Goal: Task Accomplishment & Management: Manage account settings

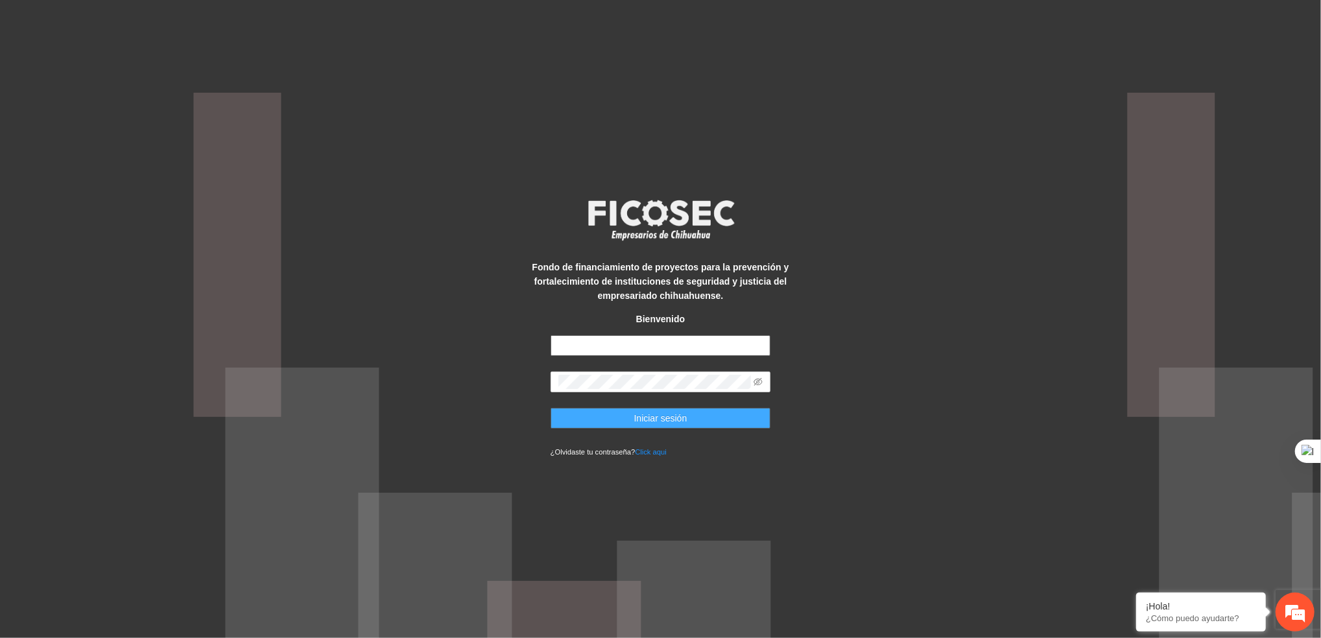
type input "**********"
click at [692, 413] on button "Iniciar sesión" at bounding box center [661, 418] width 220 height 21
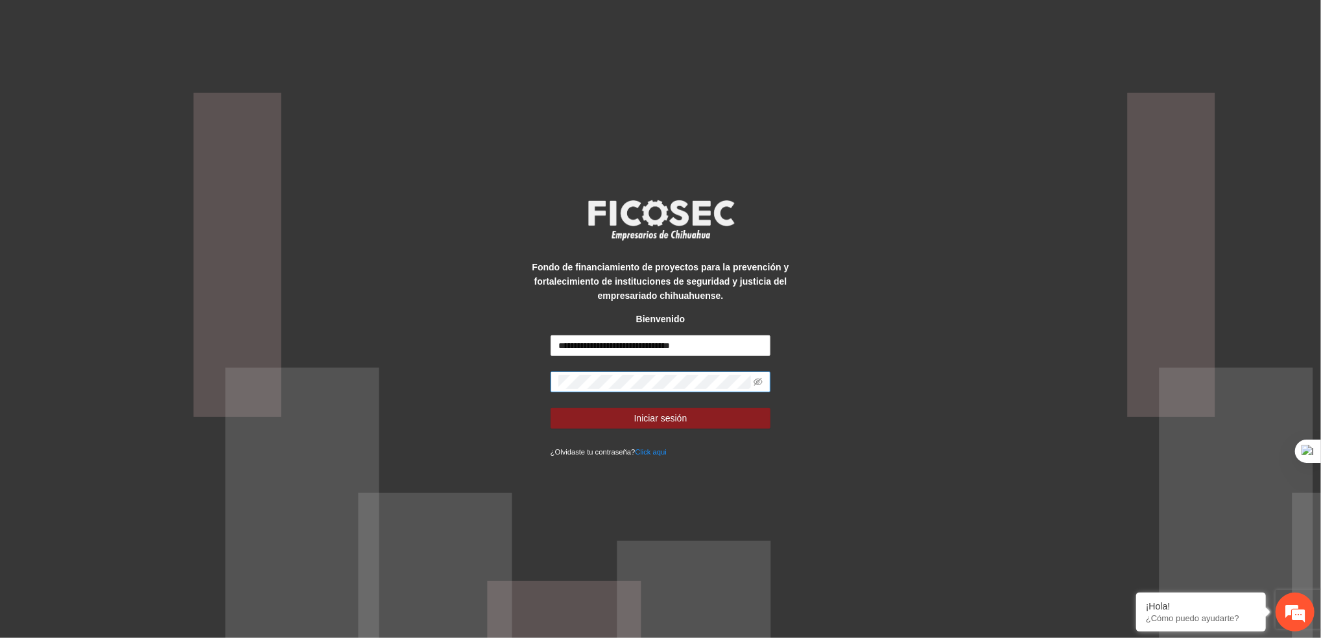
click at [763, 390] on span at bounding box center [661, 382] width 220 height 21
click at [757, 381] on icon "eye-invisible" at bounding box center [758, 381] width 9 height 9
click at [723, 412] on button "Iniciar sesión" at bounding box center [661, 418] width 220 height 21
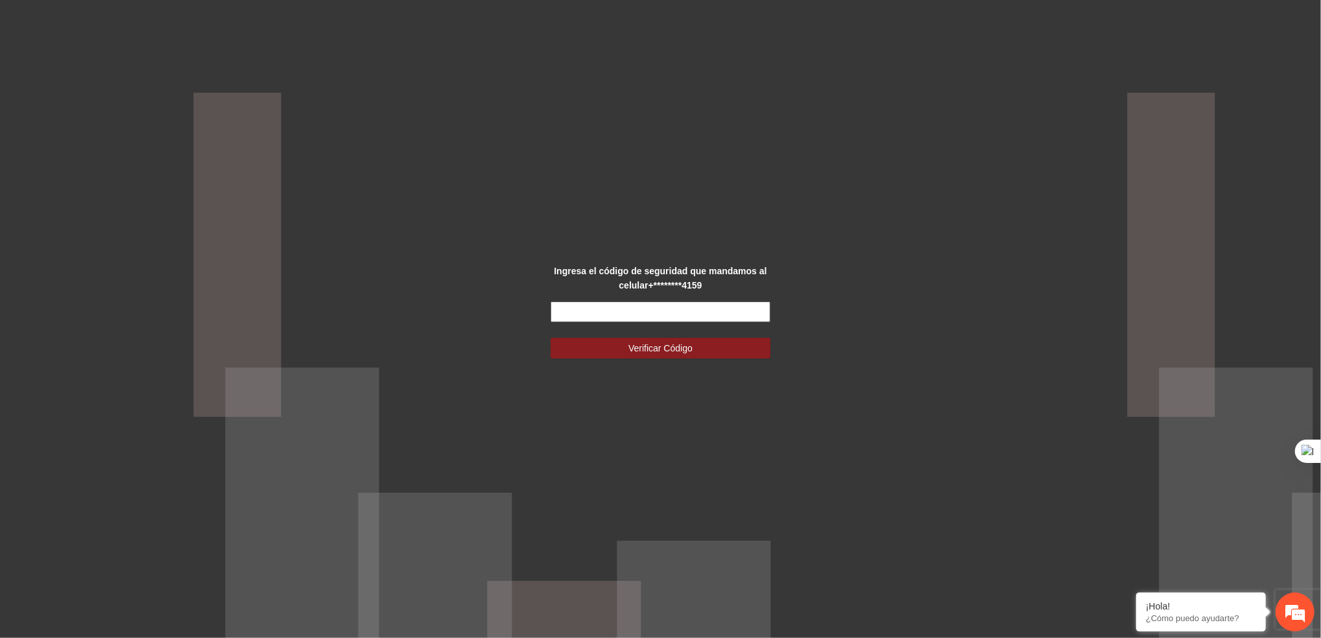
click at [594, 315] on input "text" at bounding box center [661, 312] width 220 height 21
type input "******"
click at [597, 344] on button "Verificar Código" at bounding box center [661, 348] width 220 height 21
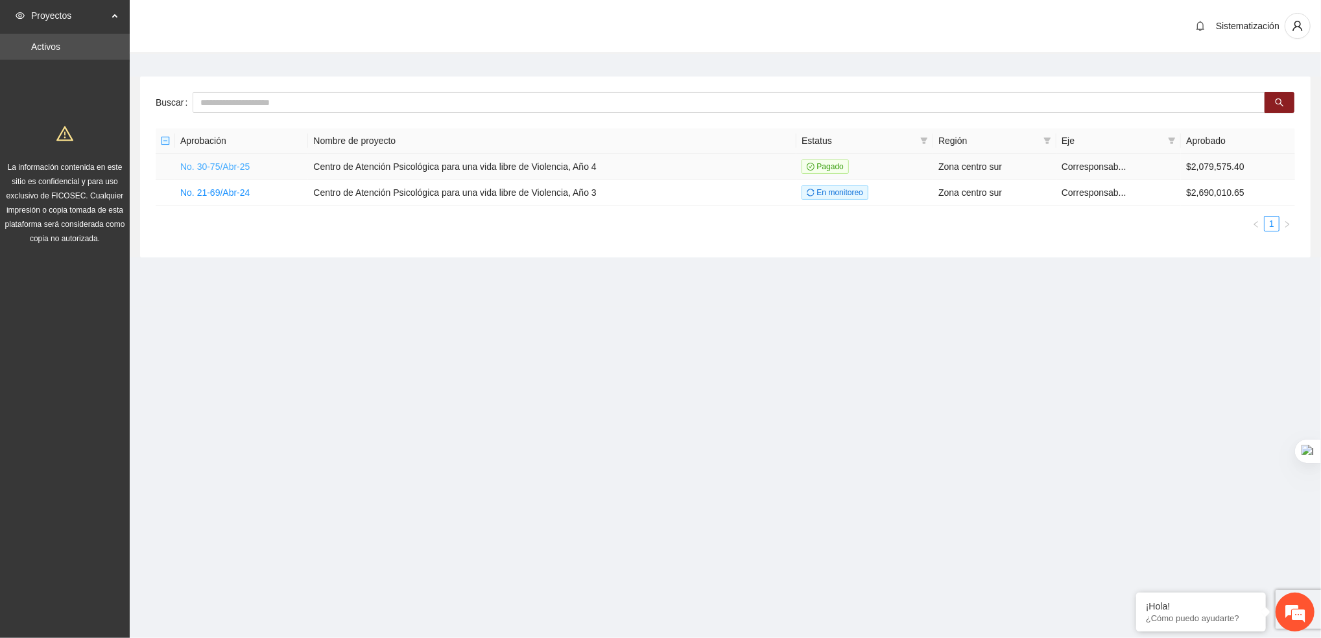
click at [244, 165] on link "No. 30-75/Abr-25" at bounding box center [214, 166] width 69 height 10
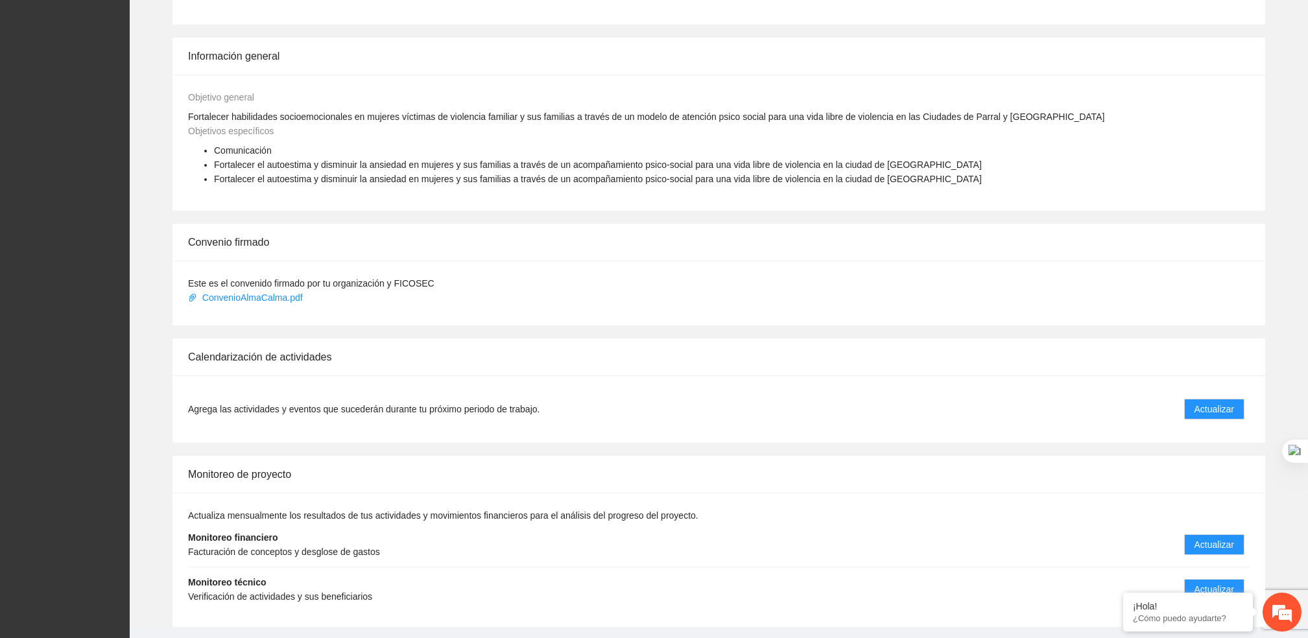
scroll to position [564, 0]
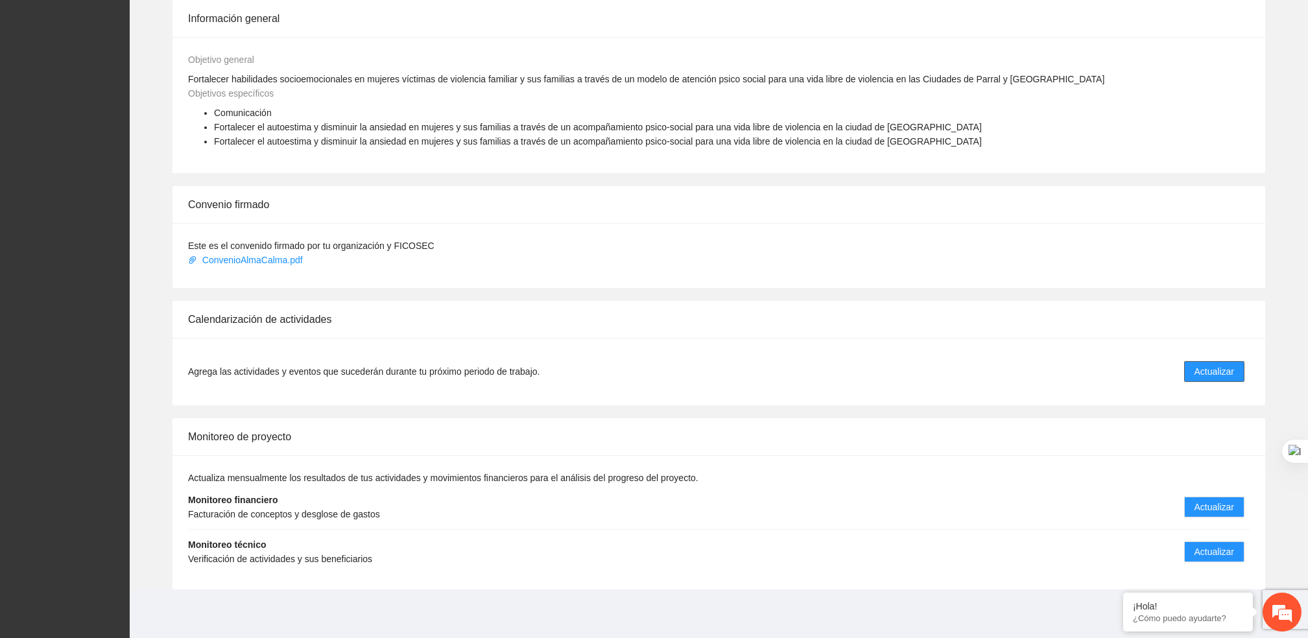
click at [1195, 361] on button "Actualizar" at bounding box center [1214, 371] width 60 height 21
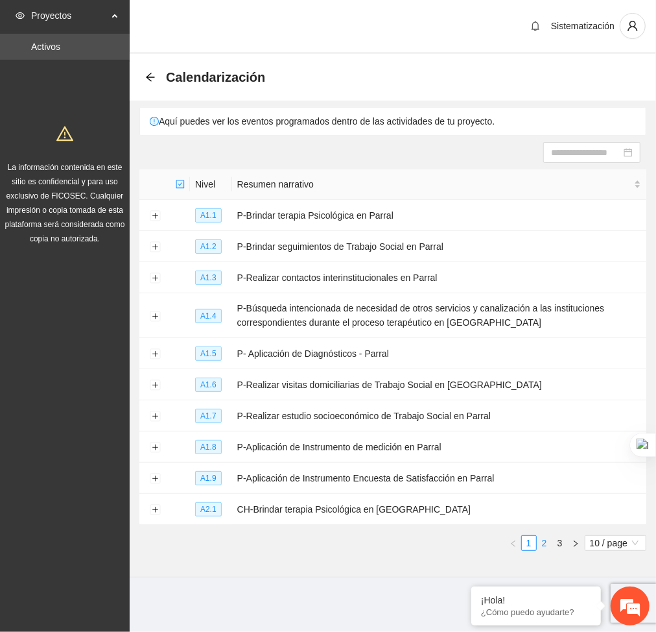
click at [543, 543] on link "2" at bounding box center [545, 543] width 14 height 14
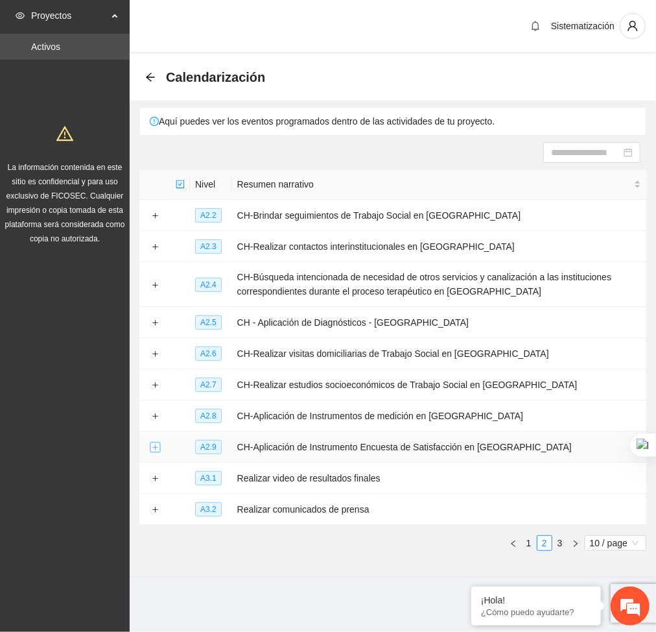
click at [153, 450] on button "Expand row" at bounding box center [155, 447] width 10 height 10
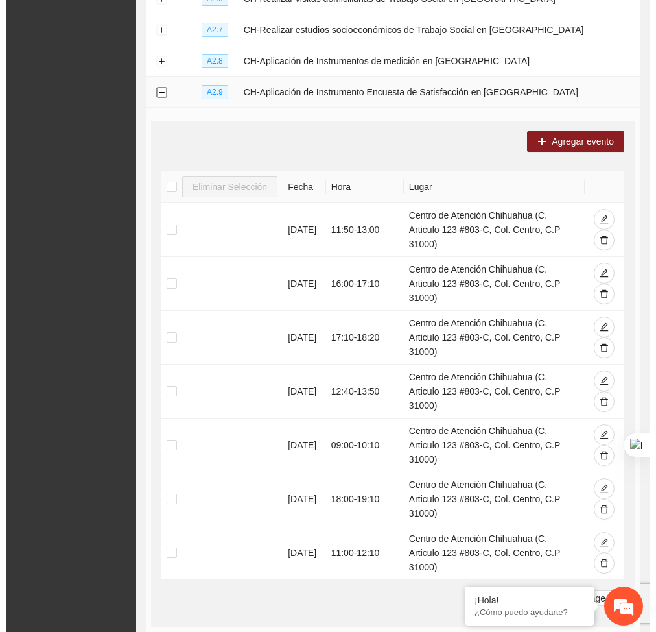
scroll to position [353, 0]
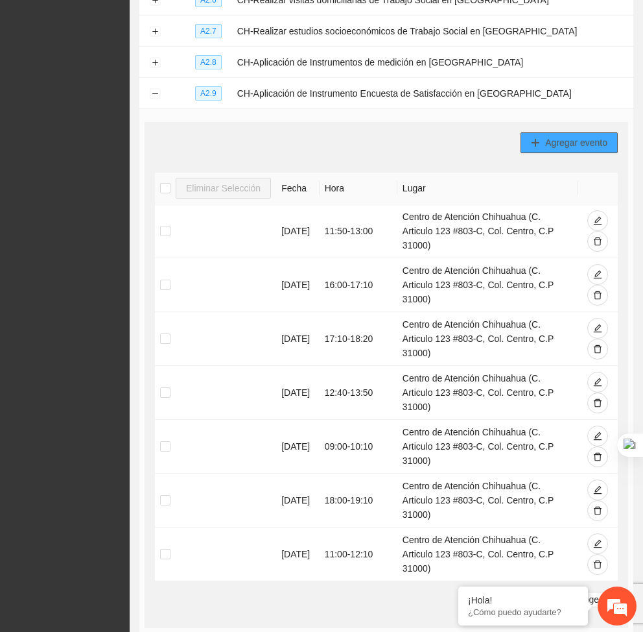
click at [542, 148] on button "Agregar evento" at bounding box center [569, 142] width 97 height 21
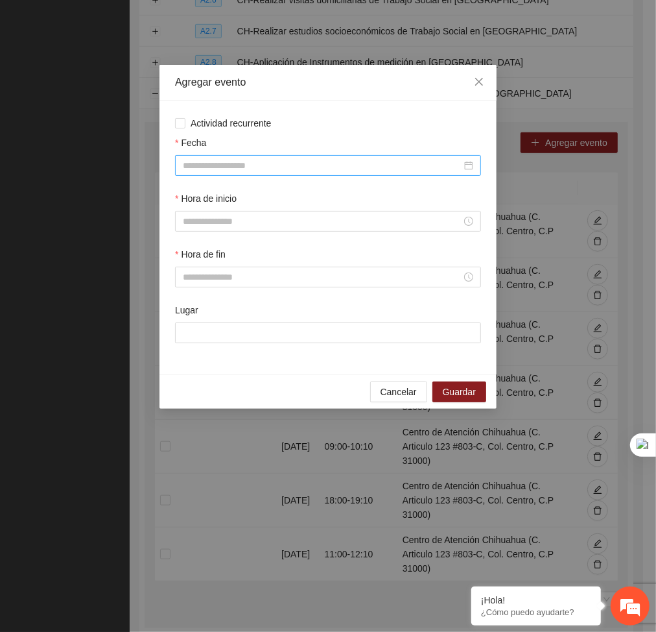
click at [405, 167] on input "Fecha" at bounding box center [322, 165] width 279 height 14
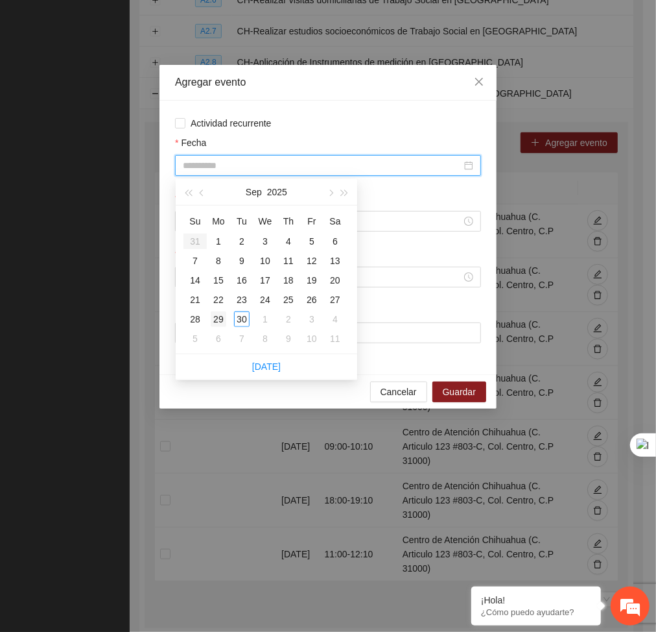
type input "**********"
click at [215, 320] on div "29" at bounding box center [219, 319] width 16 height 16
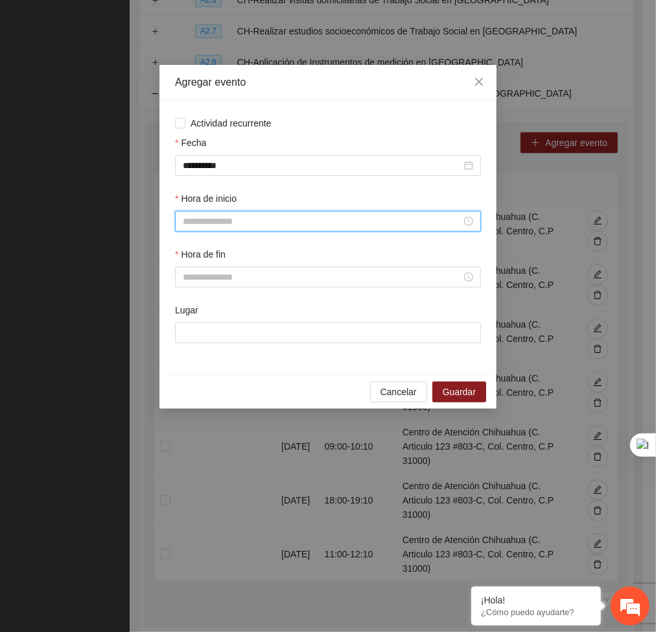
click at [220, 224] on input "Hora de inicio" at bounding box center [322, 221] width 279 height 14
click at [190, 281] on div "09" at bounding box center [194, 278] width 36 height 18
type input "*****"
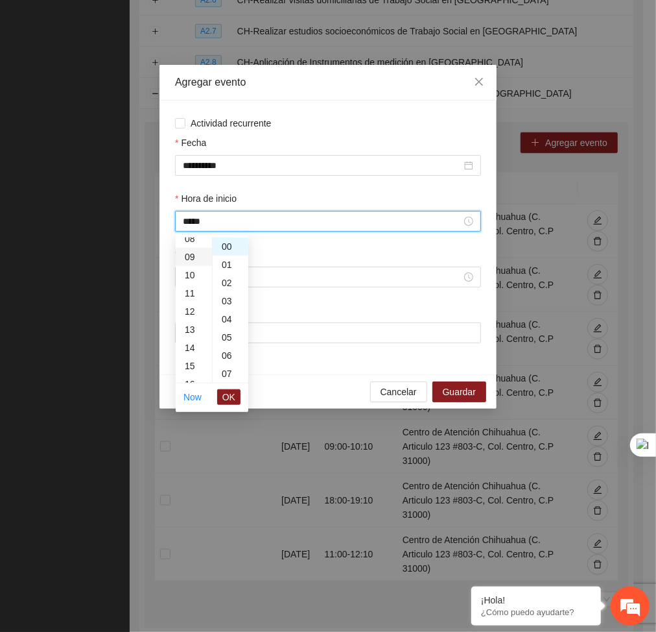
scroll to position [163, 0]
click at [225, 394] on span "OK" at bounding box center [228, 397] width 13 height 14
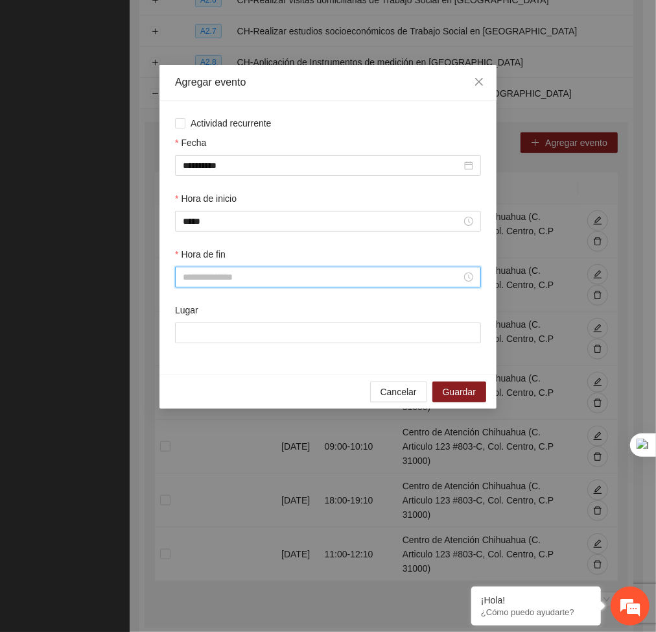
click at [210, 283] on input "Hora de fin" at bounding box center [322, 277] width 279 height 14
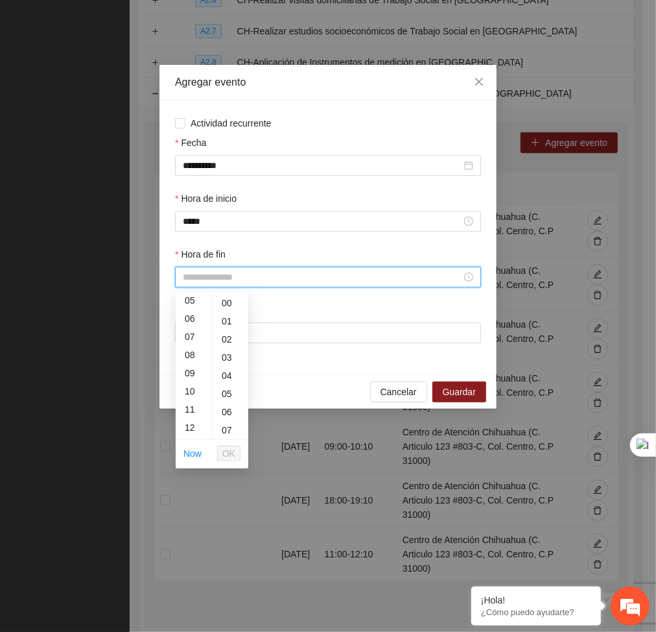
scroll to position [97, 0]
click at [185, 392] on div "10" at bounding box center [194, 387] width 36 height 18
click at [225, 326] on div "10" at bounding box center [231, 328] width 36 height 18
type input "*****"
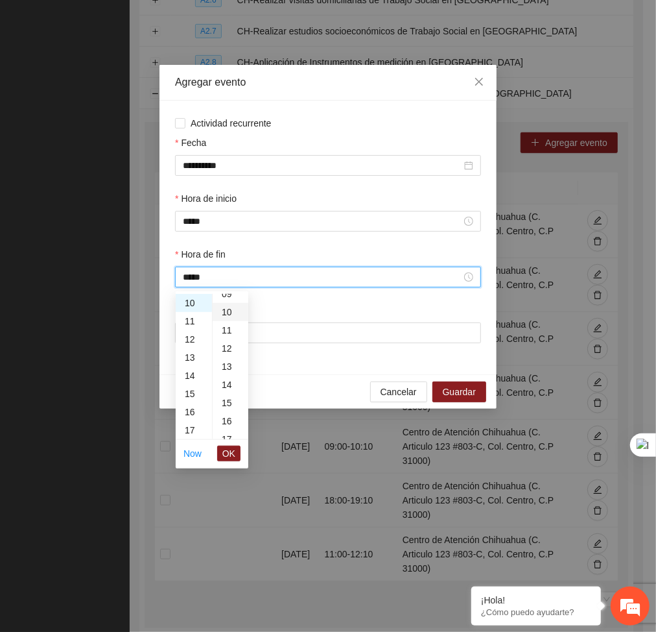
scroll to position [182, 0]
click at [224, 453] on span "OK" at bounding box center [228, 453] width 13 height 14
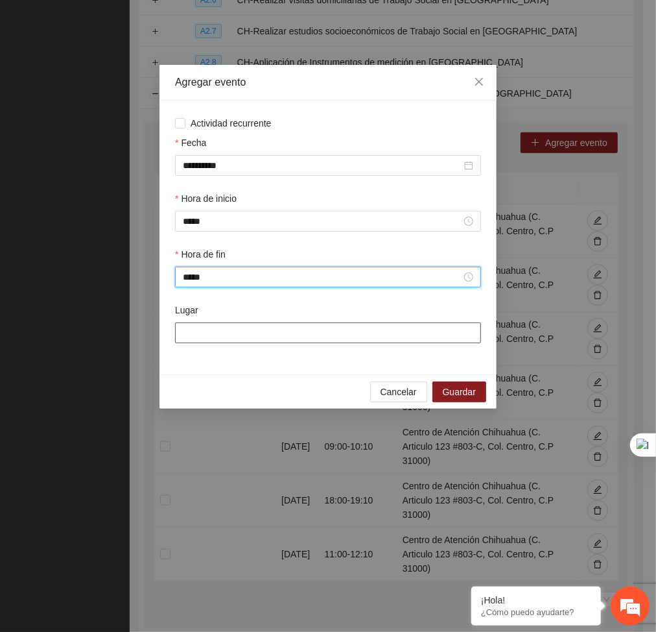
click at [224, 329] on input "Lugar" at bounding box center [328, 332] width 306 height 21
type input "**********"
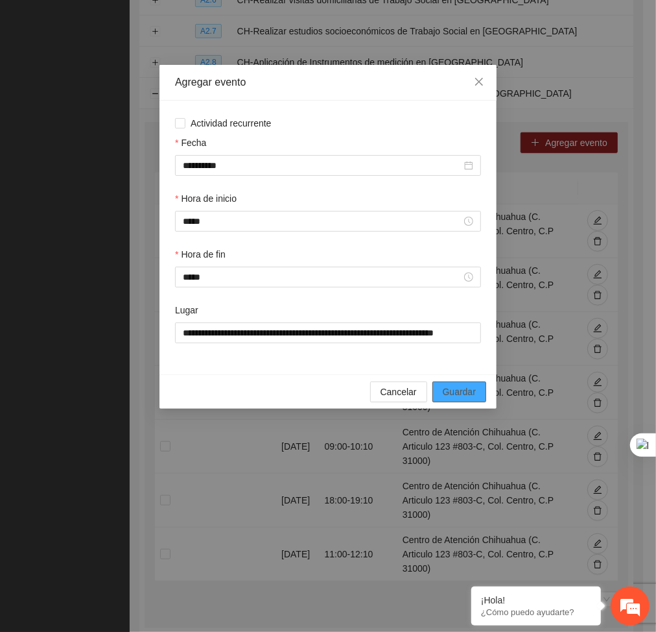
click at [462, 383] on button "Guardar" at bounding box center [460, 391] width 54 height 21
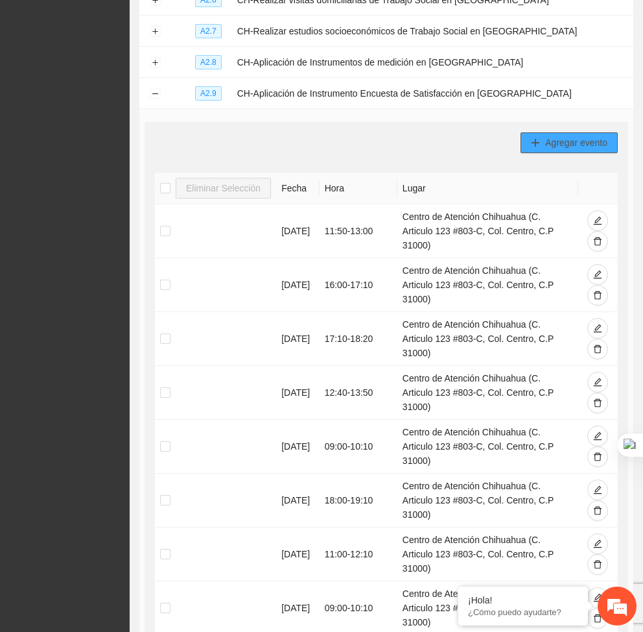
click at [575, 136] on span "Agregar evento" at bounding box center [576, 143] width 62 height 14
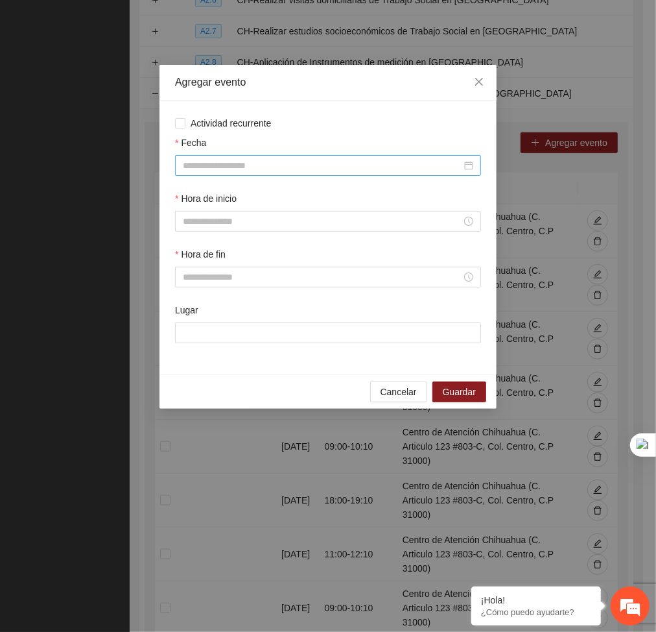
click at [391, 167] on input "Fecha" at bounding box center [322, 165] width 279 height 14
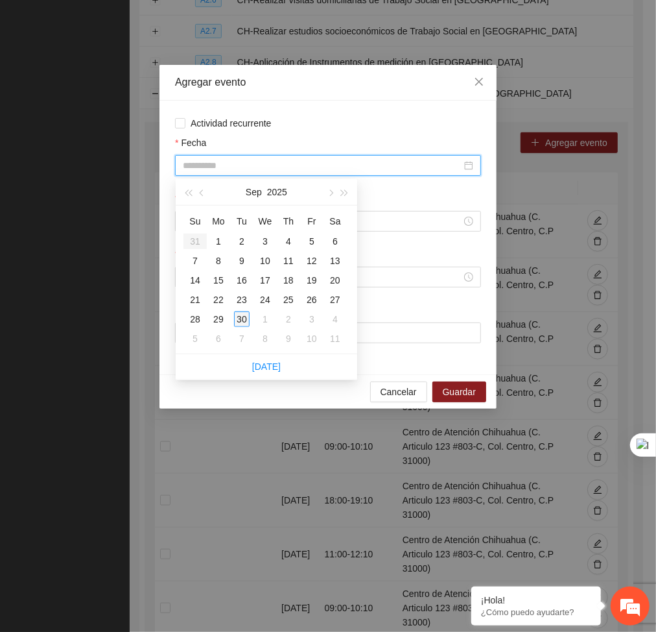
type input "**********"
click at [240, 321] on div "30" at bounding box center [242, 319] width 16 height 16
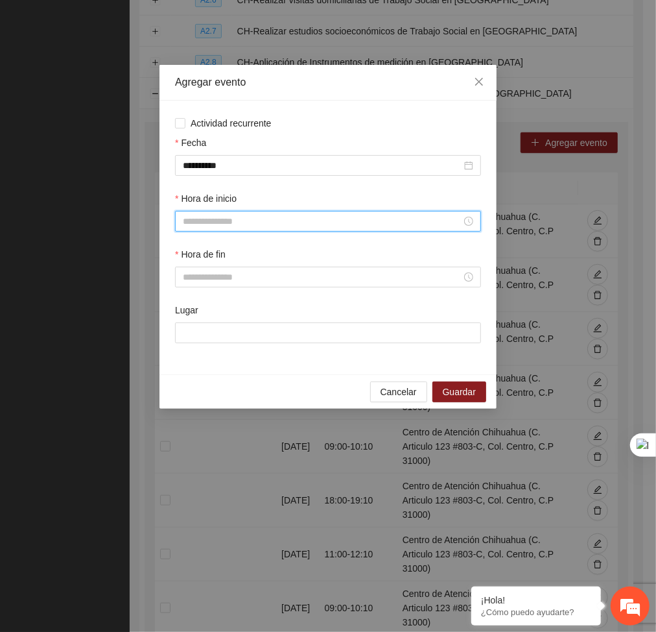
click at [217, 226] on input "Hora de inicio" at bounding box center [322, 221] width 279 height 14
click at [188, 359] on div "17" at bounding box center [194, 362] width 36 height 18
type input "*****"
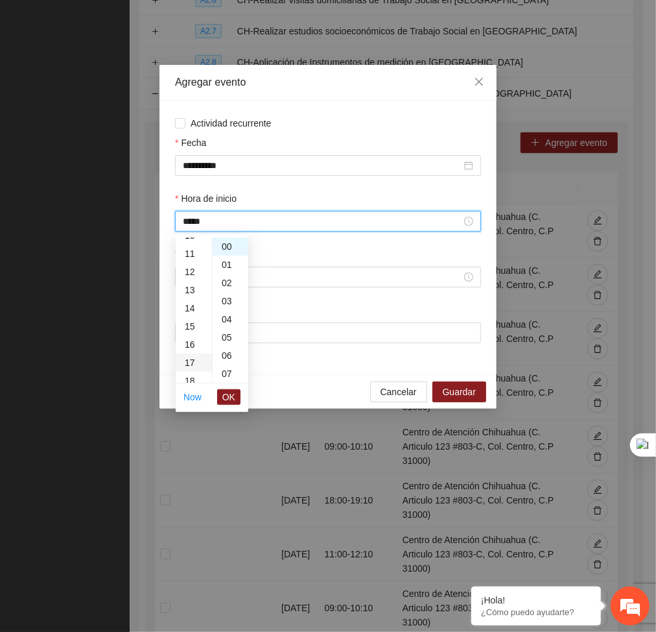
scroll to position [308, 0]
click at [223, 395] on span "OK" at bounding box center [228, 397] width 13 height 14
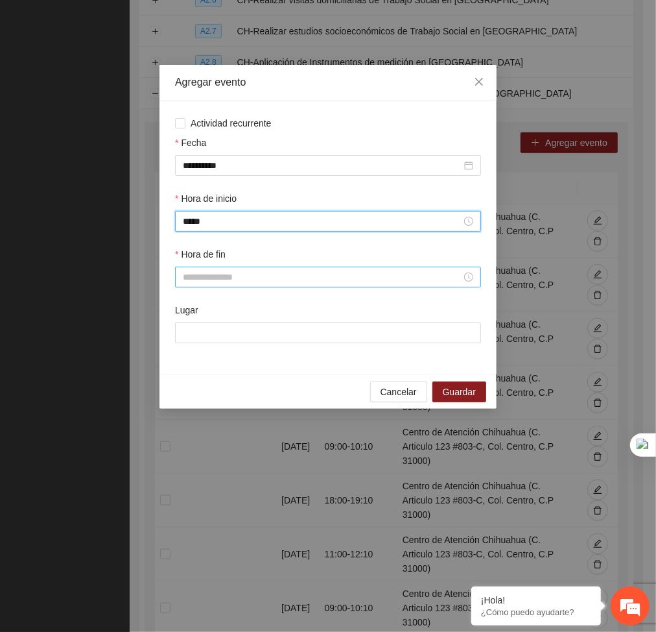
click at [208, 283] on input "Hora de fin" at bounding box center [322, 277] width 279 height 14
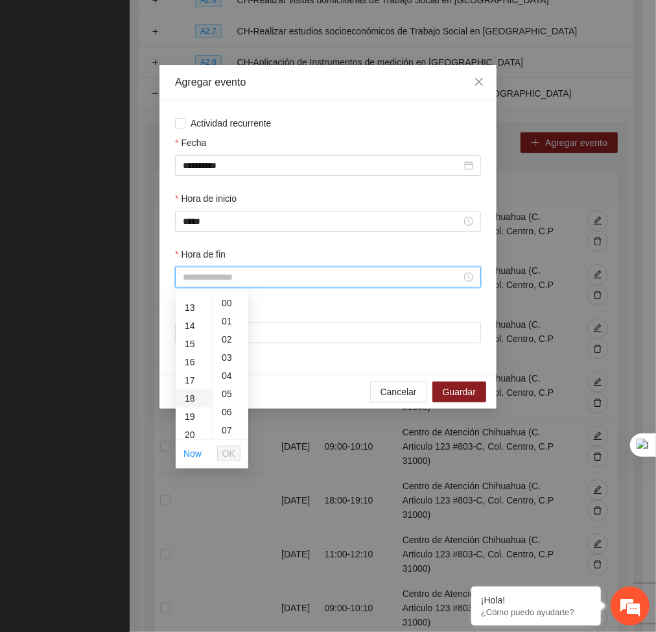
click at [184, 392] on div "18" at bounding box center [194, 398] width 36 height 18
click at [227, 326] on div "10" at bounding box center [231, 326] width 36 height 18
type input "*****"
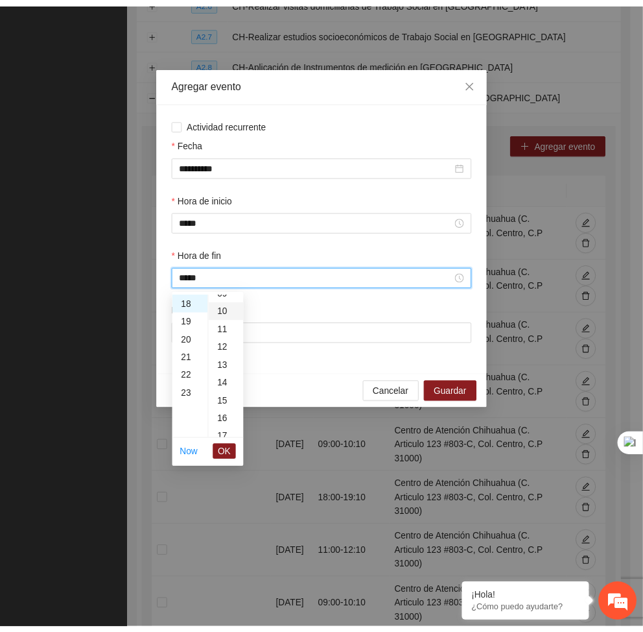
scroll to position [182, 0]
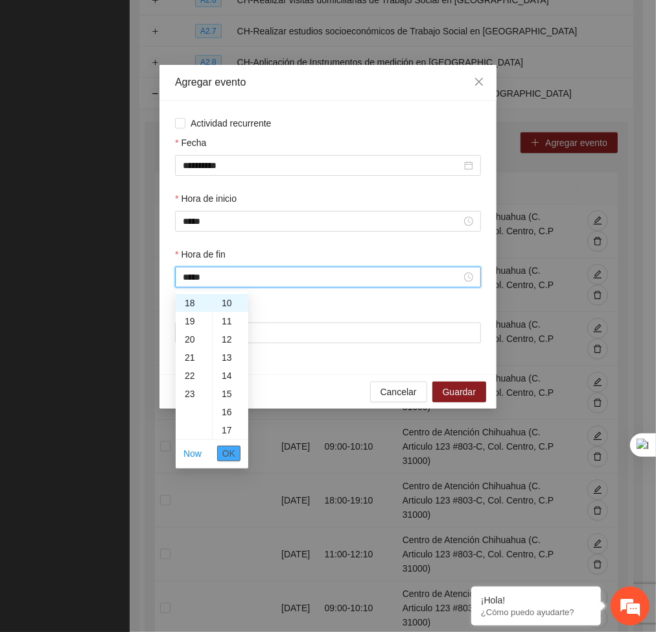
click at [226, 452] on span "OK" at bounding box center [228, 453] width 13 height 14
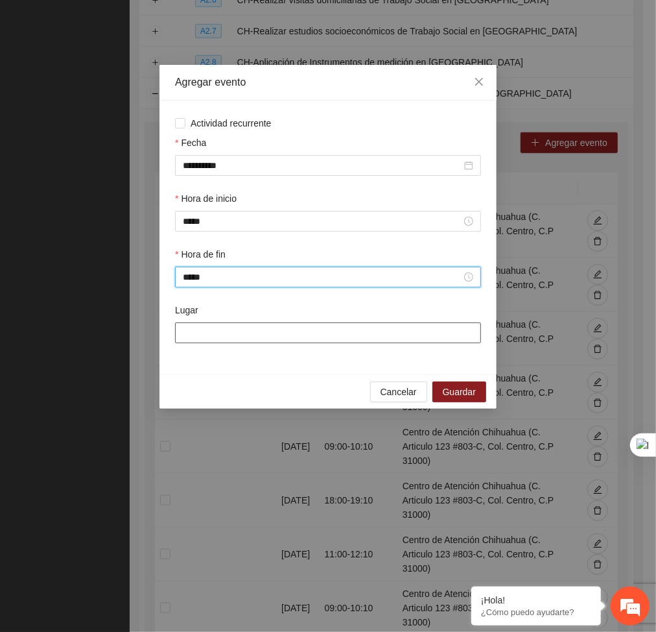
click at [237, 333] on input "Lugar" at bounding box center [328, 332] width 306 height 21
type input "**********"
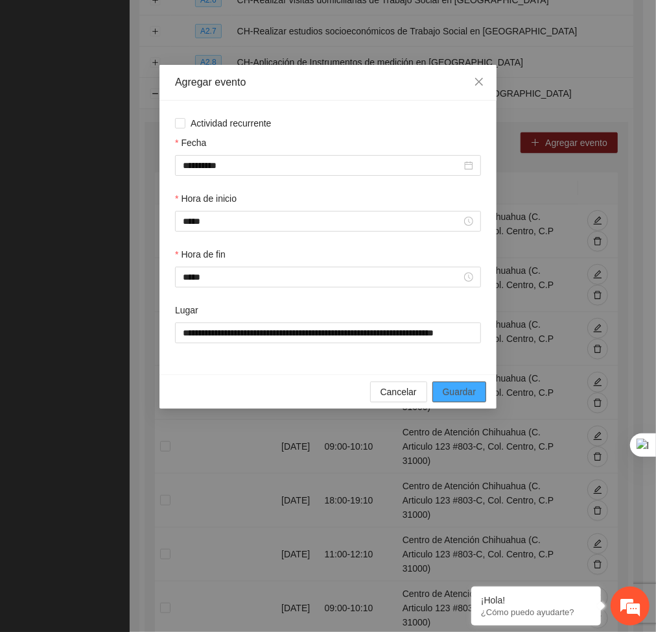
click at [477, 396] on button "Guardar" at bounding box center [460, 391] width 54 height 21
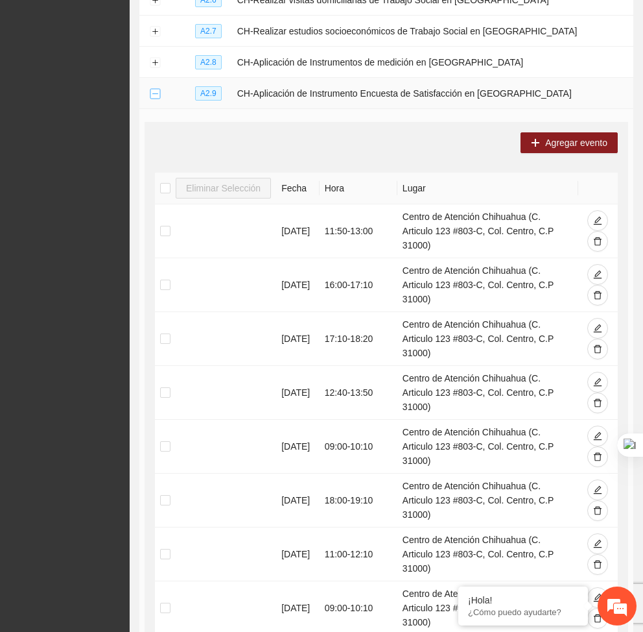
click at [150, 97] on button "Collapse row" at bounding box center [155, 94] width 10 height 10
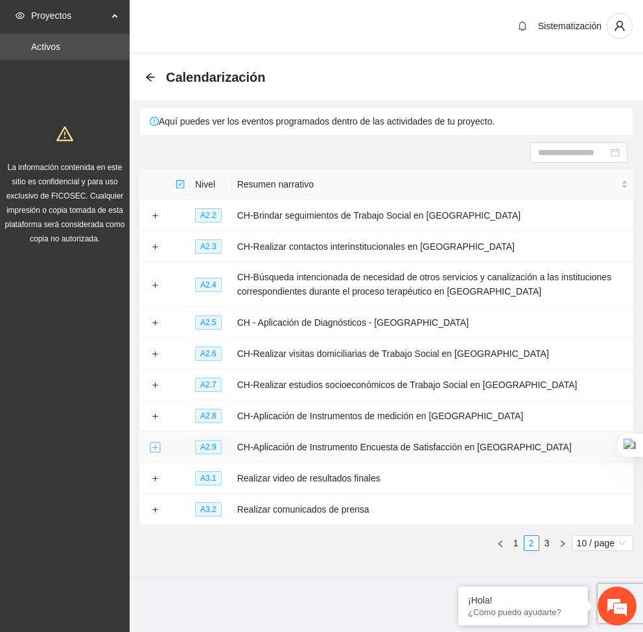
scroll to position [0, 0]
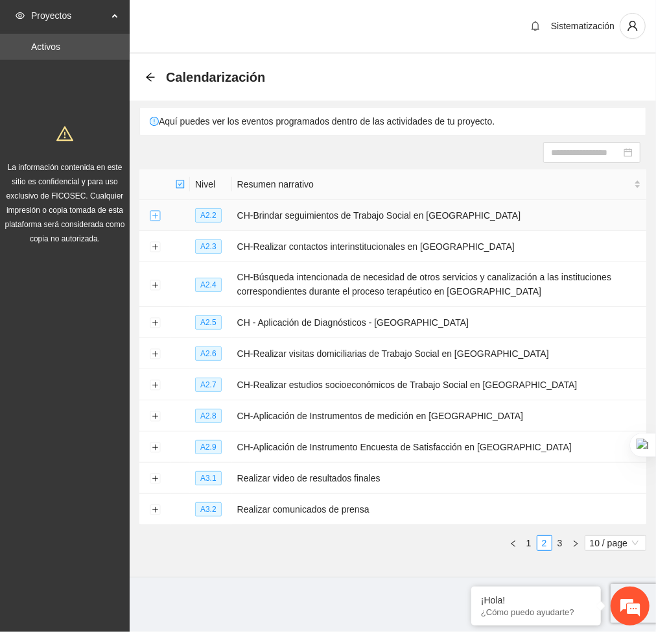
click at [158, 220] on button "Expand row" at bounding box center [155, 216] width 10 height 10
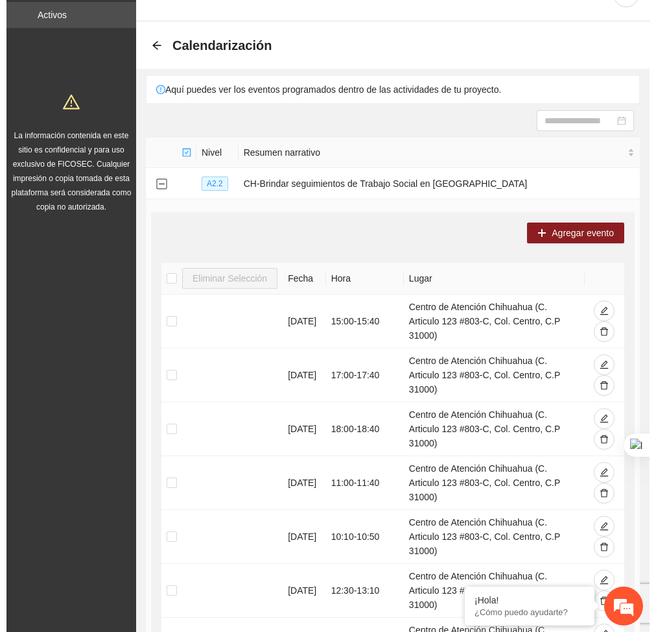
scroll to position [31, 0]
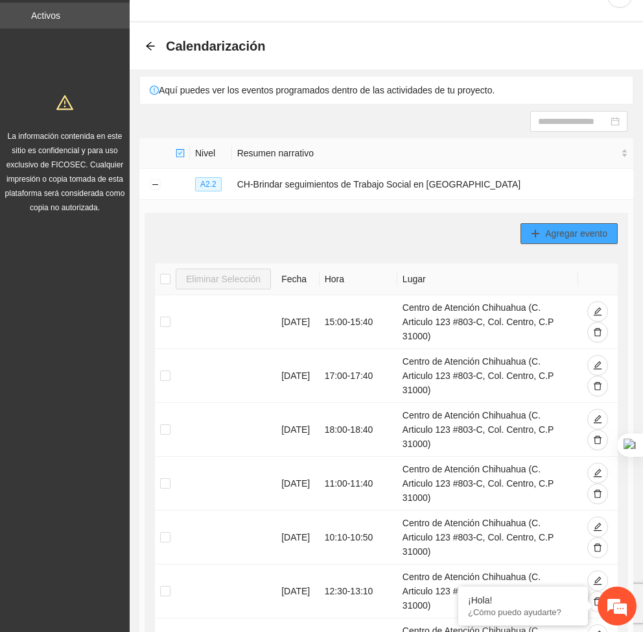
click at [564, 230] on span "Agregar evento" at bounding box center [576, 233] width 62 height 14
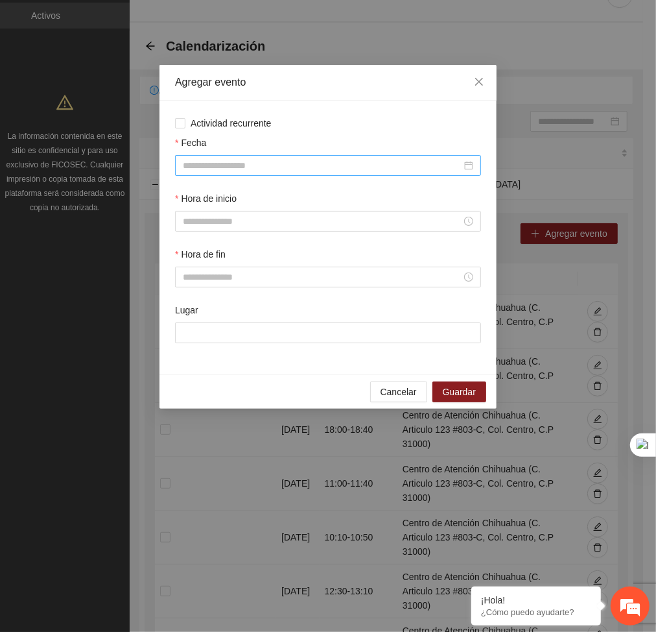
click at [341, 167] on input "Fecha" at bounding box center [322, 165] width 279 height 14
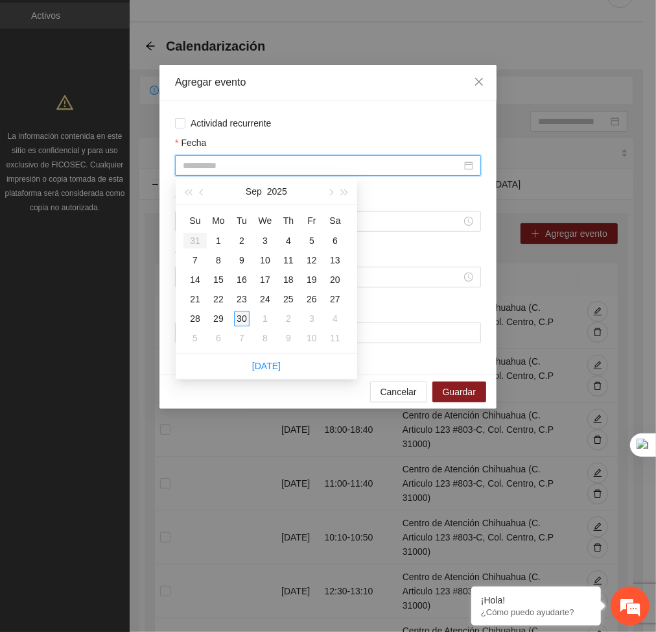
type input "**********"
click at [241, 313] on div "30" at bounding box center [242, 319] width 16 height 16
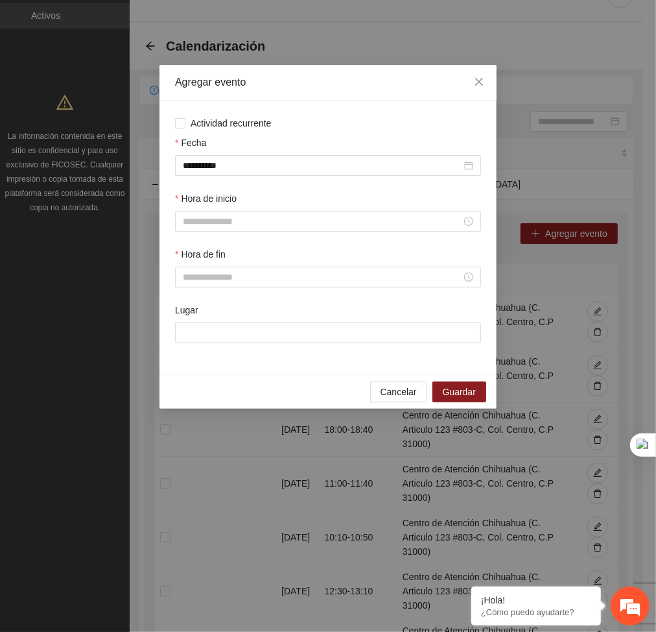
click at [220, 233] on div "Hora de inicio" at bounding box center [327, 219] width 311 height 56
click at [206, 217] on input "Hora de inicio" at bounding box center [322, 221] width 279 height 14
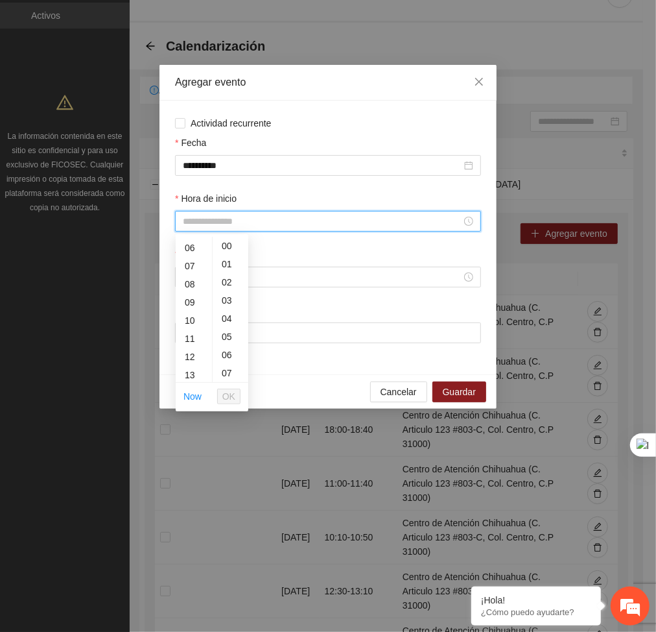
scroll to position [134, 0]
click at [187, 344] on div "13" at bounding box center [194, 348] width 36 height 18
type input "*****"
click at [229, 394] on span "OK" at bounding box center [228, 396] width 13 height 14
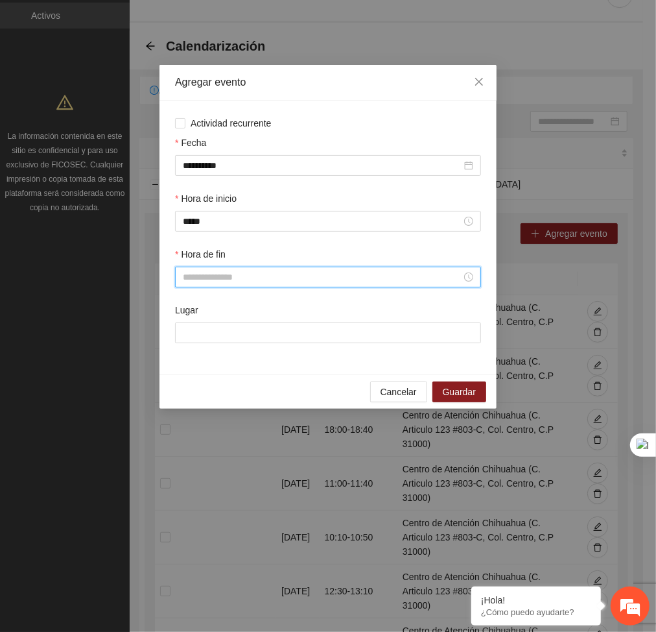
click at [224, 279] on input "Hora de fin" at bounding box center [322, 277] width 279 height 14
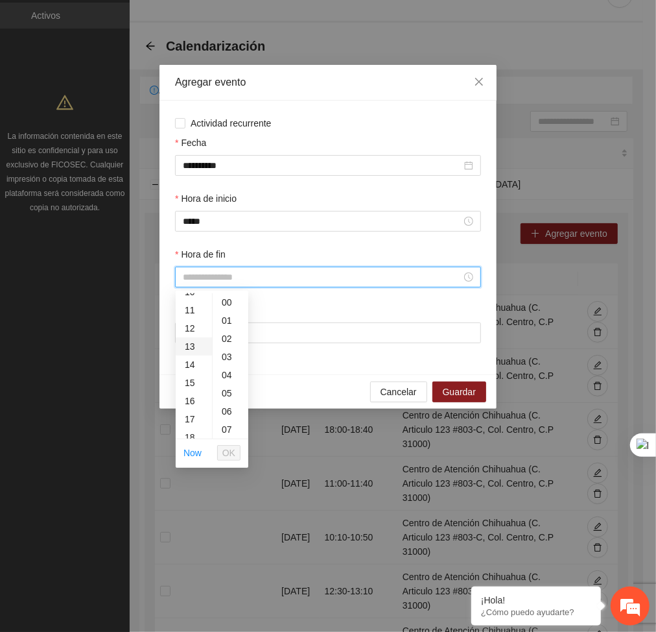
click at [188, 345] on div "13" at bounding box center [194, 346] width 36 height 18
click at [220, 388] on div "40" at bounding box center [231, 389] width 36 height 18
type input "*****"
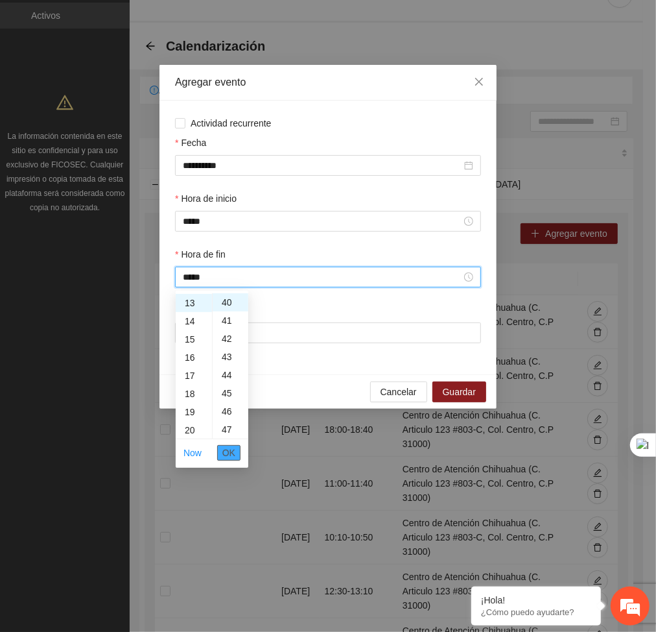
click at [230, 453] on span "OK" at bounding box center [228, 453] width 13 height 14
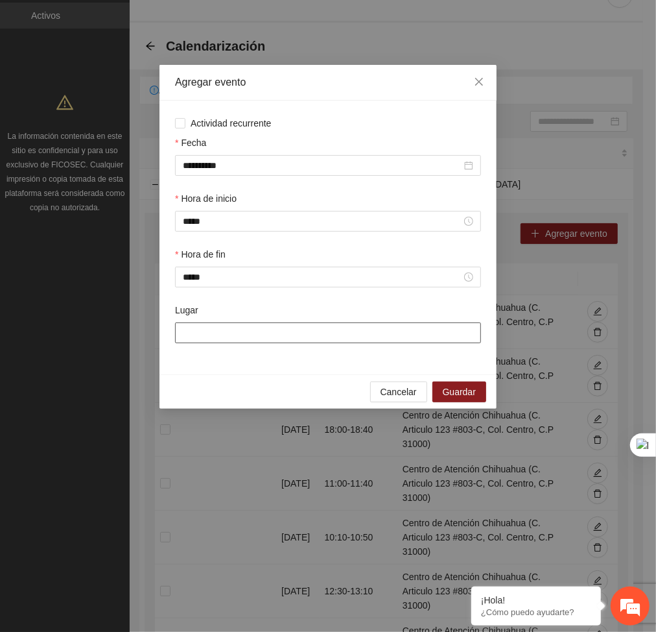
click at [223, 329] on input "Lugar" at bounding box center [328, 332] width 306 height 21
type input "**********"
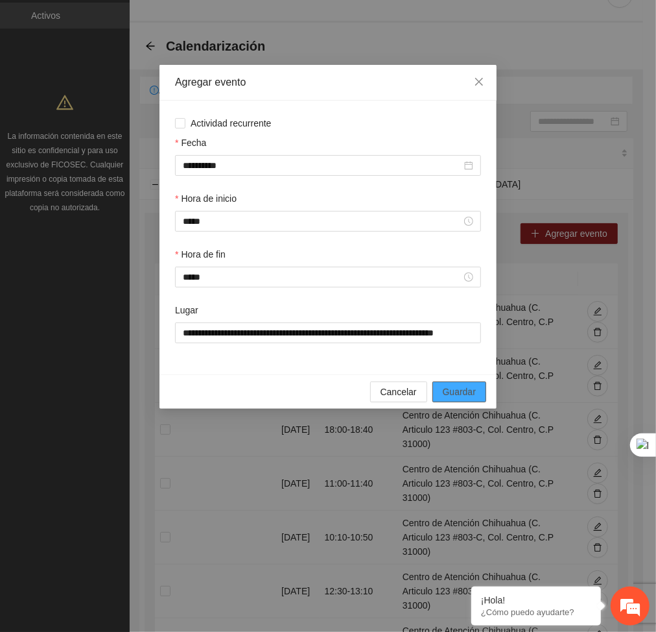
click at [453, 392] on span "Guardar" at bounding box center [459, 392] width 33 height 14
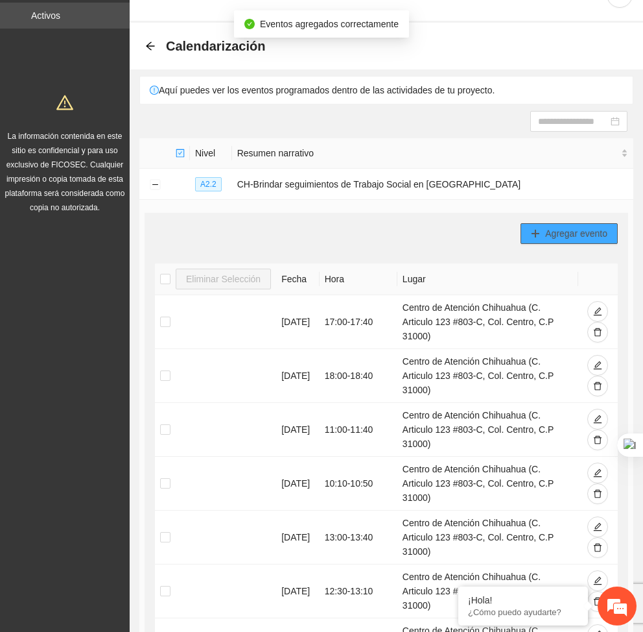
click at [572, 243] on button "Agregar evento" at bounding box center [569, 233] width 97 height 21
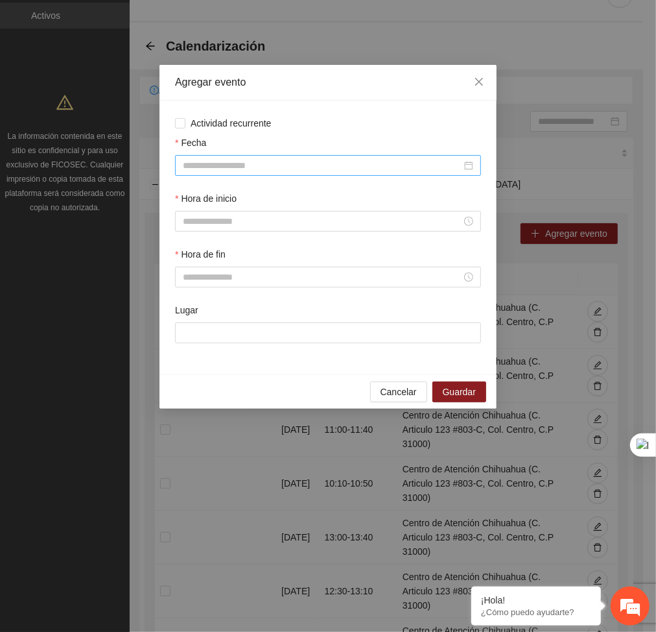
click at [364, 165] on input "Fecha" at bounding box center [322, 165] width 279 height 14
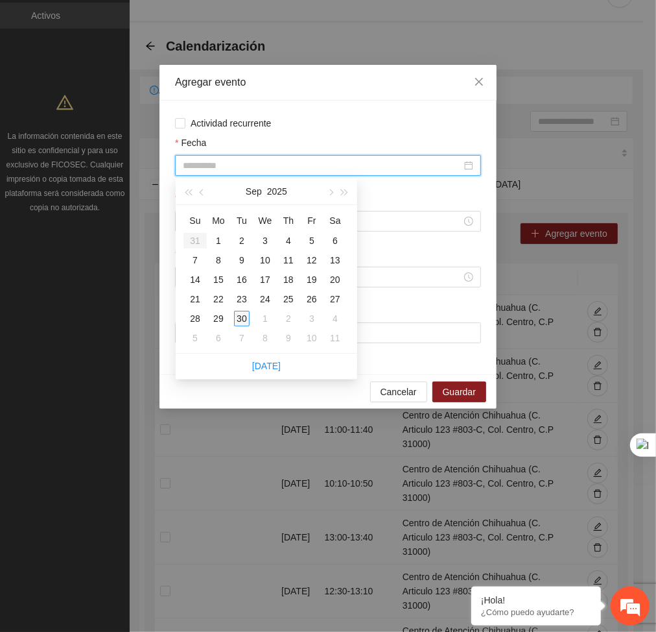
type input "**********"
click at [241, 318] on div "30" at bounding box center [242, 319] width 16 height 16
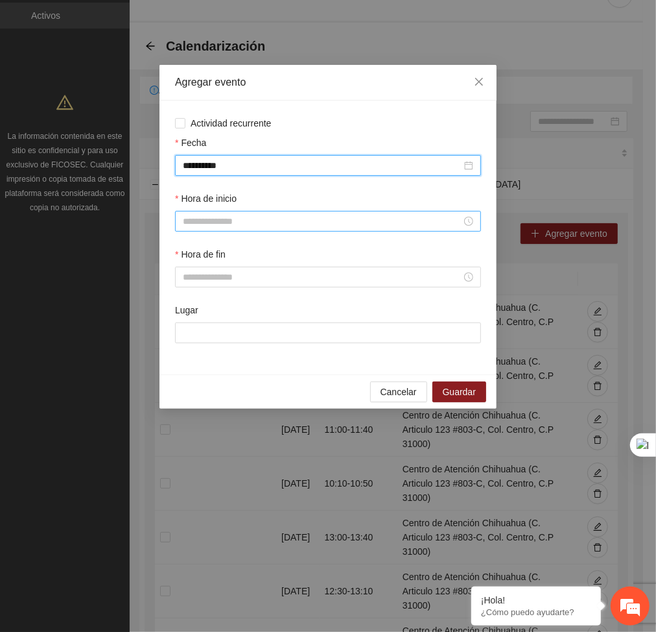
click at [226, 227] on input "Hora de inicio" at bounding box center [322, 221] width 279 height 14
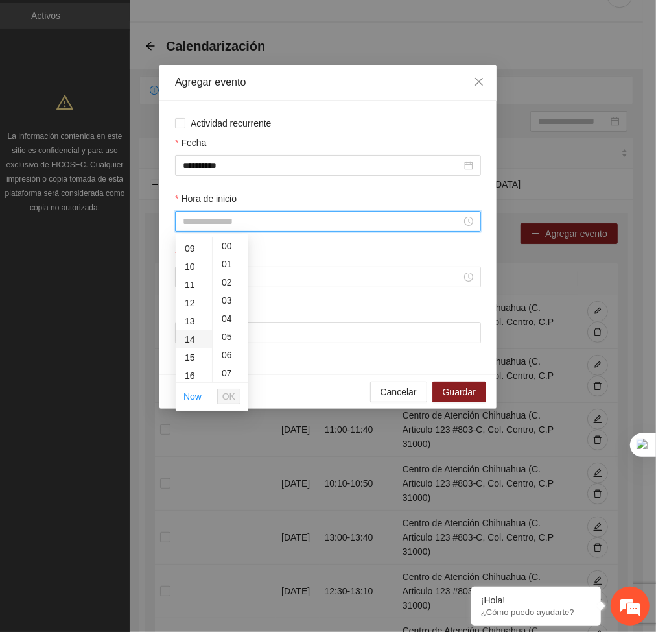
click at [190, 331] on div "14" at bounding box center [194, 339] width 36 height 18
type input "*****"
click at [228, 395] on span "OK" at bounding box center [228, 396] width 13 height 14
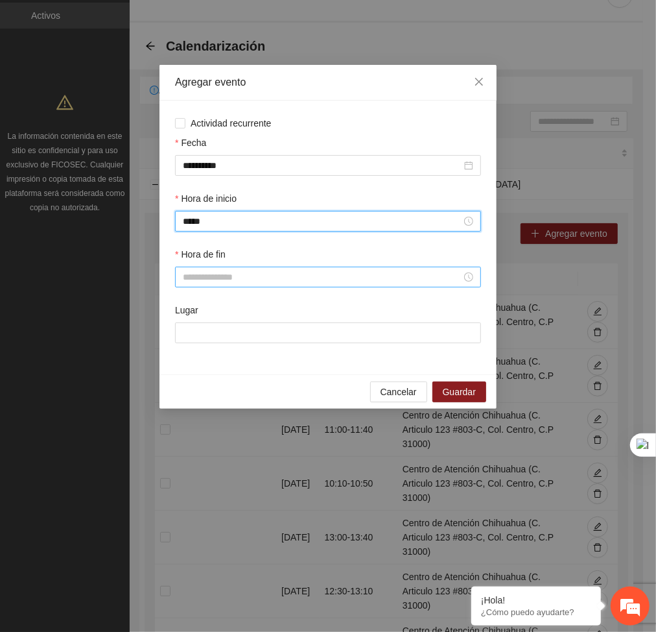
click at [179, 274] on div at bounding box center [328, 277] width 306 height 21
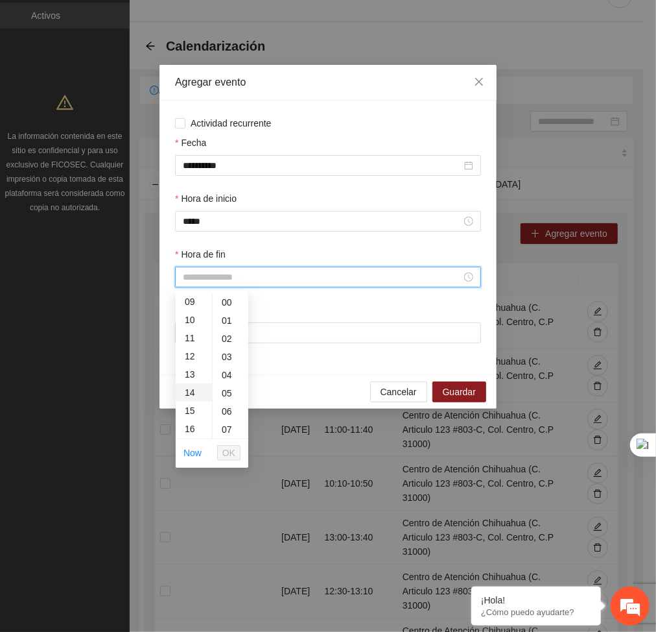
click at [187, 389] on div "14" at bounding box center [194, 392] width 36 height 18
click at [231, 366] on div "40" at bounding box center [231, 368] width 36 height 18
type input "*****"
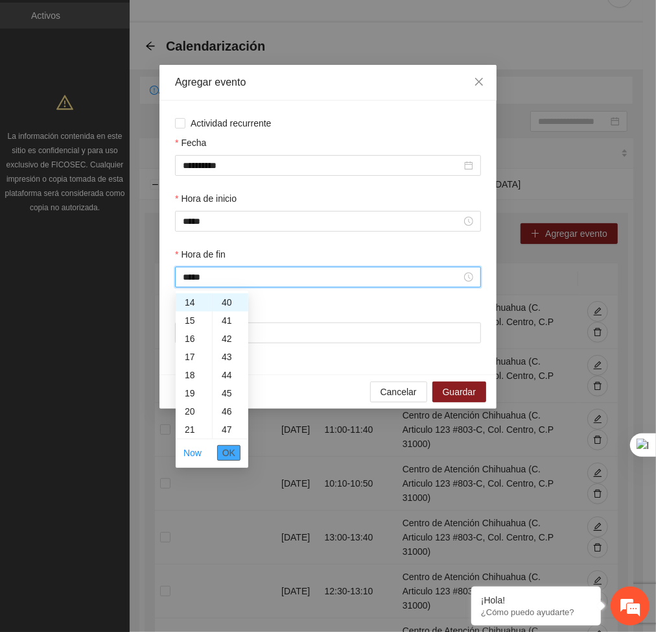
click at [224, 454] on span "OK" at bounding box center [228, 453] width 13 height 14
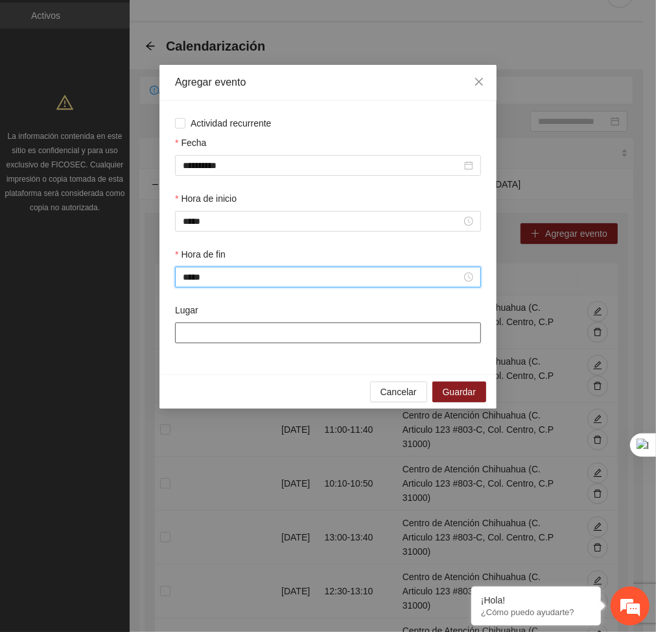
click at [252, 330] on input "Lugar" at bounding box center [328, 332] width 306 height 21
type input "**********"
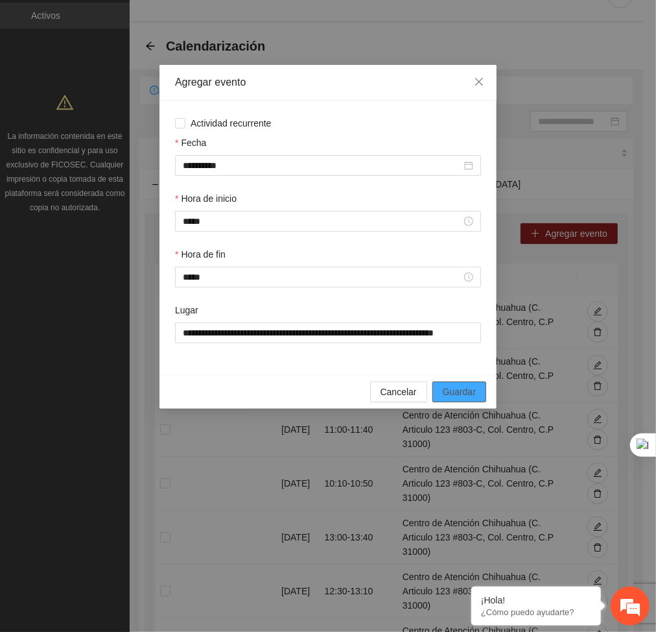
click at [461, 396] on span "Guardar" at bounding box center [459, 392] width 33 height 14
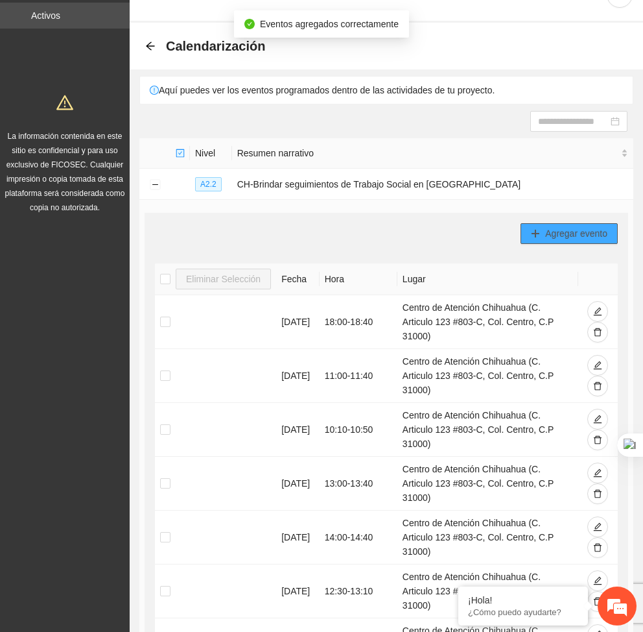
click at [538, 236] on icon "plus" at bounding box center [535, 233] width 9 height 9
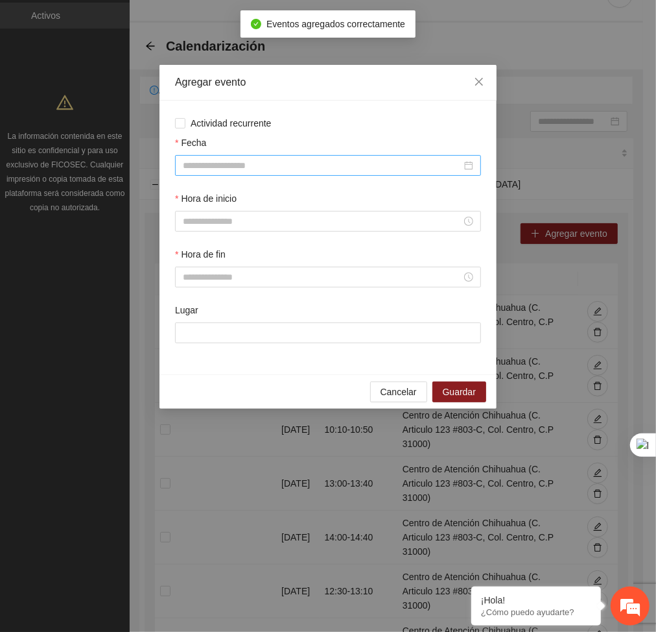
click at [412, 160] on input "Fecha" at bounding box center [322, 165] width 279 height 14
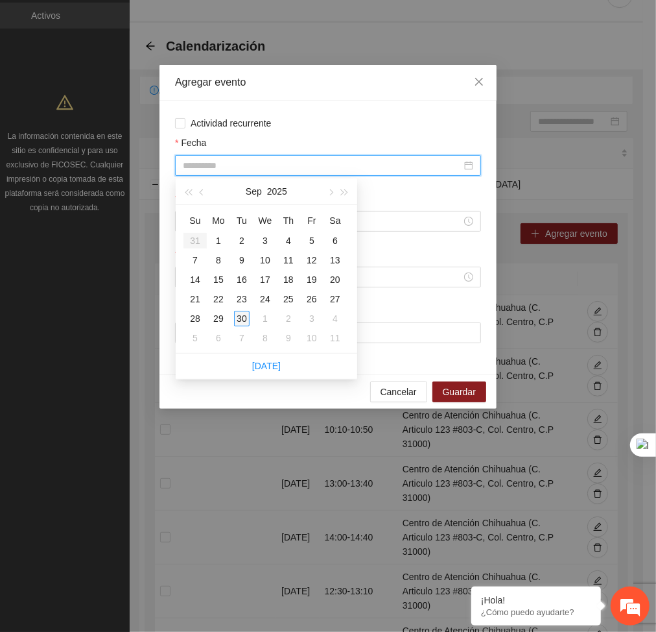
type input "**********"
click at [237, 316] on div "30" at bounding box center [242, 319] width 16 height 16
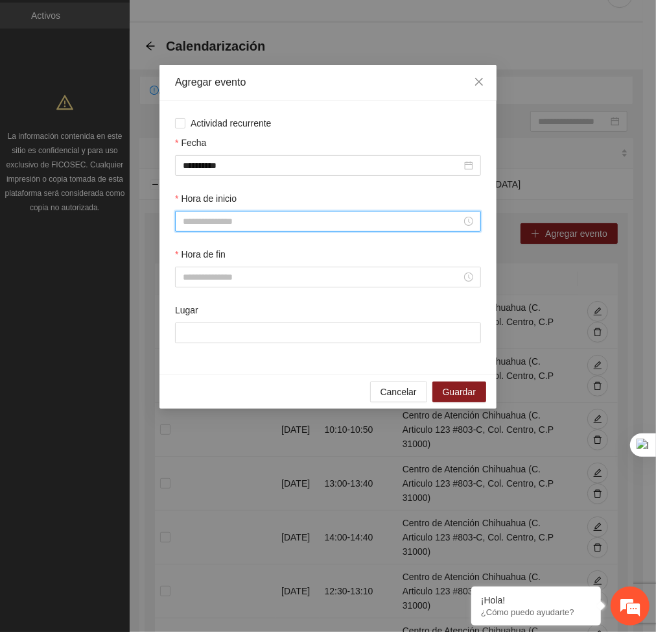
click at [230, 224] on input "Hora de inicio" at bounding box center [322, 221] width 279 height 14
click at [185, 332] on div "15" at bounding box center [194, 336] width 36 height 18
type input "*****"
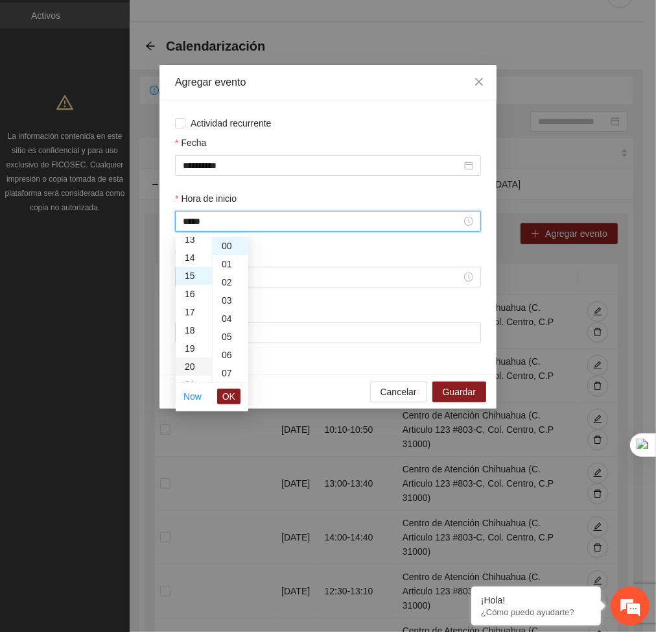
scroll to position [272, 0]
click at [230, 399] on span "OK" at bounding box center [228, 396] width 13 height 14
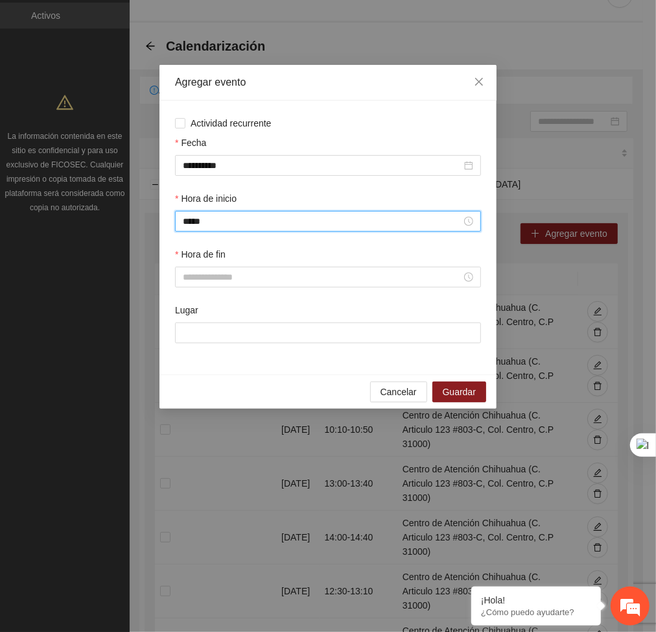
click at [228, 265] on div "Hora de fin" at bounding box center [328, 256] width 306 height 19
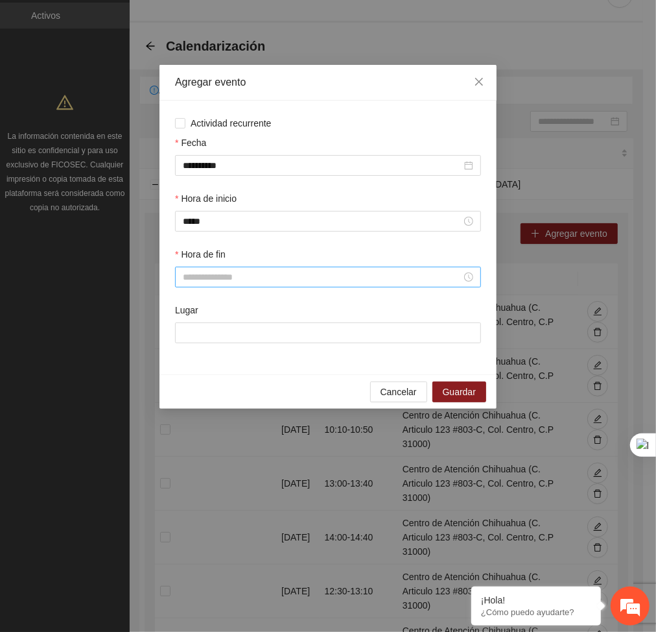
click at [203, 272] on input "Hora de fin" at bounding box center [322, 277] width 279 height 14
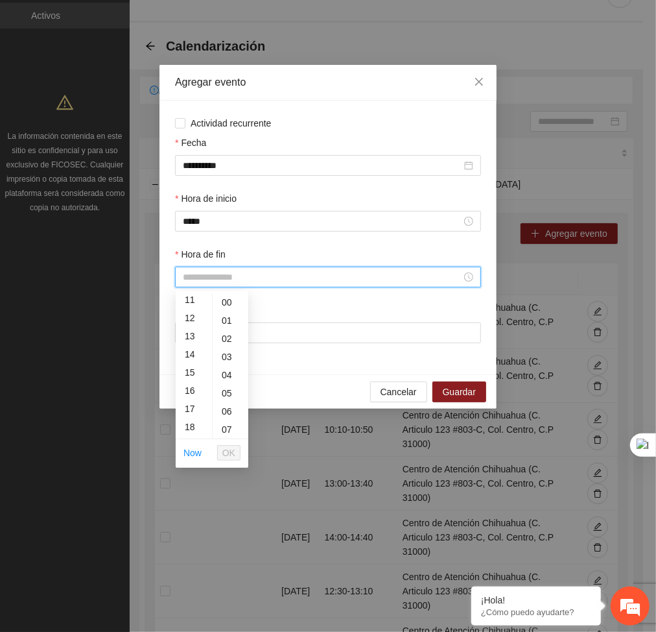
scroll to position [203, 0]
click at [192, 372] on div "15" at bounding box center [194, 371] width 36 height 18
click at [227, 364] on div "40" at bounding box center [231, 368] width 36 height 18
type input "*****"
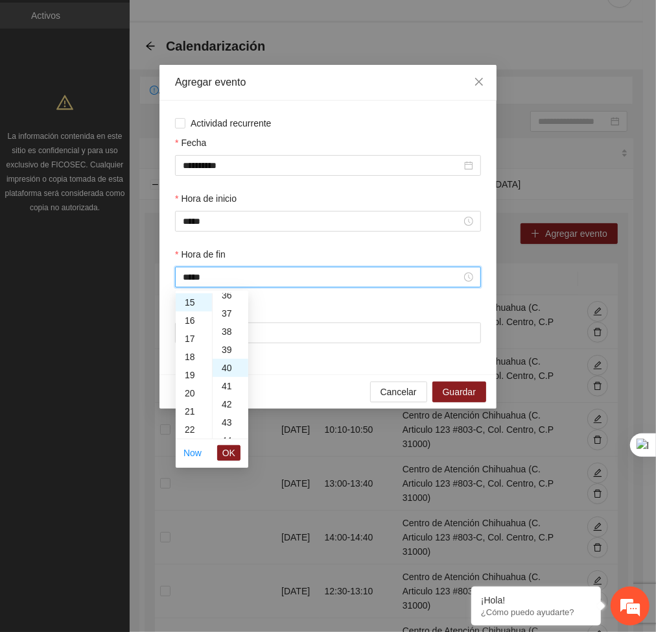
scroll to position [726, 0]
click at [229, 454] on span "OK" at bounding box center [228, 453] width 13 height 14
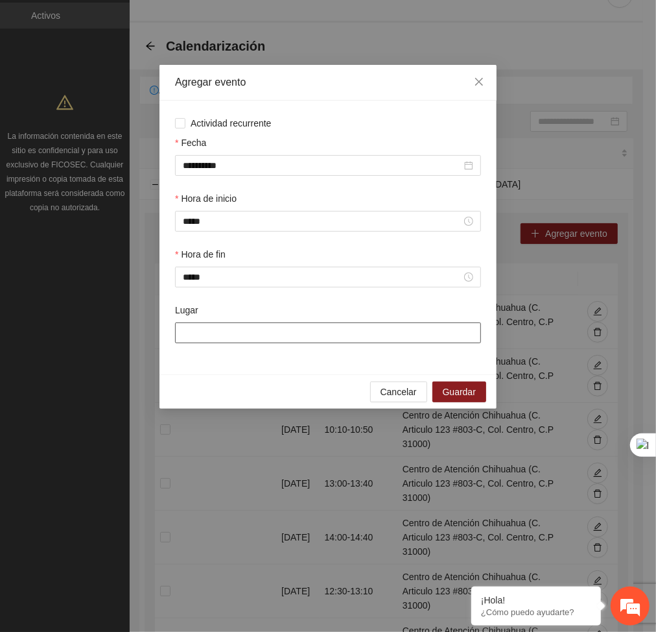
click at [243, 327] on input "Lugar" at bounding box center [328, 332] width 306 height 21
type input "**********"
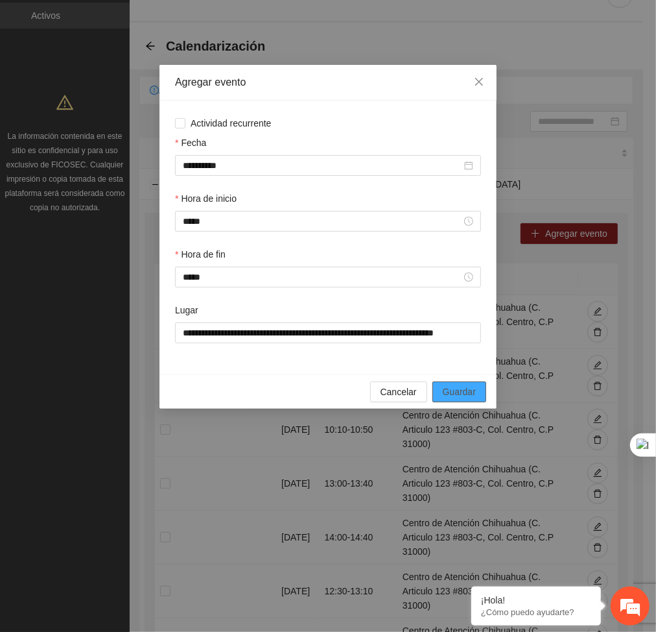
click at [471, 396] on span "Guardar" at bounding box center [459, 392] width 33 height 14
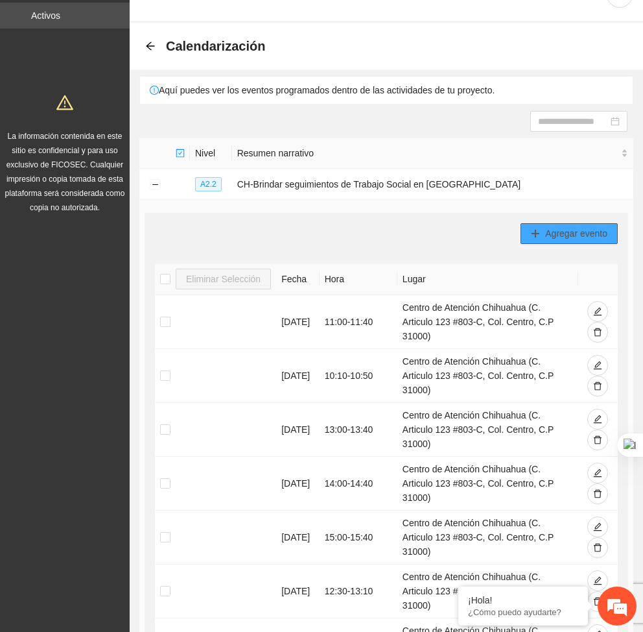
click at [534, 235] on icon "plus" at bounding box center [535, 233] width 9 height 9
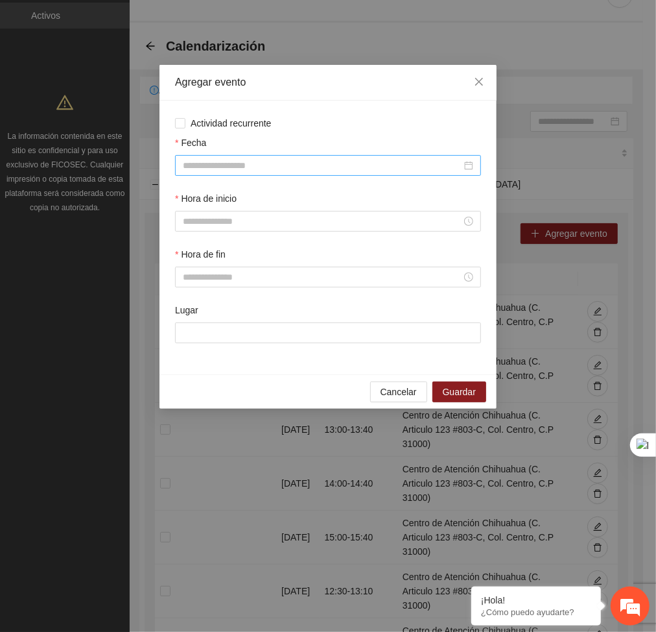
click at [313, 171] on input "Fecha" at bounding box center [322, 165] width 279 height 14
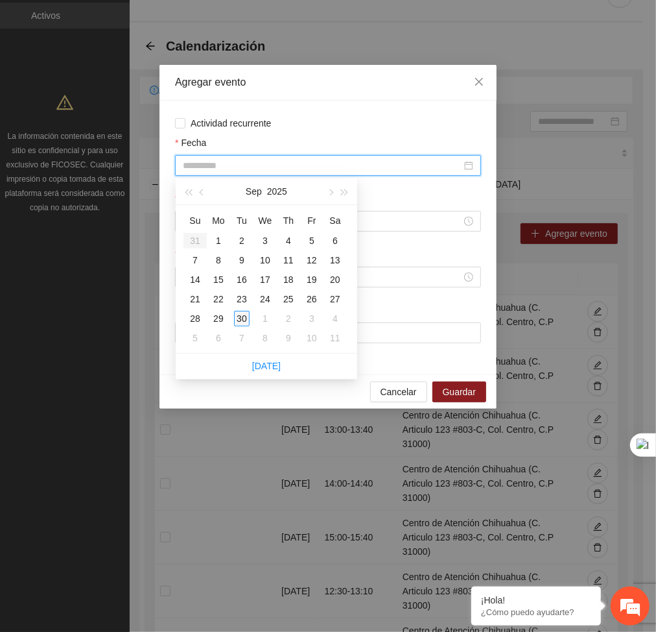
type input "**********"
click at [243, 318] on div "30" at bounding box center [242, 319] width 16 height 16
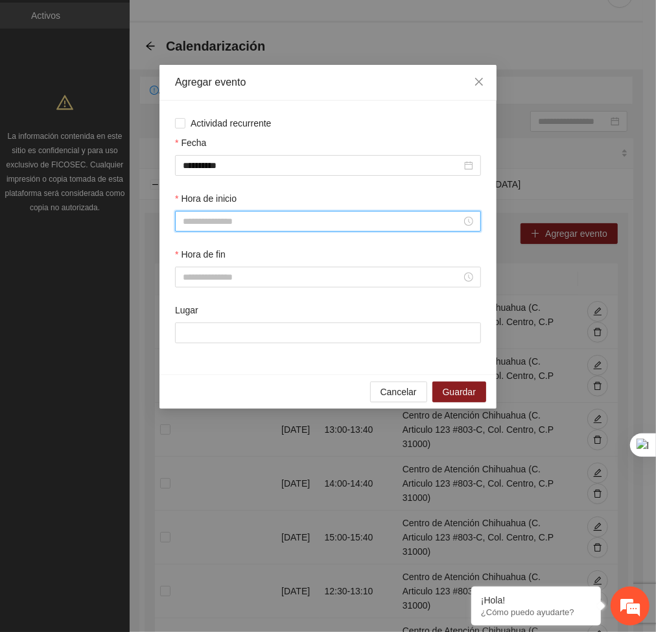
click at [196, 220] on input "Hora de inicio" at bounding box center [322, 221] width 279 height 14
click at [185, 336] on div "16" at bounding box center [194, 336] width 36 height 18
type input "*****"
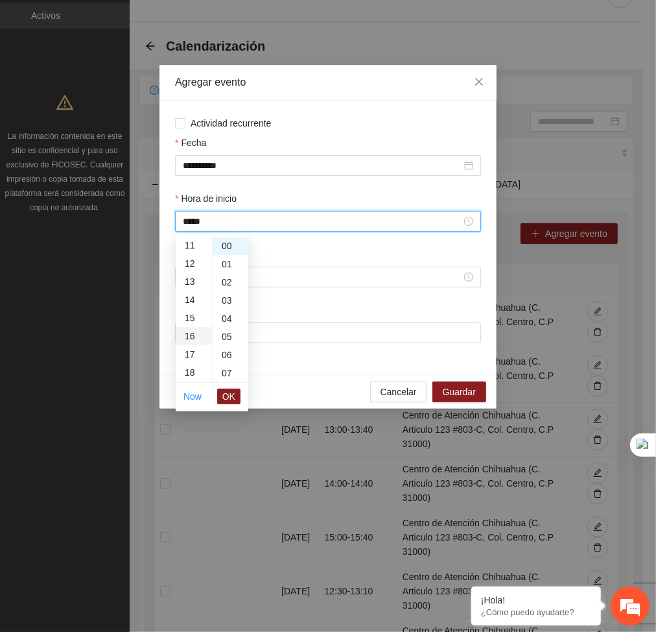
scroll to position [291, 0]
click at [230, 401] on span "OK" at bounding box center [228, 396] width 13 height 14
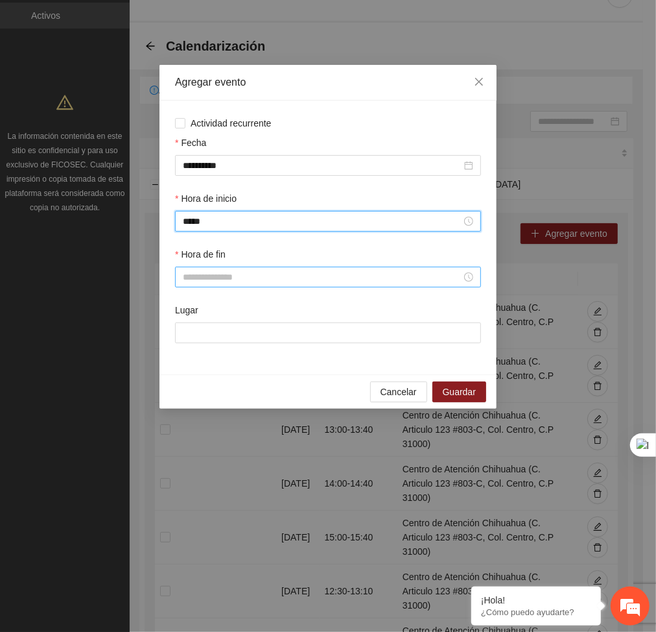
click at [198, 281] on input "Hora de fin" at bounding box center [322, 277] width 279 height 14
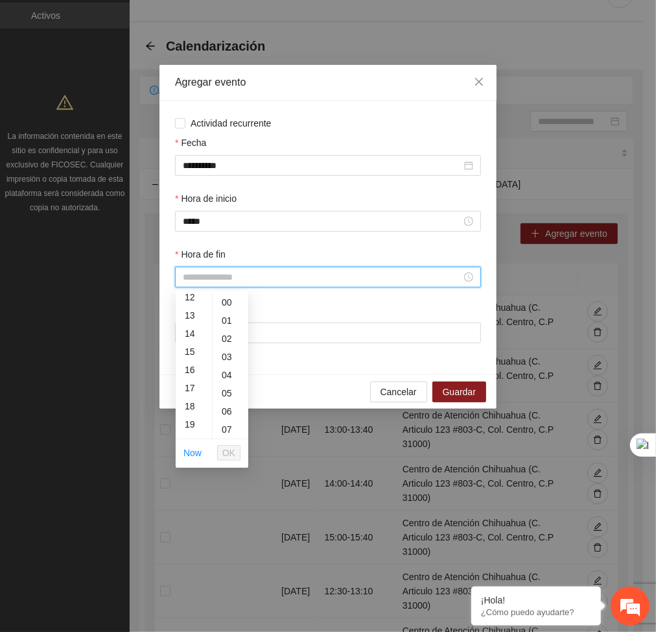
scroll to position [224, 0]
click at [193, 366] on div "16" at bounding box center [194, 369] width 36 height 18
click at [222, 333] on div "40" at bounding box center [231, 336] width 36 height 18
type input "*****"
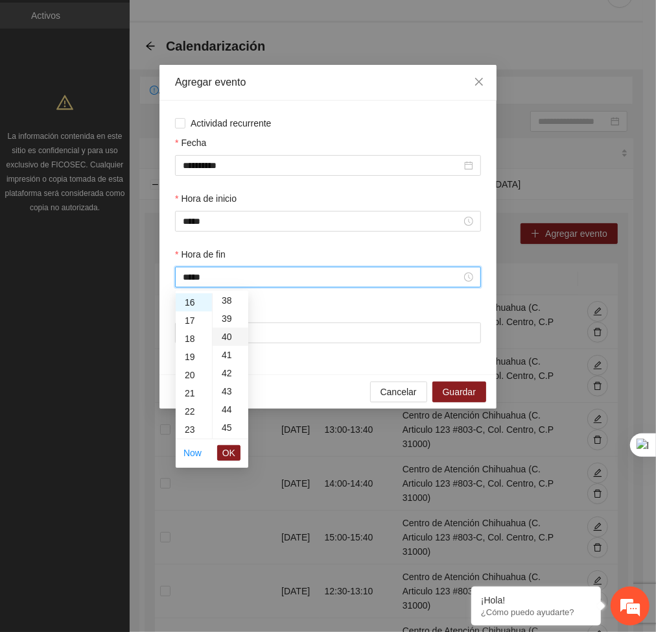
scroll to position [726, 0]
click at [228, 453] on span "OK" at bounding box center [228, 453] width 13 height 14
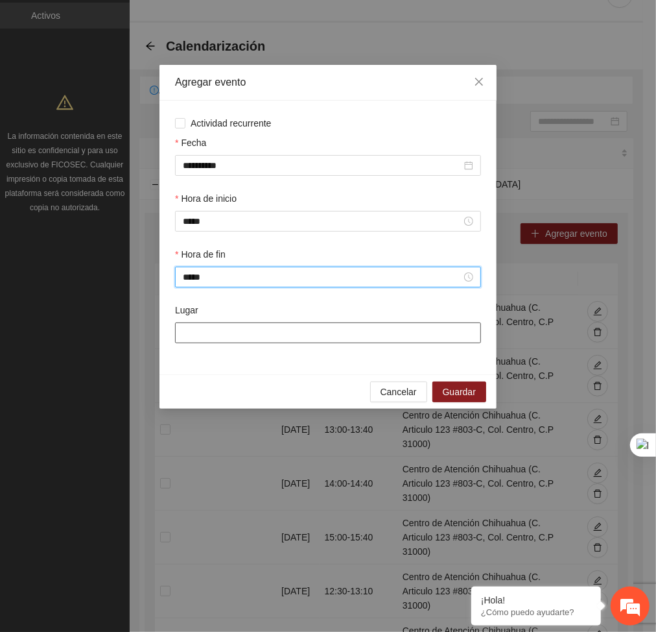
click at [213, 335] on input "Lugar" at bounding box center [328, 332] width 306 height 21
type input "**********"
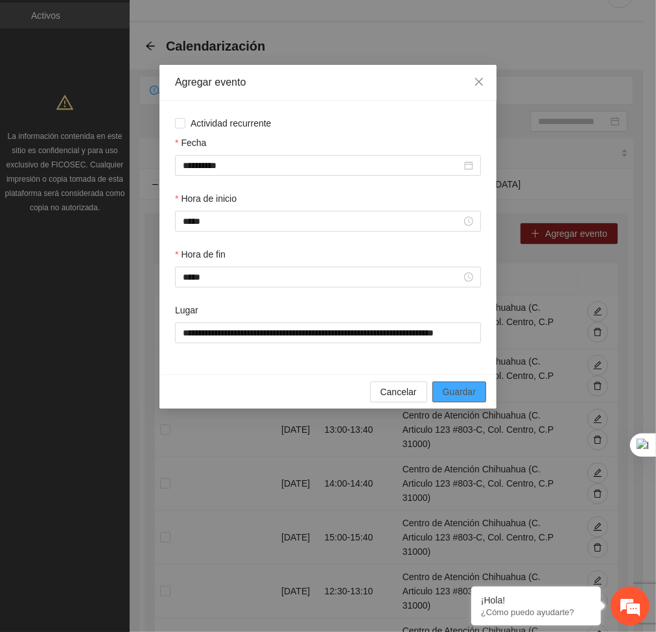
click at [475, 390] on span "Guardar" at bounding box center [459, 392] width 33 height 14
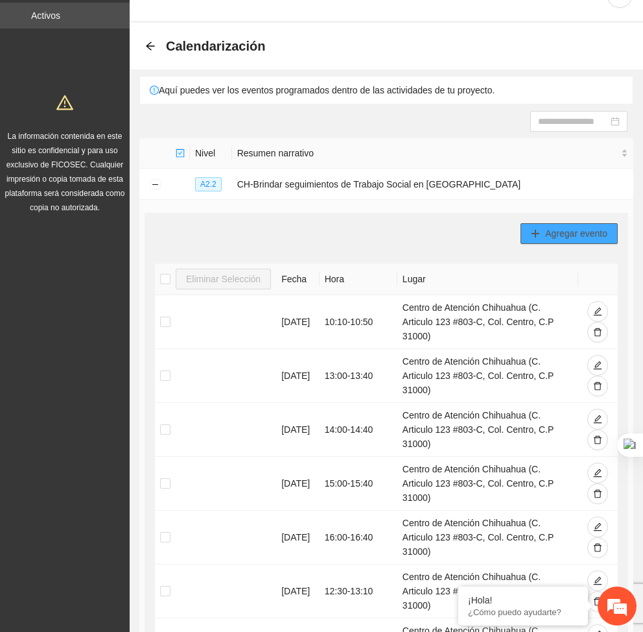
click at [598, 229] on span "Agregar evento" at bounding box center [576, 233] width 62 height 14
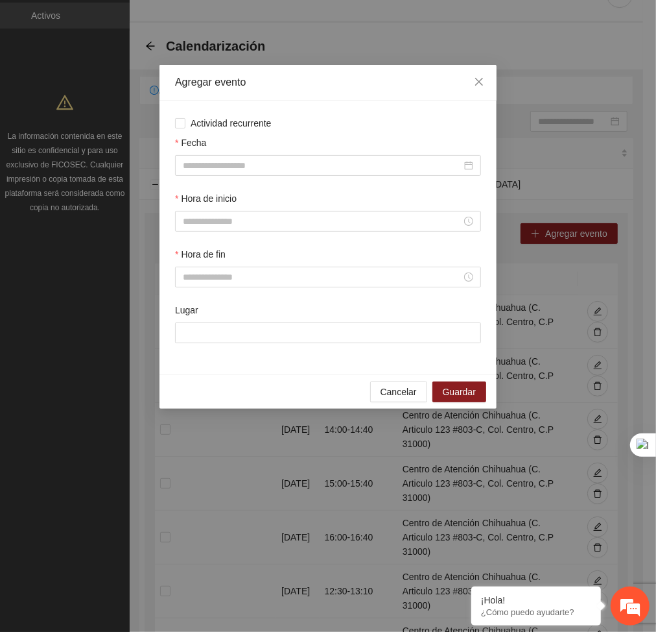
click at [368, 154] on div "Fecha" at bounding box center [328, 145] width 306 height 19
click at [339, 171] on input "Fecha" at bounding box center [322, 165] width 279 height 14
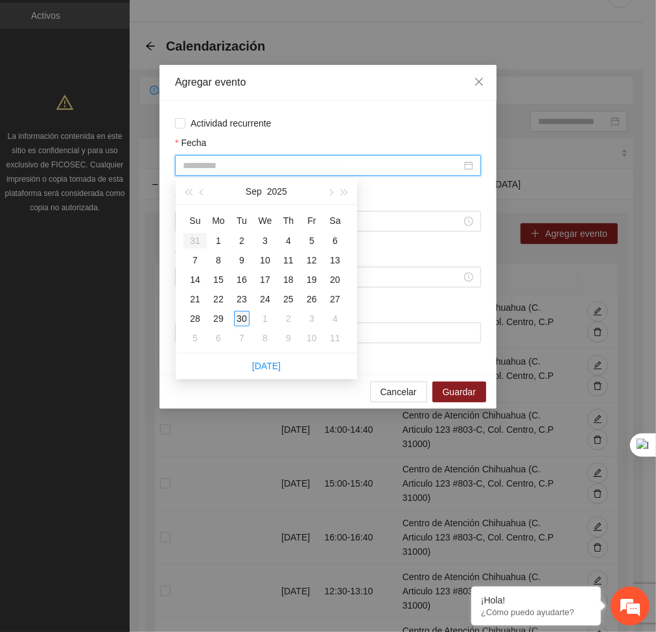
type input "**********"
click at [237, 320] on div "30" at bounding box center [242, 319] width 16 height 16
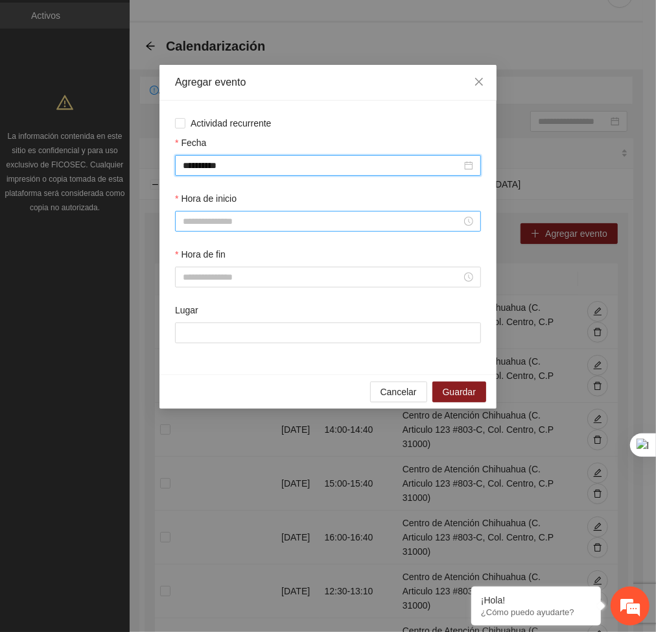
click at [202, 222] on input "Hora de inicio" at bounding box center [322, 221] width 279 height 14
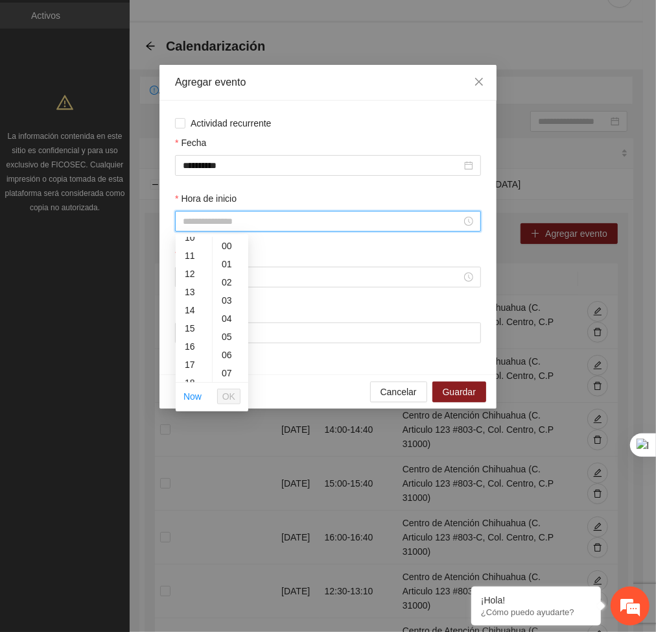
scroll to position [248, 0]
click at [184, 318] on div "18" at bounding box center [194, 325] width 36 height 18
click at [225, 242] on div "10" at bounding box center [231, 239] width 36 height 18
type input "*****"
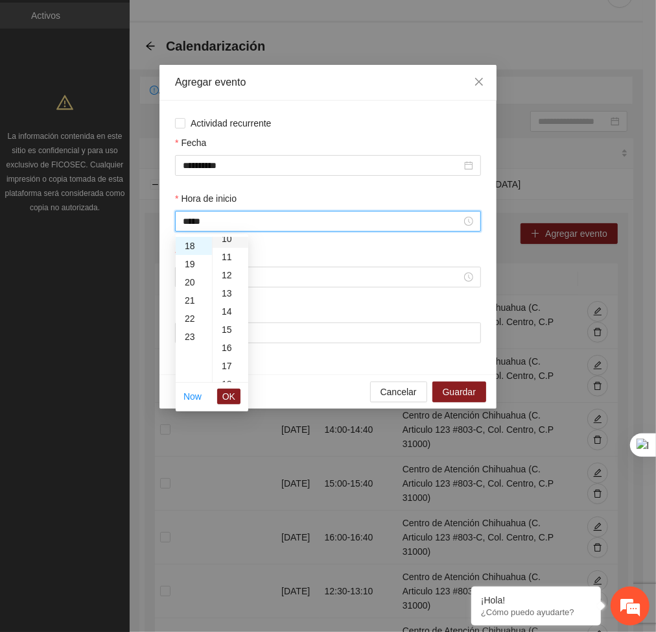
scroll to position [182, 0]
click at [232, 399] on span "OK" at bounding box center [228, 396] width 13 height 14
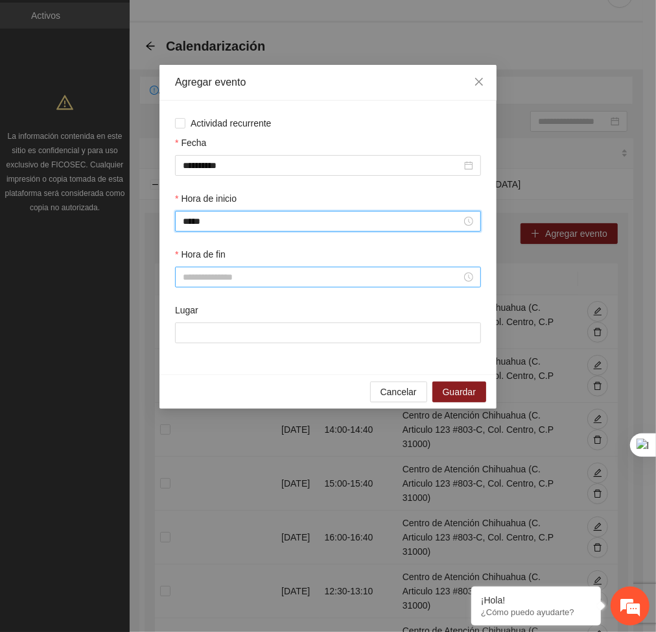
click at [213, 281] on input "Hora de fin" at bounding box center [322, 277] width 279 height 14
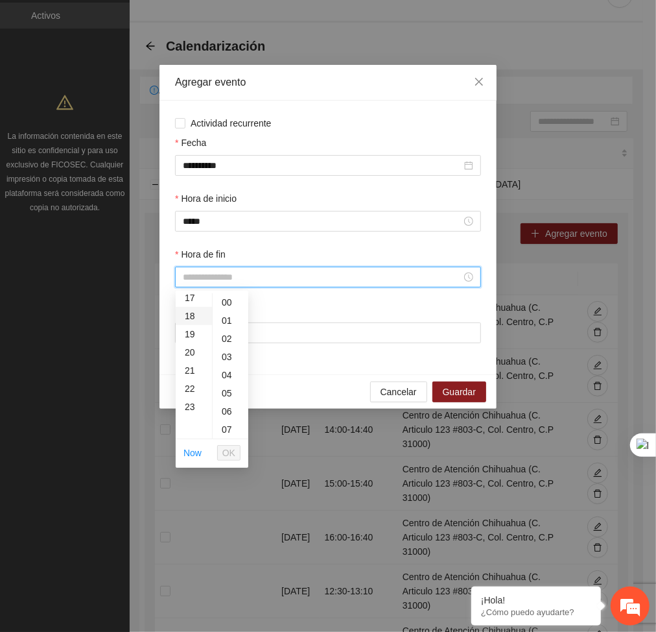
click at [182, 316] on div "18" at bounding box center [194, 316] width 36 height 18
click at [230, 374] on div "50" at bounding box center [231, 374] width 36 height 18
type input "*****"
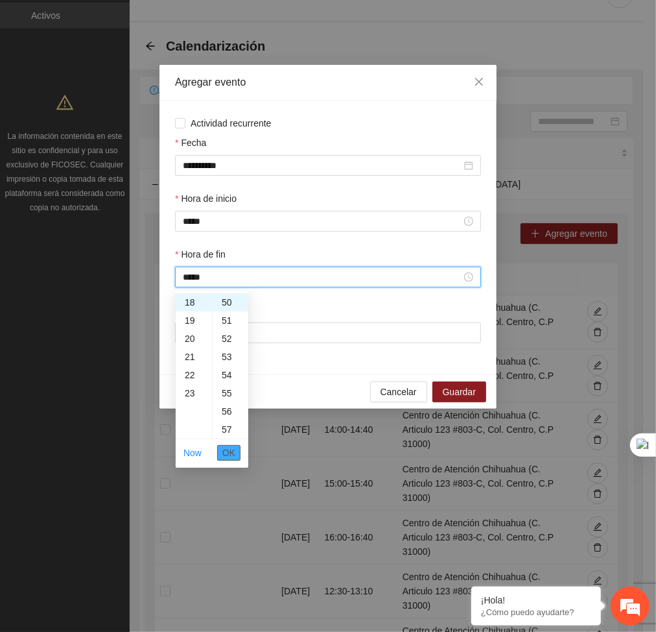
click at [232, 455] on span "OK" at bounding box center [228, 453] width 13 height 14
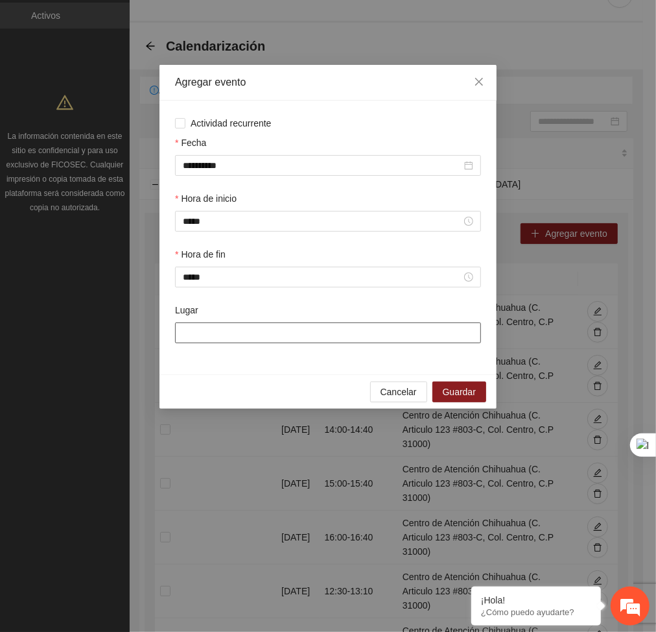
click at [218, 324] on input "Lugar" at bounding box center [328, 332] width 306 height 21
type input "**********"
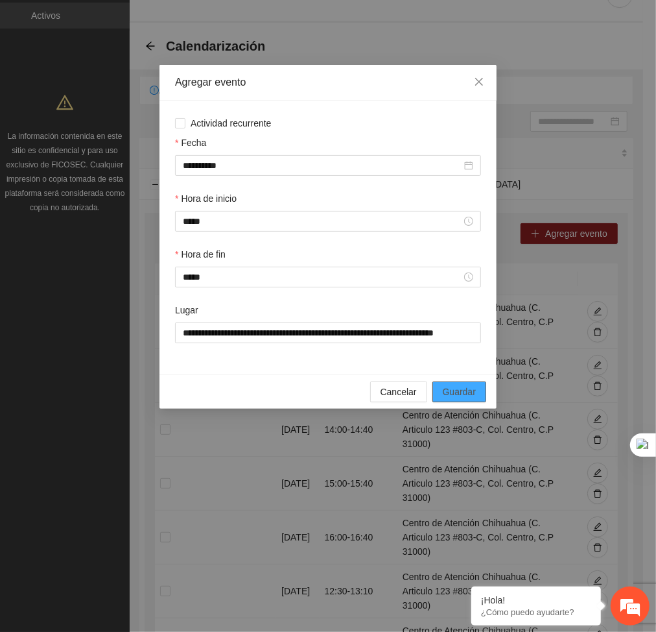
click at [458, 392] on span "Guardar" at bounding box center [459, 392] width 33 height 14
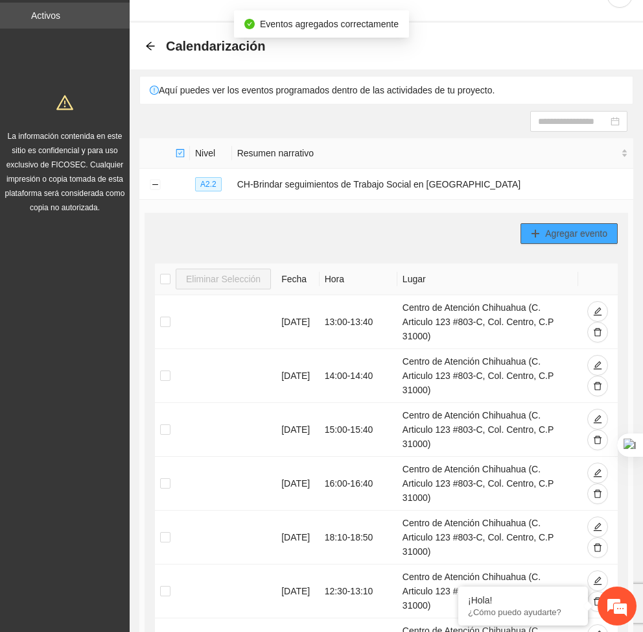
click at [594, 231] on span "Agregar evento" at bounding box center [576, 233] width 62 height 14
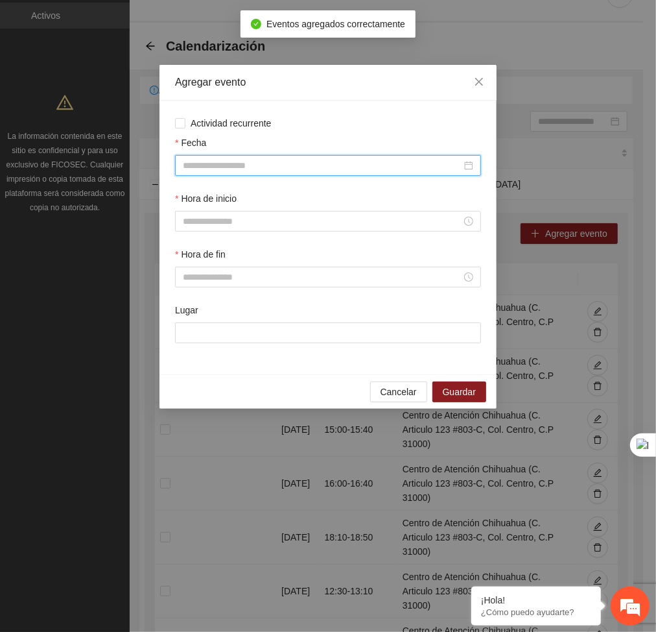
click at [436, 172] on input "Fecha" at bounding box center [322, 165] width 279 height 14
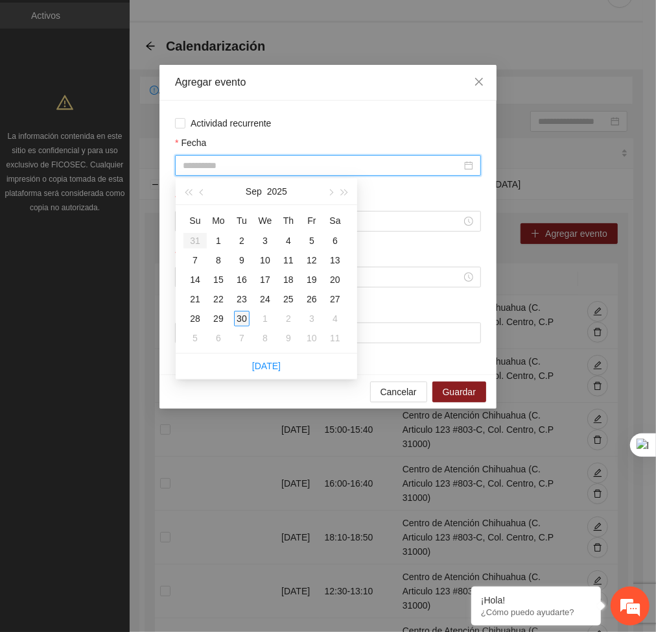
type input "**********"
click at [246, 319] on div "30" at bounding box center [242, 319] width 16 height 16
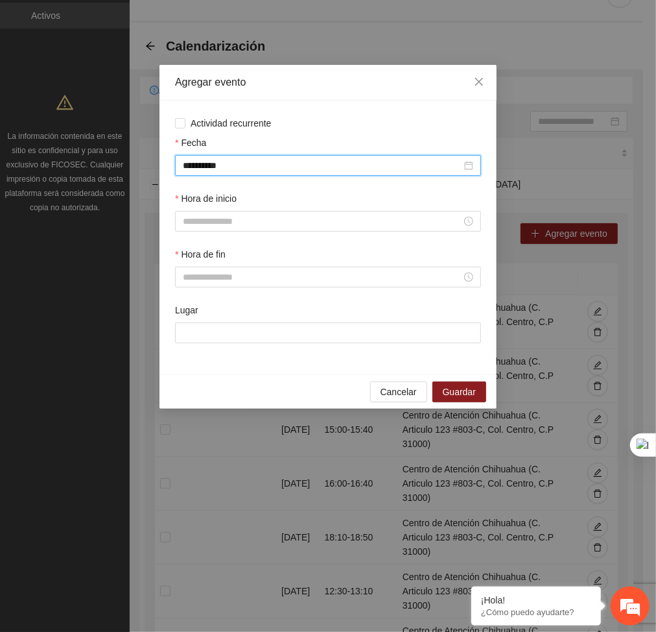
click at [233, 180] on div "**********" at bounding box center [327, 164] width 311 height 56
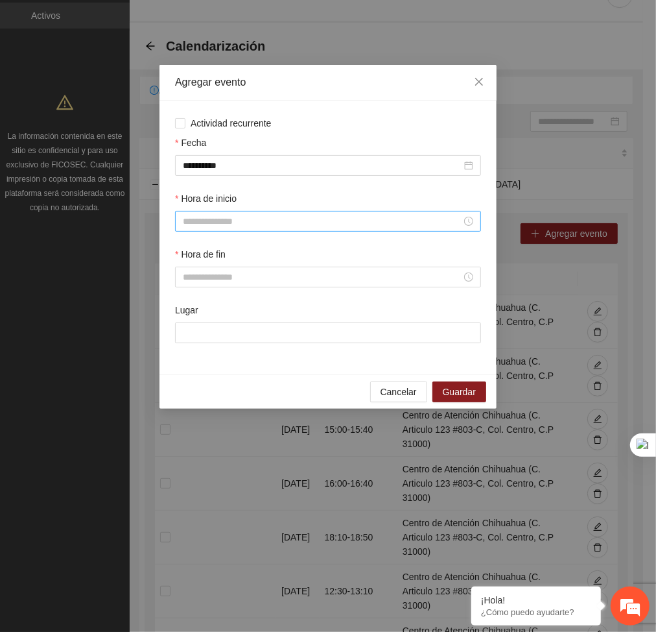
click at [228, 224] on input "Hora de inicio" at bounding box center [322, 221] width 279 height 14
click at [187, 354] on div "19" at bounding box center [194, 348] width 36 height 18
type input "*****"
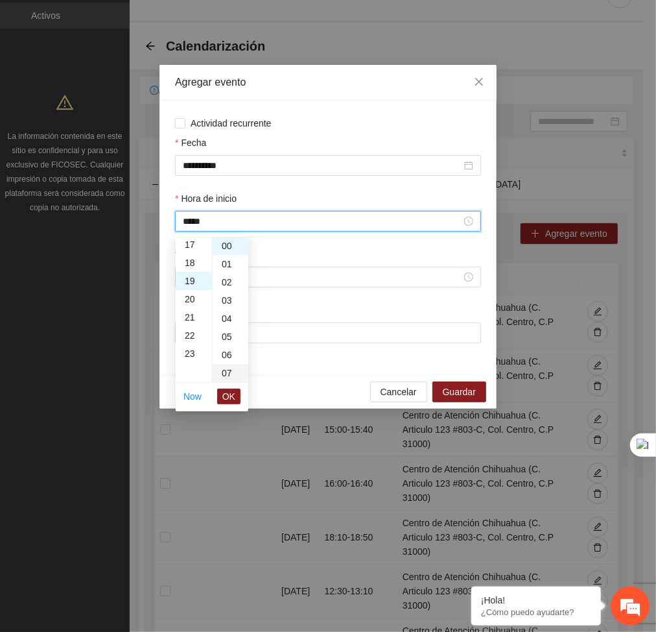
scroll to position [345, 0]
click at [228, 397] on span "OK" at bounding box center [228, 396] width 13 height 14
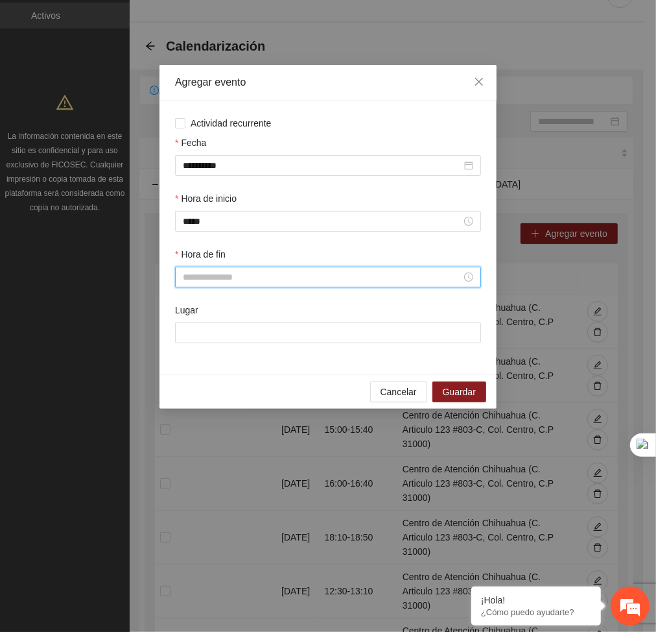
click at [220, 284] on input "Hora de fin" at bounding box center [322, 277] width 279 height 14
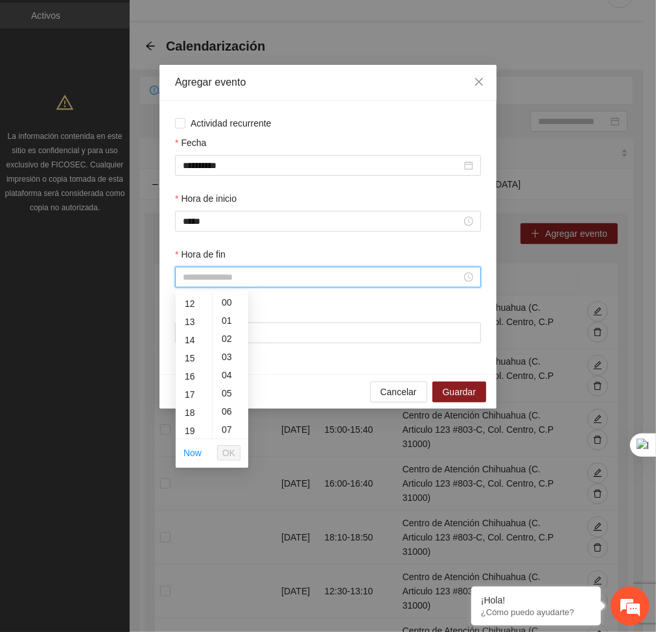
scroll to position [218, 0]
click at [187, 431] on div "19" at bounding box center [194, 429] width 36 height 18
click at [224, 414] on div "40" at bounding box center [231, 411] width 36 height 18
type input "*****"
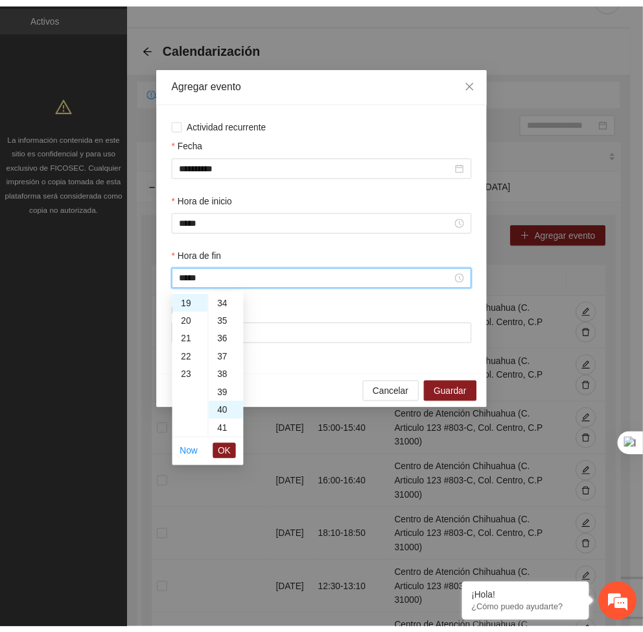
scroll to position [726, 0]
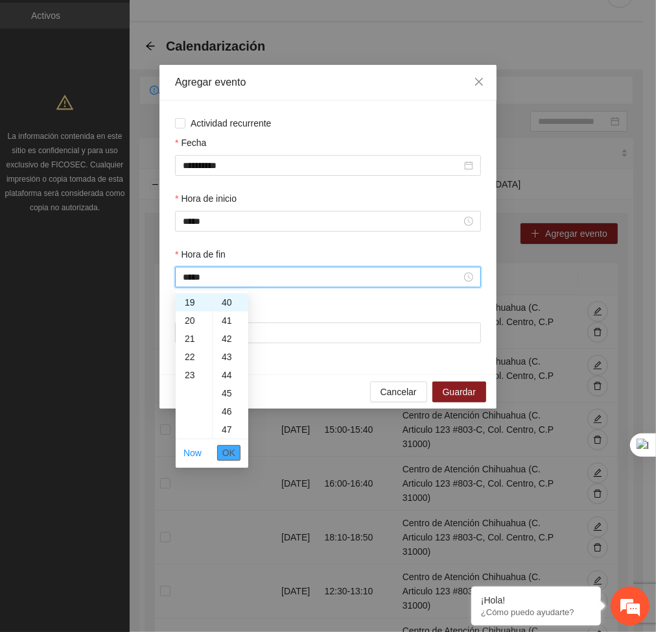
click at [230, 455] on span "OK" at bounding box center [228, 453] width 13 height 14
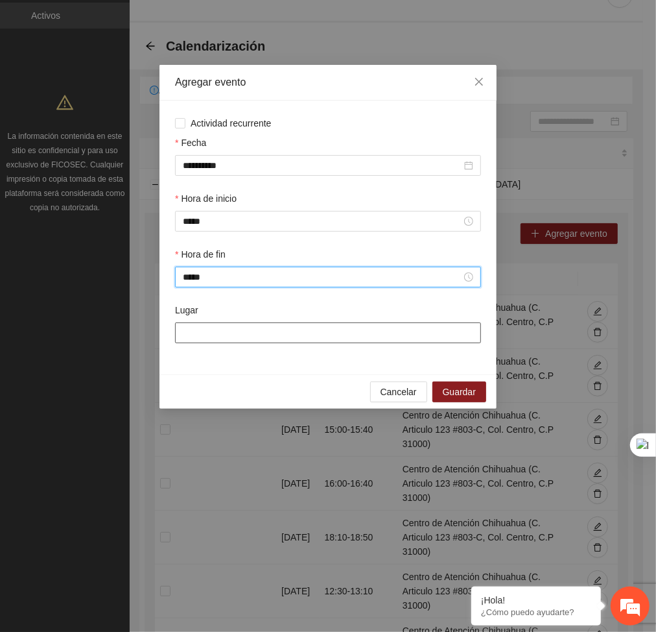
click at [267, 329] on input "Lugar" at bounding box center [328, 332] width 306 height 21
type input "**********"
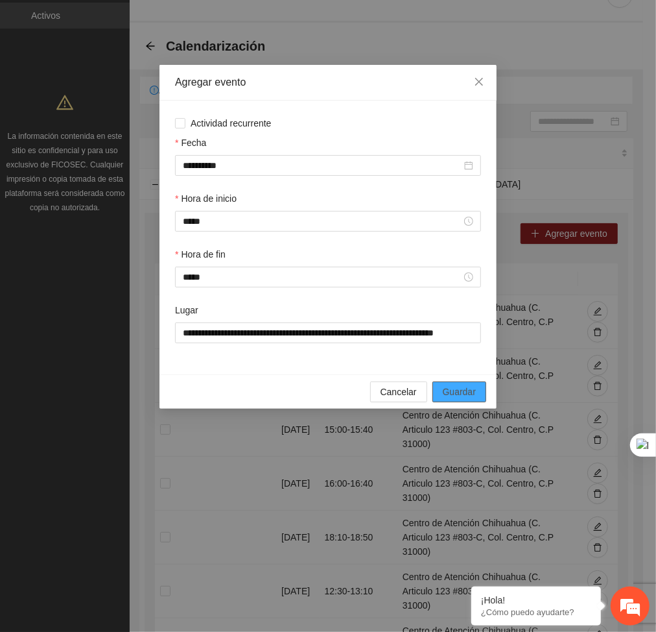
click at [453, 391] on span "Guardar" at bounding box center [459, 392] width 33 height 14
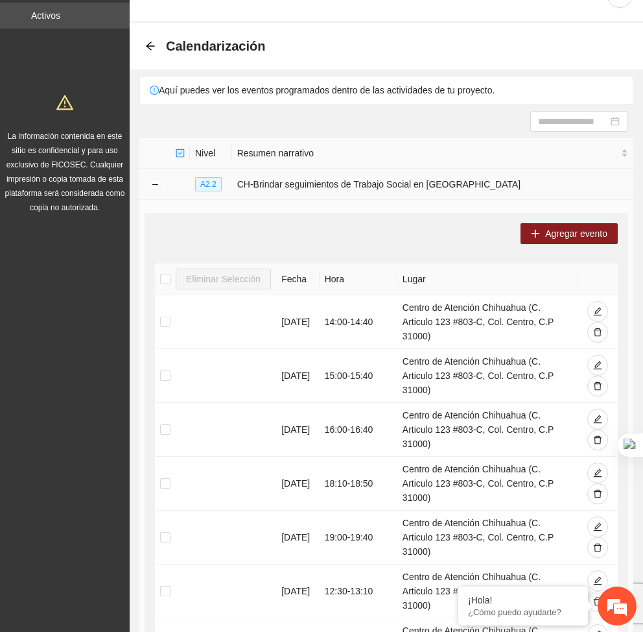
click at [163, 181] on td at bounding box center [154, 184] width 31 height 31
click at [151, 185] on button "Collapse row" at bounding box center [155, 185] width 10 height 10
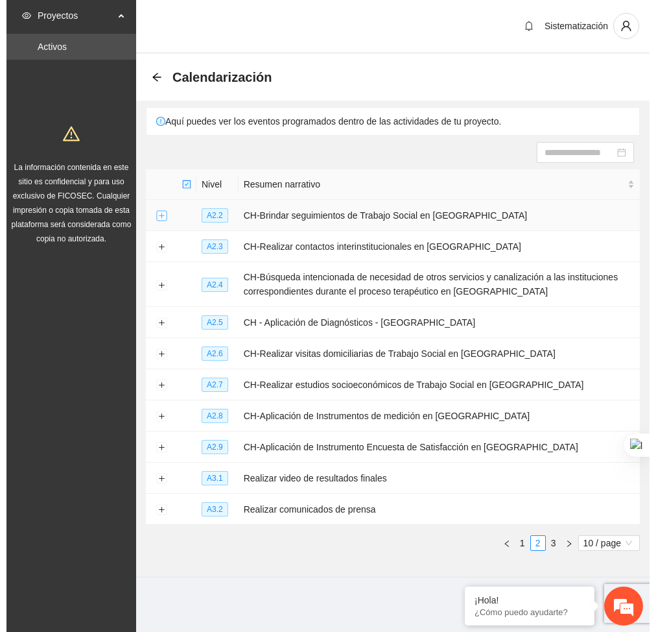
scroll to position [0, 0]
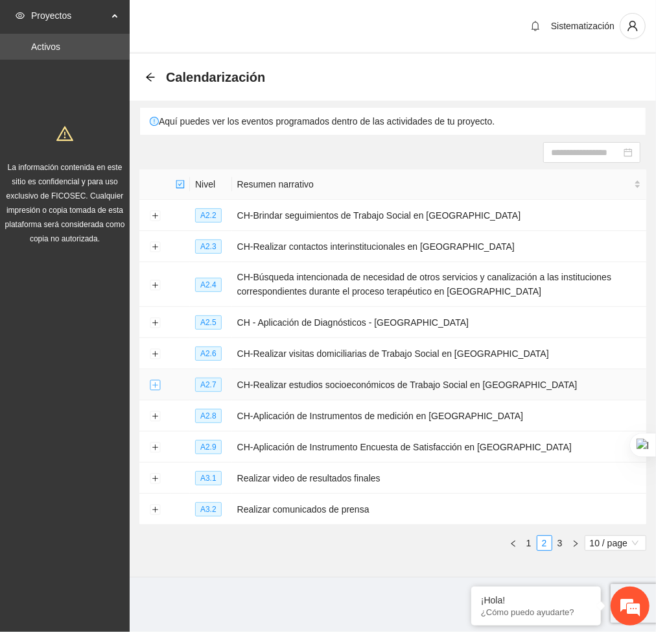
click at [158, 390] on button "Expand row" at bounding box center [155, 385] width 10 height 10
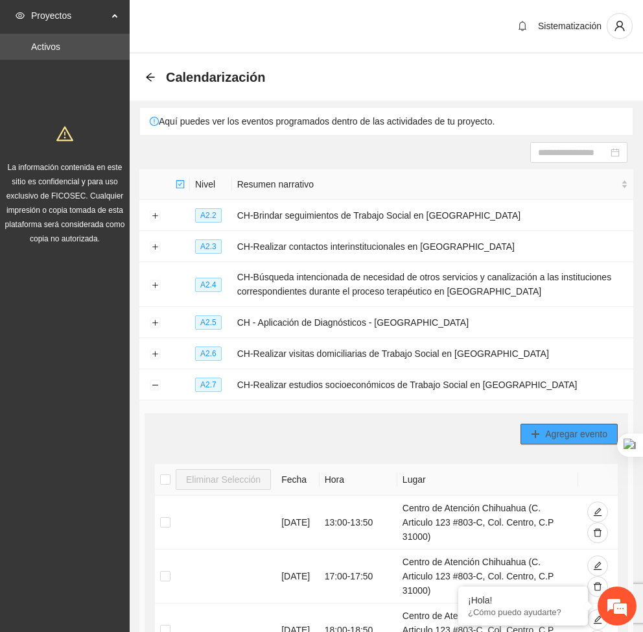
click at [553, 433] on span "Agregar evento" at bounding box center [576, 434] width 62 height 14
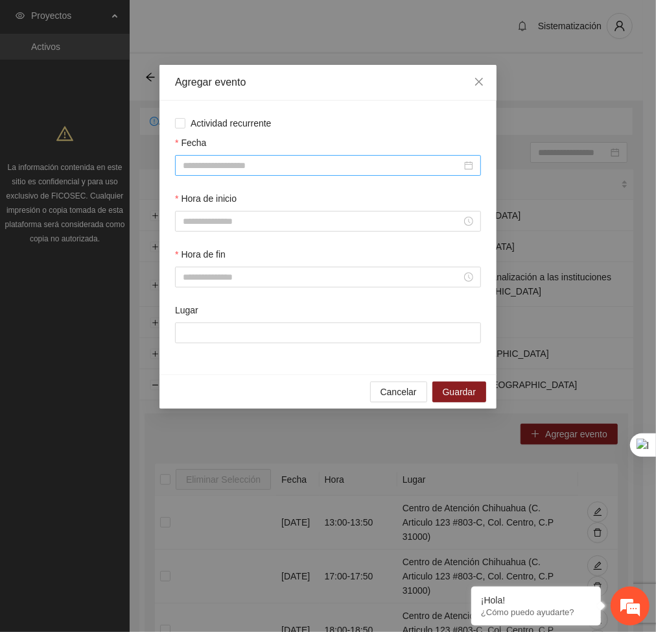
click at [261, 167] on input "Fecha" at bounding box center [322, 165] width 279 height 14
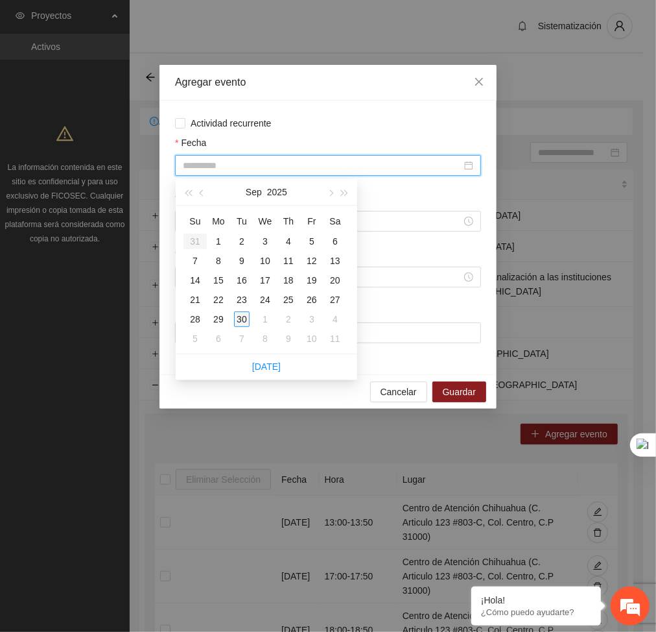
type input "**********"
click at [241, 314] on div "30" at bounding box center [242, 319] width 16 height 16
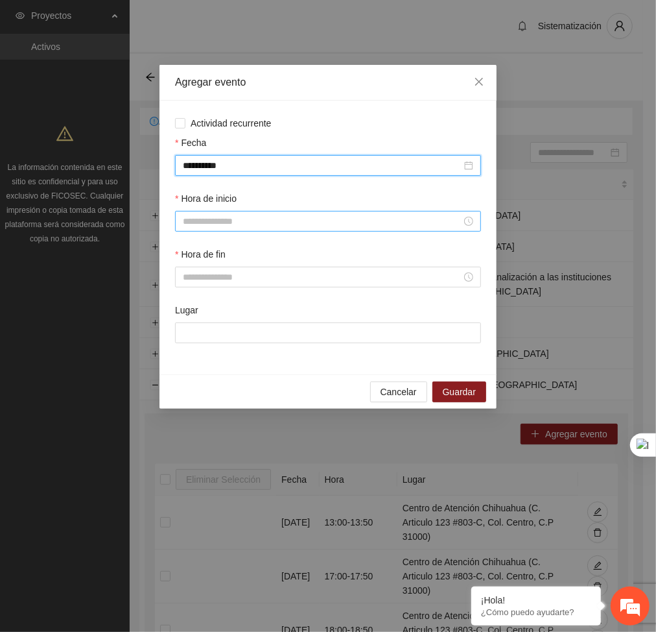
click at [218, 228] on input "Hora de inicio" at bounding box center [322, 221] width 279 height 14
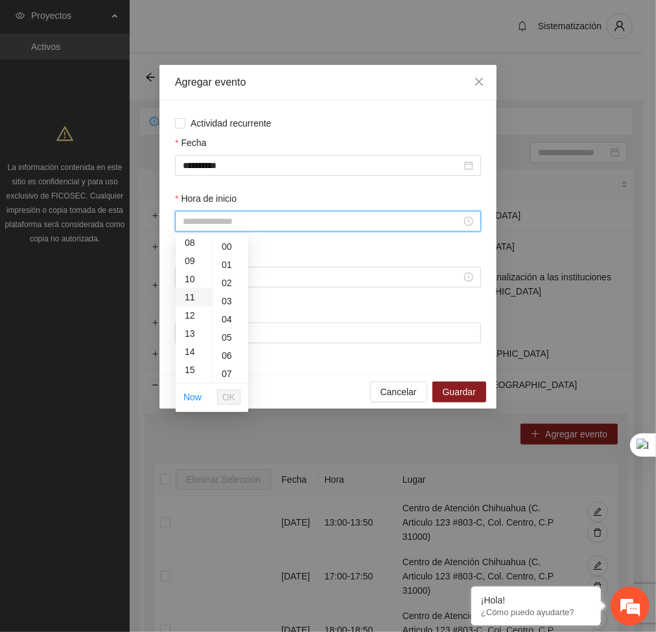
click at [195, 296] on div "11" at bounding box center [194, 297] width 36 height 18
type input "*****"
click at [231, 397] on span "OK" at bounding box center [228, 397] width 13 height 14
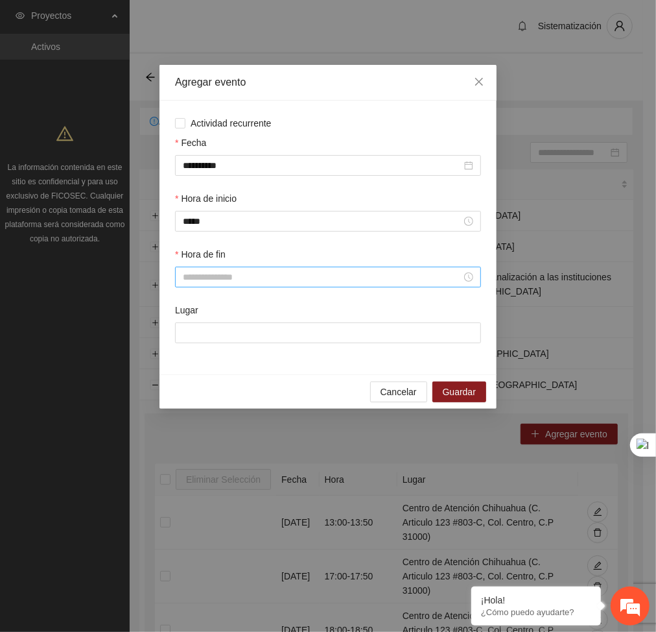
click at [215, 267] on div at bounding box center [328, 277] width 306 height 21
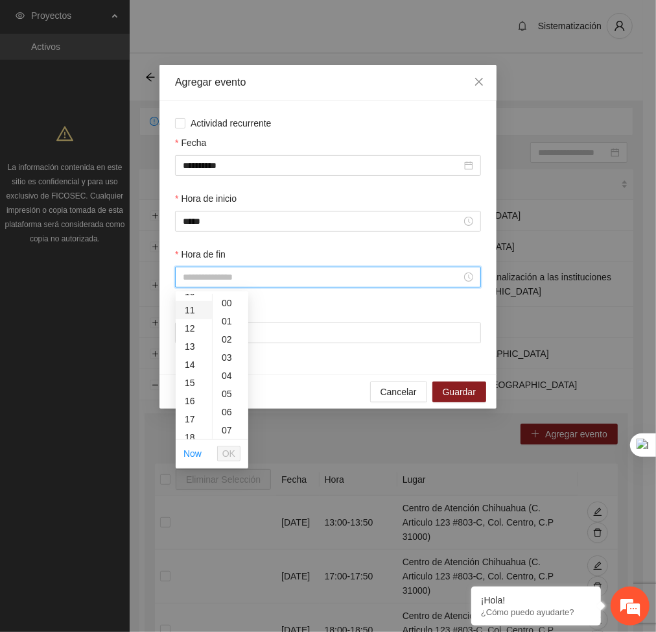
click at [193, 311] on div "11" at bounding box center [194, 310] width 36 height 18
click at [228, 398] on div "50" at bounding box center [231, 406] width 36 height 18
type input "*****"
click at [232, 459] on span "OK" at bounding box center [228, 453] width 13 height 14
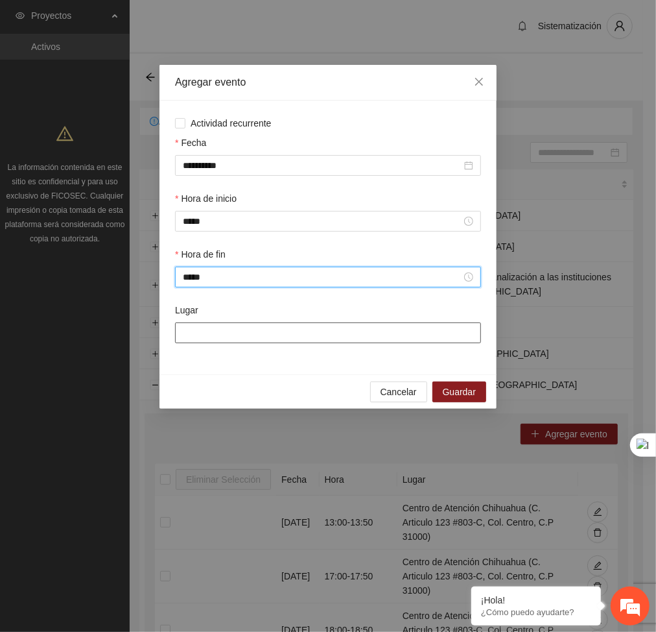
click at [227, 336] on input "Lugar" at bounding box center [328, 332] width 306 height 21
type input "**********"
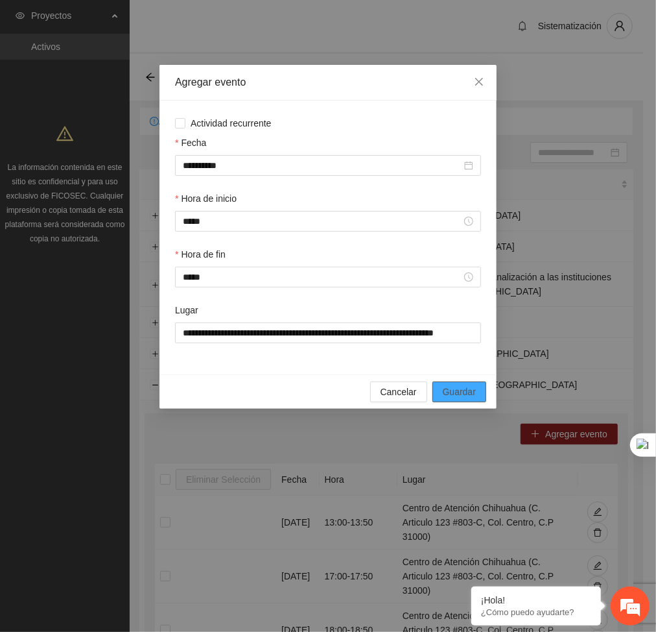
click at [468, 392] on span "Guardar" at bounding box center [459, 392] width 33 height 14
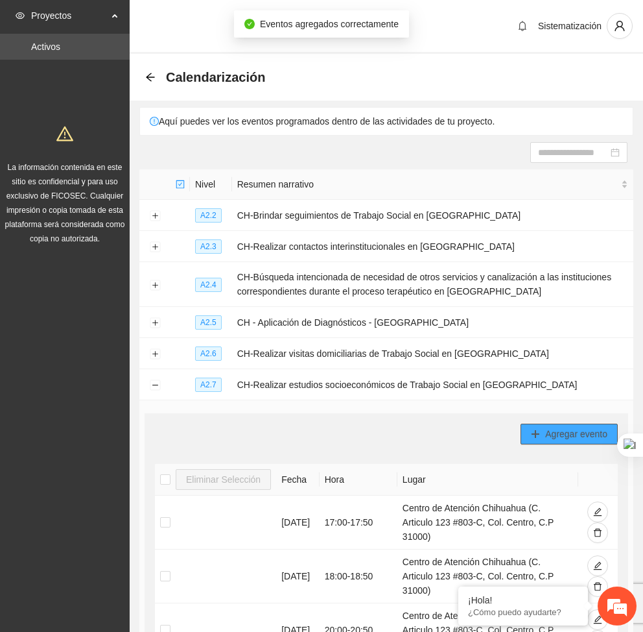
click at [545, 430] on span "Agregar evento" at bounding box center [576, 434] width 62 height 14
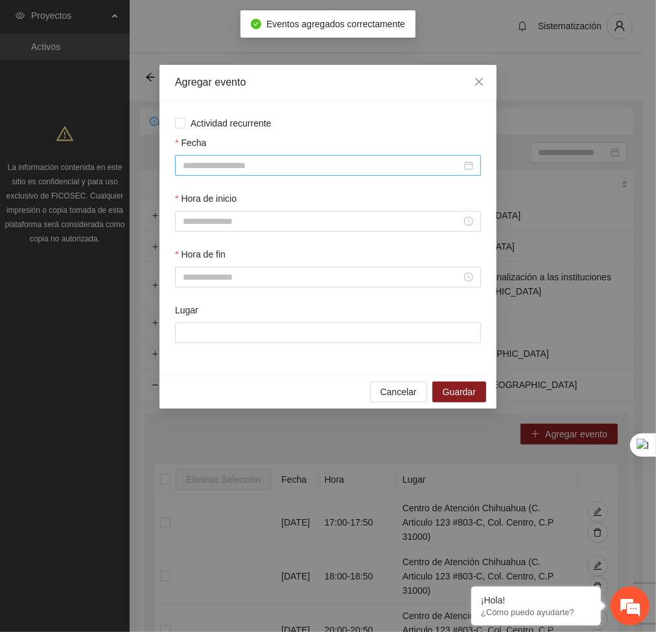
click at [281, 164] on input "Fecha" at bounding box center [322, 165] width 279 height 14
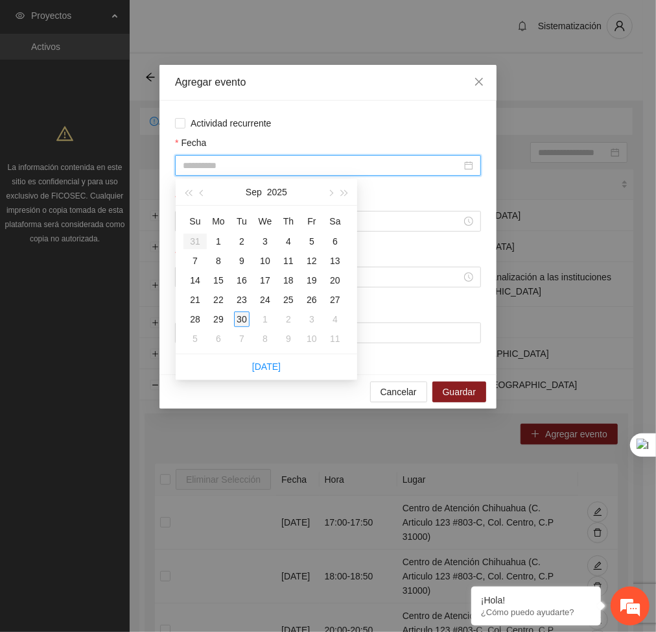
type input "**********"
click at [247, 318] on div "30" at bounding box center [242, 319] width 16 height 16
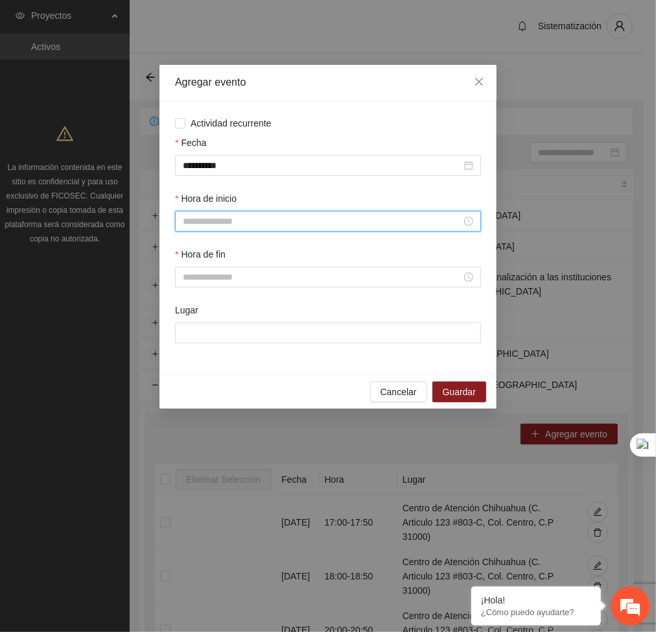
click at [234, 221] on input "Hora de inicio" at bounding box center [322, 221] width 279 height 14
click at [198, 276] on div "12" at bounding box center [194, 281] width 36 height 18
type input "*****"
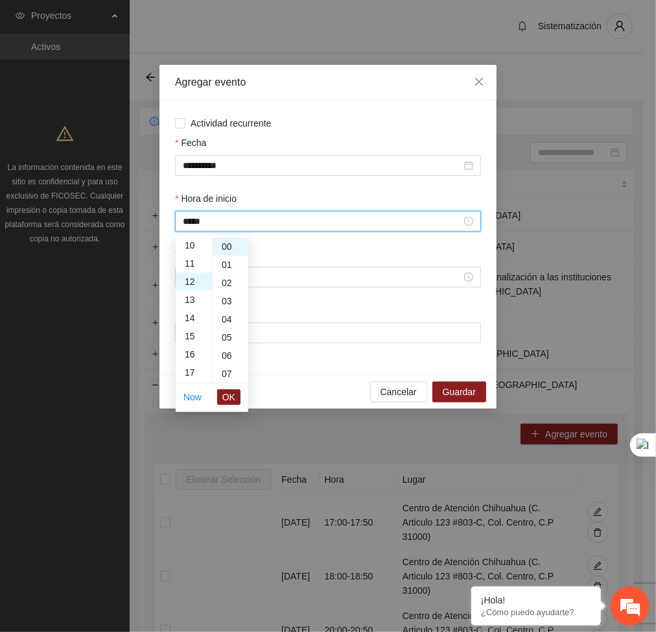
scroll to position [218, 0]
click at [228, 397] on span "OK" at bounding box center [228, 397] width 13 height 14
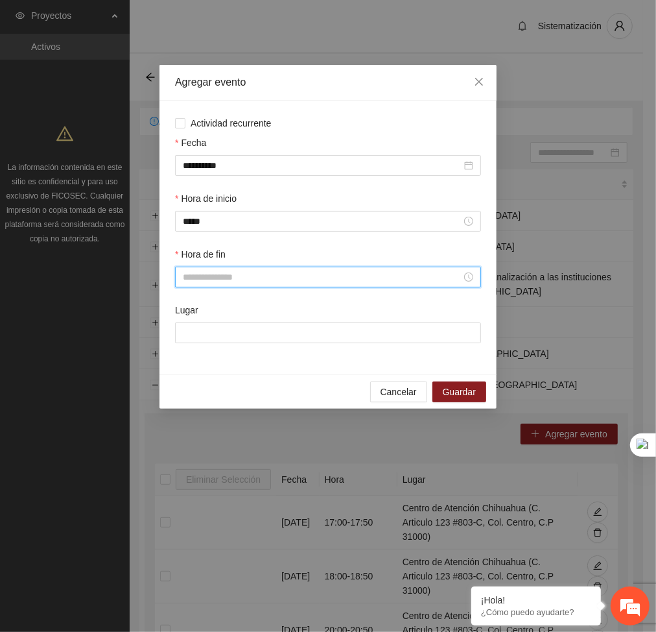
click at [233, 275] on input "Hora de fin" at bounding box center [322, 277] width 279 height 14
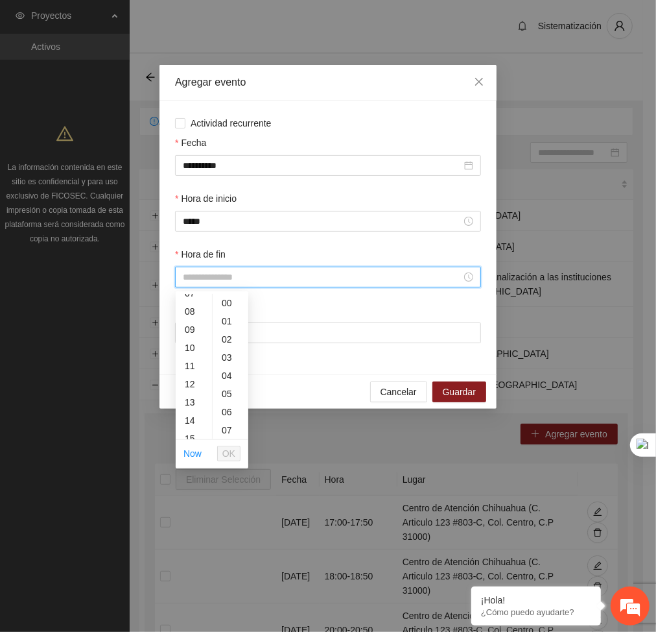
scroll to position [140, 0]
click at [192, 383] on div "12" at bounding box center [194, 381] width 36 height 18
click at [227, 401] on div "40" at bounding box center [231, 403] width 36 height 18
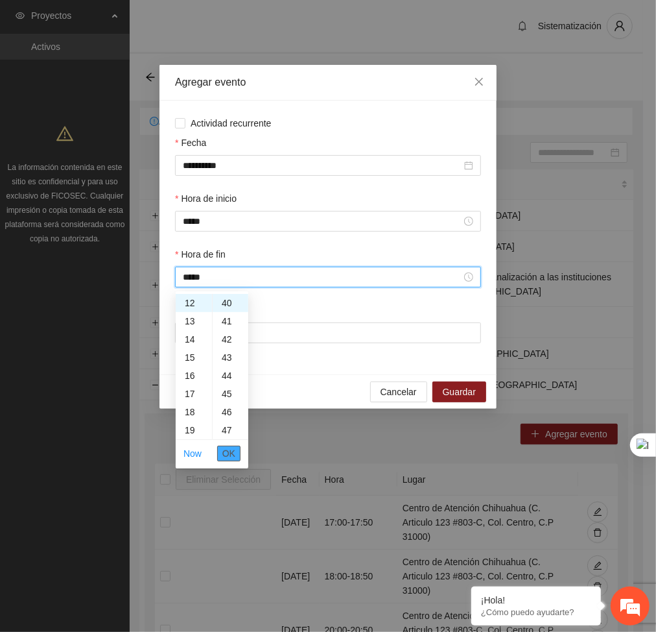
click at [233, 455] on span "OK" at bounding box center [228, 453] width 13 height 14
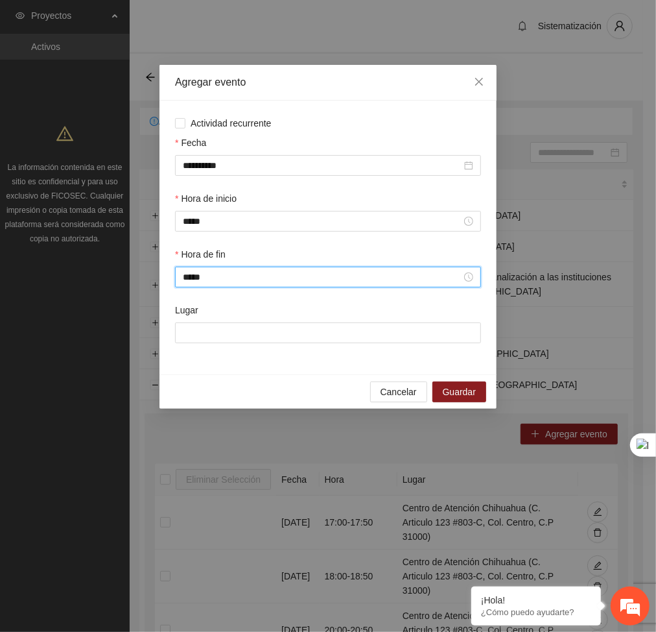
click at [250, 285] on div "*****" at bounding box center [328, 277] width 306 height 21
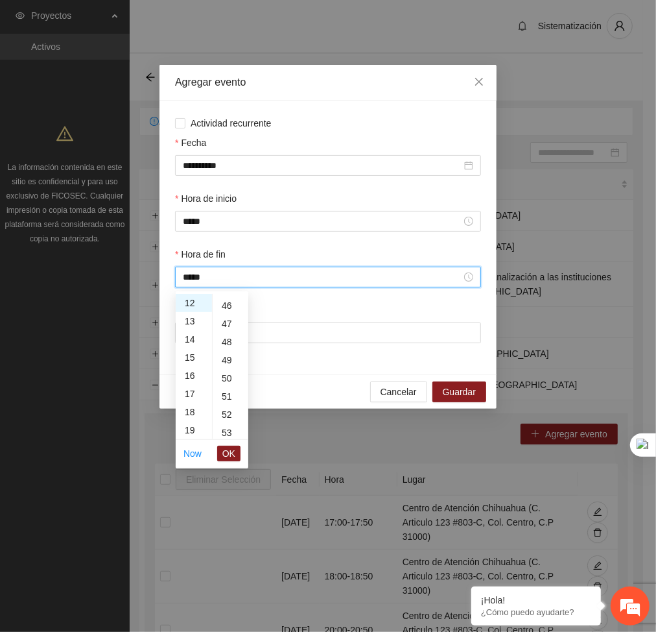
click at [230, 373] on div "50" at bounding box center [231, 378] width 36 height 18
type input "*****"
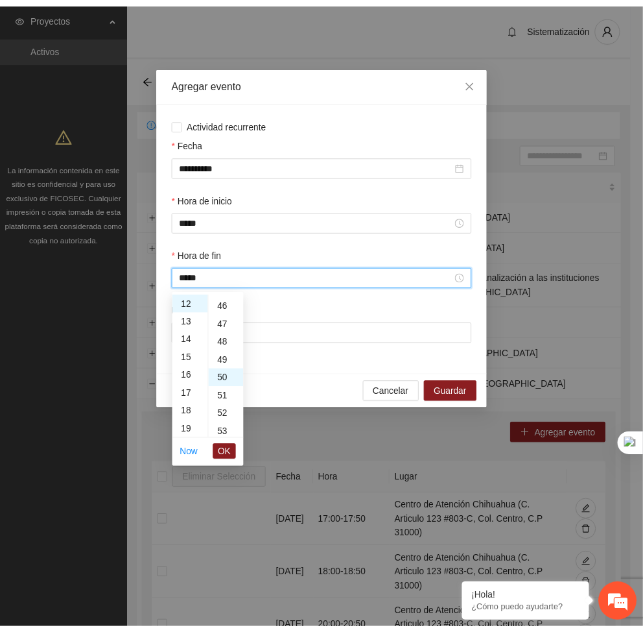
scroll to position [908, 0]
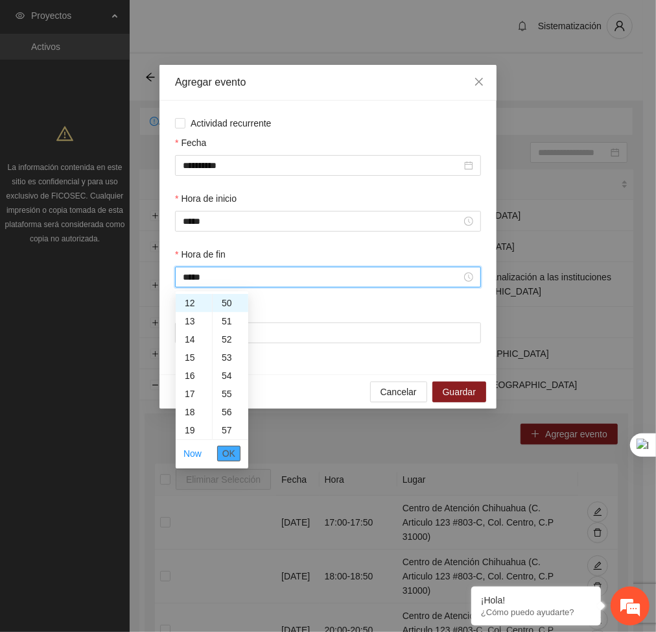
click at [230, 451] on span "OK" at bounding box center [228, 453] width 13 height 14
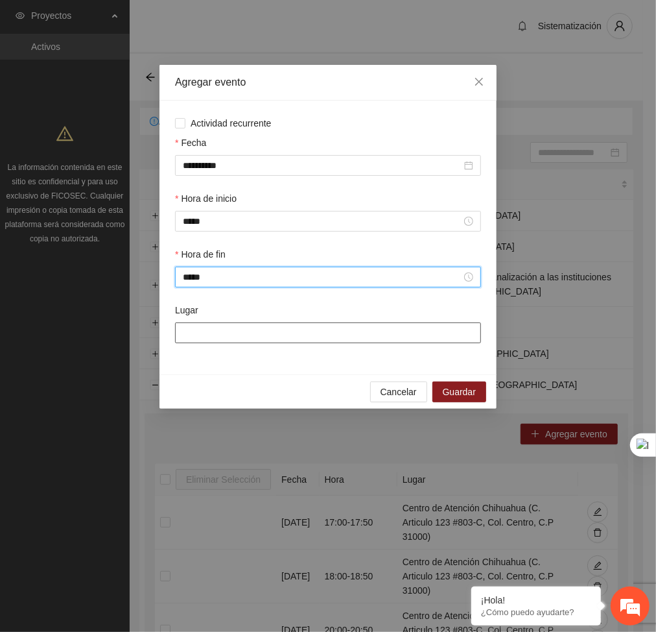
click at [235, 335] on input "Lugar" at bounding box center [328, 332] width 306 height 21
type input "**********"
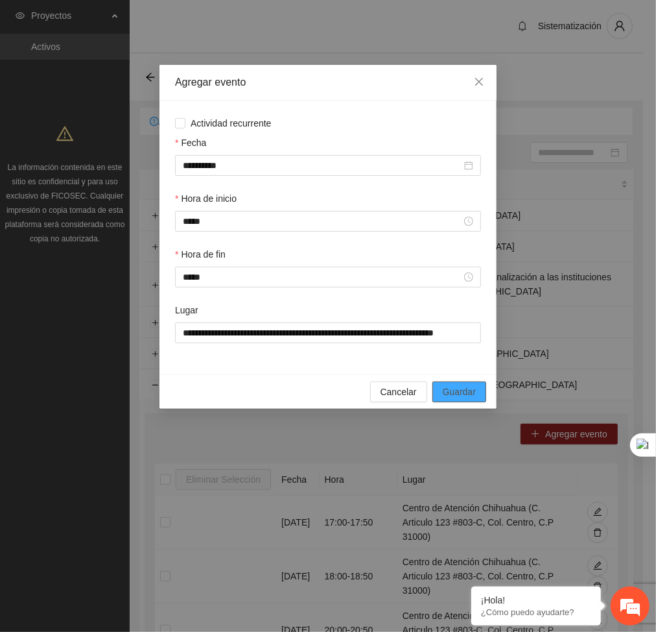
click at [440, 385] on button "Guardar" at bounding box center [460, 391] width 54 height 21
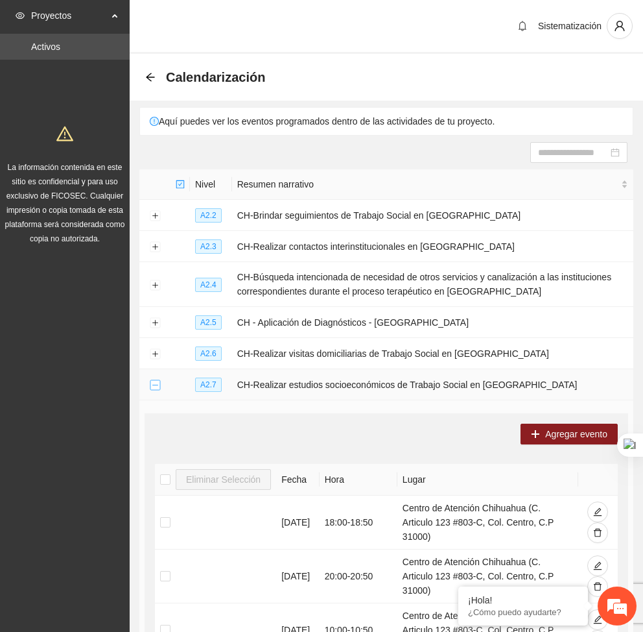
click at [152, 388] on button "Collapse row" at bounding box center [155, 385] width 10 height 10
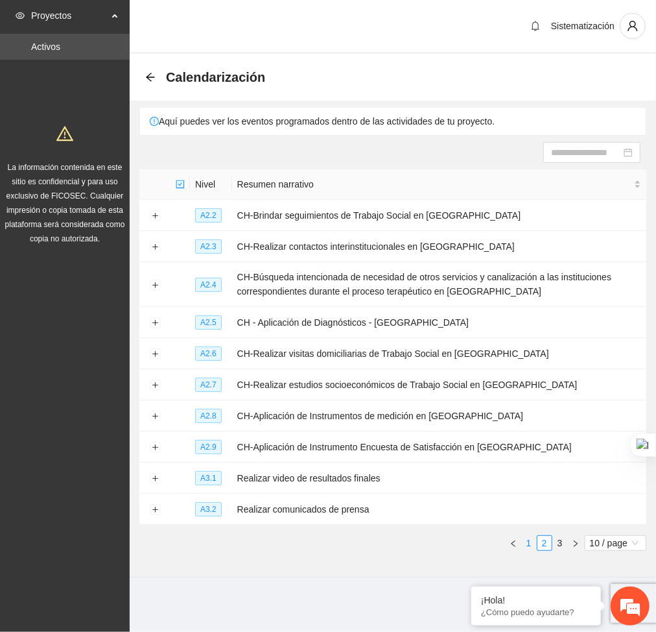
click at [526, 544] on link "1" at bounding box center [529, 543] width 14 height 14
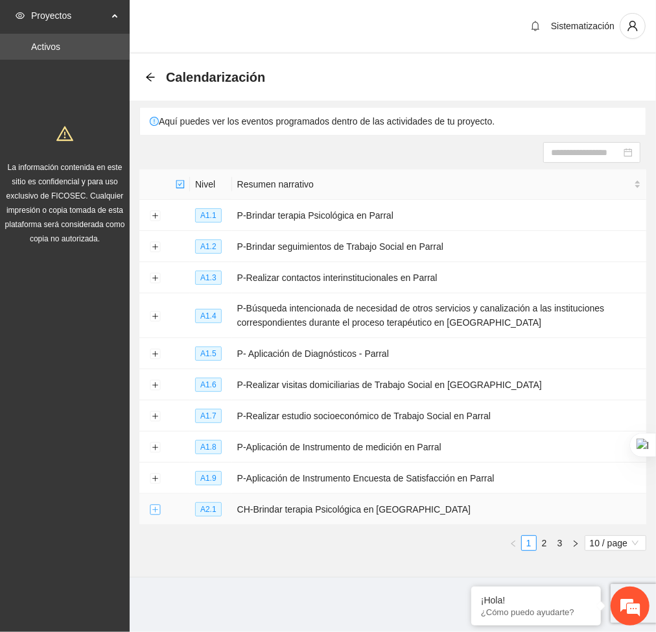
click at [156, 513] on button "Expand row" at bounding box center [155, 510] width 10 height 10
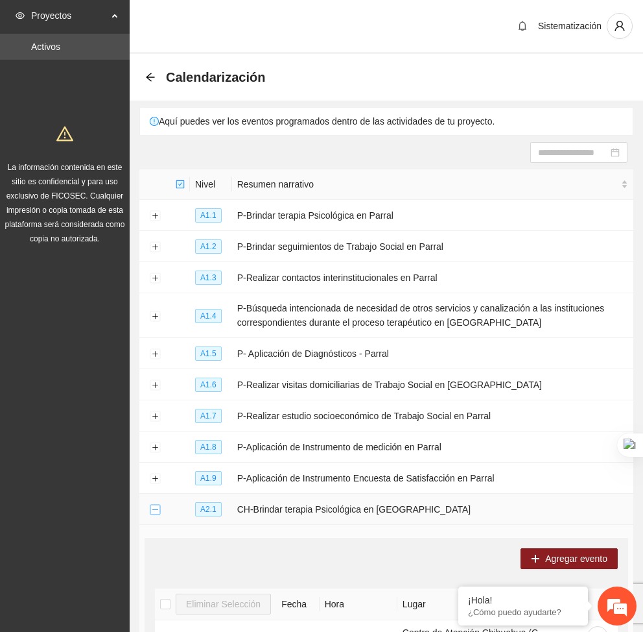
click at [158, 509] on button "Collapse row" at bounding box center [155, 510] width 10 height 10
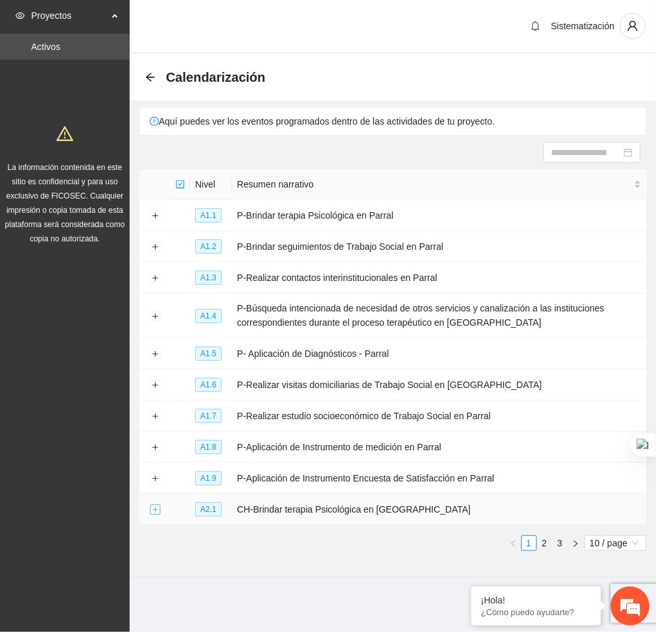
click at [156, 508] on button "Expand row" at bounding box center [155, 510] width 10 height 10
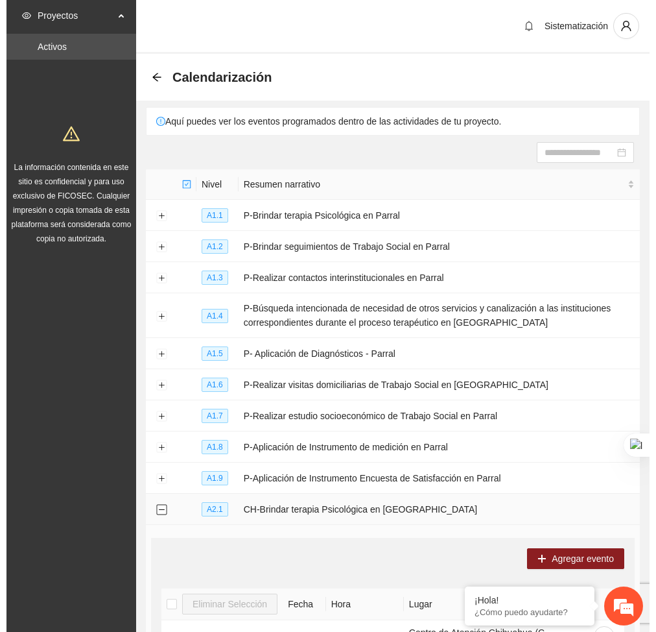
scroll to position [294, 0]
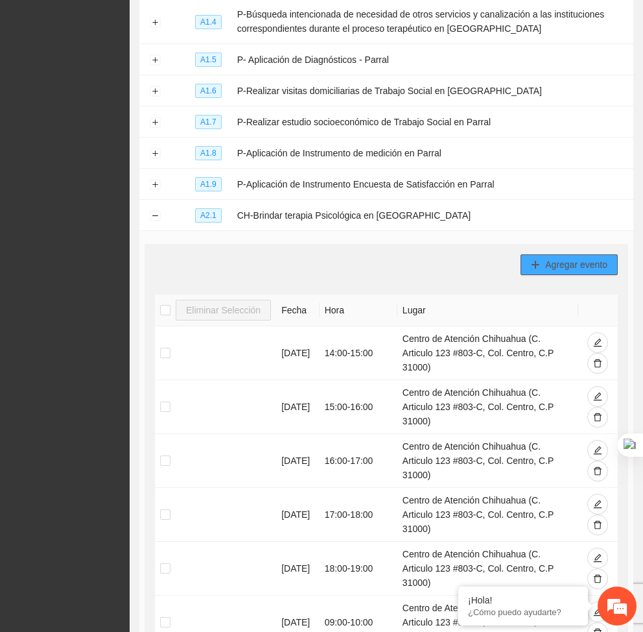
click at [583, 265] on span "Agregar evento" at bounding box center [576, 264] width 62 height 14
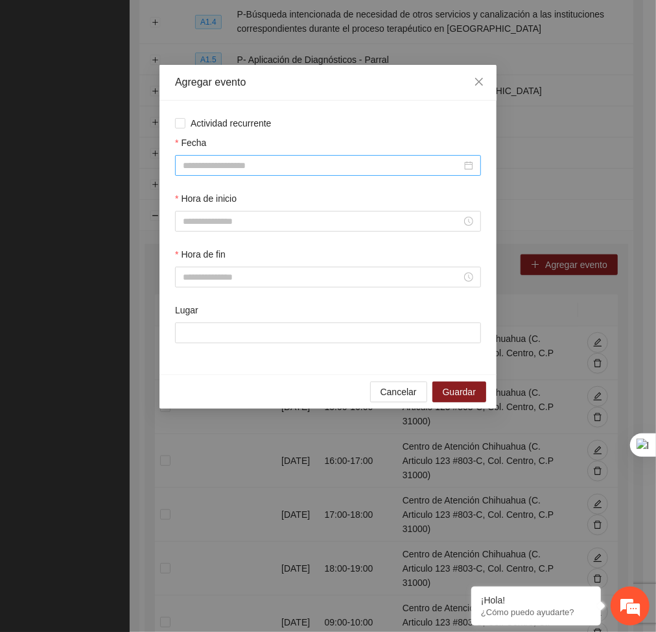
click at [385, 160] on input "Fecha" at bounding box center [322, 165] width 279 height 14
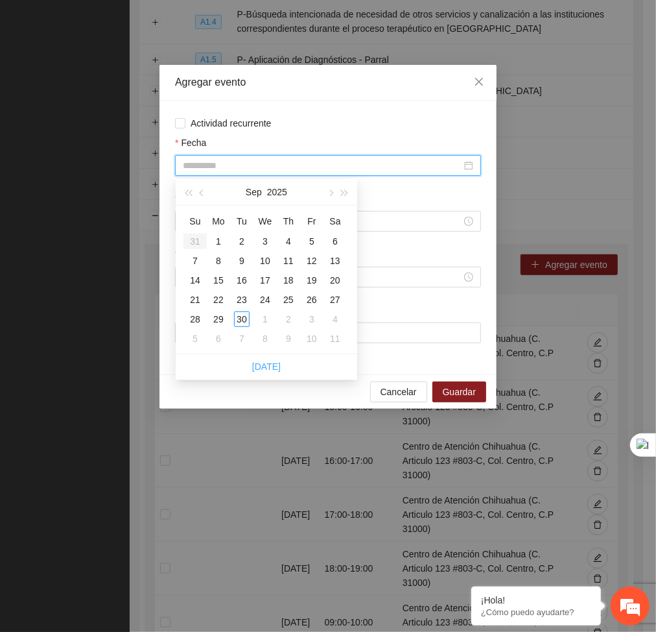
type input "**********"
click at [239, 321] on div "30" at bounding box center [242, 319] width 16 height 16
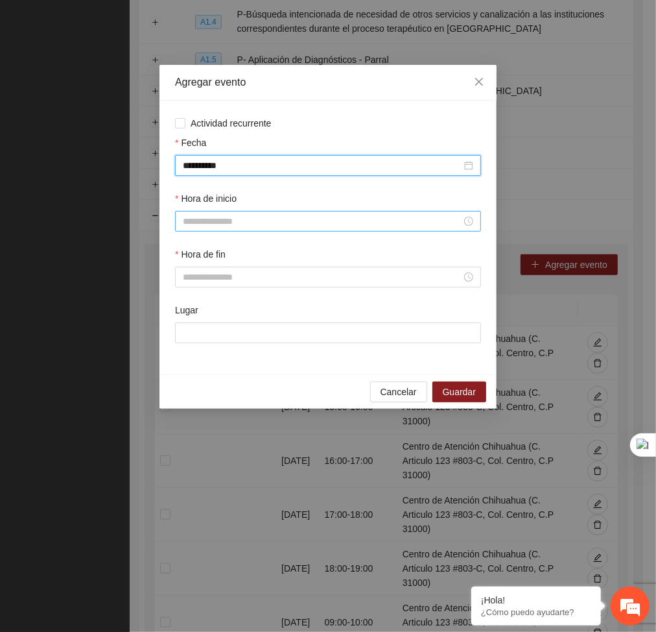
click at [236, 217] on input "Hora de inicio" at bounding box center [322, 221] width 279 height 14
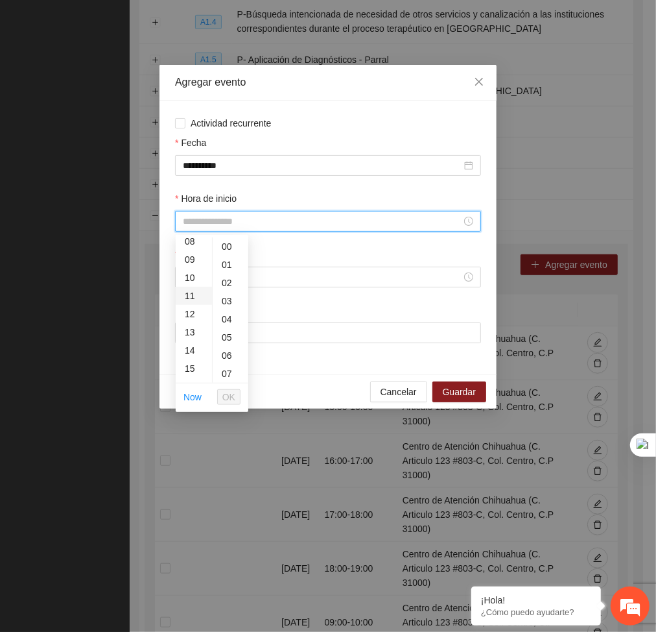
click at [193, 288] on div "11" at bounding box center [194, 296] width 36 height 18
type input "*****"
click at [226, 396] on span "OK" at bounding box center [228, 397] width 13 height 14
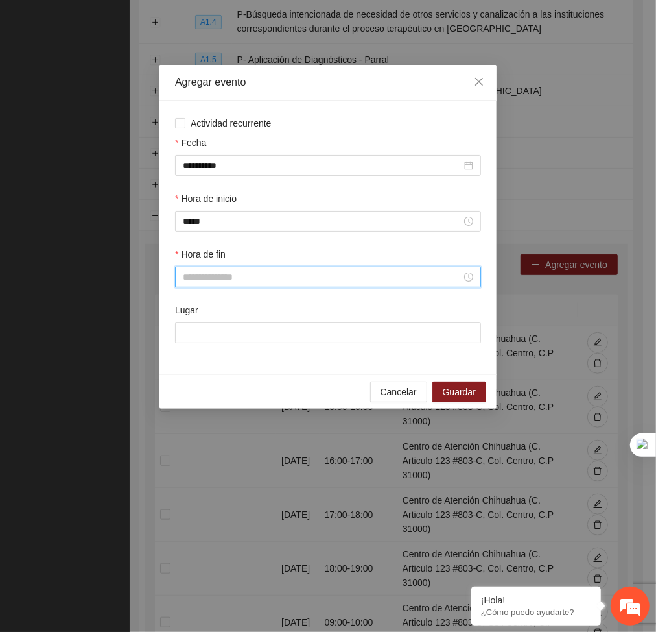
click at [230, 277] on input "Hora de fin" at bounding box center [322, 277] width 279 height 14
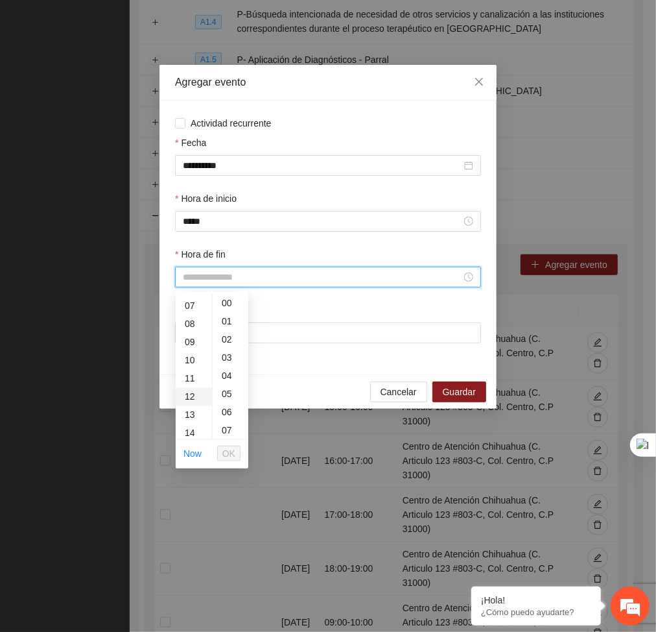
click at [187, 397] on div "12" at bounding box center [194, 396] width 36 height 18
type input "*****"
click at [232, 457] on span "OK" at bounding box center [228, 453] width 13 height 14
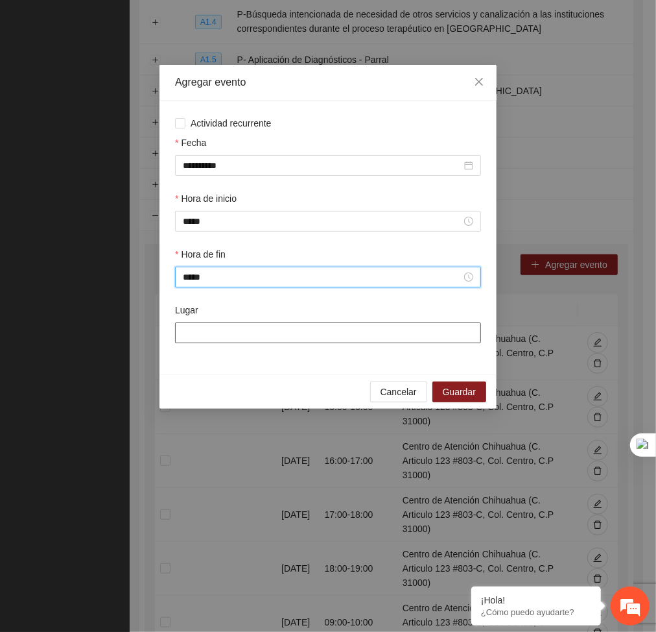
click at [229, 340] on input "Lugar" at bounding box center [328, 332] width 306 height 21
type input "**********"
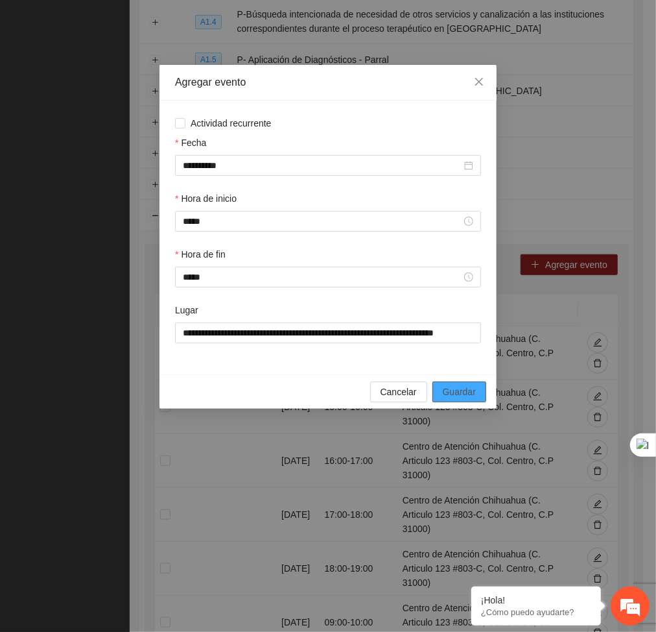
click at [468, 390] on span "Guardar" at bounding box center [459, 392] width 33 height 14
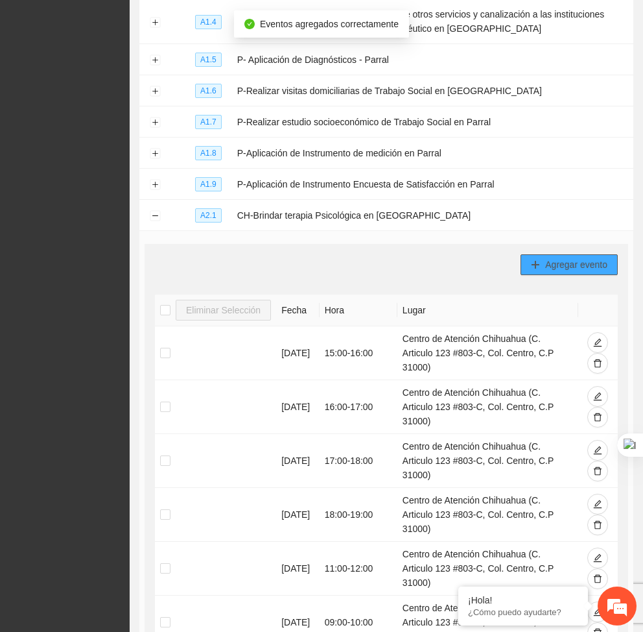
click at [553, 268] on span "Agregar evento" at bounding box center [576, 264] width 62 height 14
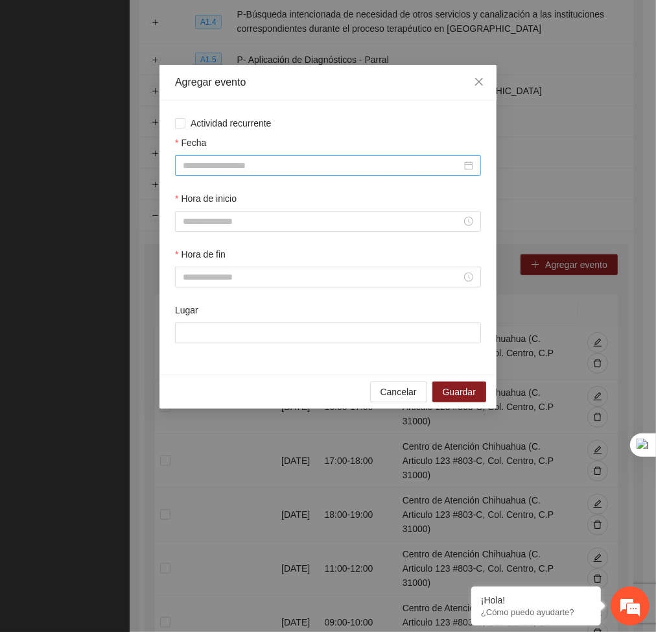
click at [351, 169] on input "Fecha" at bounding box center [322, 165] width 279 height 14
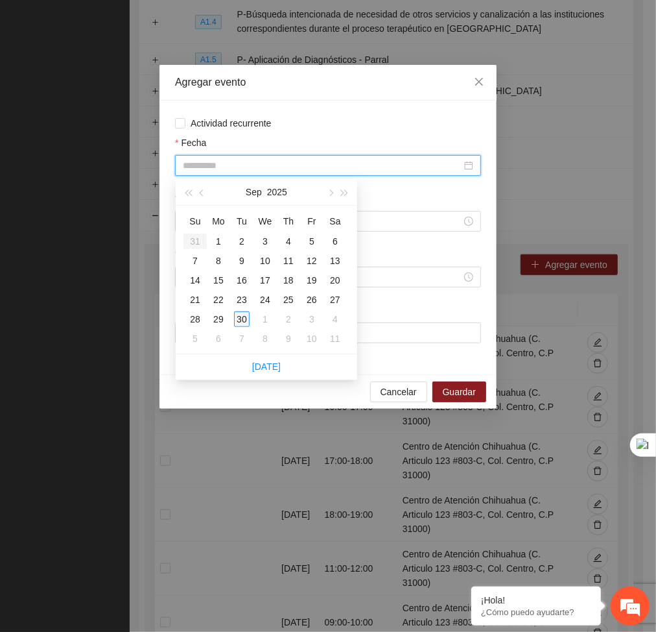
type input "**********"
click at [241, 315] on div "30" at bounding box center [242, 319] width 16 height 16
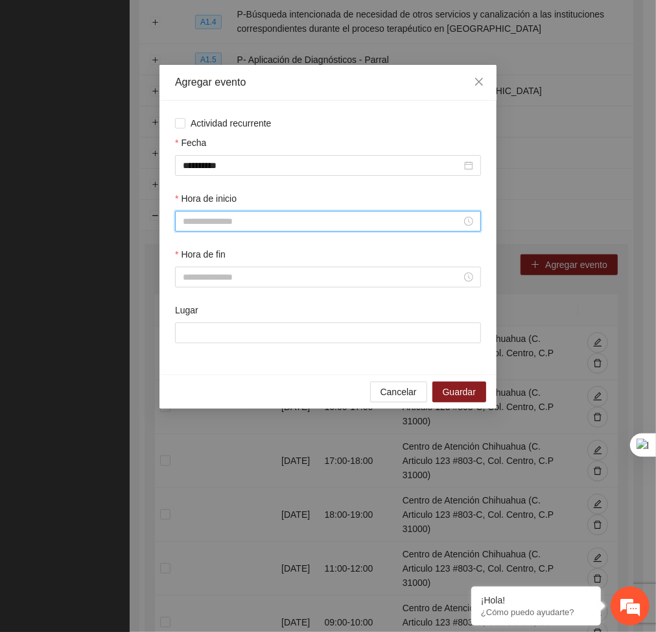
click at [211, 226] on input "Hora de inicio" at bounding box center [322, 221] width 279 height 14
click at [195, 271] on div "12" at bounding box center [194, 270] width 36 height 18
type input "*****"
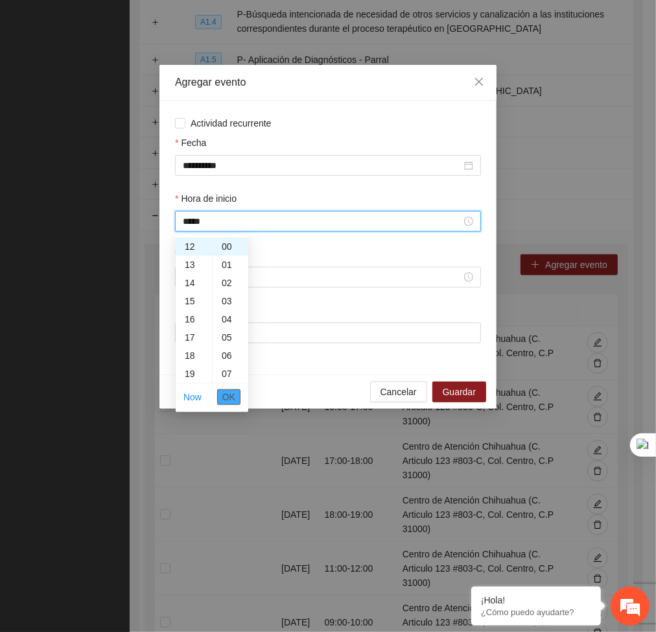
click at [227, 390] on span "OK" at bounding box center [228, 397] width 13 height 14
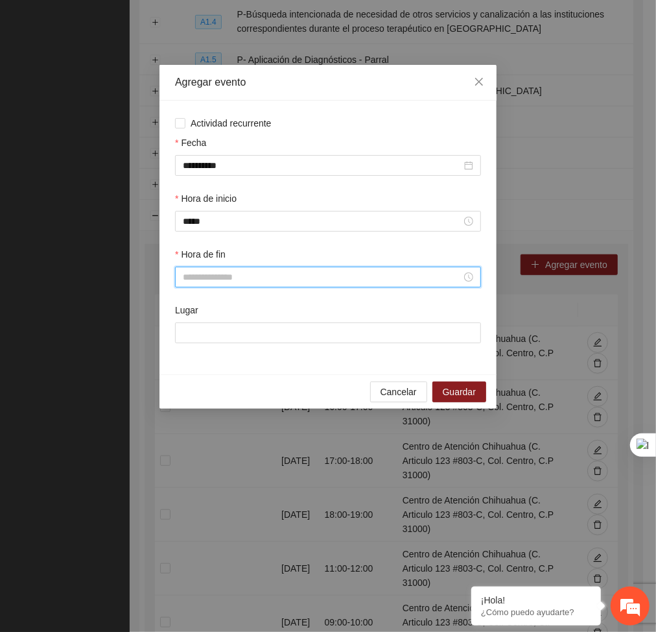
click at [224, 276] on input "Hora de fin" at bounding box center [322, 277] width 279 height 14
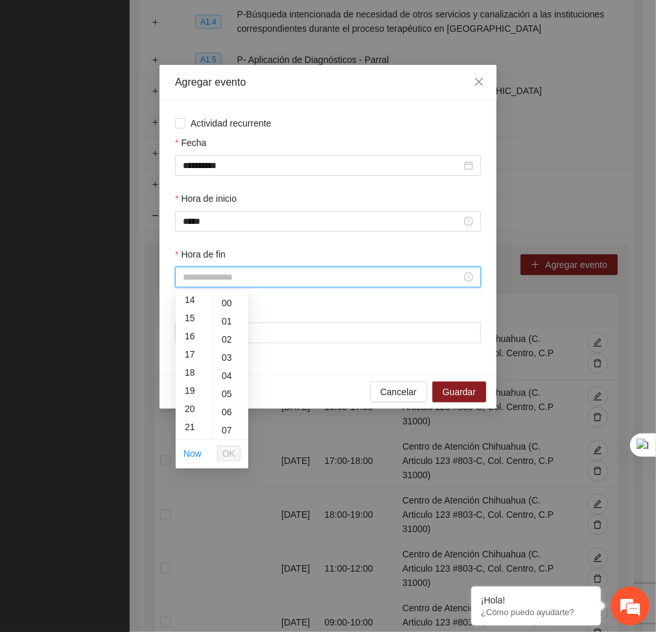
scroll to position [255, 0]
click at [193, 318] on div "13" at bounding box center [194, 317] width 36 height 18
type input "*****"
click at [228, 451] on span "OK" at bounding box center [228, 453] width 13 height 14
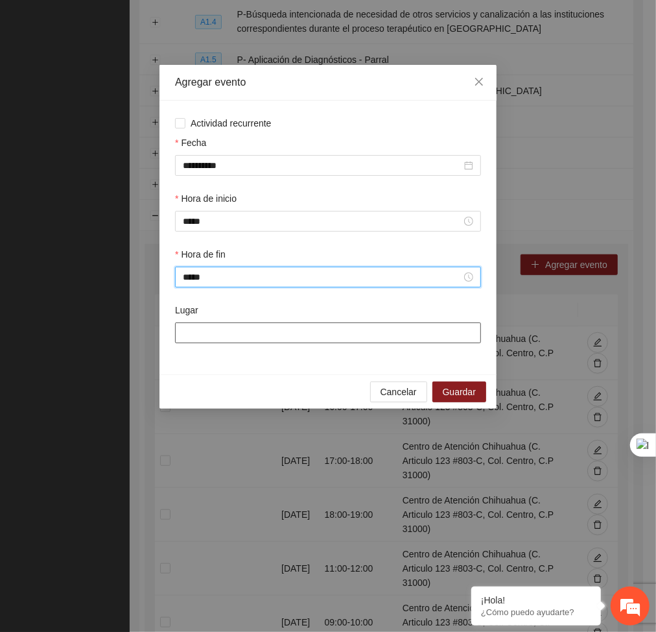
click at [240, 339] on input "Lugar" at bounding box center [328, 332] width 306 height 21
type input "**********"
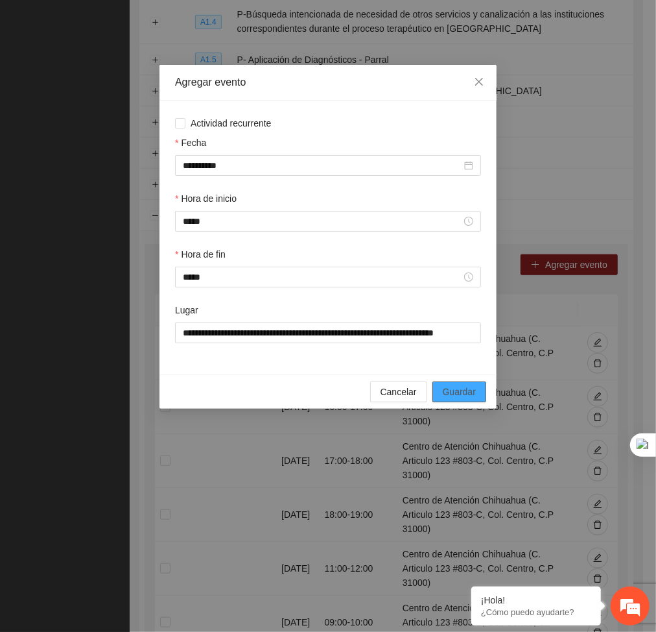
click at [460, 395] on span "Guardar" at bounding box center [459, 392] width 33 height 14
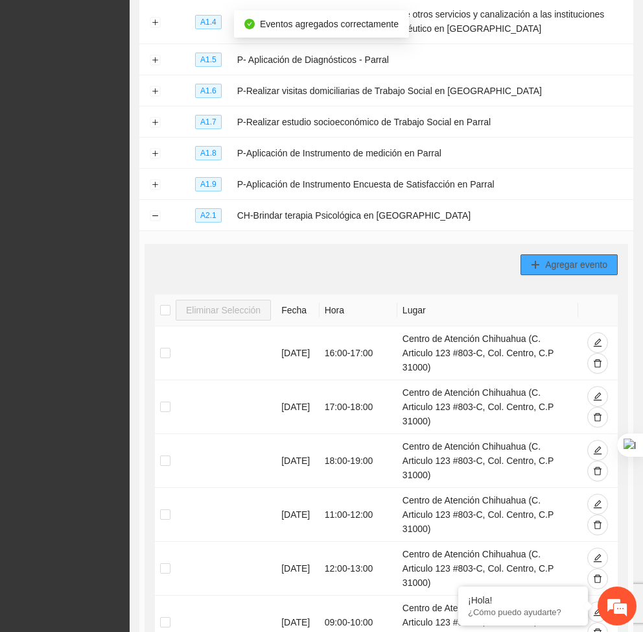
click at [587, 268] on span "Agregar evento" at bounding box center [576, 264] width 62 height 14
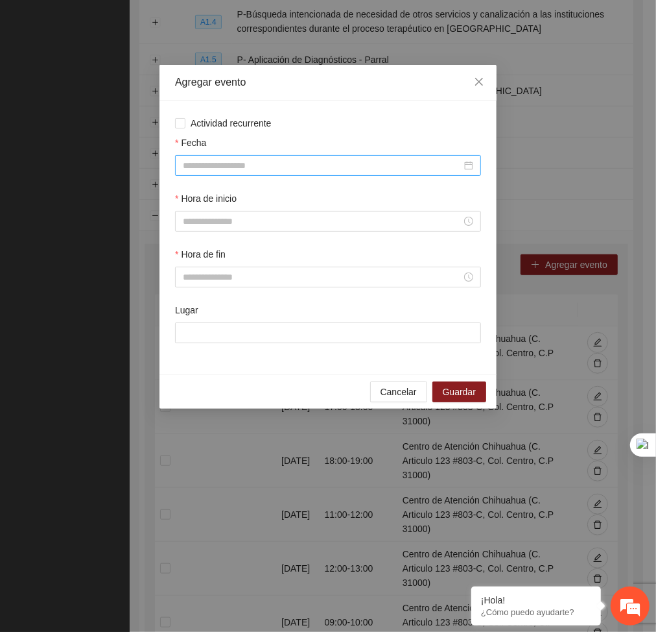
click at [353, 162] on input "Fecha" at bounding box center [322, 165] width 279 height 14
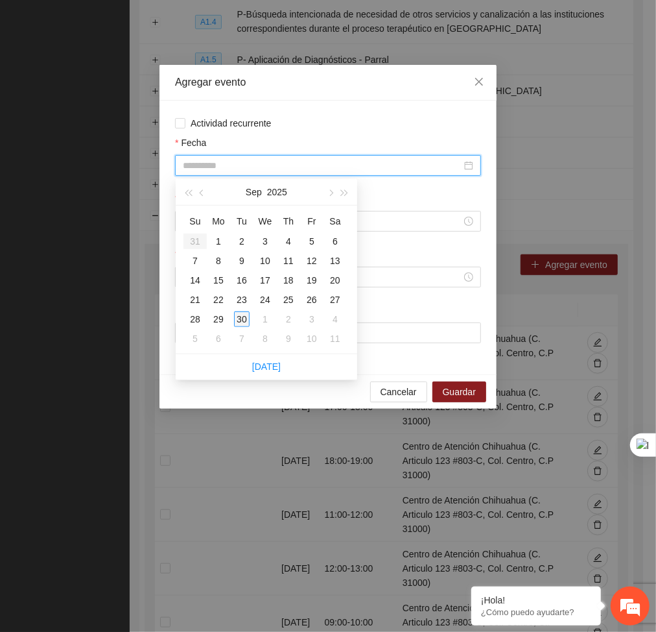
type input "**********"
click at [245, 316] on div "30" at bounding box center [242, 319] width 16 height 16
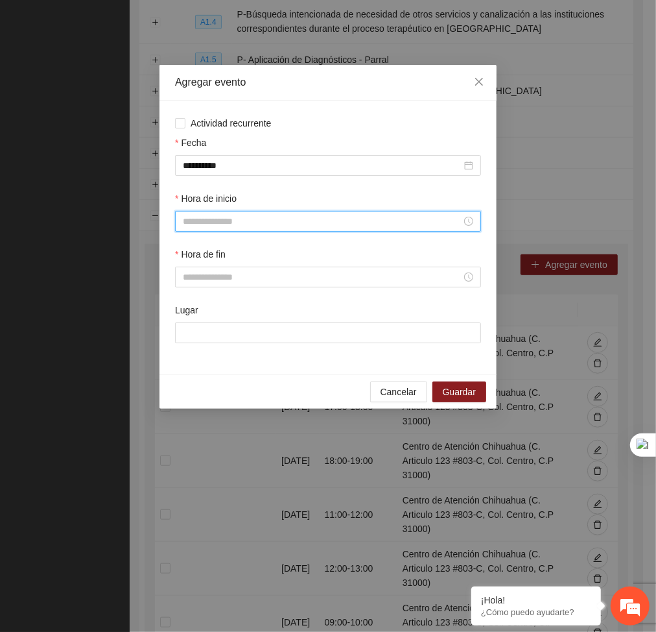
click at [213, 219] on input "Hora de inicio" at bounding box center [322, 221] width 279 height 14
click at [189, 276] on div "13" at bounding box center [194, 278] width 36 height 18
type input "*****"
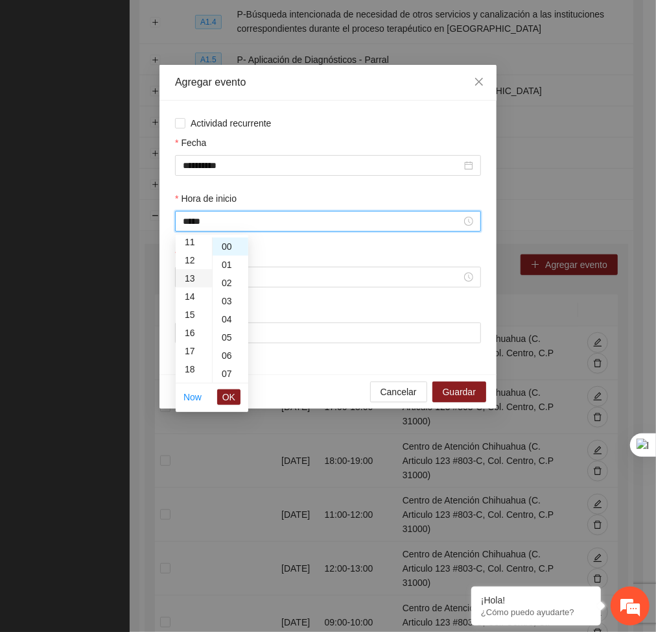
scroll to position [235, 0]
click at [230, 400] on span "OK" at bounding box center [228, 397] width 13 height 14
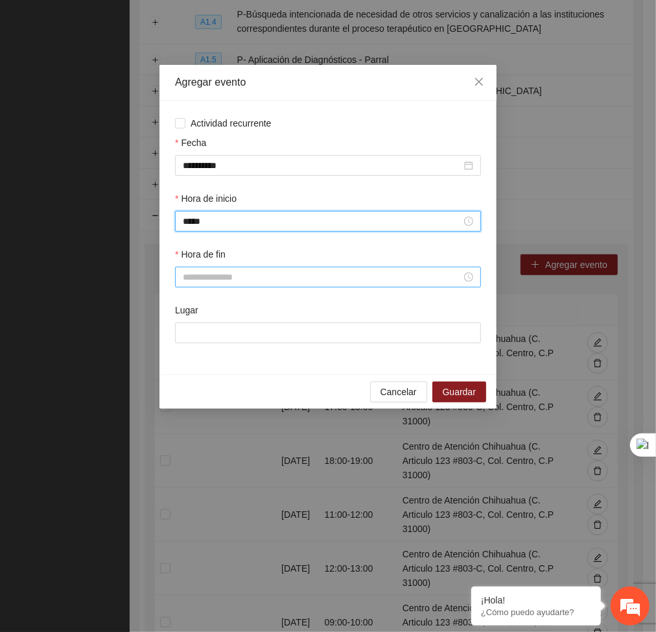
click at [239, 274] on input "Hora de fin" at bounding box center [322, 277] width 279 height 14
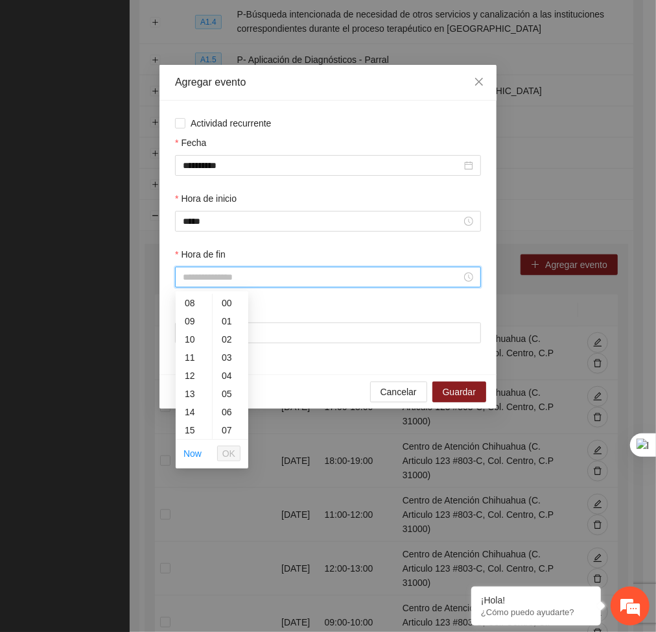
scroll to position [143, 0]
click at [189, 413] on div "14" at bounding box center [194, 414] width 36 height 18
type input "*****"
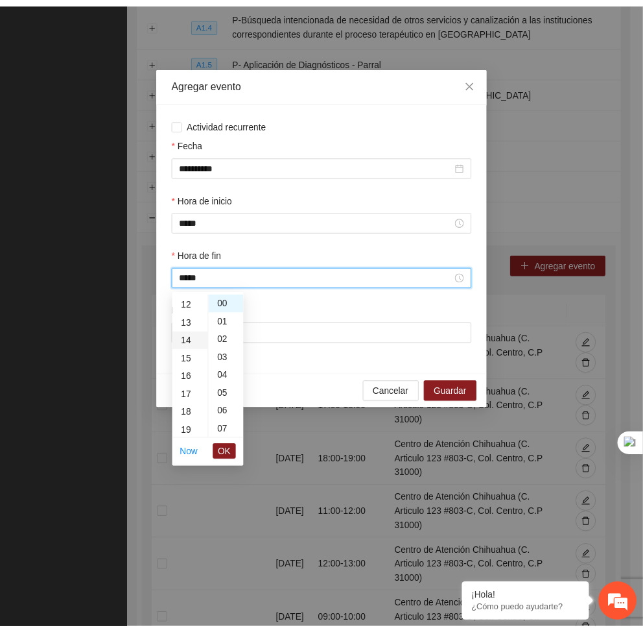
scroll to position [254, 0]
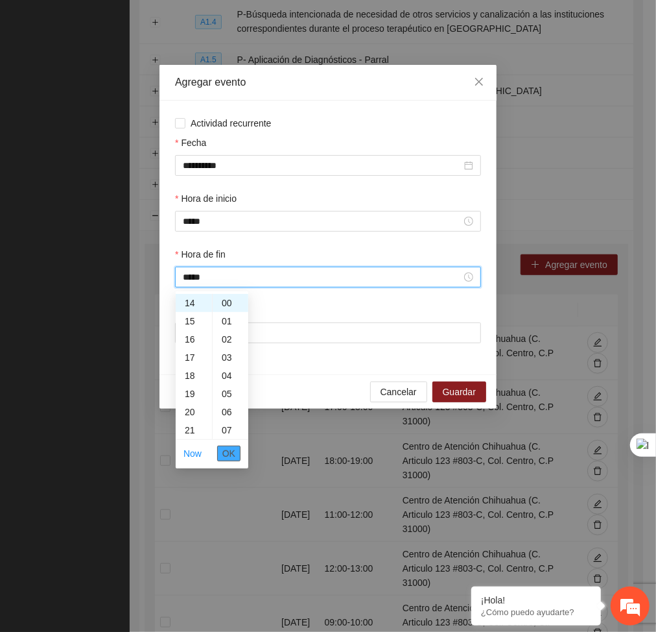
click at [226, 453] on span "OK" at bounding box center [228, 453] width 13 height 14
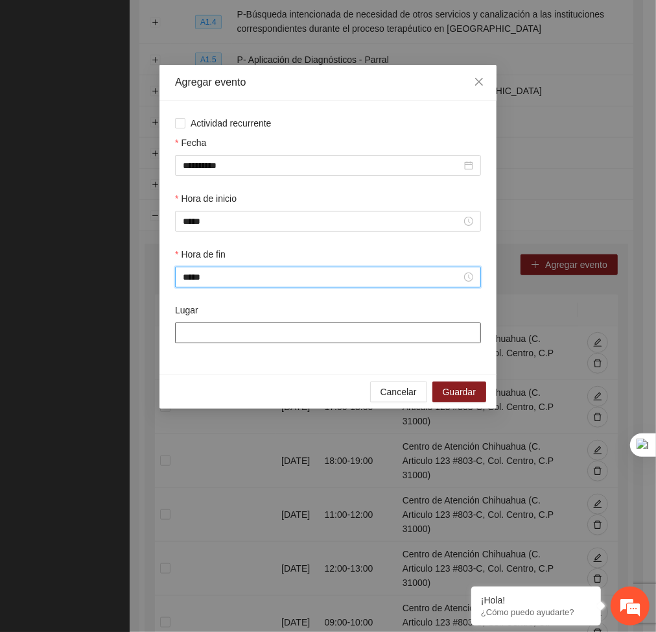
click at [243, 337] on input "Lugar" at bounding box center [328, 332] width 306 height 21
type input "**********"
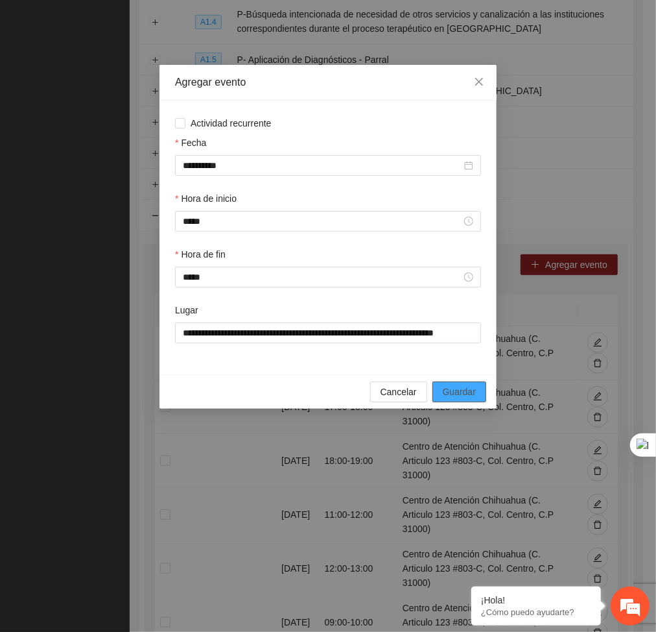
click at [471, 399] on span "Guardar" at bounding box center [459, 392] width 33 height 14
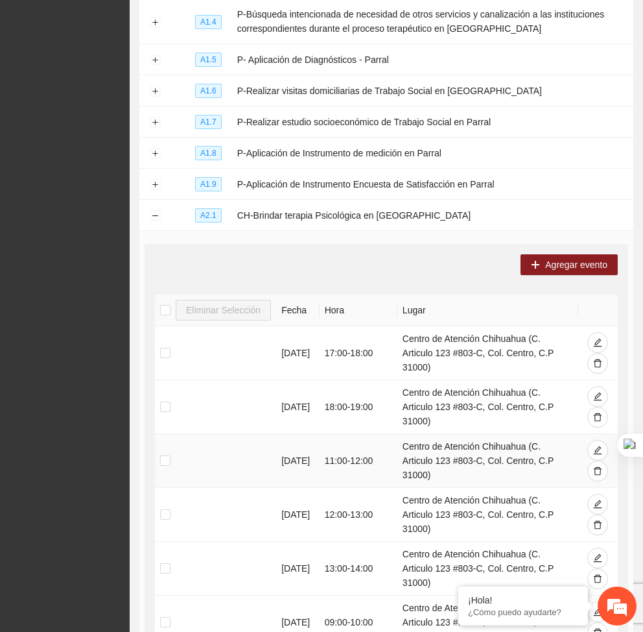
scroll to position [674, 0]
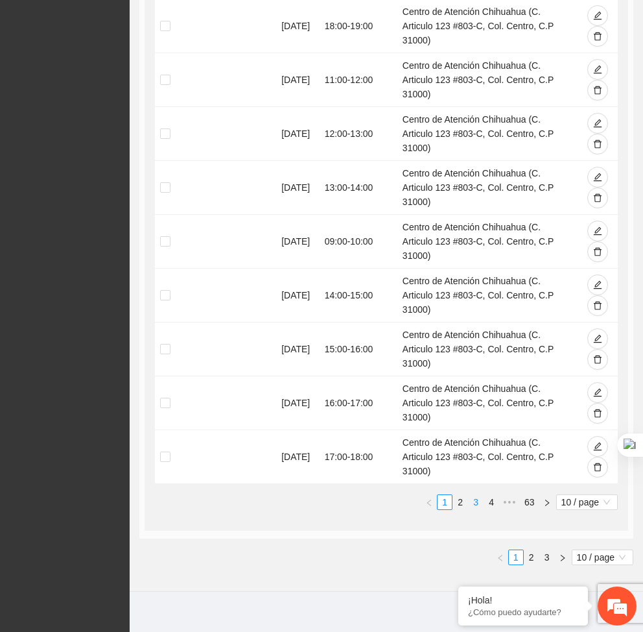
click at [469, 495] on link "3" at bounding box center [476, 502] width 14 height 14
click at [484, 495] on link "4" at bounding box center [491, 502] width 14 height 14
click at [0, 0] on link "6" at bounding box center [0, 0] width 0 height 0
click at [0, 0] on link "8" at bounding box center [0, 0] width 0 height 0
click at [484, 495] on link "9" at bounding box center [491, 502] width 14 height 14
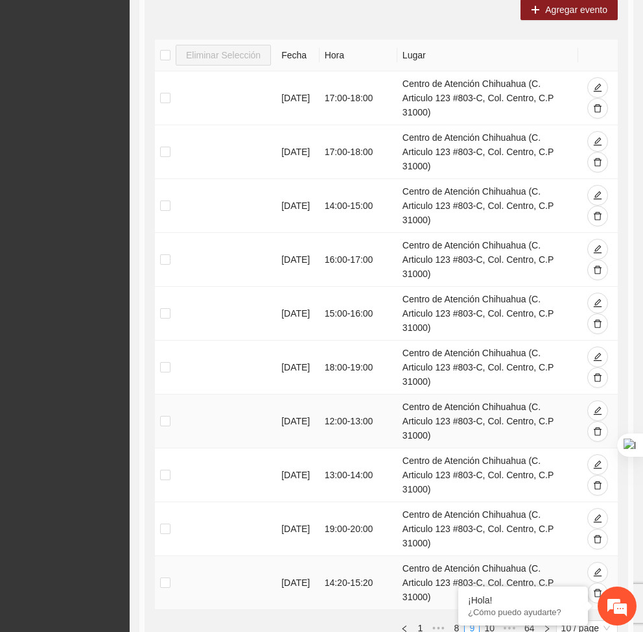
scroll to position [617, 0]
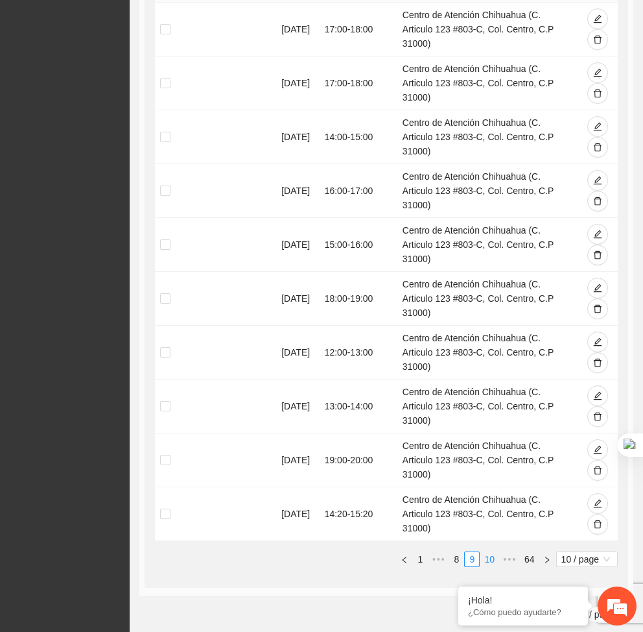
click at [481, 552] on link "10" at bounding box center [490, 559] width 18 height 14
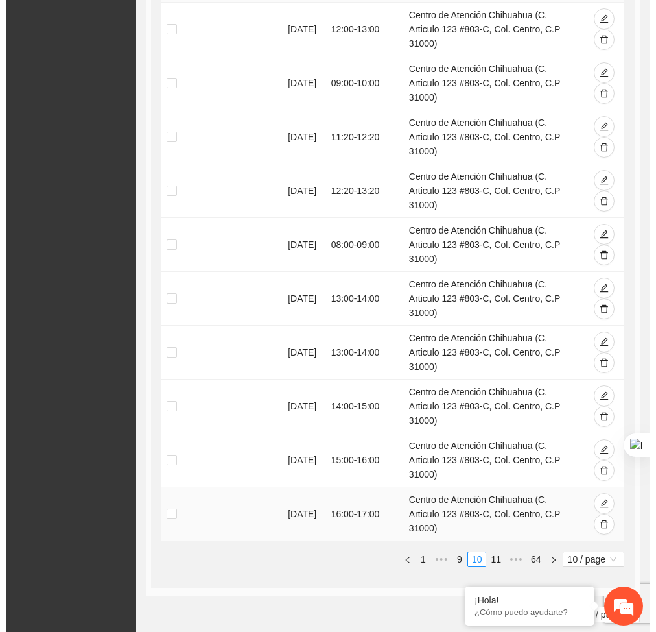
scroll to position [353, 0]
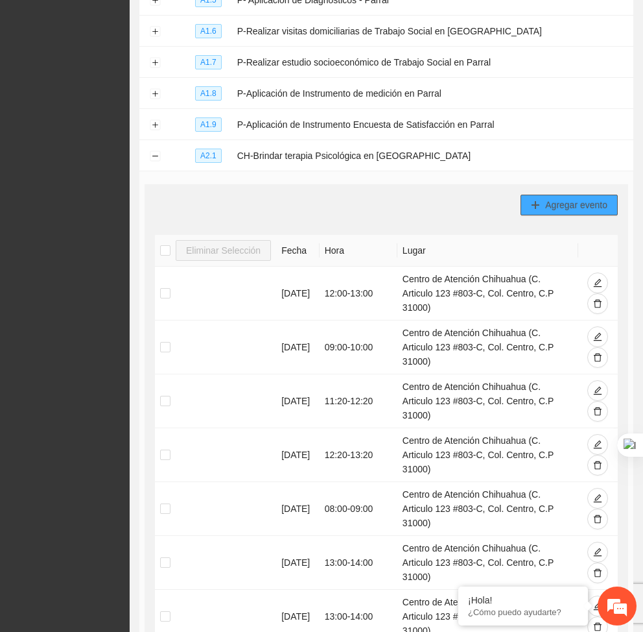
click at [538, 211] on span "plus" at bounding box center [535, 205] width 9 height 10
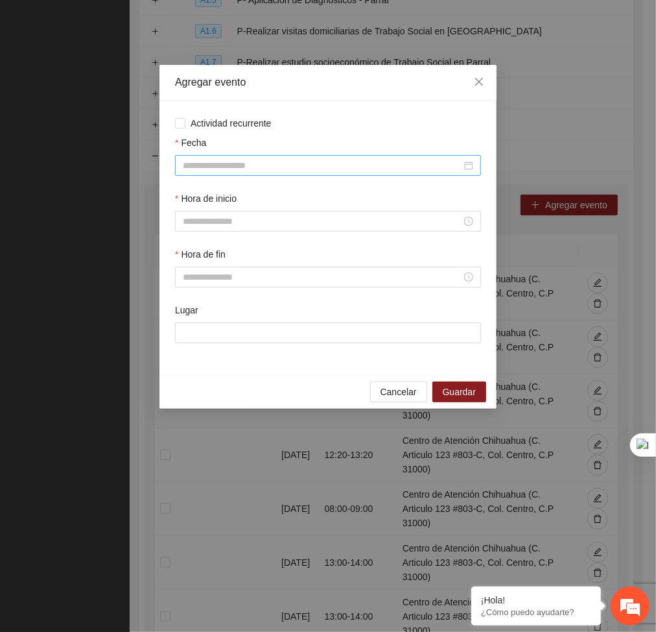
click at [400, 159] on input "Fecha" at bounding box center [322, 165] width 279 height 14
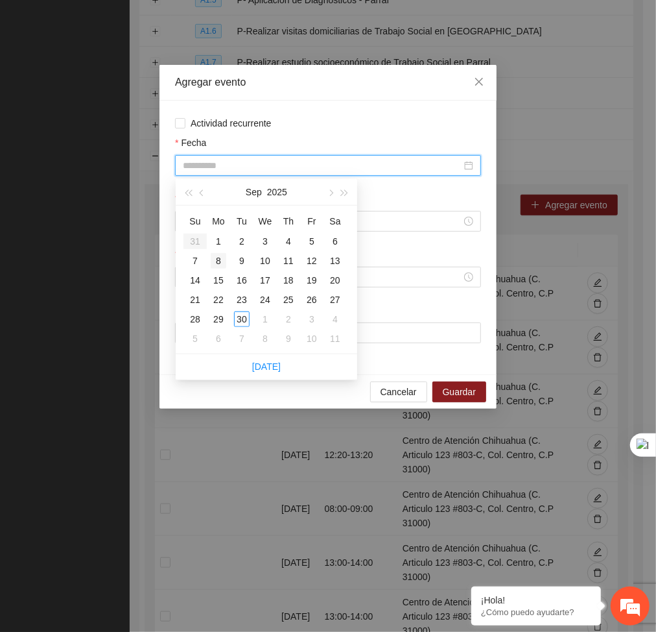
type input "**********"
click at [220, 263] on div "8" at bounding box center [219, 261] width 16 height 16
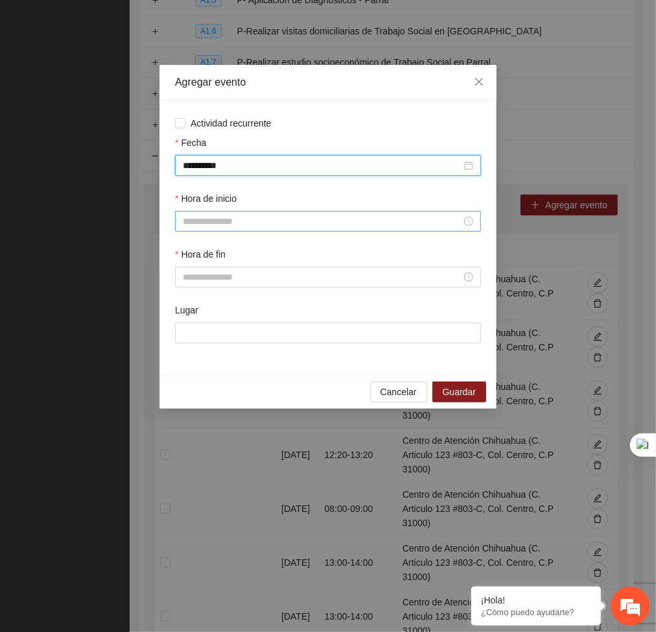
click at [257, 219] on input "Hora de inicio" at bounding box center [322, 221] width 279 height 14
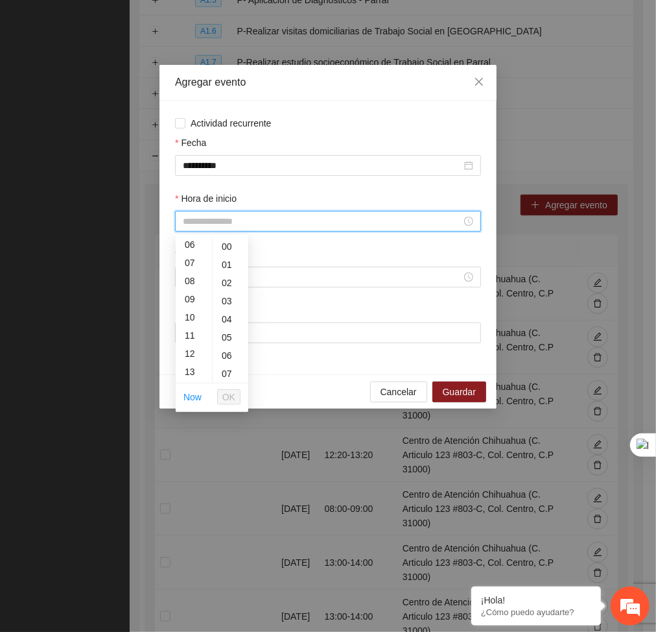
scroll to position [143, 0]
click at [197, 215] on input "Hora de inicio" at bounding box center [322, 221] width 279 height 14
click at [193, 346] on div "18" at bounding box center [194, 344] width 36 height 18
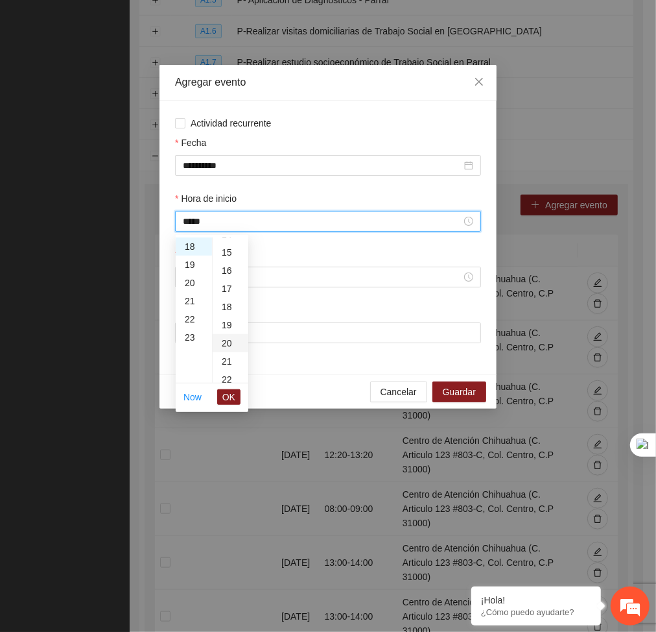
click at [220, 347] on div "20" at bounding box center [231, 343] width 36 height 18
type input "*****"
click at [229, 396] on span "OK" at bounding box center [228, 397] width 13 height 14
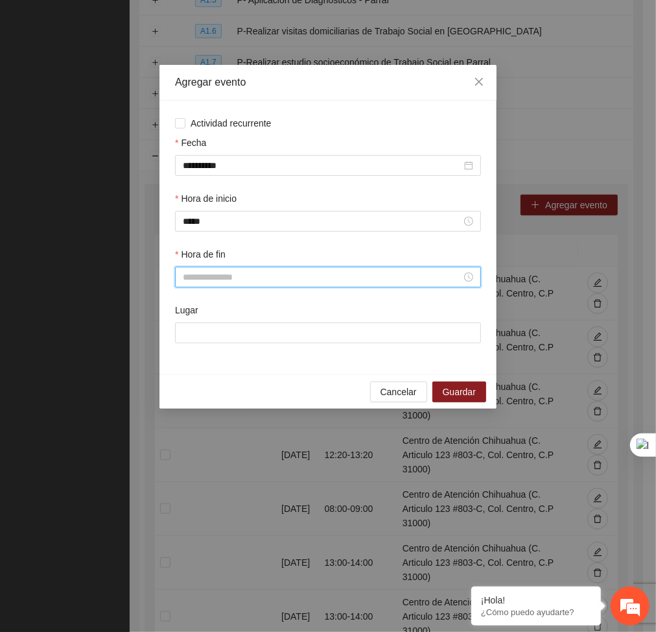
click at [202, 275] on input "Hora de fin" at bounding box center [322, 277] width 279 height 14
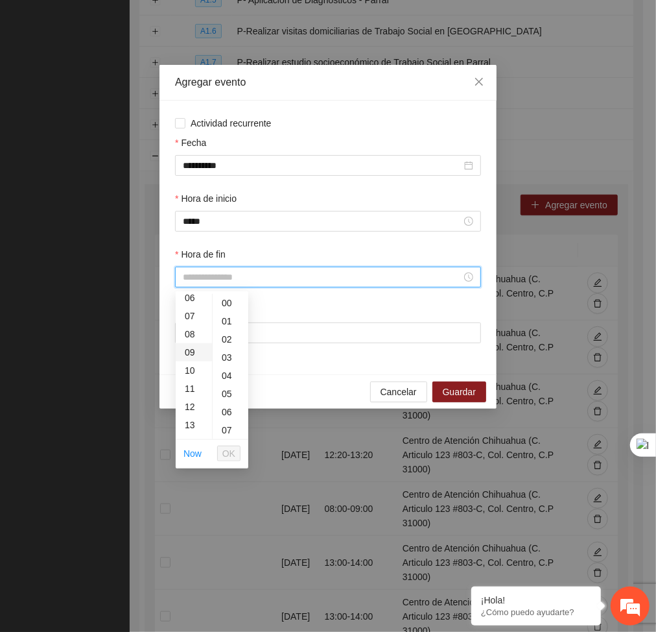
scroll to position [291, 0]
click at [191, 359] on div "19" at bounding box center [194, 357] width 36 height 18
click at [226, 324] on div "20" at bounding box center [231, 324] width 36 height 18
type input "*****"
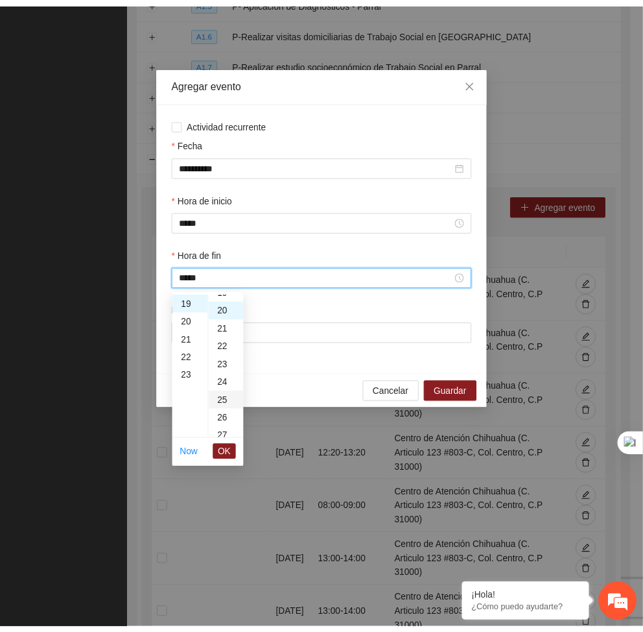
scroll to position [363, 0]
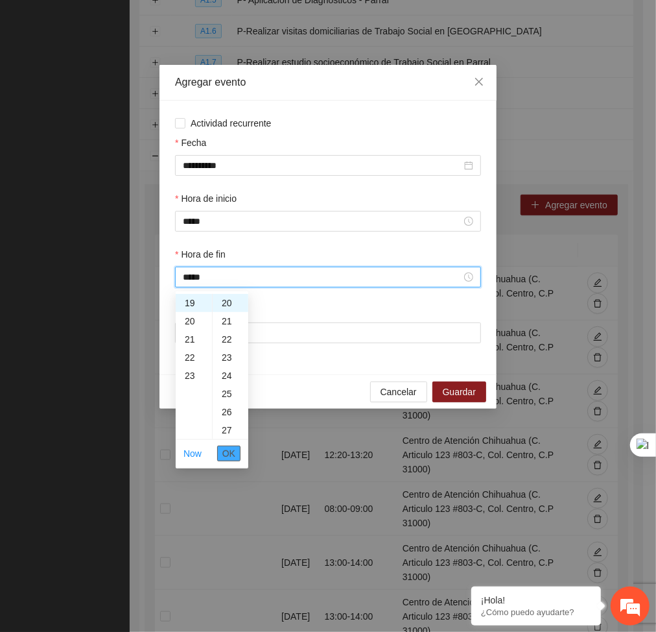
click at [235, 460] on span "OK" at bounding box center [228, 453] width 13 height 14
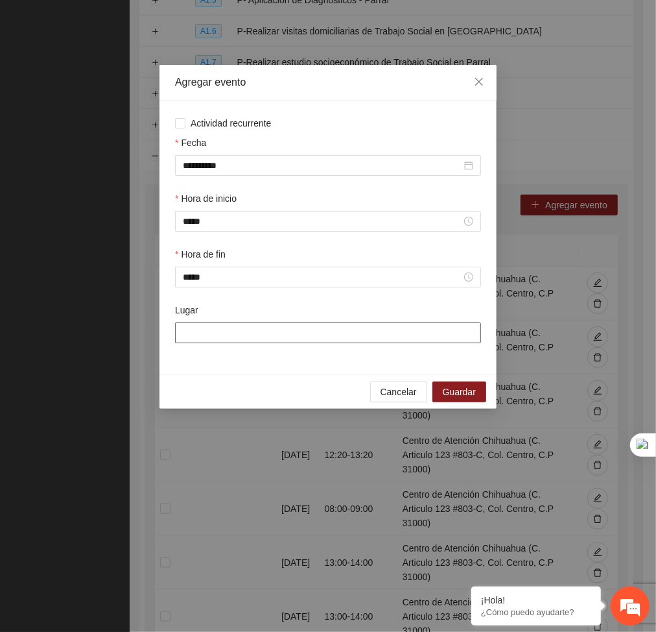
click at [208, 331] on input "Lugar" at bounding box center [328, 332] width 306 height 21
type input "**********"
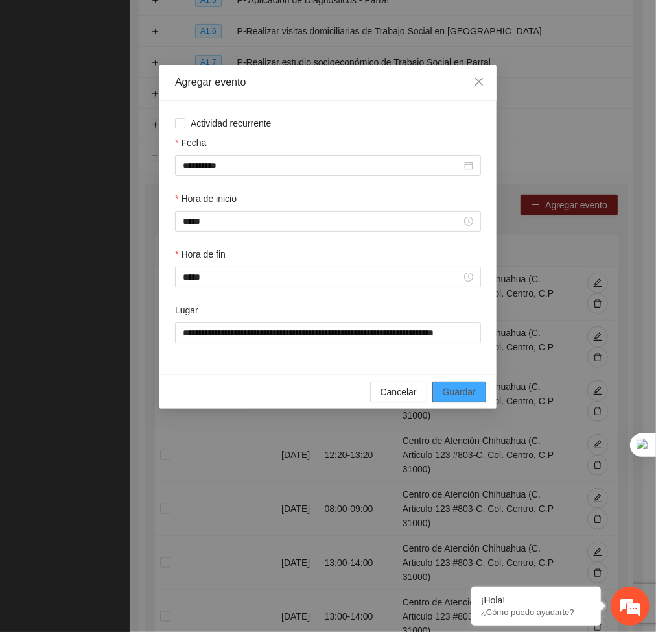
click at [468, 388] on span "Guardar" at bounding box center [459, 392] width 33 height 14
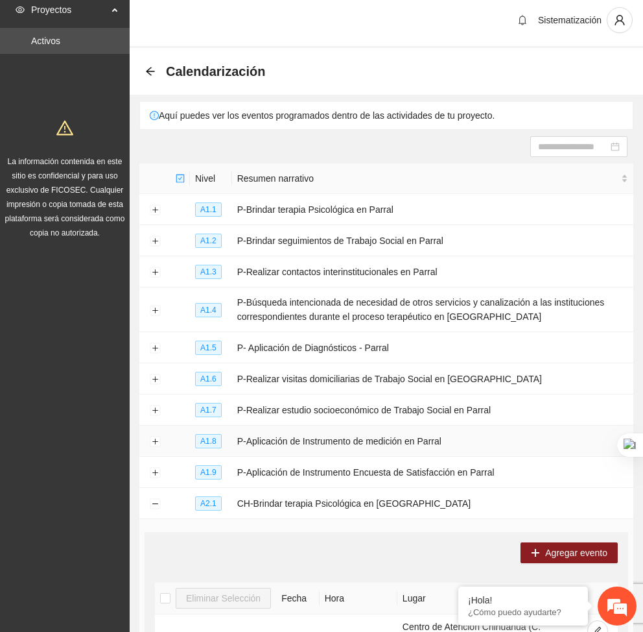
scroll to position [4, 0]
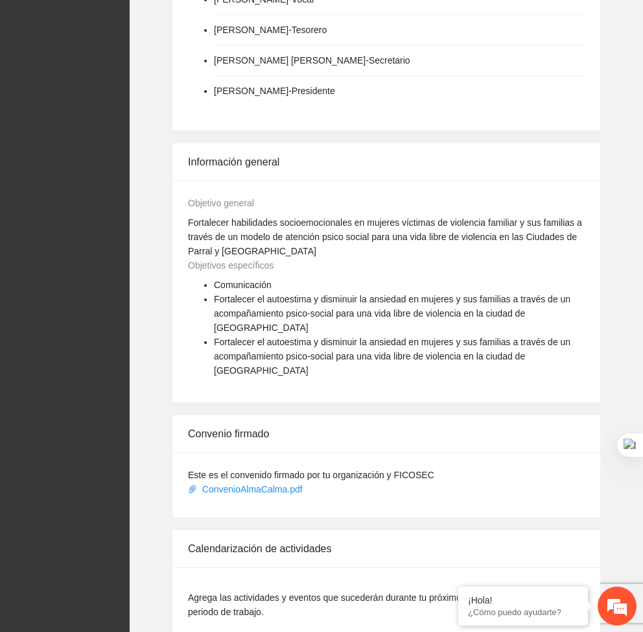
scroll to position [820, 0]
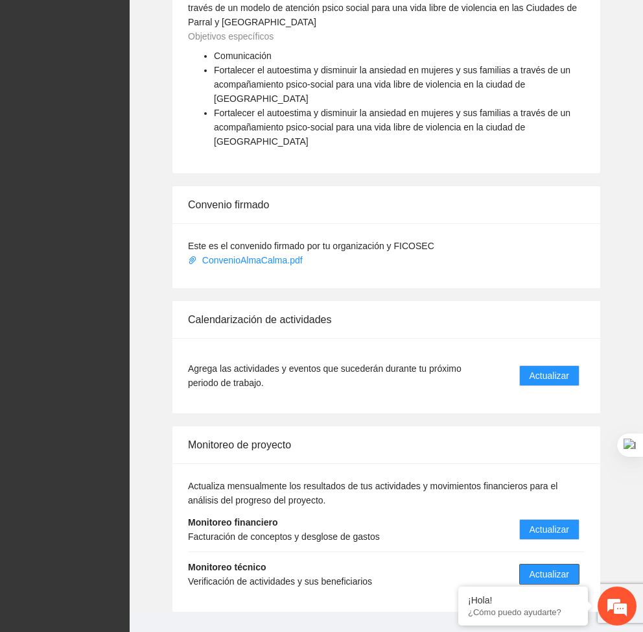
click at [556, 567] on span "Actualizar" at bounding box center [550, 574] width 40 height 14
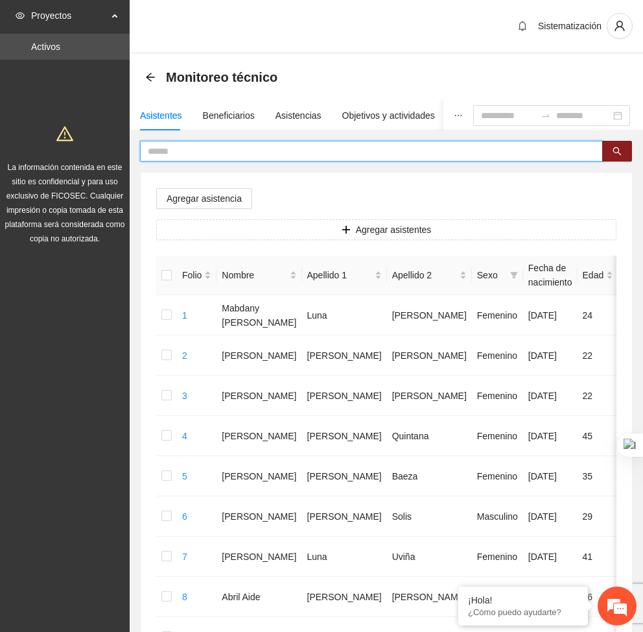
click at [215, 153] on input "text" at bounding box center [366, 151] width 437 height 14
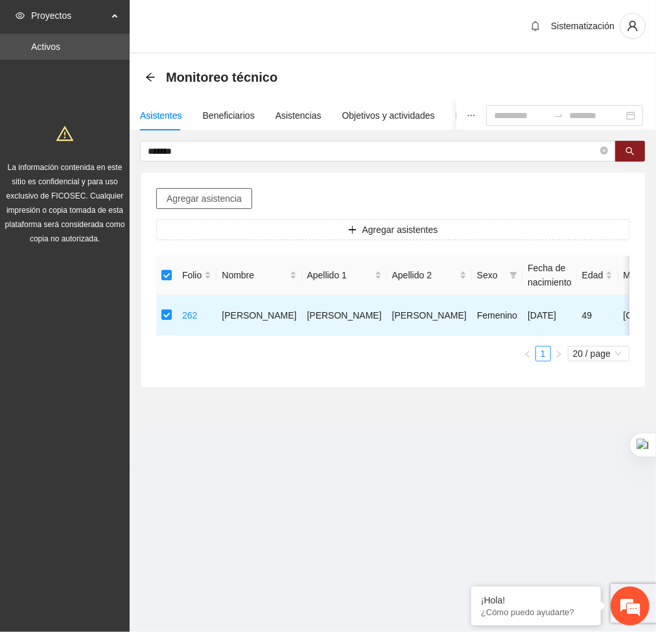
click at [188, 198] on span "Agregar asistencia" at bounding box center [204, 198] width 75 height 14
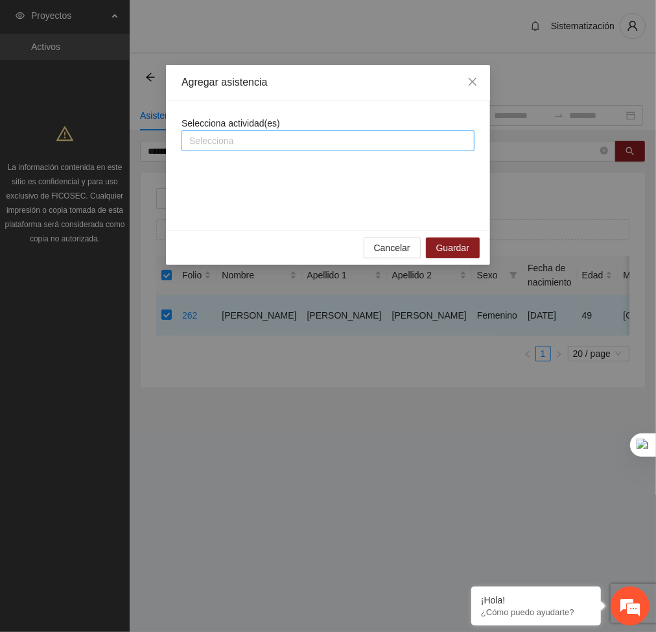
click at [208, 149] on div "Selecciona" at bounding box center [328, 140] width 293 height 21
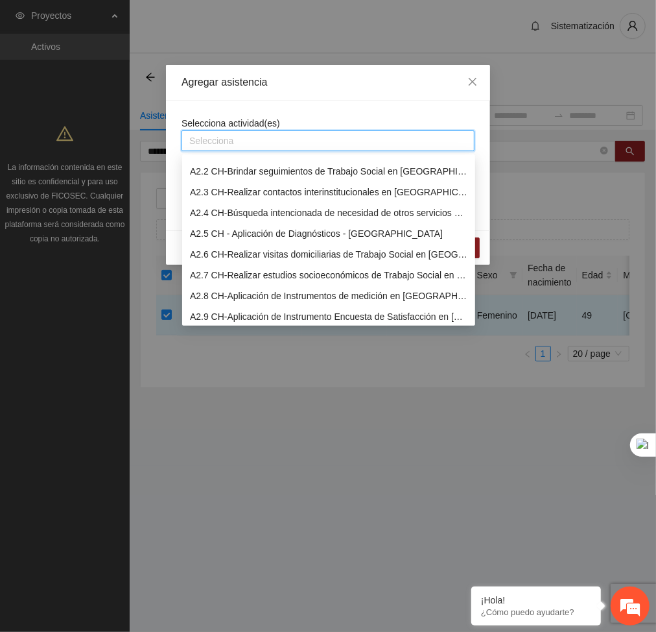
scroll to position [211, 0]
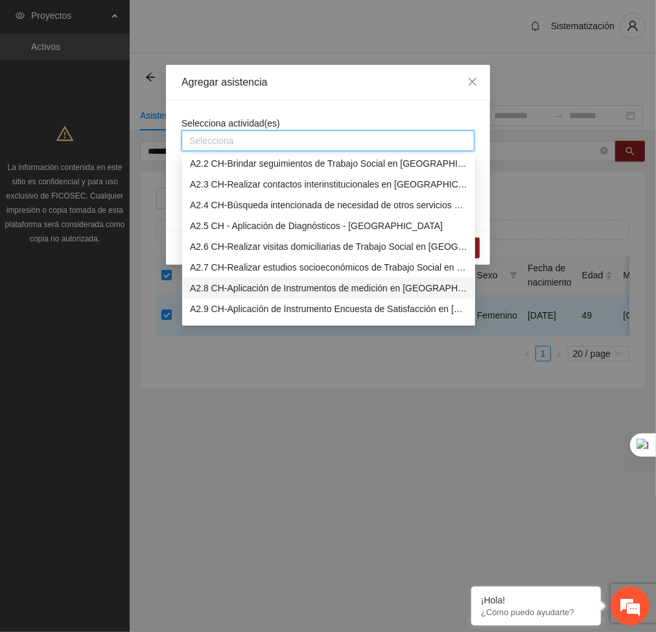
click at [208, 281] on div "A2.8 CH-Aplicación de Instrumentos de medición en [GEOGRAPHIC_DATA]" at bounding box center [329, 288] width 278 height 14
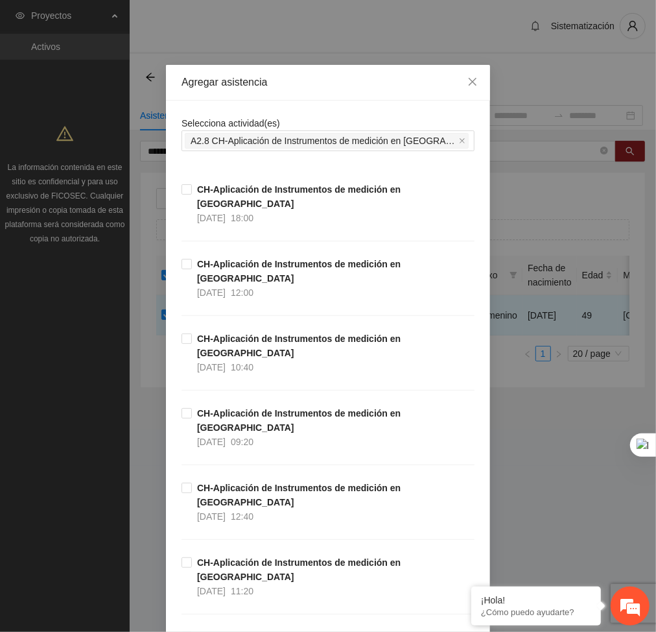
click at [276, 99] on div "Agregar asistencia" at bounding box center [328, 83] width 324 height 36
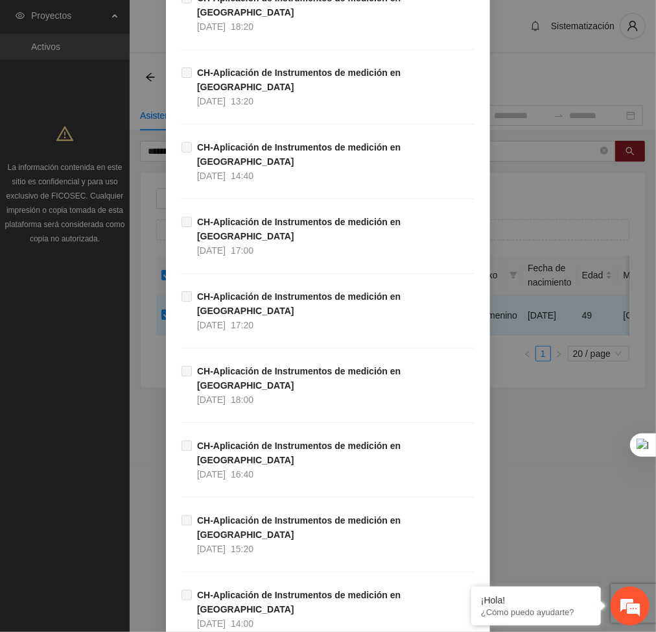
scroll to position [12140, 0]
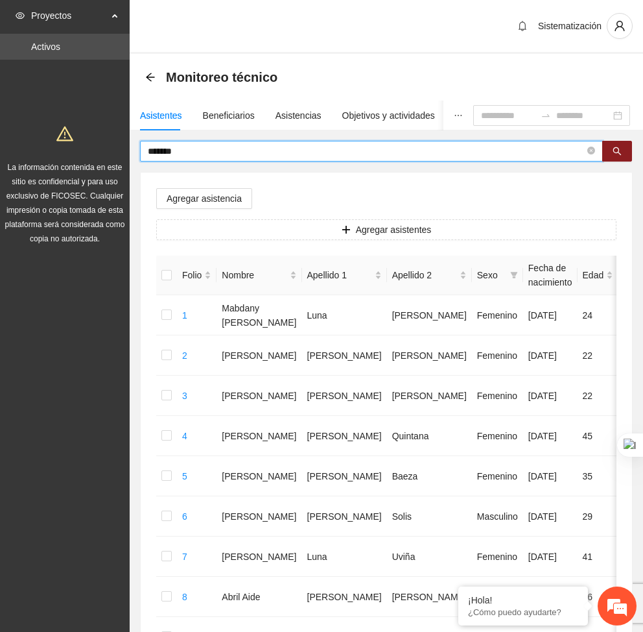
click at [233, 152] on input "*******" at bounding box center [366, 151] width 437 height 14
type input "*"
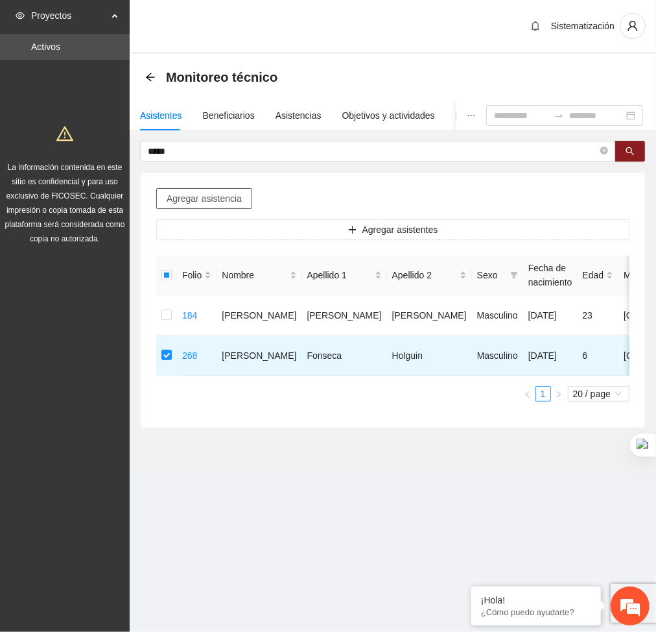
click at [182, 196] on span "Agregar asistencia" at bounding box center [204, 198] width 75 height 14
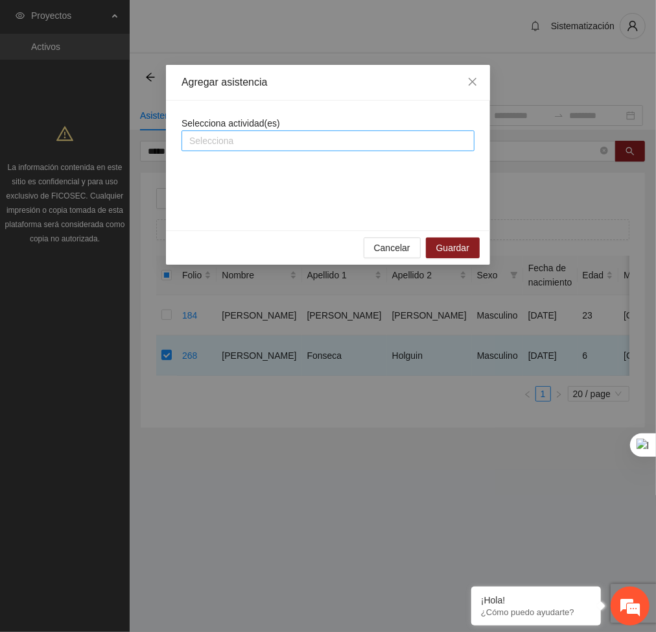
click at [241, 143] on div at bounding box center [328, 141] width 287 height 16
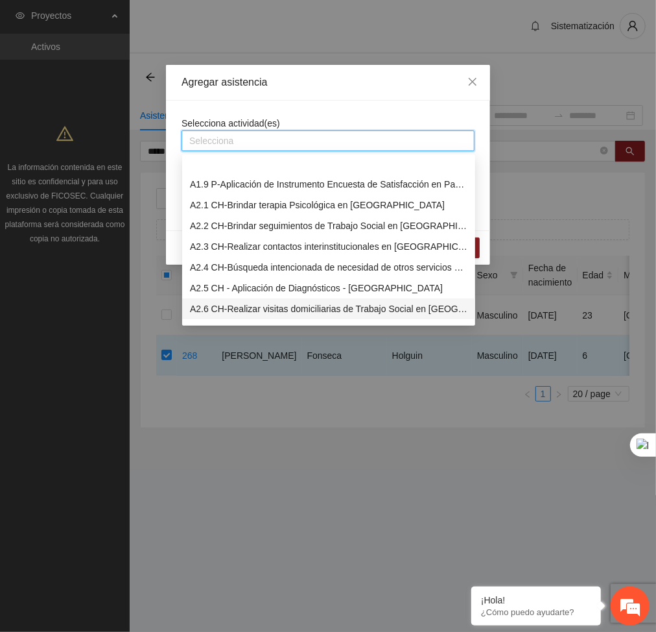
scroll to position [193, 0]
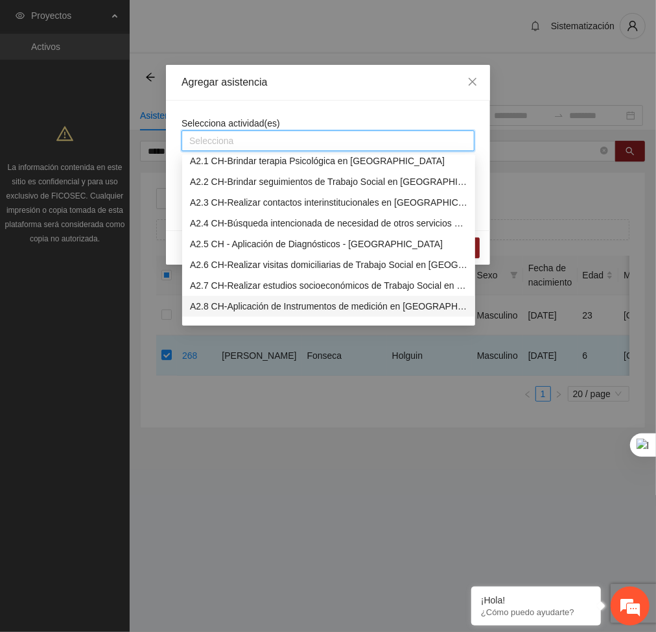
click at [208, 304] on div "A2.8 CH-Aplicación de Instrumentos de medición en [GEOGRAPHIC_DATA]" at bounding box center [329, 306] width 278 height 14
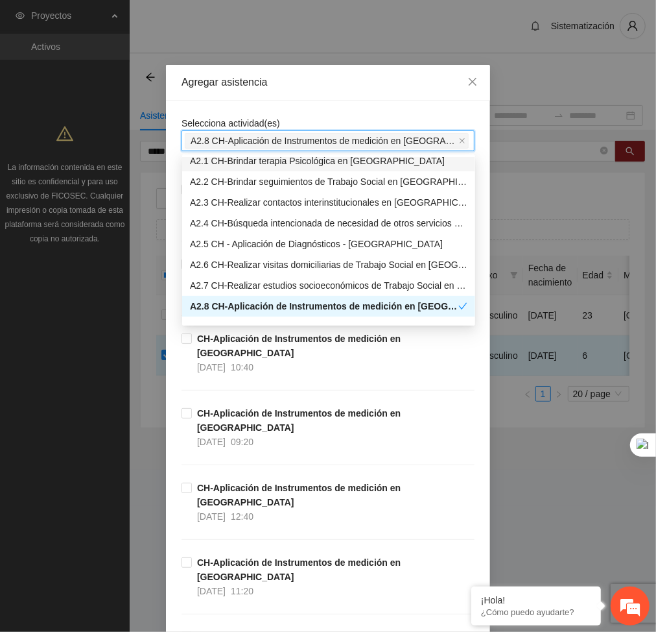
click at [299, 93] on div "Agregar asistencia" at bounding box center [328, 83] width 324 height 36
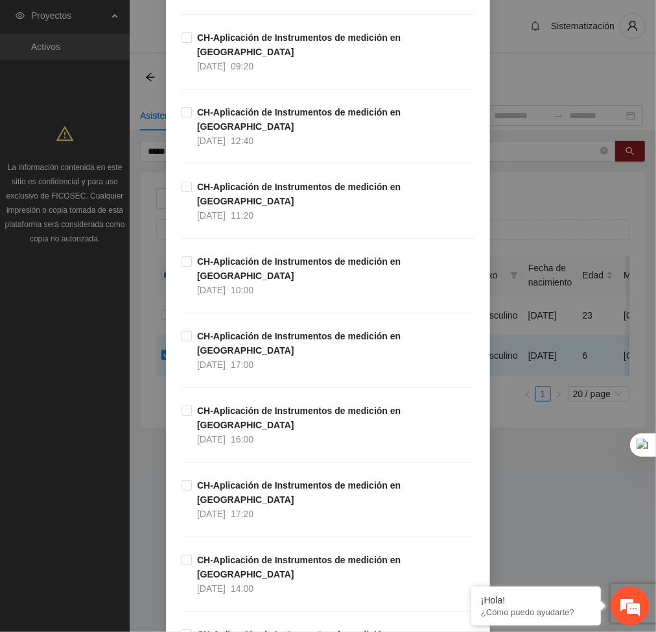
scroll to position [0, 0]
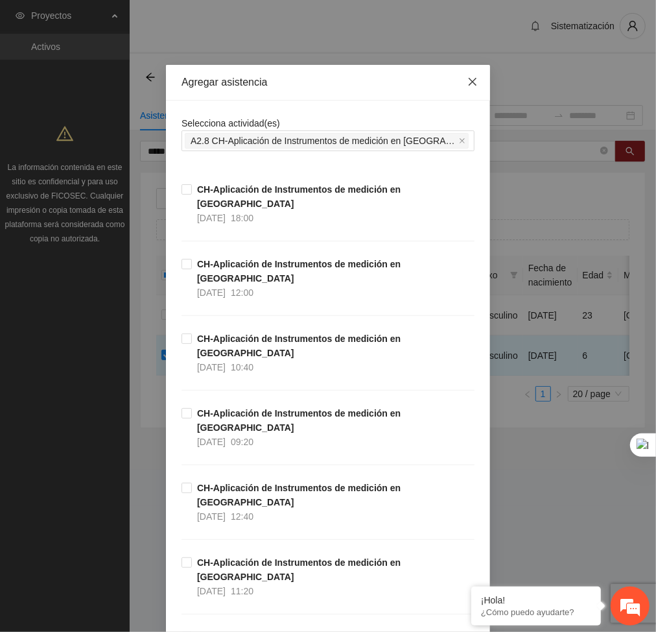
click at [468, 86] on icon "close" at bounding box center [473, 82] width 10 height 10
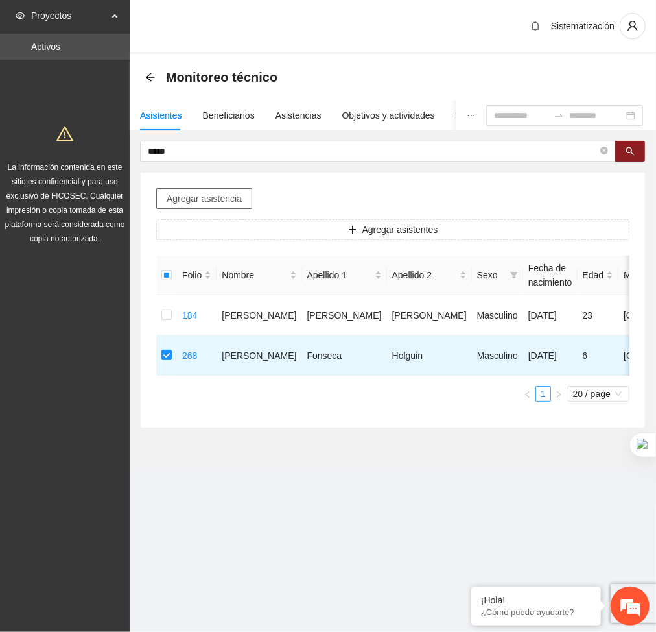
click at [209, 195] on span "Agregar asistencia" at bounding box center [204, 198] width 75 height 14
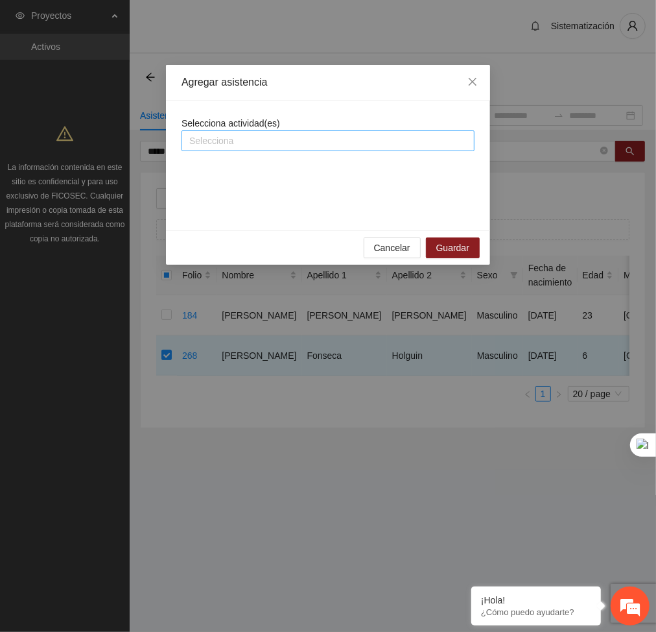
click at [210, 145] on div at bounding box center [328, 141] width 287 height 16
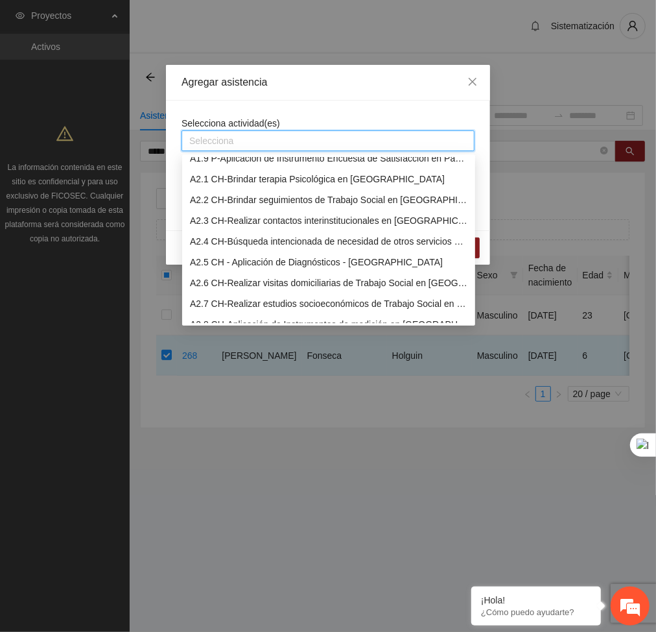
scroll to position [180, 0]
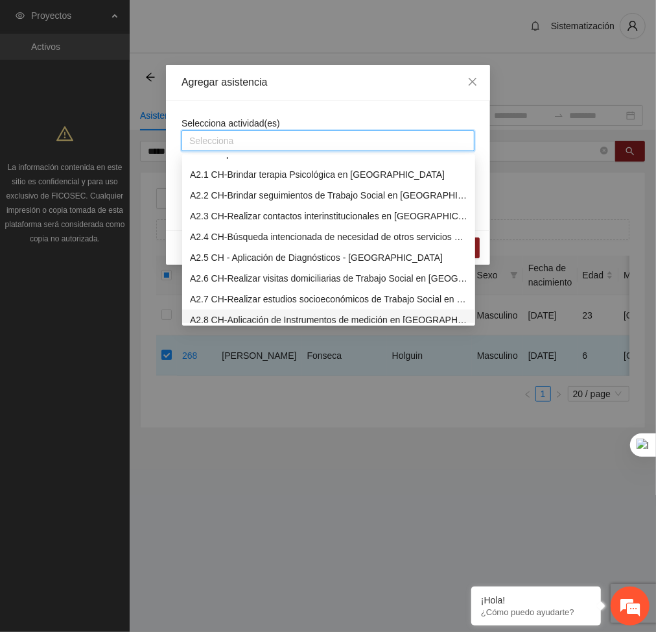
click at [216, 319] on div "A2.8 CH-Aplicación de Instrumentos de medición en [GEOGRAPHIC_DATA]" at bounding box center [329, 320] width 278 height 14
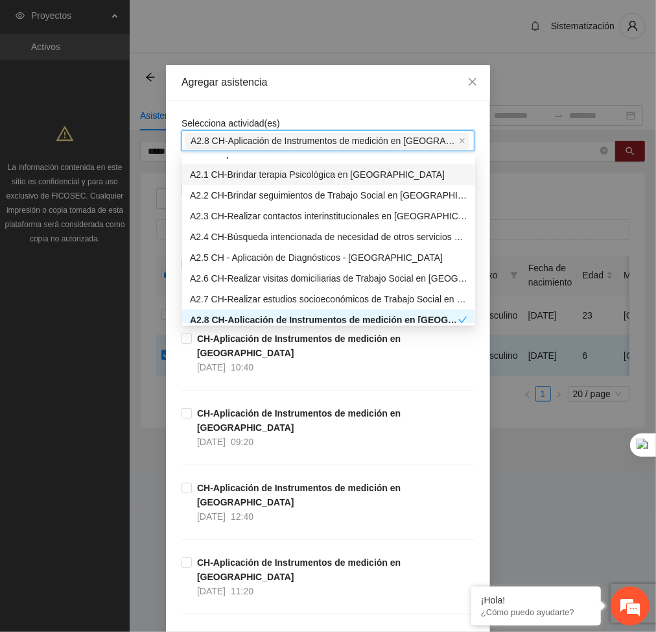
click at [381, 118] on div "Selecciona actividad(es) A2.8 CH-Aplicación de Instrumentos de medición en [GEO…" at bounding box center [328, 133] width 293 height 35
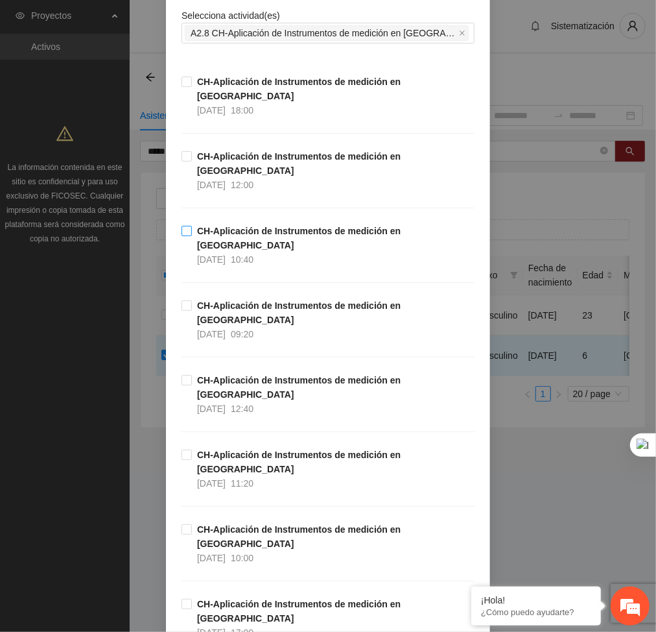
scroll to position [0, 0]
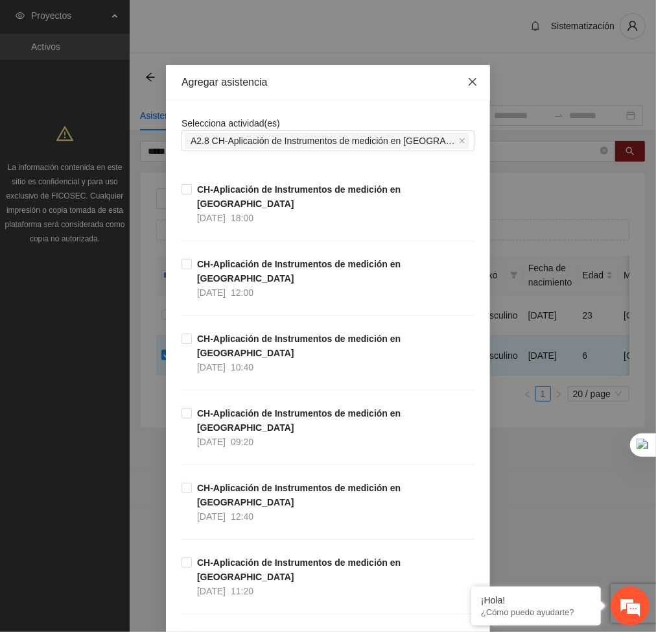
click at [468, 78] on icon "close" at bounding box center [473, 82] width 10 height 10
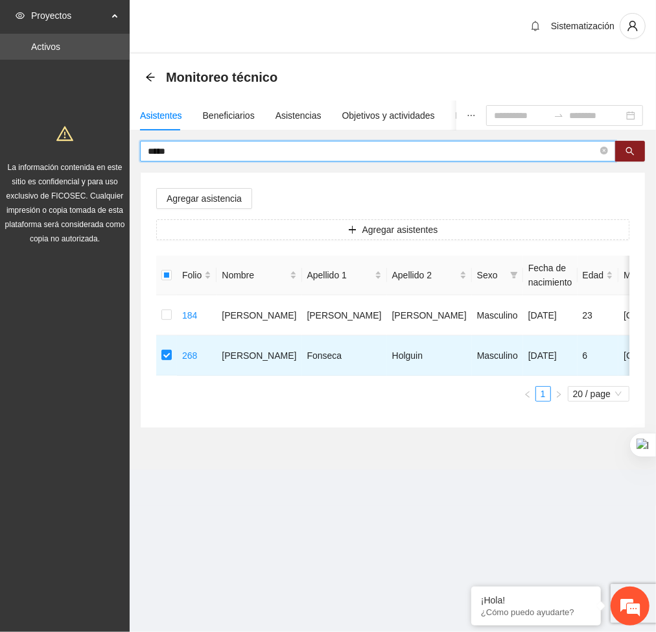
click at [195, 146] on input "*****" at bounding box center [373, 151] width 450 height 14
type input "*"
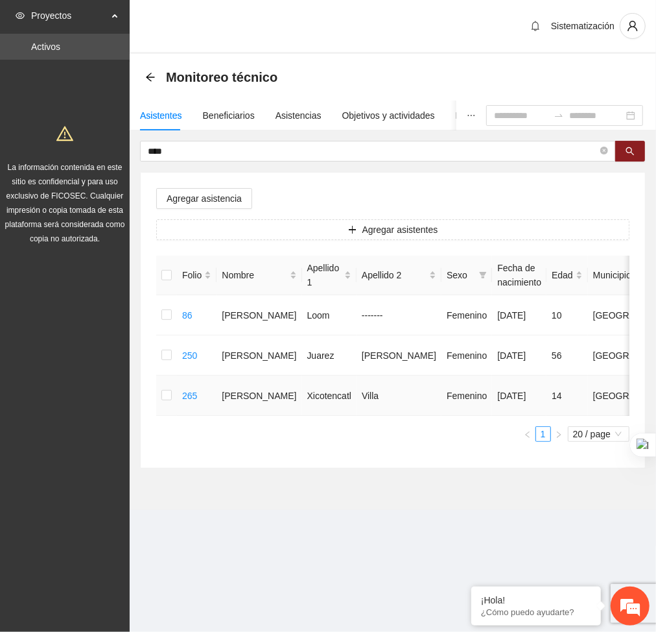
click at [176, 398] on td at bounding box center [166, 395] width 21 height 40
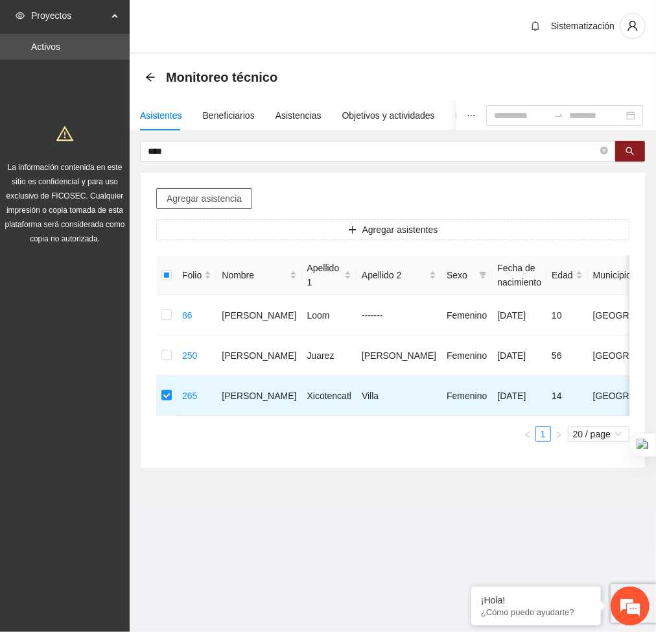
click at [189, 193] on span "Agregar asistencia" at bounding box center [204, 198] width 75 height 14
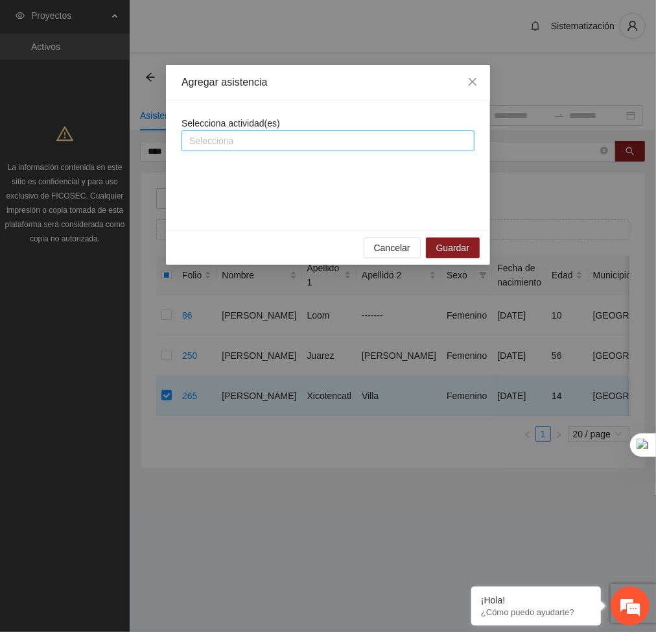
click at [263, 136] on div at bounding box center [328, 141] width 287 height 16
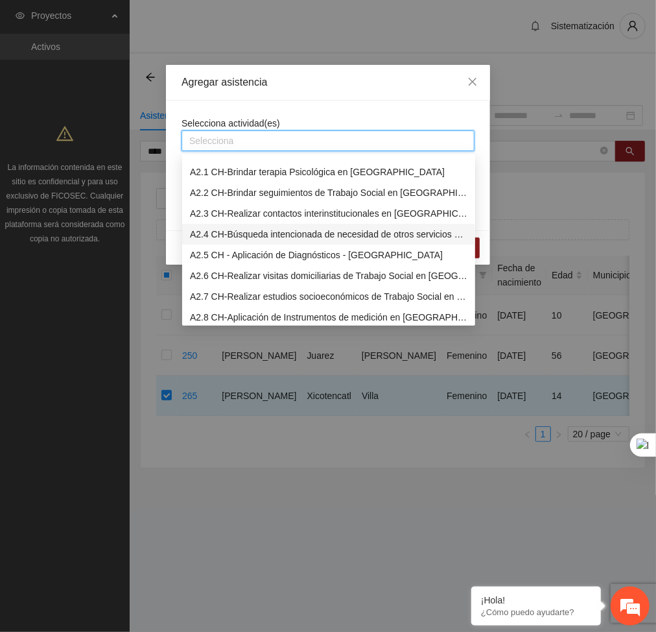
scroll to position [182, 0]
click at [208, 313] on div "A2.8 CH-Aplicación de Instrumentos de medición en [GEOGRAPHIC_DATA]" at bounding box center [329, 317] width 278 height 14
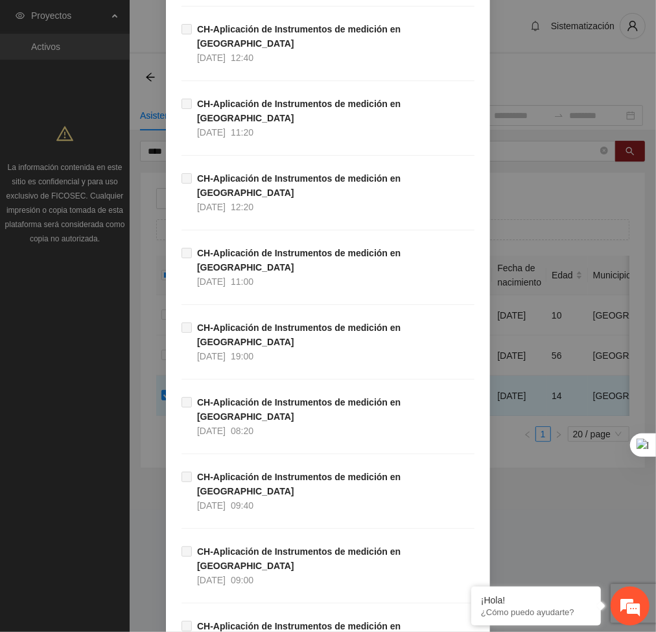
scroll to position [12140, 0]
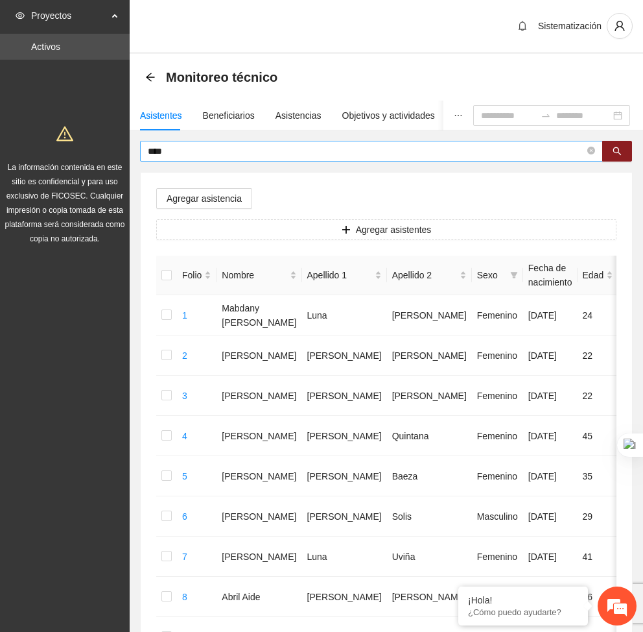
click at [185, 158] on span "****" at bounding box center [371, 151] width 463 height 21
type input "*"
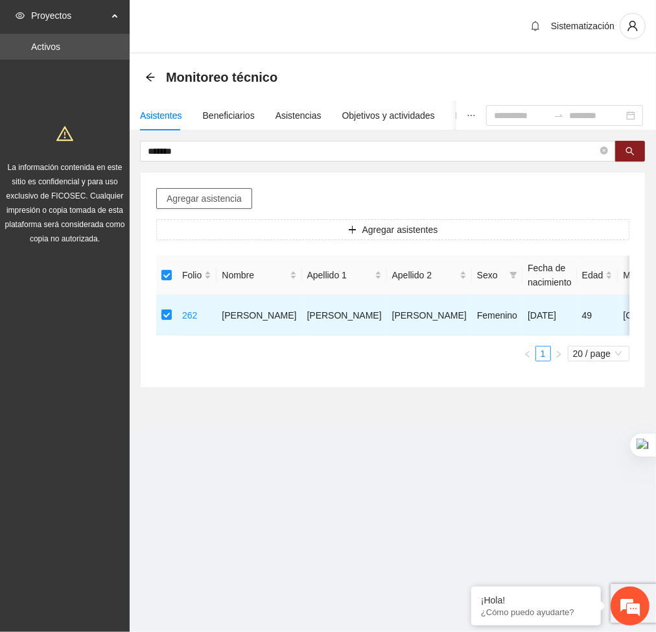
click at [178, 193] on span "Agregar asistencia" at bounding box center [204, 198] width 75 height 14
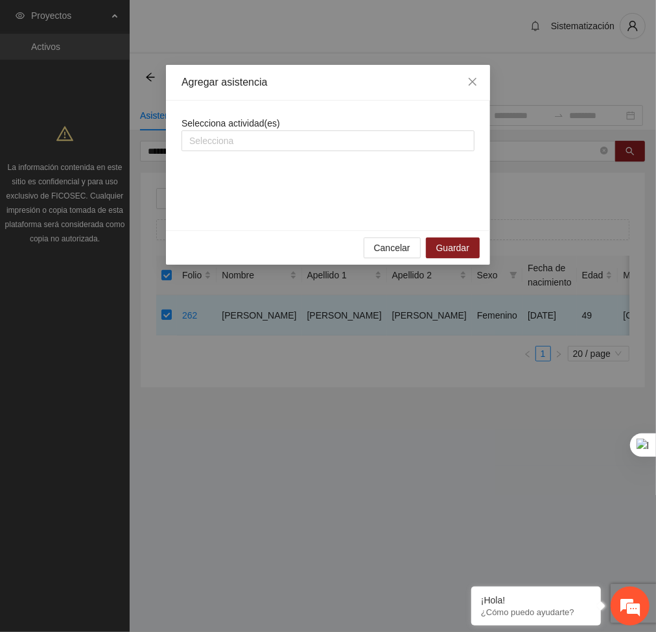
click at [229, 153] on div "Selecciona actividad(es) Selecciona" at bounding box center [328, 165] width 293 height 99
click at [221, 147] on div at bounding box center [328, 141] width 287 height 16
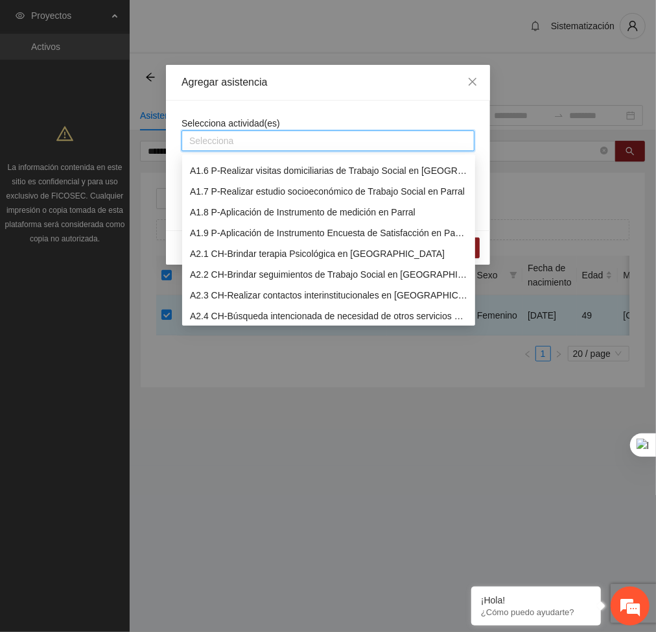
scroll to position [106, 0]
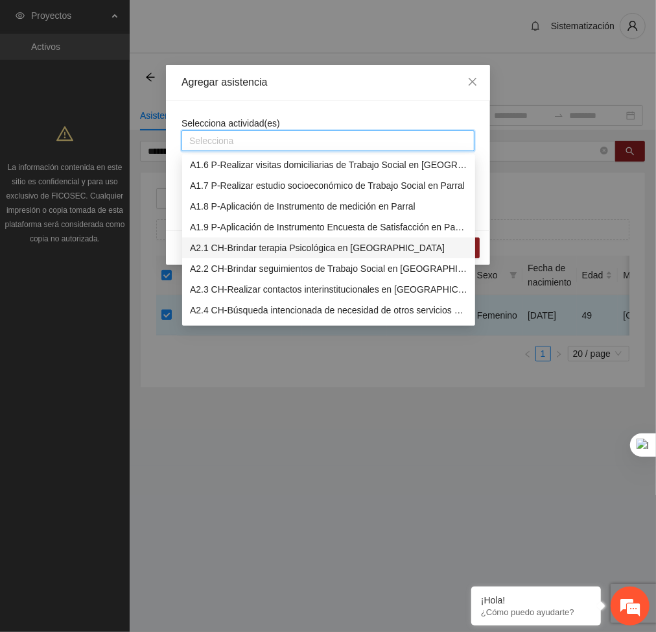
click at [211, 252] on div "A2.1 CH-Brindar terapia Psicológica en [GEOGRAPHIC_DATA]" at bounding box center [329, 248] width 278 height 14
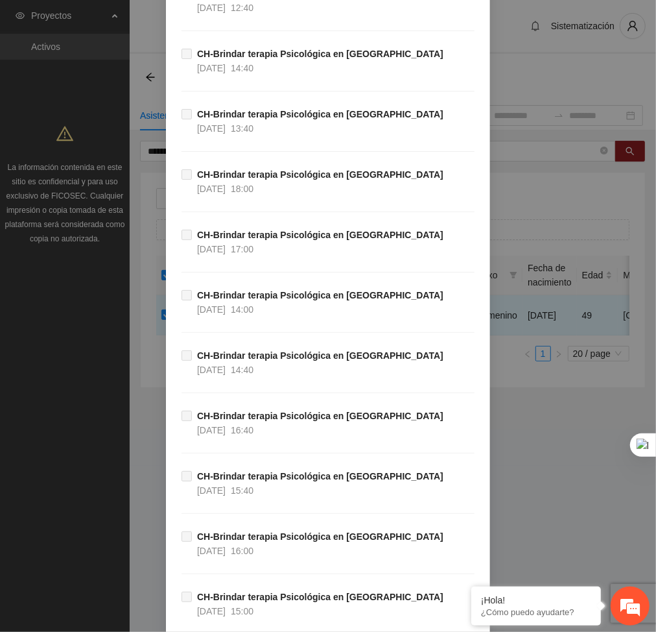
scroll to position [37789, 0]
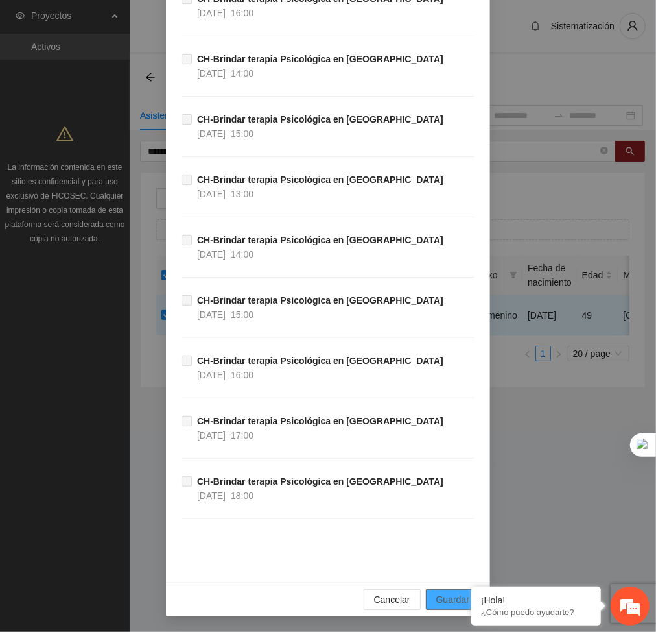
click at [443, 599] on span "Guardar" at bounding box center [452, 599] width 33 height 14
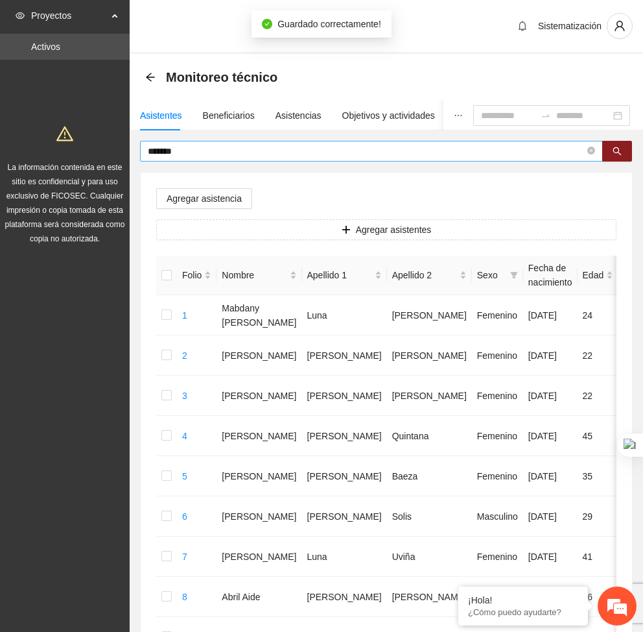
click at [219, 160] on span "*******" at bounding box center [371, 151] width 463 height 21
type input "*"
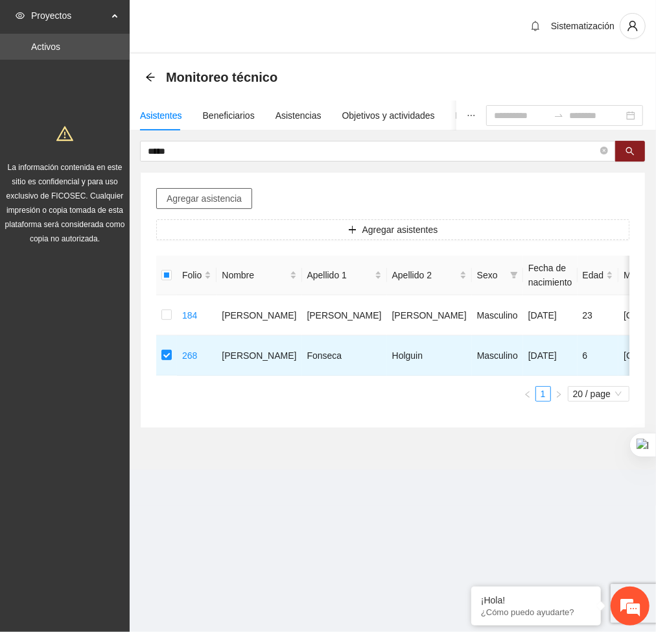
click at [222, 200] on span "Agregar asistencia" at bounding box center [204, 198] width 75 height 14
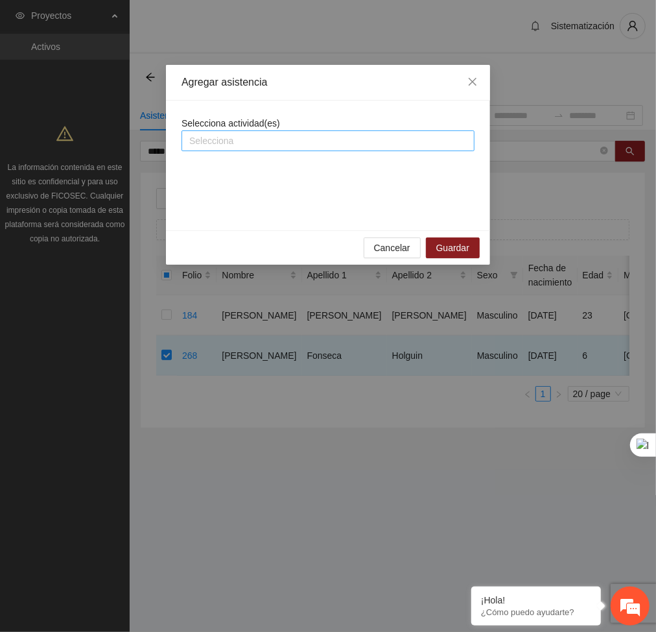
click at [287, 145] on div at bounding box center [328, 141] width 287 height 16
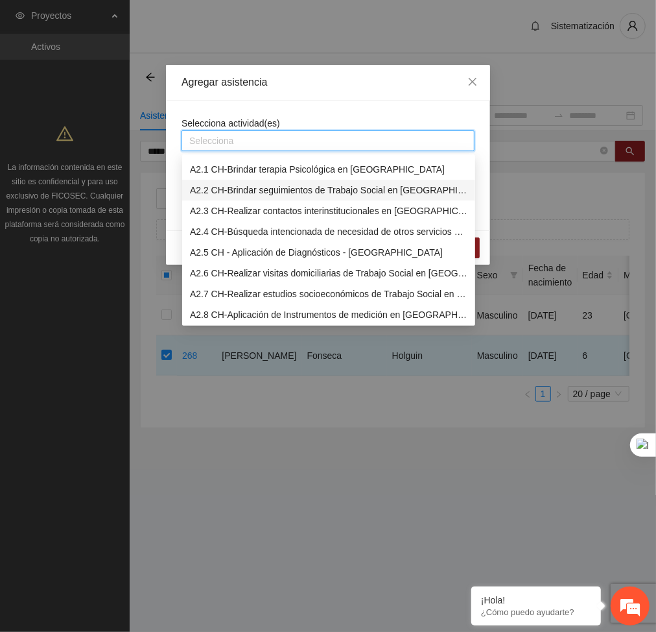
scroll to position [147, 0]
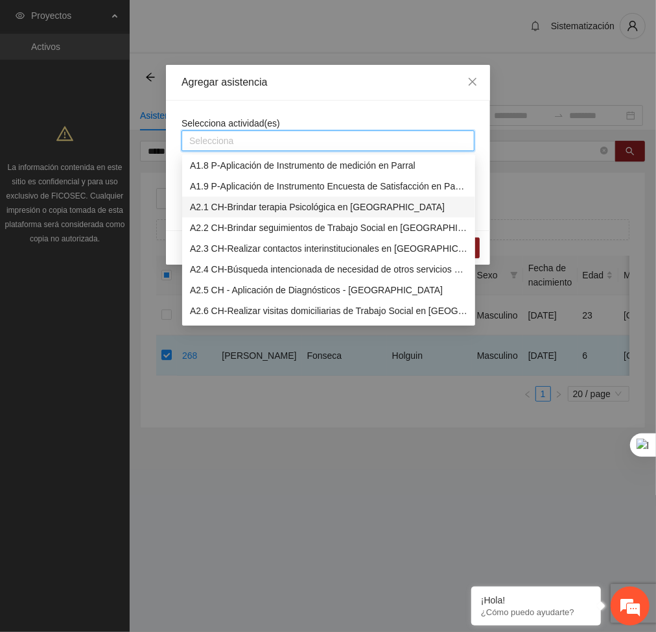
drag, startPoint x: 217, startPoint y: 205, endPoint x: 278, endPoint y: 130, distance: 96.8
click at [217, 205] on div "A2.1 CH-Brindar terapia Psicológica en [GEOGRAPHIC_DATA]" at bounding box center [329, 207] width 278 height 14
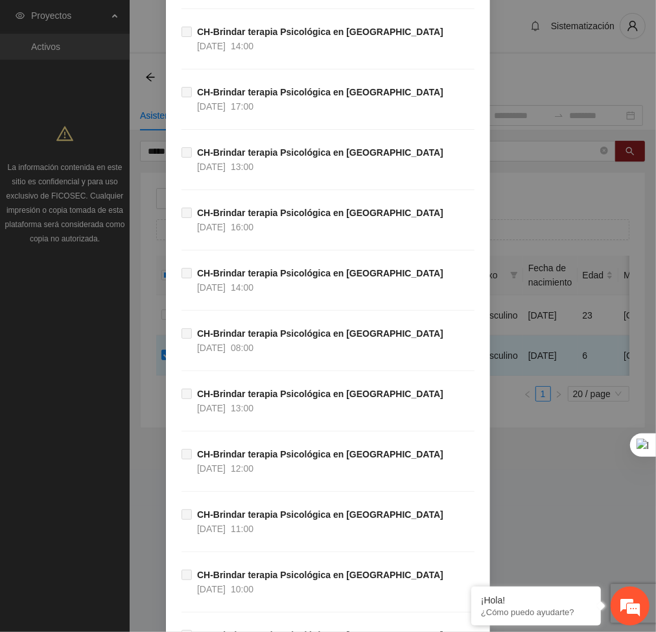
scroll to position [37789, 0]
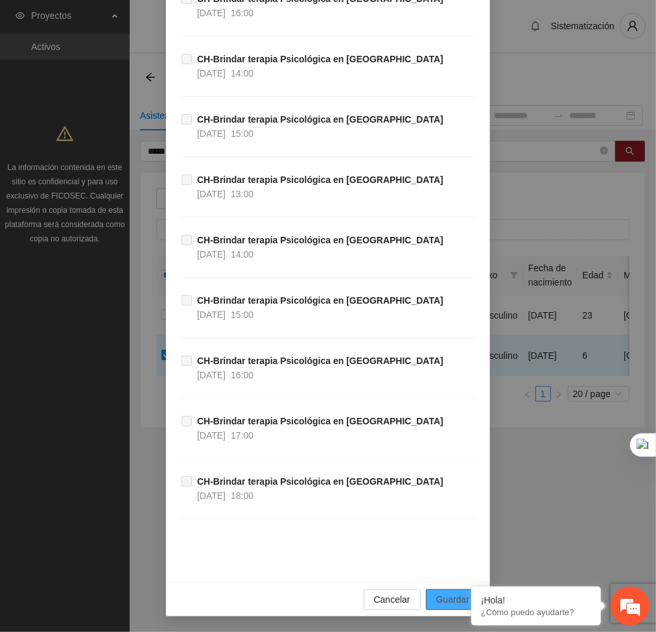
click at [451, 600] on span "Guardar" at bounding box center [452, 599] width 33 height 14
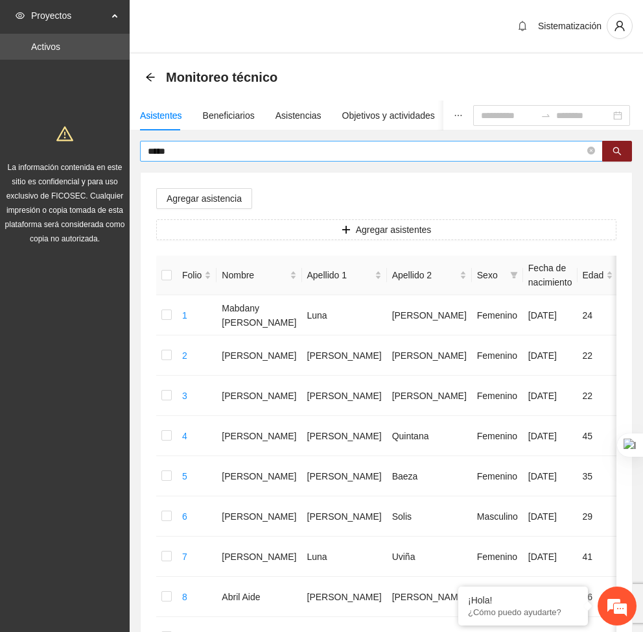
click at [209, 147] on input "*****" at bounding box center [366, 151] width 437 height 14
type input "*"
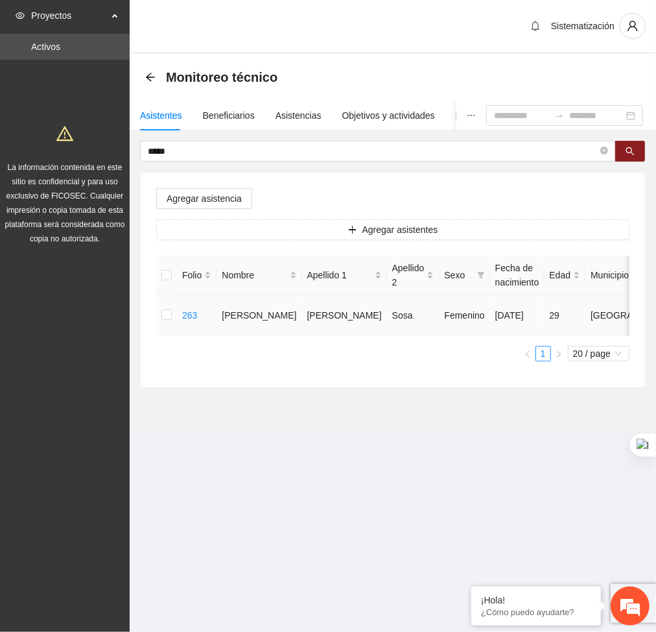
click at [158, 314] on td at bounding box center [166, 315] width 21 height 40
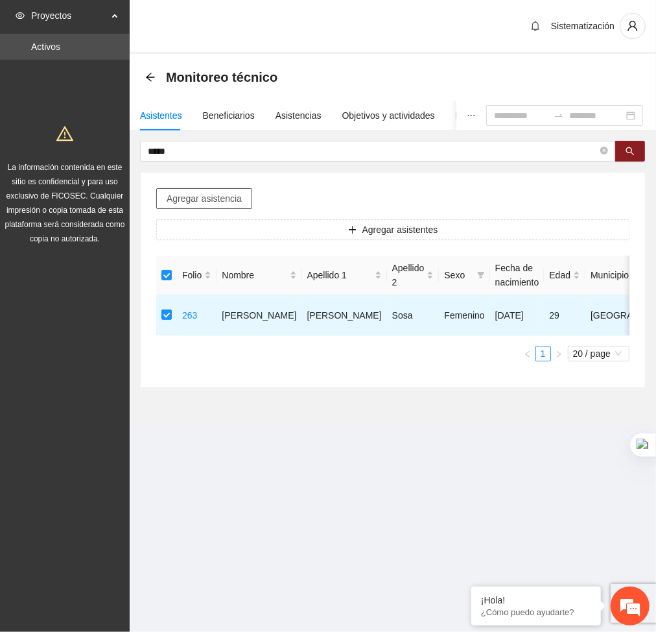
click at [234, 193] on span "Agregar asistencia" at bounding box center [204, 198] width 75 height 14
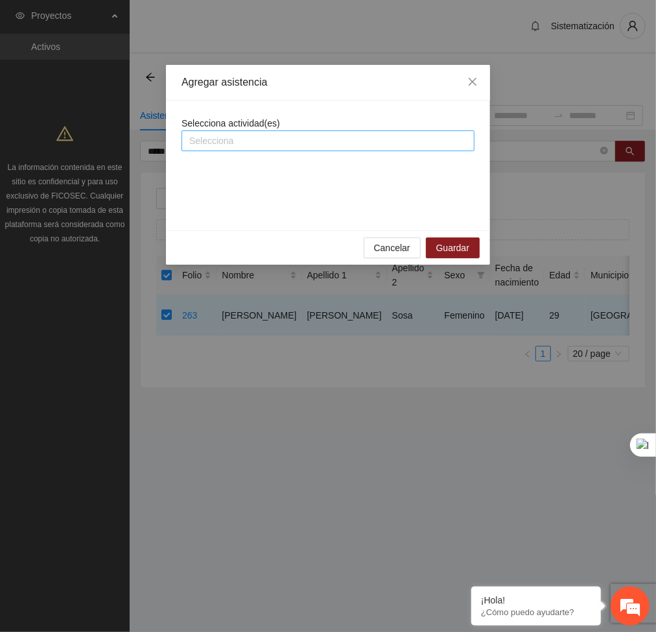
click at [252, 139] on div at bounding box center [328, 141] width 287 height 16
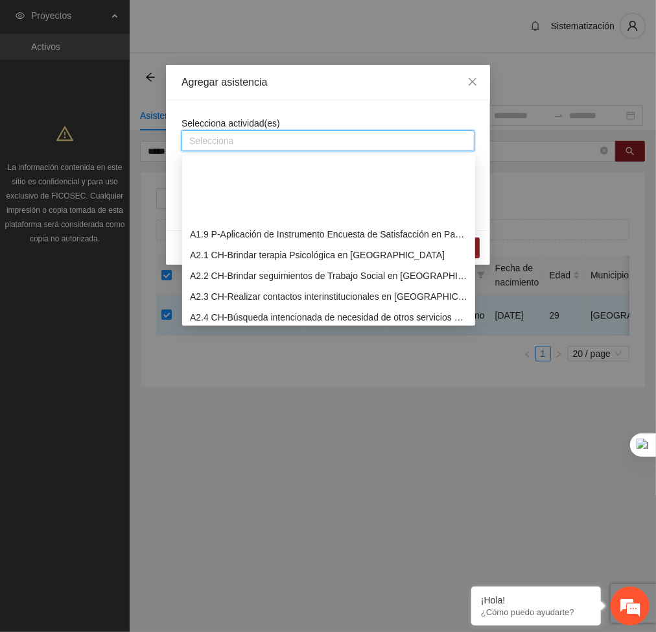
scroll to position [204, 0]
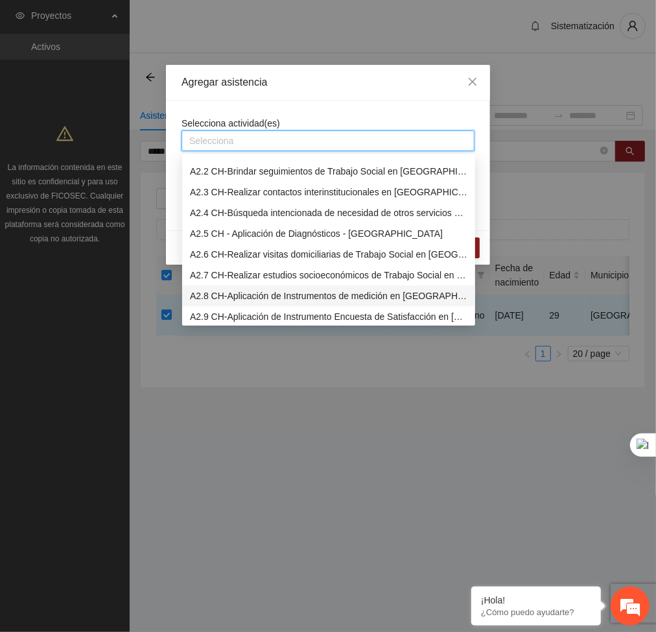
click at [208, 294] on div "A2.8 CH-Aplicación de Instrumentos de medición en [GEOGRAPHIC_DATA]" at bounding box center [329, 296] width 278 height 14
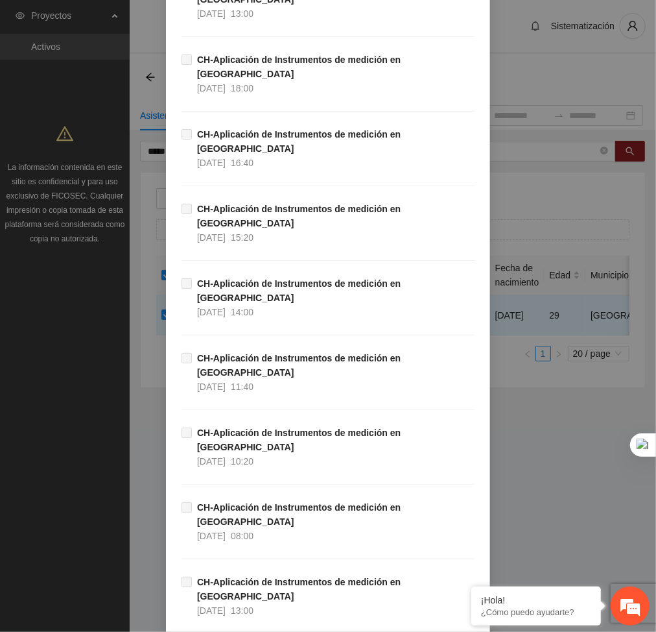
scroll to position [12140, 0]
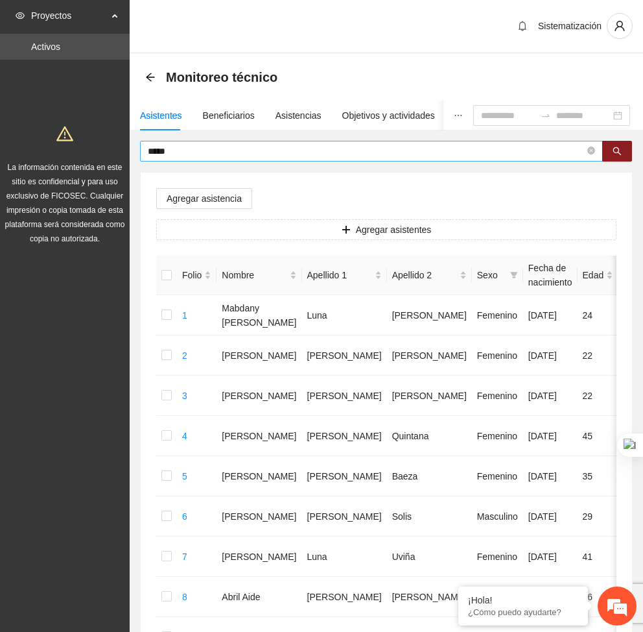
click at [163, 149] on input "*****" at bounding box center [366, 151] width 437 height 14
type input "*"
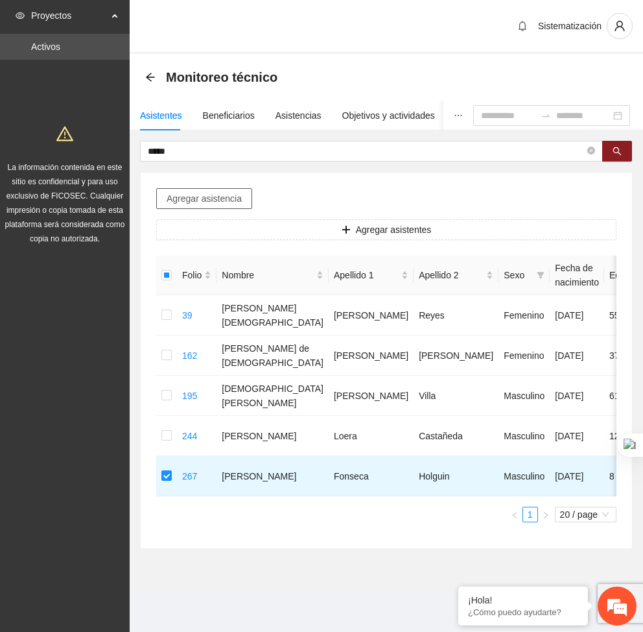
click at [211, 192] on span "Agregar asistencia" at bounding box center [204, 198] width 75 height 14
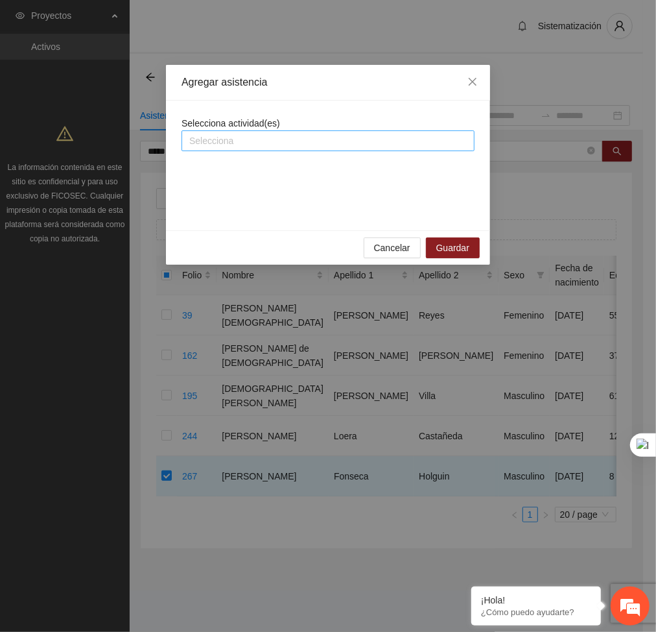
click at [237, 133] on div at bounding box center [328, 141] width 287 height 16
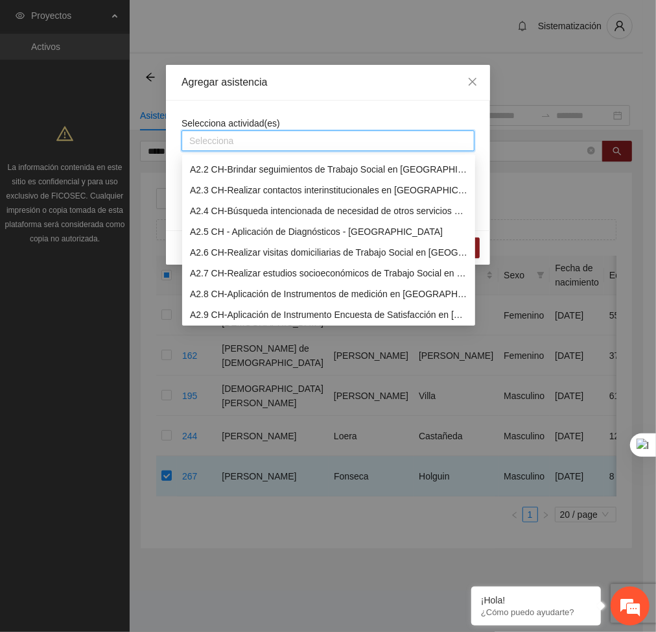
scroll to position [209, 0]
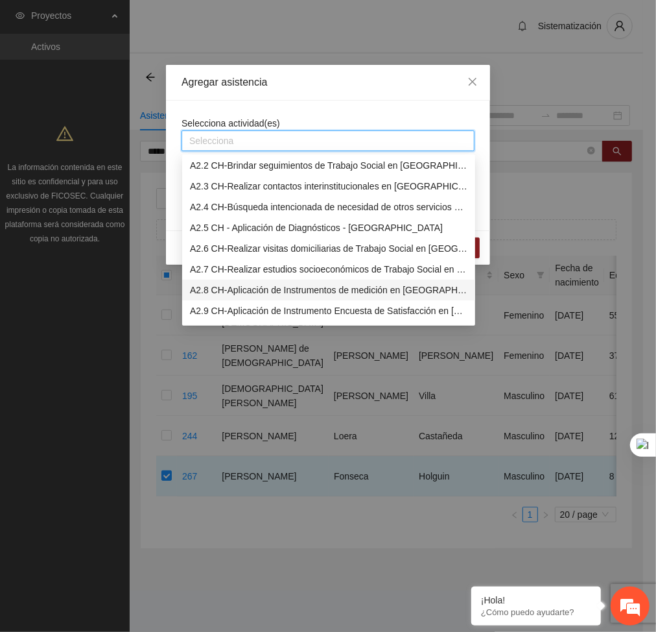
click at [234, 294] on div "A2.8 CH-Aplicación de Instrumentos de medición en [GEOGRAPHIC_DATA]" at bounding box center [329, 290] width 278 height 14
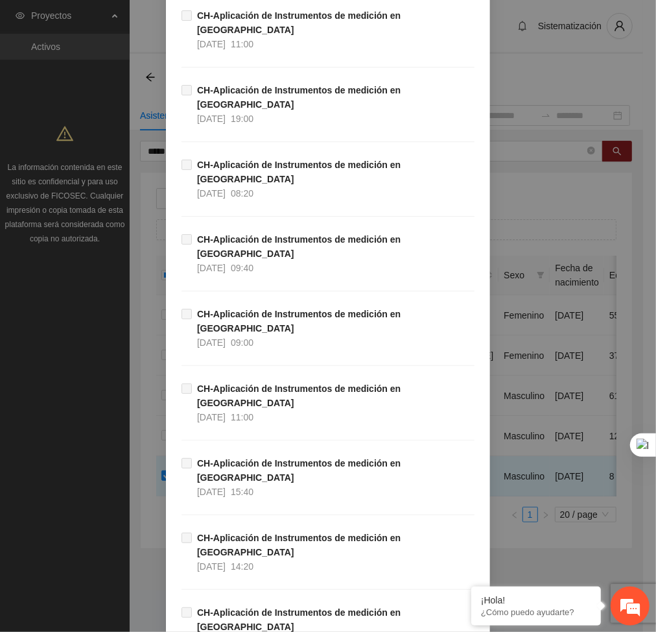
scroll to position [12140, 0]
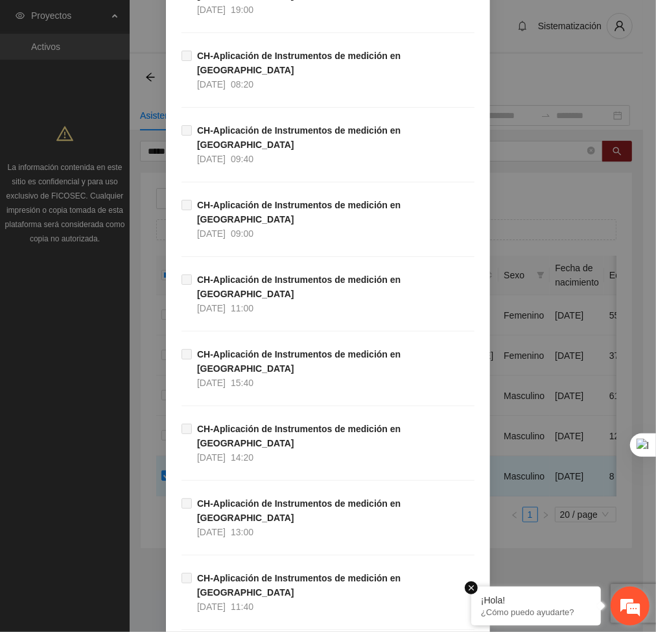
click at [473, 590] on em at bounding box center [471, 587] width 13 height 13
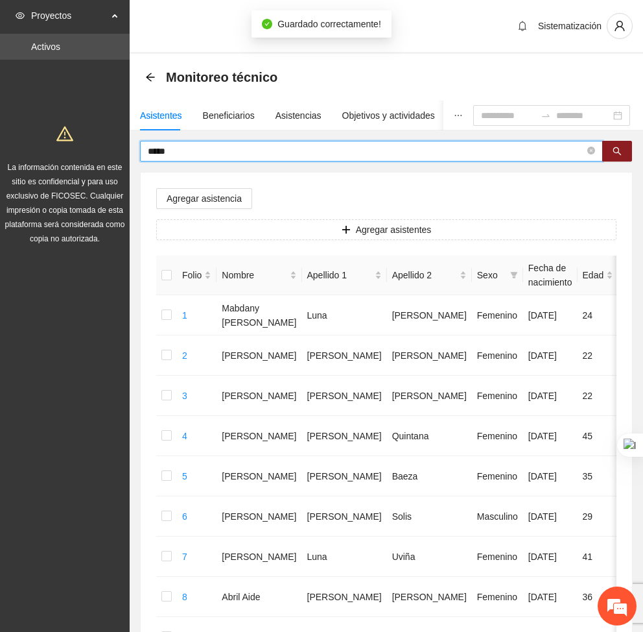
click at [179, 149] on input "*****" at bounding box center [366, 151] width 437 height 14
type input "*"
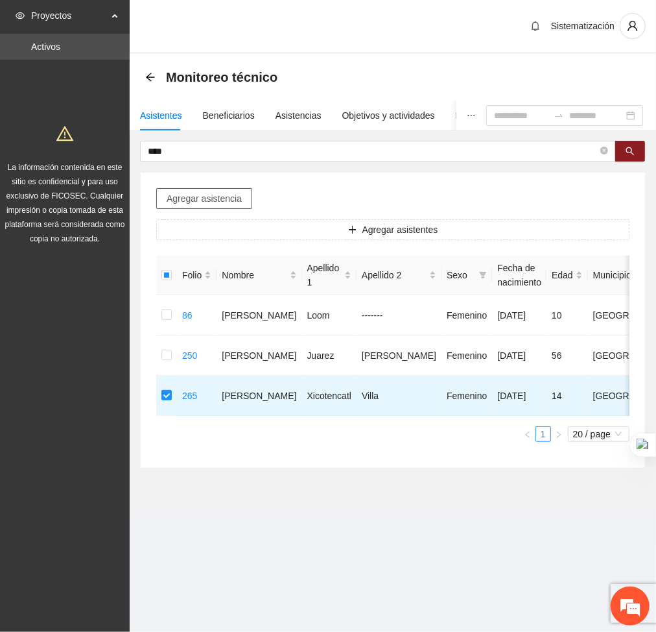
click at [201, 194] on span "Agregar asistencia" at bounding box center [204, 198] width 75 height 14
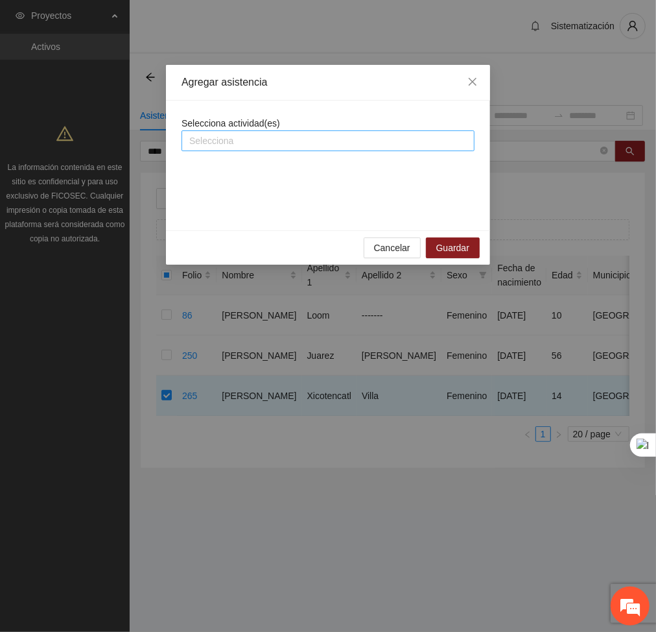
click at [211, 144] on div at bounding box center [328, 141] width 287 height 16
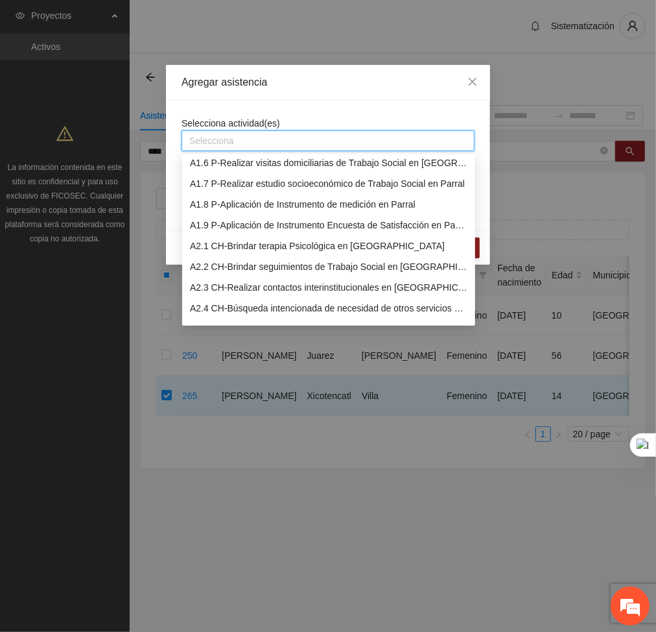
scroll to position [111, 0]
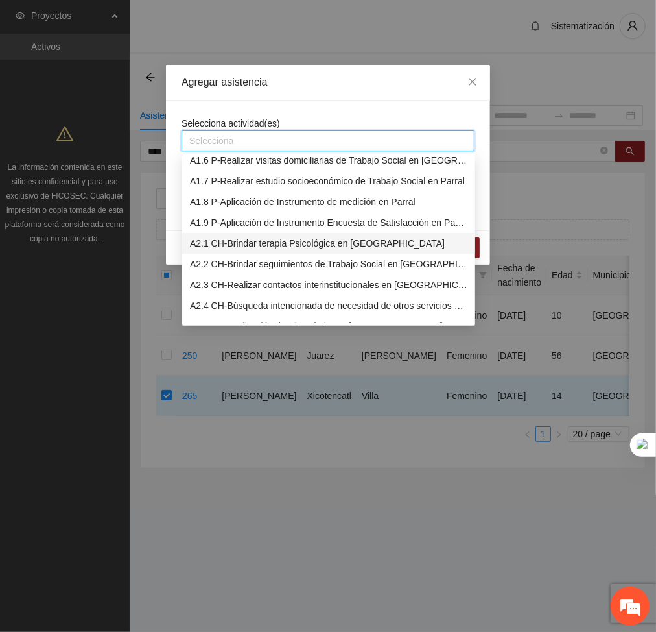
click at [219, 237] on div "A2.1 CH-Brindar terapia Psicológica en [GEOGRAPHIC_DATA]" at bounding box center [329, 243] width 278 height 14
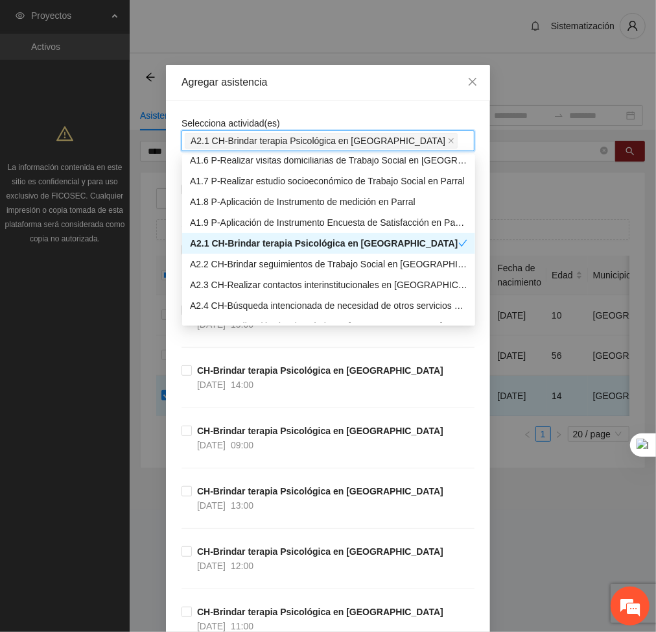
click at [302, 86] on div "Agregar asistencia" at bounding box center [328, 82] width 293 height 14
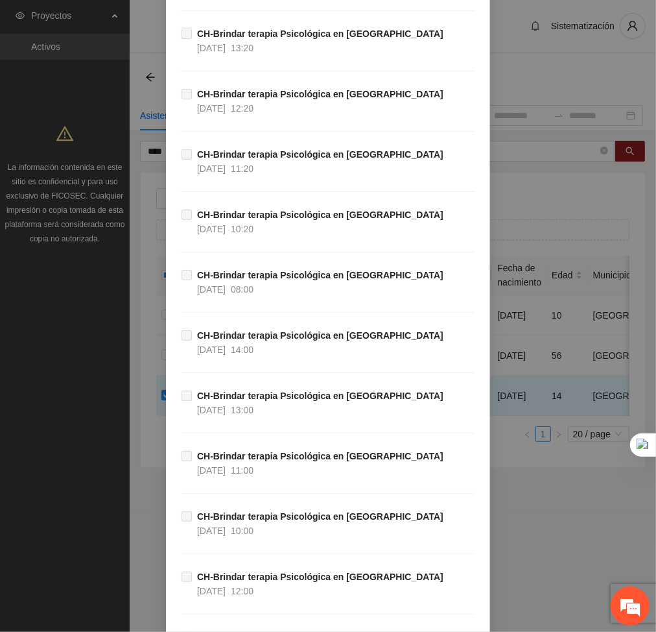
scroll to position [37789, 0]
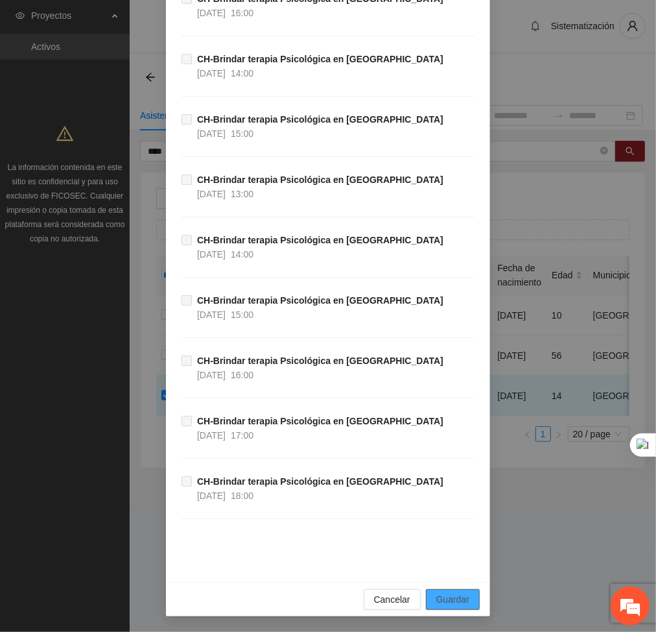
click at [449, 602] on span "Guardar" at bounding box center [452, 599] width 33 height 14
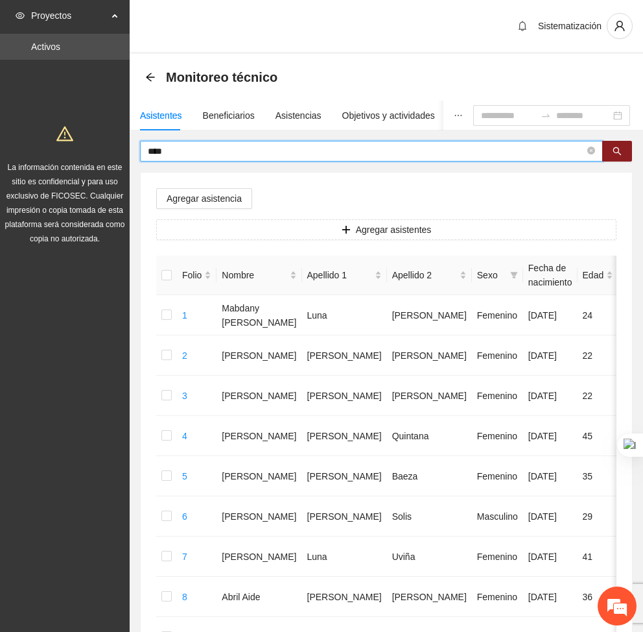
click at [183, 150] on input "****" at bounding box center [366, 151] width 437 height 14
type input "*"
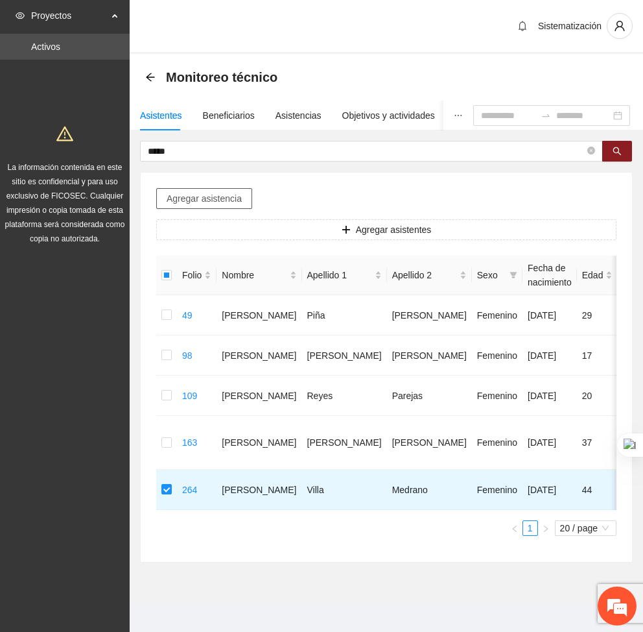
click at [195, 194] on span "Agregar asistencia" at bounding box center [204, 198] width 75 height 14
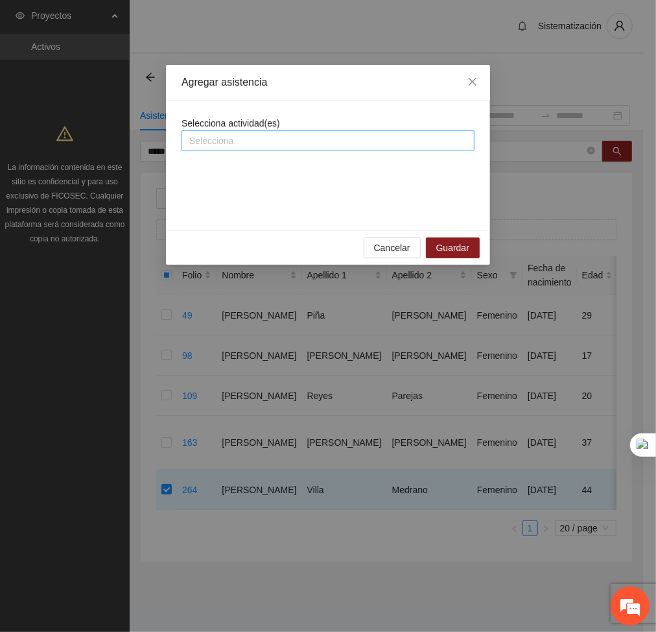
click at [258, 143] on div at bounding box center [328, 141] width 287 height 16
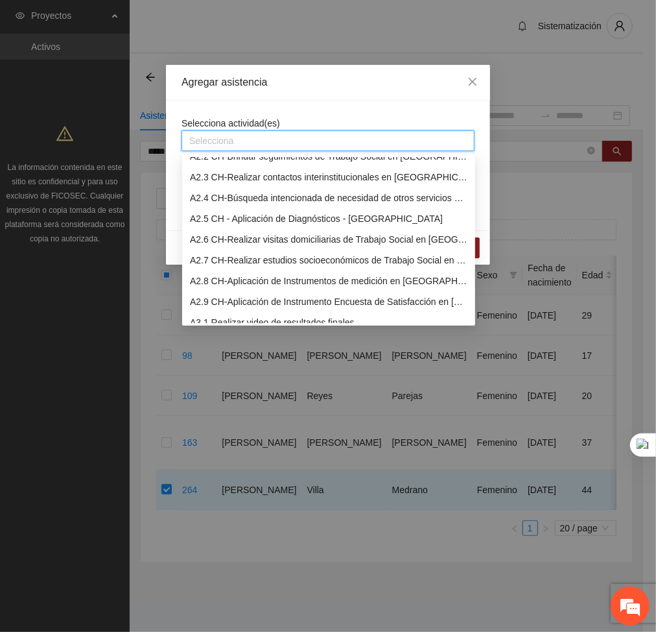
scroll to position [220, 0]
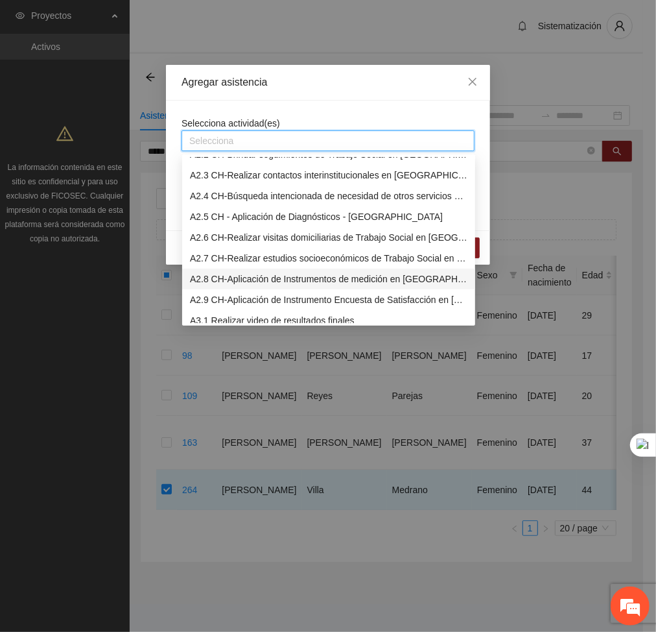
click at [230, 277] on div "A2.8 CH-Aplicación de Instrumentos de medición en [GEOGRAPHIC_DATA]" at bounding box center [329, 279] width 278 height 14
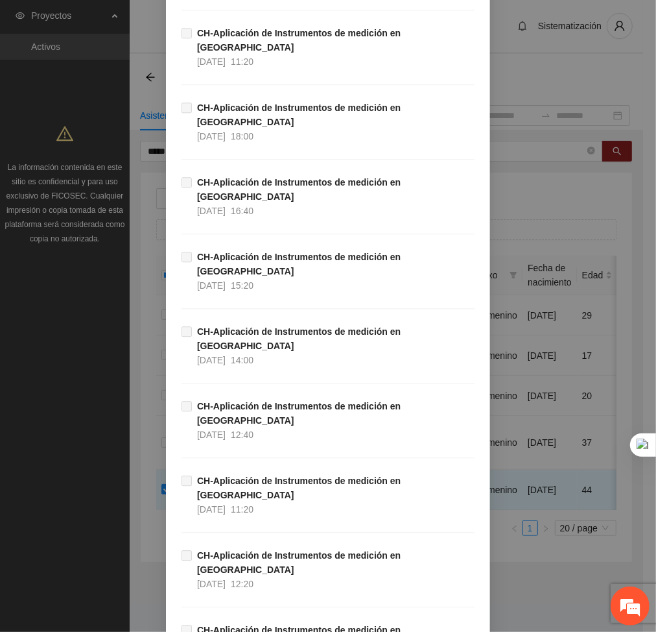
scroll to position [12140, 0]
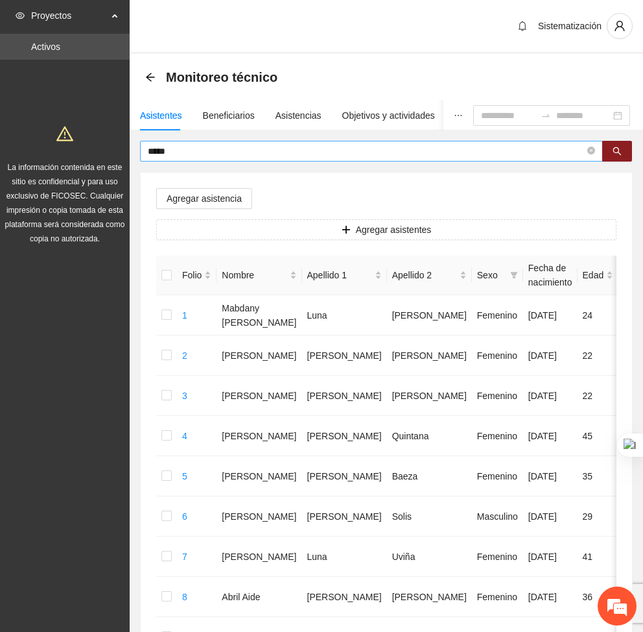
click at [216, 148] on input "*****" at bounding box center [366, 151] width 437 height 14
type input "*"
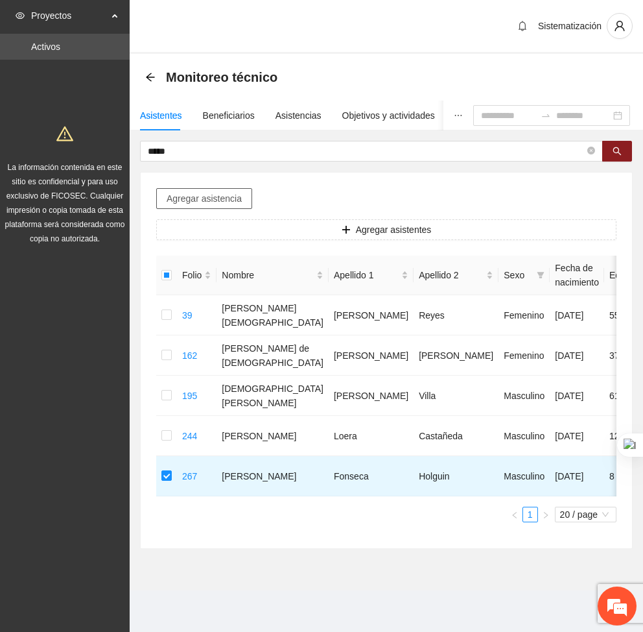
click at [180, 196] on span "Agregar asistencia" at bounding box center [204, 198] width 75 height 14
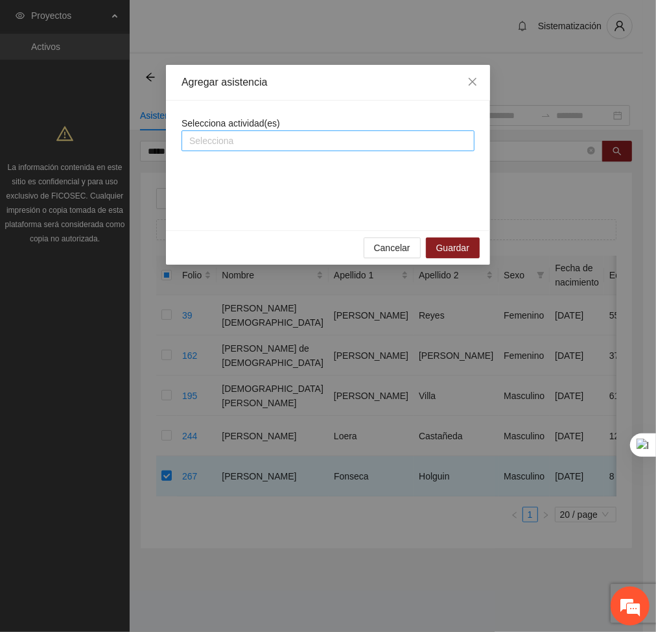
click at [230, 134] on div at bounding box center [328, 141] width 287 height 16
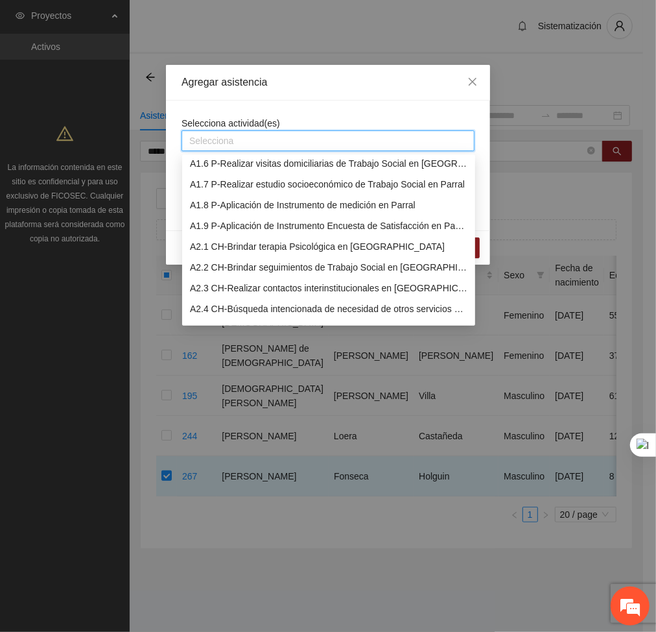
scroll to position [108, 0]
drag, startPoint x: 222, startPoint y: 241, endPoint x: 300, endPoint y: 82, distance: 176.9
click at [222, 241] on div "A2.1 CH-Brindar terapia Psicológica en [GEOGRAPHIC_DATA]" at bounding box center [329, 246] width 278 height 14
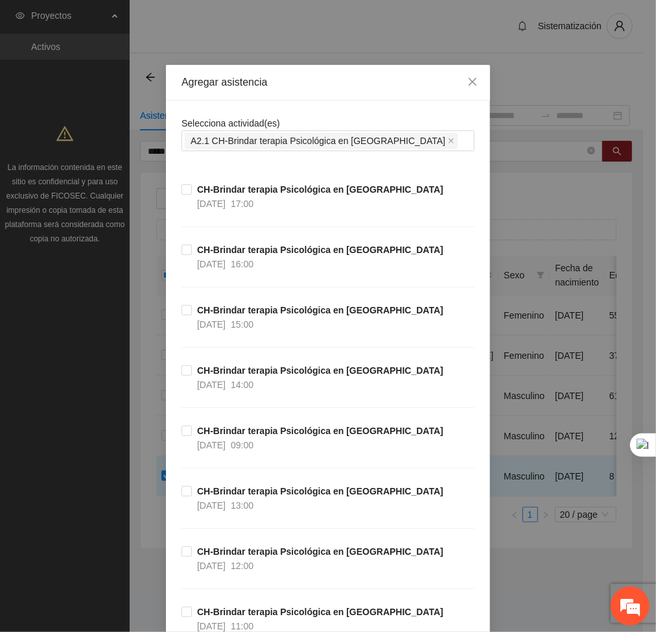
click at [313, 99] on div "Agregar asistencia" at bounding box center [328, 83] width 324 height 36
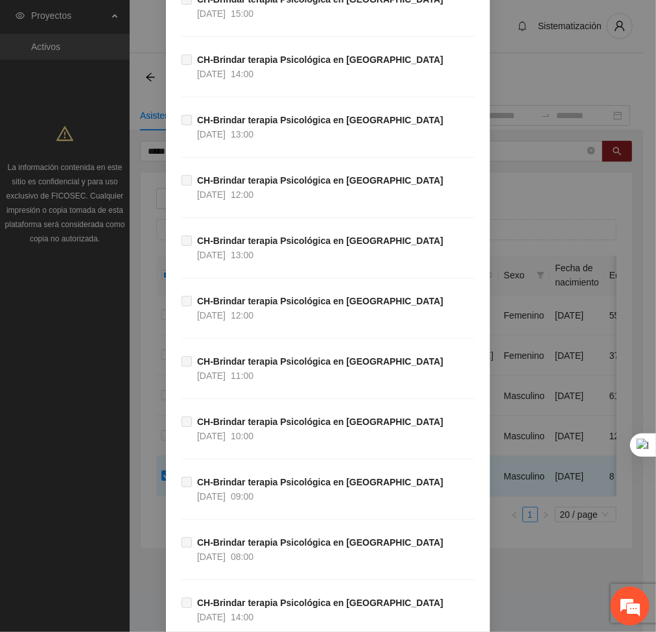
scroll to position [24605, 0]
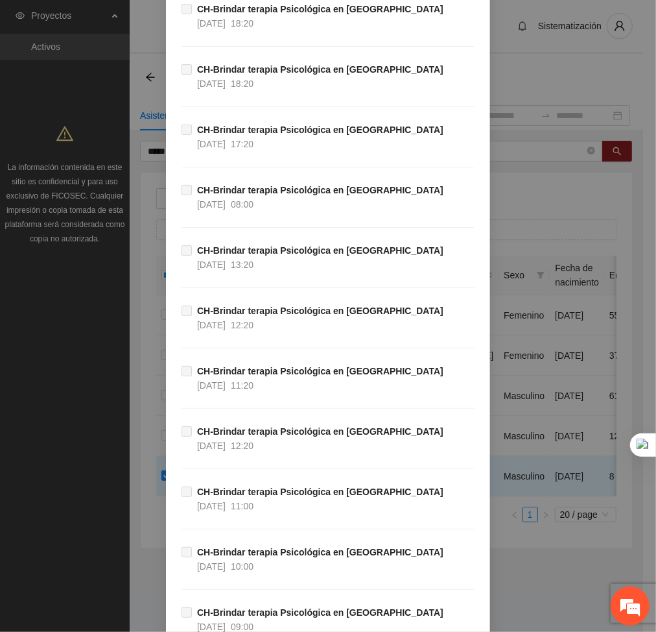
click at [656, 412] on html "Proyectos Activos La información contenida en este sitio es confidencial y para…" at bounding box center [328, 316] width 656 height 632
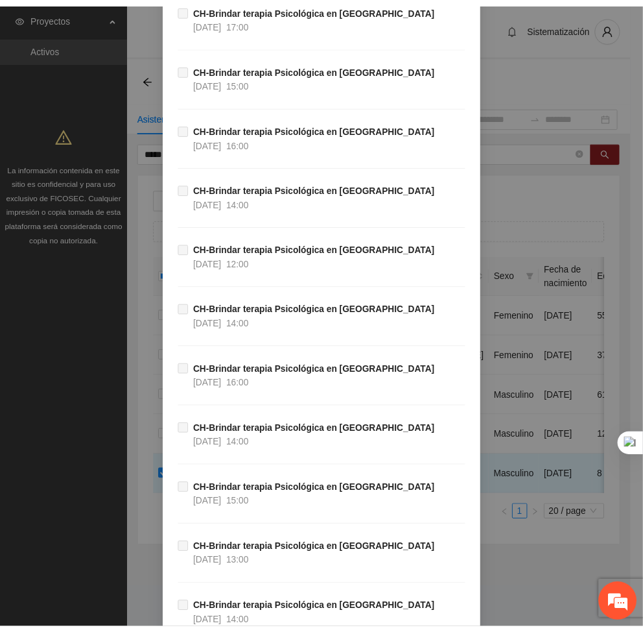
scroll to position [37789, 0]
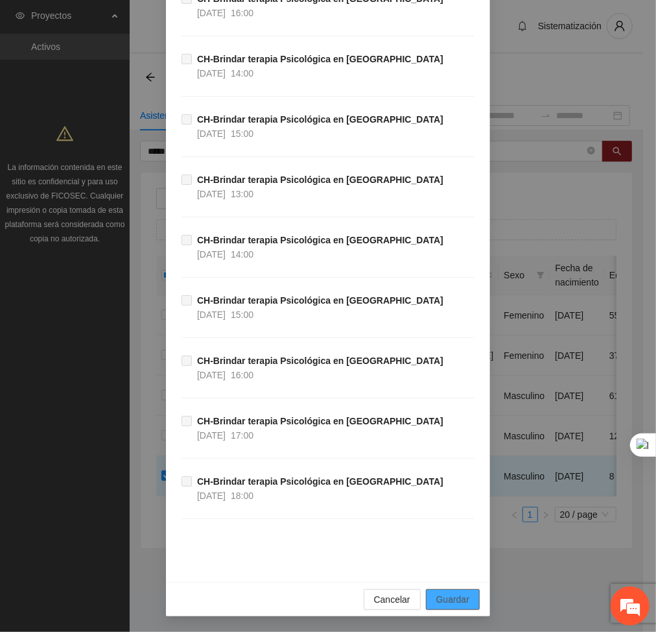
click at [447, 597] on span "Guardar" at bounding box center [452, 599] width 33 height 14
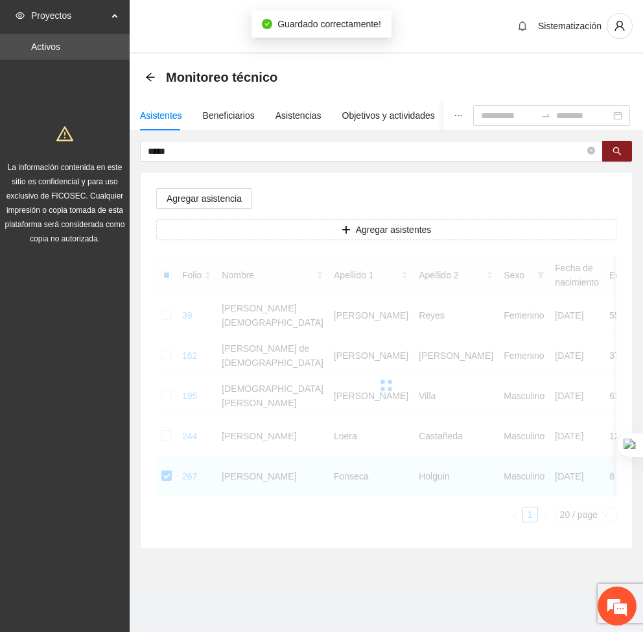
scroll to position [2, 0]
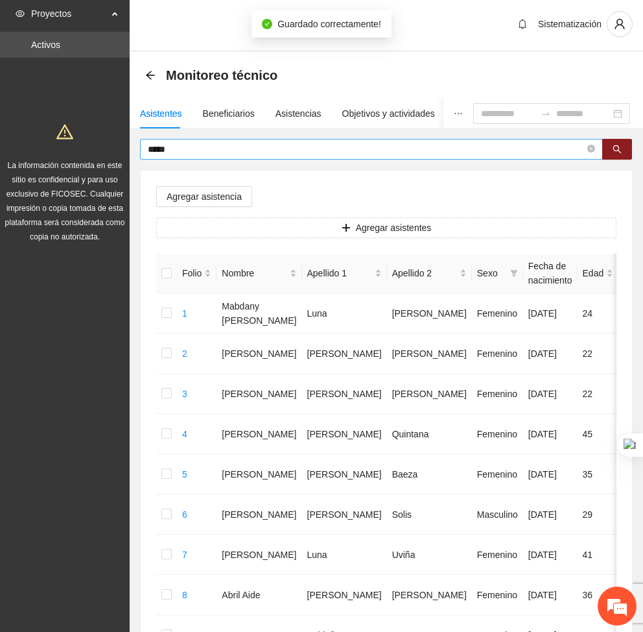
click at [210, 145] on input "*****" at bounding box center [366, 149] width 437 height 14
type input "*"
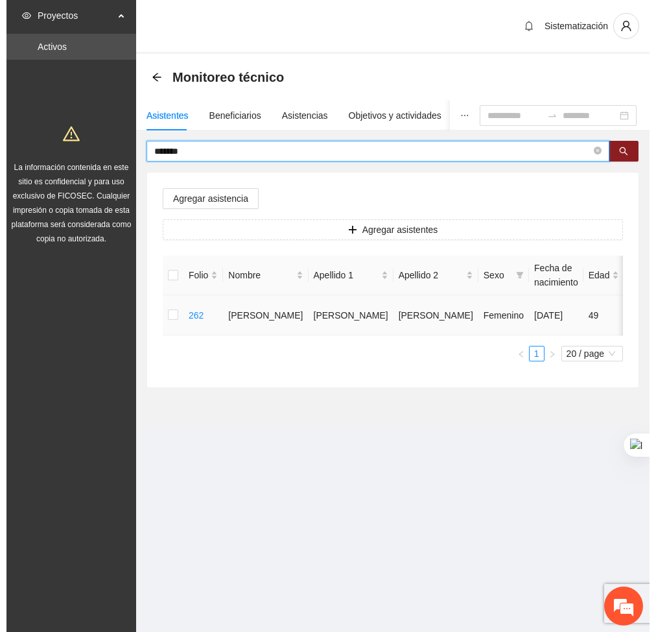
scroll to position [0, 0]
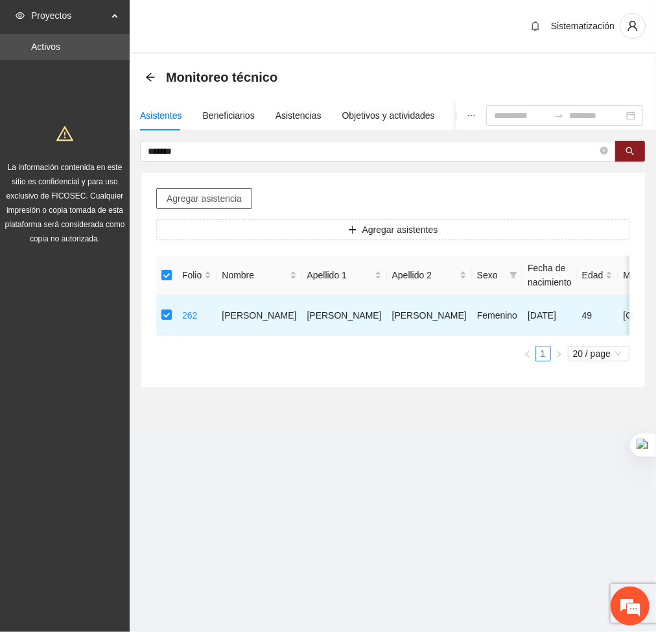
click at [204, 202] on span "Agregar asistencia" at bounding box center [204, 198] width 75 height 14
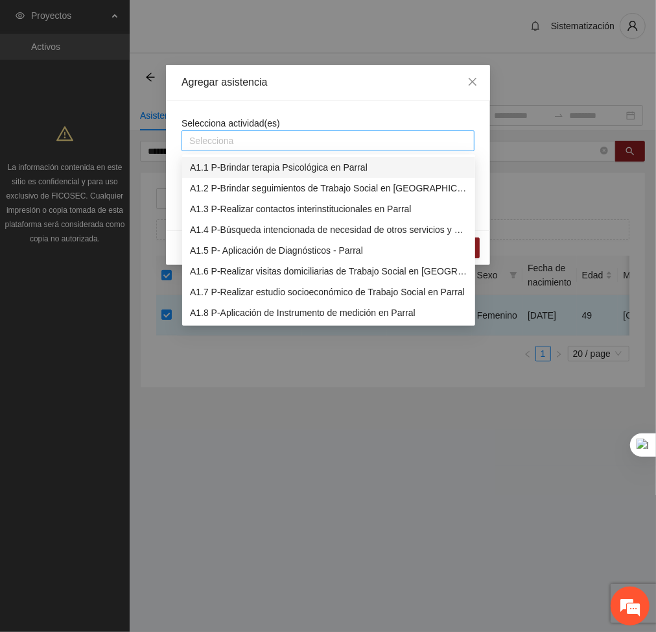
click at [252, 145] on div at bounding box center [328, 141] width 287 height 16
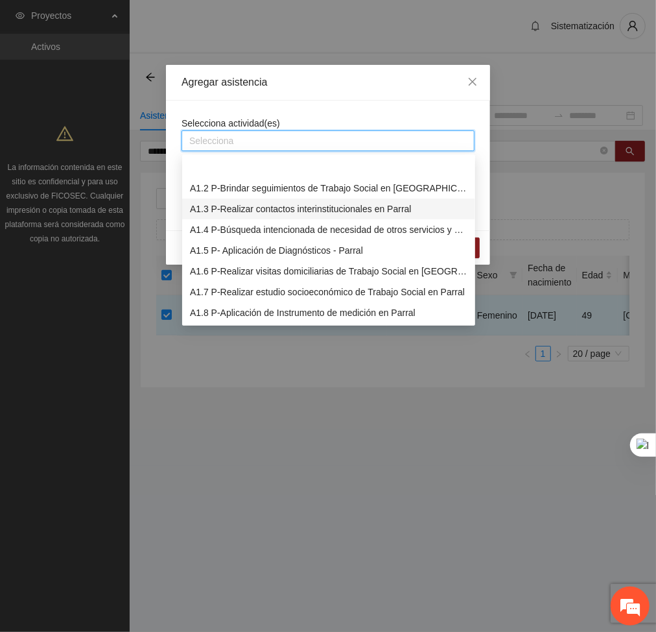
scroll to position [78, 0]
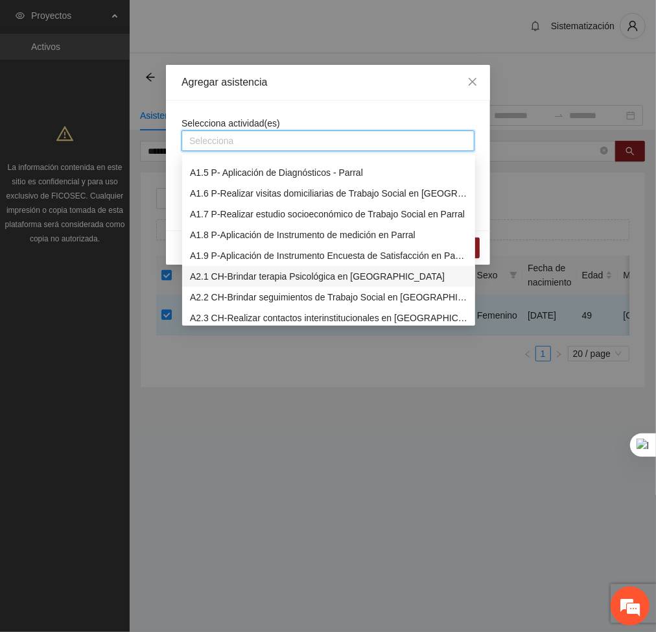
click at [233, 278] on div "A2.1 CH-Brindar terapia Psicológica en [GEOGRAPHIC_DATA]" at bounding box center [329, 276] width 278 height 14
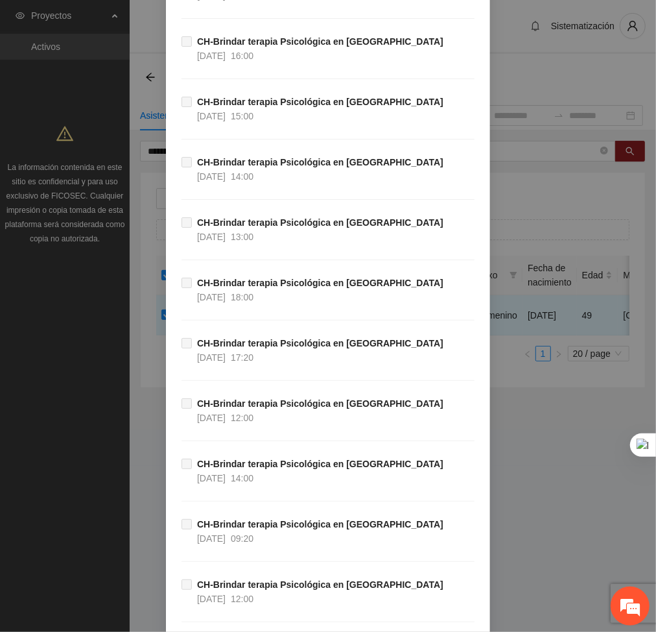
scroll to position [37789, 0]
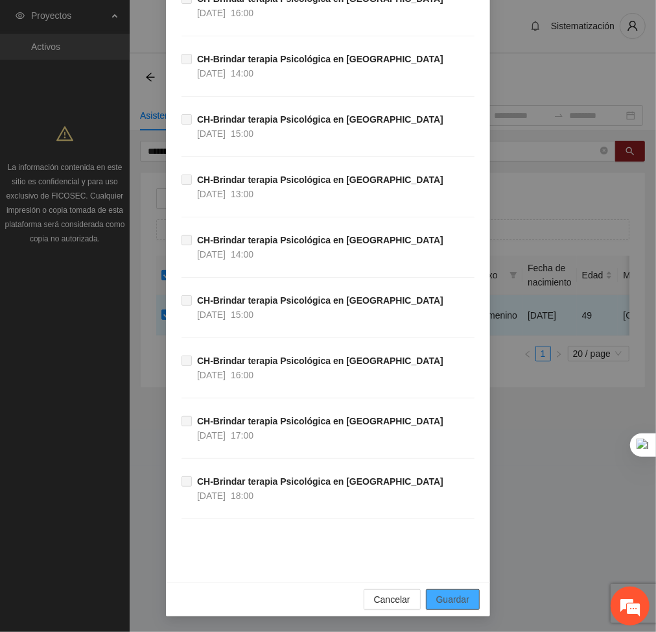
click at [460, 608] on button "Guardar" at bounding box center [453, 599] width 54 height 21
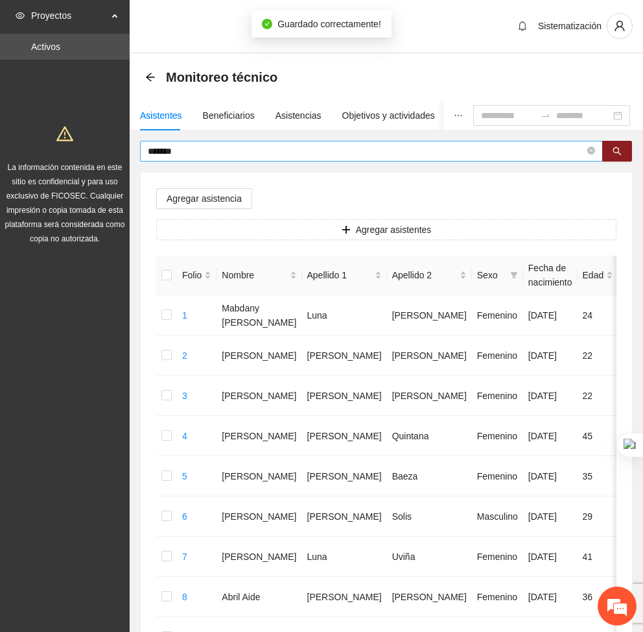
click at [175, 150] on input "*******" at bounding box center [366, 151] width 437 height 14
type input "*"
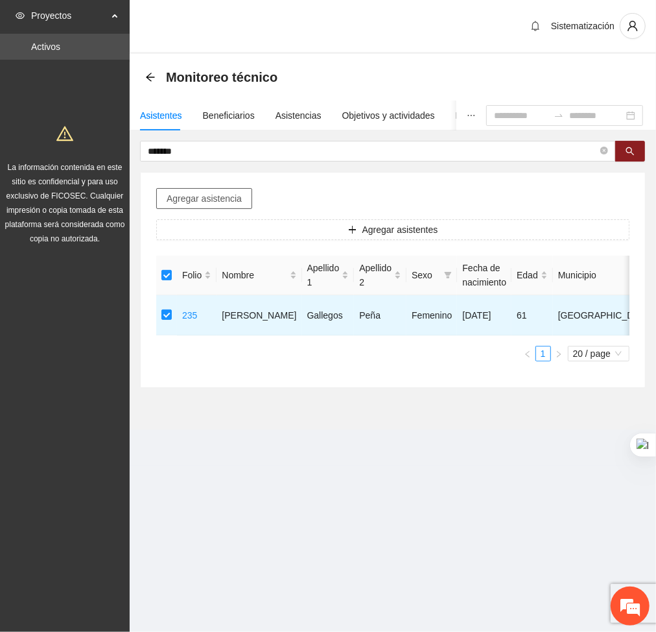
click at [189, 207] on button "Agregar asistencia" at bounding box center [204, 198] width 96 height 21
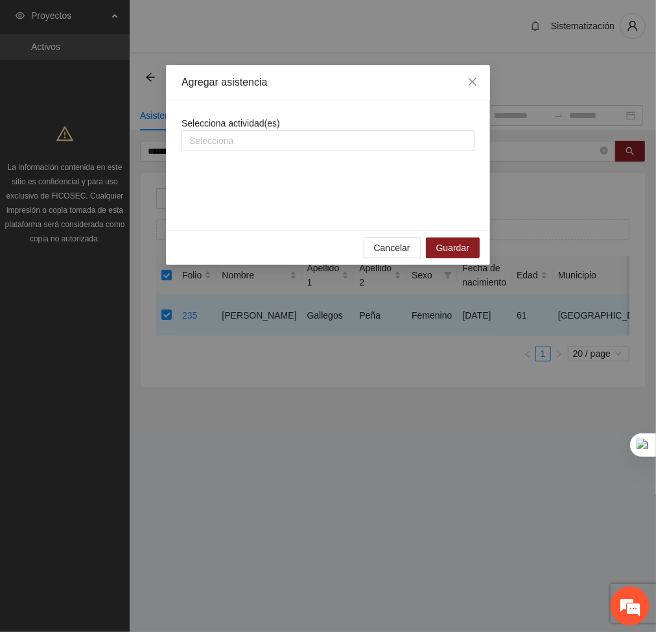
click at [254, 151] on div "Selecciona actividad(es) Selecciona" at bounding box center [328, 165] width 293 height 99
click at [244, 144] on div at bounding box center [328, 141] width 287 height 16
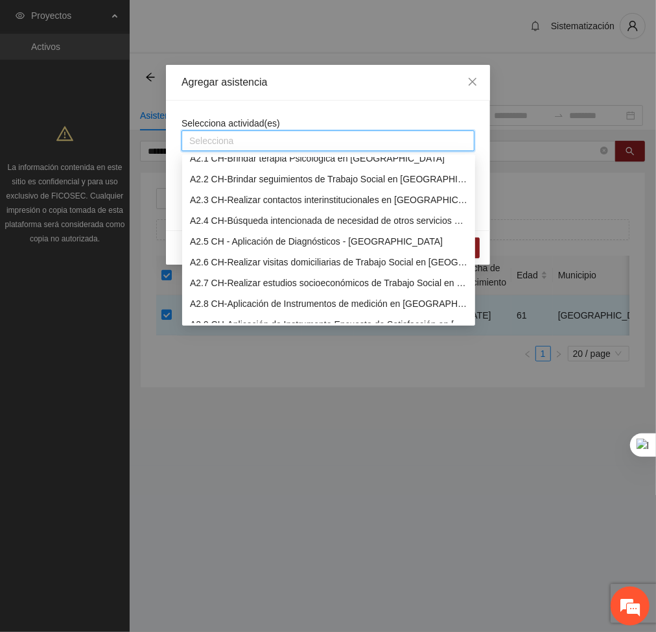
click at [237, 201] on div "A2.3 CH-Realizar contactos interinstitucionales en [GEOGRAPHIC_DATA]" at bounding box center [329, 200] width 278 height 14
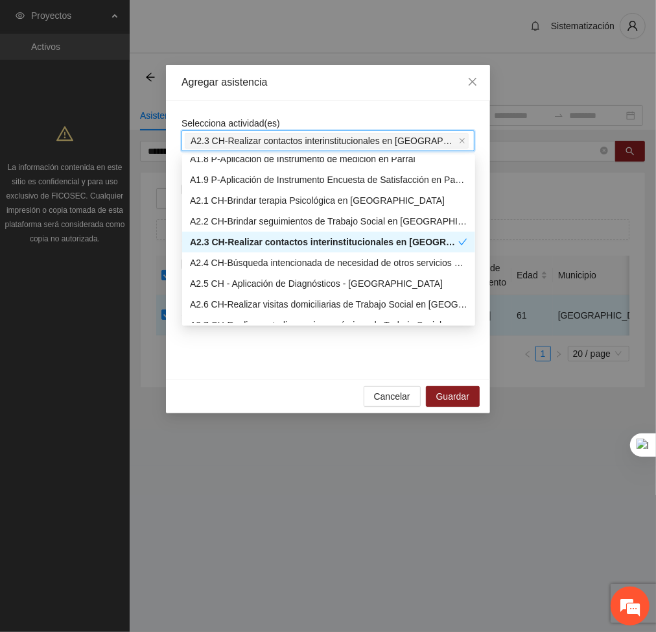
scroll to position [150, 0]
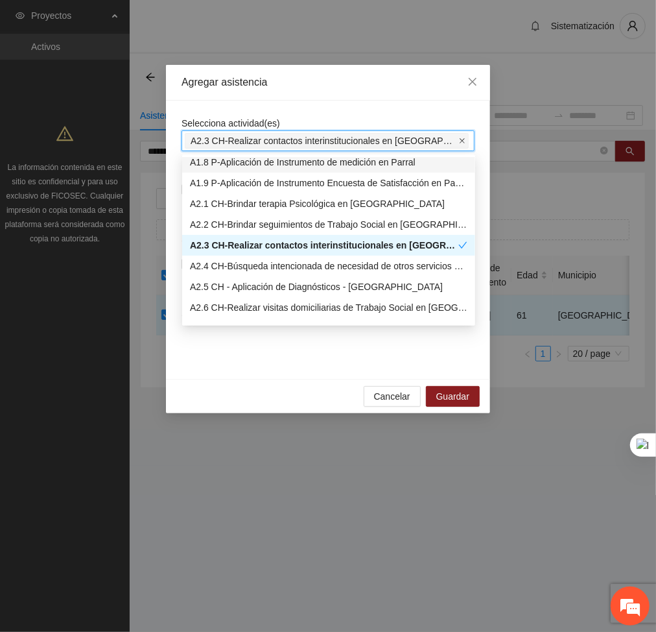
click at [459, 140] on icon "close" at bounding box center [462, 140] width 6 height 6
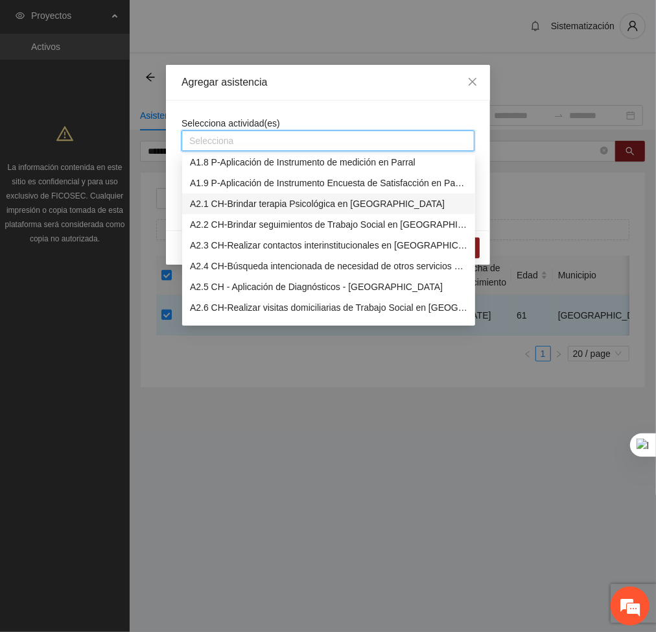
click at [284, 211] on div "A2.1 CH-Brindar terapia Psicológica en [GEOGRAPHIC_DATA]" at bounding box center [328, 203] width 293 height 21
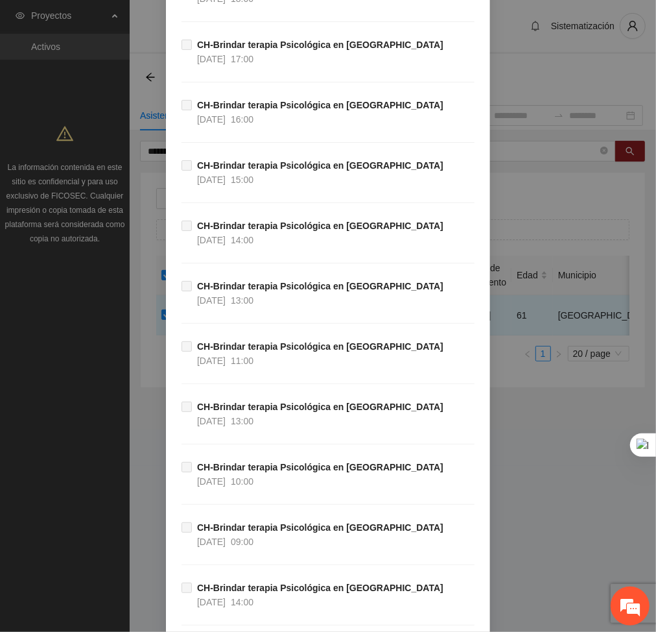
scroll to position [37789, 0]
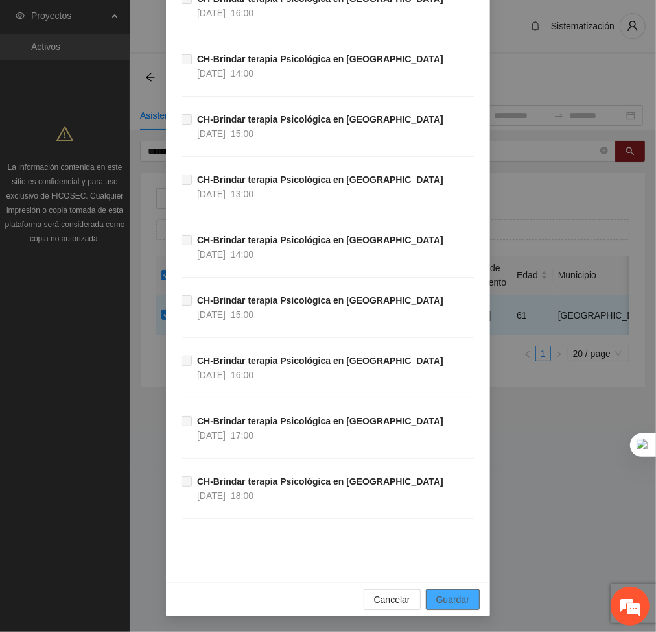
click at [461, 597] on span "Guardar" at bounding box center [452, 599] width 33 height 14
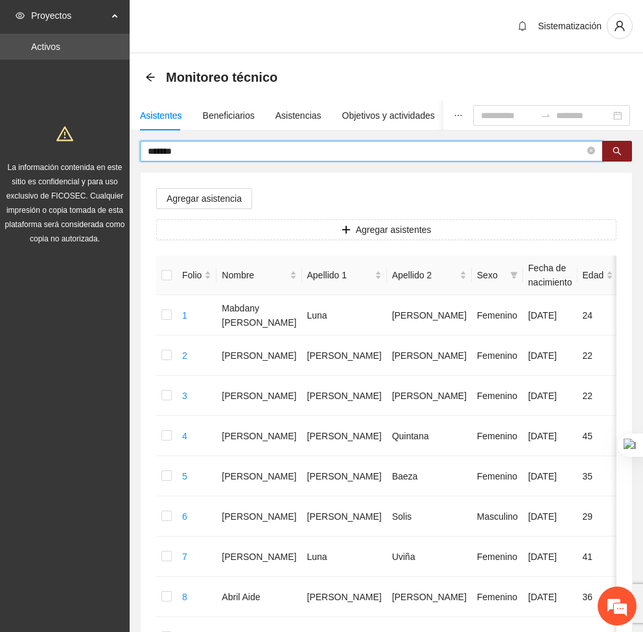
click at [189, 146] on input "*******" at bounding box center [366, 151] width 437 height 14
type input "*"
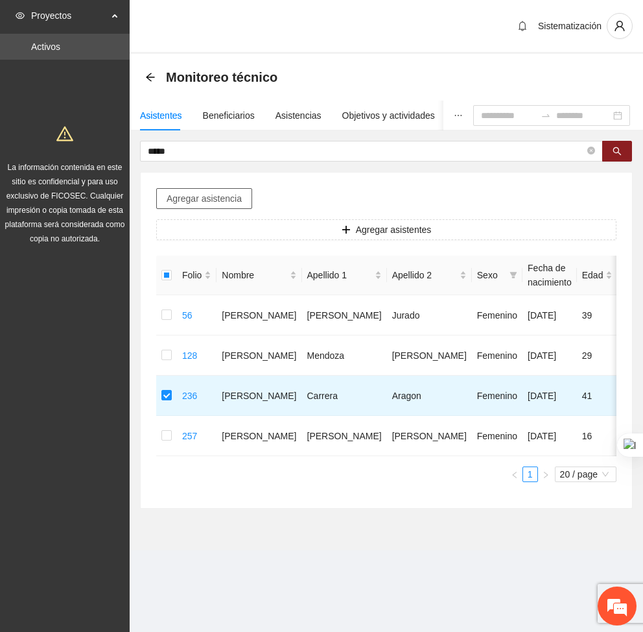
click at [185, 204] on span "Agregar asistencia" at bounding box center [204, 198] width 75 height 14
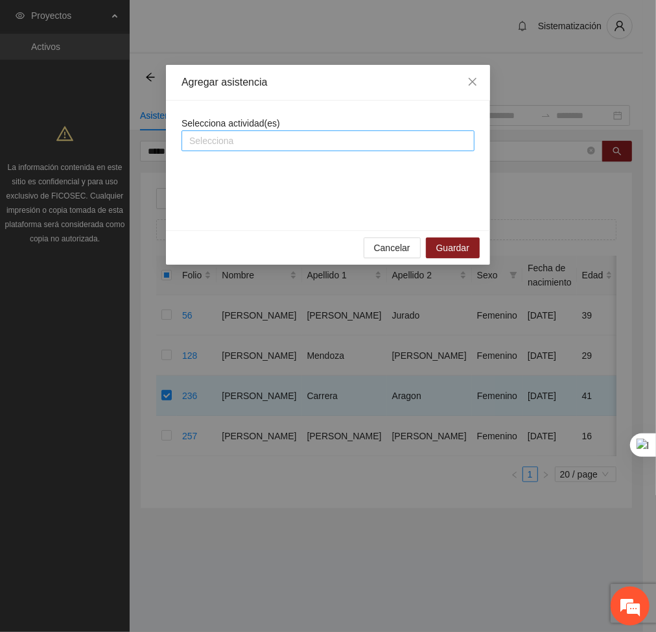
click at [282, 141] on div at bounding box center [328, 141] width 287 height 16
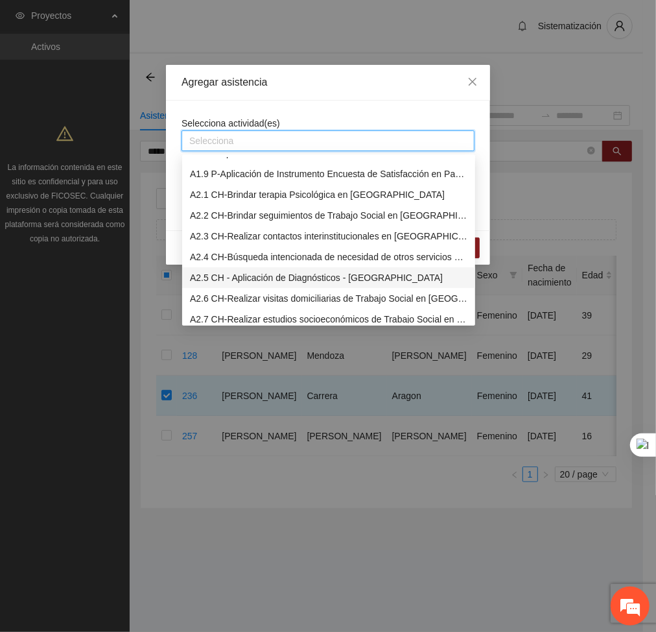
scroll to position [158, 0]
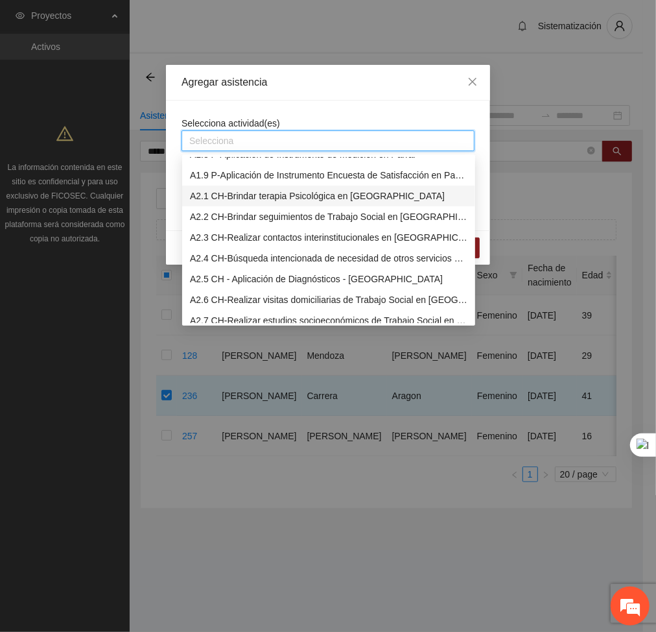
click at [230, 195] on div "A2.1 CH-Brindar terapia Psicológica en [GEOGRAPHIC_DATA]" at bounding box center [329, 196] width 278 height 14
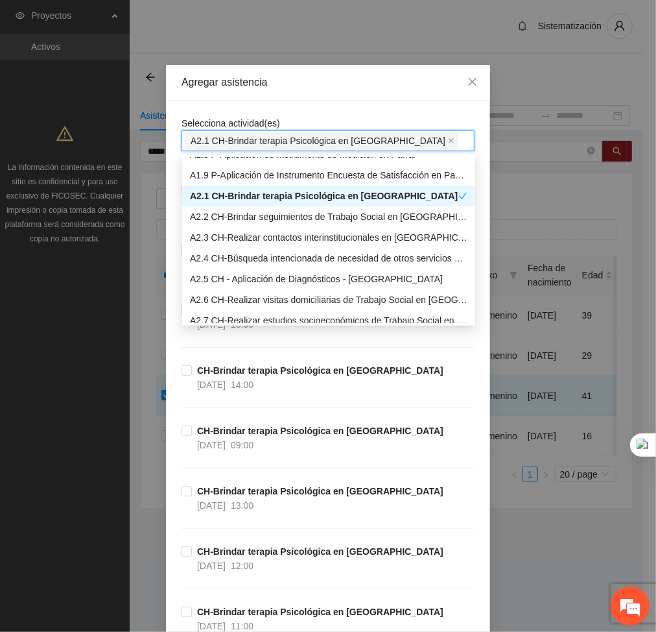
click at [341, 99] on div "Agregar asistencia" at bounding box center [328, 83] width 324 height 36
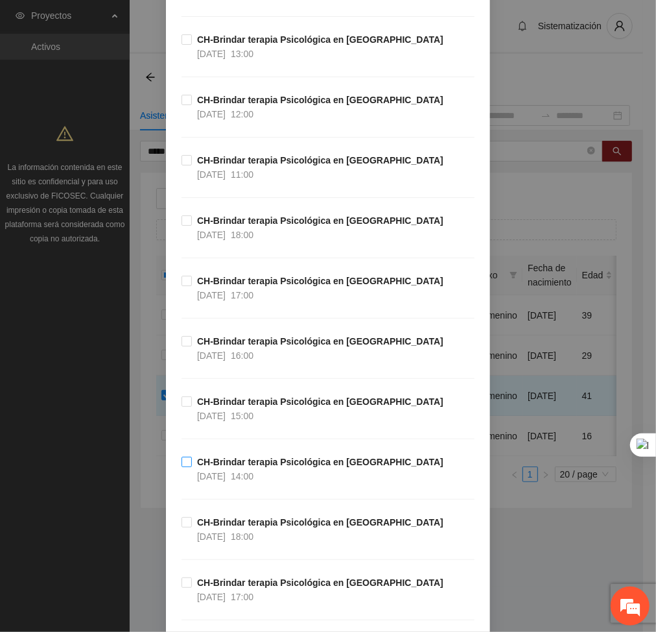
scroll to position [443, 0]
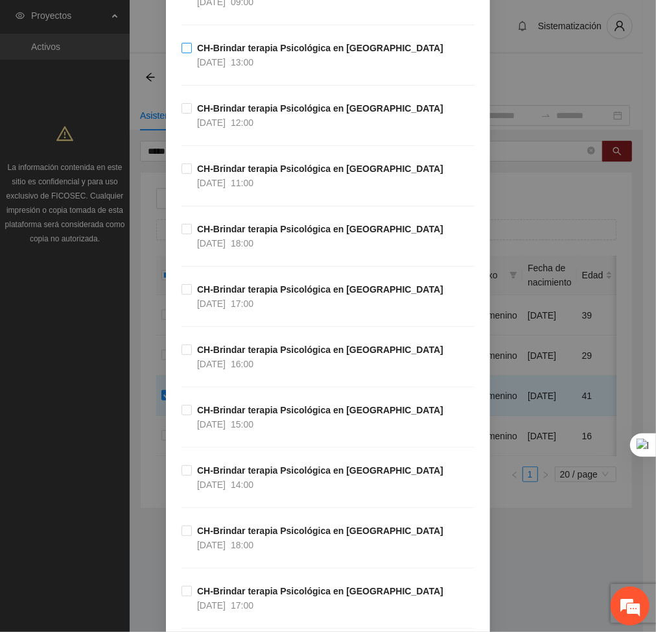
click at [192, 46] on span "CH-Brindar terapia Psicológica en [GEOGRAPHIC_DATA] [DATE] 13:00" at bounding box center [320, 55] width 257 height 29
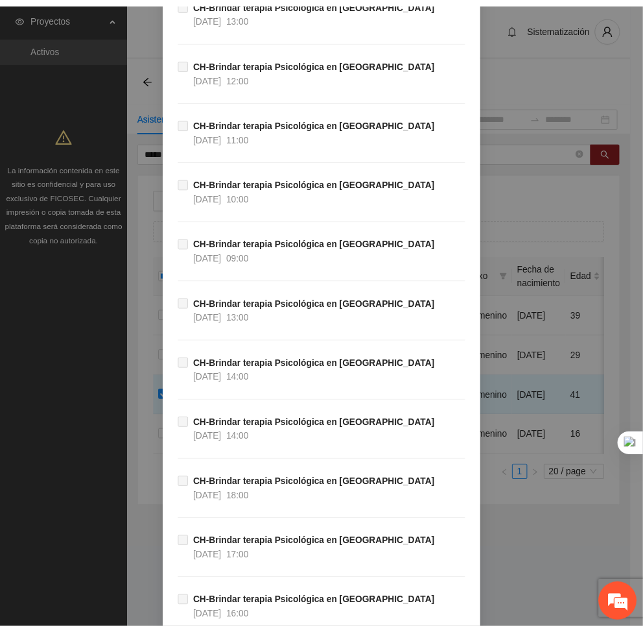
scroll to position [37789, 0]
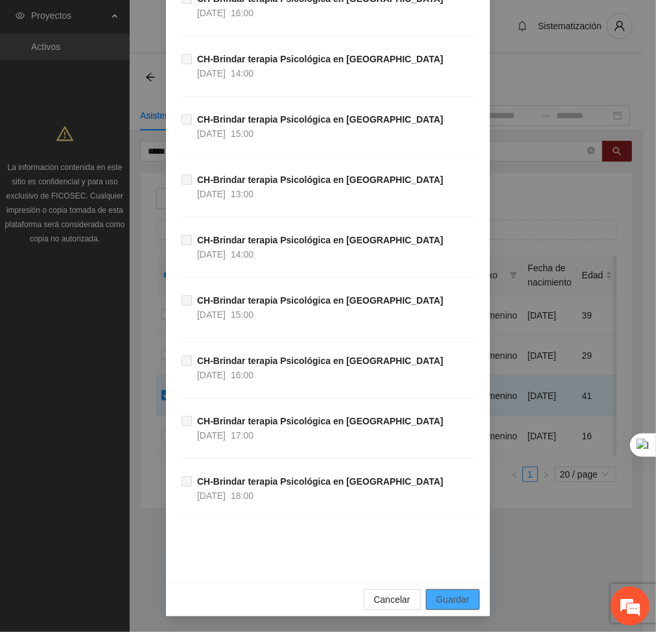
click at [462, 595] on span "Guardar" at bounding box center [452, 599] width 33 height 14
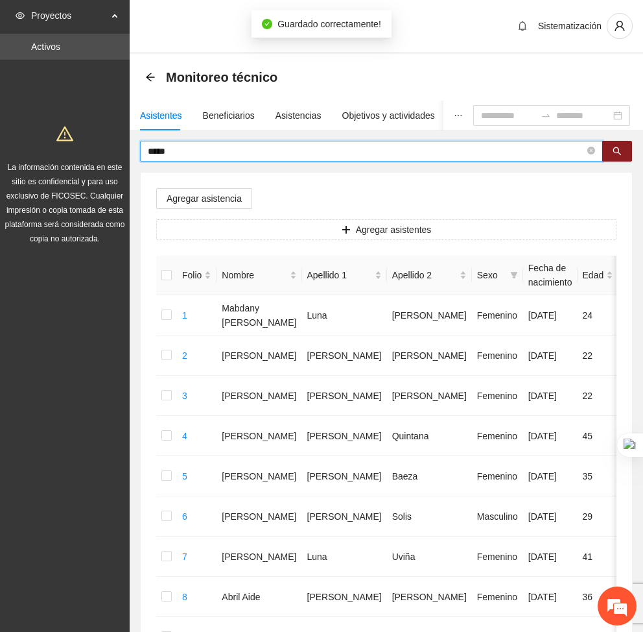
click at [174, 157] on input "*****" at bounding box center [366, 151] width 437 height 14
type input "*"
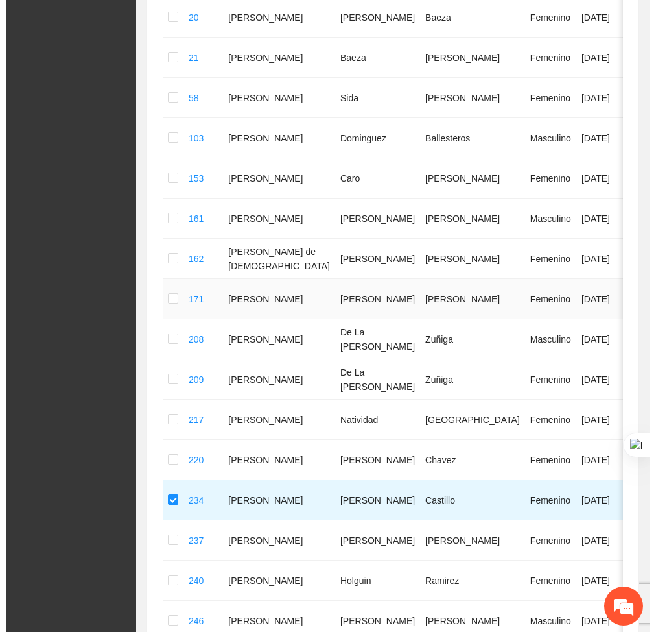
scroll to position [0, 0]
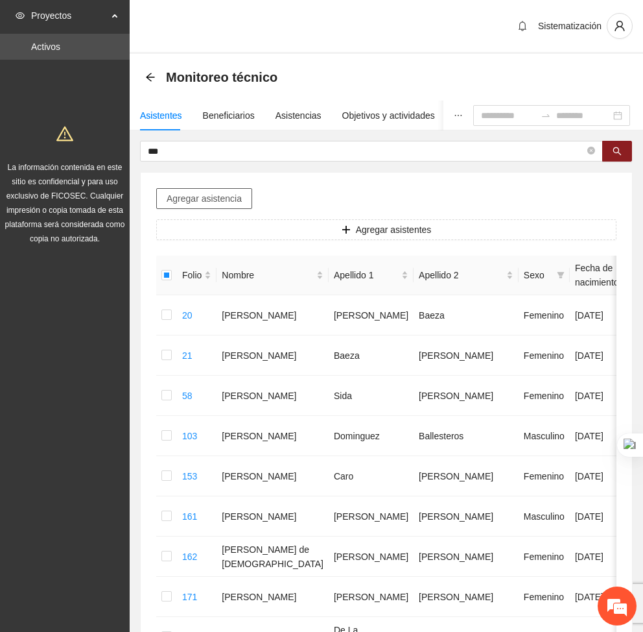
click at [221, 190] on button "Agregar asistencia" at bounding box center [204, 198] width 96 height 21
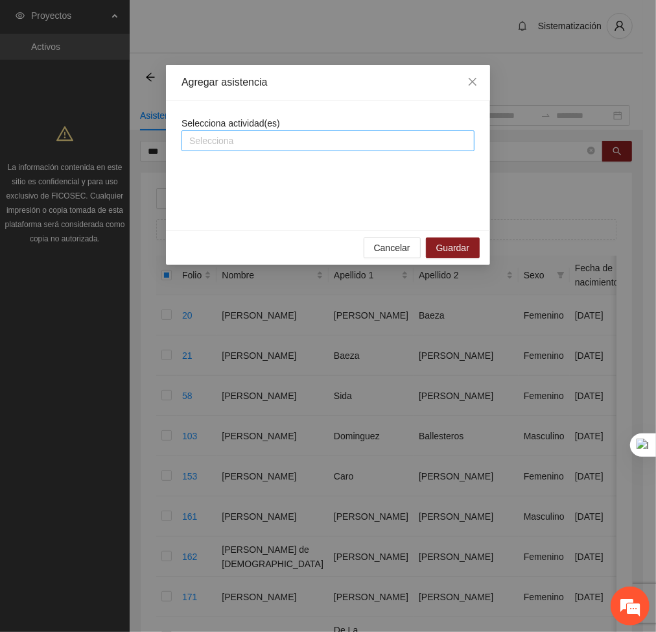
click at [253, 142] on div at bounding box center [328, 141] width 287 height 16
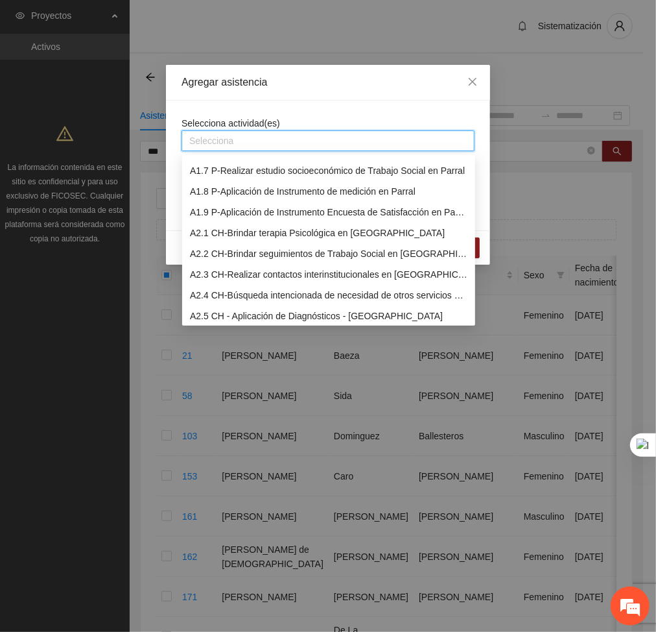
scroll to position [121, 0]
click at [241, 232] on div "A2.1 CH-Brindar terapia Psicológica en [GEOGRAPHIC_DATA]" at bounding box center [329, 233] width 278 height 14
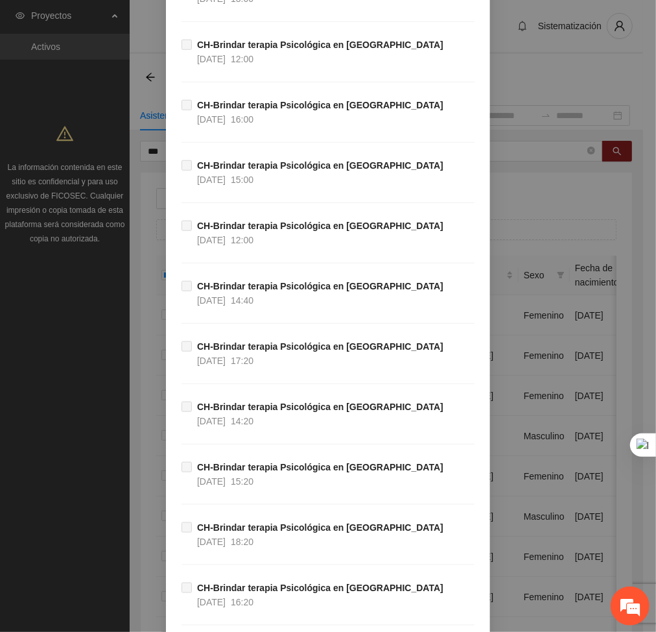
scroll to position [37789, 0]
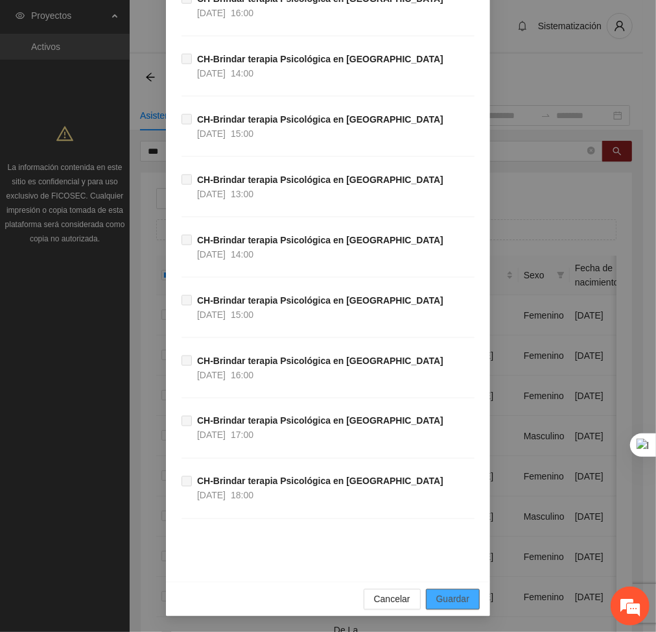
click at [455, 599] on span "Guardar" at bounding box center [452, 599] width 33 height 14
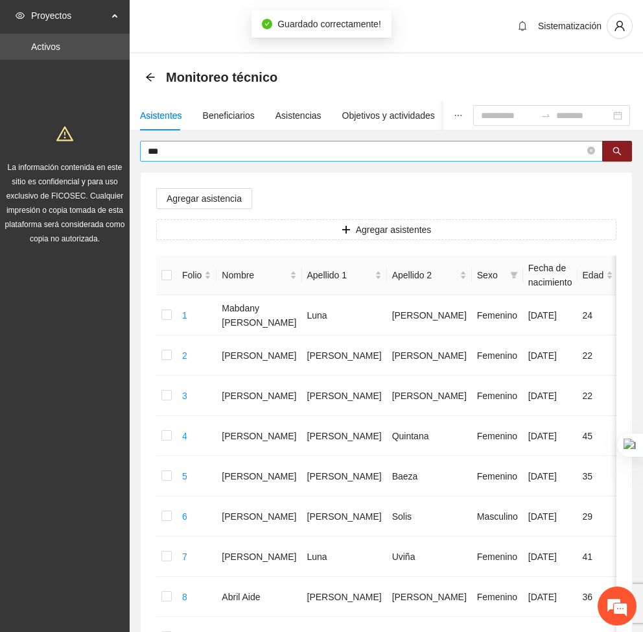
click at [183, 153] on input "***" at bounding box center [366, 151] width 437 height 14
type input "*"
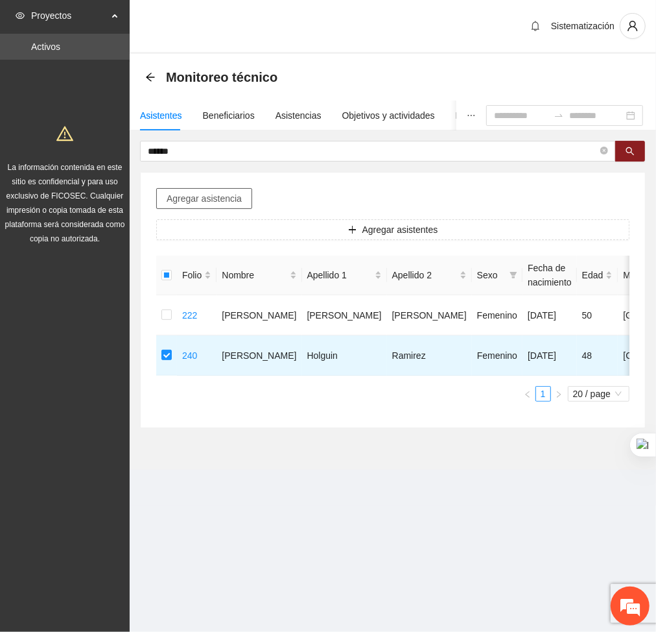
click at [187, 194] on span "Agregar asistencia" at bounding box center [204, 198] width 75 height 14
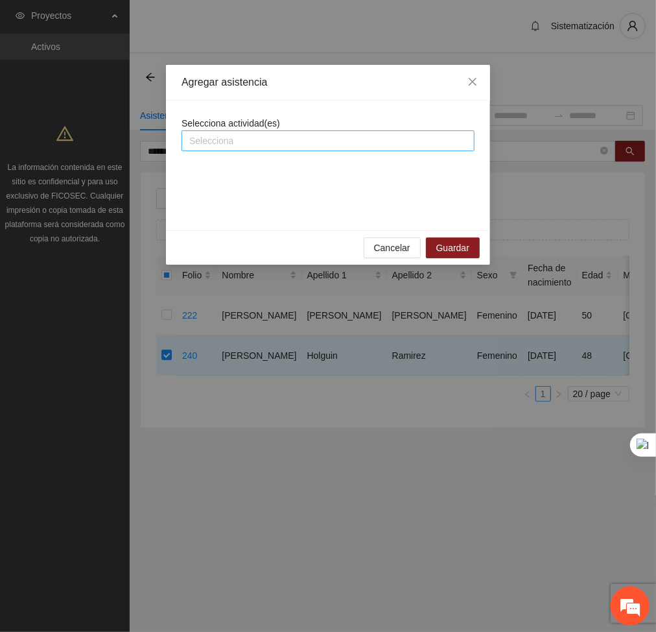
click at [306, 150] on div "Selecciona" at bounding box center [328, 140] width 293 height 21
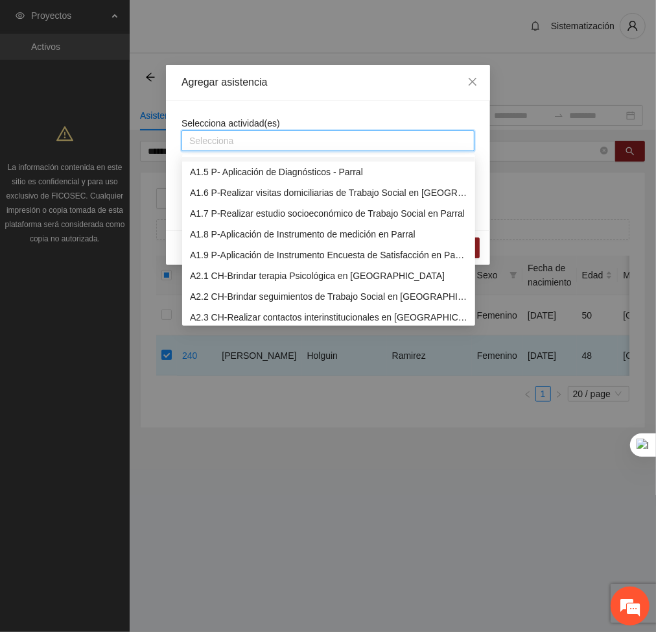
scroll to position [79, 0]
click at [228, 275] on div "A2.1 CH-Brindar terapia Psicológica en [GEOGRAPHIC_DATA]" at bounding box center [329, 275] width 278 height 14
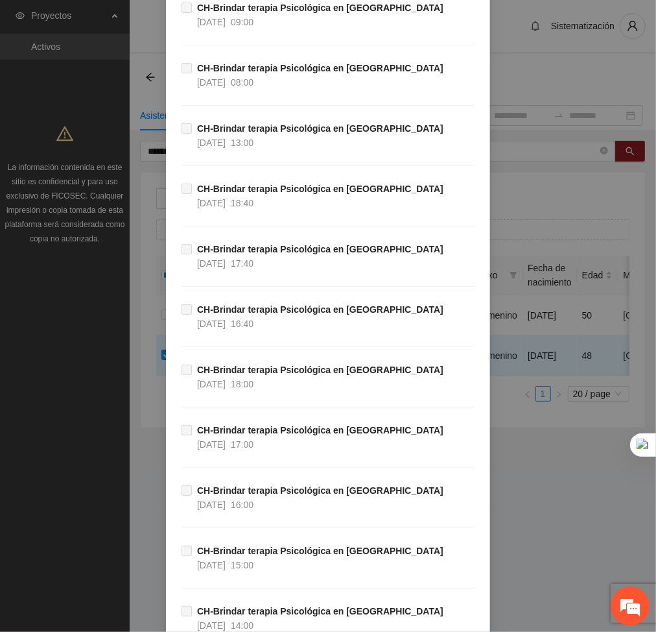
scroll to position [37789, 0]
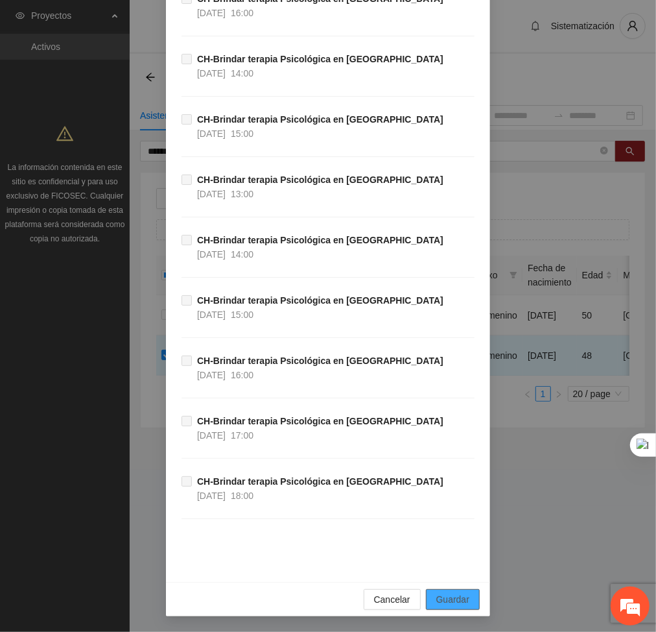
click at [458, 600] on span "Guardar" at bounding box center [452, 599] width 33 height 14
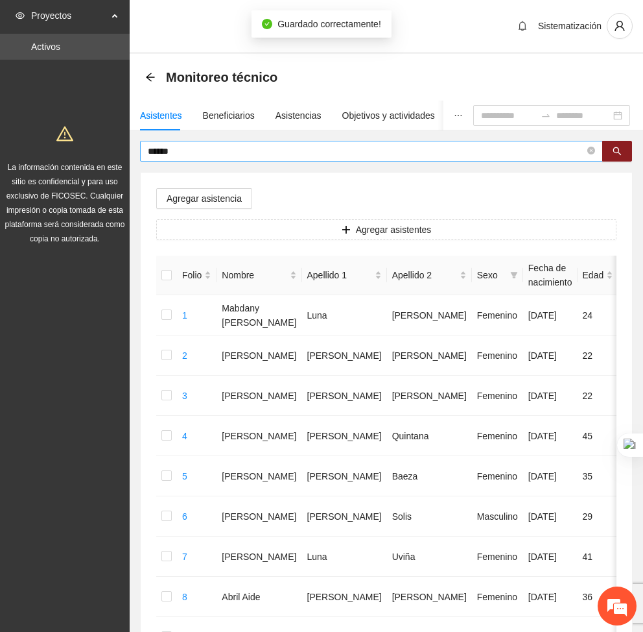
click at [194, 145] on input "******" at bounding box center [366, 151] width 437 height 14
type input "*"
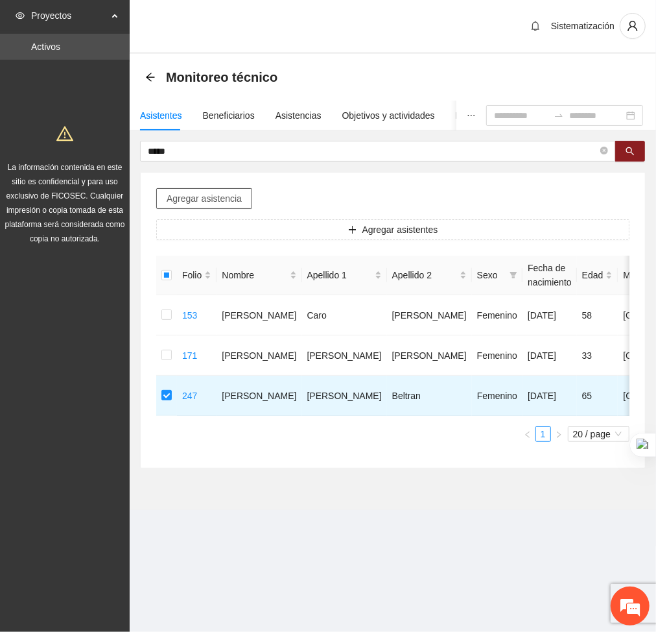
click at [192, 191] on span "Agregar asistencia" at bounding box center [204, 198] width 75 height 14
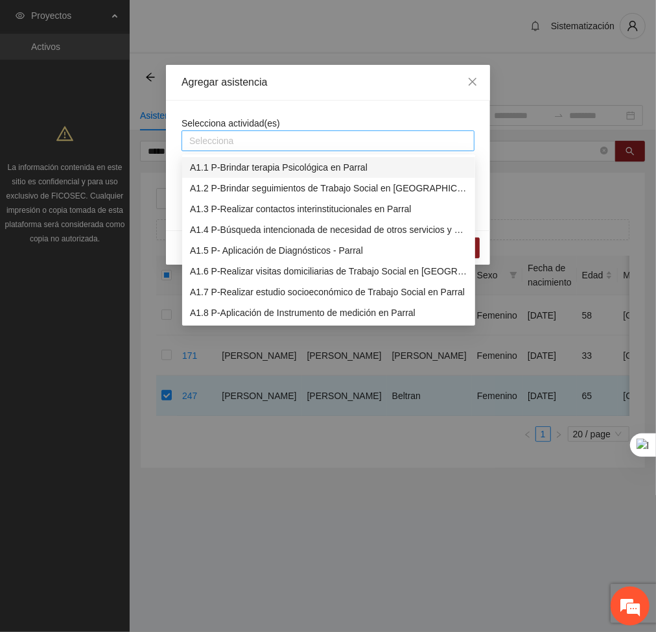
click at [204, 146] on div at bounding box center [328, 141] width 287 height 16
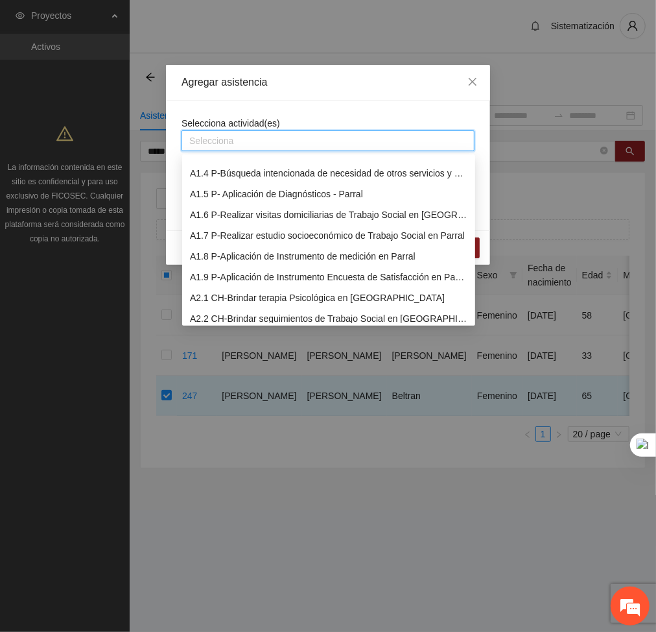
scroll to position [57, 0]
click at [224, 290] on div "A2.1 CH-Brindar terapia Psicológica en [GEOGRAPHIC_DATA]" at bounding box center [329, 297] width 278 height 14
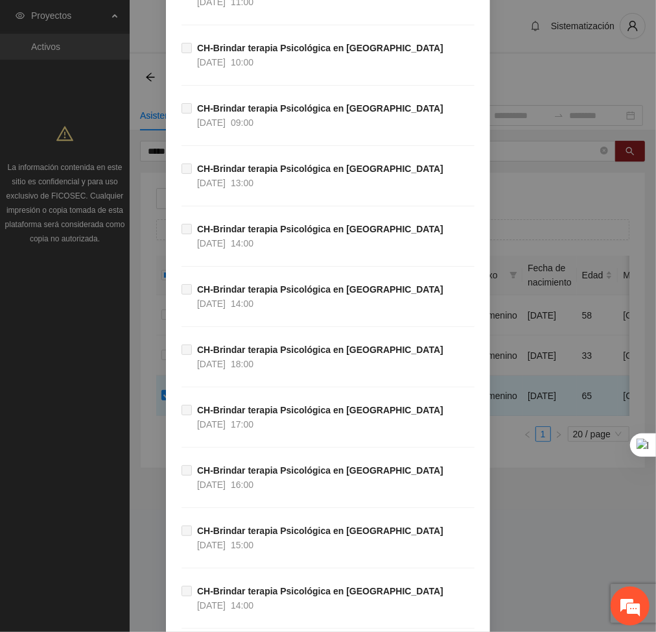
scroll to position [37789, 0]
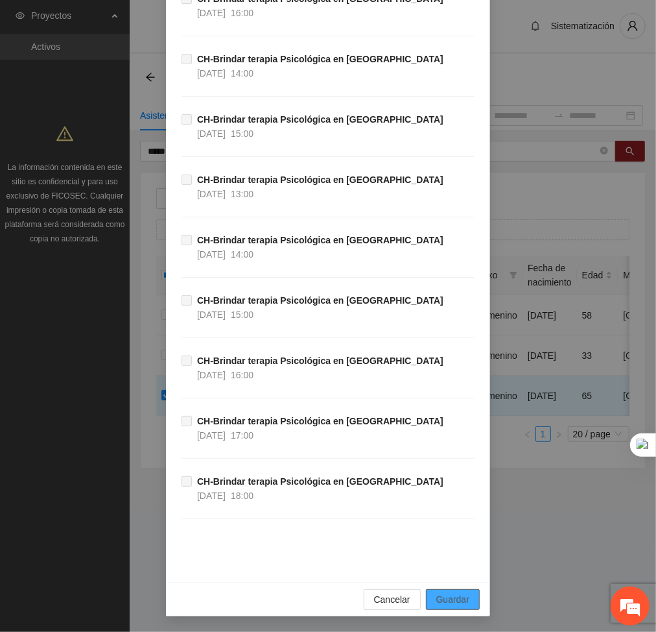
click at [440, 605] on span "Guardar" at bounding box center [452, 599] width 33 height 14
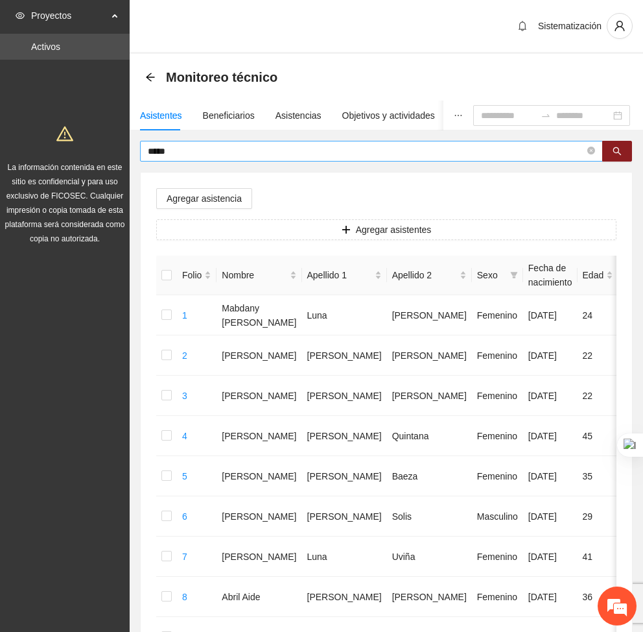
click at [191, 149] on input "*****" at bounding box center [366, 151] width 437 height 14
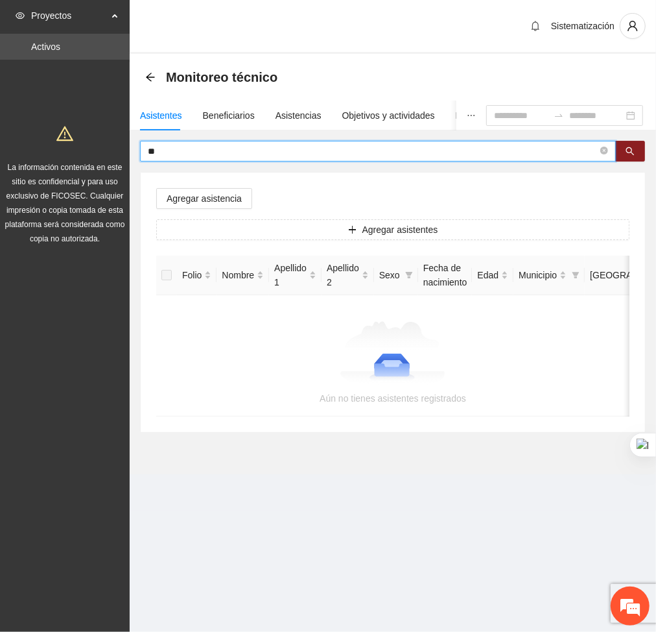
type input "*"
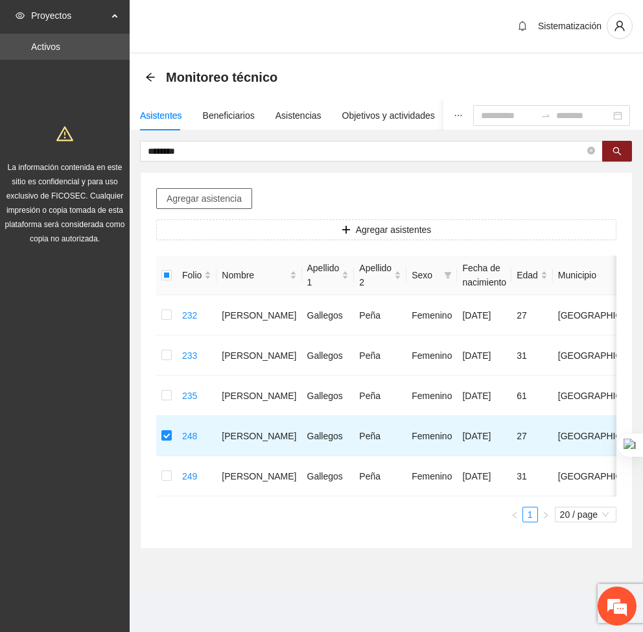
click at [199, 192] on span "Agregar asistencia" at bounding box center [204, 198] width 75 height 14
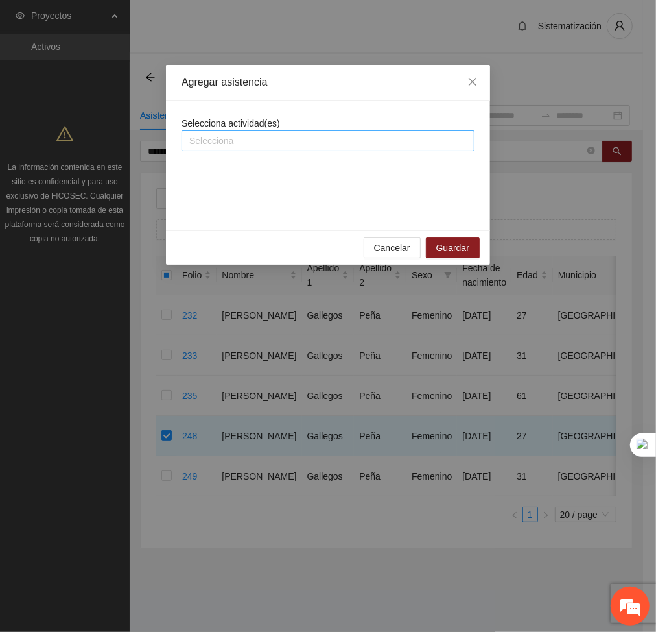
click at [280, 145] on div at bounding box center [328, 141] width 287 height 16
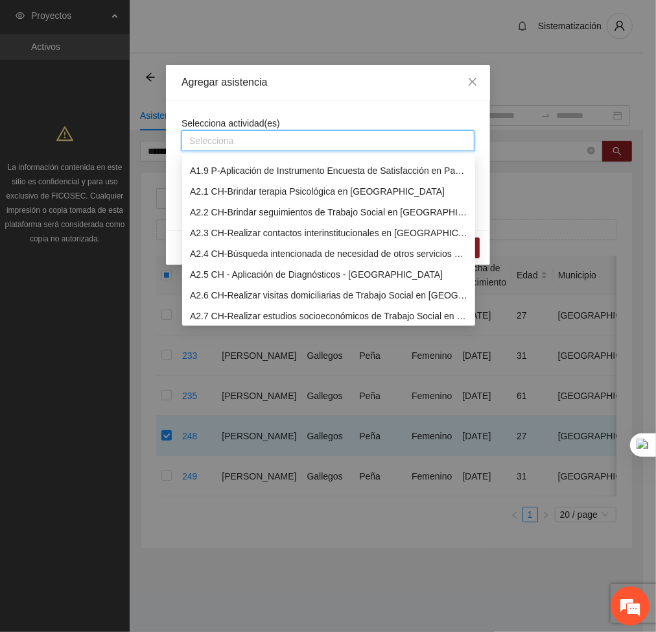
scroll to position [163, 0]
click at [244, 192] on div "A2.1 CH-Brindar terapia Psicológica en [GEOGRAPHIC_DATA]" at bounding box center [329, 191] width 278 height 14
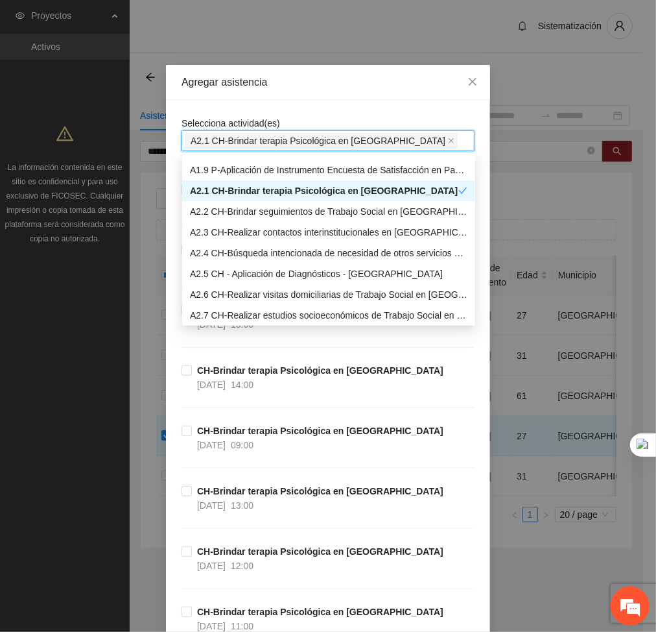
click at [341, 93] on div "Agregar asistencia" at bounding box center [328, 83] width 324 height 36
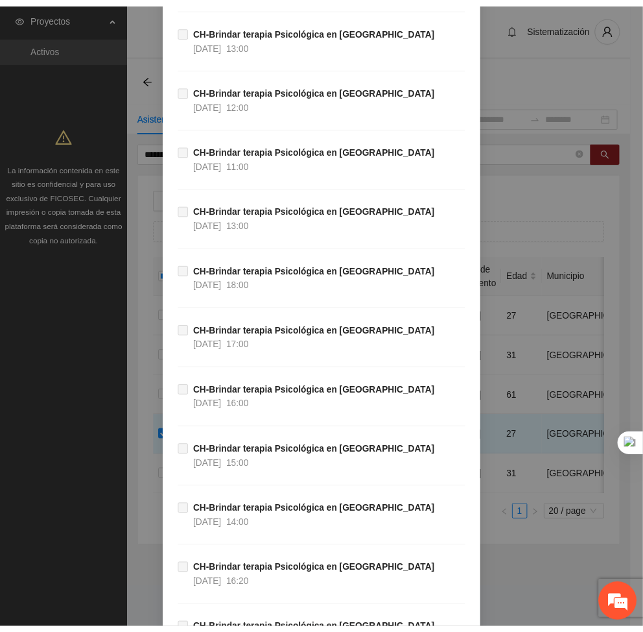
scroll to position [37789, 0]
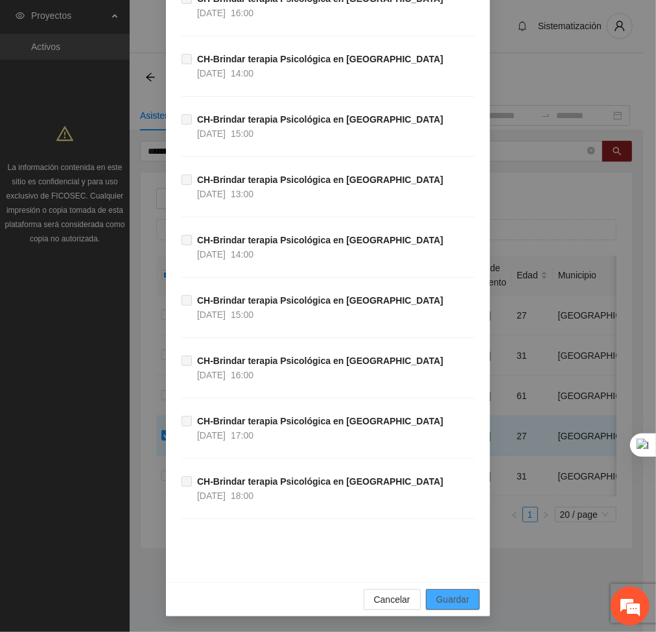
click at [468, 599] on button "Guardar" at bounding box center [453, 599] width 54 height 21
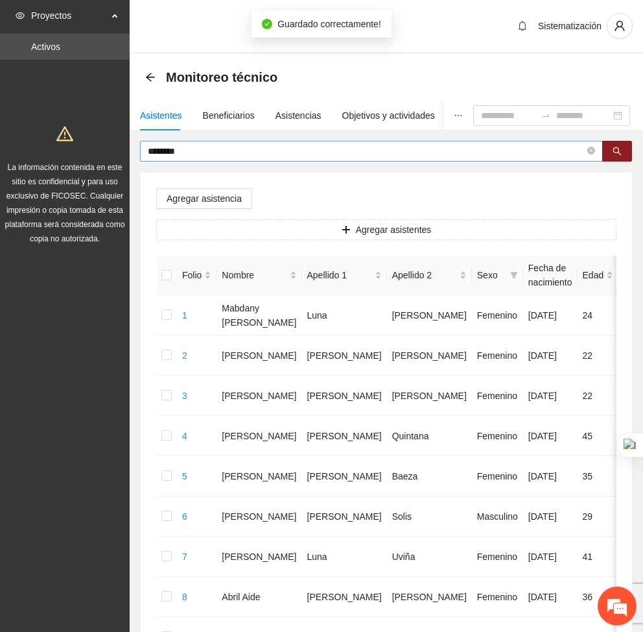
click at [179, 158] on span "********" at bounding box center [371, 151] width 463 height 21
type input "*"
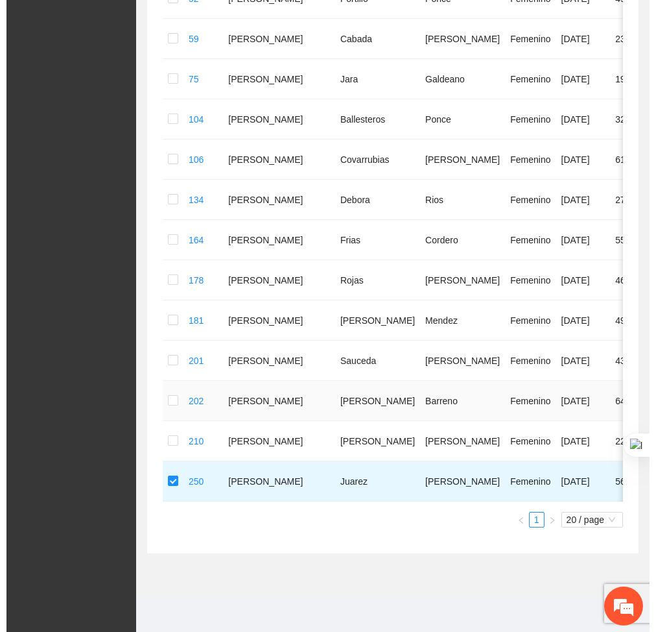
scroll to position [0, 0]
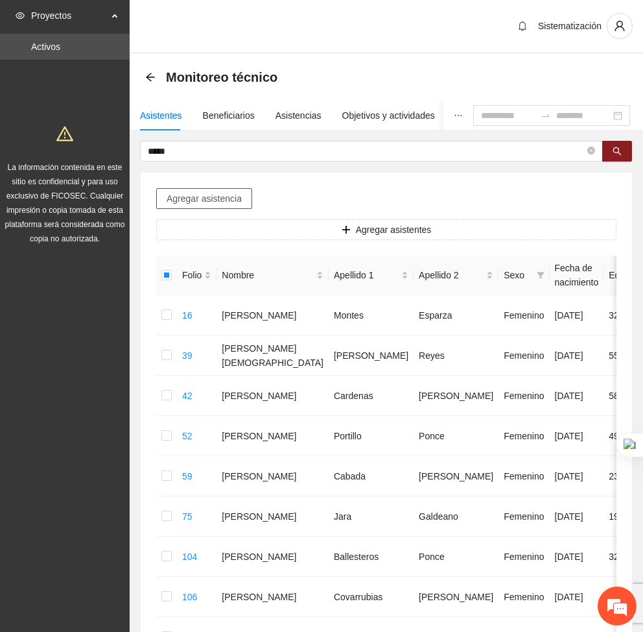
click at [193, 188] on button "Agregar asistencia" at bounding box center [204, 198] width 96 height 21
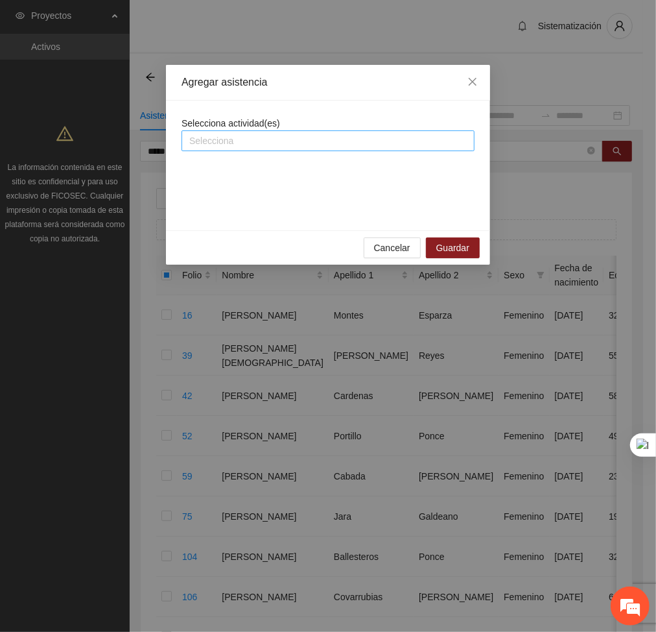
click at [218, 145] on div at bounding box center [328, 141] width 287 height 16
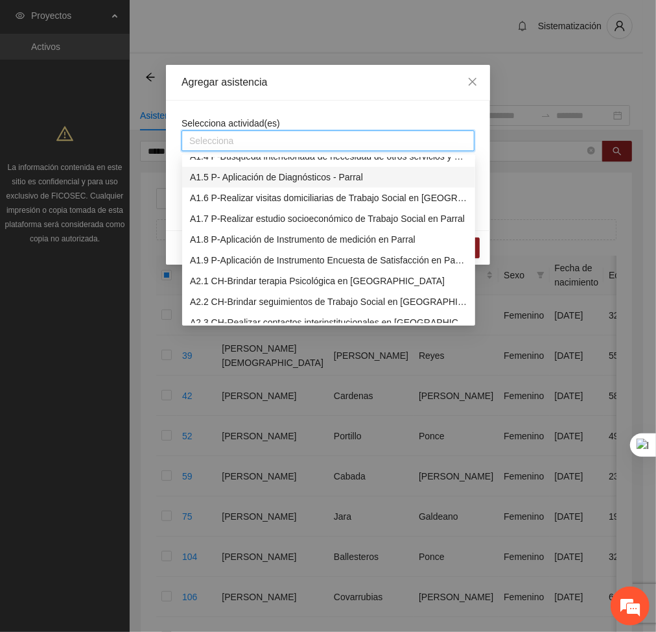
scroll to position [95, 0]
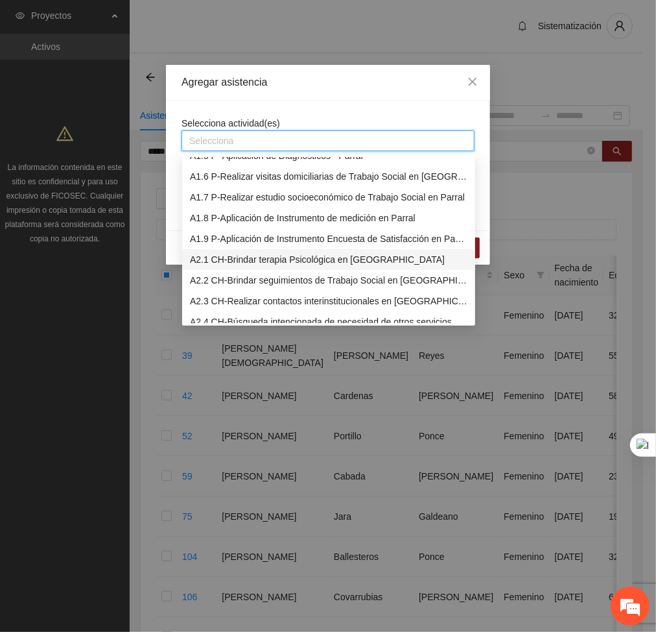
click at [232, 258] on div "A2.1 CH-Brindar terapia Psicológica en [GEOGRAPHIC_DATA]" at bounding box center [329, 259] width 278 height 14
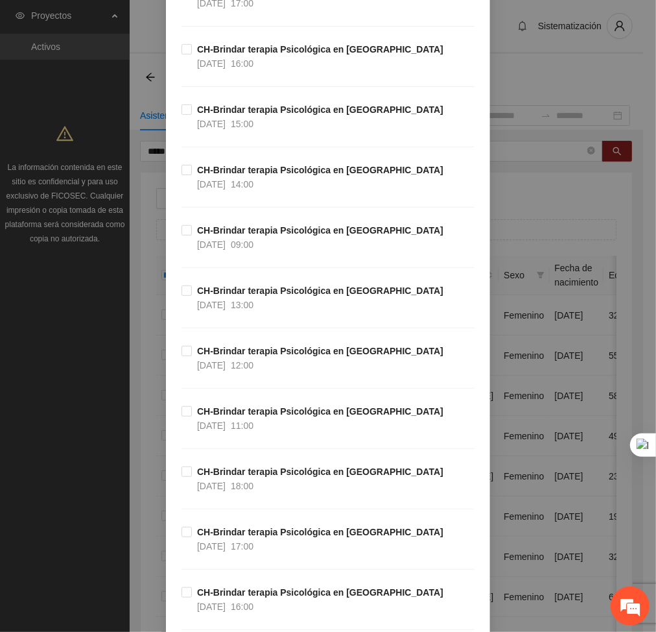
scroll to position [202, 0]
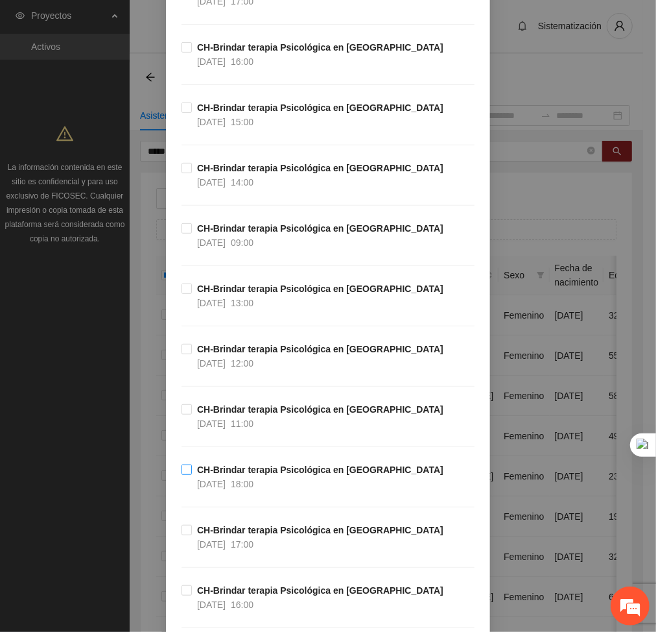
click at [192, 475] on span "CH-Brindar terapia Psicológica en [GEOGRAPHIC_DATA] [DATE] 18:00" at bounding box center [320, 476] width 257 height 29
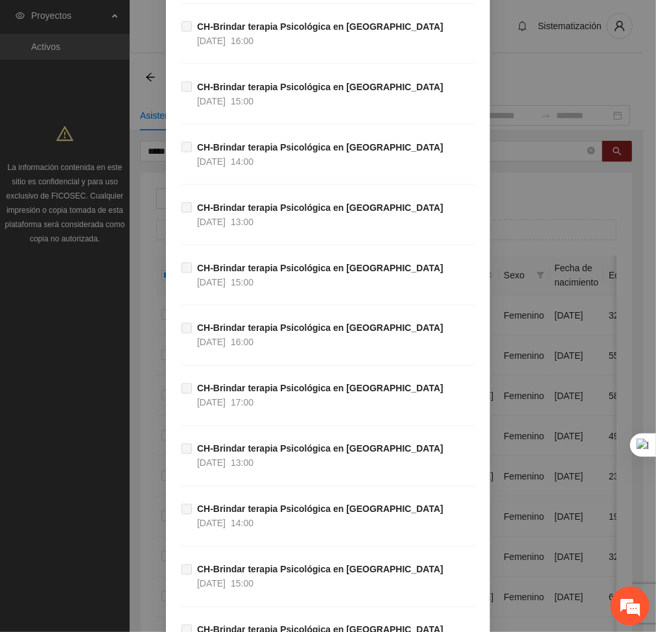
scroll to position [37789, 0]
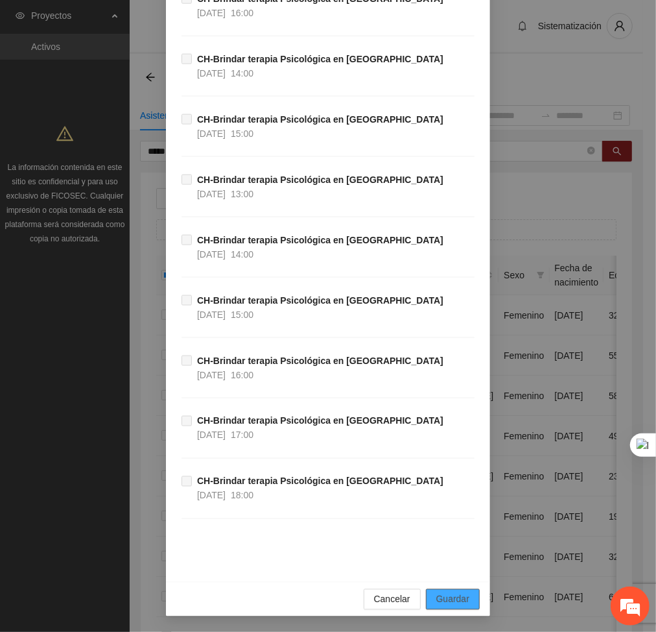
click at [449, 601] on span "Guardar" at bounding box center [452, 599] width 33 height 14
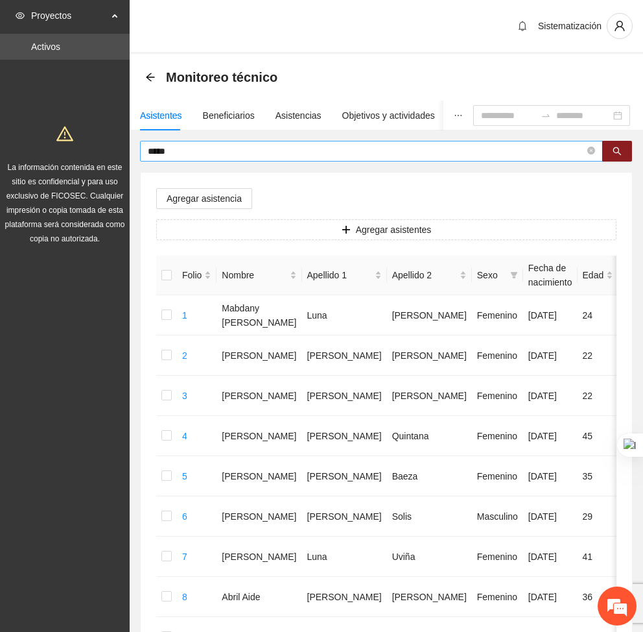
click at [173, 144] on input "*****" at bounding box center [366, 151] width 437 height 14
type input "*"
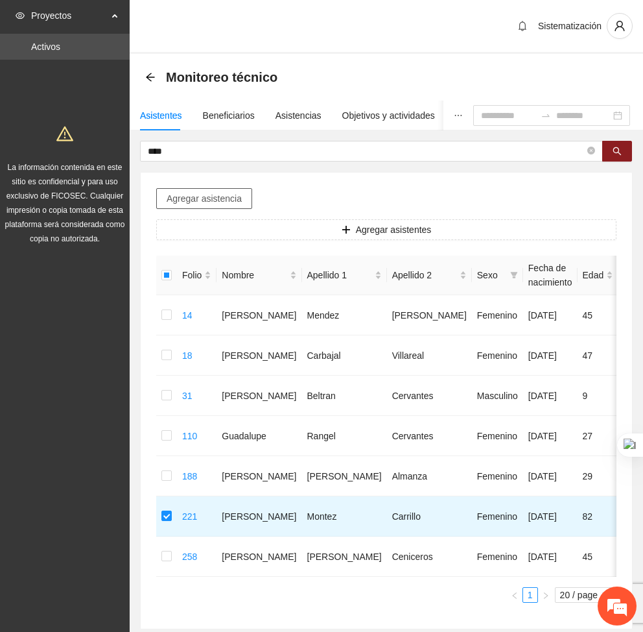
click at [230, 191] on span "Agregar asistencia" at bounding box center [204, 198] width 75 height 14
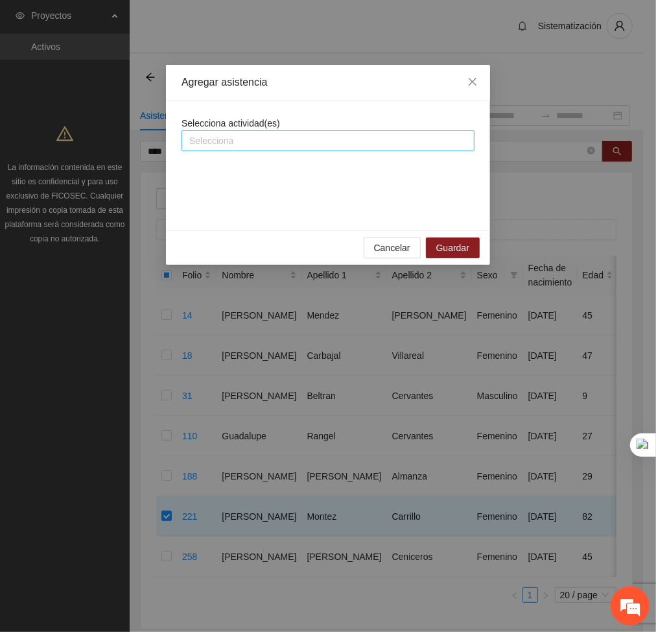
click at [245, 139] on div at bounding box center [328, 141] width 287 height 16
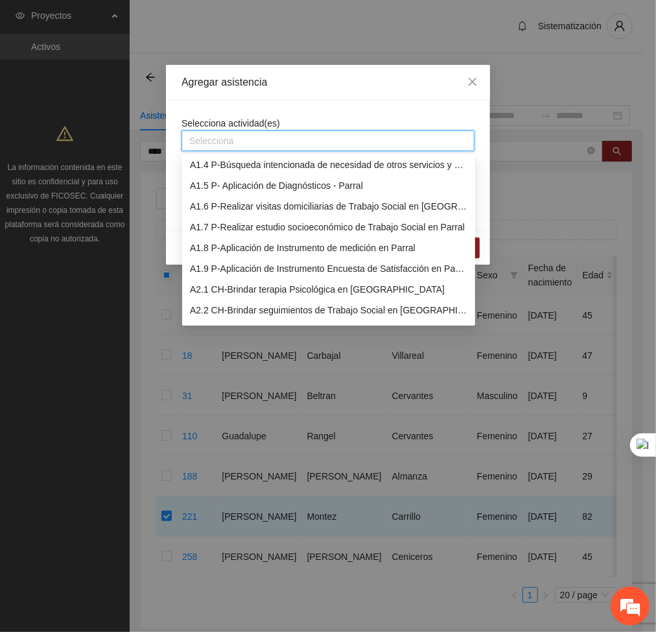
scroll to position [65, 0]
click at [224, 290] on div "A2.1 CH-Brindar terapia Psicológica en [GEOGRAPHIC_DATA]" at bounding box center [329, 289] width 278 height 14
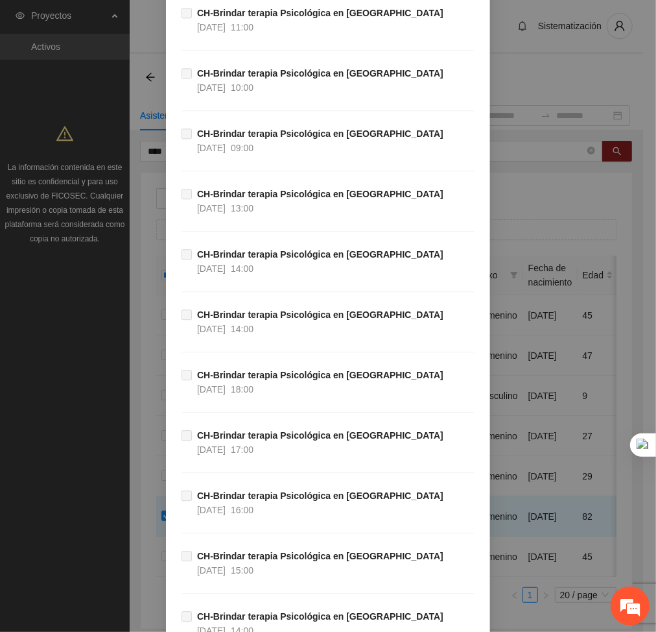
scroll to position [37789, 0]
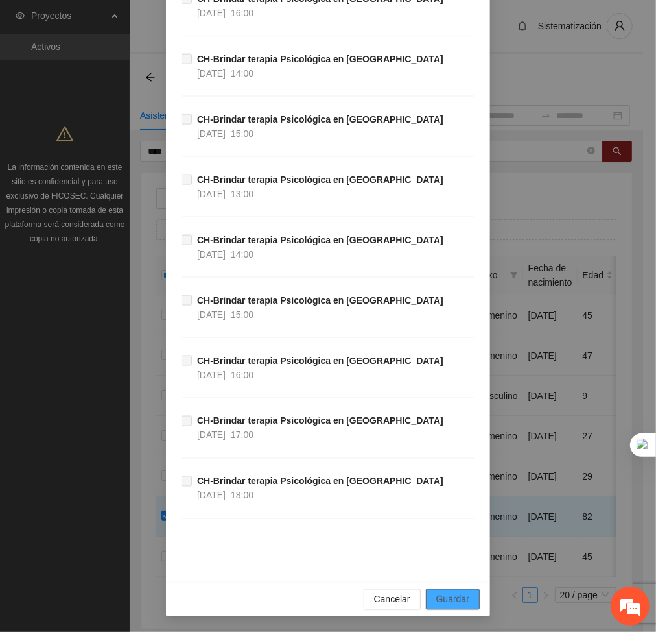
click at [441, 597] on span "Guardar" at bounding box center [452, 599] width 33 height 14
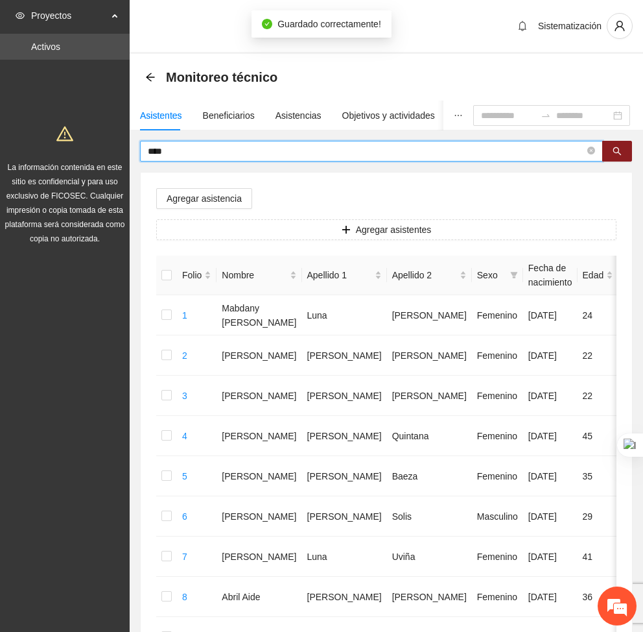
click at [178, 151] on input "****" at bounding box center [366, 151] width 437 height 14
type input "*"
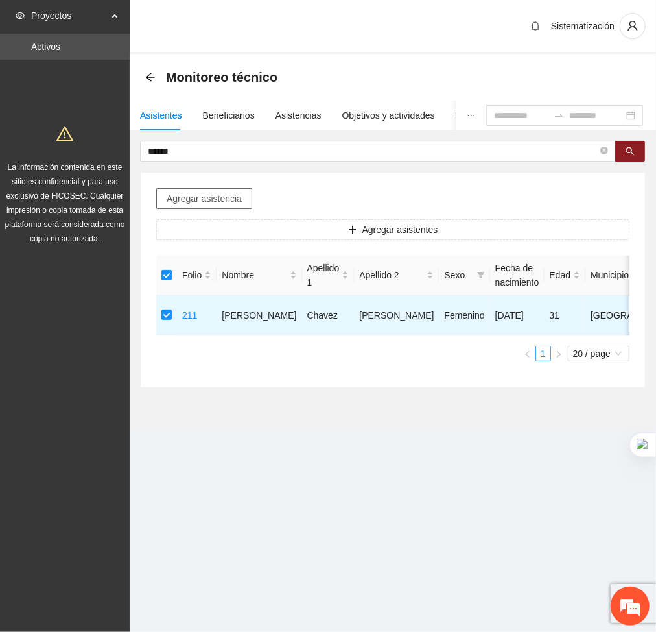
click at [206, 202] on span "Agregar asistencia" at bounding box center [204, 198] width 75 height 14
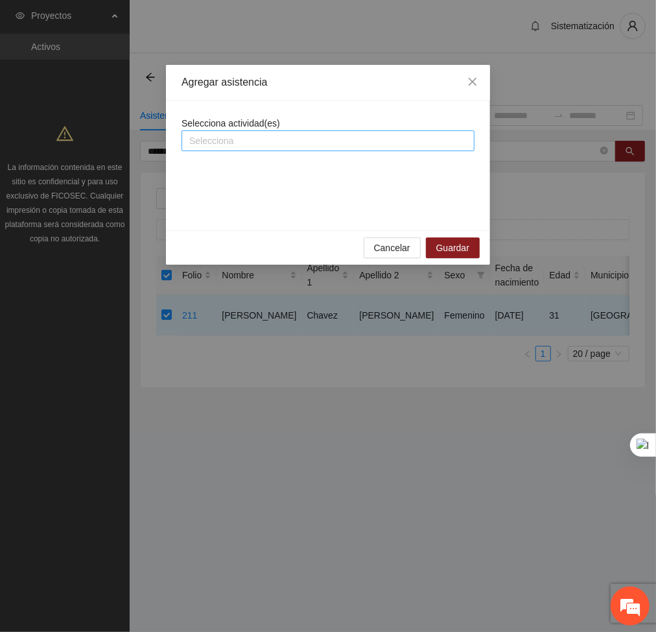
click at [245, 145] on div at bounding box center [328, 141] width 287 height 16
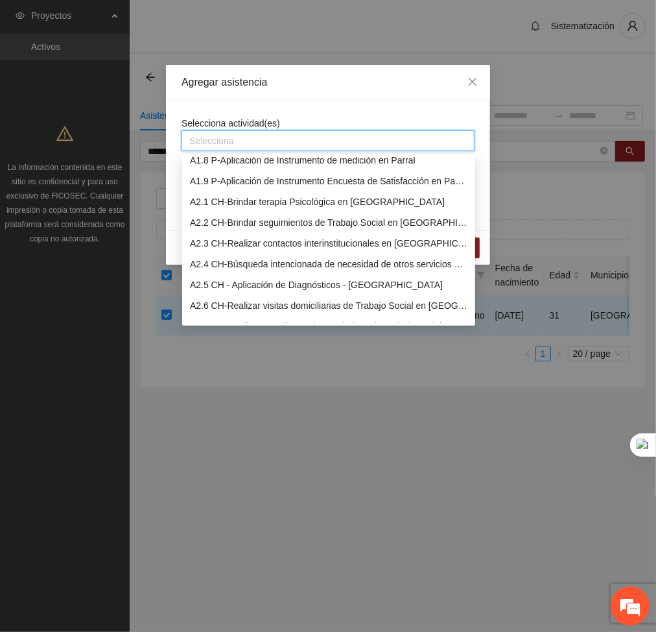
scroll to position [153, 0]
click at [224, 198] on div "A2.1 CH-Brindar terapia Psicológica en [GEOGRAPHIC_DATA]" at bounding box center [329, 201] width 278 height 14
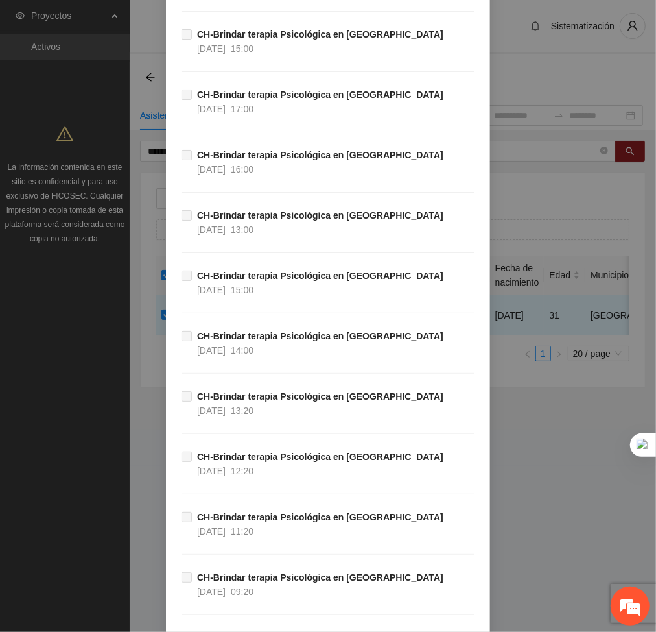
scroll to position [37789, 0]
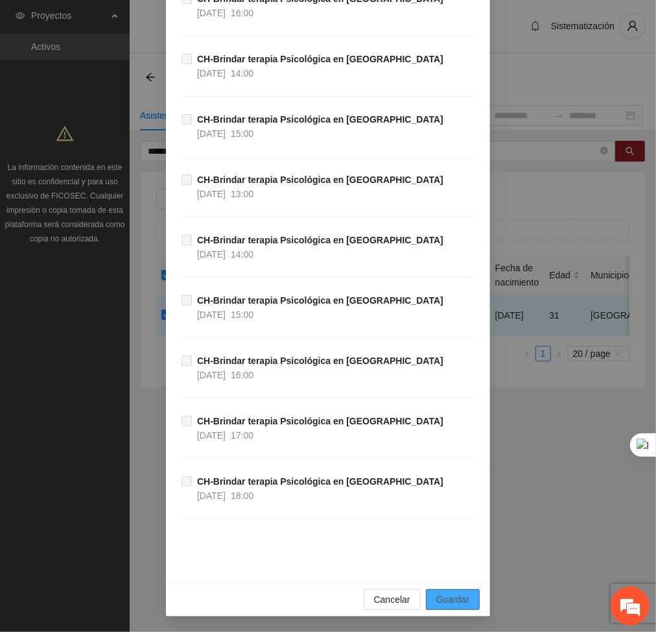
click at [460, 597] on span "Guardar" at bounding box center [452, 599] width 33 height 14
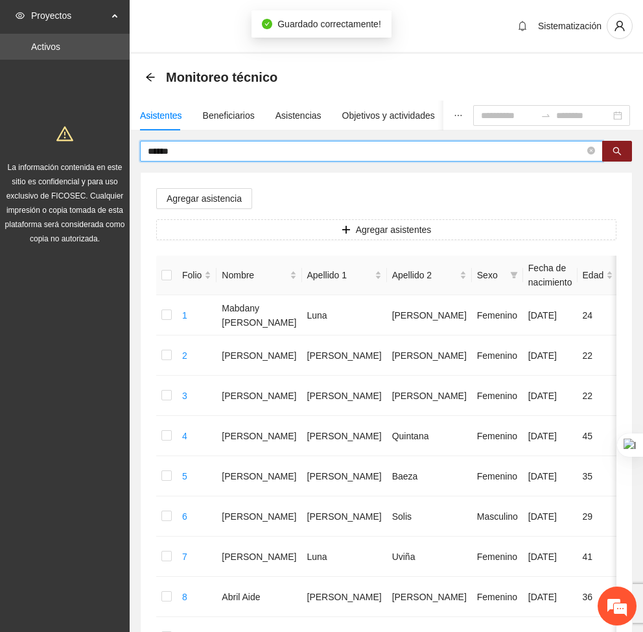
click at [202, 154] on input "******" at bounding box center [366, 151] width 437 height 14
type input "*"
type input "*******"
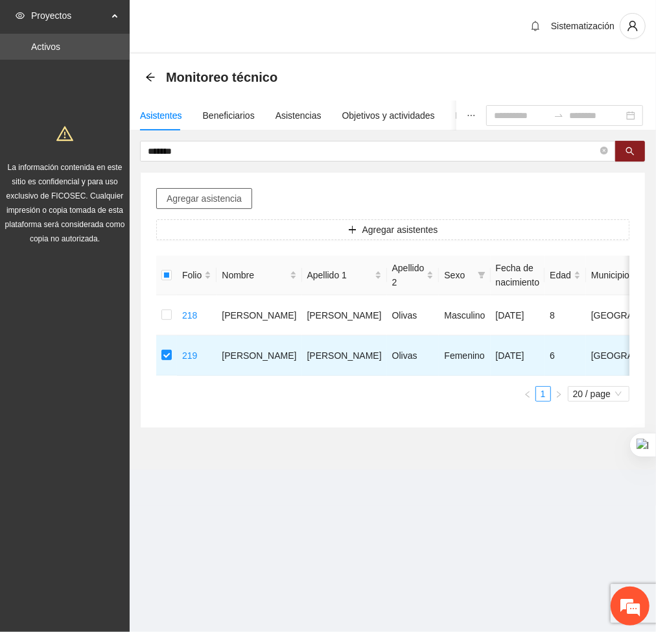
click at [212, 207] on button "Agregar asistencia" at bounding box center [204, 198] width 96 height 21
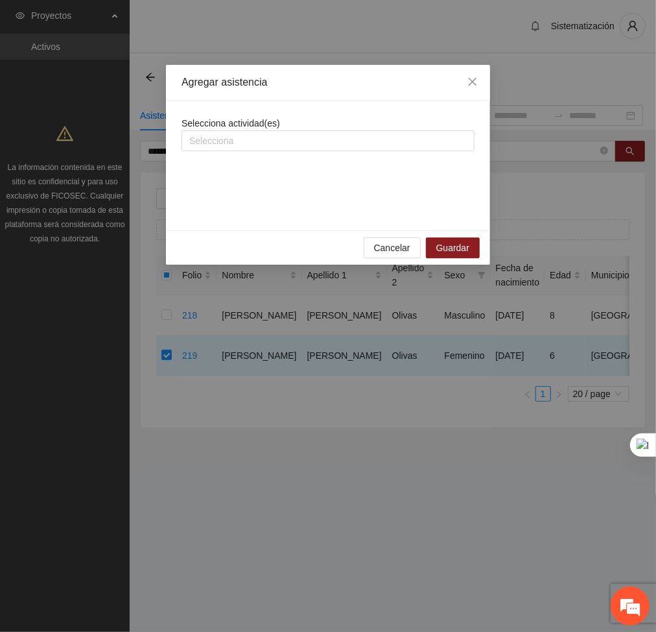
click at [240, 128] on span "Selecciona actividad(es)" at bounding box center [231, 123] width 99 height 10
click at [231, 136] on div at bounding box center [328, 141] width 287 height 16
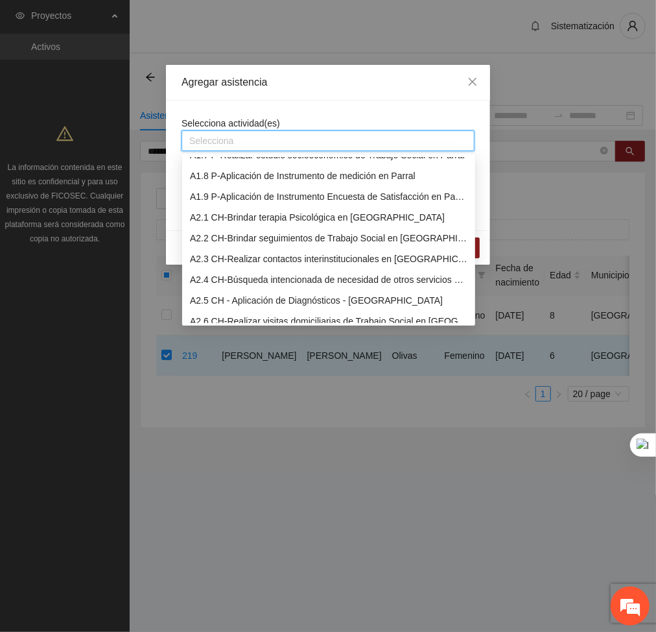
scroll to position [137, 0]
click at [226, 213] on div "A2.1 CH-Brindar terapia Psicológica en [GEOGRAPHIC_DATA]" at bounding box center [329, 216] width 278 height 14
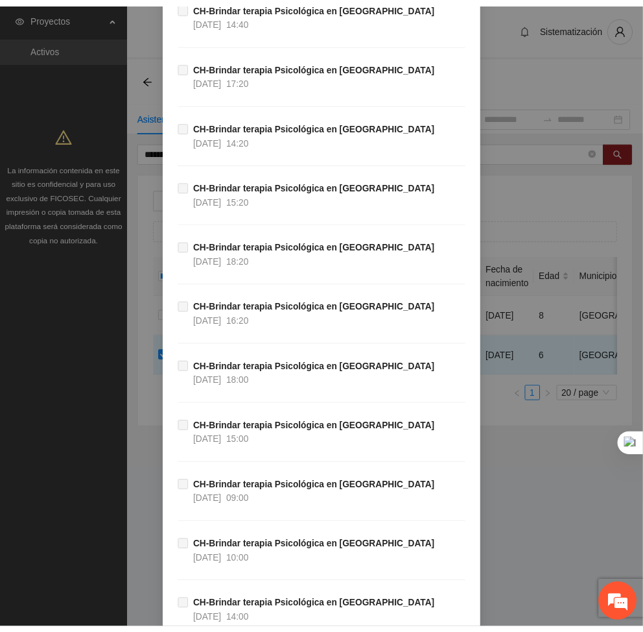
scroll to position [37789, 0]
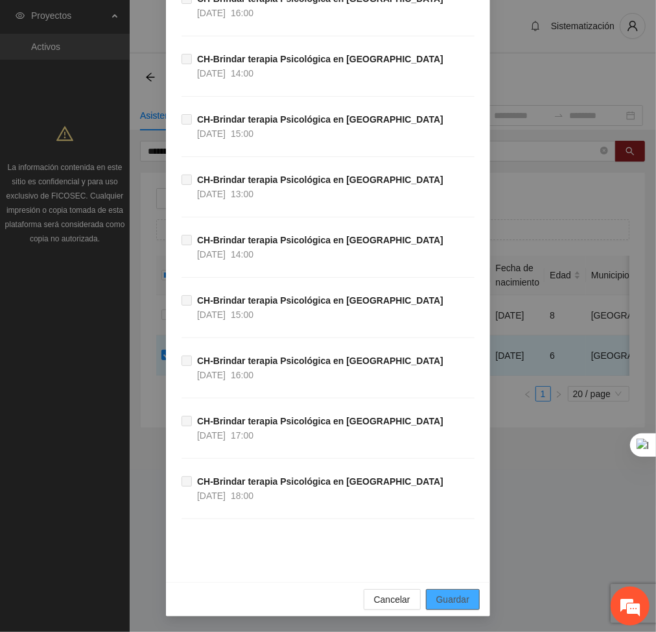
click at [444, 593] on span "Guardar" at bounding box center [452, 599] width 33 height 14
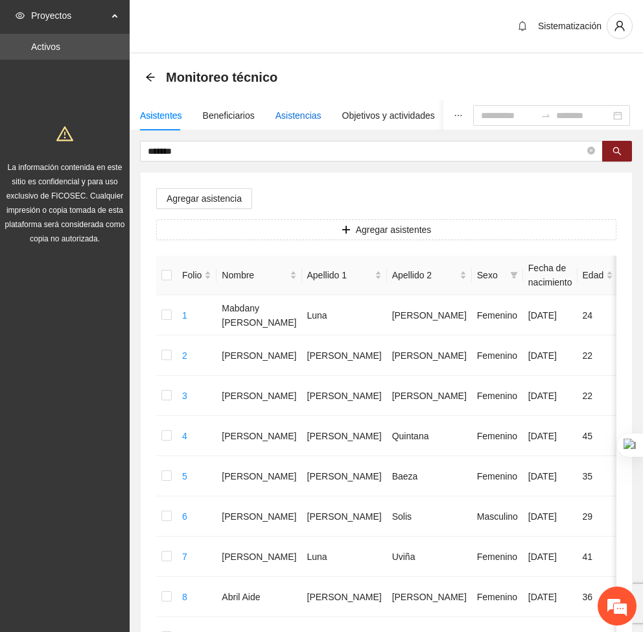
click at [288, 109] on div "Asistencias" at bounding box center [299, 115] width 46 height 14
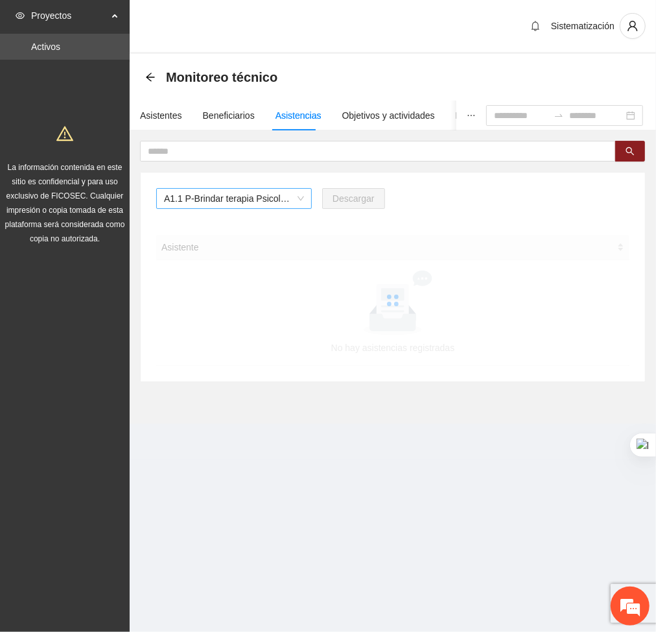
click at [234, 201] on span "A1.1 P-Brindar terapia Psicológica en Parral" at bounding box center [234, 198] width 140 height 19
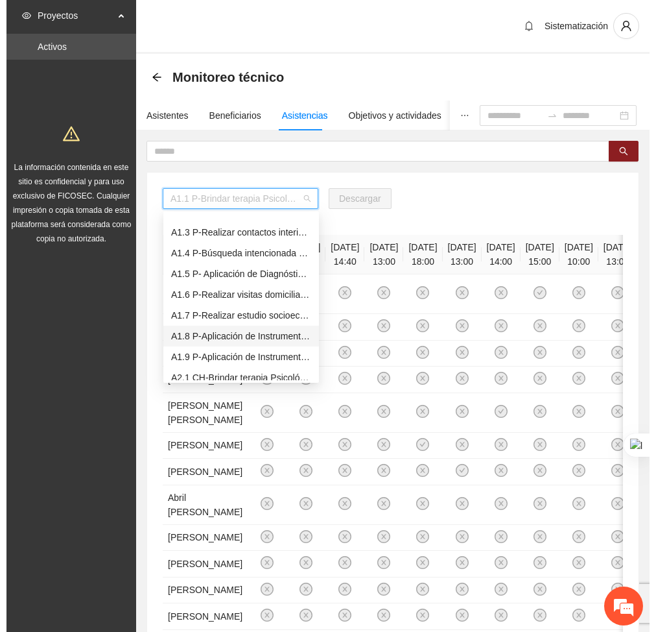
scroll to position [45, 0]
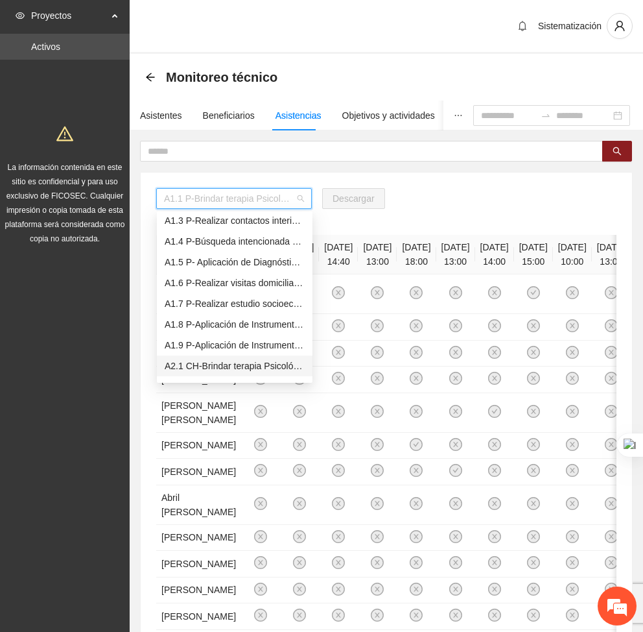
click at [185, 357] on div "A2.1 CH-Brindar terapia Psicológica en [GEOGRAPHIC_DATA]" at bounding box center [235, 365] width 156 height 21
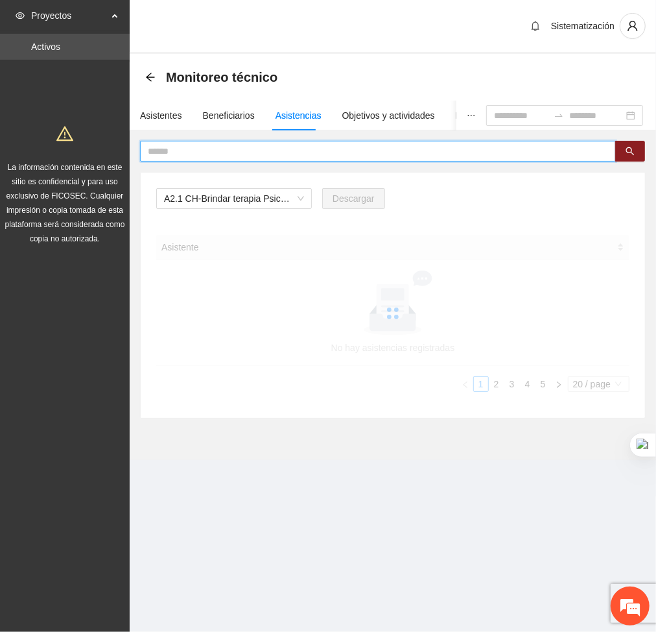
click at [244, 150] on input "text" at bounding box center [373, 151] width 450 height 14
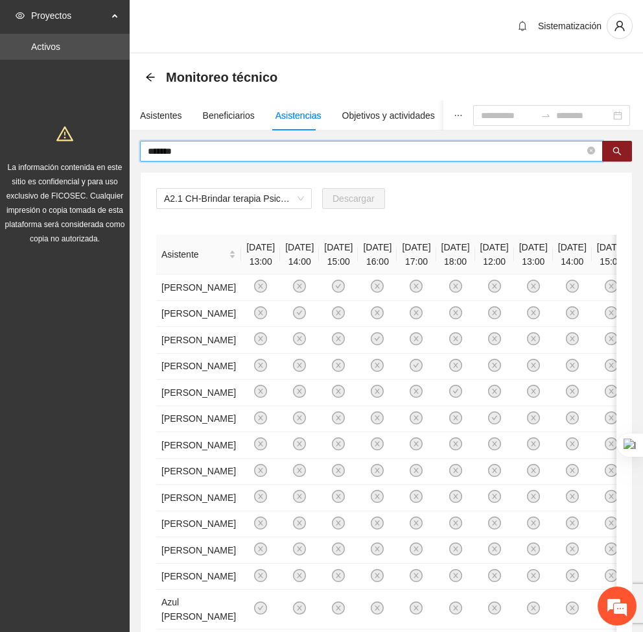
type input "*******"
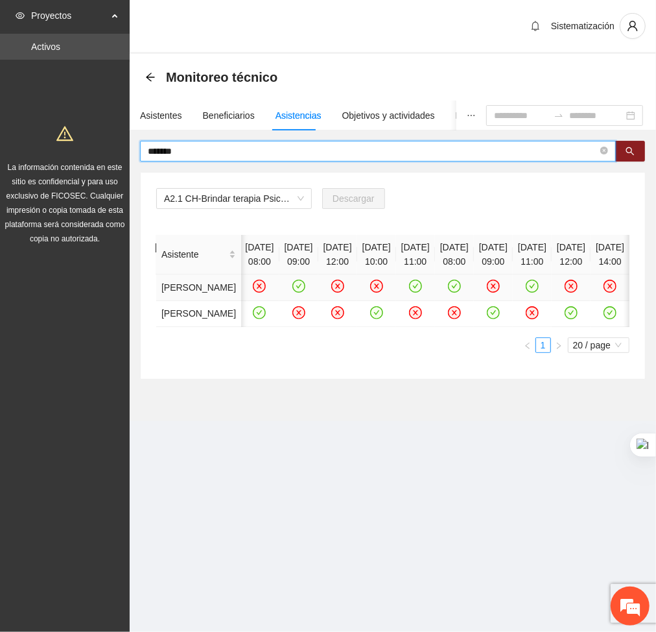
scroll to position [0, 398]
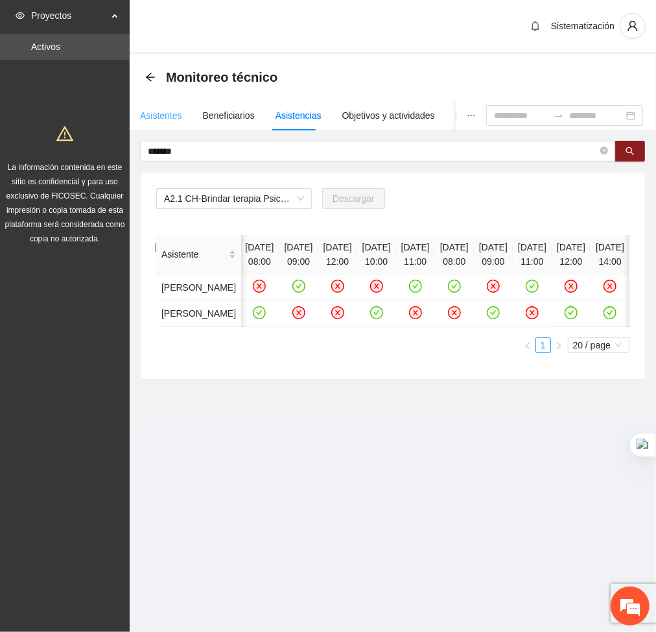
click at [156, 122] on div "Asistentes" at bounding box center [161, 116] width 42 height 30
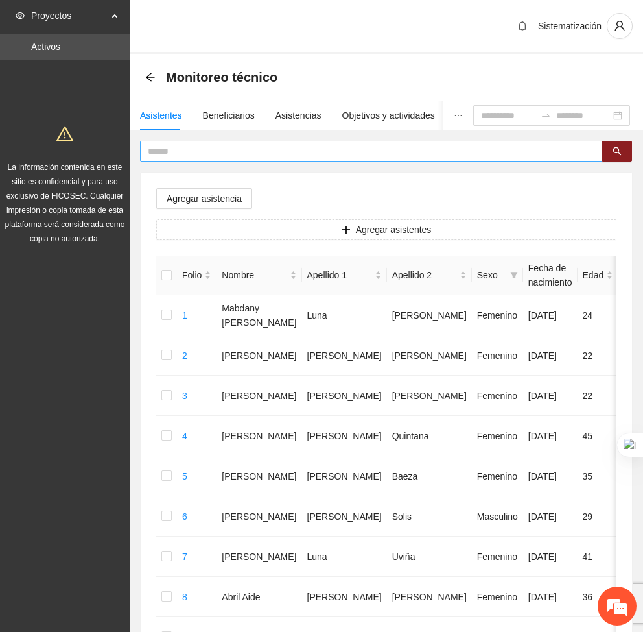
click at [245, 144] on input "text" at bounding box center [366, 151] width 437 height 14
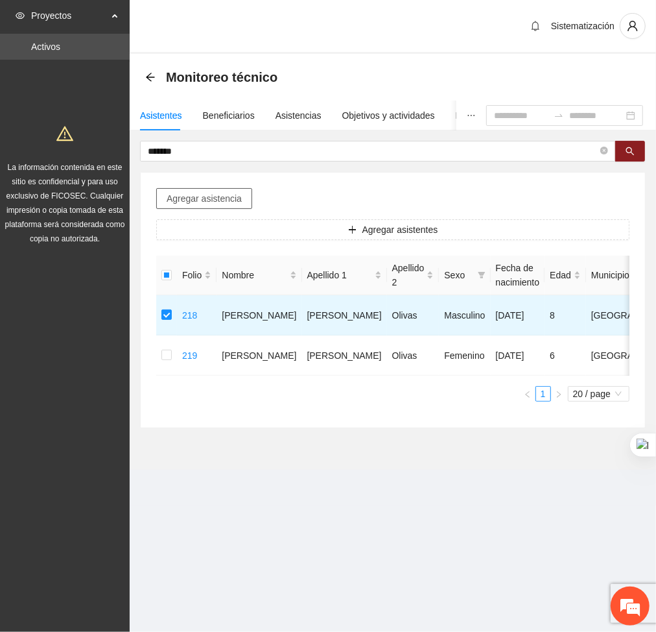
click at [219, 200] on span "Agregar asistencia" at bounding box center [204, 198] width 75 height 14
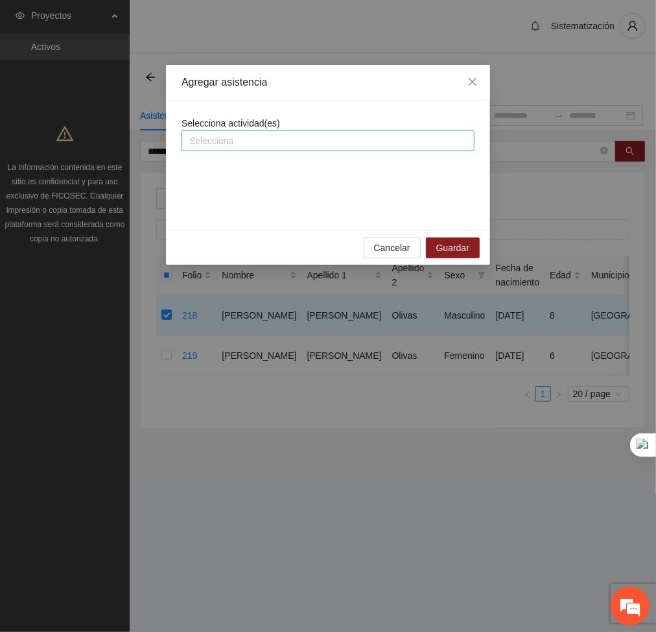
click at [248, 144] on div at bounding box center [328, 141] width 287 height 16
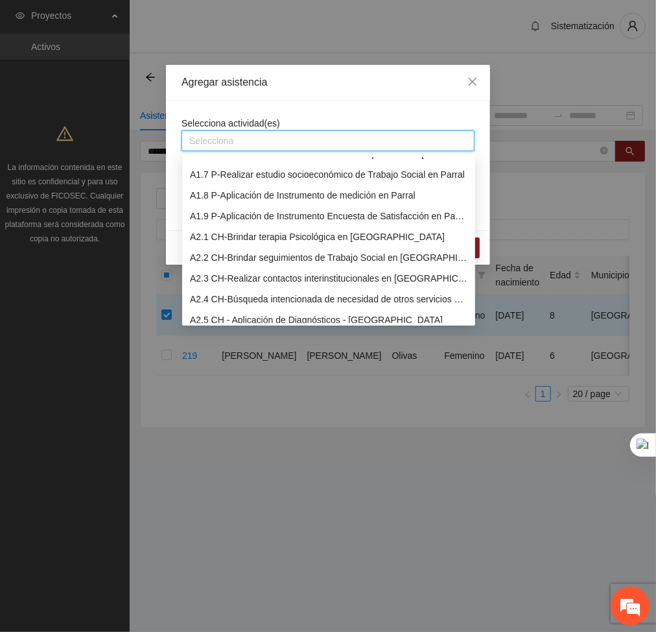
scroll to position [117, 0]
click at [233, 235] on div "A2.1 CH-Brindar terapia Psicológica en [GEOGRAPHIC_DATA]" at bounding box center [329, 237] width 278 height 14
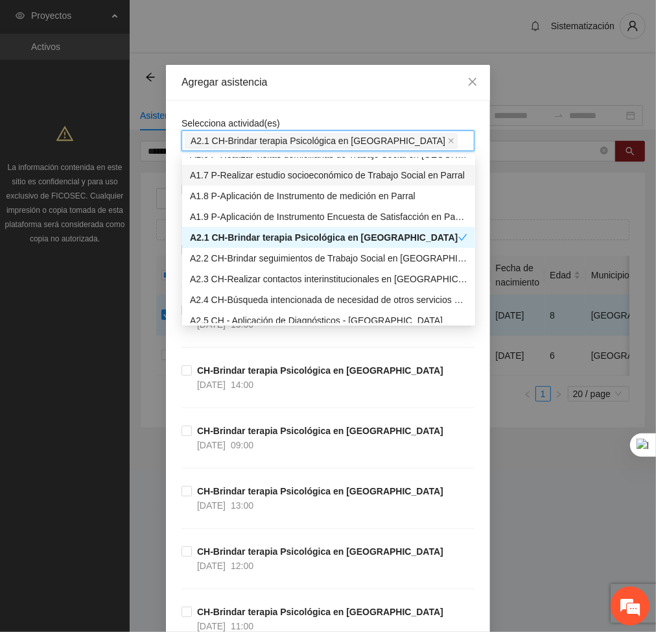
click at [283, 98] on div "Agregar asistencia" at bounding box center [328, 83] width 324 height 36
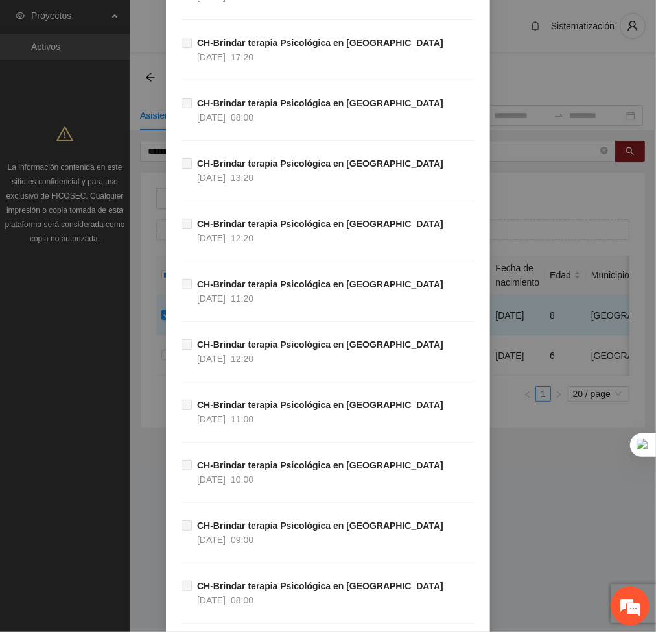
scroll to position [37789, 0]
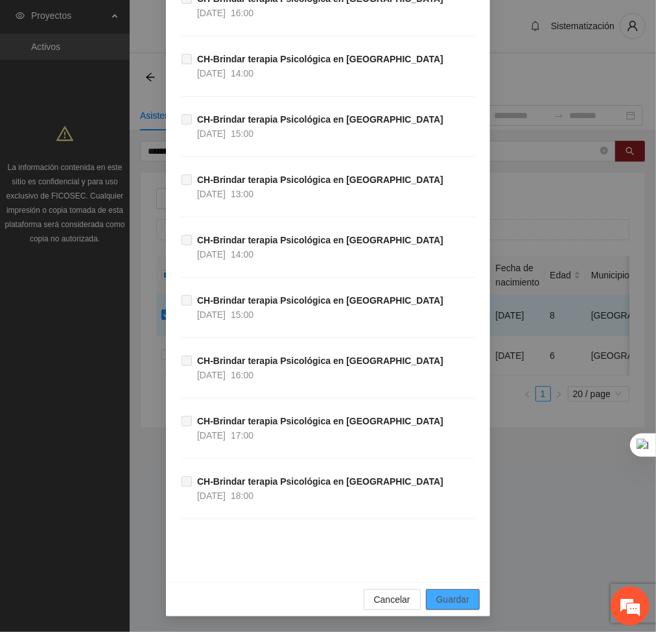
click at [458, 604] on span "Guardar" at bounding box center [452, 599] width 33 height 14
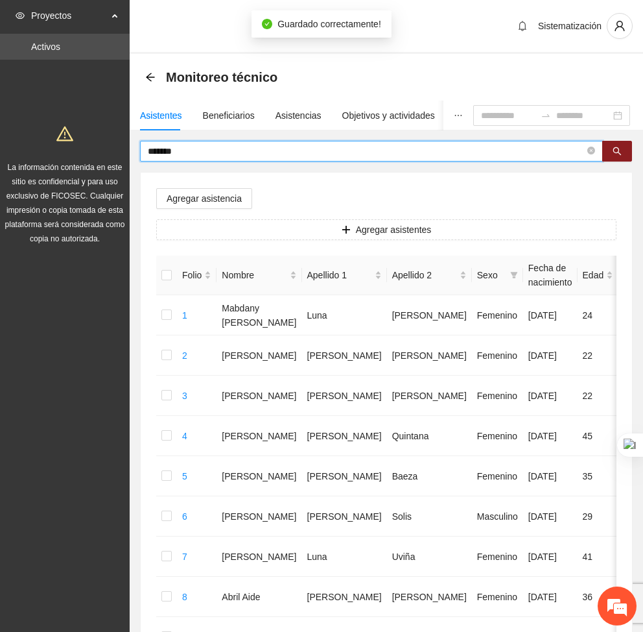
click at [193, 146] on input "*******" at bounding box center [366, 151] width 437 height 14
type input "*"
type input "*****"
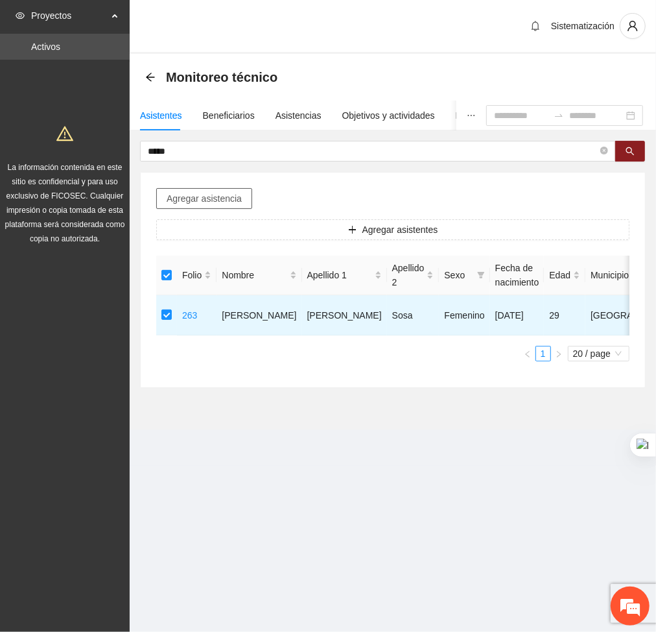
click at [210, 192] on span "Agregar asistencia" at bounding box center [204, 198] width 75 height 14
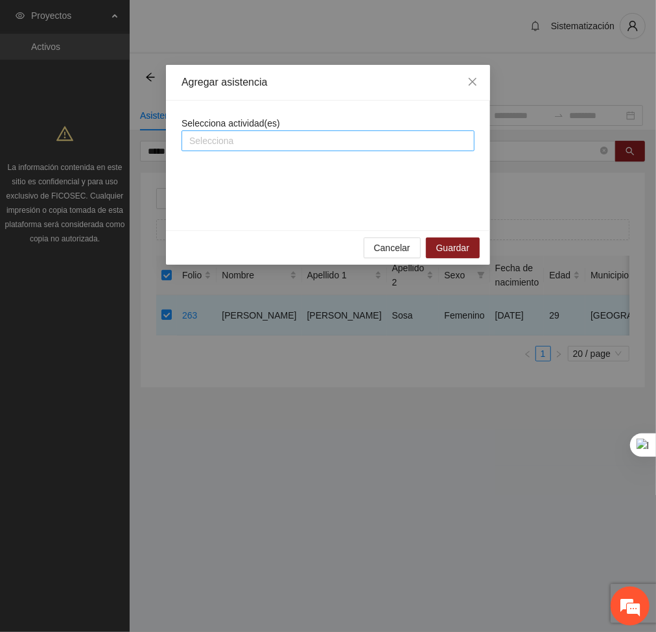
click at [276, 149] on div at bounding box center [328, 141] width 287 height 16
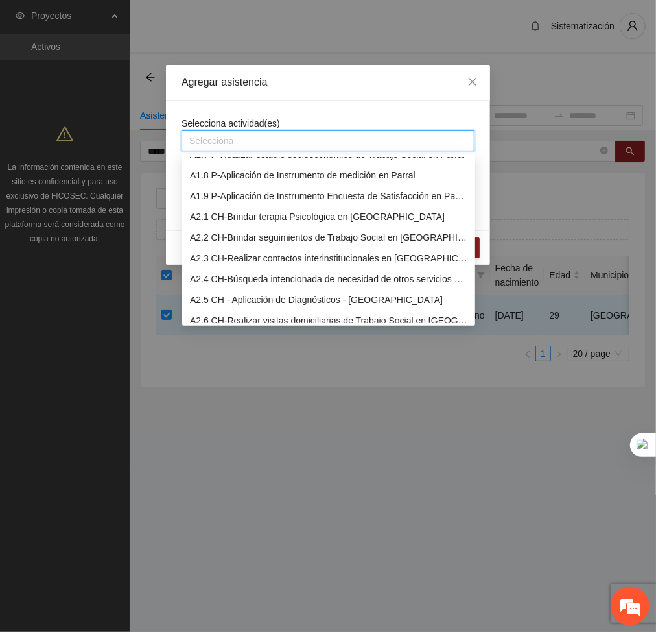
scroll to position [137, 0]
click at [236, 214] on div "A2.1 CH-Brindar terapia Psicológica en [GEOGRAPHIC_DATA]" at bounding box center [329, 217] width 278 height 14
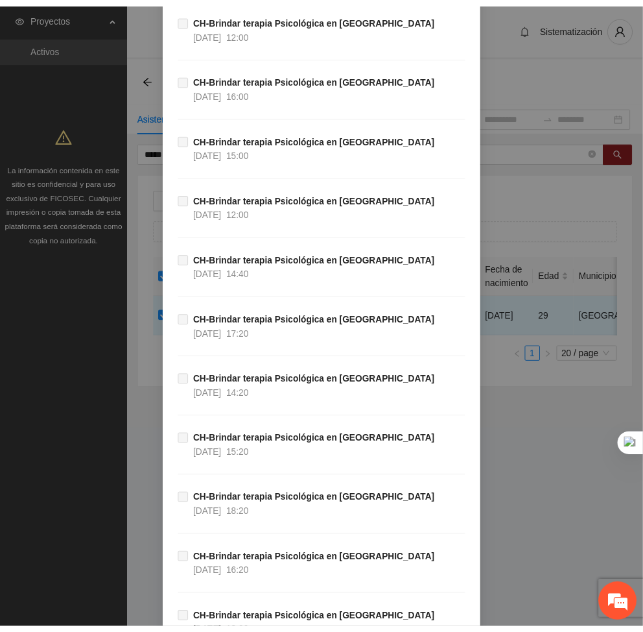
scroll to position [37789, 0]
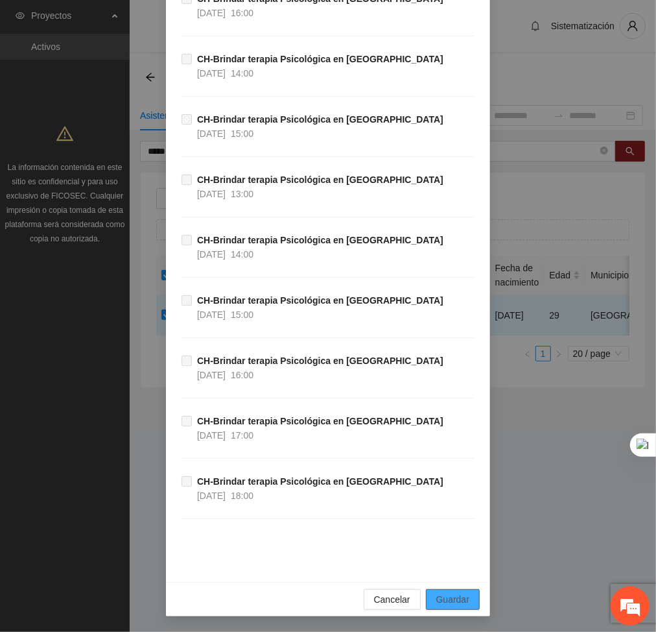
click at [460, 601] on span "Guardar" at bounding box center [452, 599] width 33 height 14
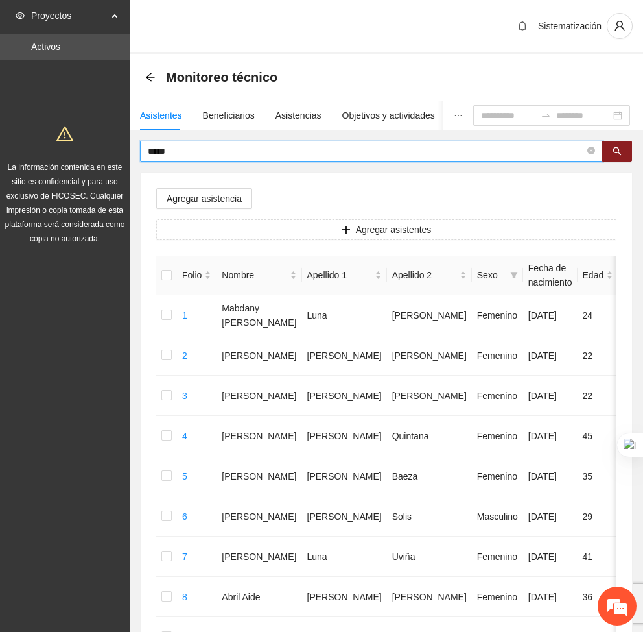
click at [241, 154] on input "*****" at bounding box center [366, 151] width 437 height 14
type input "*"
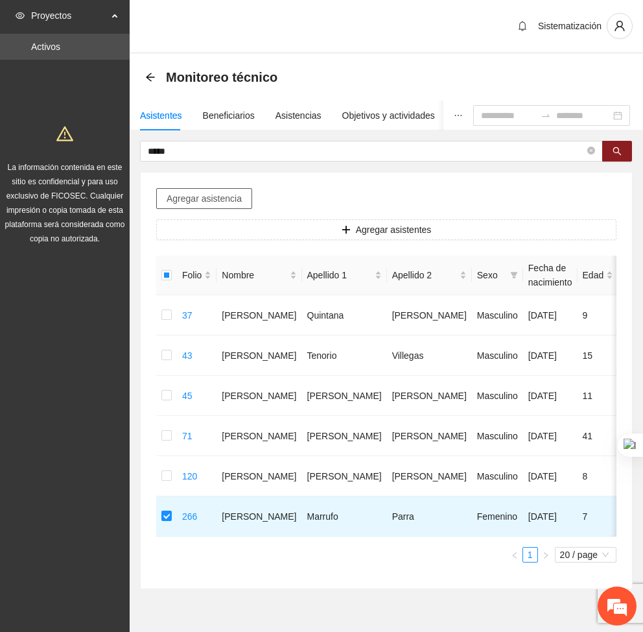
click at [178, 195] on span "Agregar asistencia" at bounding box center [204, 198] width 75 height 14
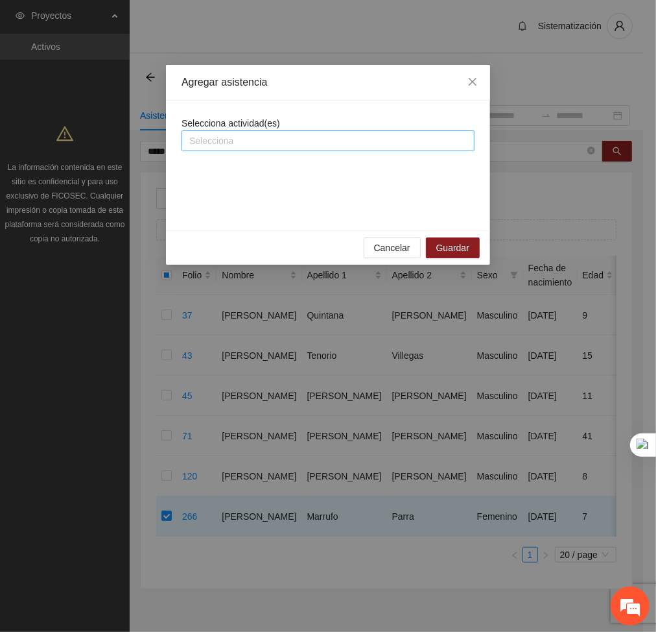
click at [270, 139] on div at bounding box center [328, 141] width 287 height 16
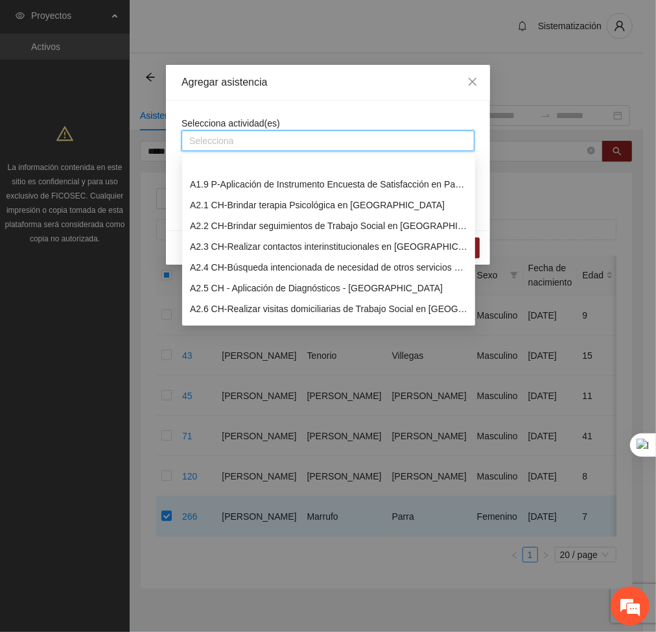
scroll to position [191, 0]
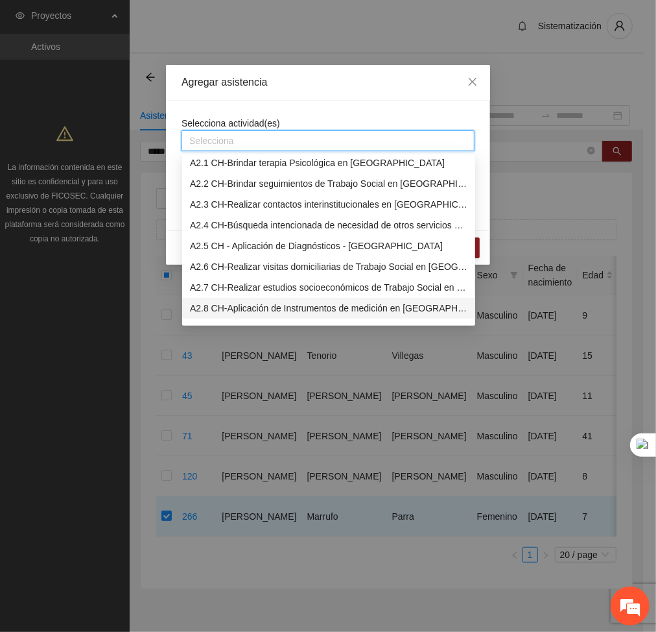
click at [205, 311] on div "A2.8 CH-Aplicación de Instrumentos de medición en [GEOGRAPHIC_DATA]" at bounding box center [329, 308] width 278 height 14
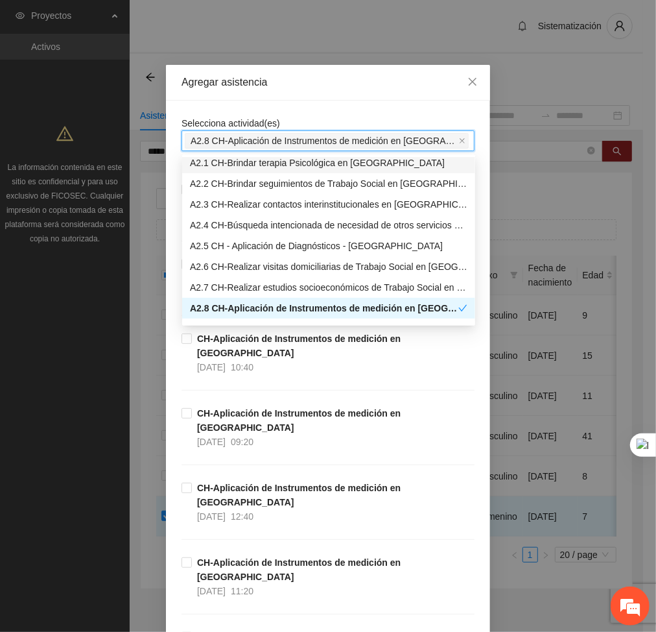
click at [303, 94] on div "Agregar asistencia" at bounding box center [328, 83] width 324 height 36
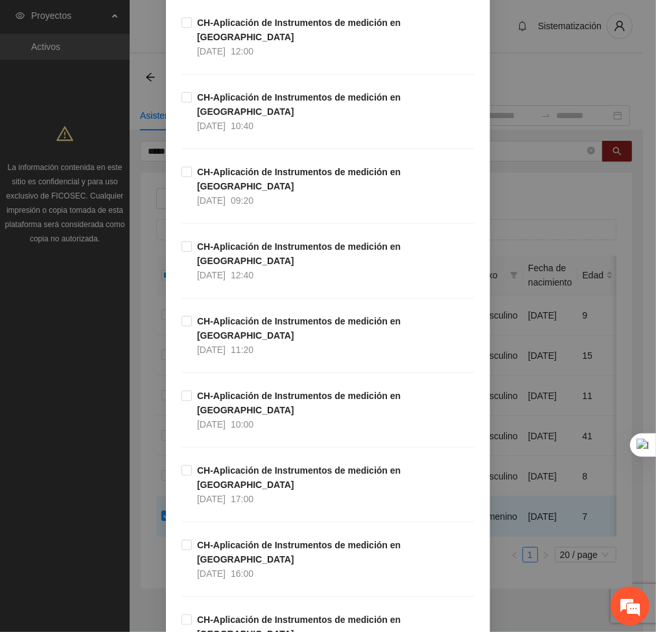
scroll to position [242, 0]
click at [192, 462] on span "CH-Aplicación de Instrumentos de medición en Chihuahua 30/09/2025 17:00" at bounding box center [333, 483] width 283 height 43
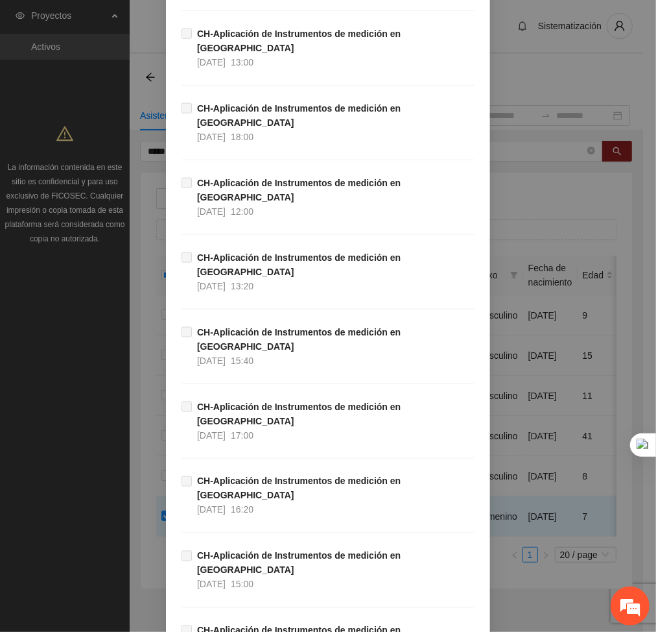
scroll to position [12140, 0]
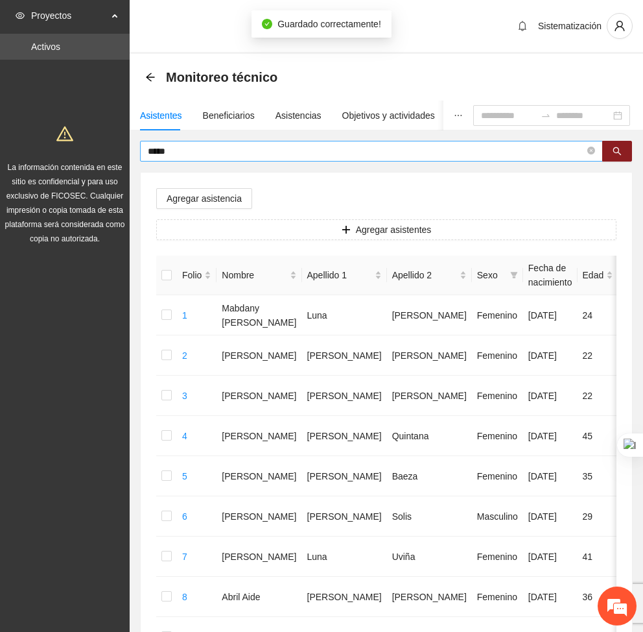
click at [219, 146] on input "*****" at bounding box center [366, 151] width 437 height 14
type input "*"
type input "*******"
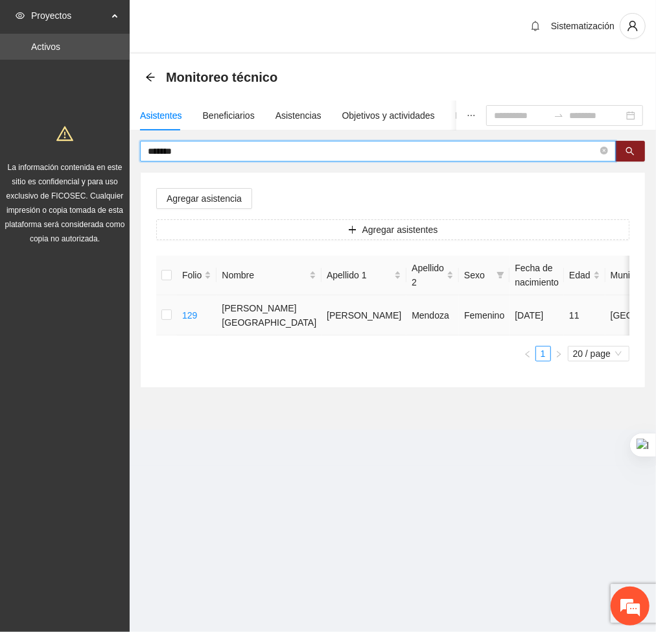
click at [160, 311] on td at bounding box center [166, 315] width 21 height 40
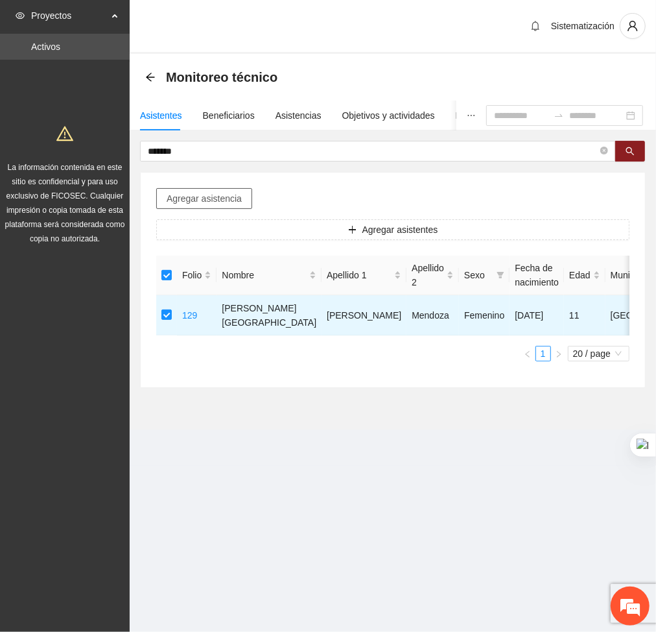
click at [226, 197] on span "Agregar asistencia" at bounding box center [204, 198] width 75 height 14
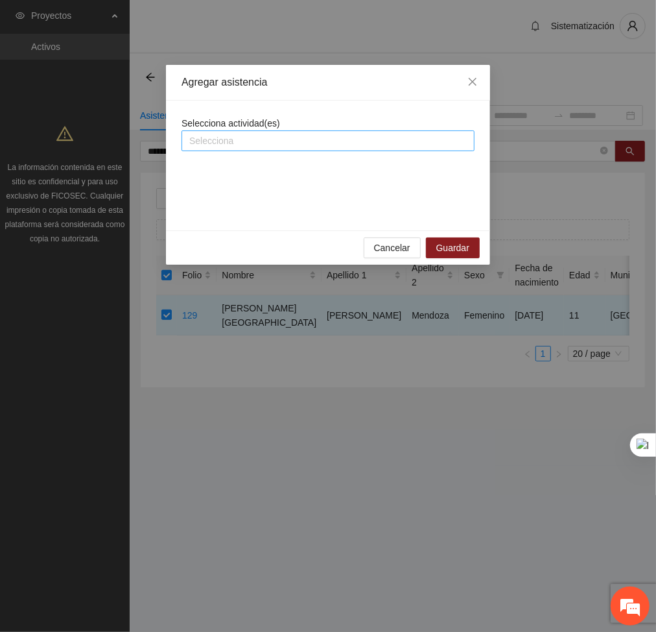
click at [261, 141] on div at bounding box center [328, 141] width 287 height 16
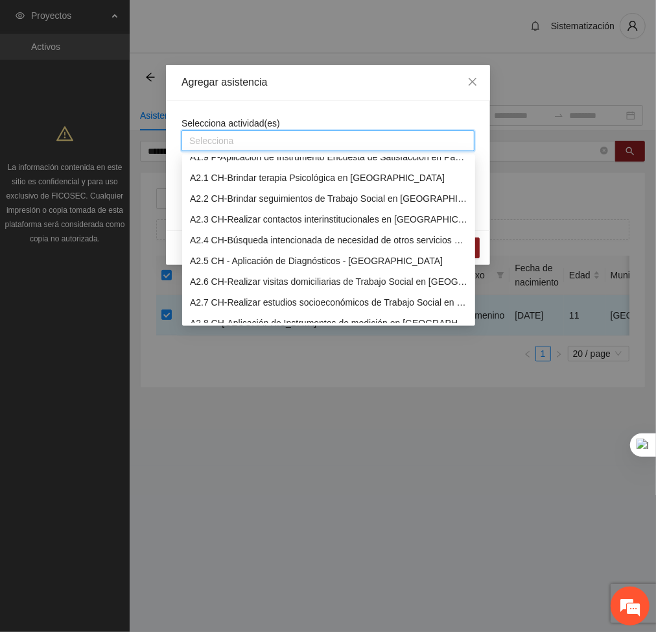
scroll to position [175, 0]
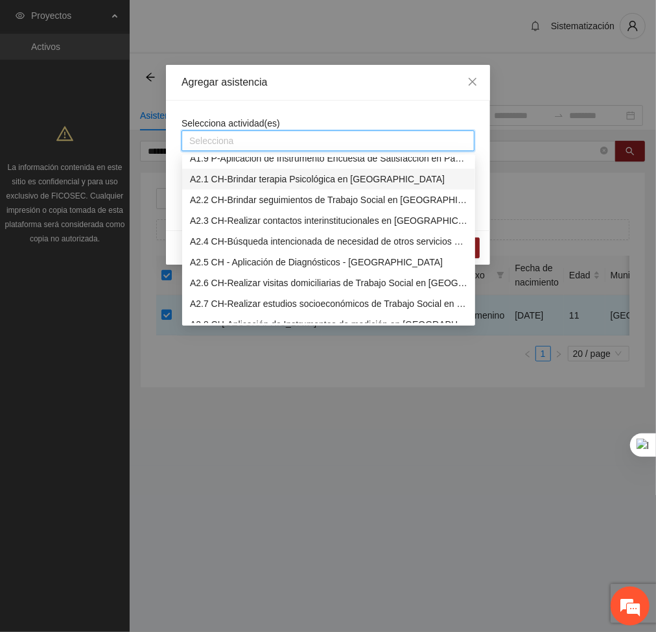
click at [222, 174] on div "A2.1 CH-Brindar terapia Psicológica en [GEOGRAPHIC_DATA]" at bounding box center [329, 179] width 278 height 14
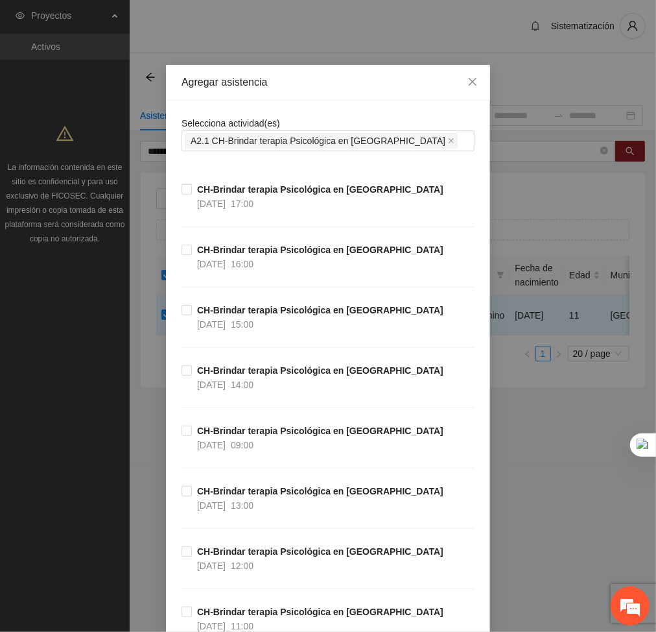
click at [358, 88] on div "Agregar asistencia" at bounding box center [328, 82] width 293 height 14
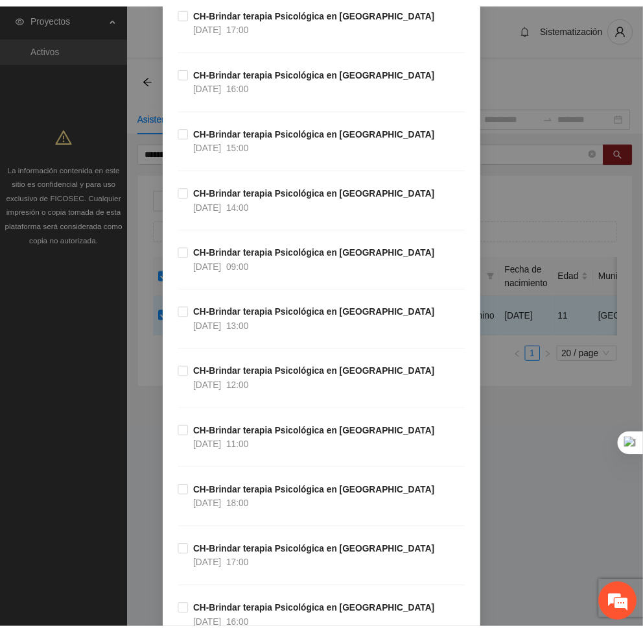
scroll to position [0, 0]
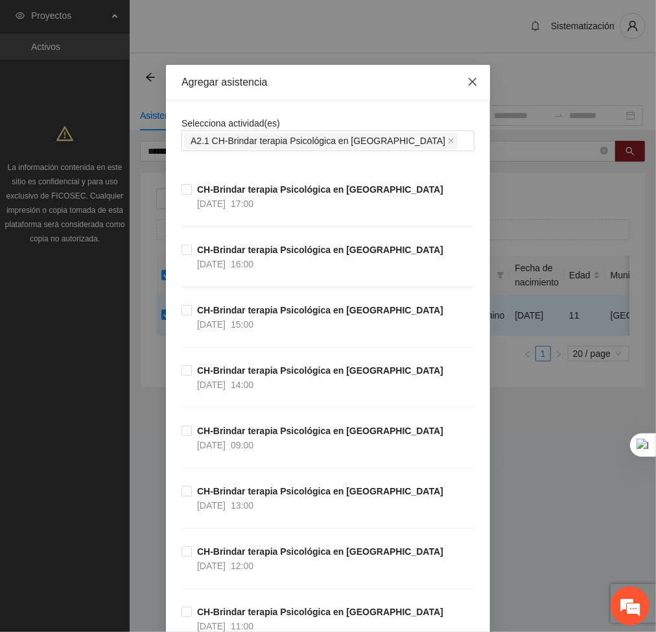
click at [460, 77] on span "Close" at bounding box center [472, 82] width 35 height 35
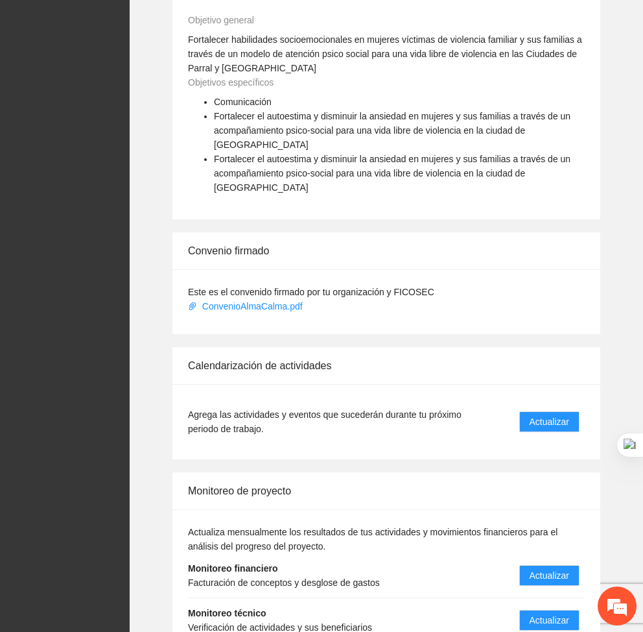
scroll to position [805, 0]
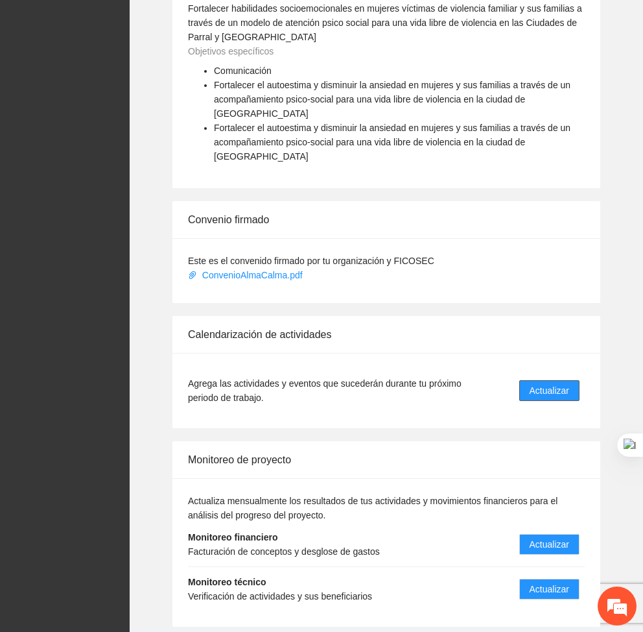
click at [523, 380] on button "Actualizar" at bounding box center [549, 390] width 60 height 21
click at [541, 383] on span "Actualizar" at bounding box center [550, 390] width 40 height 14
click at [547, 383] on span "Actualizar" at bounding box center [550, 390] width 40 height 14
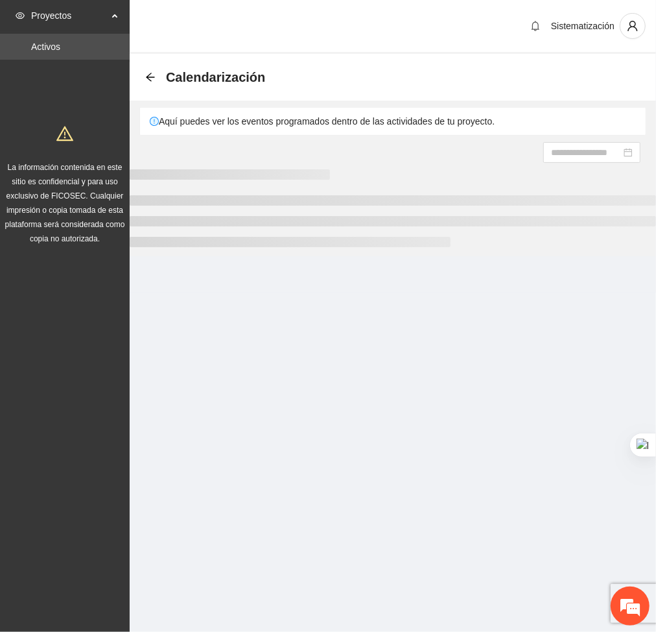
click at [534, 415] on section "Proyectos Activos La información contenida en este sitio es confidencial y para…" at bounding box center [328, 316] width 656 height 632
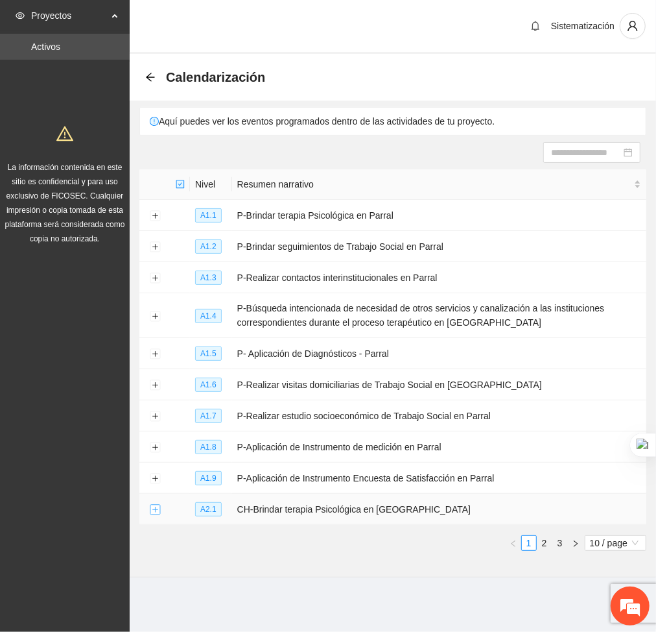
click at [154, 511] on button "Expand row" at bounding box center [155, 510] width 10 height 10
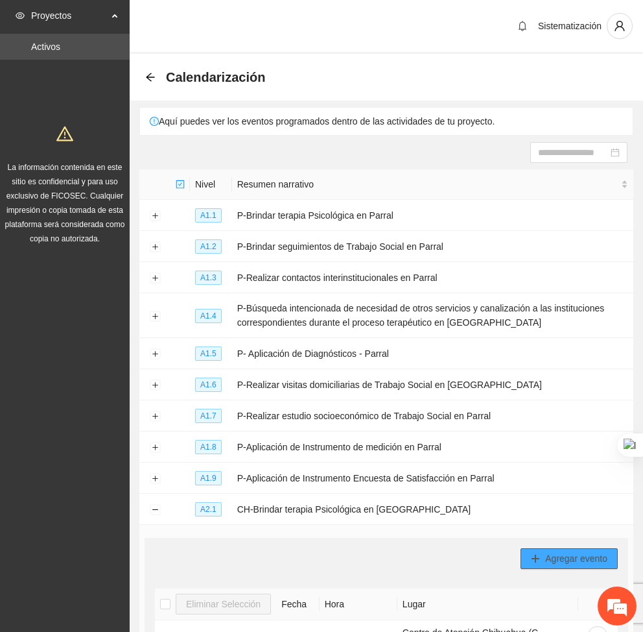
click at [525, 556] on button "Agregar evento" at bounding box center [569, 558] width 97 height 21
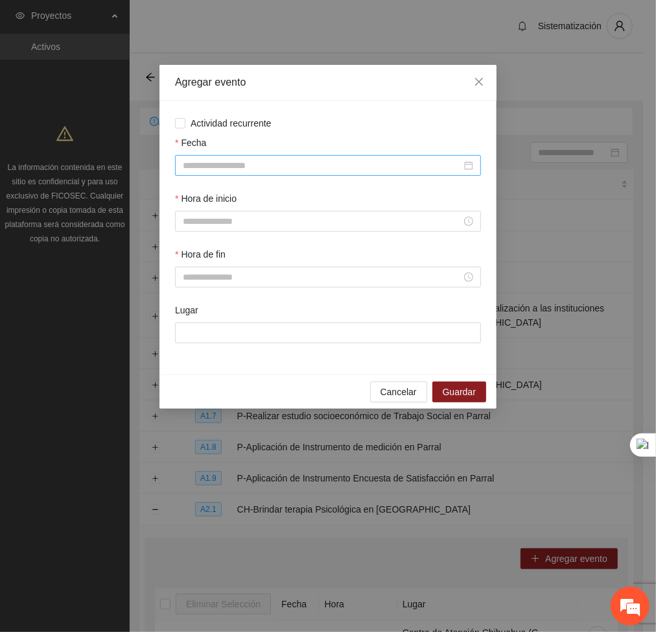
click at [390, 164] on input "Fecha" at bounding box center [322, 165] width 279 height 14
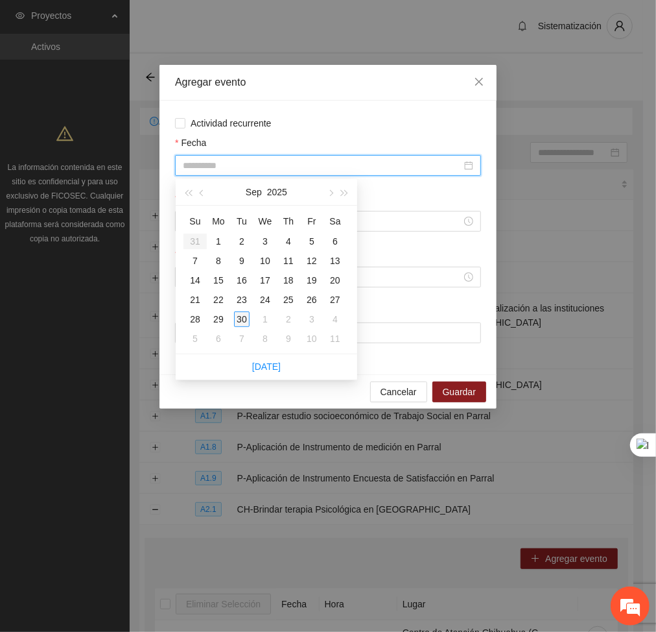
type input "**********"
click at [241, 322] on div "30" at bounding box center [242, 319] width 16 height 16
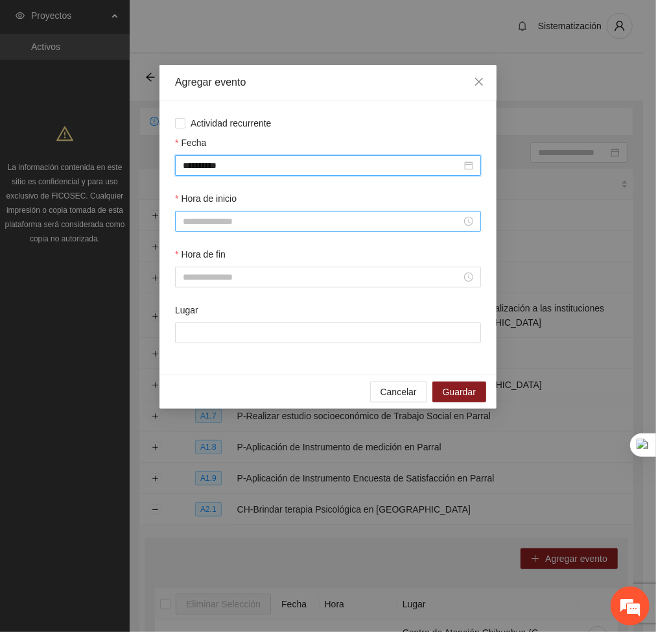
click at [215, 225] on input "Hora de inicio" at bounding box center [322, 221] width 279 height 14
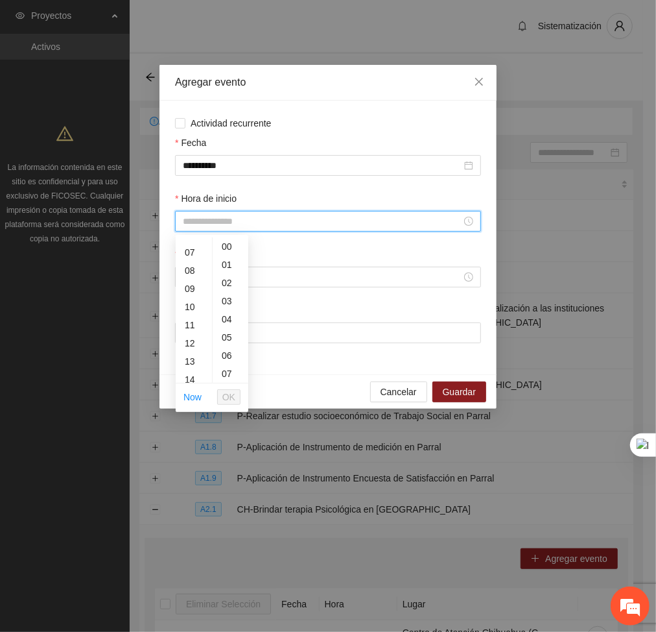
scroll to position [145, 0]
click at [188, 346] on div "18" at bounding box center [194, 350] width 36 height 18
click at [220, 333] on div "20" at bounding box center [231, 336] width 36 height 18
type input "*****"
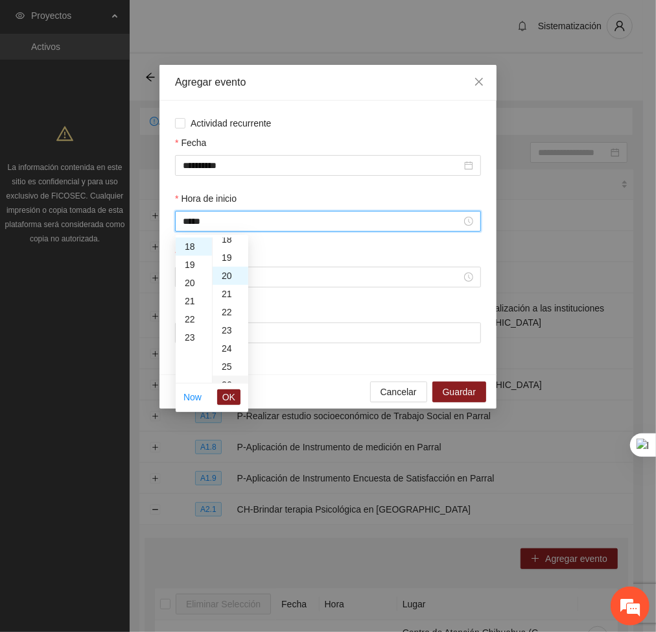
scroll to position [363, 0]
click at [227, 396] on span "OK" at bounding box center [228, 397] width 13 height 14
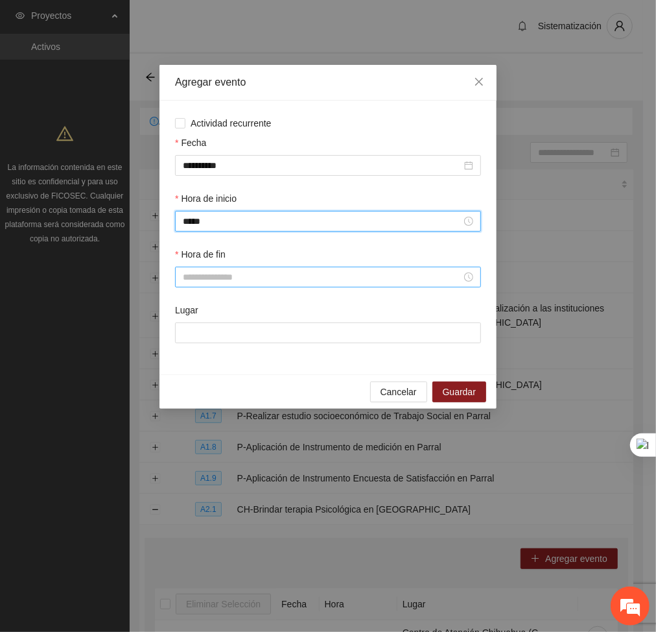
click at [180, 278] on div at bounding box center [328, 277] width 306 height 21
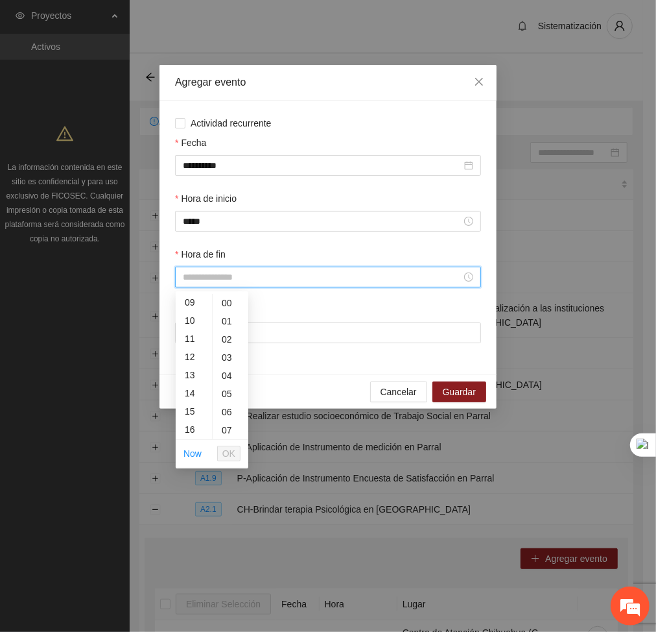
scroll to position [190, 0]
click at [192, 370] on div "19" at bounding box center [194, 374] width 36 height 18
click at [225, 348] on div "20" at bounding box center [231, 348] width 36 height 18
type input "*****"
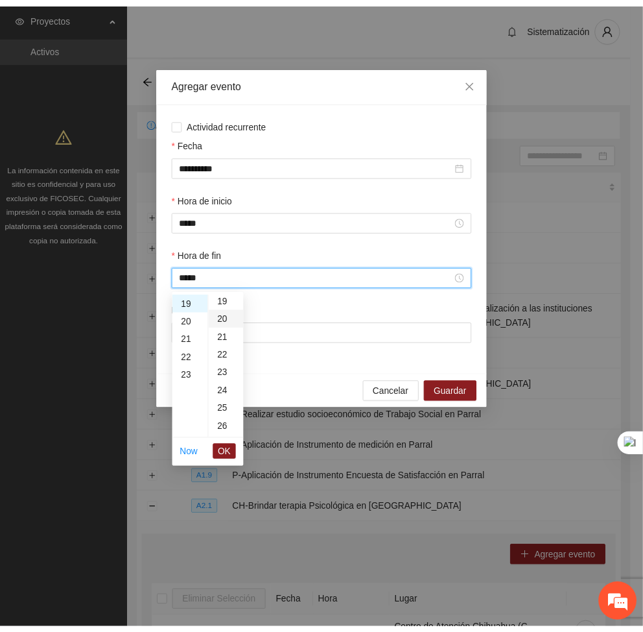
scroll to position [363, 0]
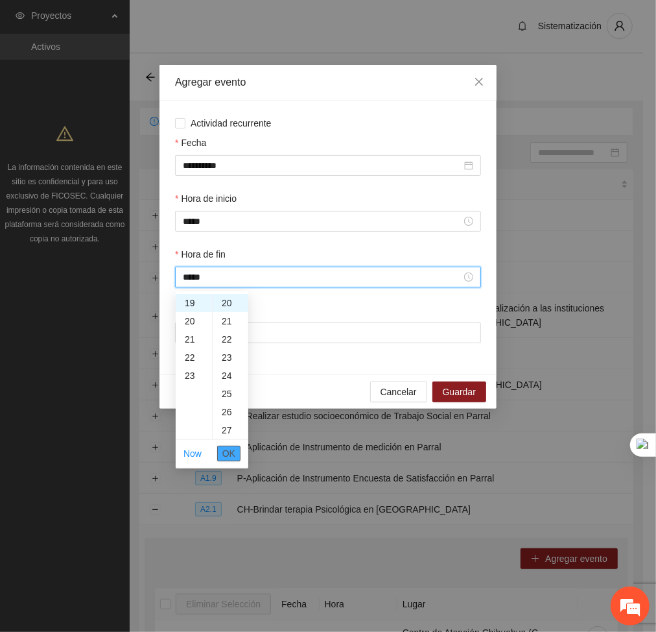
click at [233, 451] on span "OK" at bounding box center [228, 453] width 13 height 14
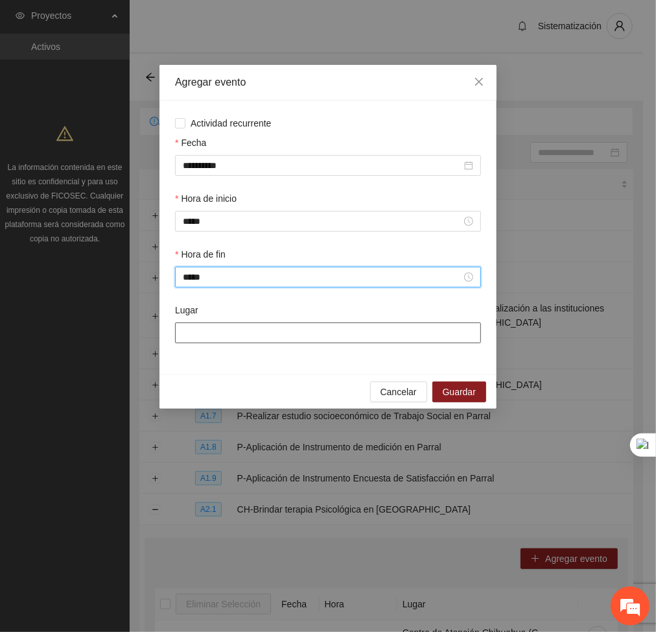
click at [249, 335] on input "Lugar" at bounding box center [328, 332] width 306 height 21
type input "**********"
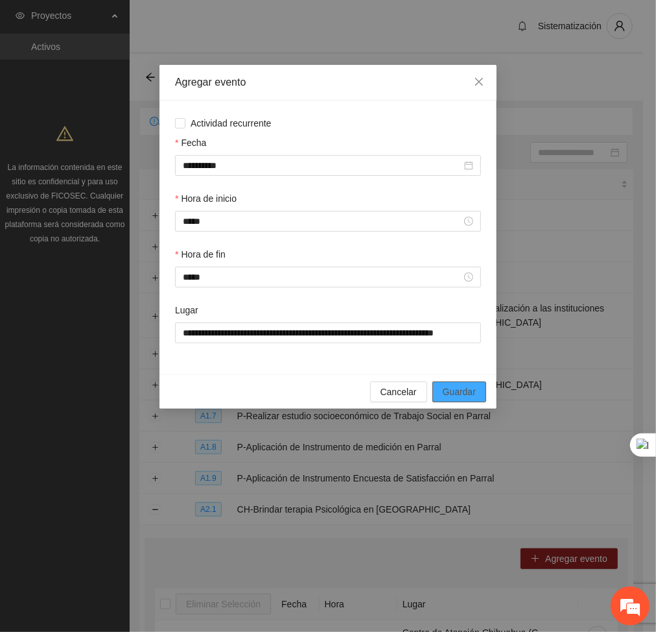
click at [470, 394] on span "Guardar" at bounding box center [459, 392] width 33 height 14
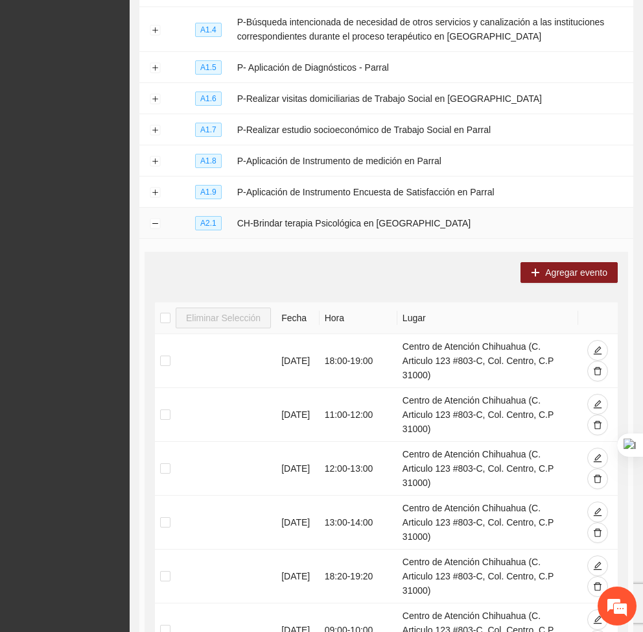
scroll to position [342, 0]
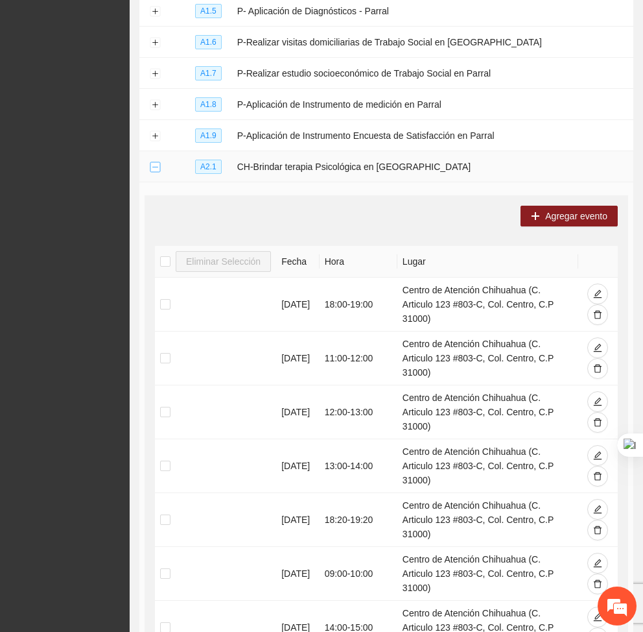
click at [152, 165] on button "Collapse row" at bounding box center [155, 167] width 10 height 10
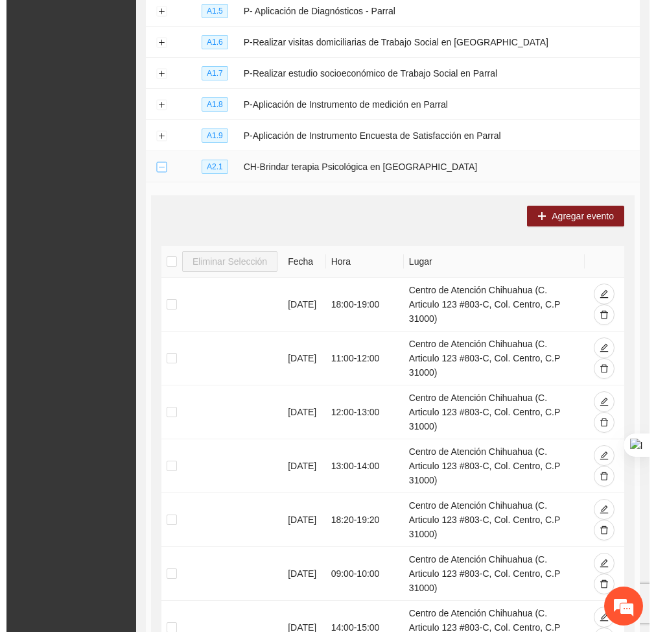
scroll to position [0, 0]
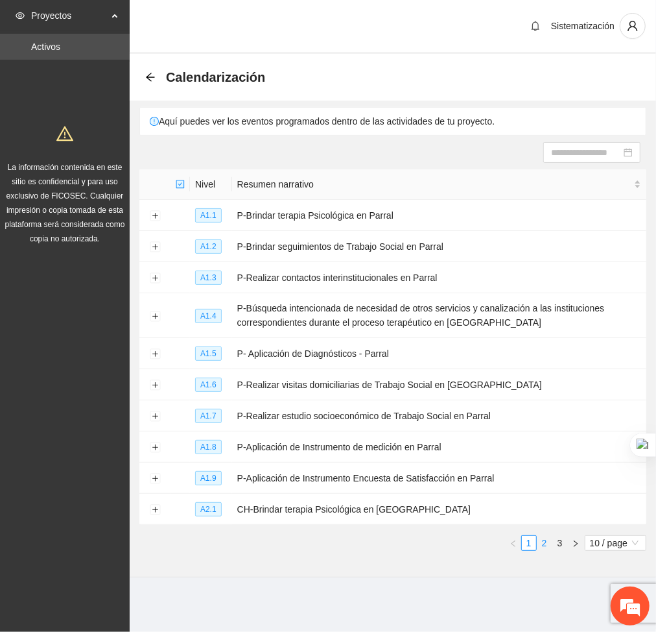
click at [546, 540] on link "2" at bounding box center [545, 543] width 14 height 14
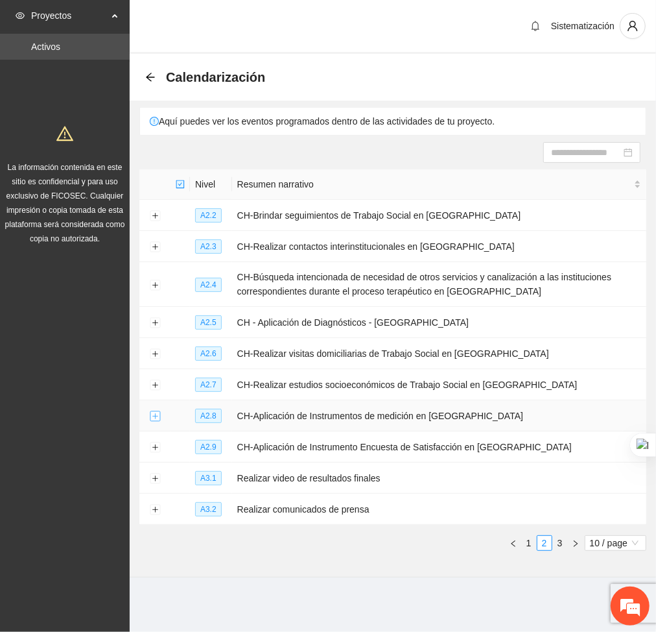
click at [154, 418] on button "Expand row" at bounding box center [155, 416] width 10 height 10
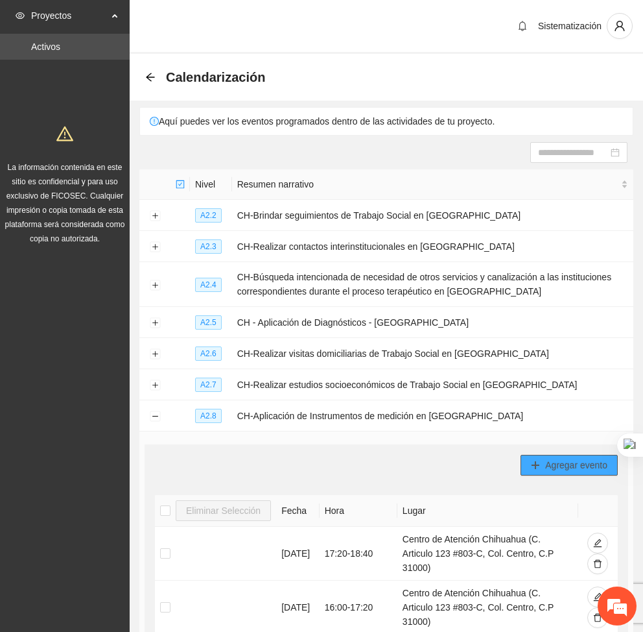
click at [530, 457] on button "Agregar evento" at bounding box center [569, 465] width 97 height 21
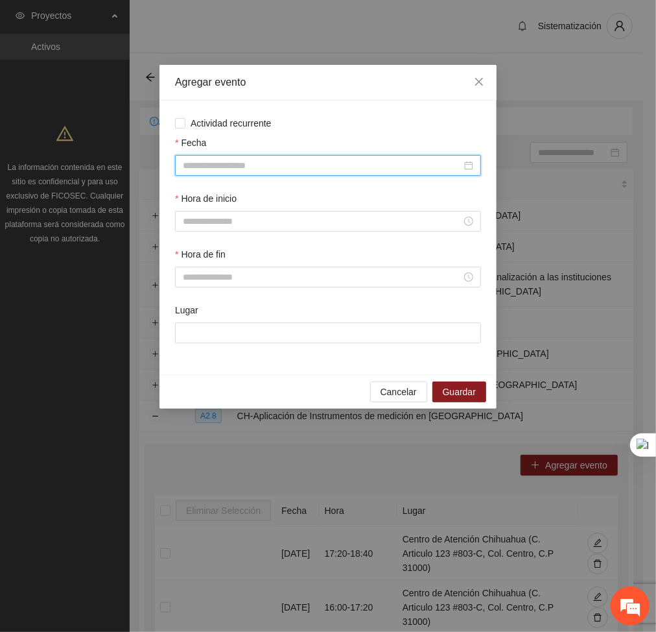
click at [400, 165] on input "Fecha" at bounding box center [322, 165] width 279 height 14
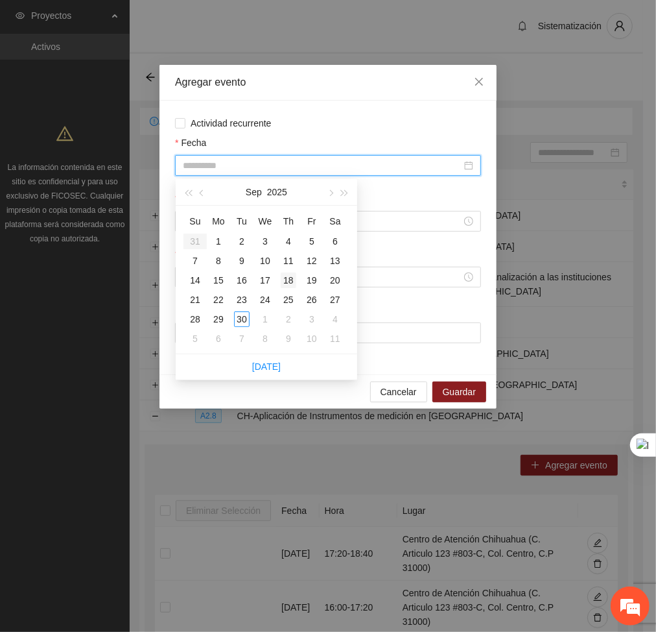
type input "**********"
click at [289, 281] on div "18" at bounding box center [289, 280] width 16 height 16
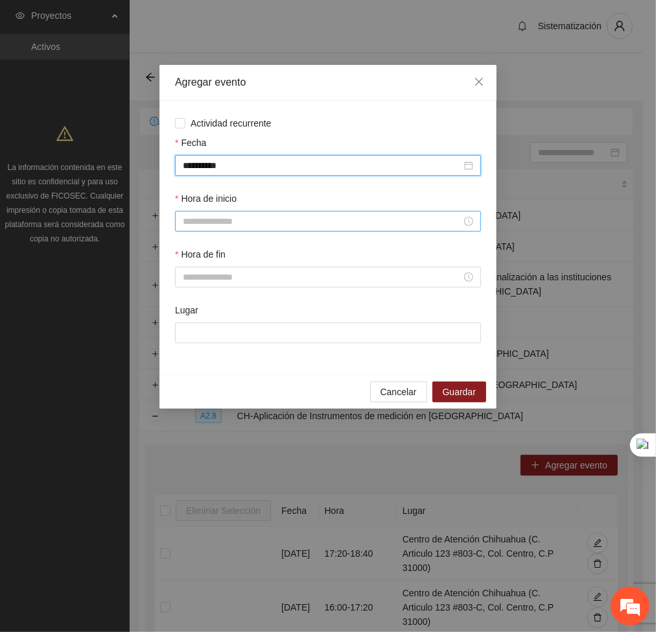
click at [239, 226] on input "Hora de inicio" at bounding box center [322, 221] width 279 height 14
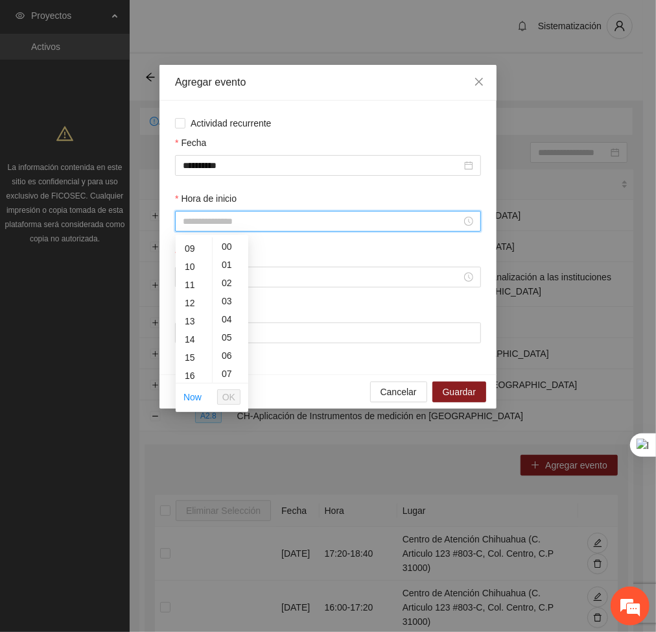
click at [195, 289] on div "11" at bounding box center [194, 285] width 36 height 18
click at [232, 332] on div "40" at bounding box center [231, 331] width 36 height 18
type input "*****"
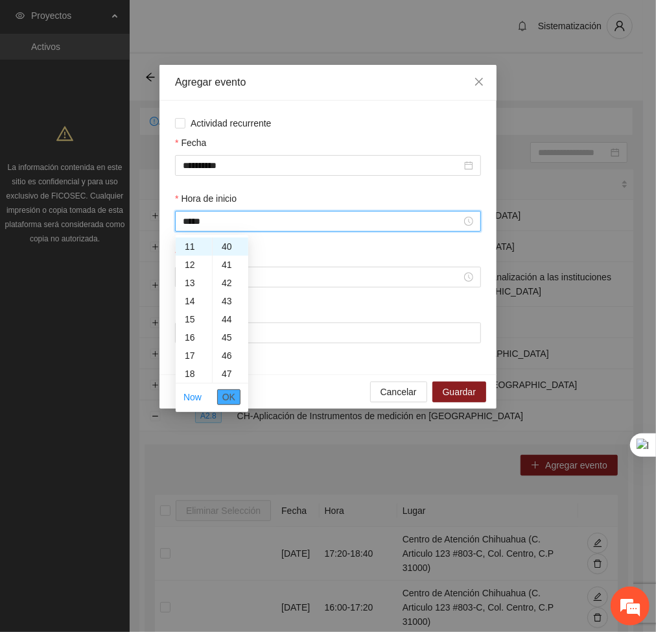
click at [227, 399] on span "OK" at bounding box center [228, 397] width 13 height 14
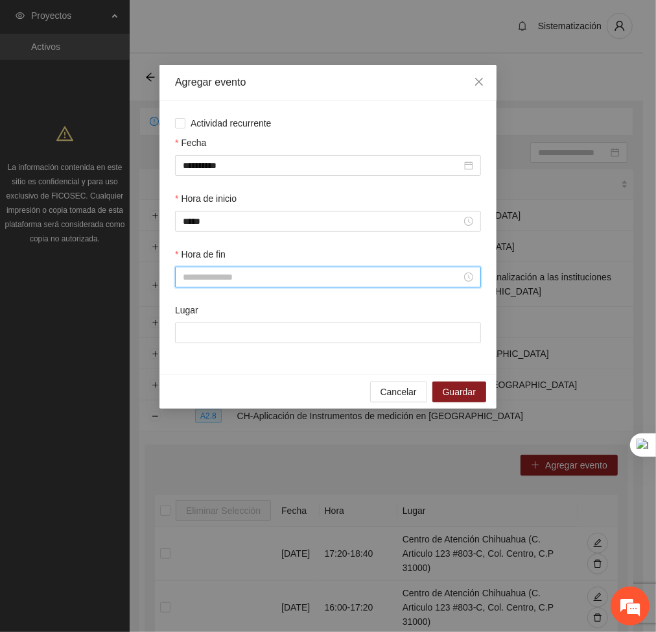
click at [208, 280] on input "Hora de fin" at bounding box center [322, 277] width 279 height 14
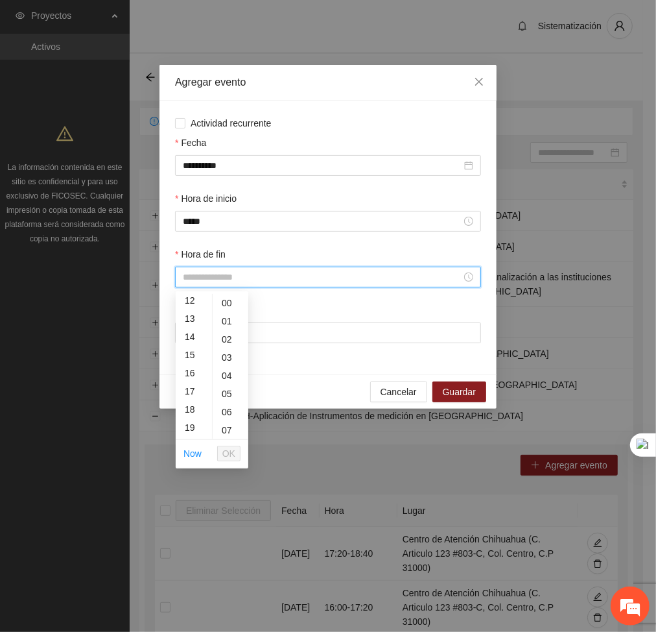
scroll to position [204, 0]
click at [185, 332] on div "13" at bounding box center [194, 335] width 36 height 18
type input "*****"
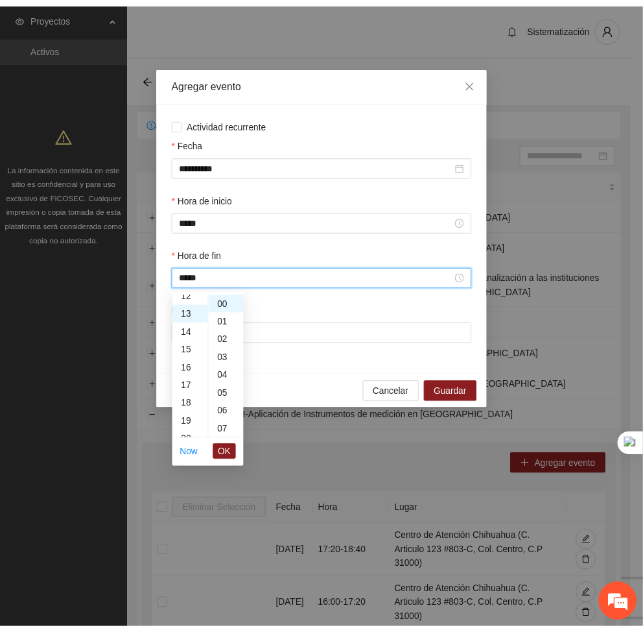
scroll to position [235, 0]
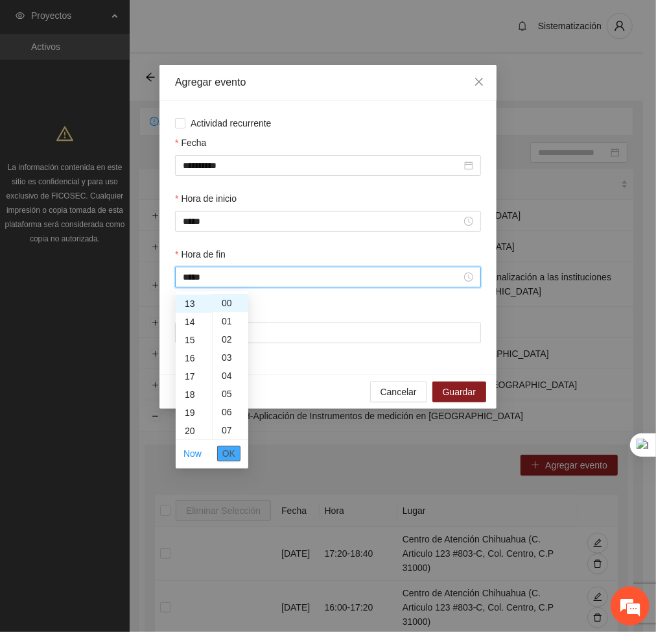
click at [237, 455] on button "OK" at bounding box center [228, 454] width 23 height 16
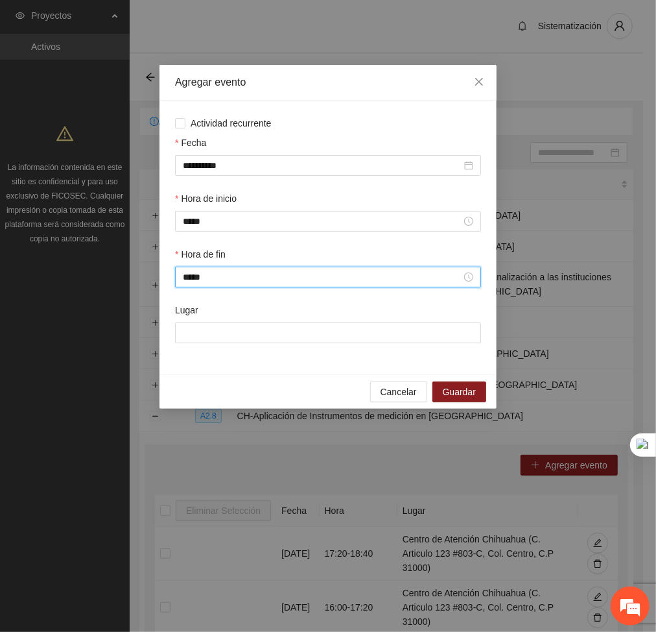
click at [241, 319] on div "Lugar" at bounding box center [328, 312] width 306 height 19
click at [243, 325] on input "Lugar" at bounding box center [328, 332] width 306 height 21
type input "**********"
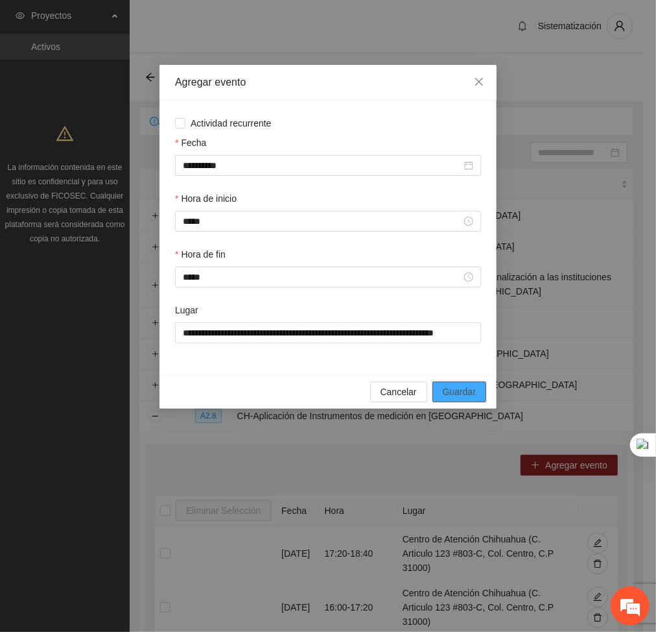
click at [453, 392] on span "Guardar" at bounding box center [459, 392] width 33 height 14
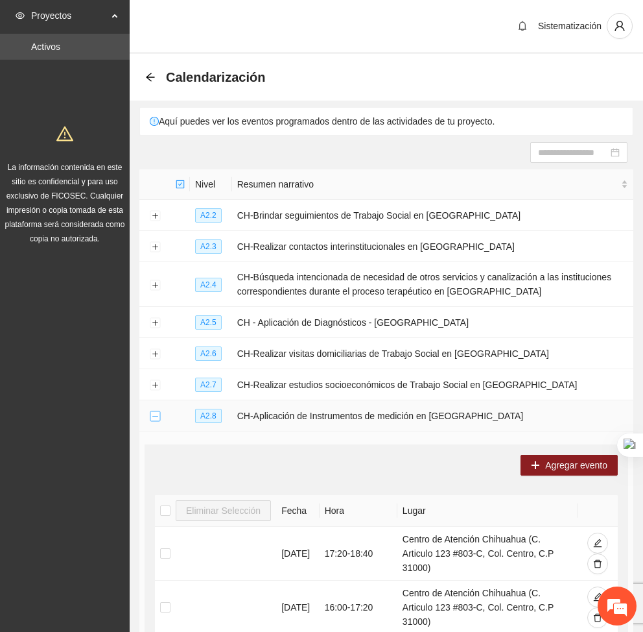
click at [159, 418] on button "Collapse row" at bounding box center [155, 416] width 10 height 10
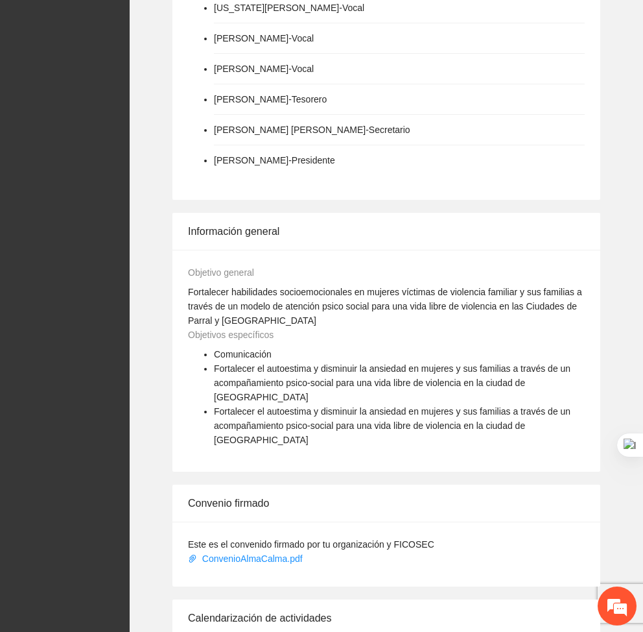
scroll to position [820, 0]
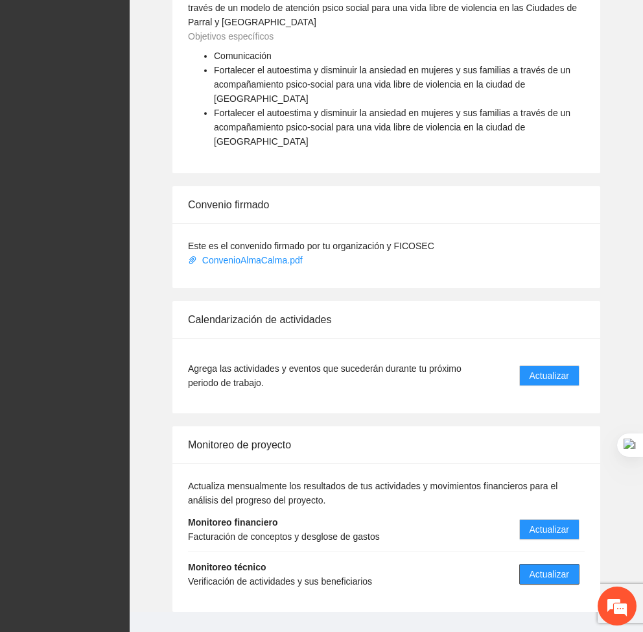
click at [538, 567] on span "Actualizar" at bounding box center [550, 574] width 40 height 14
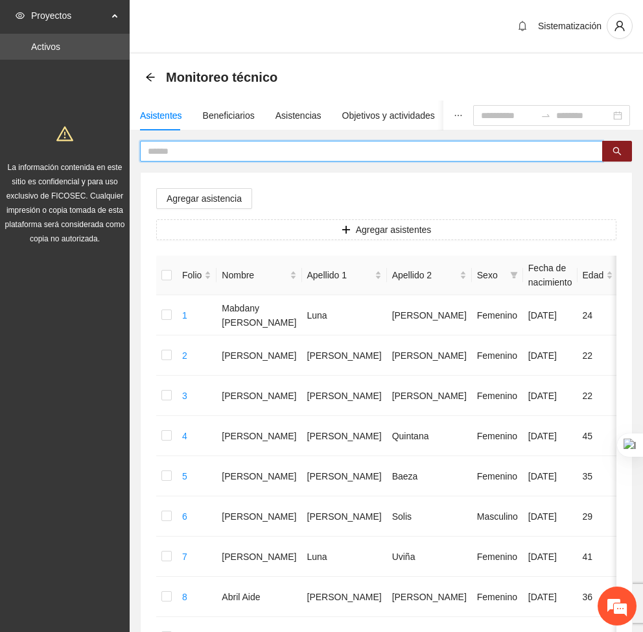
click at [165, 145] on input "text" at bounding box center [366, 151] width 437 height 14
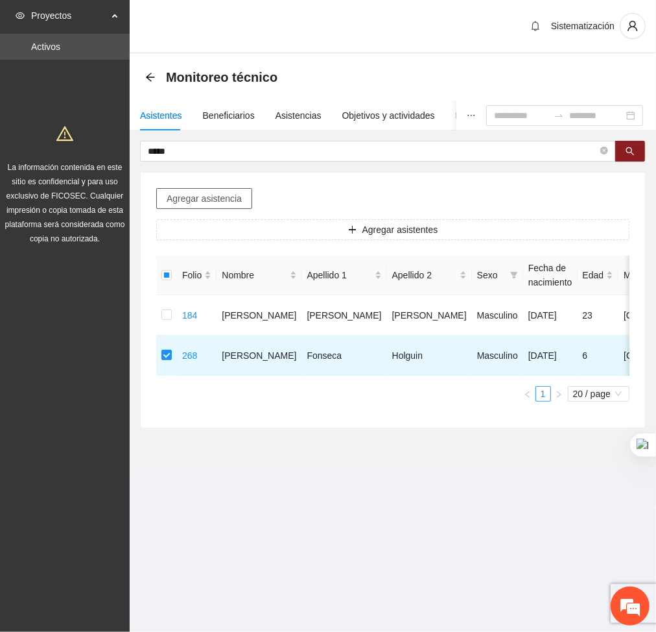
click at [202, 202] on span "Agregar asistencia" at bounding box center [204, 198] width 75 height 14
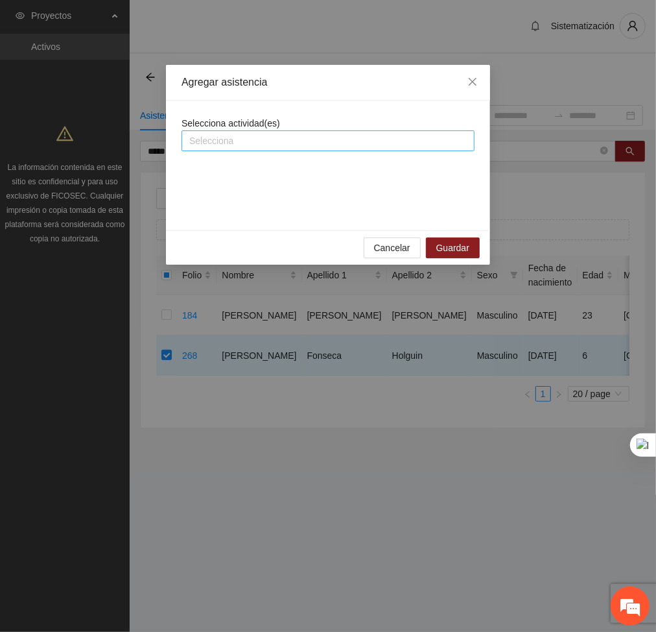
click at [255, 148] on div at bounding box center [328, 141] width 287 height 16
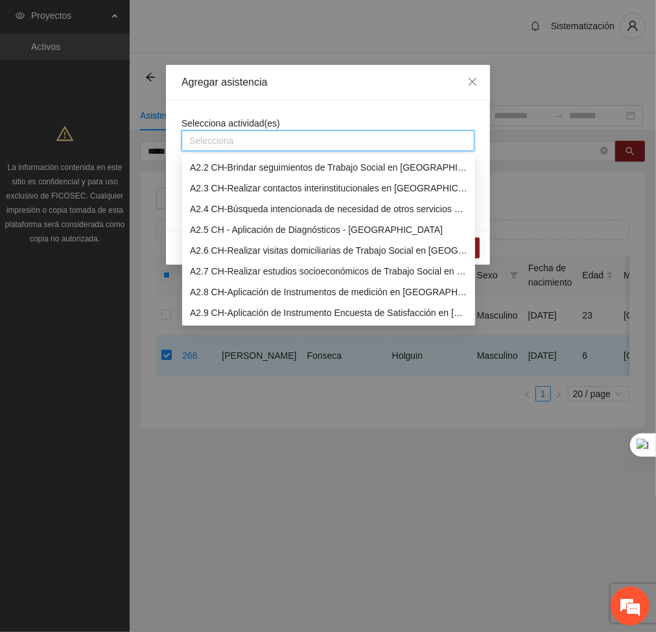
scroll to position [211, 0]
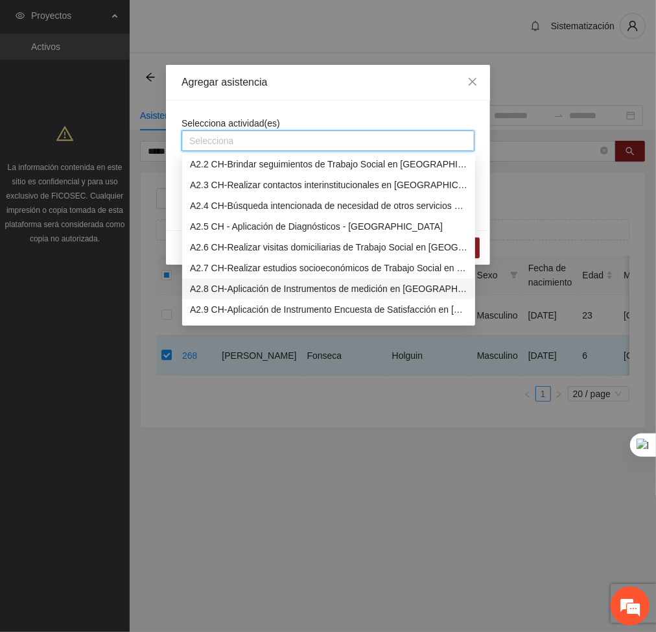
click at [265, 284] on div "A2.8 CH-Aplicación de Instrumentos de medición en [GEOGRAPHIC_DATA]" at bounding box center [329, 288] width 278 height 14
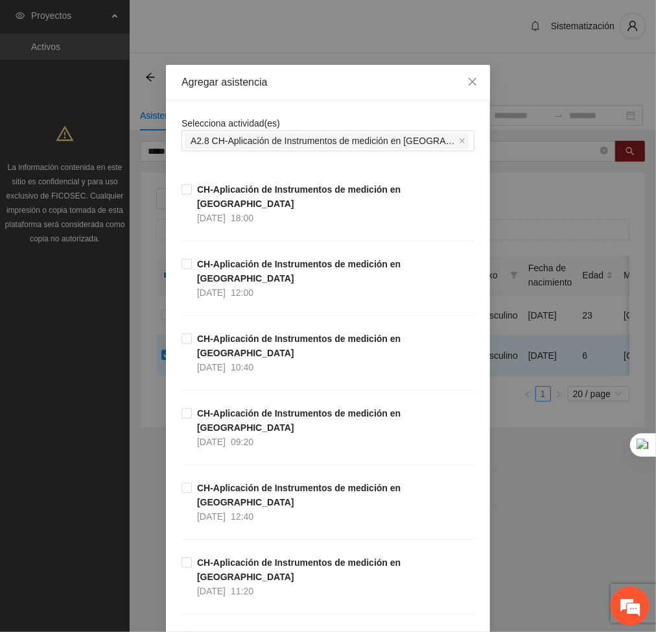
click at [333, 117] on div "Selecciona actividad(es) A2.8 CH-Aplicación de Instrumentos de medición en [GEO…" at bounding box center [328, 133] width 293 height 35
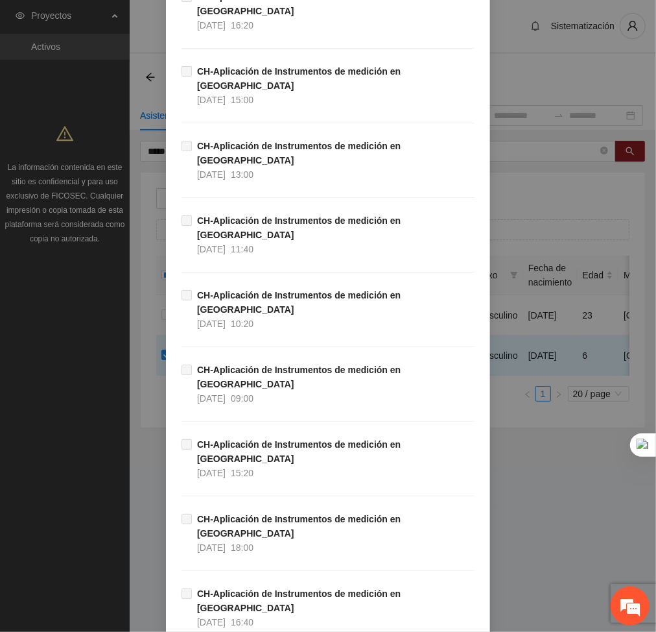
scroll to position [12200, 0]
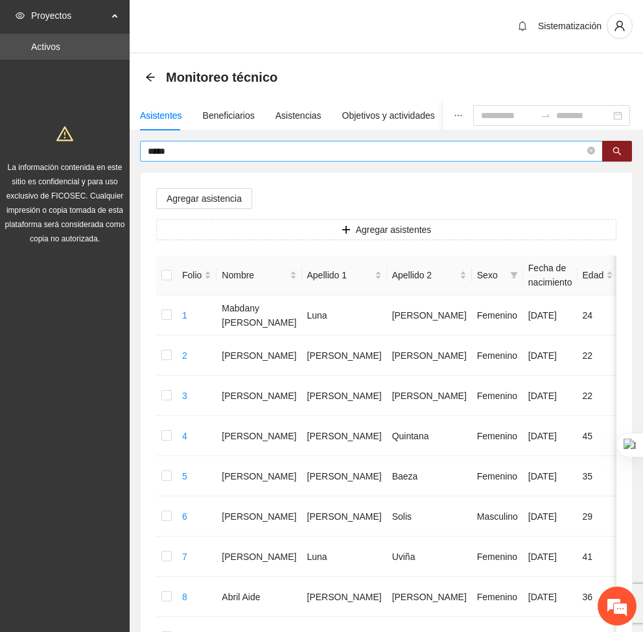
click at [205, 145] on input "*****" at bounding box center [366, 151] width 437 height 14
type input "*"
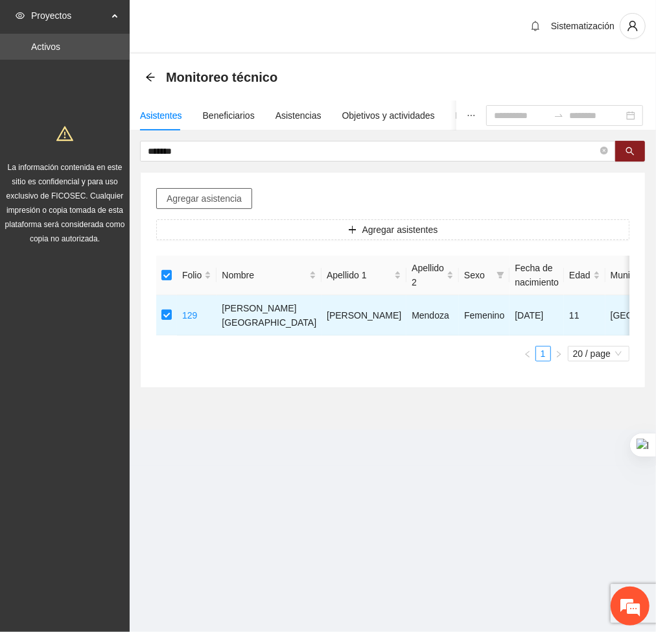
click at [197, 206] on button "Agregar asistencia" at bounding box center [204, 198] width 96 height 21
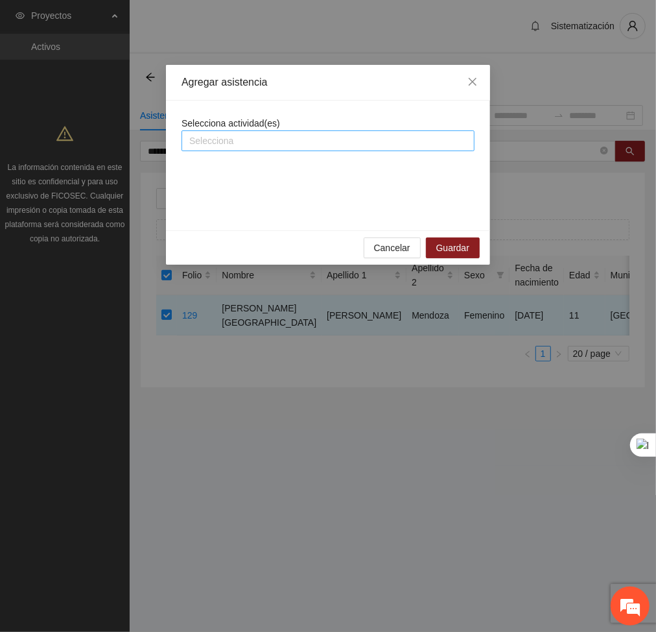
click at [274, 141] on div at bounding box center [328, 141] width 287 height 16
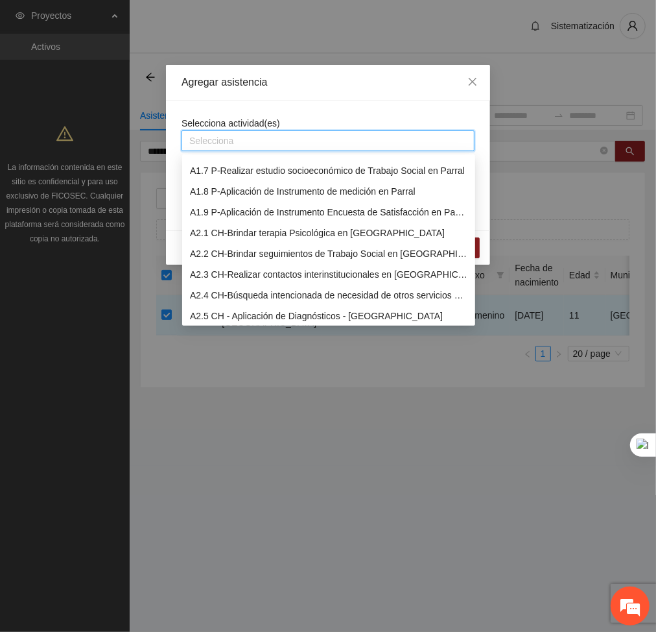
scroll to position [121, 0]
click at [250, 222] on div "A2.1 CH-Brindar terapia Psicológica en [GEOGRAPHIC_DATA]" at bounding box center [328, 232] width 293 height 21
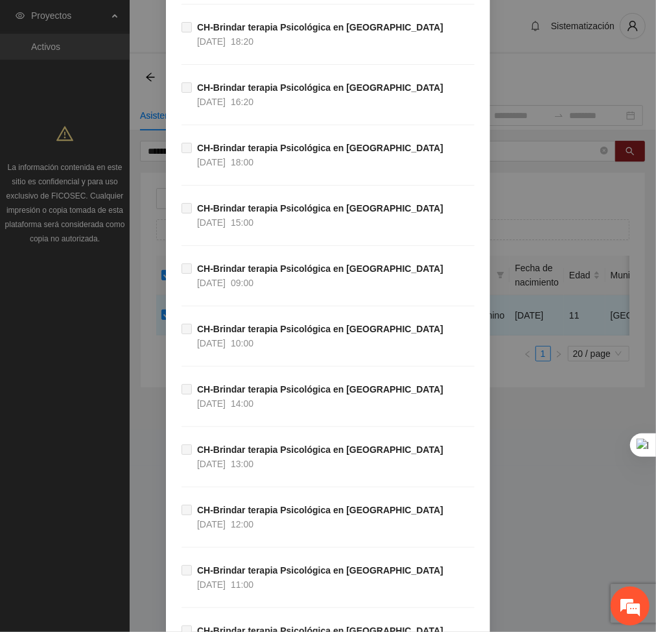
scroll to position [37850, 0]
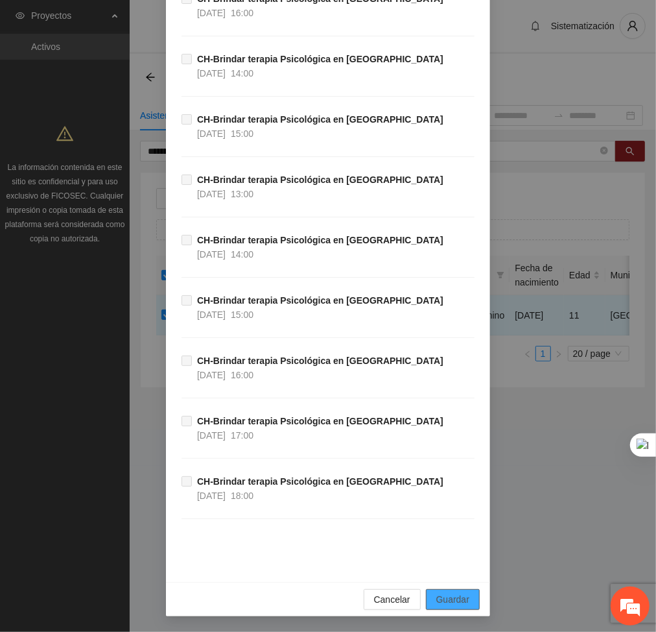
click at [453, 599] on span "Guardar" at bounding box center [452, 599] width 33 height 14
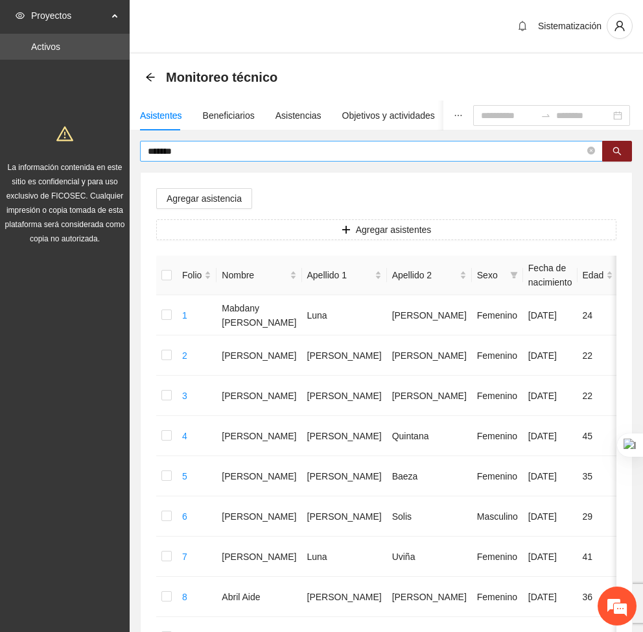
click at [190, 144] on input "*******" at bounding box center [366, 151] width 437 height 14
type input "*"
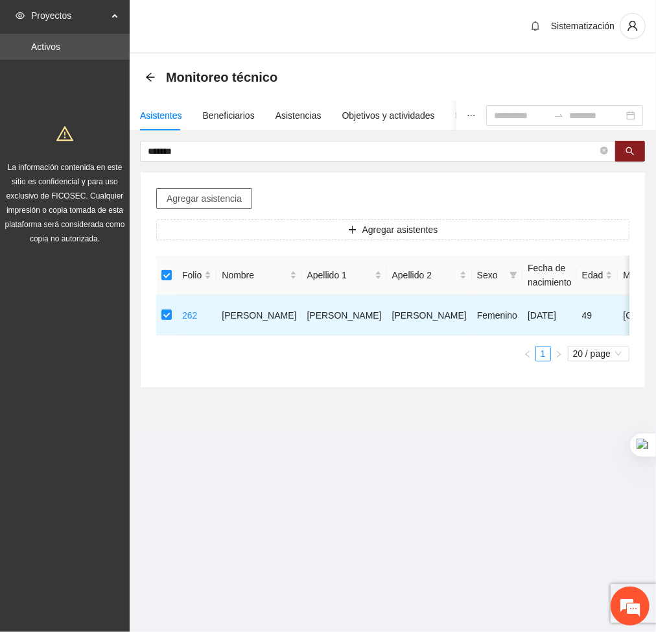
click at [234, 195] on span "Agregar asistencia" at bounding box center [204, 198] width 75 height 14
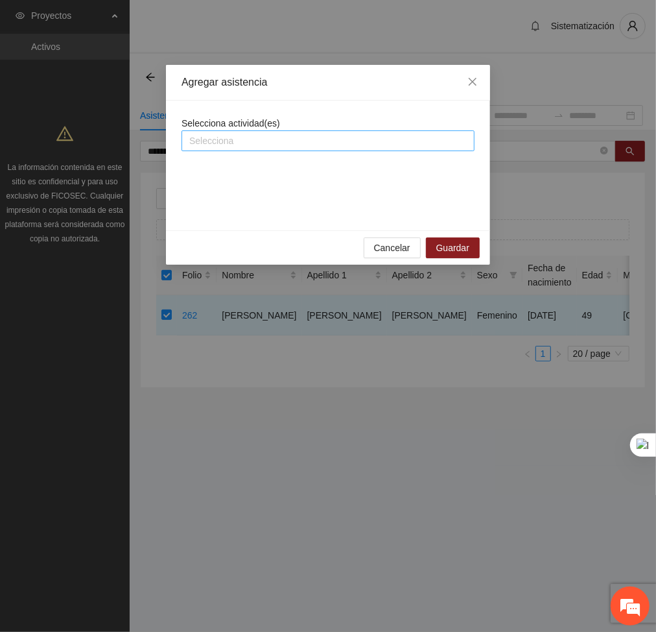
click at [244, 150] on div "Selecciona" at bounding box center [328, 140] width 293 height 21
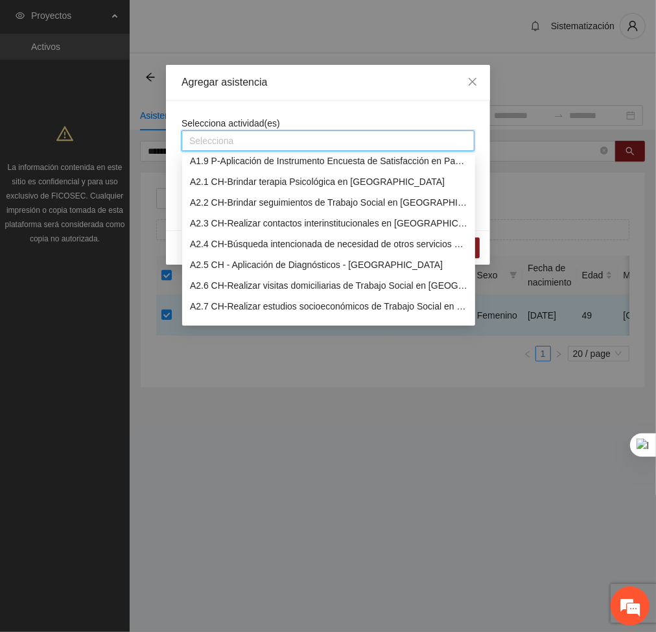
scroll to position [173, 0]
click at [223, 301] on div "A2.7 CH-Realizar estudios socioeconómicos de Trabajo Social en [GEOGRAPHIC_DATA]" at bounding box center [329, 305] width 278 height 14
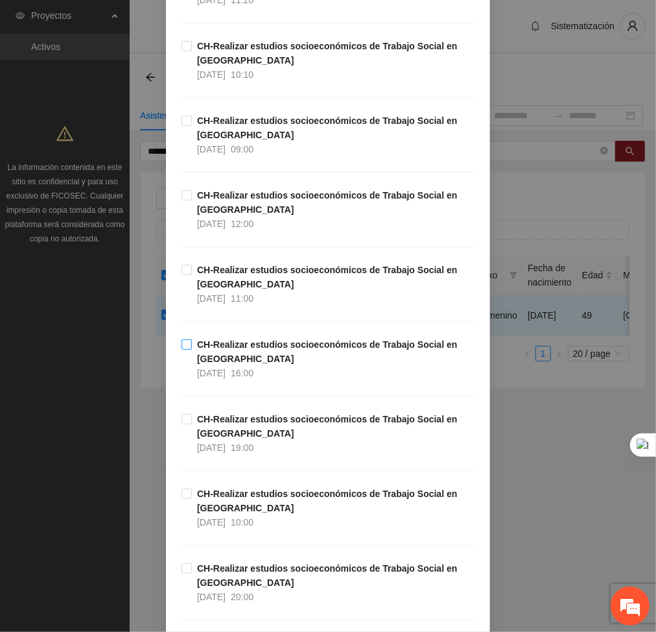
scroll to position [219, 0]
click at [182, 486] on label "CH-Realizar estudios socioeconómicos de Trabajo Social en Chihuahua 25/09/2025 …" at bounding box center [328, 507] width 293 height 43
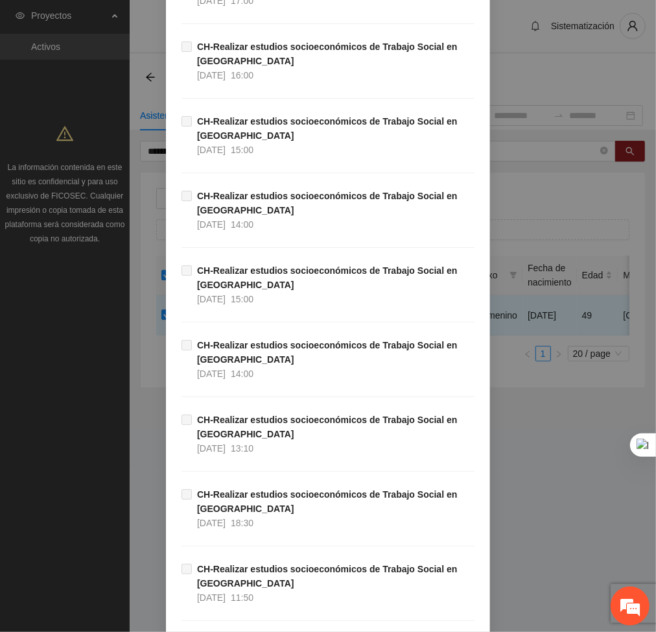
scroll to position [3378, 0]
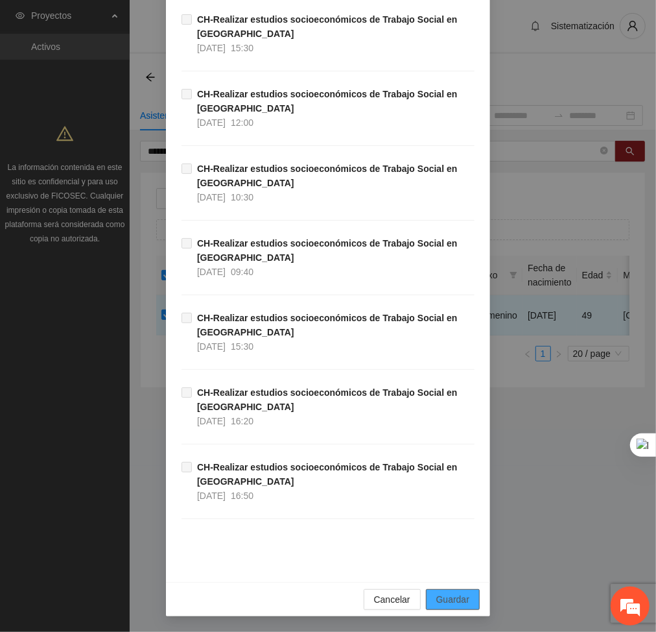
click at [427, 592] on button "Guardar" at bounding box center [453, 599] width 54 height 21
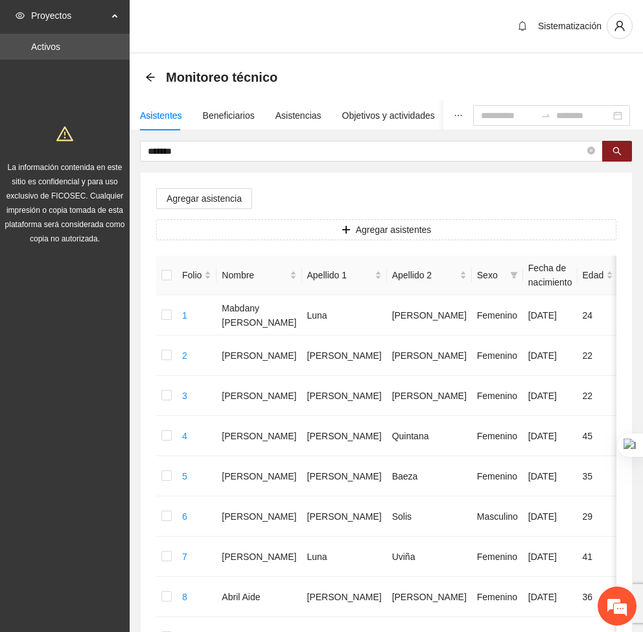
click at [219, 141] on span "*******" at bounding box center [386, 151] width 493 height 21
click at [202, 144] on input "*******" at bounding box center [366, 151] width 437 height 14
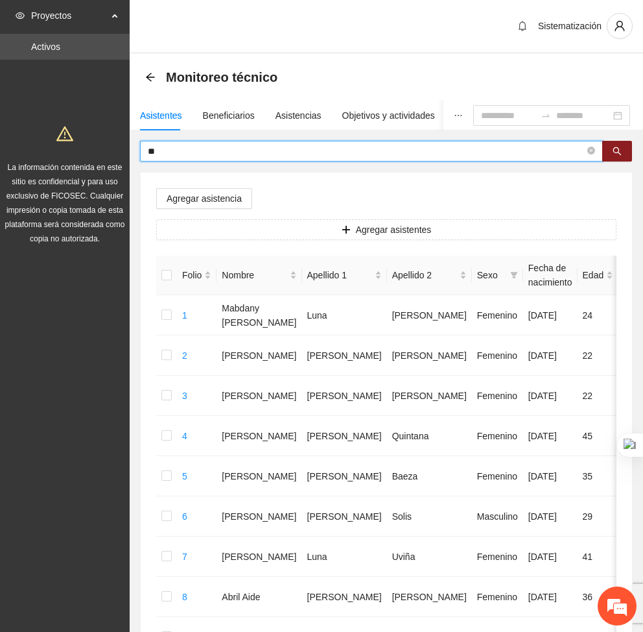
type input "*"
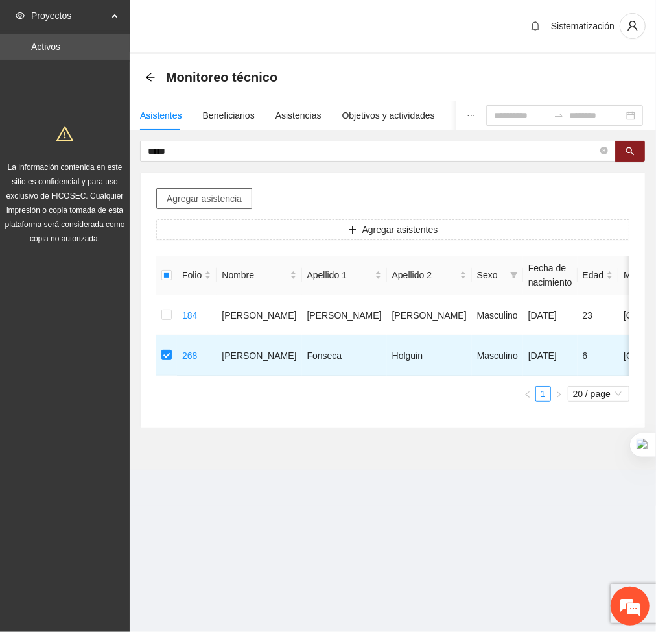
click at [200, 192] on span "Agregar asistencia" at bounding box center [204, 198] width 75 height 14
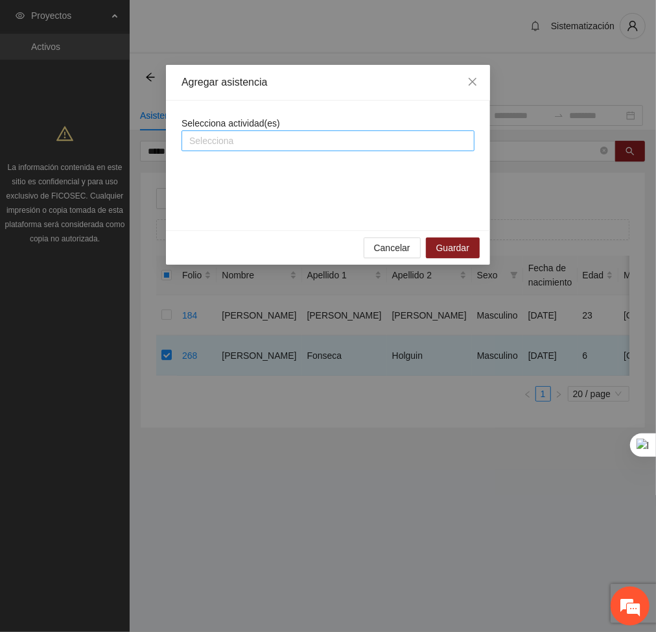
click at [268, 138] on div at bounding box center [328, 141] width 287 height 16
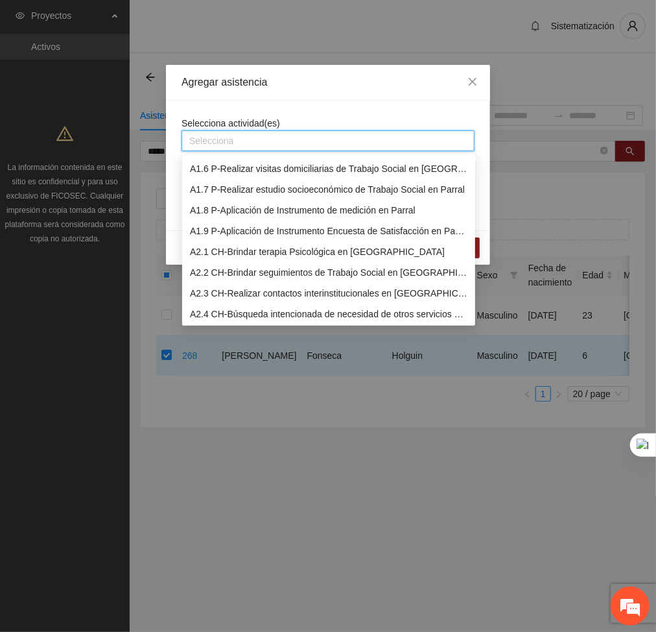
scroll to position [104, 0]
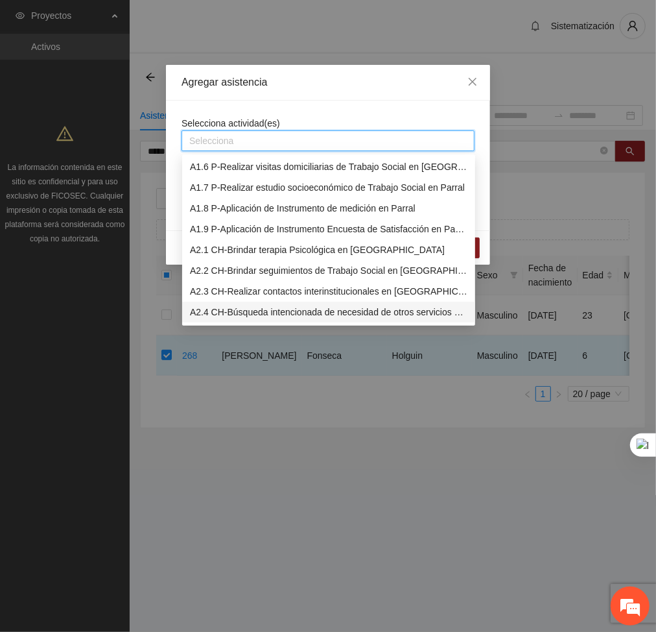
click at [231, 316] on div "A2.4 CH-Búsqueda intencionada de necesidad de otros servicios y canalización a …" at bounding box center [329, 312] width 278 height 14
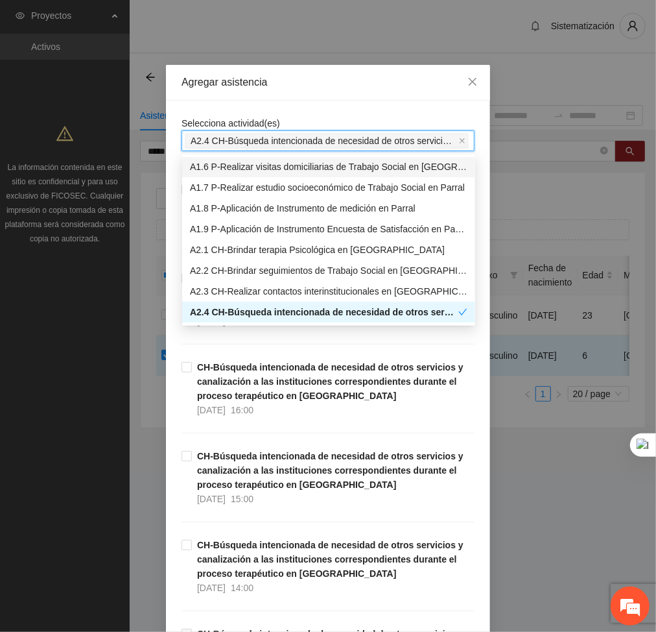
click at [320, 98] on div "Agregar asistencia" at bounding box center [328, 83] width 324 height 36
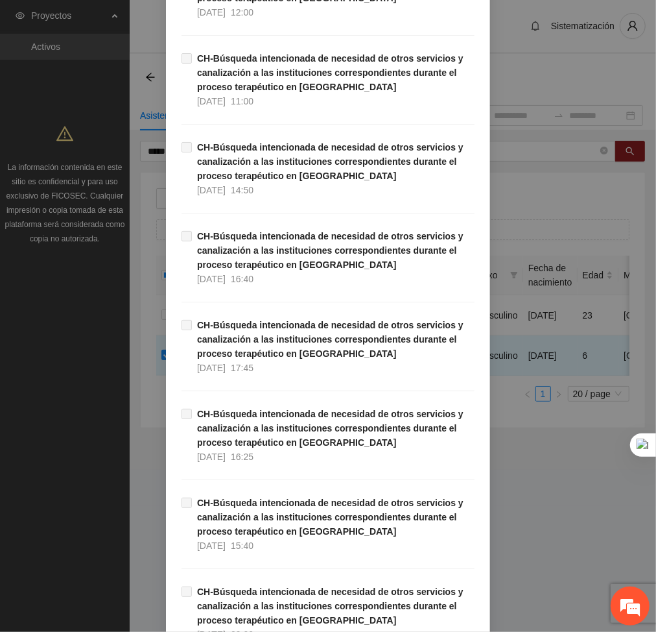
scroll to position [980, 0]
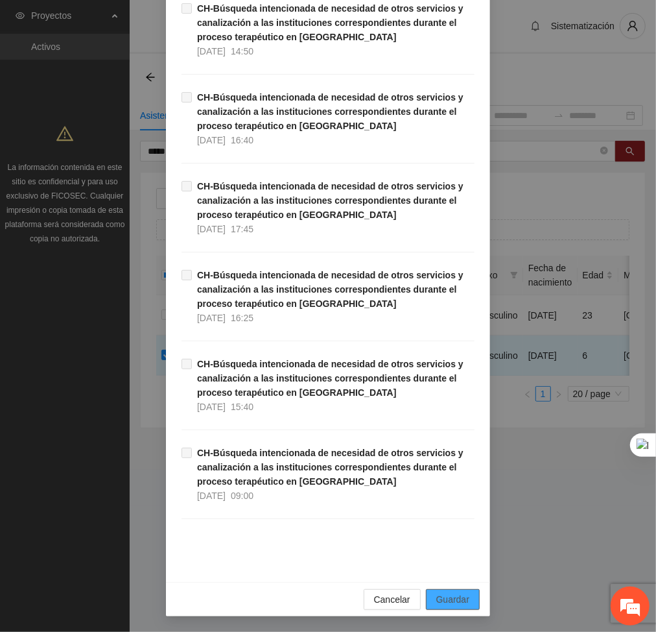
click at [460, 610] on button "Guardar" at bounding box center [453, 599] width 54 height 21
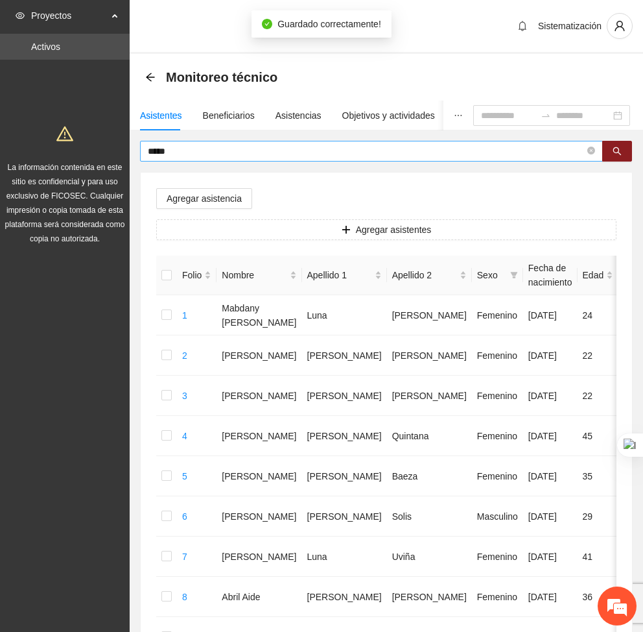
click at [234, 148] on input "*****" at bounding box center [366, 151] width 437 height 14
type input "*"
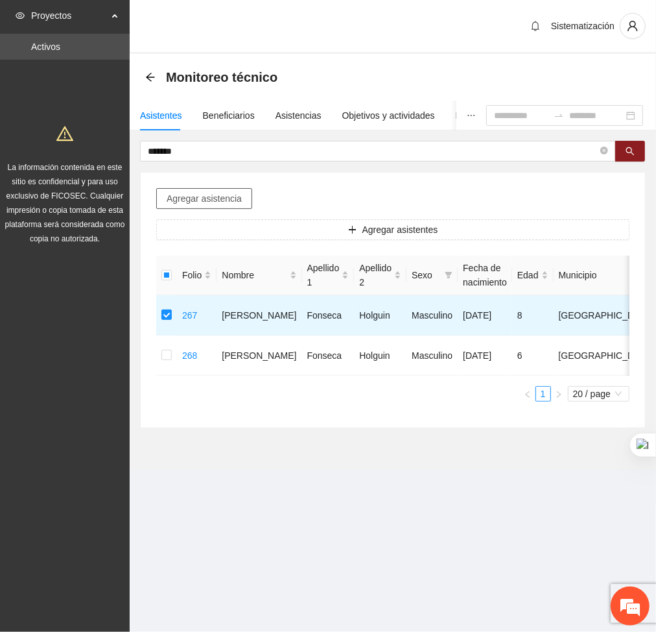
click at [196, 191] on span "Agregar asistencia" at bounding box center [204, 198] width 75 height 14
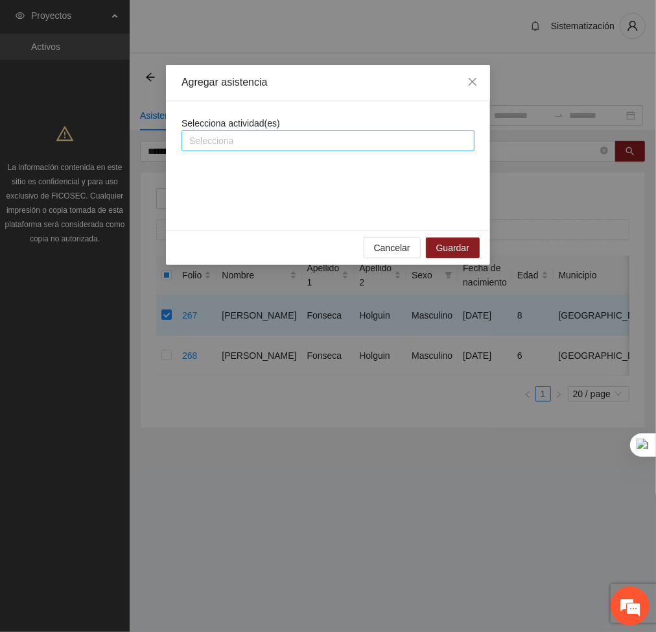
click at [251, 143] on div at bounding box center [328, 141] width 287 height 16
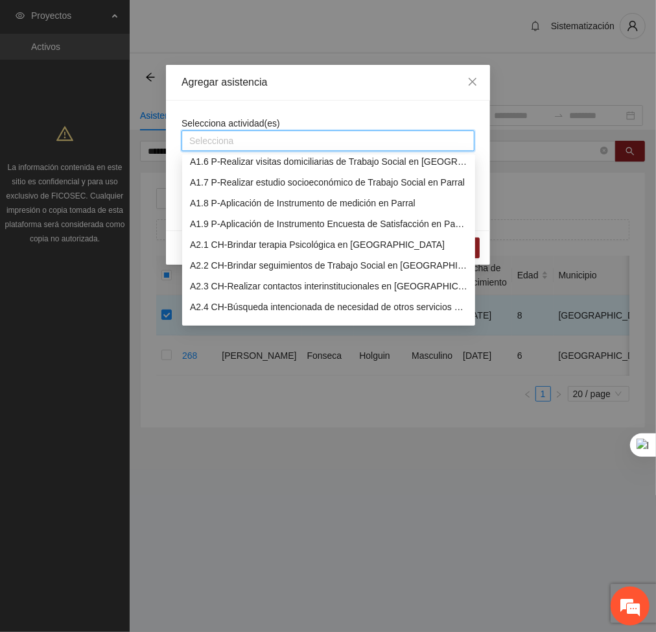
scroll to position [125, 0]
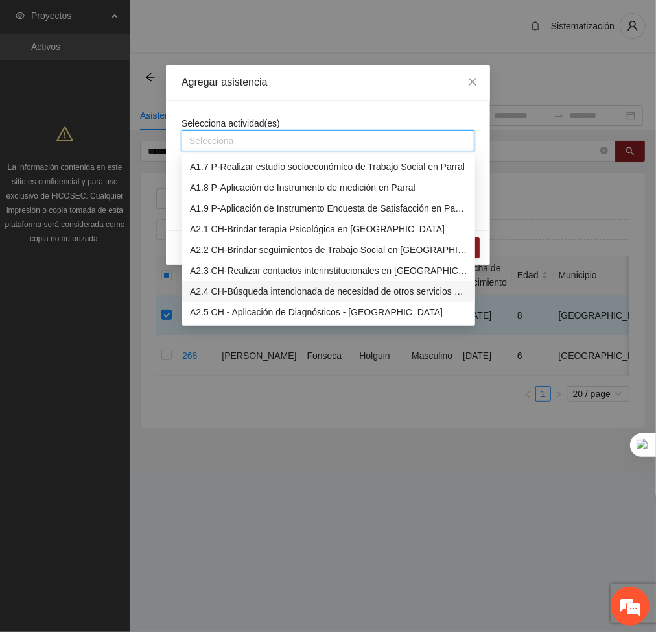
click at [223, 287] on div "A2.4 CH-Búsqueda intencionada de necesidad de otros servicios y canalización a …" at bounding box center [329, 291] width 278 height 14
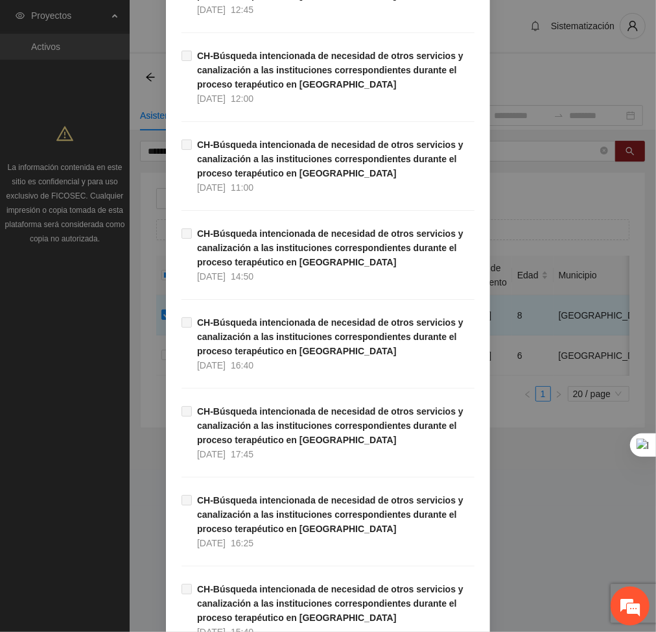
scroll to position [980, 0]
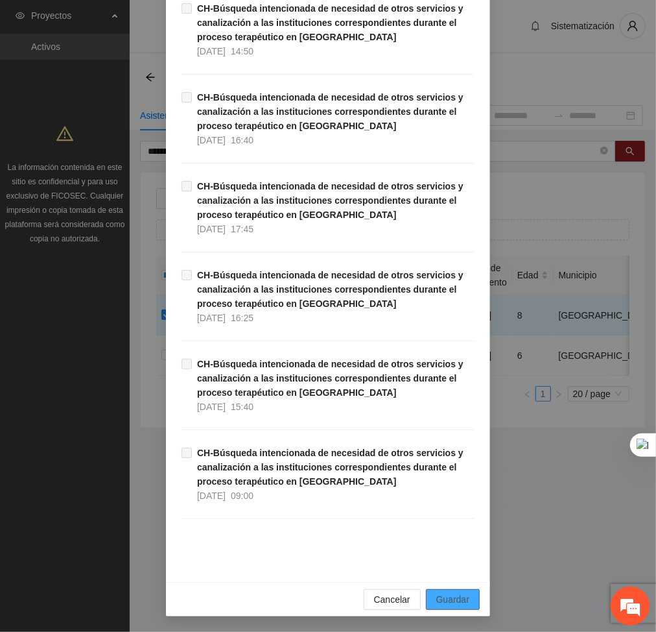
click at [460, 597] on span "Guardar" at bounding box center [452, 599] width 33 height 14
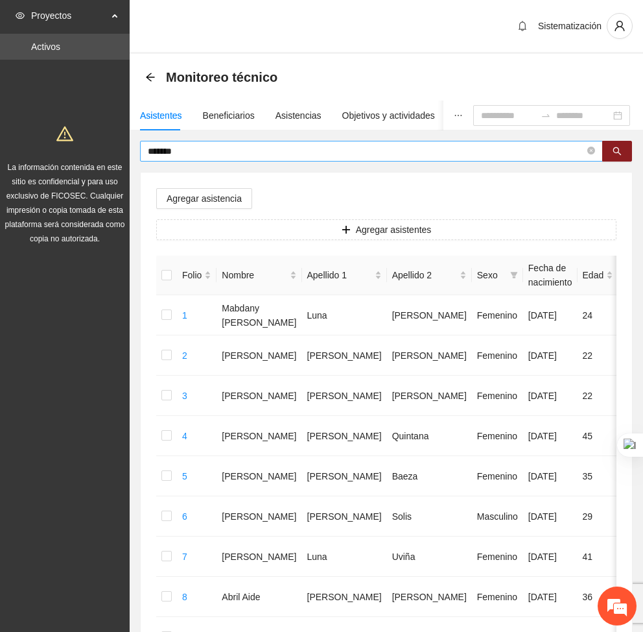
click at [266, 150] on input "*******" at bounding box center [366, 151] width 437 height 14
type input "*"
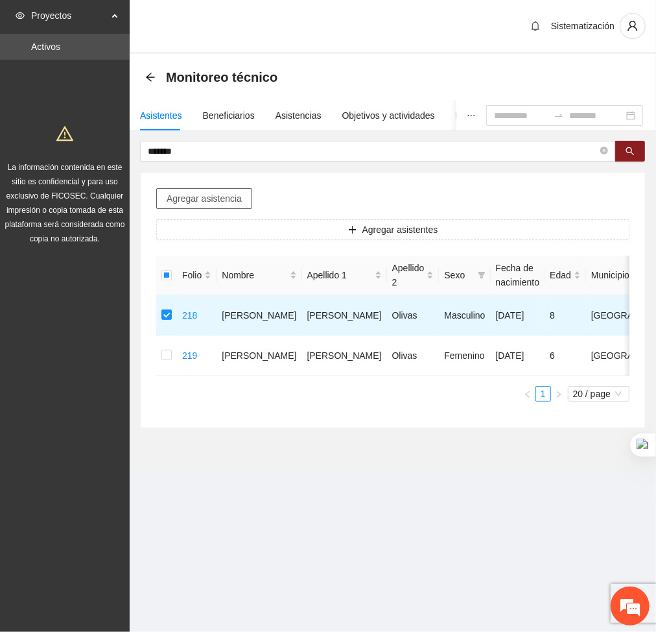
click at [199, 201] on span "Agregar asistencia" at bounding box center [204, 198] width 75 height 14
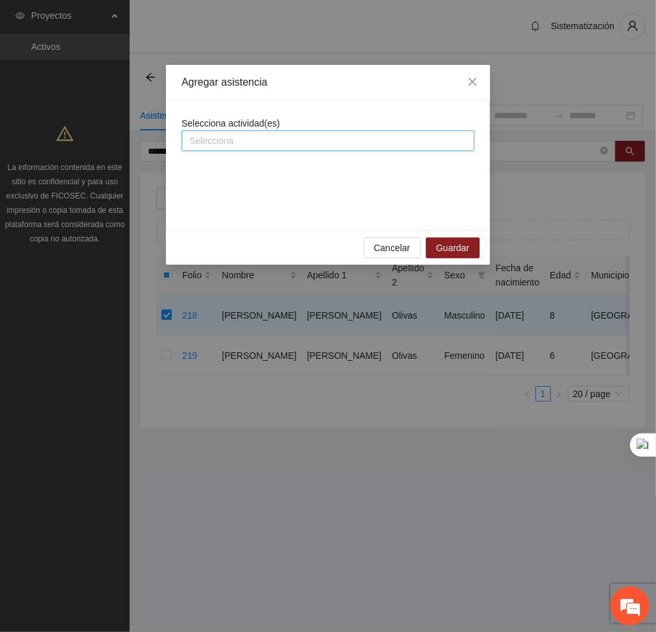
click at [260, 145] on div at bounding box center [328, 141] width 287 height 16
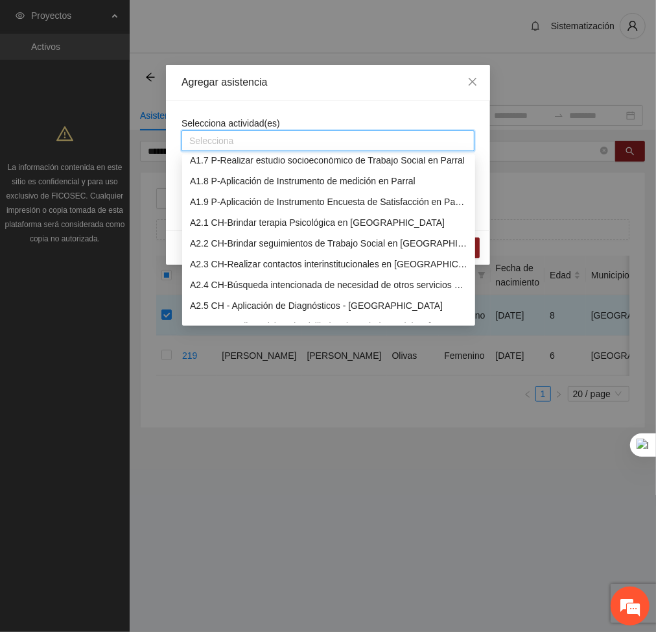
scroll to position [132, 0]
click at [239, 289] on div "A2.4 CH-Búsqueda intencionada de necesidad de otros servicios y canalización a …" at bounding box center [329, 285] width 278 height 14
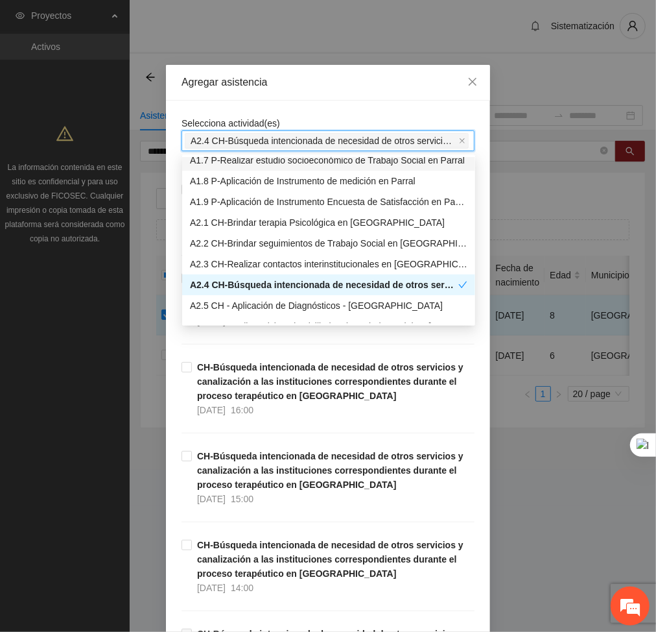
click at [310, 99] on div "Agregar asistencia" at bounding box center [328, 83] width 324 height 36
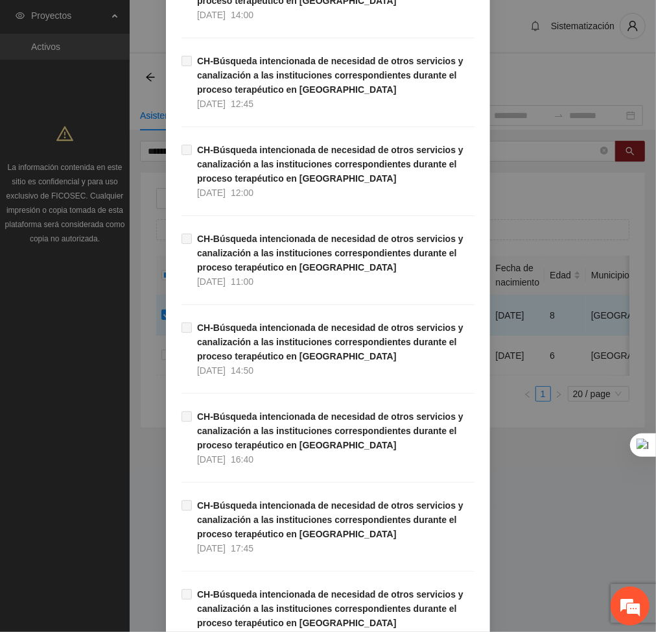
scroll to position [980, 0]
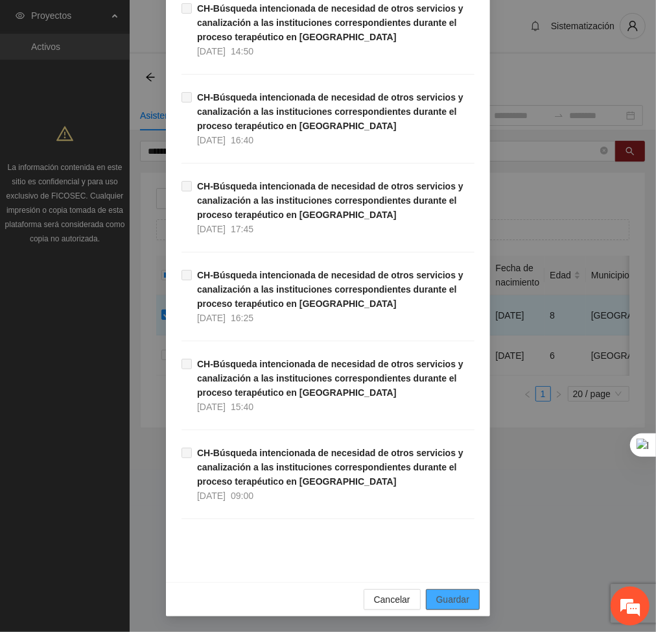
click at [458, 590] on button "Guardar" at bounding box center [453, 599] width 54 height 21
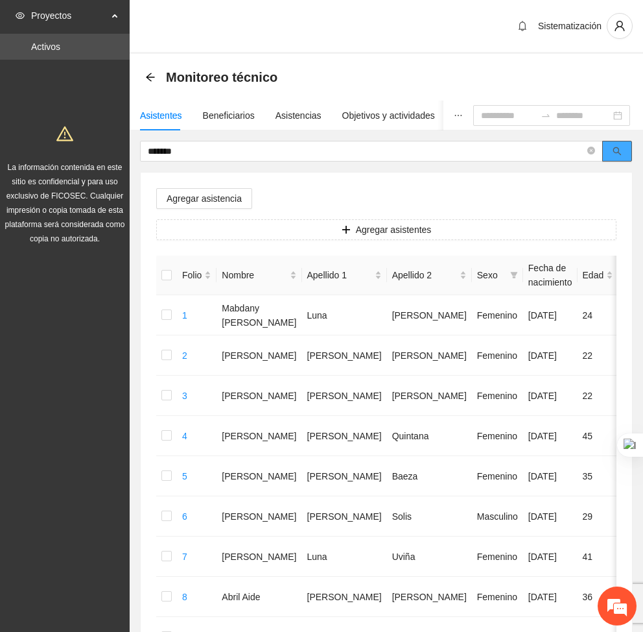
click at [620, 150] on icon "search" at bounding box center [617, 151] width 9 height 9
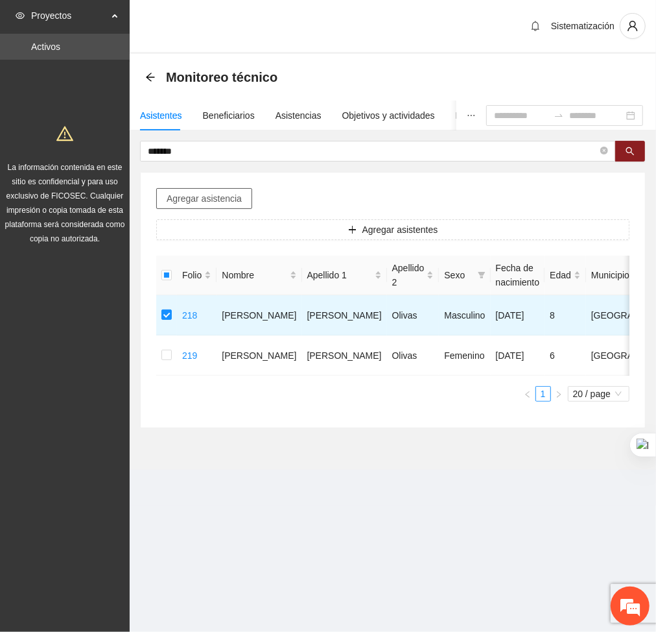
click at [190, 198] on span "Agregar asistencia" at bounding box center [204, 198] width 75 height 14
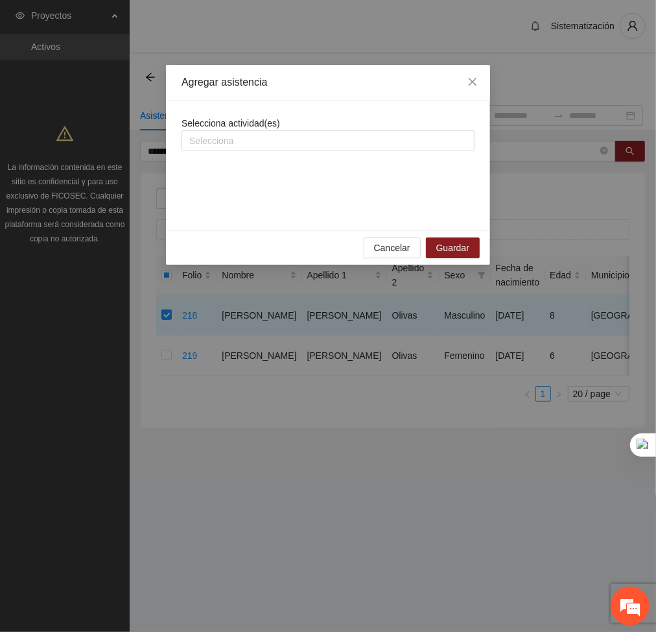
click at [231, 125] on span "Selecciona actividad(es)" at bounding box center [231, 123] width 99 height 10
click at [232, 136] on div at bounding box center [328, 141] width 287 height 16
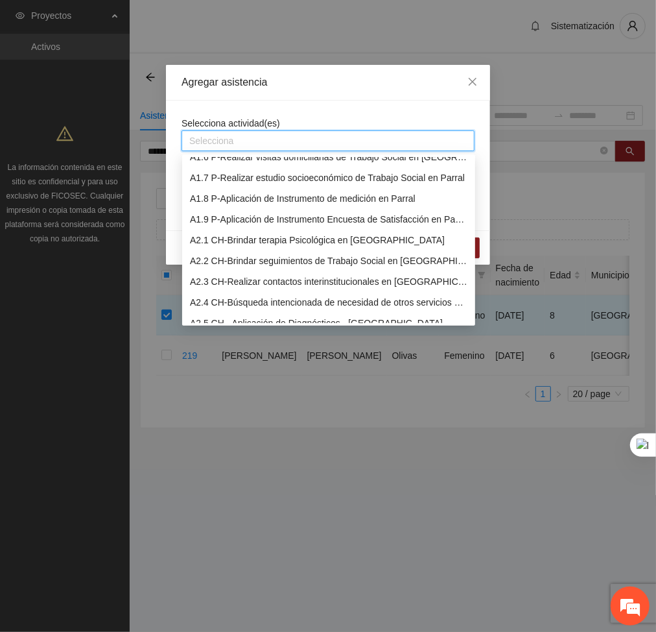
scroll to position [117, 0]
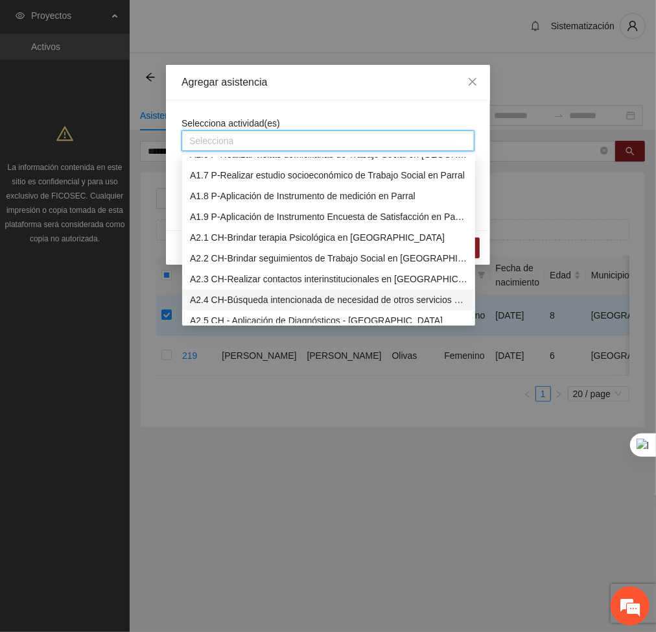
click at [222, 303] on div "A2.4 CH-Búsqueda intencionada de necesidad de otros servicios y canalización a …" at bounding box center [329, 299] width 278 height 14
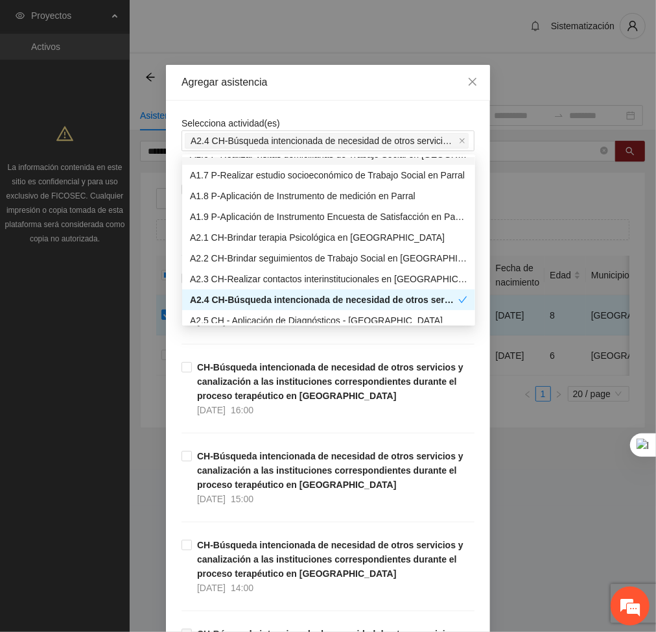
click at [322, 116] on div "Selecciona actividad(es) A2.4 CH-Búsqueda intencionada de necesidad de otros se…" at bounding box center [328, 133] width 293 height 35
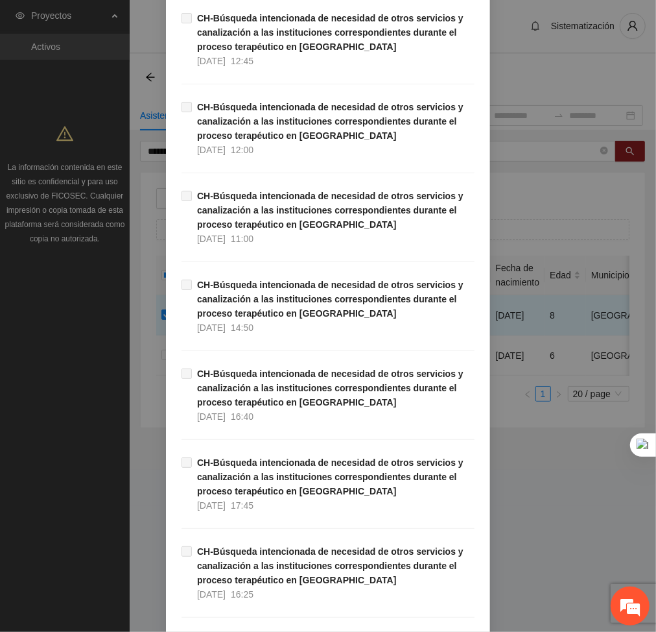
scroll to position [1008, 0]
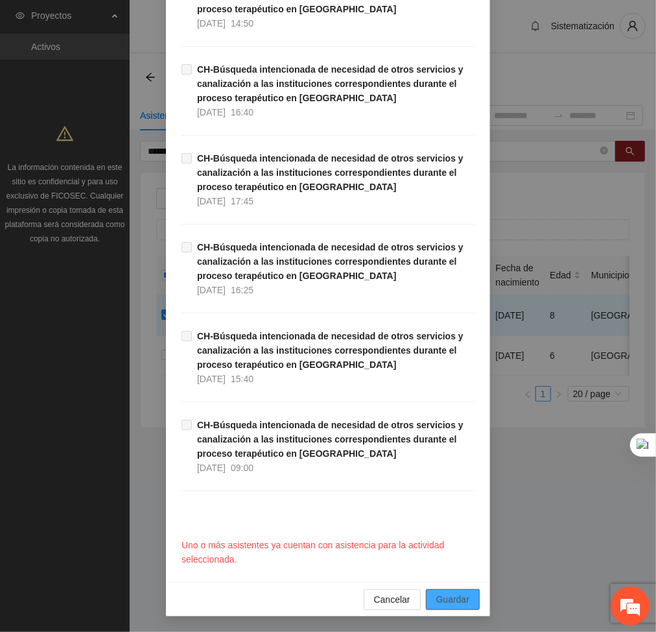
click at [447, 600] on span "Guardar" at bounding box center [452, 599] width 33 height 14
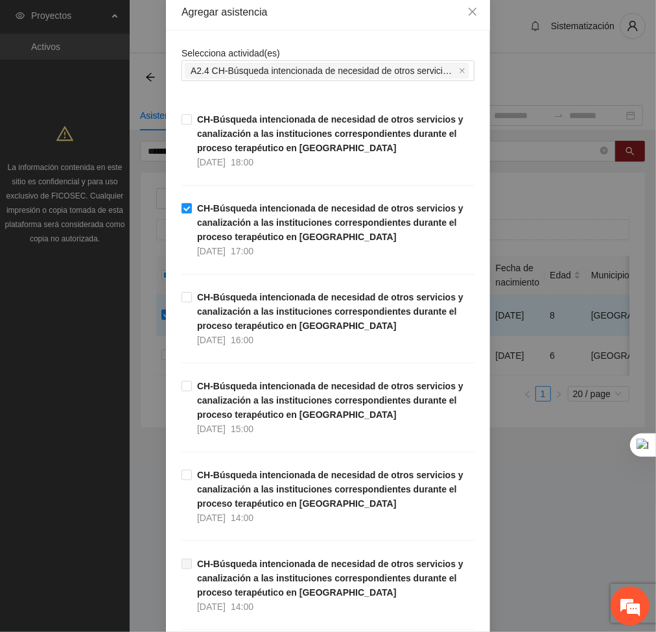
scroll to position [0, 0]
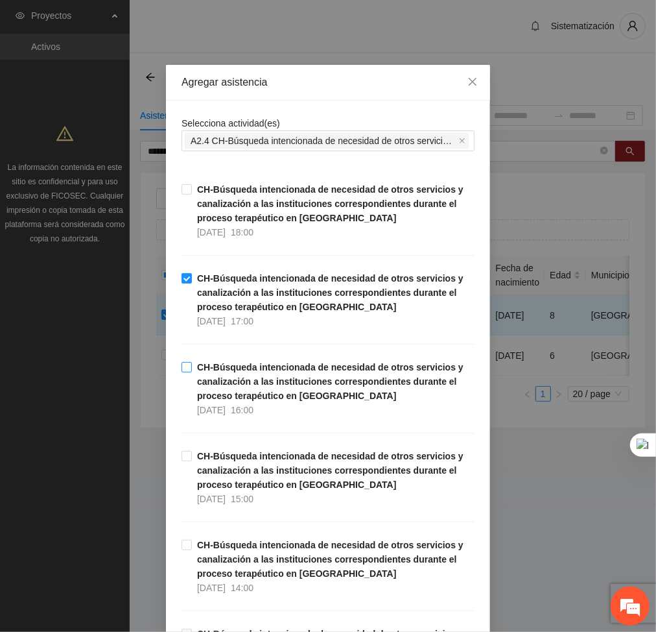
click at [192, 362] on span "CH-Búsqueda intencionada de necesidad de otros servicios y canalización a las i…" at bounding box center [333, 388] width 283 height 57
click at [192, 276] on span "CH-Búsqueda intencionada de necesidad de otros servicios y canalización a las i…" at bounding box center [333, 299] width 283 height 57
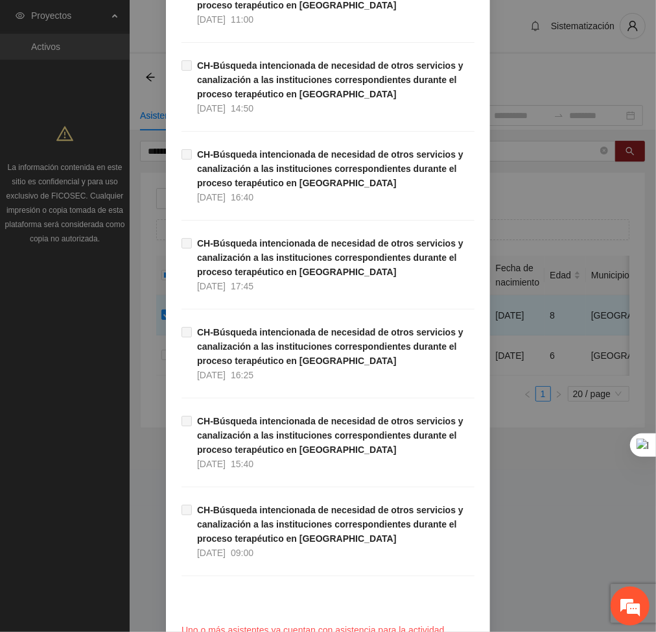
scroll to position [1008, 0]
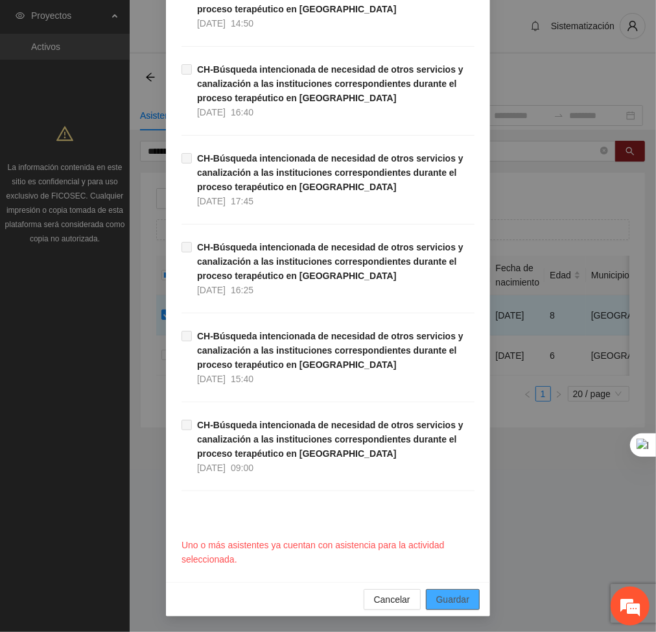
click at [449, 597] on span "Guardar" at bounding box center [452, 599] width 33 height 14
click at [381, 588] on div "Cancelar Guardar" at bounding box center [328, 599] width 324 height 34
click at [380, 594] on span "Cancelar" at bounding box center [392, 599] width 36 height 14
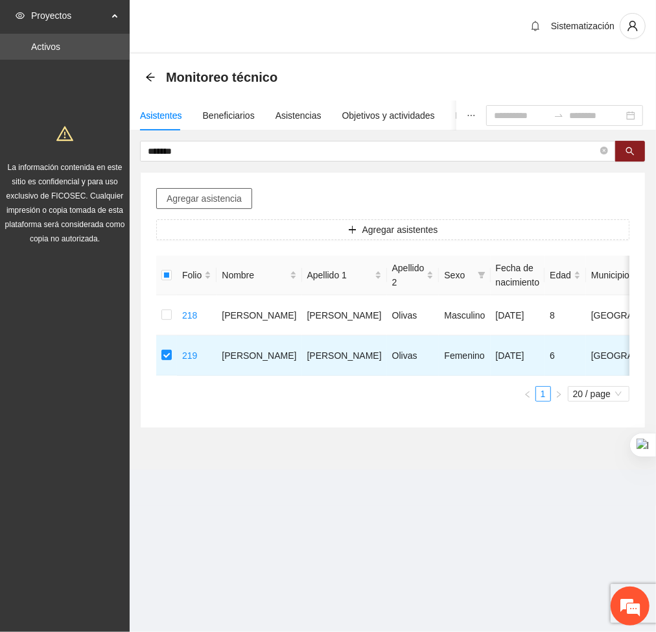
click at [205, 207] on button "Agregar asistencia" at bounding box center [204, 198] width 96 height 21
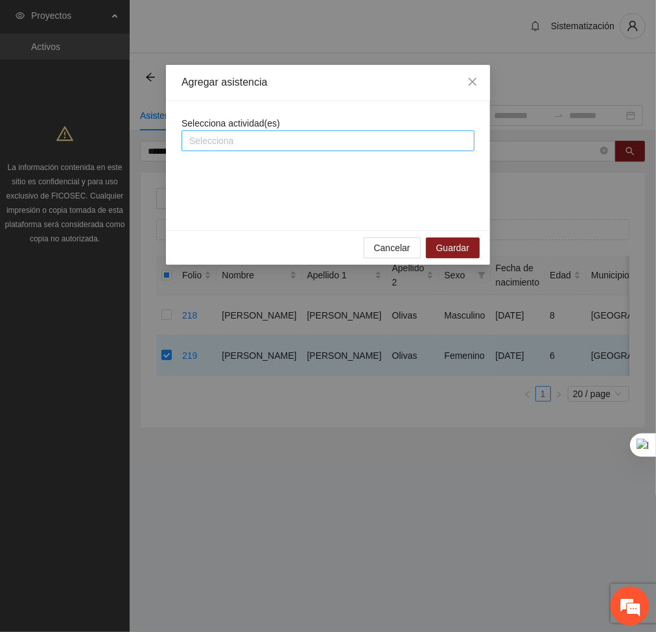
click at [231, 133] on div at bounding box center [328, 141] width 287 height 16
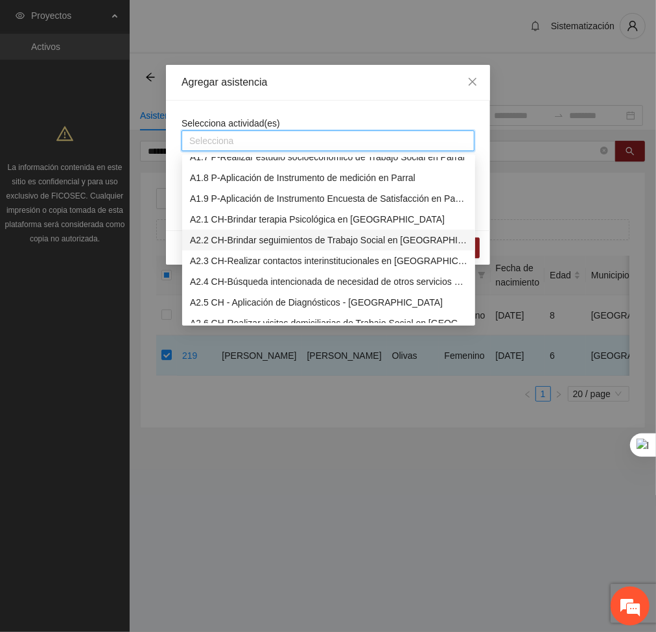
scroll to position [136, 0]
click at [215, 271] on div "A2.4 CH-Búsqueda intencionada de necesidad de otros servicios y canalización a …" at bounding box center [328, 280] width 293 height 21
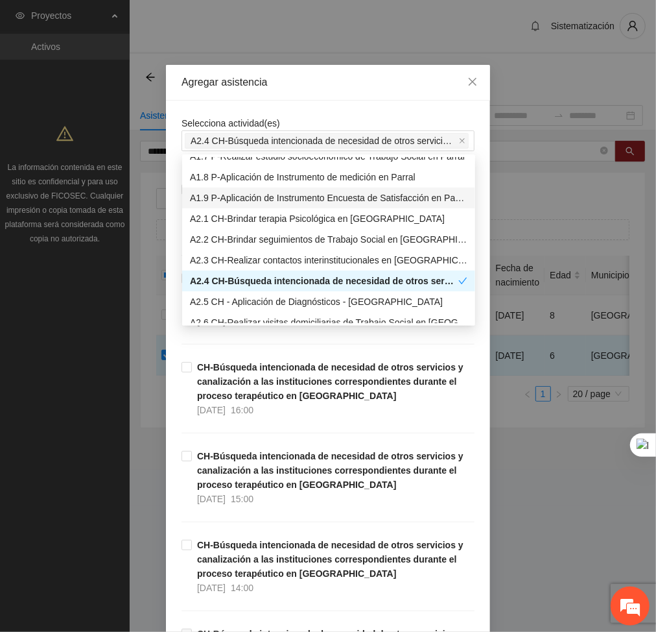
click at [326, 97] on div "Agregar asistencia" at bounding box center [328, 83] width 324 height 36
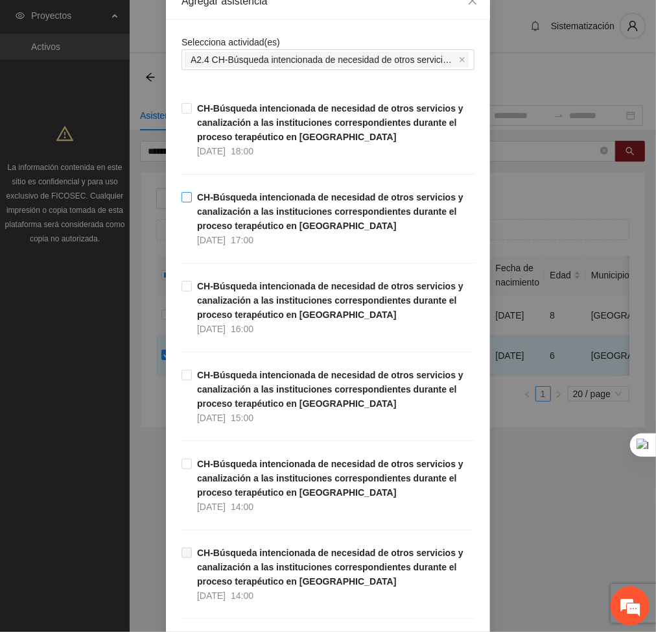
scroll to position [81, 0]
click at [182, 117] on label "CH-Búsqueda intencionada de necesidad de otros servicios y canalización a las i…" at bounding box center [328, 129] width 293 height 57
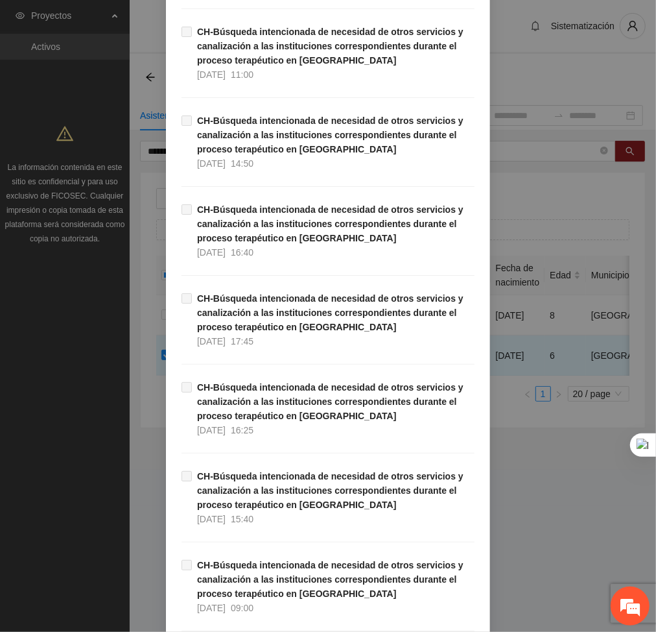
scroll to position [980, 0]
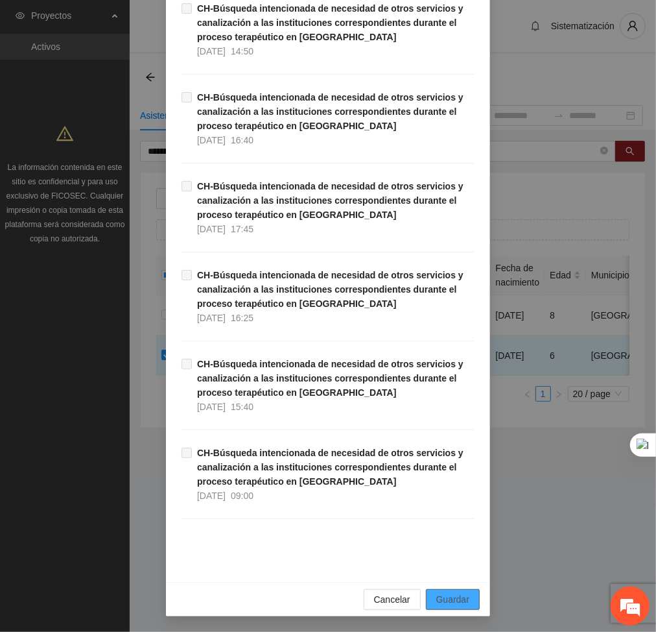
click at [448, 594] on span "Guardar" at bounding box center [452, 599] width 33 height 14
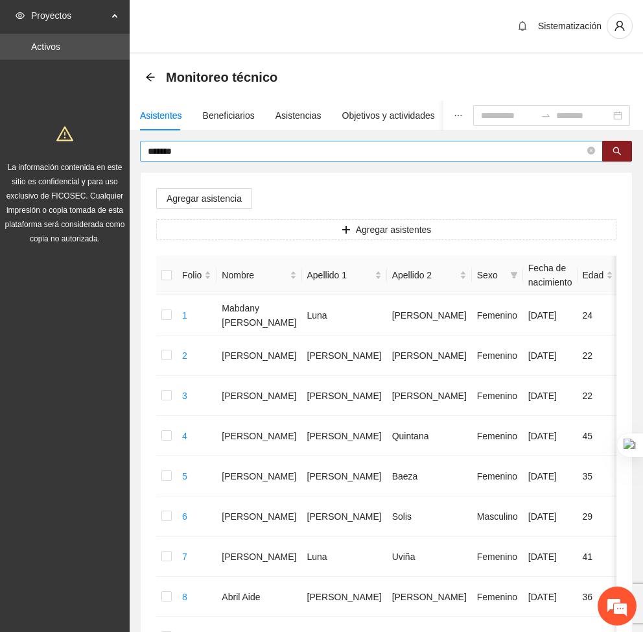
click at [189, 152] on input "*******" at bounding box center [366, 151] width 437 height 14
type input "*"
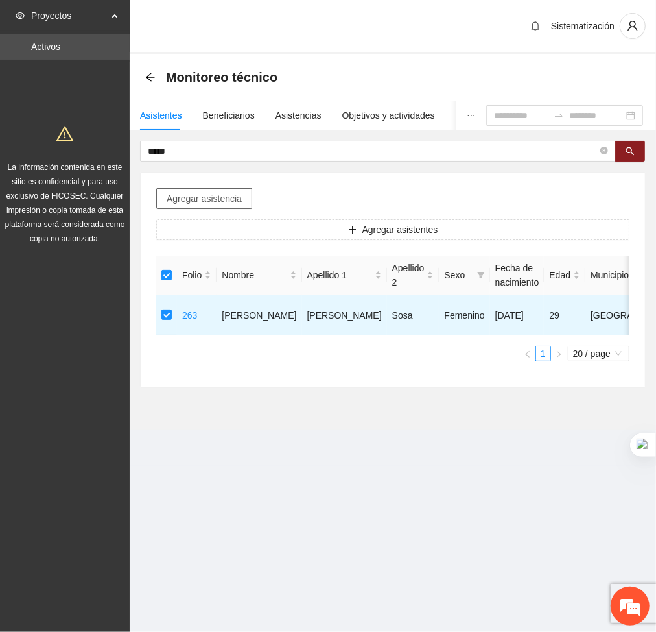
click at [190, 195] on span "Agregar asistencia" at bounding box center [204, 198] width 75 height 14
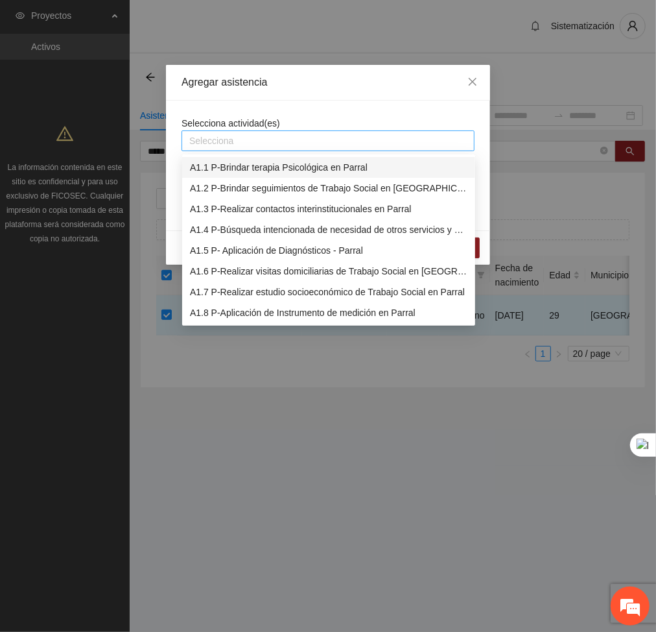
click at [230, 144] on div at bounding box center [328, 141] width 287 height 16
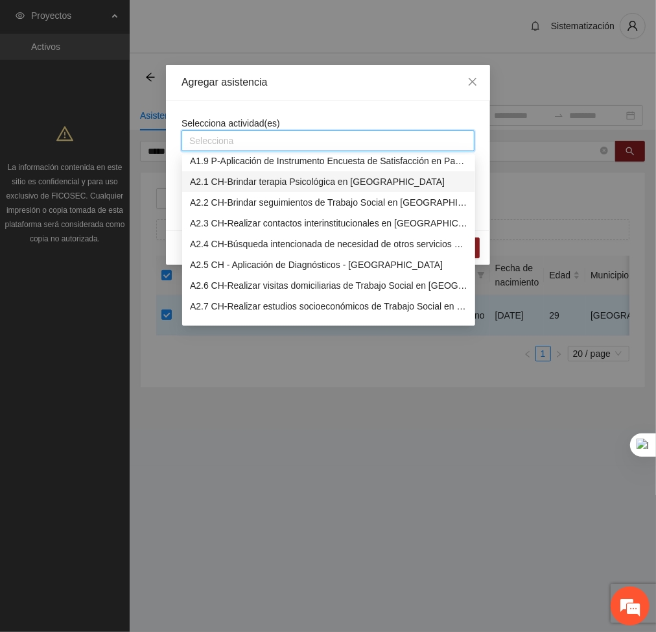
scroll to position [174, 0]
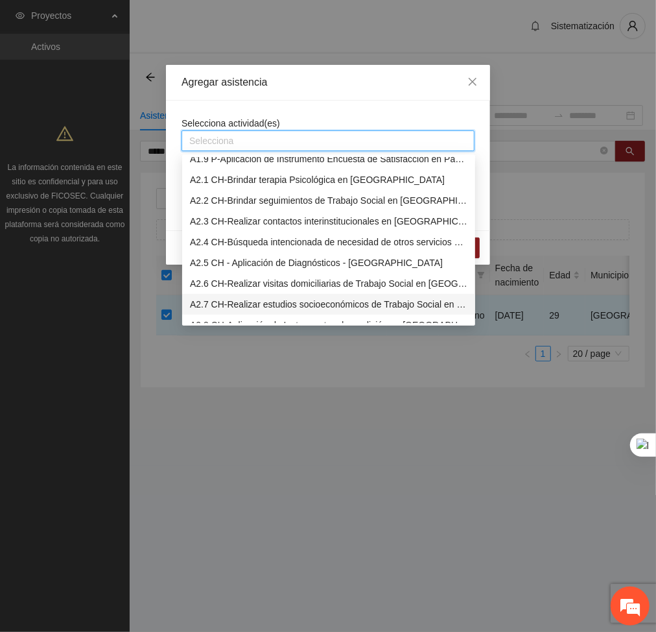
click at [220, 295] on div "A2.7 CH-Realizar estudios socioeconómicos de Trabajo Social en [GEOGRAPHIC_DATA]" at bounding box center [328, 304] width 293 height 21
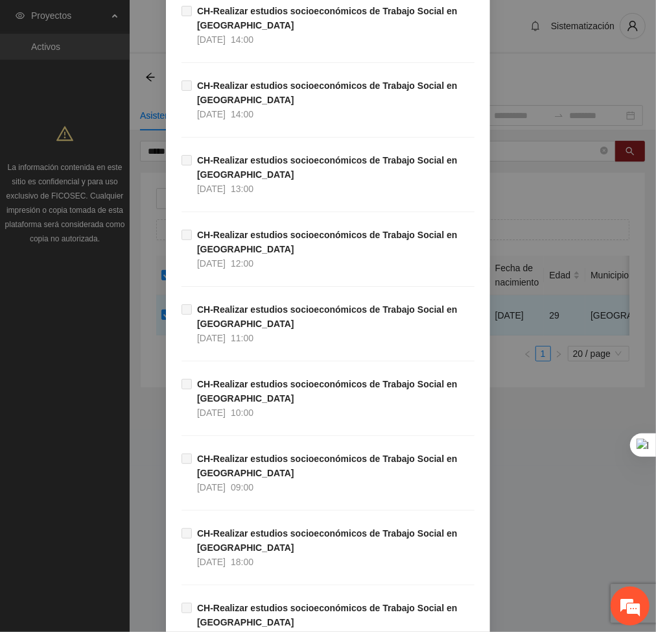
scroll to position [3378, 0]
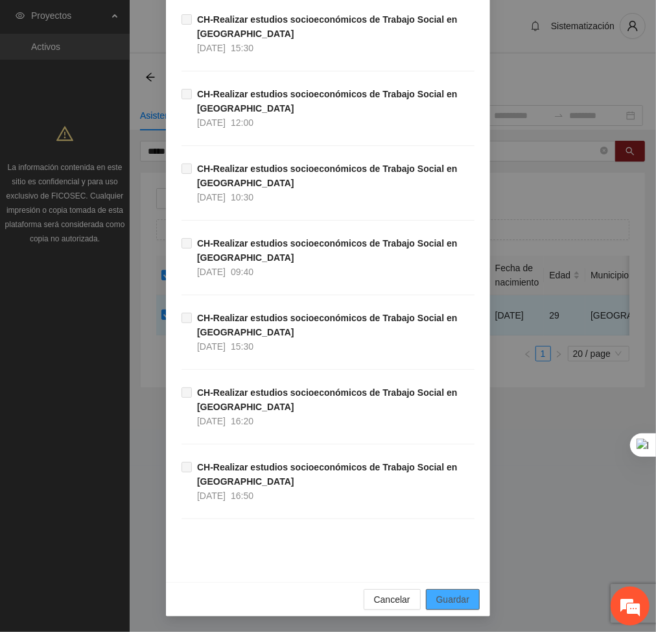
click at [449, 597] on span "Guardar" at bounding box center [452, 599] width 33 height 14
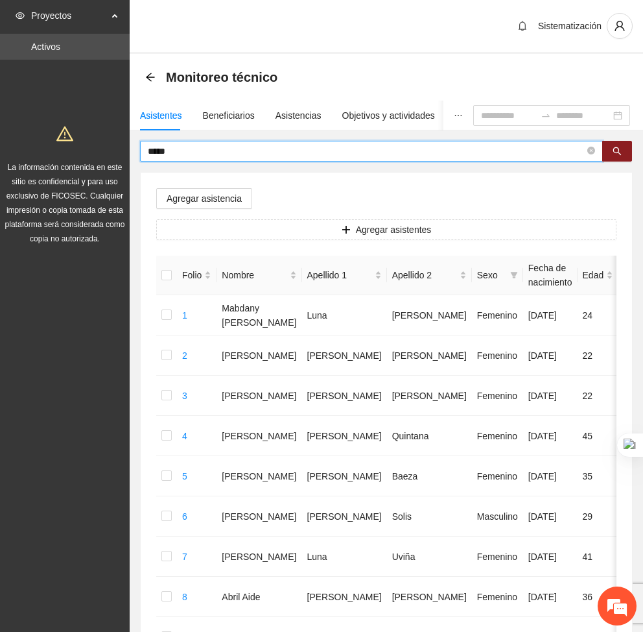
click at [274, 150] on input "*****" at bounding box center [366, 151] width 437 height 14
type input "*"
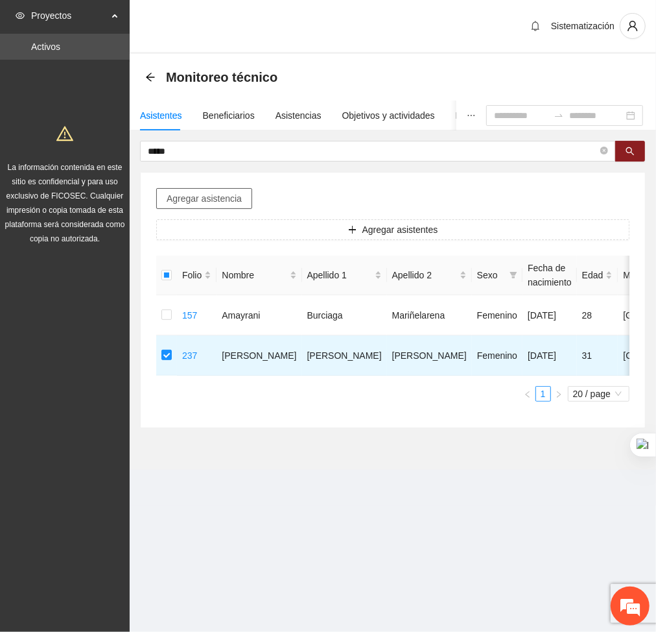
click at [230, 190] on button "Agregar asistencia" at bounding box center [204, 198] width 96 height 21
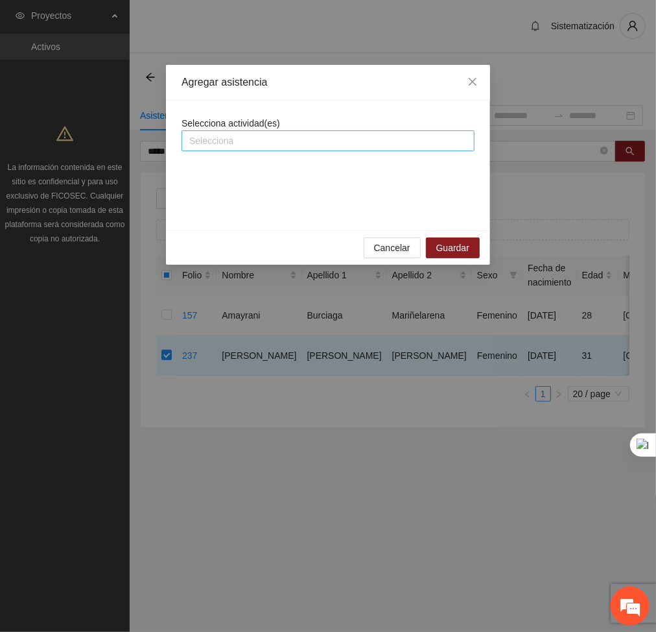
click at [237, 145] on div at bounding box center [328, 141] width 287 height 16
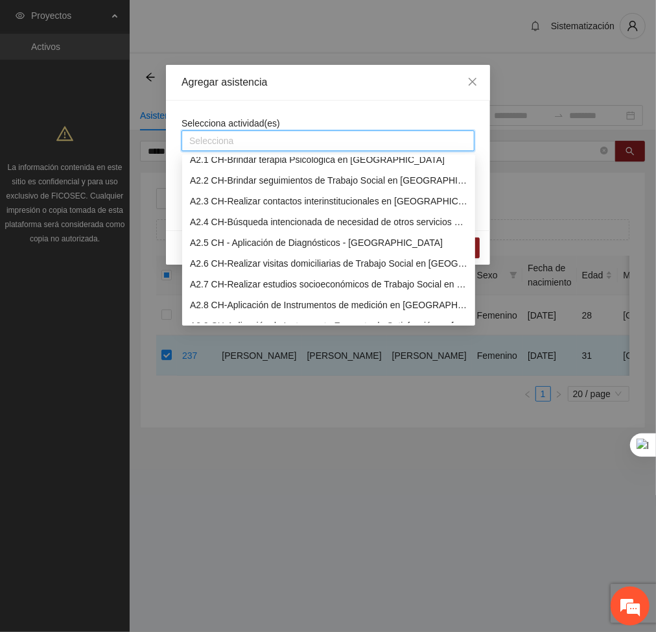
scroll to position [195, 0]
click at [235, 240] on div "A2.5 CH - Aplicación de Diagnósticos - [GEOGRAPHIC_DATA]" at bounding box center [329, 242] width 278 height 14
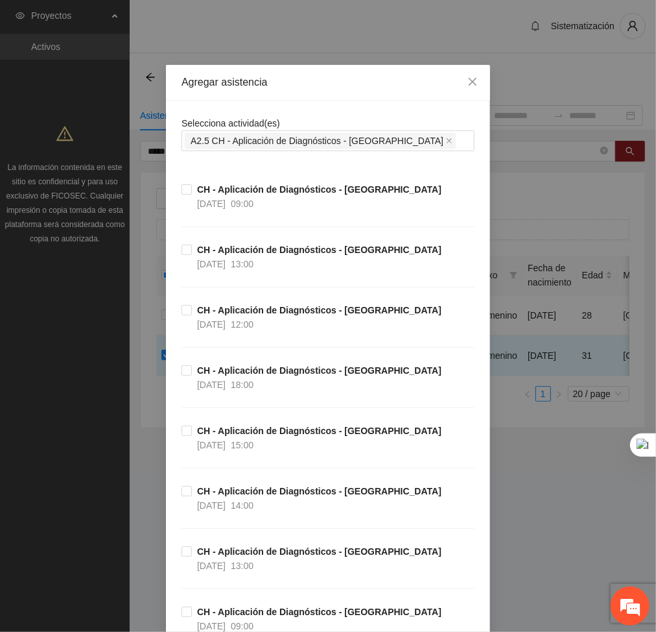
click at [182, 195] on label "CH - Aplicación de Diagnósticos - Chihuahua 29/09/2025 09:00" at bounding box center [314, 196] width 265 height 29
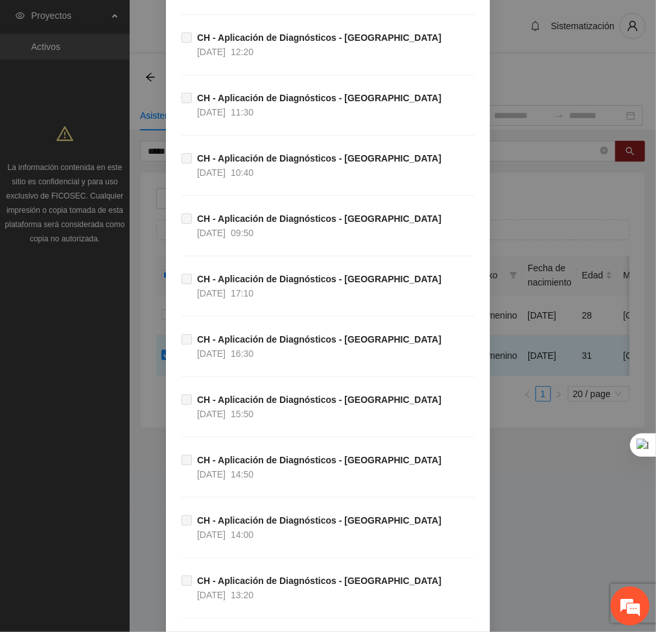
scroll to position [4536, 0]
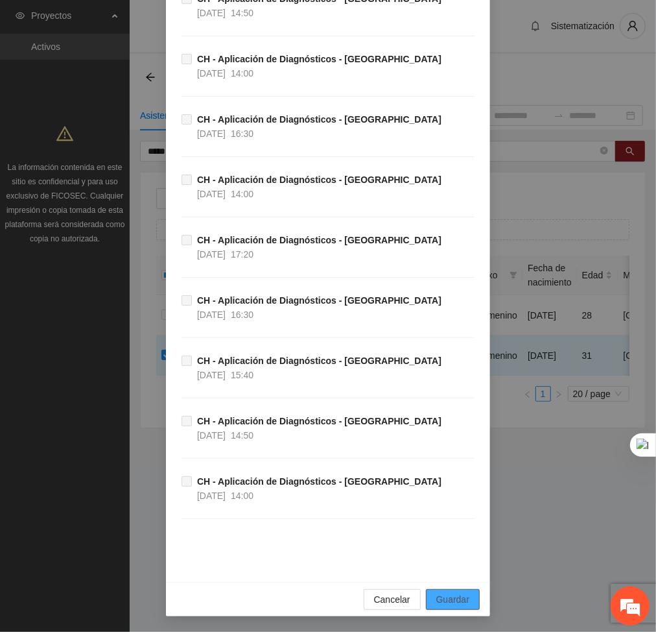
click at [458, 596] on span "Guardar" at bounding box center [452, 599] width 33 height 14
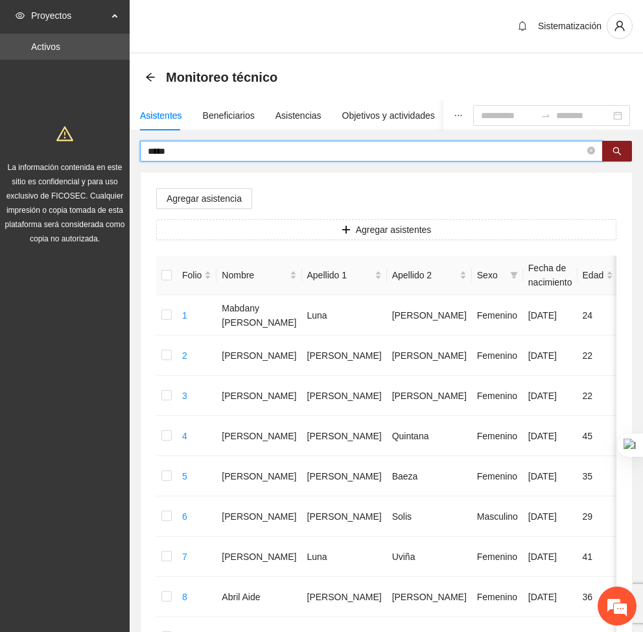
click at [208, 154] on input "*****" at bounding box center [366, 151] width 437 height 14
type input "*"
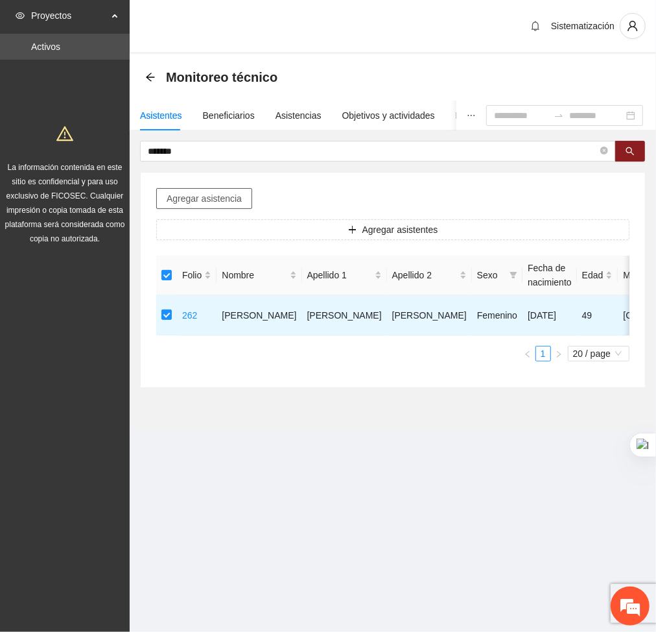
click at [202, 198] on span "Agregar asistencia" at bounding box center [204, 198] width 75 height 14
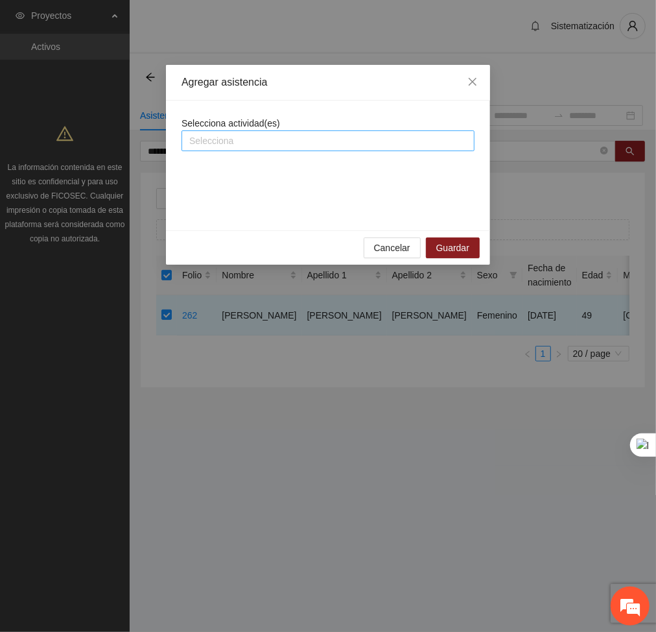
click at [243, 143] on div at bounding box center [328, 141] width 287 height 16
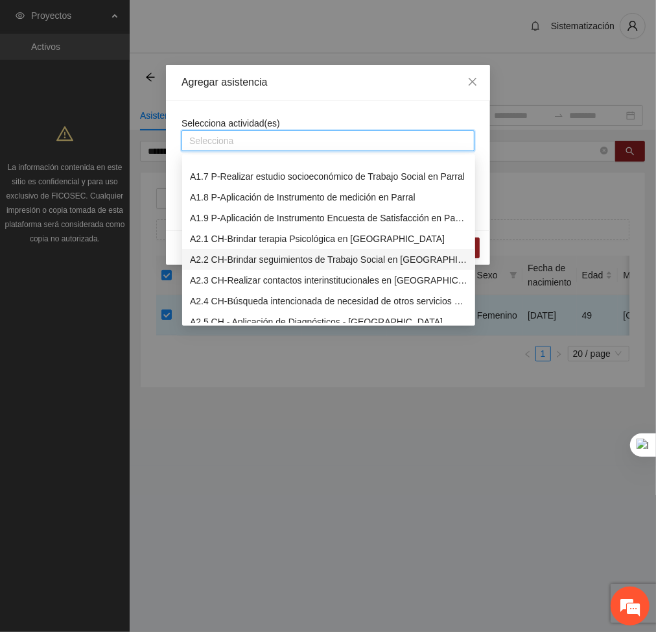
scroll to position [158, 0]
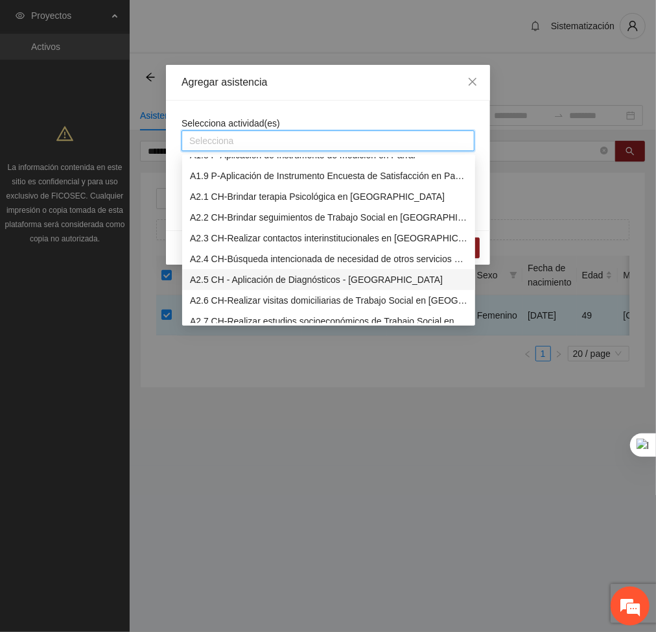
click at [218, 276] on div "A2.5 CH - Aplicación de Diagnósticos - [GEOGRAPHIC_DATA]" at bounding box center [329, 279] width 278 height 14
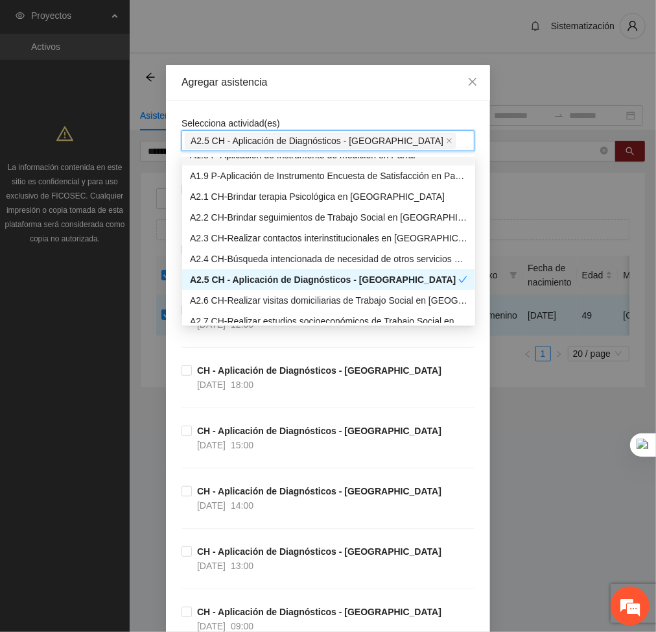
click at [329, 99] on div "Agregar asistencia" at bounding box center [328, 83] width 324 height 36
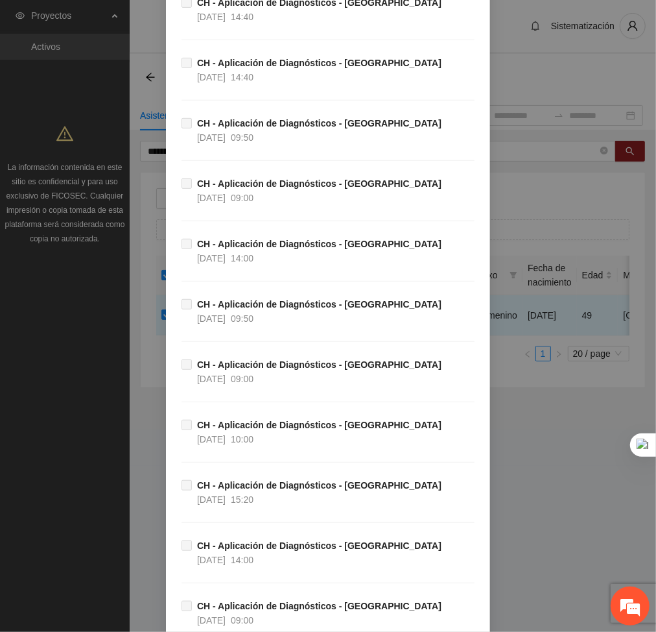
scroll to position [4536, 0]
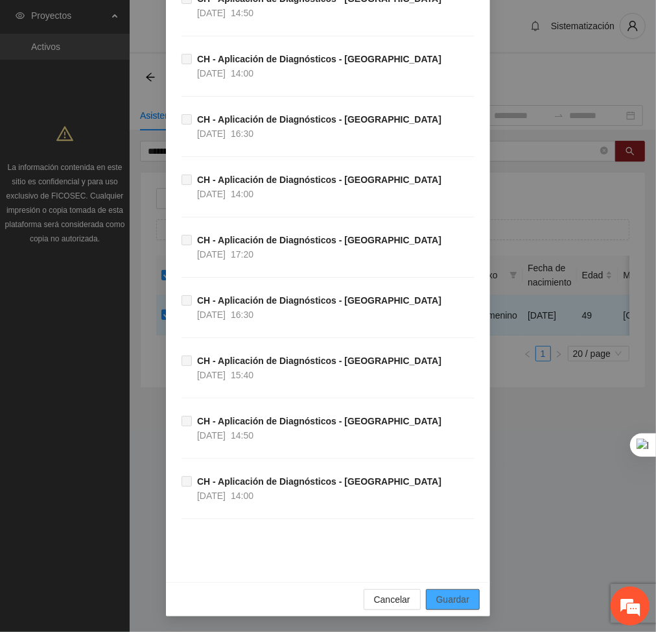
click at [427, 597] on button "Guardar" at bounding box center [453, 599] width 54 height 21
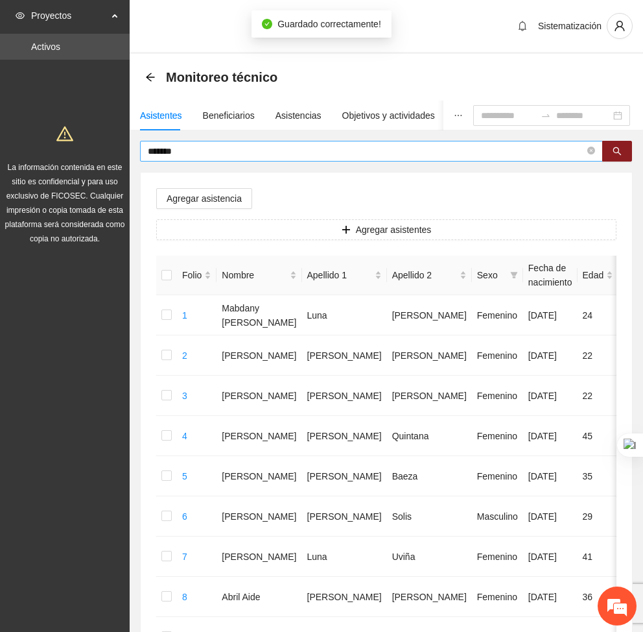
click at [172, 152] on input "*******" at bounding box center [366, 151] width 437 height 14
type input "*"
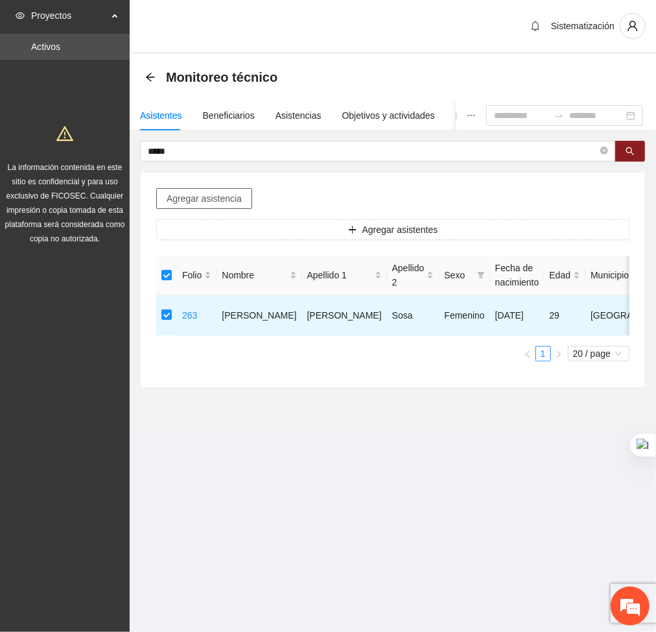
click at [195, 197] on span "Agregar asistencia" at bounding box center [204, 198] width 75 height 14
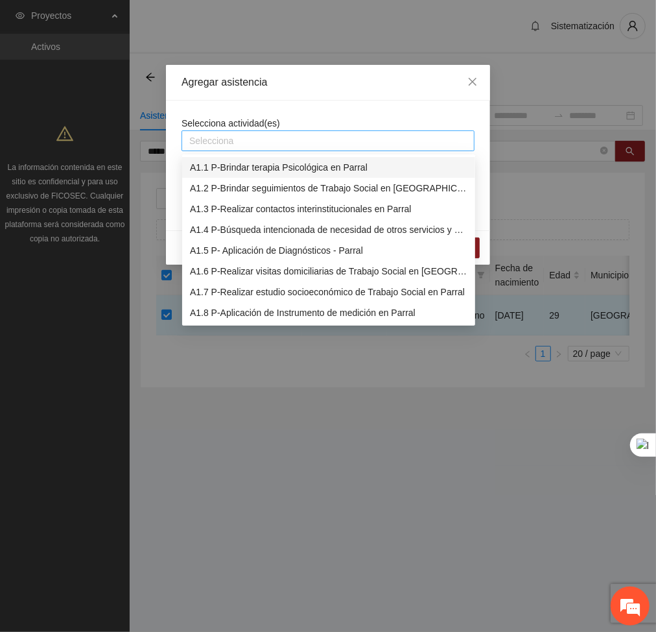
click at [226, 137] on div at bounding box center [328, 141] width 287 height 16
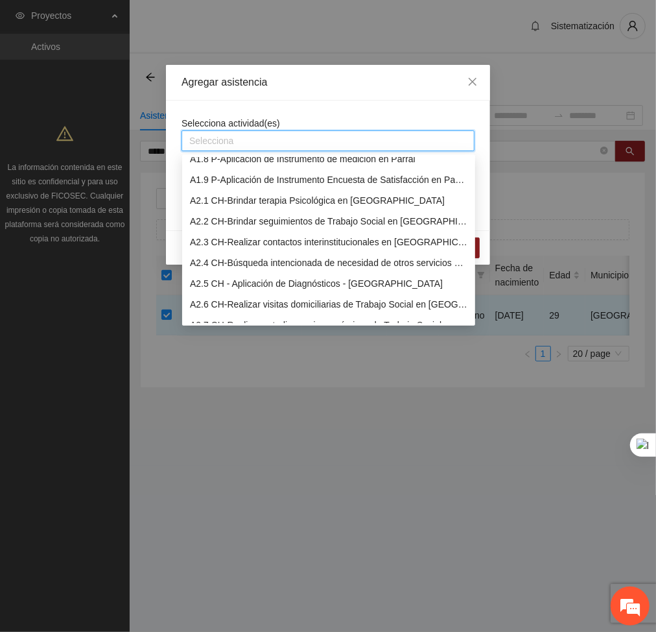
scroll to position [162, 0]
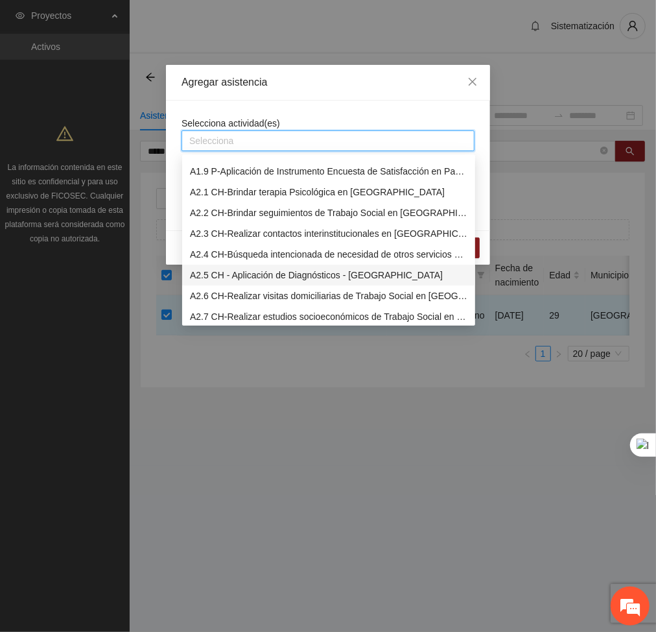
click at [223, 276] on div "A2.5 CH - Aplicación de Diagnósticos - [GEOGRAPHIC_DATA]" at bounding box center [329, 275] width 278 height 14
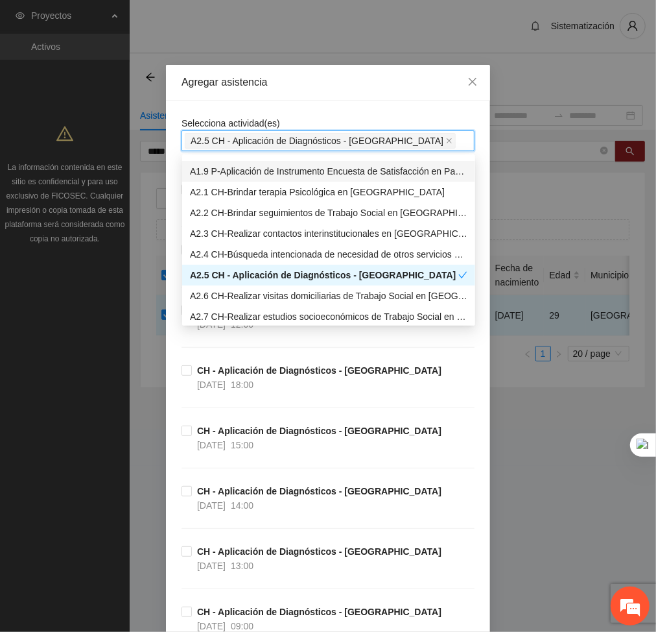
click at [314, 93] on div "Agregar asistencia" at bounding box center [328, 83] width 324 height 36
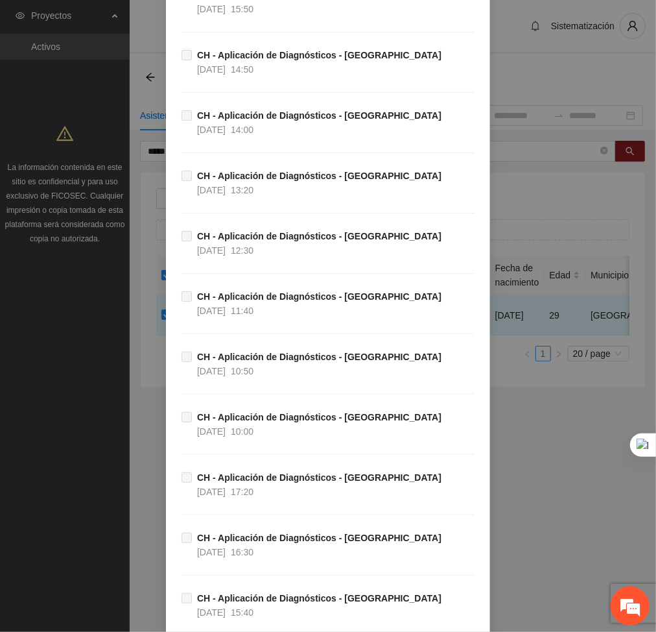
scroll to position [4536, 0]
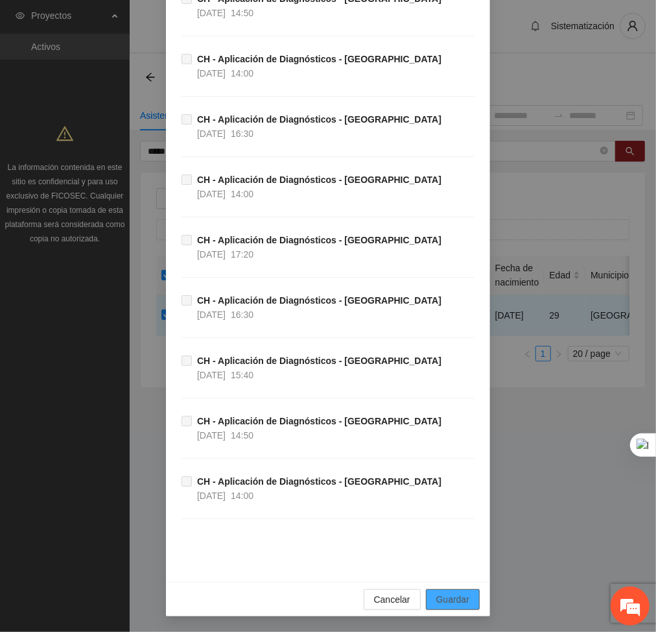
click at [459, 599] on span "Guardar" at bounding box center [452, 599] width 33 height 14
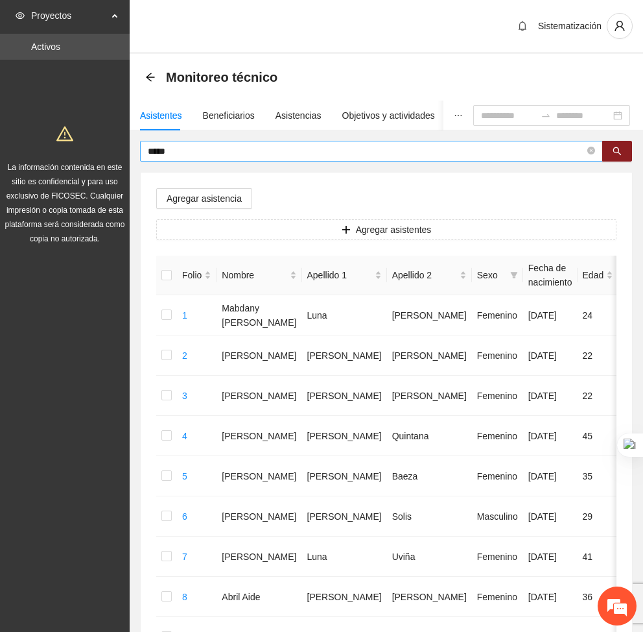
click at [194, 151] on input "*****" at bounding box center [366, 151] width 437 height 14
type input "*"
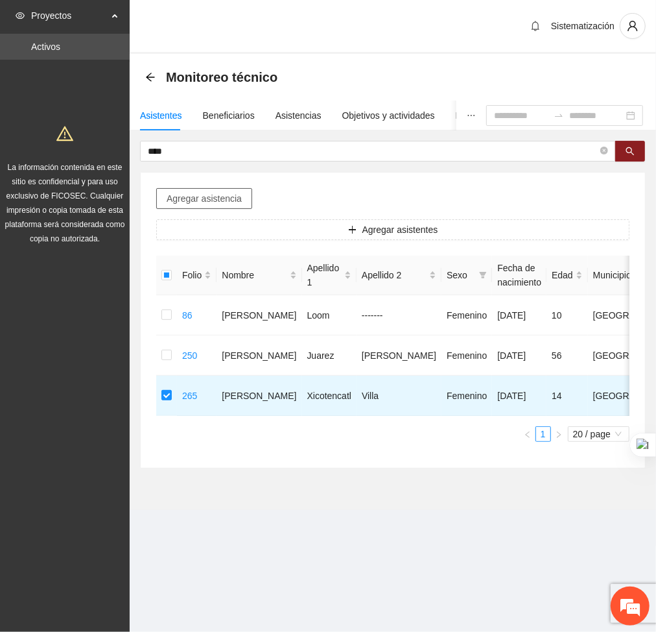
click at [190, 203] on span "Agregar asistencia" at bounding box center [204, 198] width 75 height 14
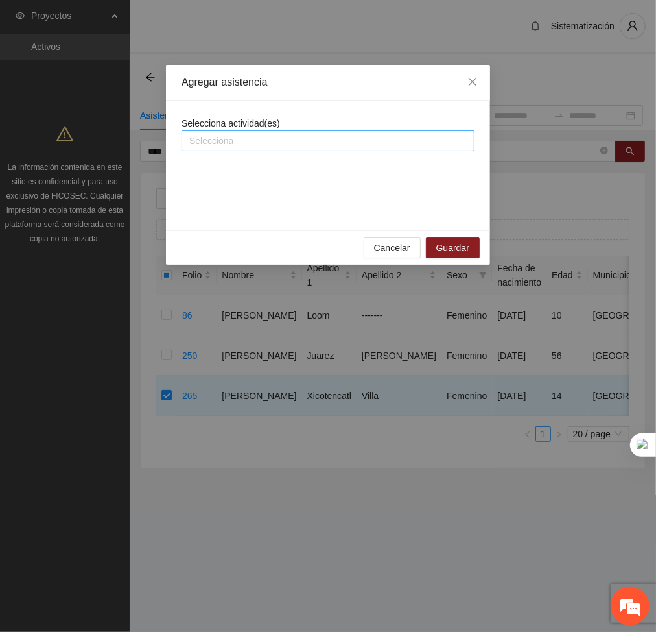
click at [224, 134] on div at bounding box center [328, 141] width 287 height 16
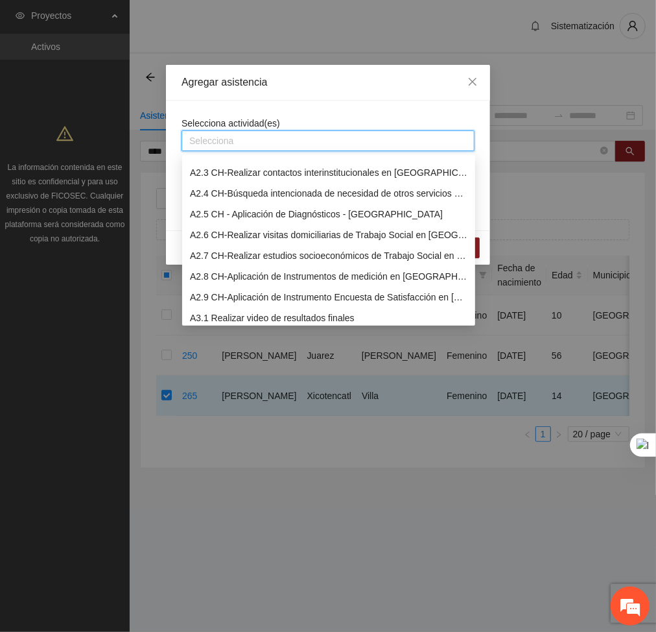
scroll to position [222, 0]
click at [211, 253] on div "A2.7 CH-Realizar estudios socioeconómicos de Trabajo Social en [GEOGRAPHIC_DATA]" at bounding box center [329, 256] width 278 height 14
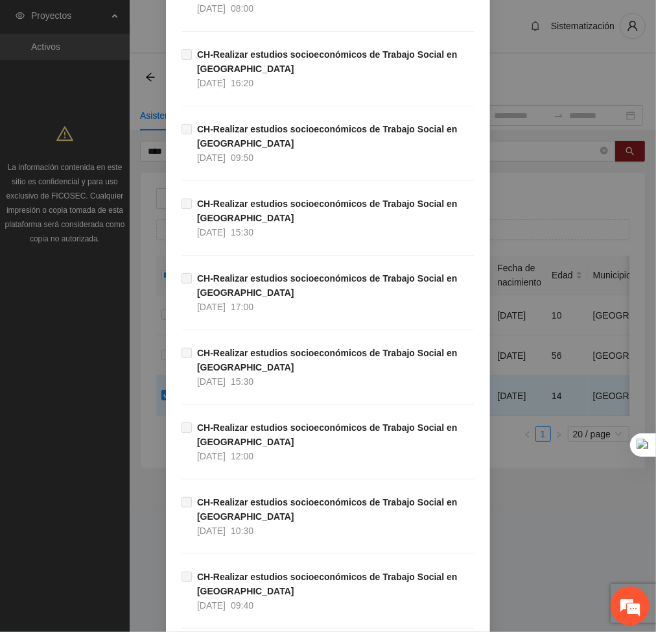
scroll to position [3378, 0]
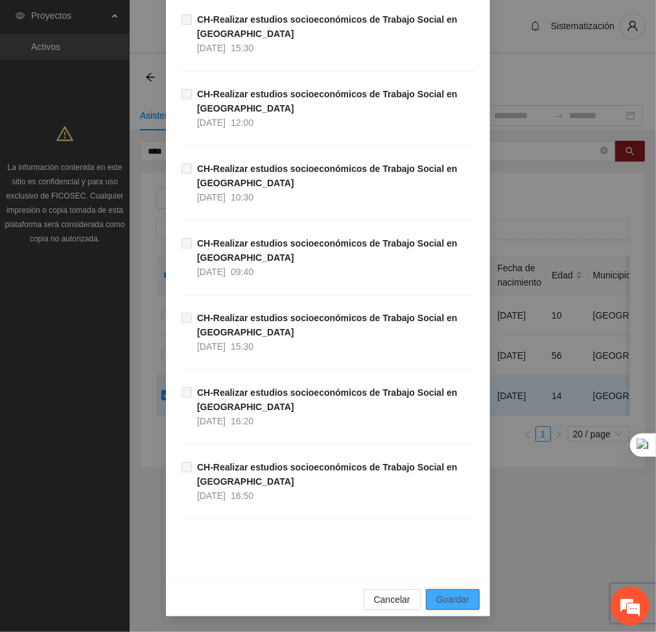
click at [445, 594] on span "Guardar" at bounding box center [452, 599] width 33 height 14
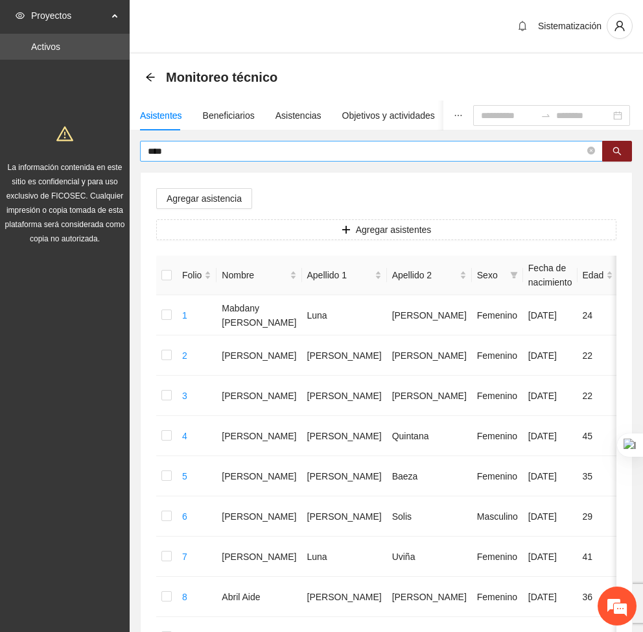
click at [271, 146] on input "****" at bounding box center [366, 151] width 437 height 14
type input "*"
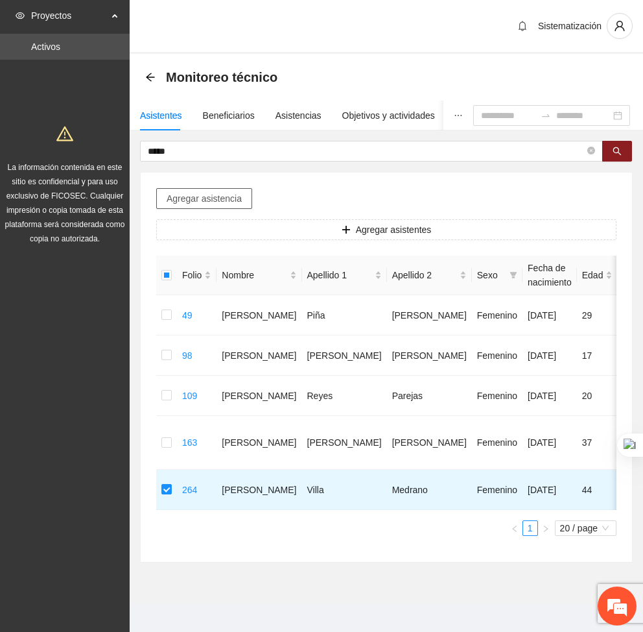
click at [187, 196] on span "Agregar asistencia" at bounding box center [204, 198] width 75 height 14
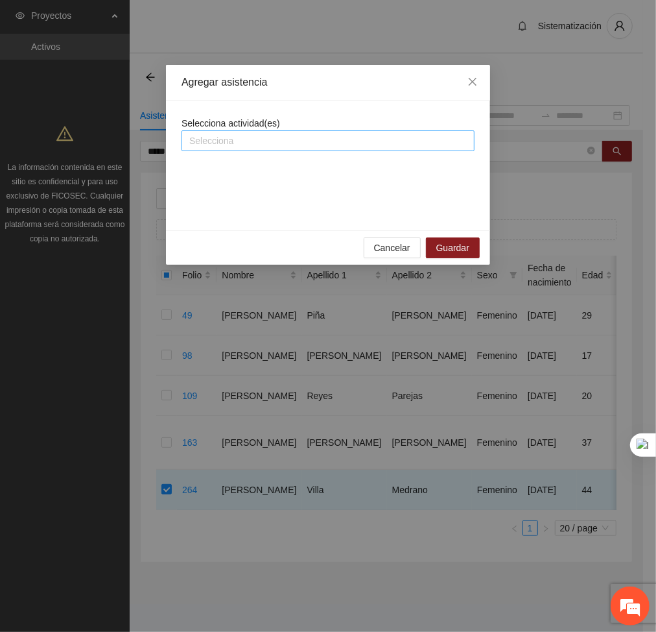
click at [268, 140] on div at bounding box center [328, 141] width 287 height 16
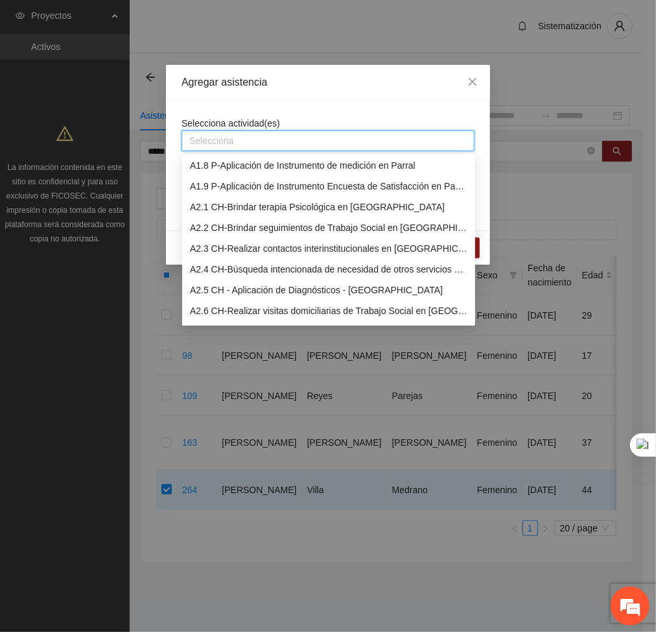
scroll to position [148, 0]
click at [209, 228] on div "A2.2 CH-Brindar seguimientos de Trabajo Social en [GEOGRAPHIC_DATA]" at bounding box center [329, 227] width 278 height 14
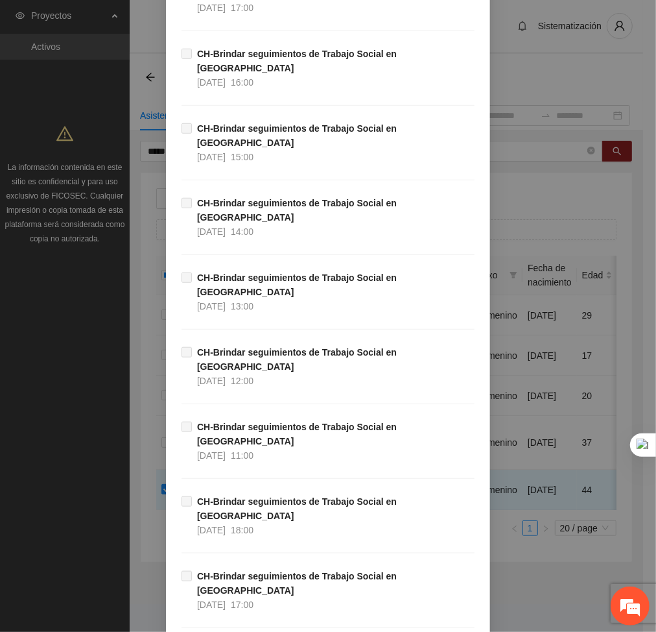
scroll to position [11416, 0]
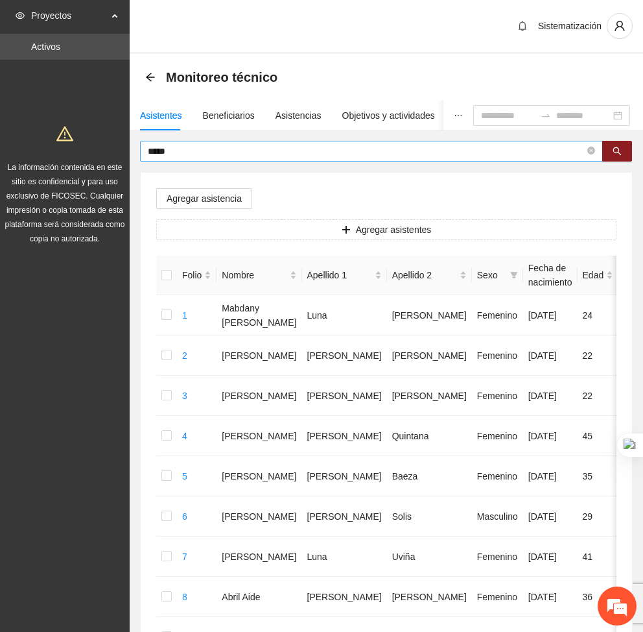
click at [175, 152] on input "*****" at bounding box center [366, 151] width 437 height 14
type input "*"
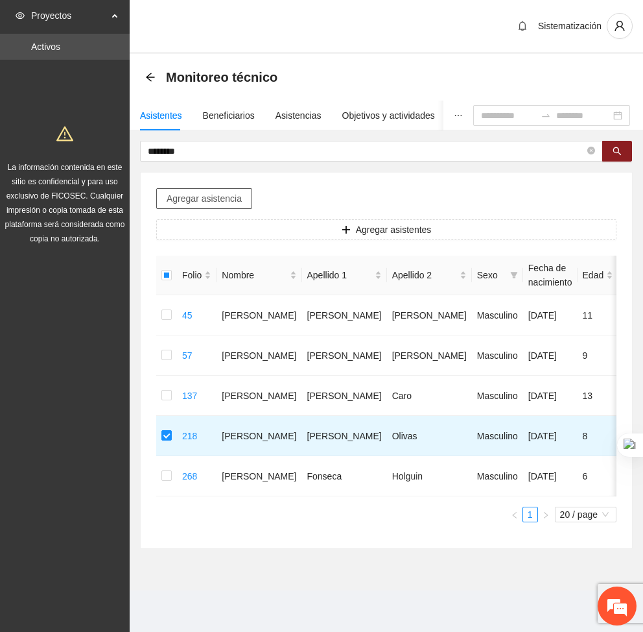
click at [204, 207] on button "Agregar asistencia" at bounding box center [204, 198] width 96 height 21
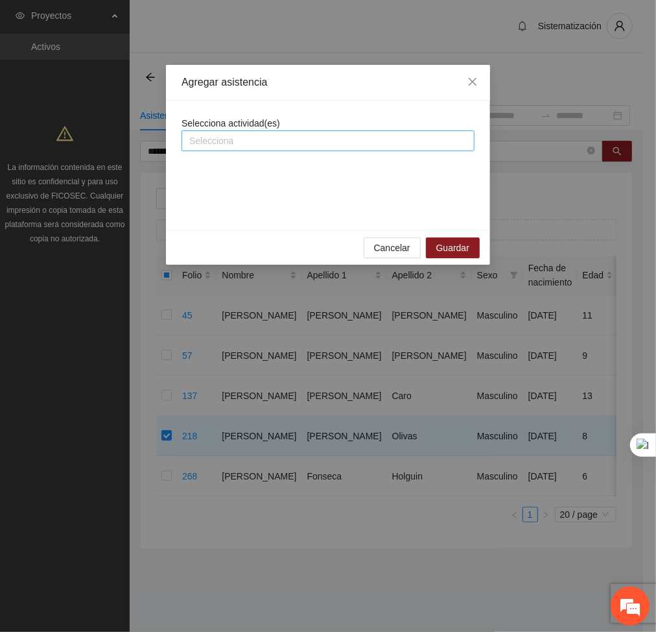
click at [233, 142] on div at bounding box center [328, 141] width 287 height 16
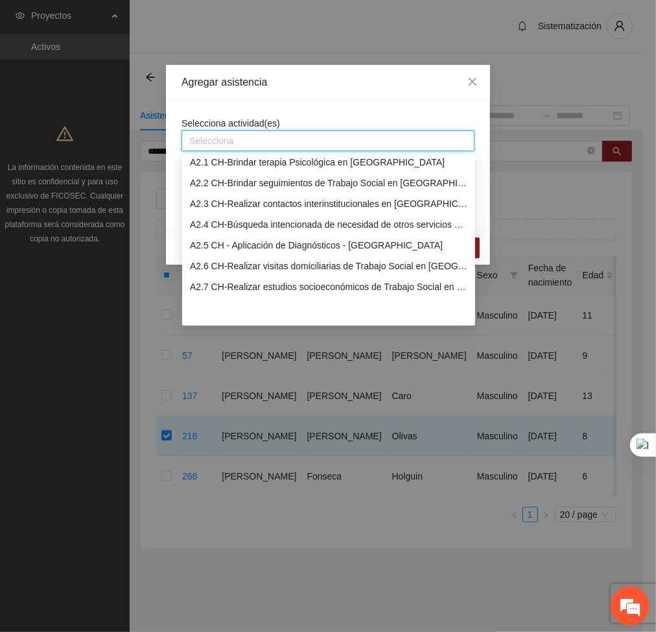
scroll to position [193, 0]
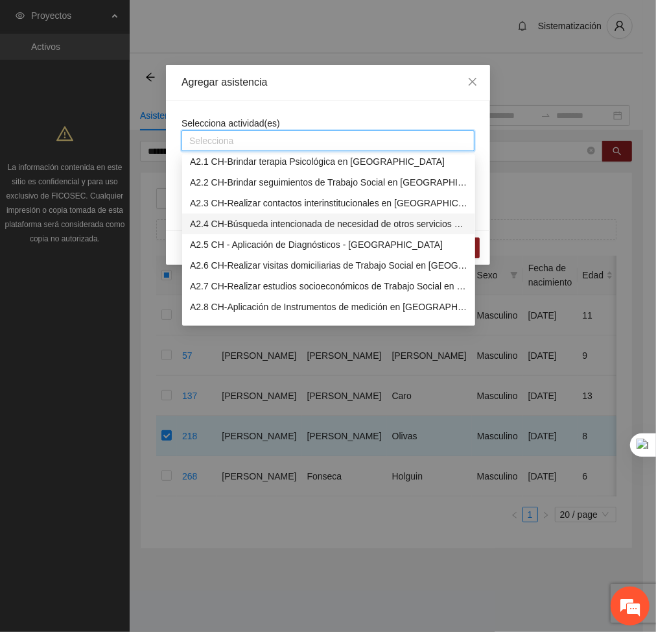
click at [221, 218] on div "A2.4 CH-Búsqueda intencionada de necesidad de otros servicios y canalización a …" at bounding box center [329, 224] width 278 height 14
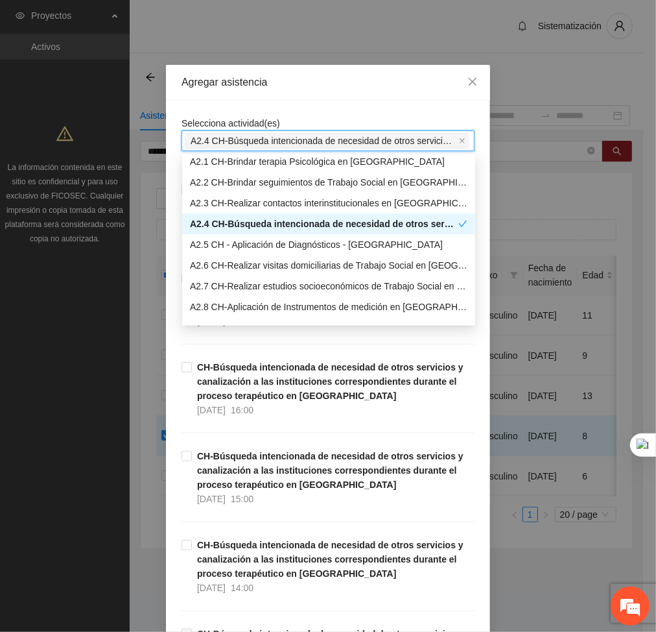
click at [221, 218] on div "A2.4 CH-Búsqueda intencionada de necesidad de otros servicios y canalización a …" at bounding box center [324, 224] width 268 height 14
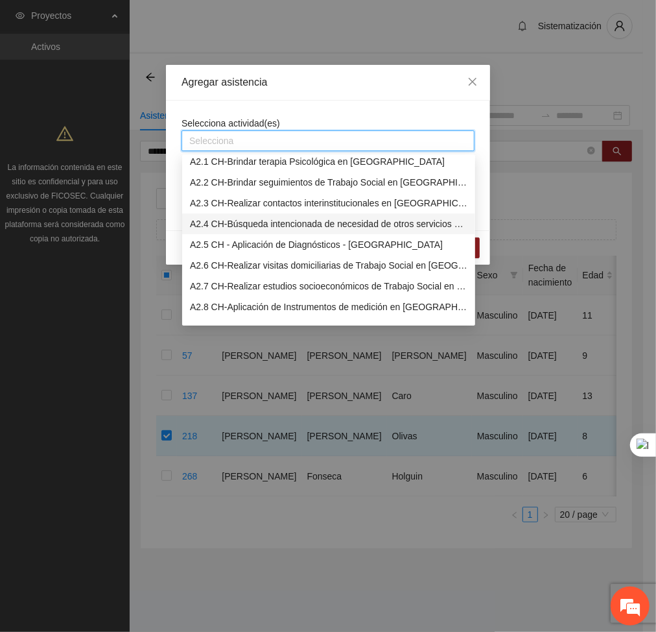
click at [221, 218] on div "A2.4 CH-Búsqueda intencionada de necesidad de otros servicios y canalización a …" at bounding box center [329, 224] width 278 height 14
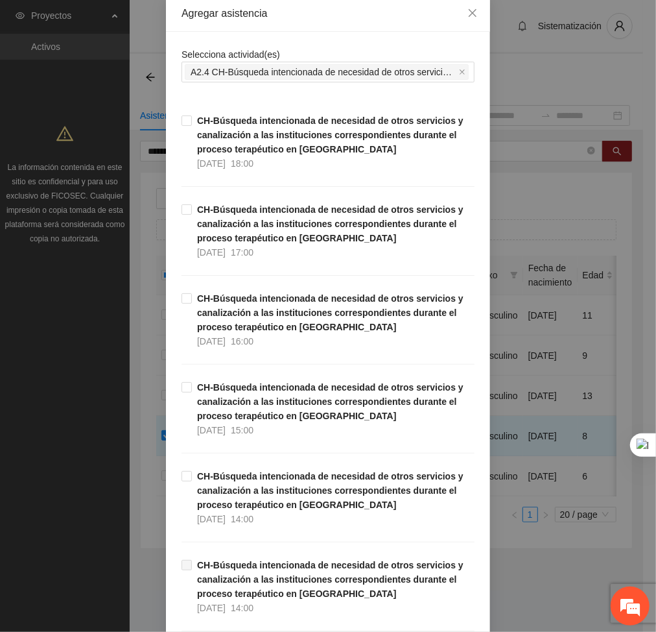
scroll to position [16, 0]
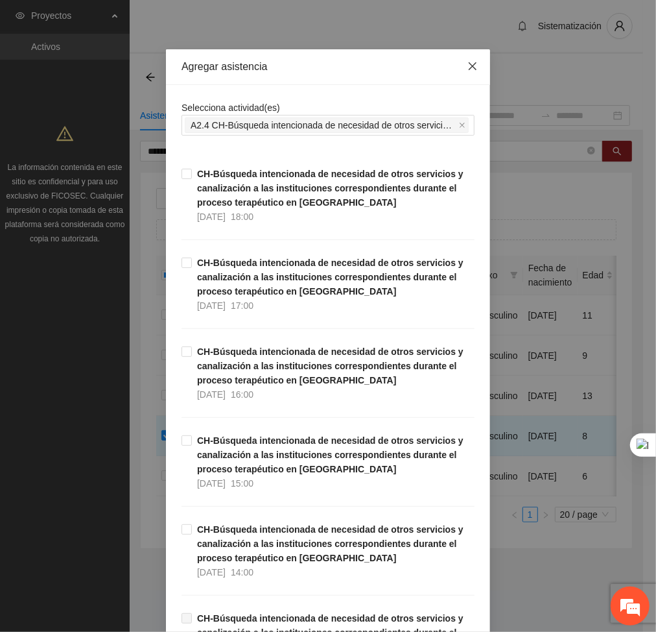
click at [469, 73] on span "Close" at bounding box center [472, 66] width 35 height 35
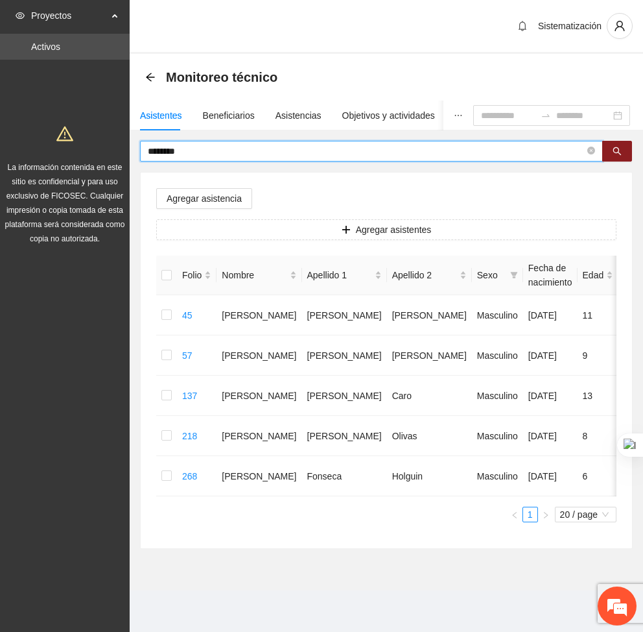
click at [204, 153] on input "********" at bounding box center [366, 151] width 437 height 14
type input "*"
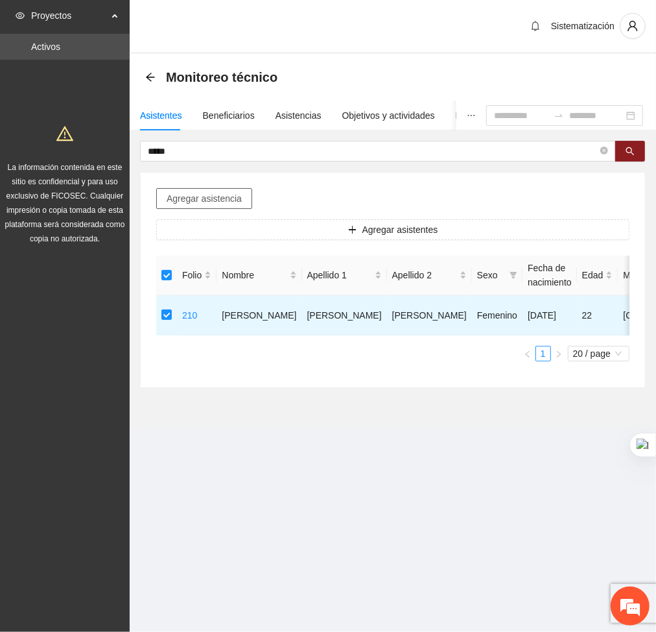
click at [201, 207] on button "Agregar asistencia" at bounding box center [204, 198] width 96 height 21
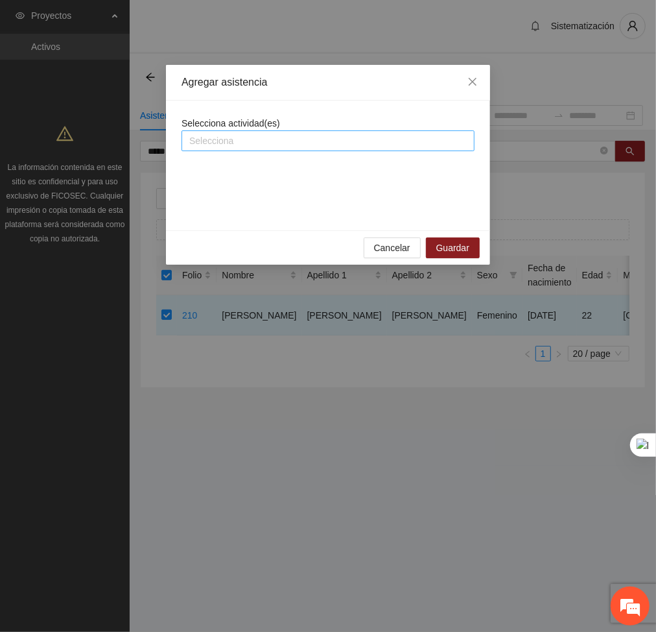
click at [244, 140] on div at bounding box center [328, 141] width 287 height 16
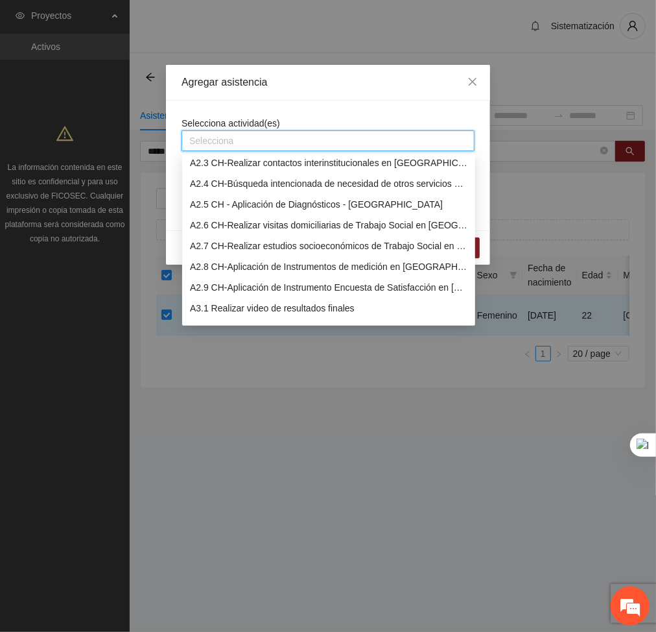
scroll to position [265, 0]
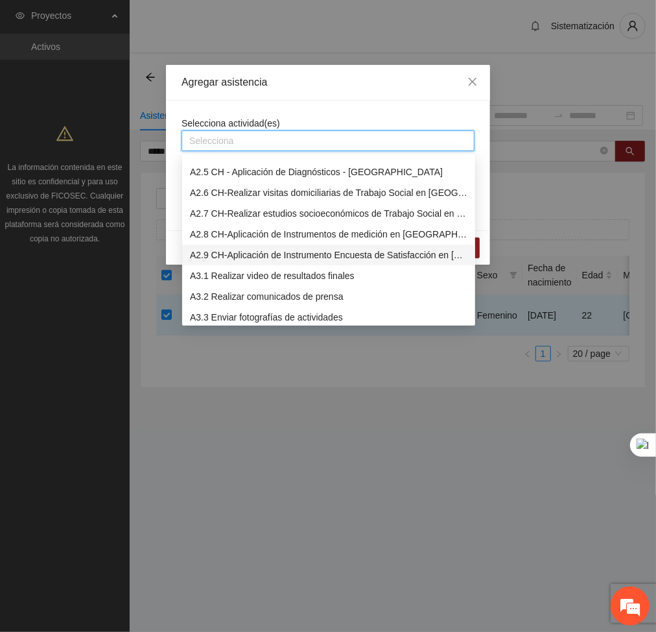
click at [234, 257] on div "A2.9 CH-Aplicación de Instrumento Encuesta de Satisfacción en [GEOGRAPHIC_DATA]" at bounding box center [329, 255] width 278 height 14
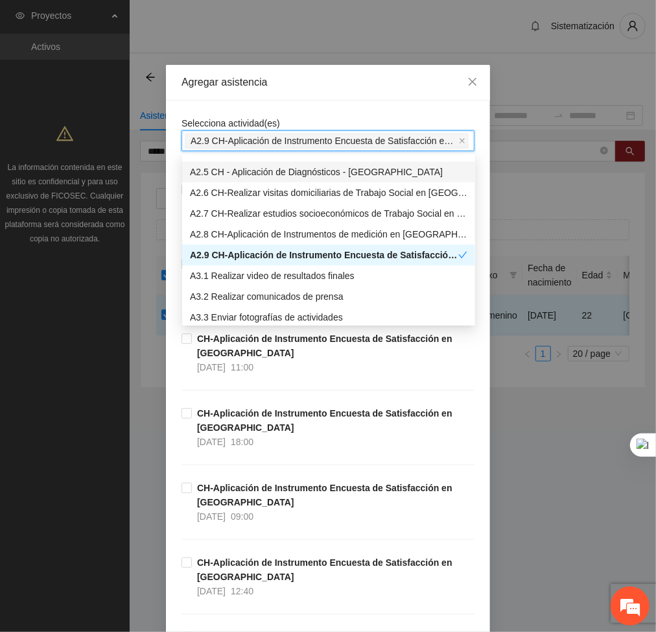
click at [323, 98] on div "Agregar asistencia" at bounding box center [328, 83] width 324 height 36
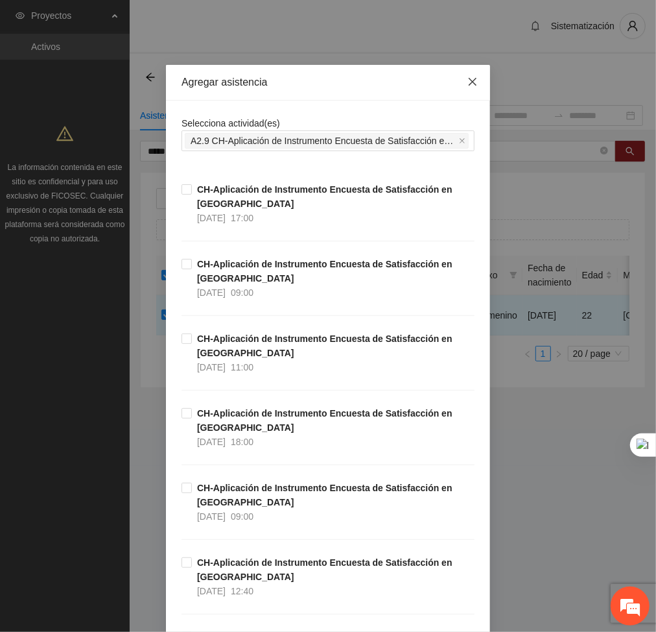
click at [468, 89] on span "Close" at bounding box center [472, 82] width 35 height 35
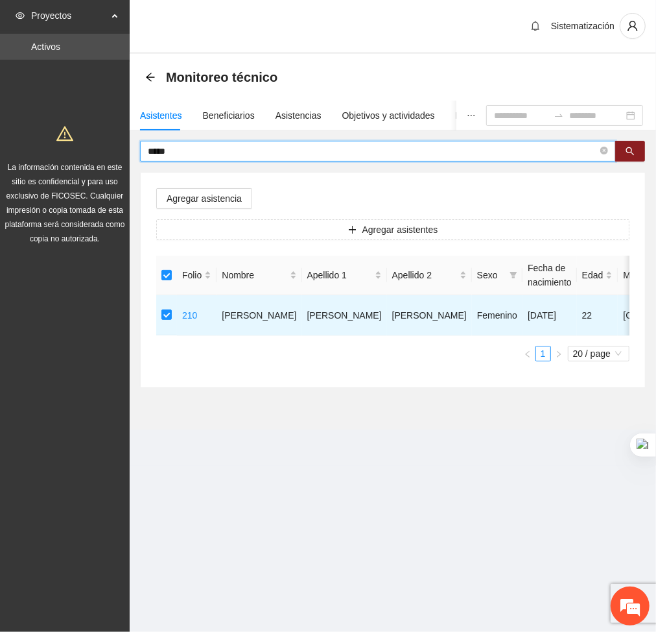
click at [174, 152] on input "*****" at bounding box center [373, 151] width 450 height 14
type input "*"
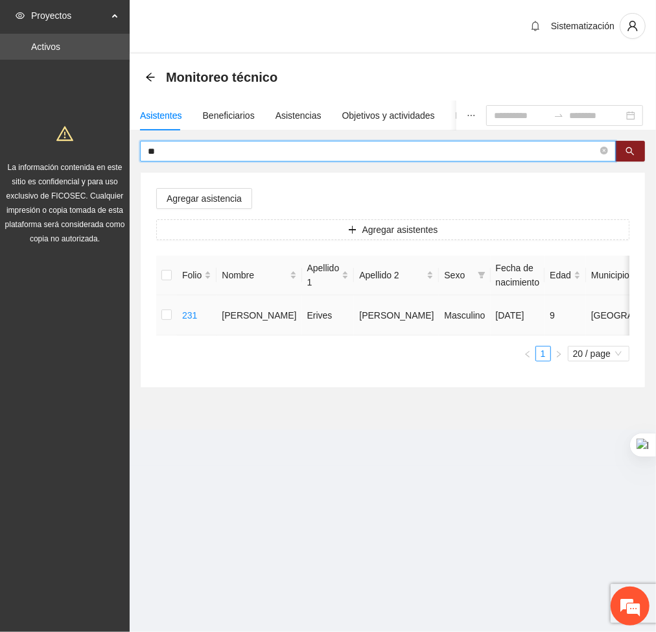
type input "*"
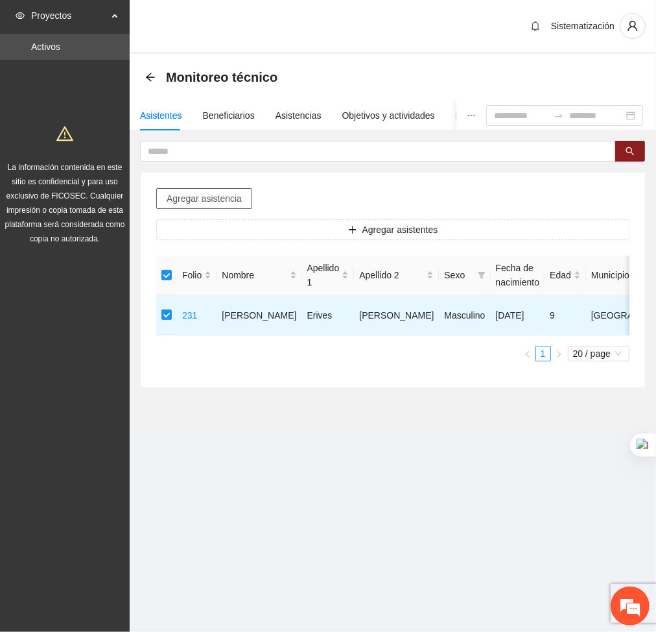
click at [187, 196] on span "Agregar asistencia" at bounding box center [204, 198] width 75 height 14
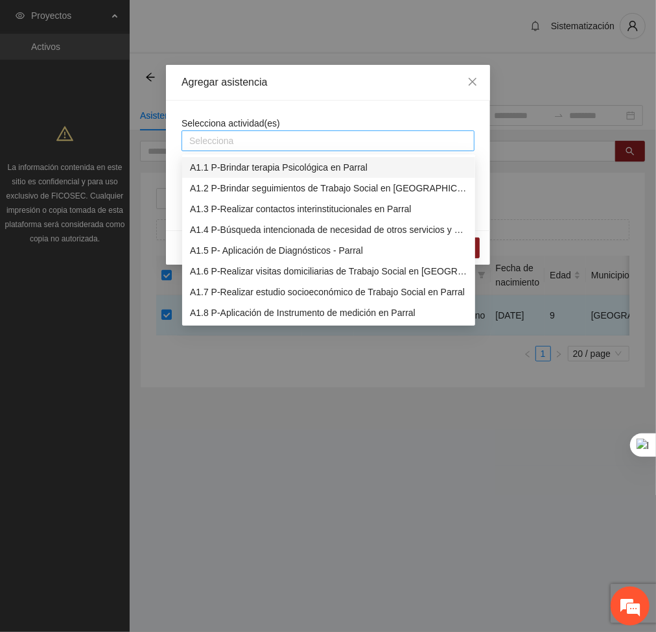
click at [255, 148] on div at bounding box center [328, 141] width 287 height 16
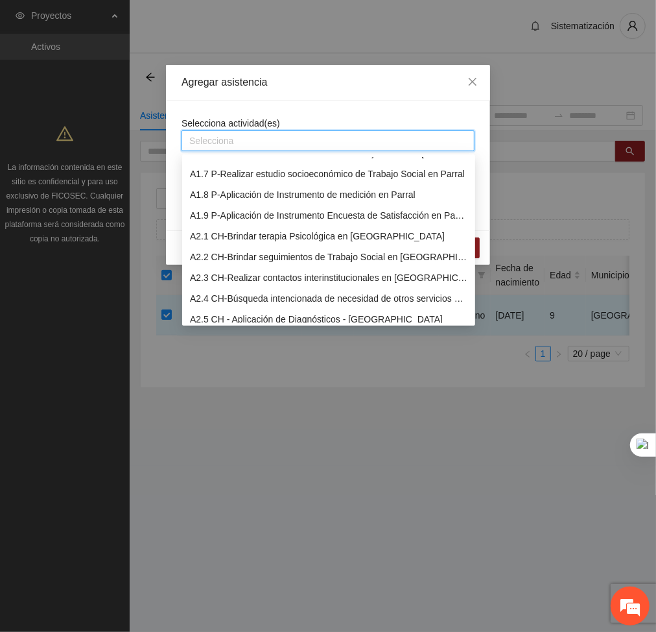
scroll to position [122, 0]
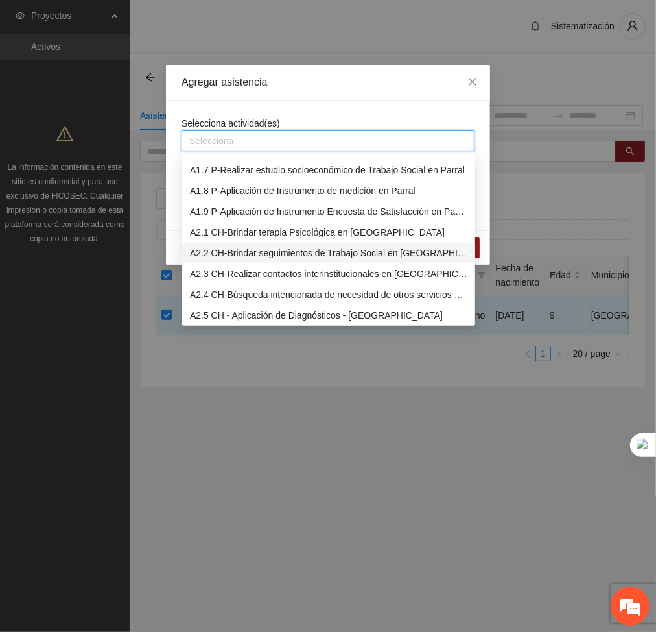
click at [211, 252] on div "A2.2 CH-Brindar seguimientos de Trabajo Social en [GEOGRAPHIC_DATA]" at bounding box center [329, 253] width 278 height 14
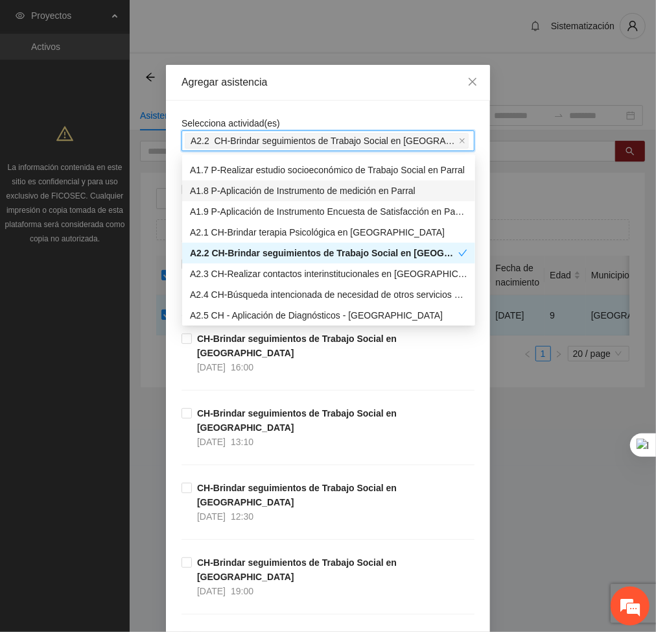
click at [296, 116] on div "Selecciona actividad(es) A2.2 CH-Brindar seguimientos de Trabajo Social en Chih…" at bounding box center [328, 133] width 293 height 35
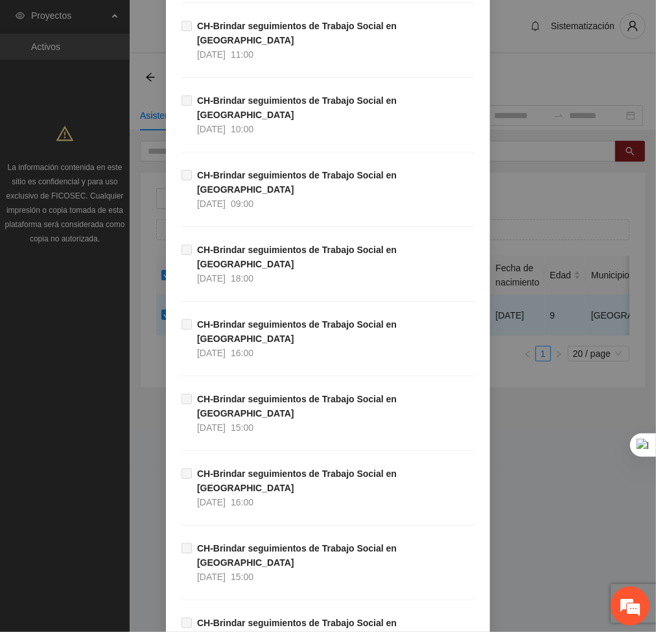
scroll to position [11416, 0]
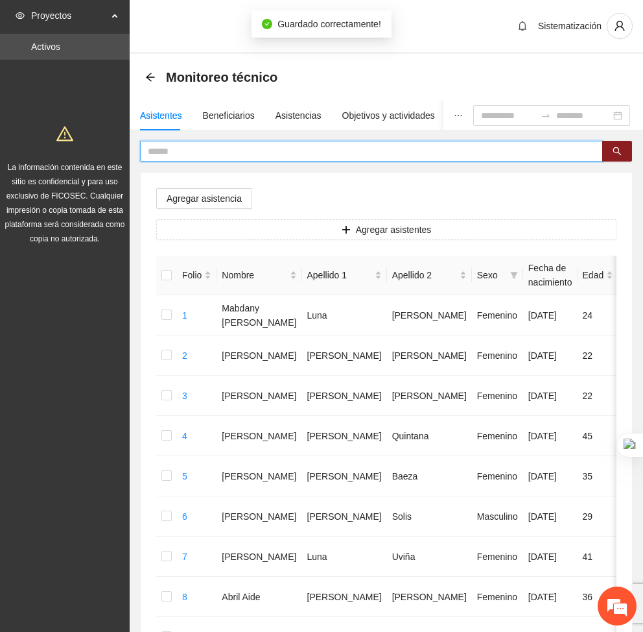
click at [184, 149] on input "text" at bounding box center [366, 151] width 437 height 14
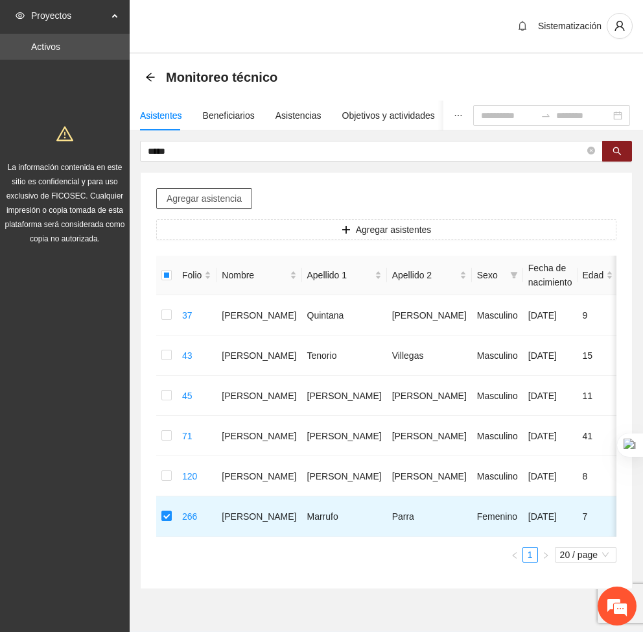
click at [185, 189] on button "Agregar asistencia" at bounding box center [204, 198] width 96 height 21
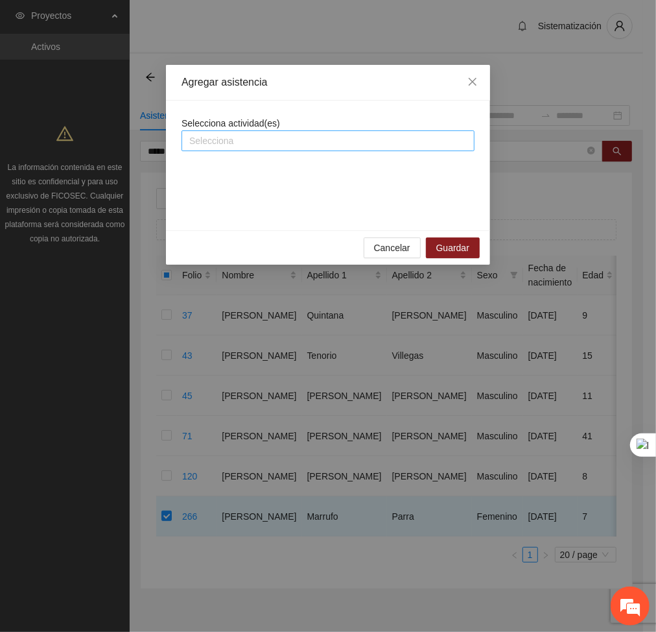
click at [270, 150] on div "Selecciona" at bounding box center [328, 140] width 293 height 21
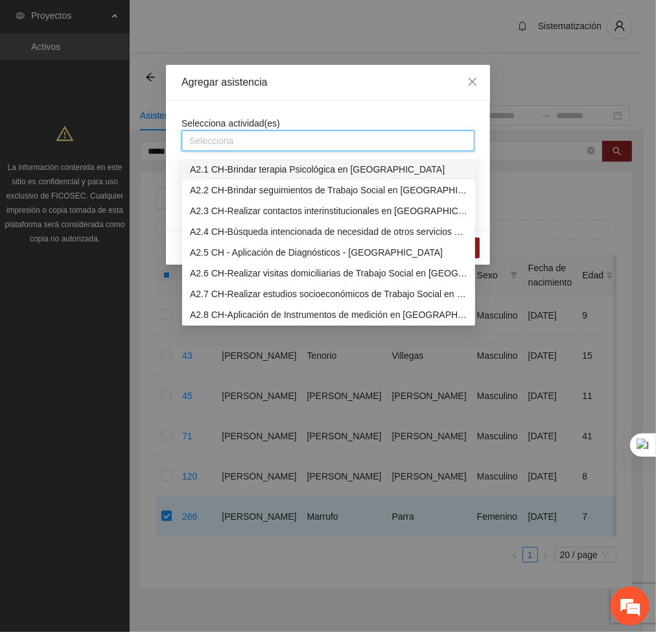
scroll to position [193, 0]
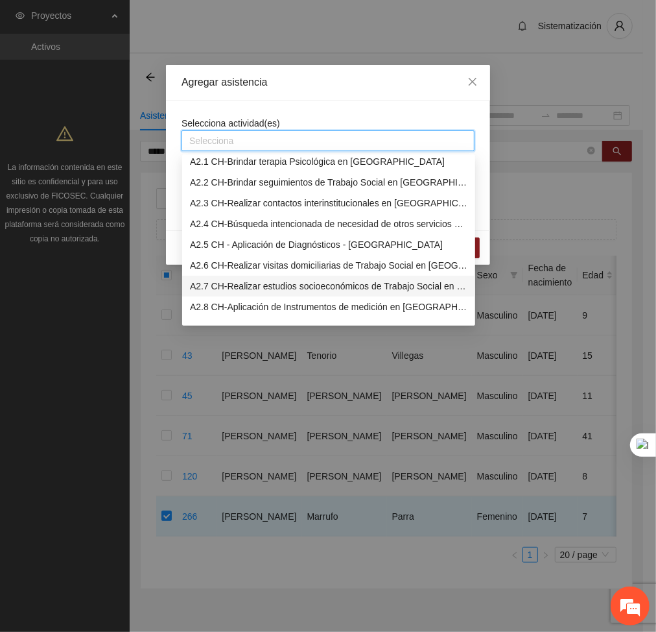
click at [230, 287] on div "A2.7 CH-Realizar estudios socioeconómicos de Trabajo Social en [GEOGRAPHIC_DATA]" at bounding box center [329, 286] width 278 height 14
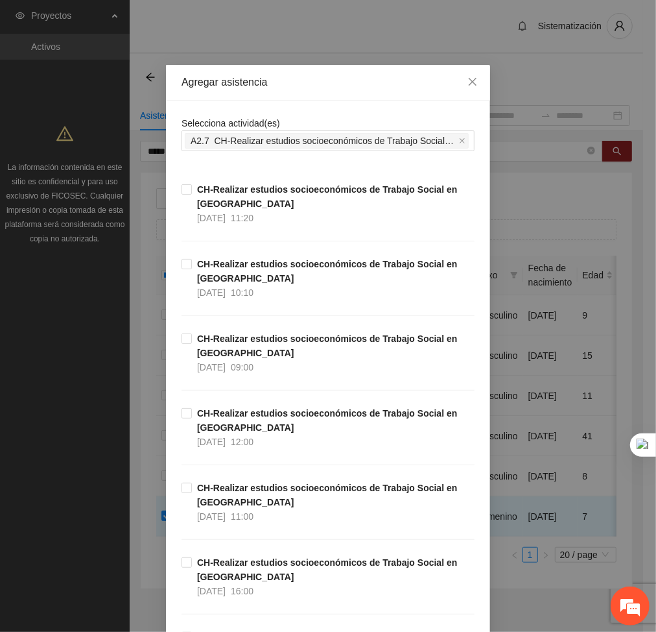
scroll to position [116, 0]
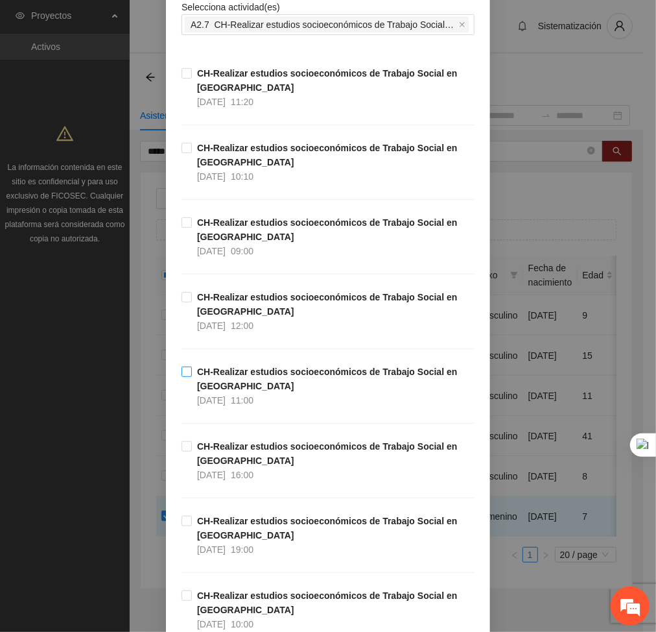
click at [182, 386] on label "CH-Realizar estudios socioeconómicos de Trabajo Social en Chihuahua 30/09/2025 …" at bounding box center [328, 385] width 293 height 43
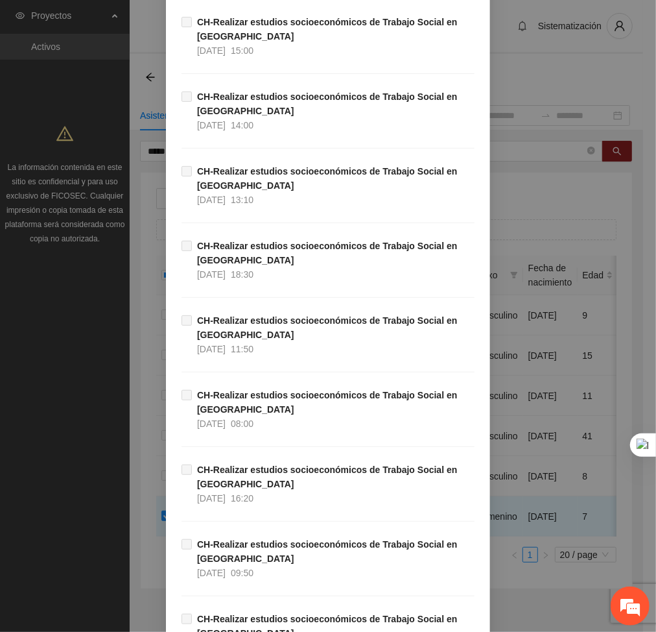
scroll to position [3378, 0]
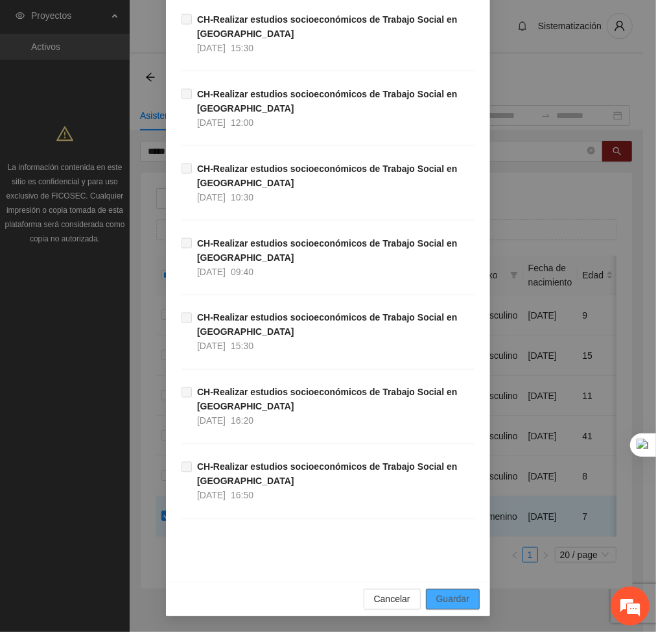
click at [459, 603] on span "Guardar" at bounding box center [452, 599] width 33 height 14
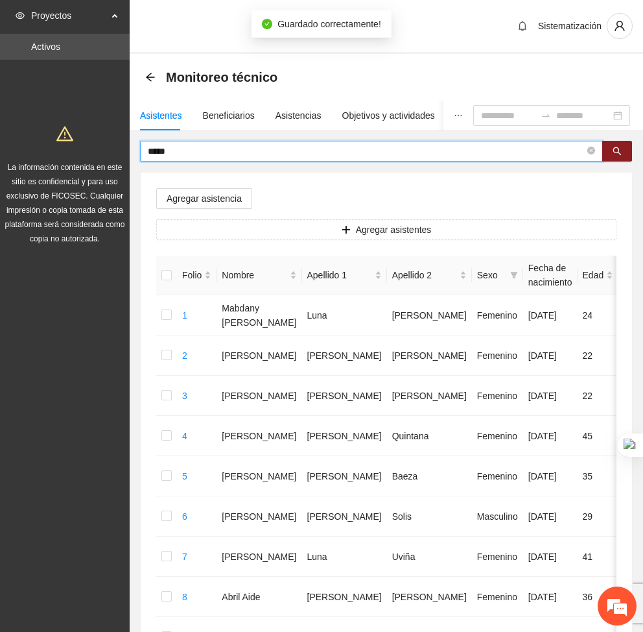
click at [177, 146] on input "*****" at bounding box center [366, 151] width 437 height 14
type input "*"
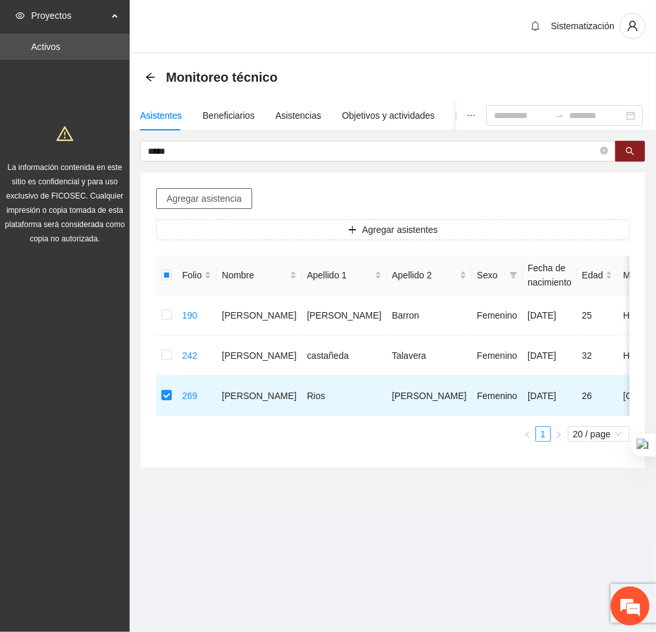
click at [223, 198] on span "Agregar asistencia" at bounding box center [204, 198] width 75 height 14
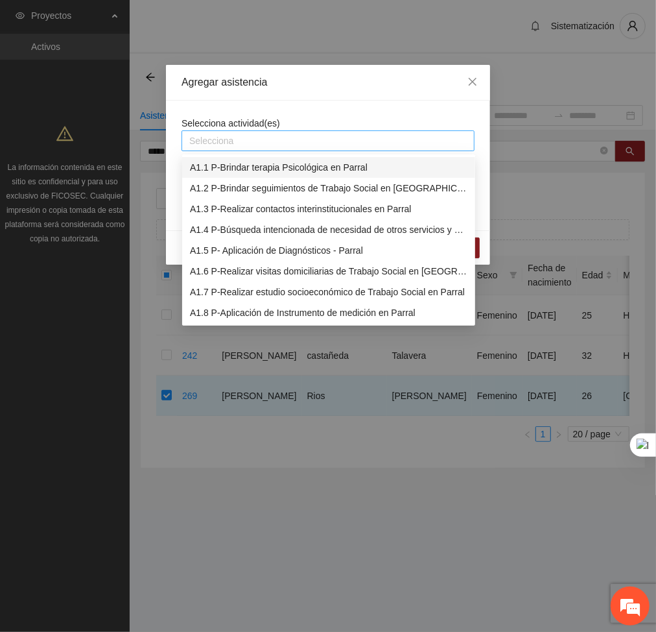
click at [248, 130] on div "Selecciona" at bounding box center [328, 140] width 293 height 21
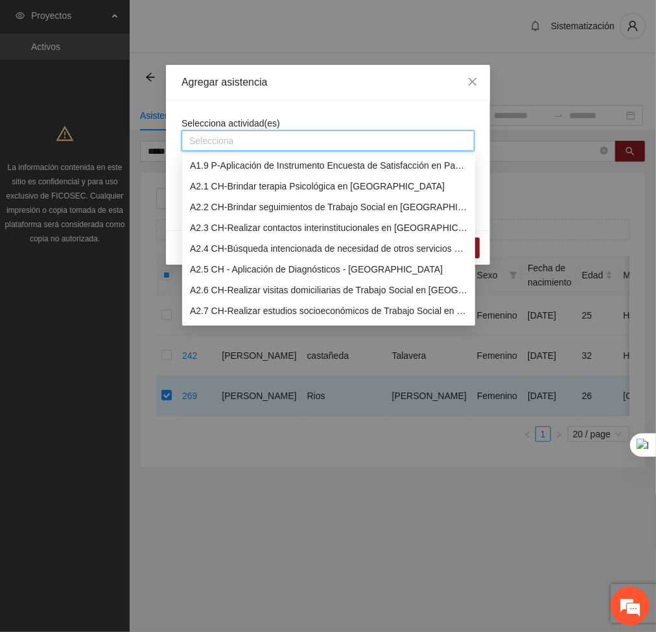
scroll to position [180, 0]
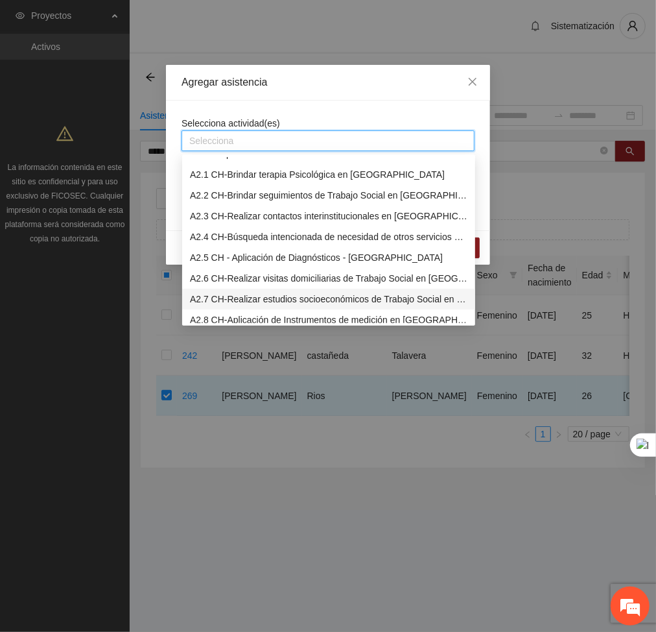
click at [222, 292] on div "A2.7 CH-Realizar estudios socioeconómicos de Trabajo Social en [GEOGRAPHIC_DATA]" at bounding box center [329, 299] width 278 height 14
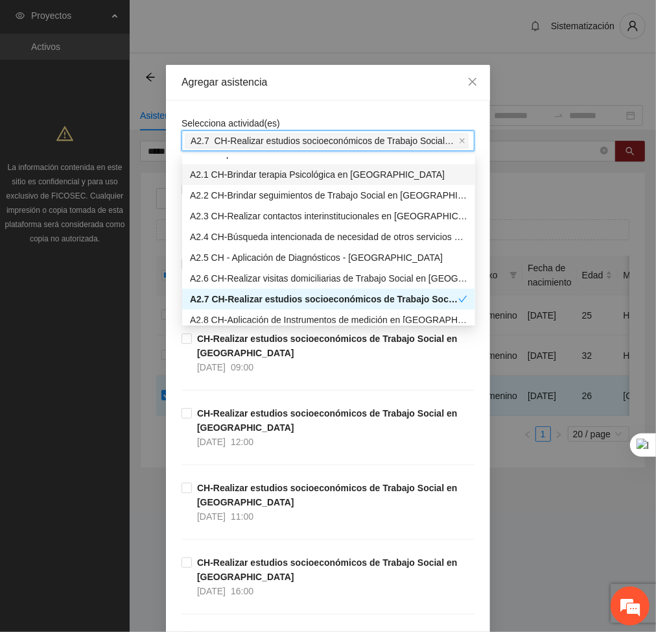
click at [311, 118] on div "Selecciona actividad(es) A2.7 CH-Realizar estudios socioeconómicos de Trabajo S…" at bounding box center [328, 133] width 293 height 35
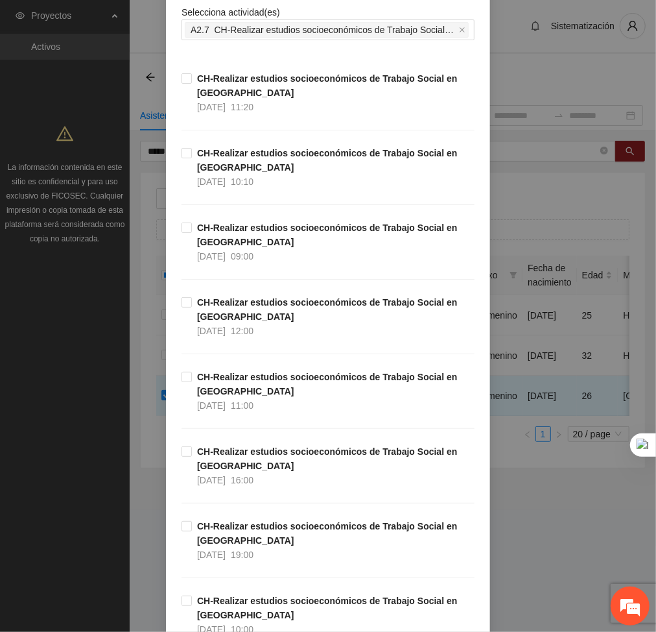
scroll to position [112, 0]
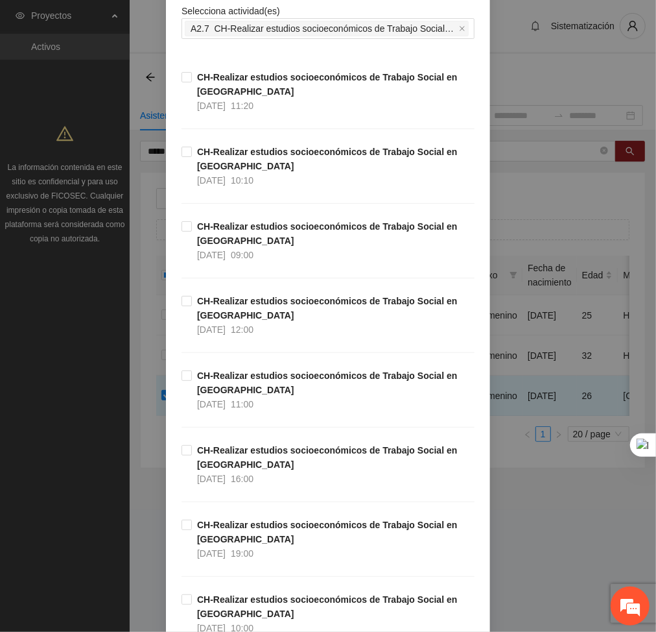
click at [274, 343] on div "CH-Realizar estudios socioeconómicos de Trabajo Social en Chihuahua 30/09/2025 …" at bounding box center [328, 331] width 293 height 75
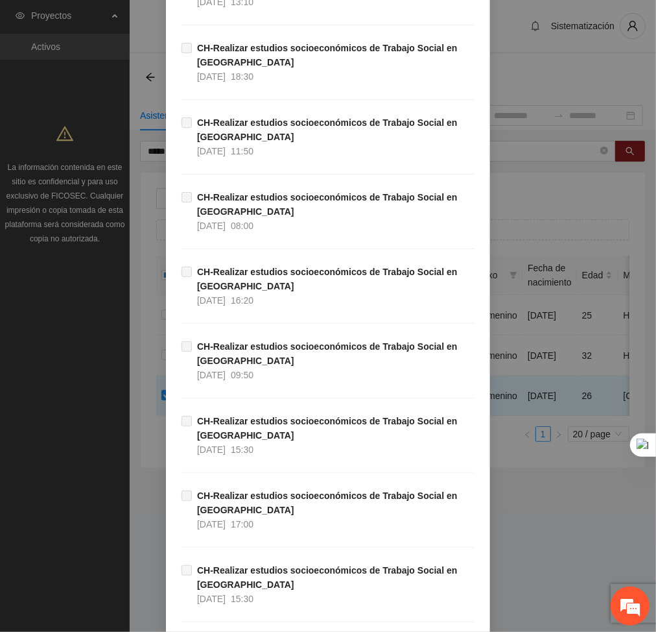
scroll to position [3378, 0]
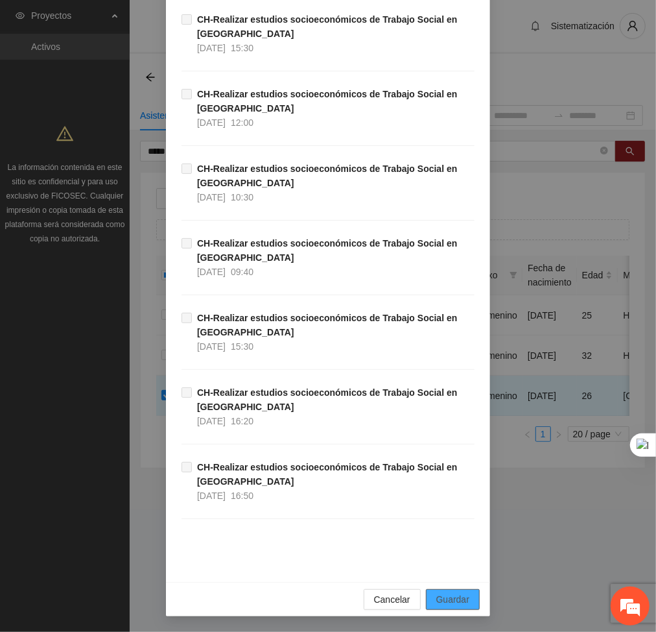
click at [461, 596] on span "Guardar" at bounding box center [452, 599] width 33 height 14
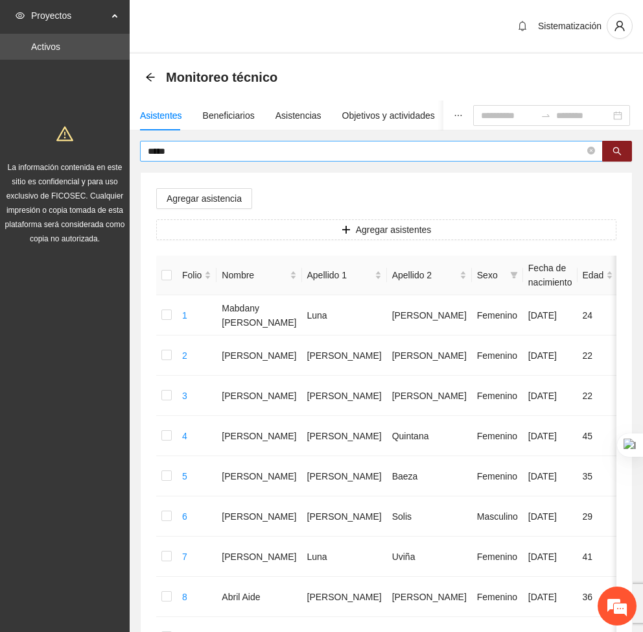
click at [209, 154] on input "*****" at bounding box center [366, 151] width 437 height 14
type input "*"
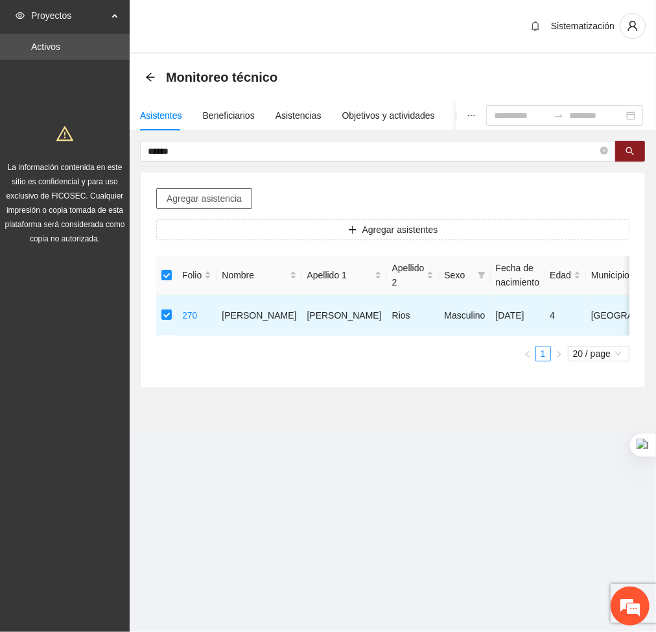
click at [204, 198] on span "Agregar asistencia" at bounding box center [204, 198] width 75 height 14
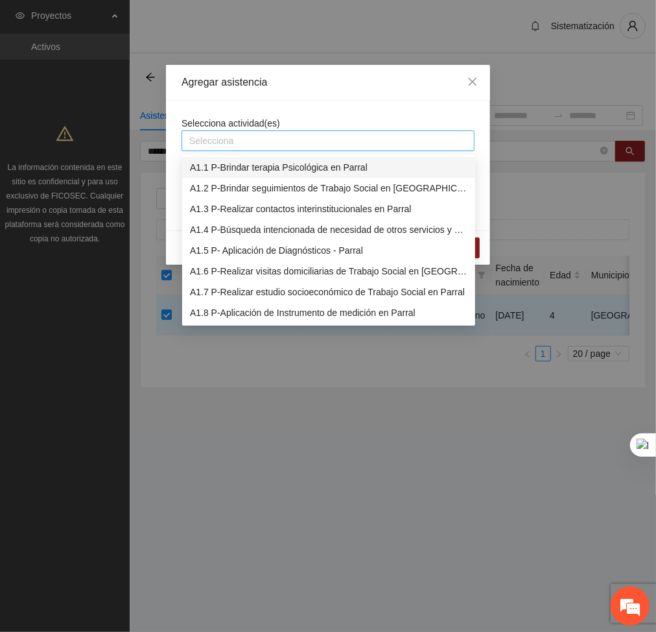
click at [243, 146] on div at bounding box center [328, 141] width 287 height 16
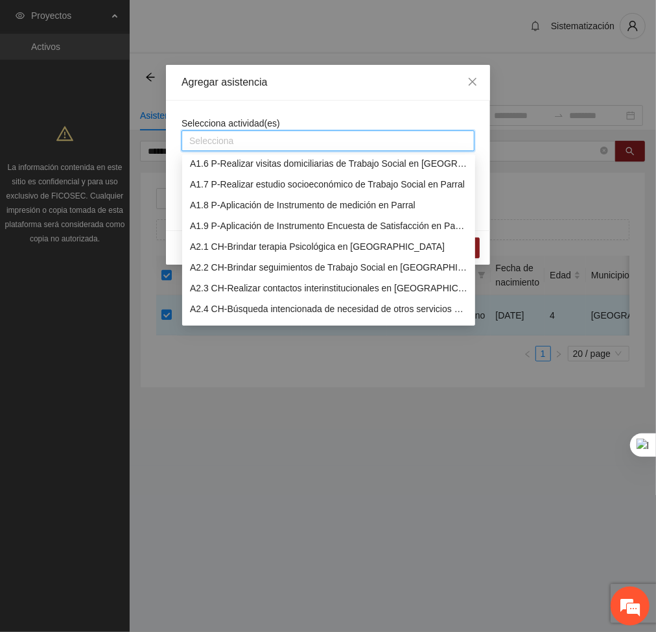
scroll to position [109, 0]
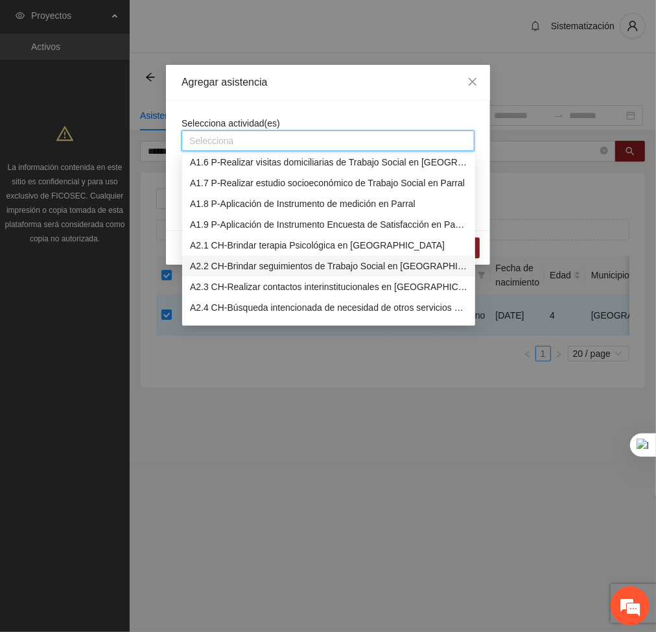
click at [233, 259] on div "A2.2 CH-Brindar seguimientos de Trabajo Social en [GEOGRAPHIC_DATA]" at bounding box center [329, 266] width 278 height 14
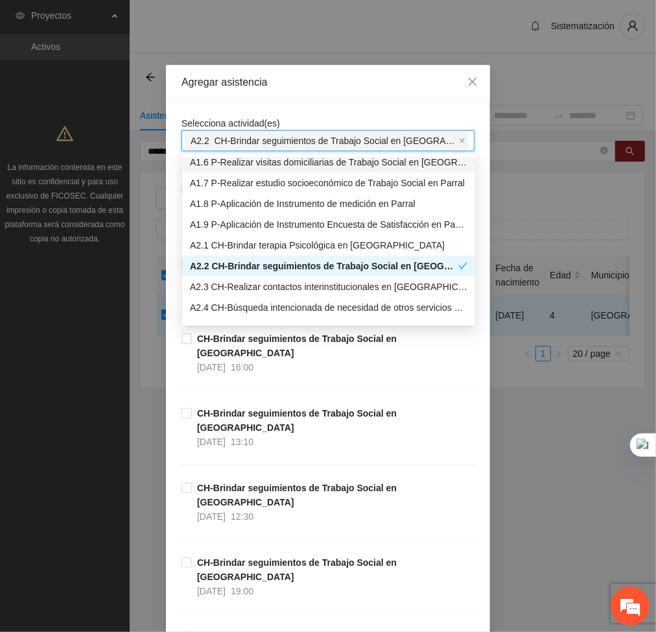
click at [326, 87] on div "Agregar asistencia" at bounding box center [328, 82] width 293 height 14
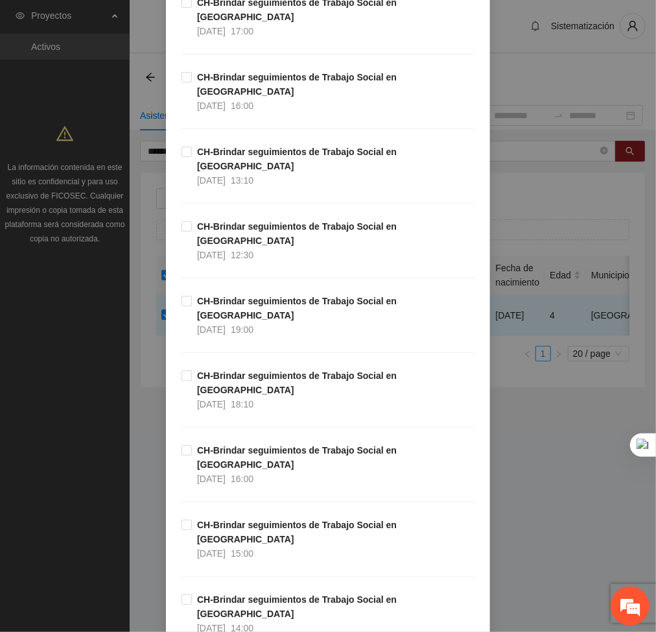
scroll to position [11416, 0]
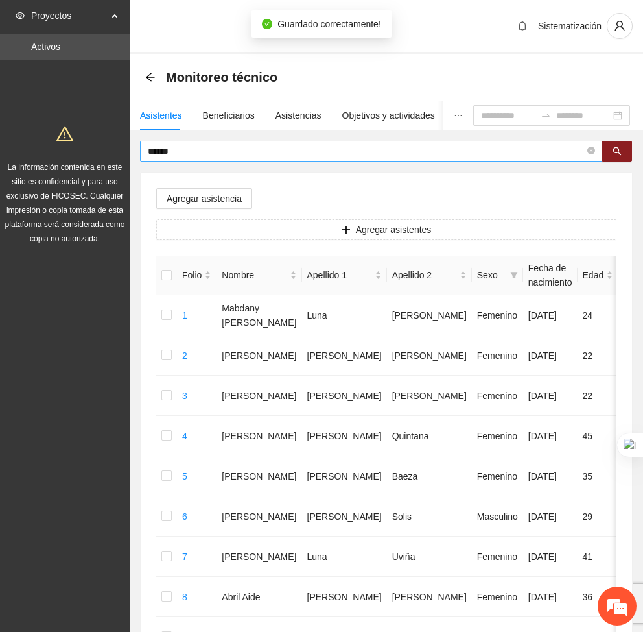
click at [188, 159] on span "******" at bounding box center [371, 151] width 463 height 21
type input "*"
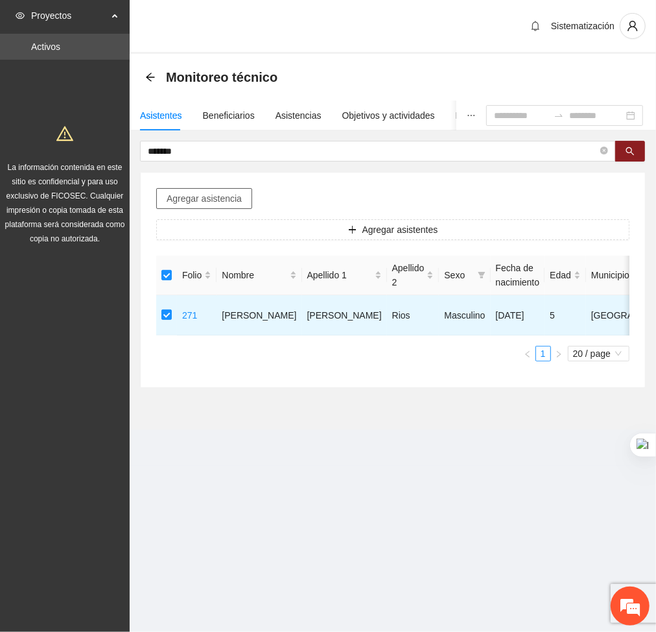
click at [226, 188] on button "Agregar asistencia" at bounding box center [204, 198] width 96 height 21
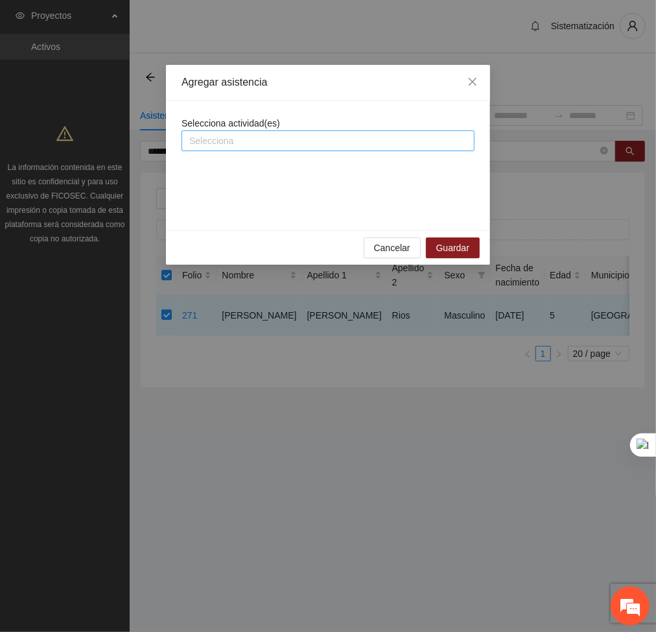
click at [249, 143] on div at bounding box center [328, 141] width 287 height 16
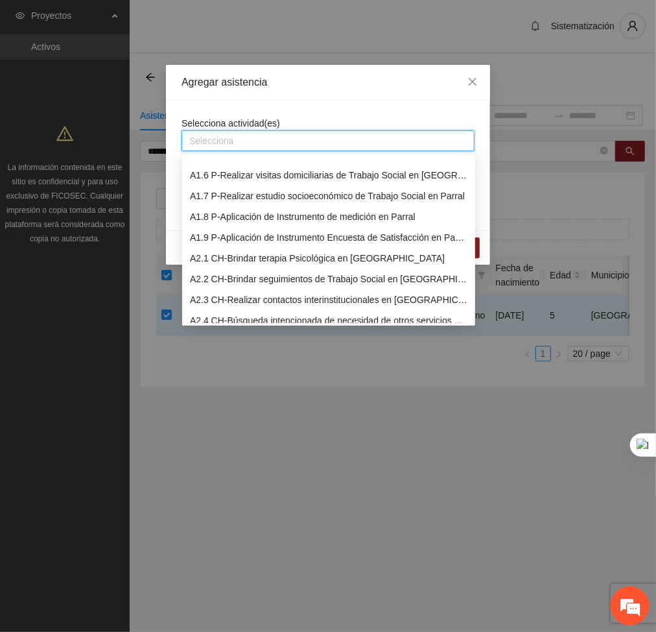
scroll to position [112, 0]
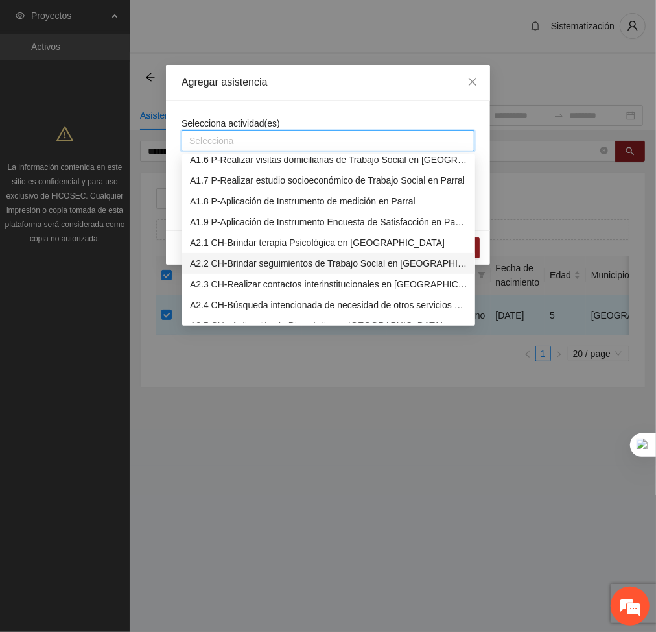
click at [241, 261] on div "A2.2 CH-Brindar seguimientos de Trabajo Social en [GEOGRAPHIC_DATA]" at bounding box center [329, 263] width 278 height 14
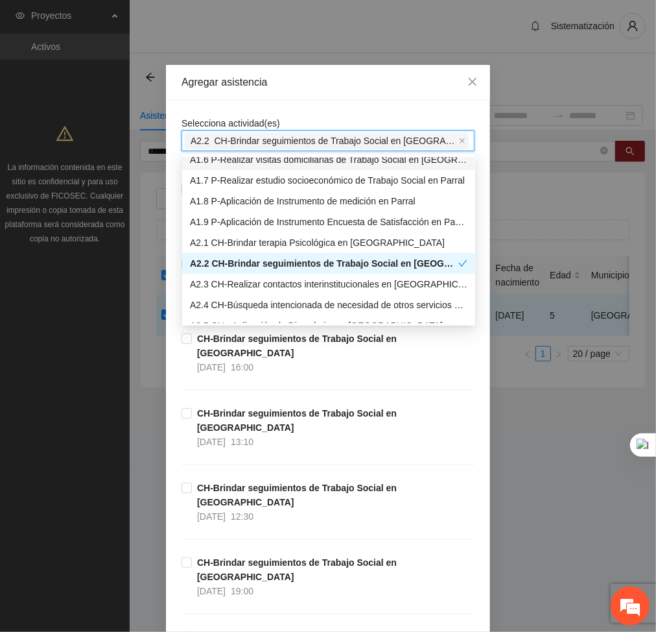
click at [271, 117] on div "Selecciona actividad(es) A2.2 CH-Brindar seguimientos de Trabajo Social en Chih…" at bounding box center [328, 133] width 293 height 35
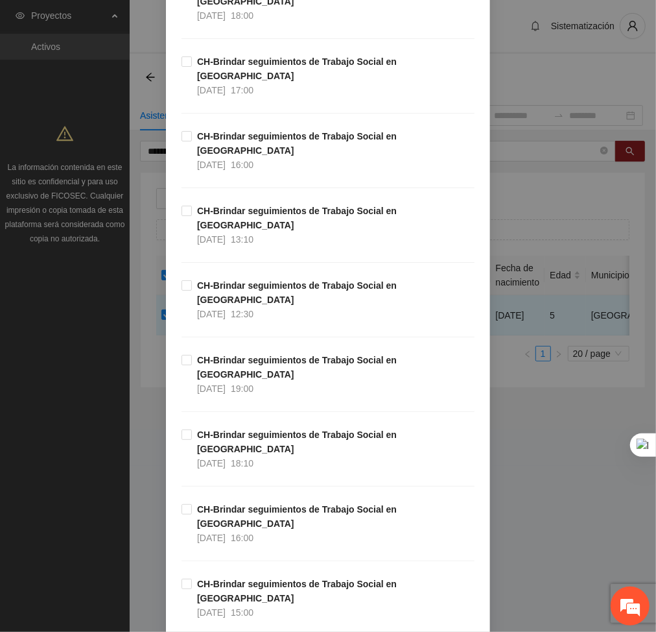
scroll to position [208, 0]
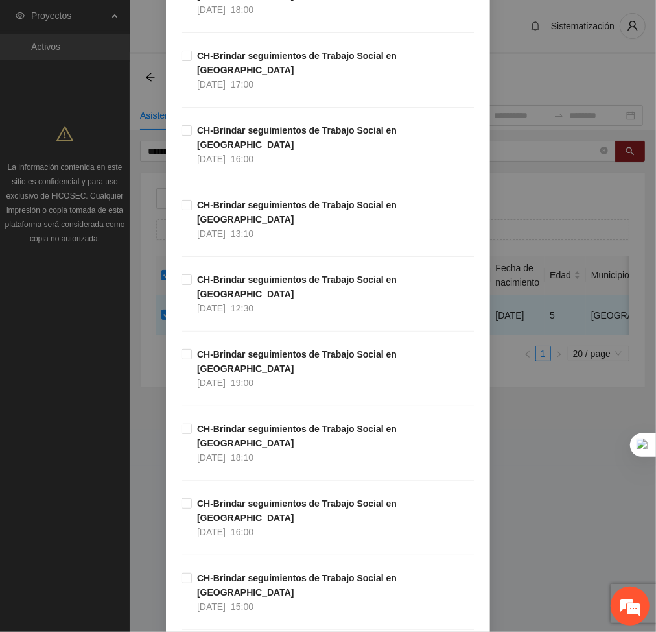
click at [182, 571] on div "CH-Brindar seguimientos de Trabajo Social en Chihuahua 30/09/2025 15:00" at bounding box center [328, 608] width 293 height 75
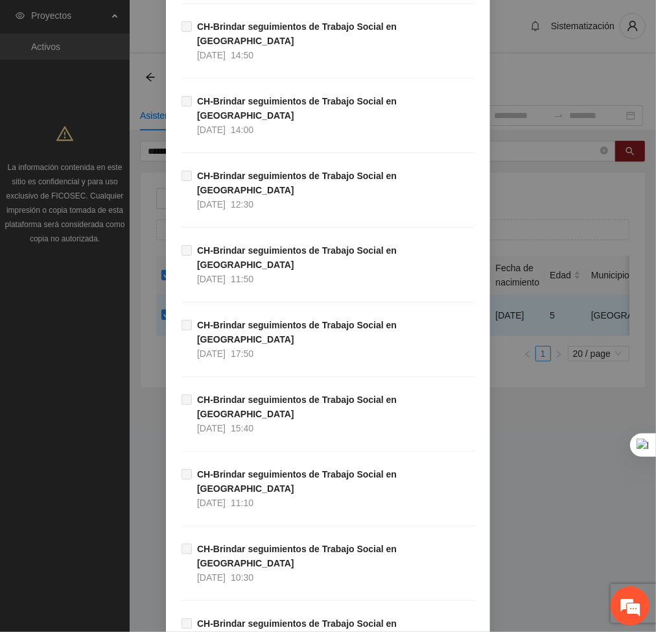
scroll to position [11416, 0]
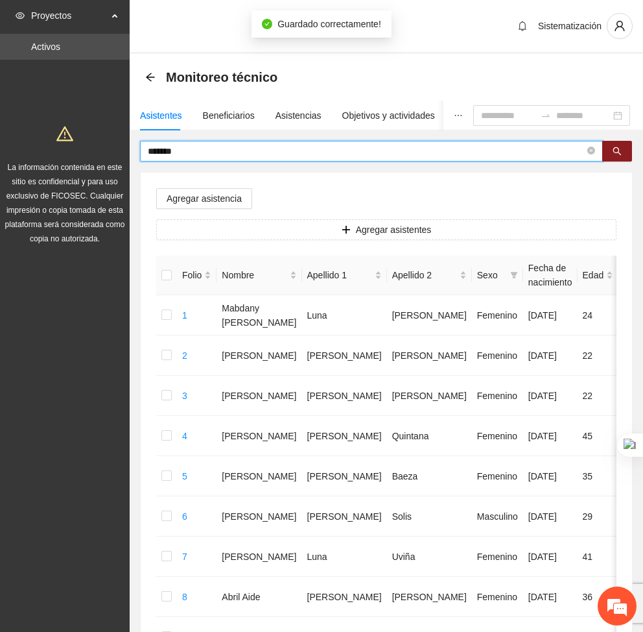
click at [198, 154] on input "*******" at bounding box center [366, 151] width 437 height 14
type input "*"
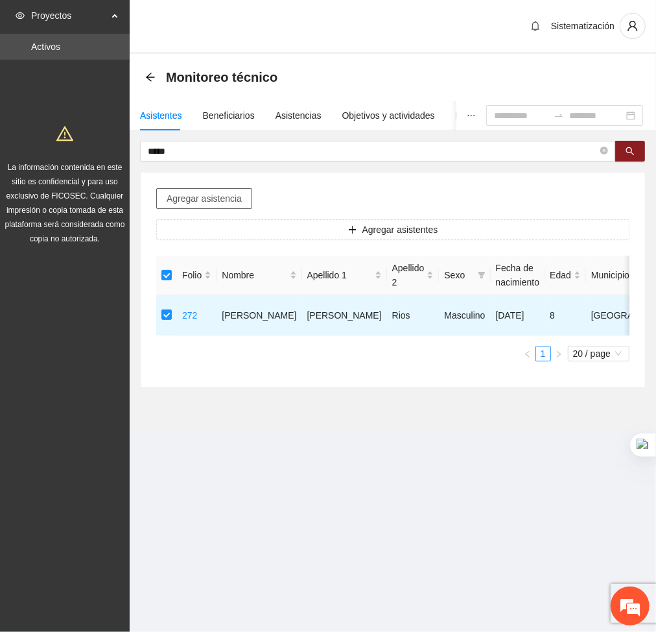
click at [235, 191] on span "Agregar asistencia" at bounding box center [204, 198] width 75 height 14
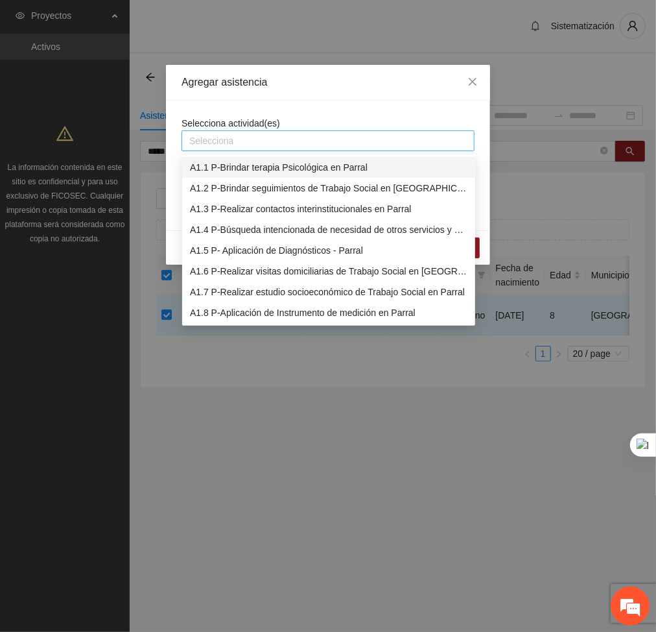
click at [289, 148] on div at bounding box center [328, 141] width 287 height 16
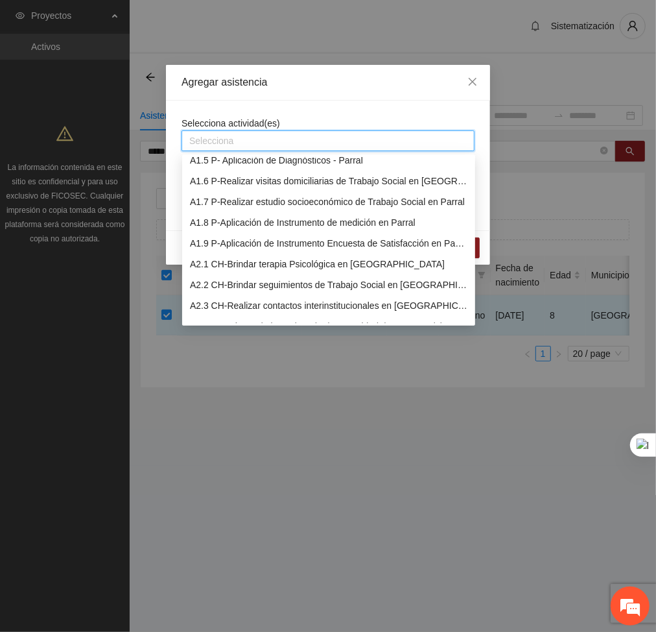
scroll to position [91, 0]
click at [250, 281] on div "A2.2 CH-Brindar seguimientos de Trabajo Social en [GEOGRAPHIC_DATA]" at bounding box center [329, 284] width 278 height 14
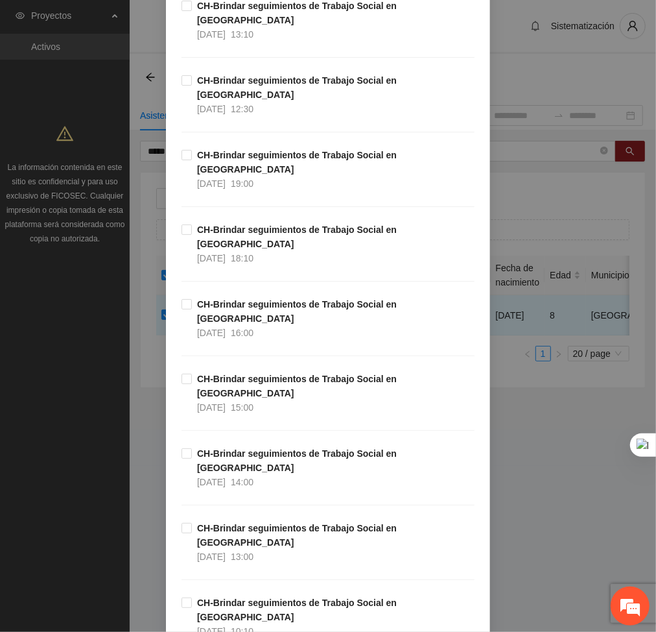
scroll to position [407, 0]
click at [193, 372] on div "CH-Brindar seguimientos de Trabajo Social en Chihuahua 30/09/2025 15:00" at bounding box center [328, 409] width 293 height 75
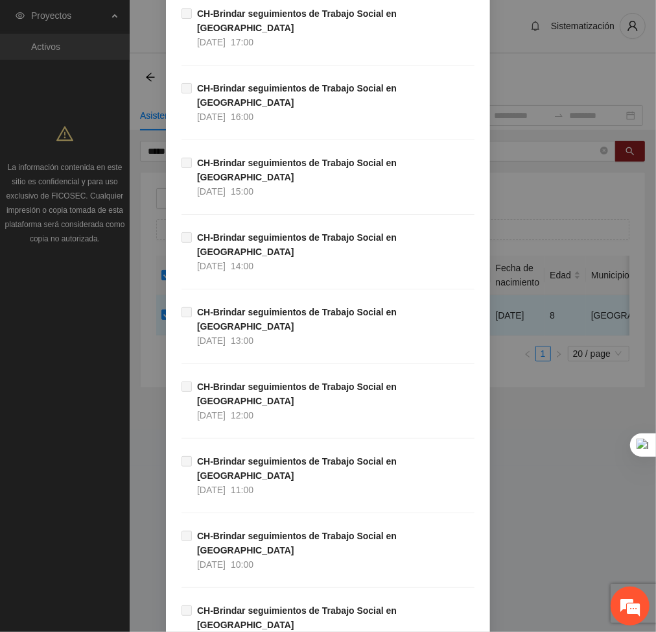
scroll to position [11416, 0]
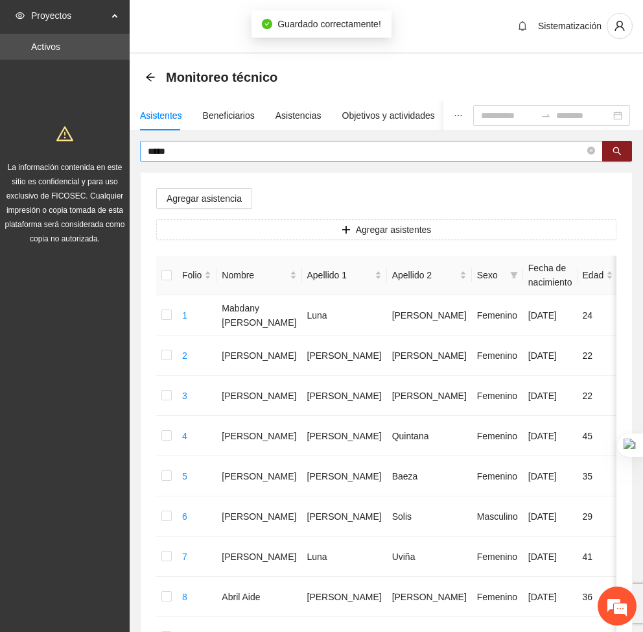
click at [190, 149] on input "*****" at bounding box center [366, 151] width 437 height 14
type input "*"
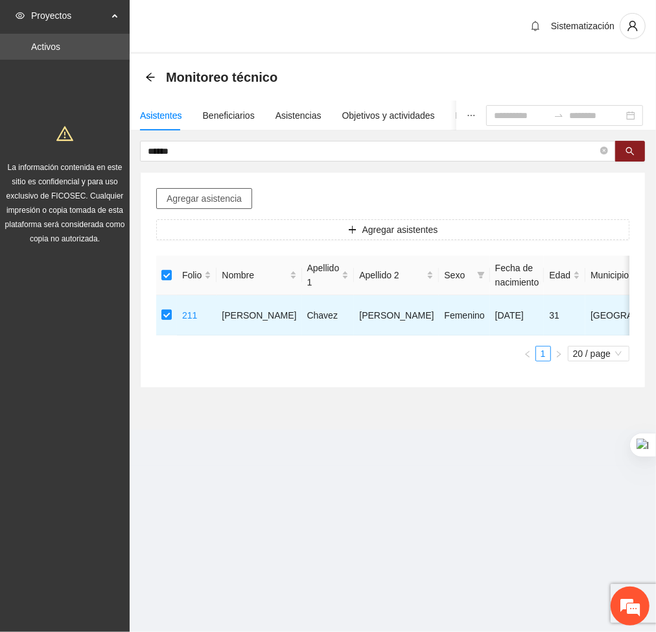
click at [211, 198] on span "Agregar asistencia" at bounding box center [204, 198] width 75 height 14
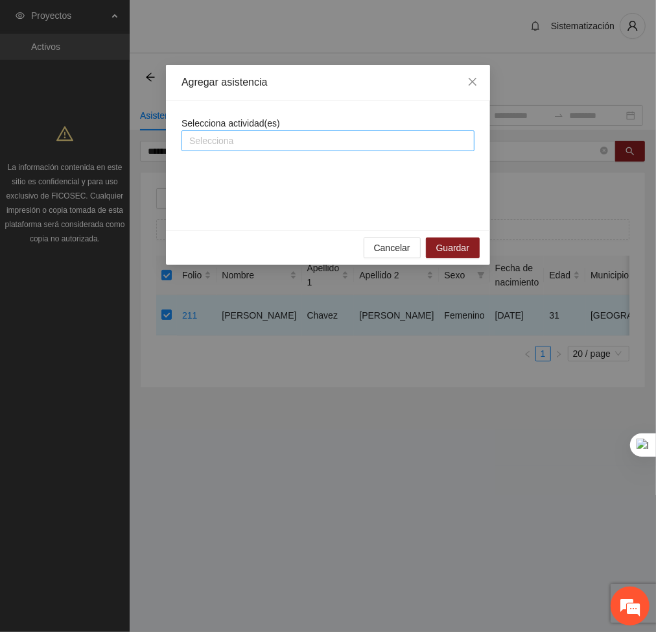
click at [275, 141] on div at bounding box center [328, 141] width 287 height 16
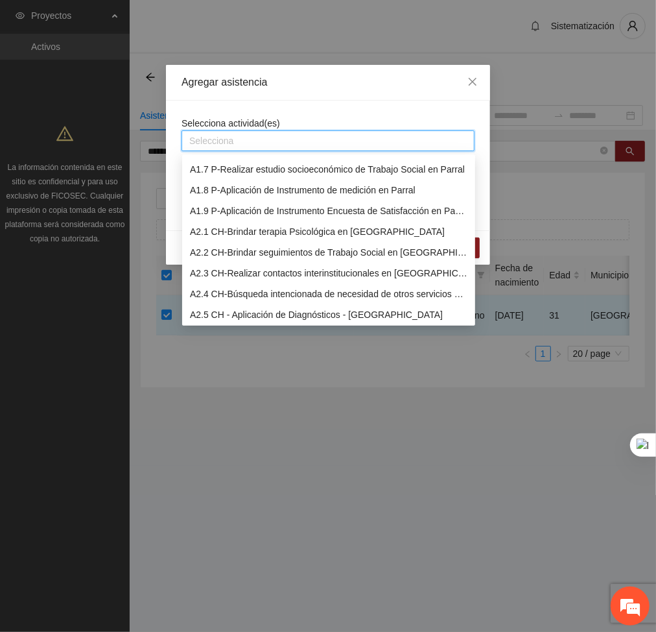
scroll to position [121, 0]
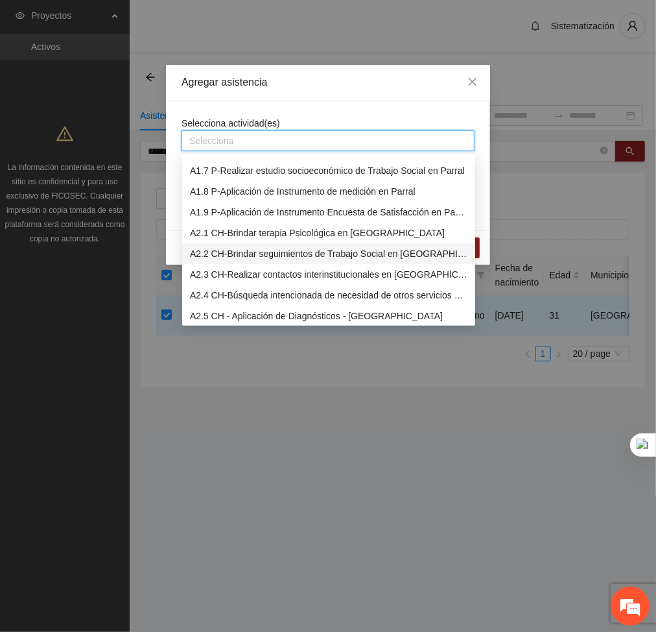
click at [214, 252] on div "A2.2 CH-Brindar seguimientos de Trabajo Social en [GEOGRAPHIC_DATA]" at bounding box center [329, 253] width 278 height 14
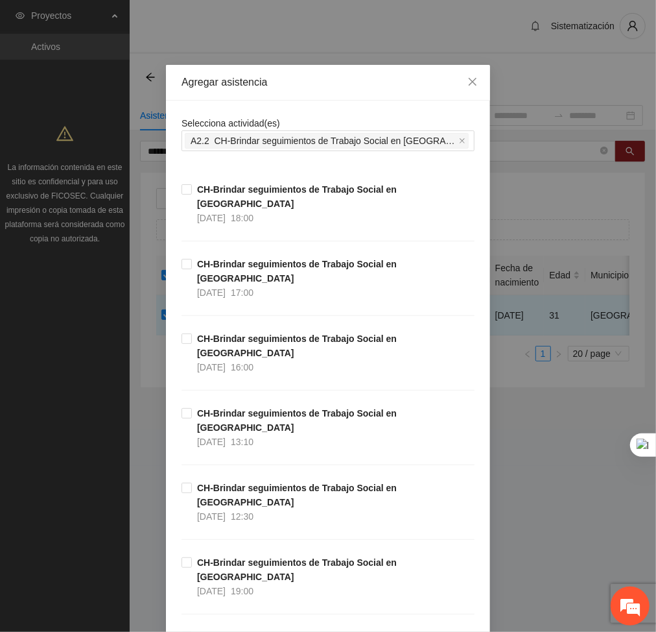
click at [323, 98] on div "Agregar asistencia" at bounding box center [328, 83] width 324 height 36
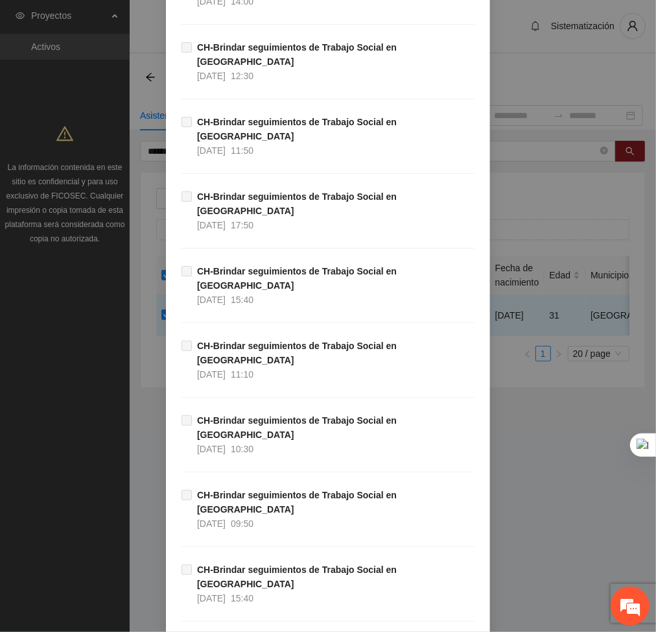
scroll to position [11416, 0]
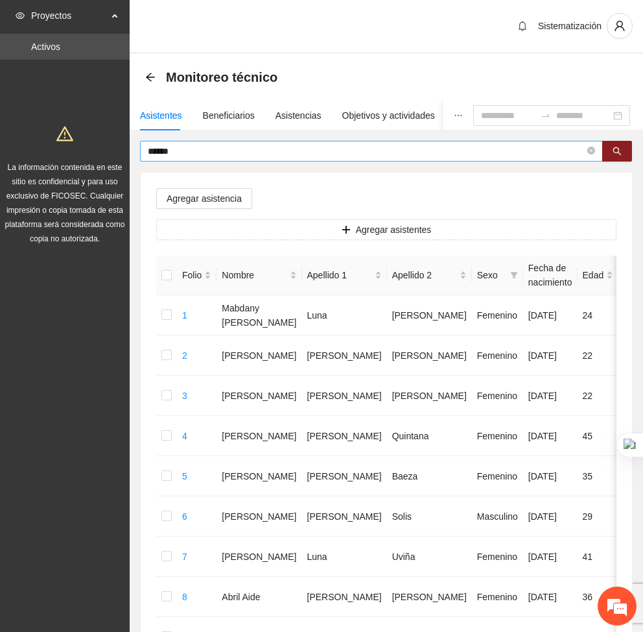
click at [193, 147] on input "******" at bounding box center [366, 151] width 437 height 14
type input "*"
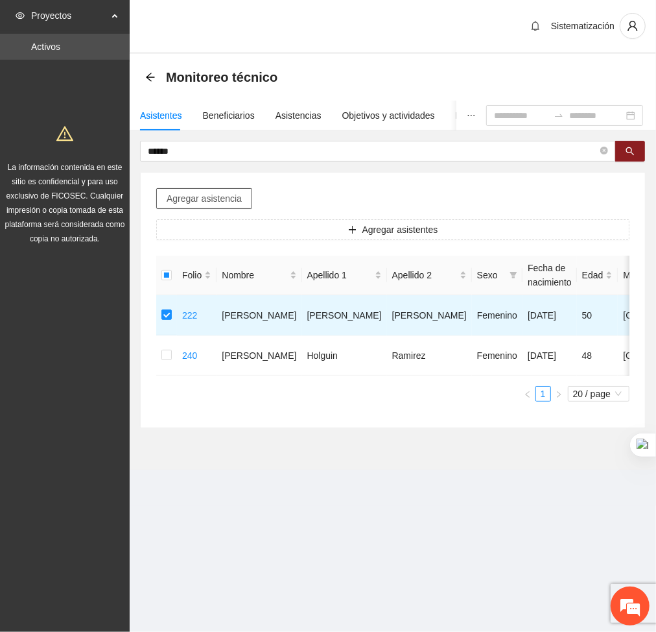
click at [193, 200] on span "Agregar asistencia" at bounding box center [204, 198] width 75 height 14
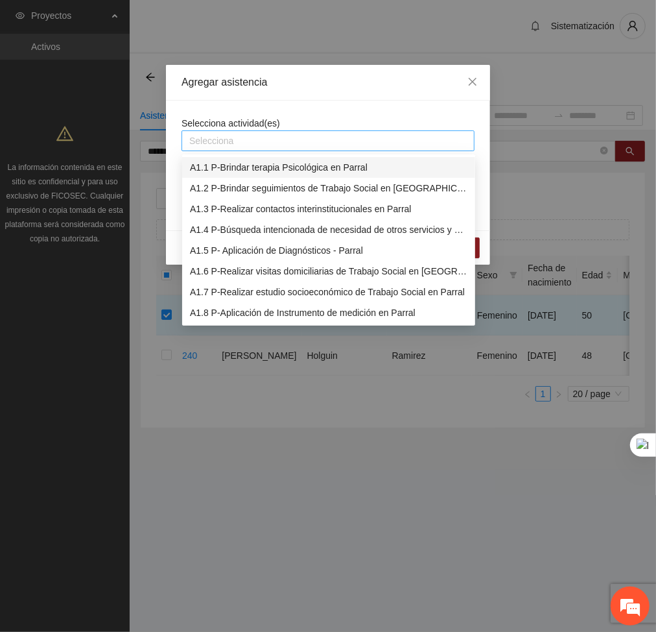
click at [233, 147] on div at bounding box center [328, 141] width 287 height 16
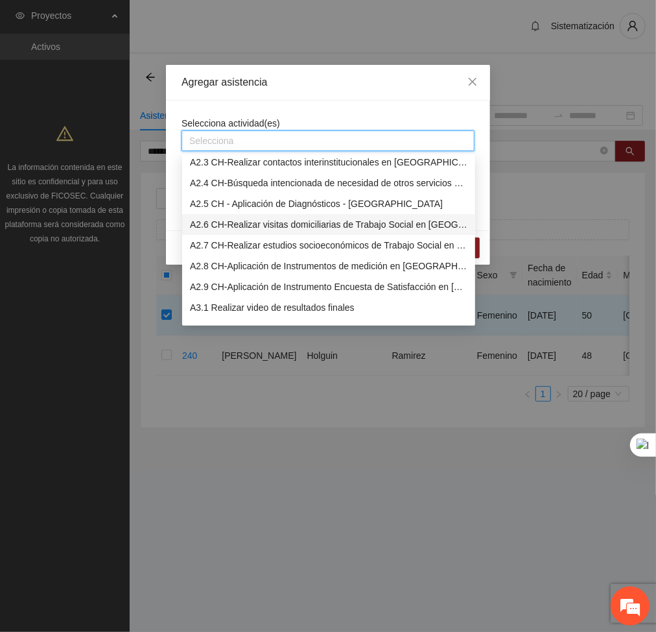
scroll to position [234, 0]
click at [226, 286] on div "A2.9 CH-Aplicación de Instrumento Encuesta de Satisfacción en [GEOGRAPHIC_DATA]" at bounding box center [329, 286] width 278 height 14
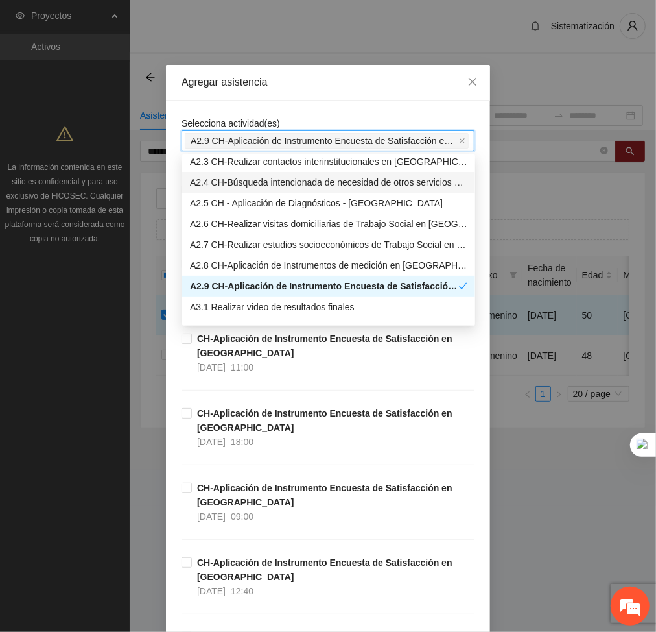
click at [309, 107] on div "Selecciona actividad(es) A2.9 CH-Aplicación de Instrumento Encuesta de Satisfac…" at bounding box center [328, 501] width 324 height 800
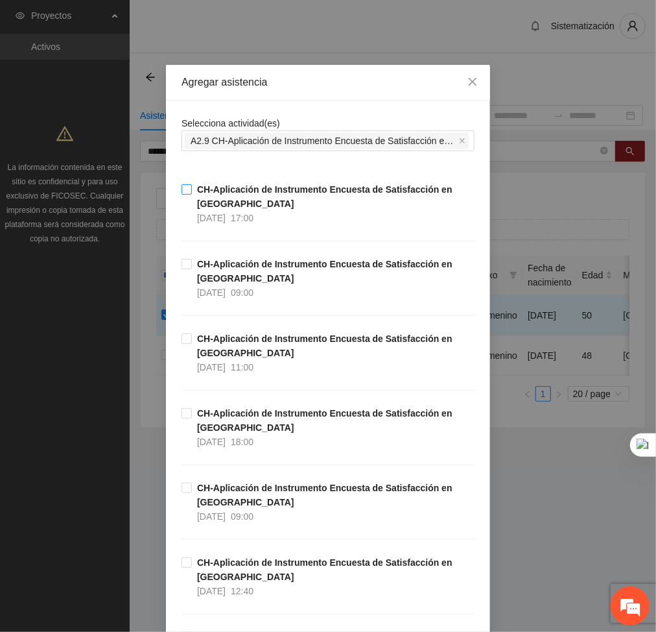
click at [192, 188] on span "CH-Aplicación de Instrumento Encuesta de Satisfacción en Chihuahua 30/09/2025 1…" at bounding box center [333, 203] width 283 height 43
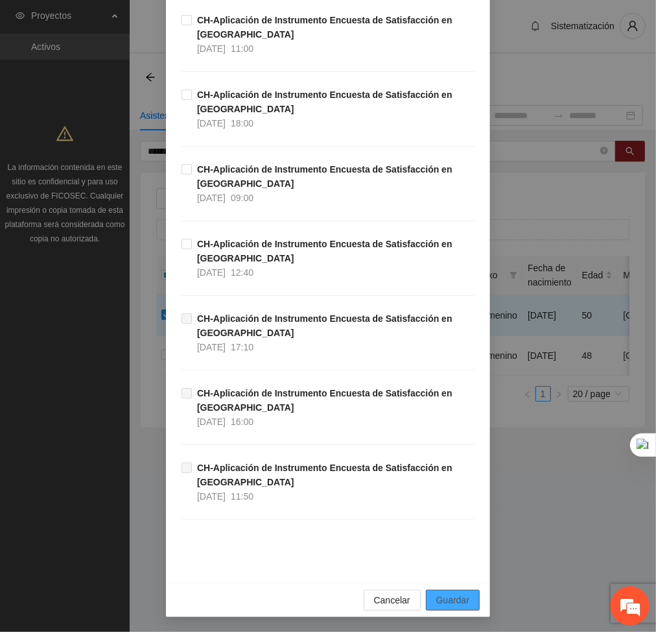
click at [462, 591] on button "Guardar" at bounding box center [453, 599] width 54 height 21
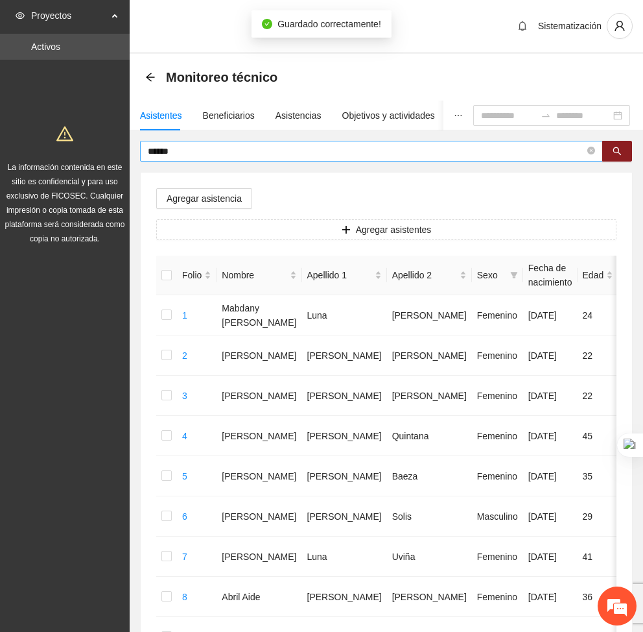
click at [189, 154] on input "******" at bounding box center [366, 151] width 437 height 14
type input "*"
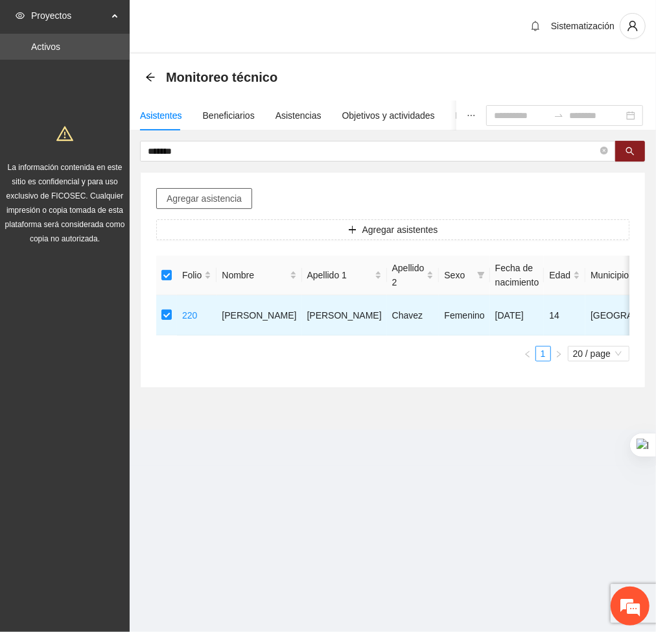
click at [234, 201] on span "Agregar asistencia" at bounding box center [204, 198] width 75 height 14
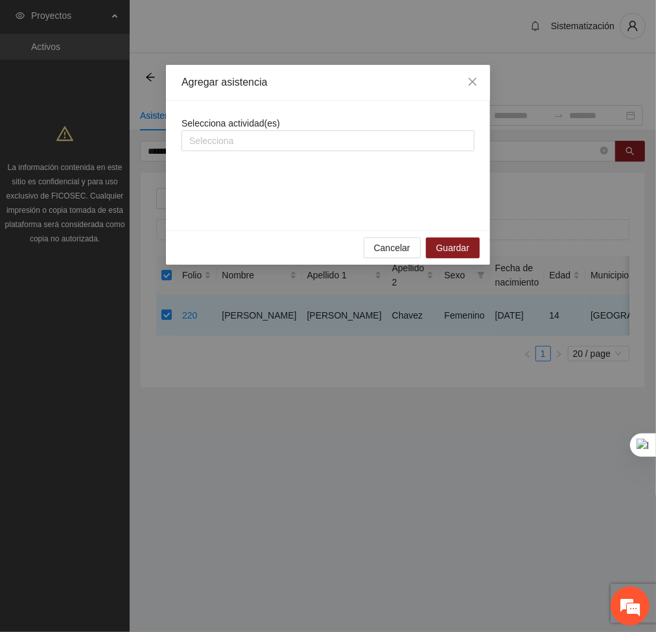
click at [235, 152] on div "Selecciona actividad(es) Selecciona" at bounding box center [328, 165] width 293 height 99
click at [229, 142] on div at bounding box center [328, 141] width 287 height 16
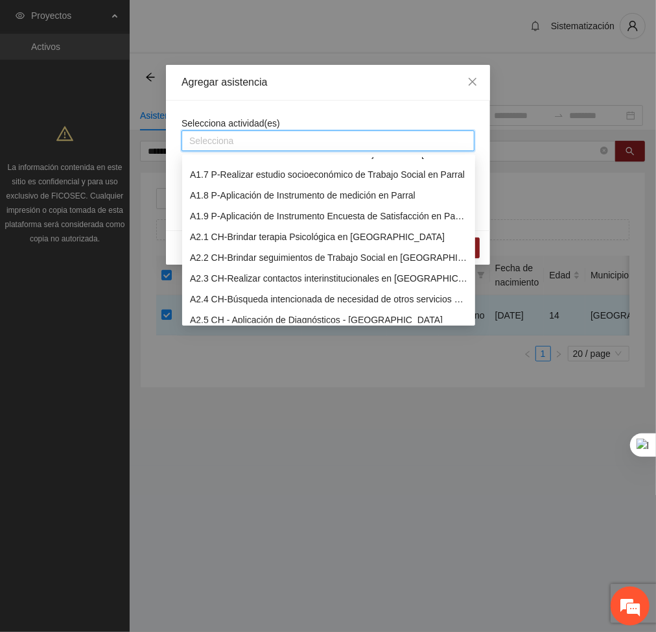
scroll to position [121, 0]
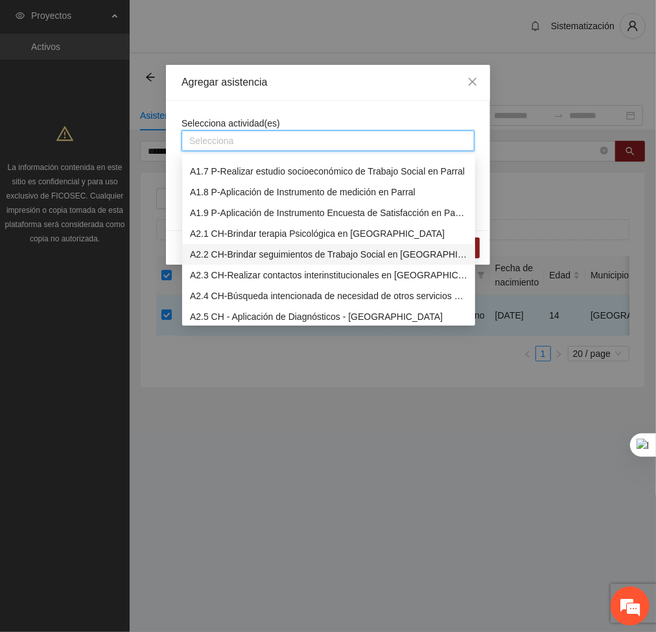
click at [209, 248] on div "A2.2 CH-Brindar seguimientos de Trabajo Social en [GEOGRAPHIC_DATA]" at bounding box center [329, 254] width 278 height 14
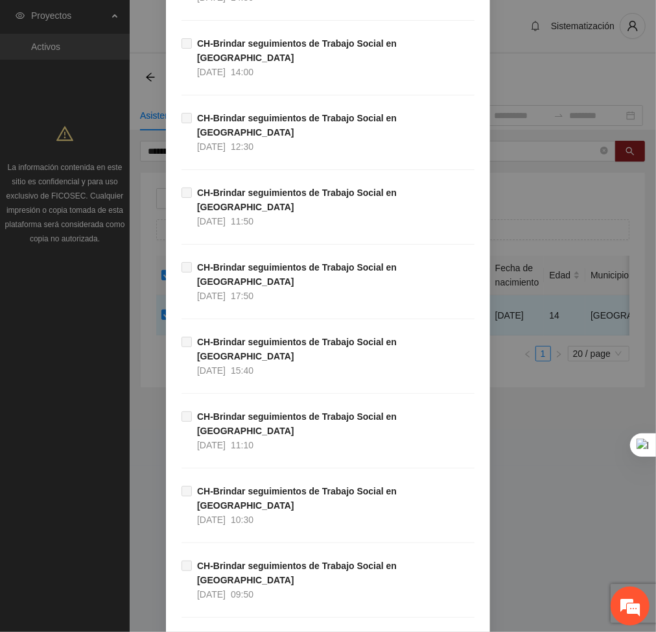
scroll to position [11416, 0]
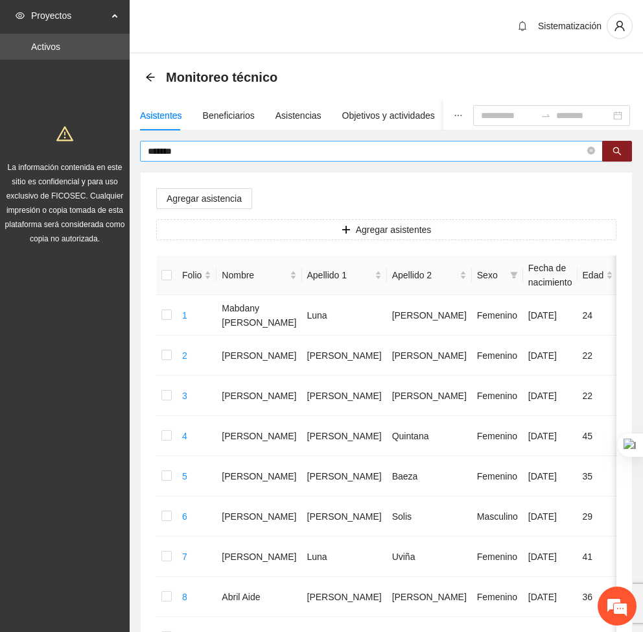
click at [188, 146] on input "*******" at bounding box center [366, 151] width 437 height 14
type input "*"
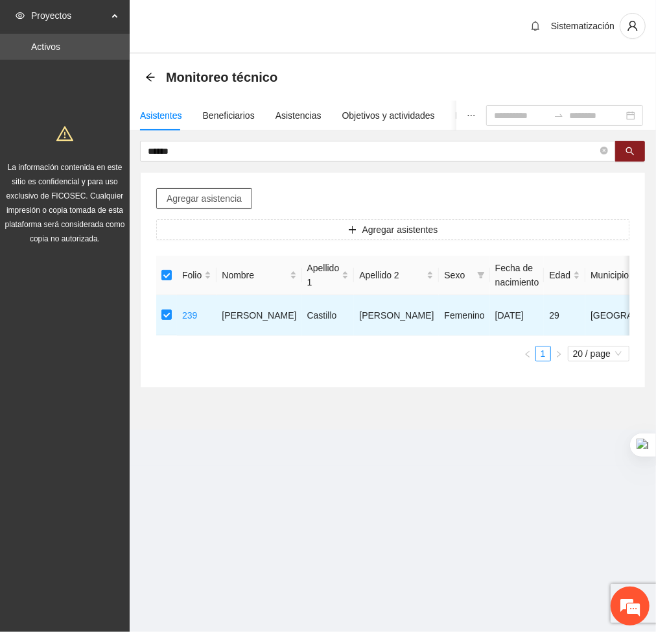
click at [213, 193] on span "Agregar asistencia" at bounding box center [204, 198] width 75 height 14
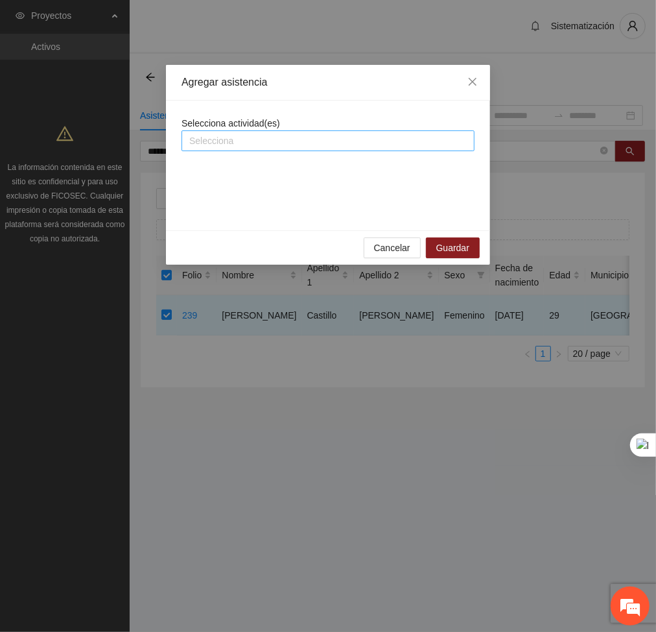
click at [255, 137] on div at bounding box center [328, 141] width 287 height 16
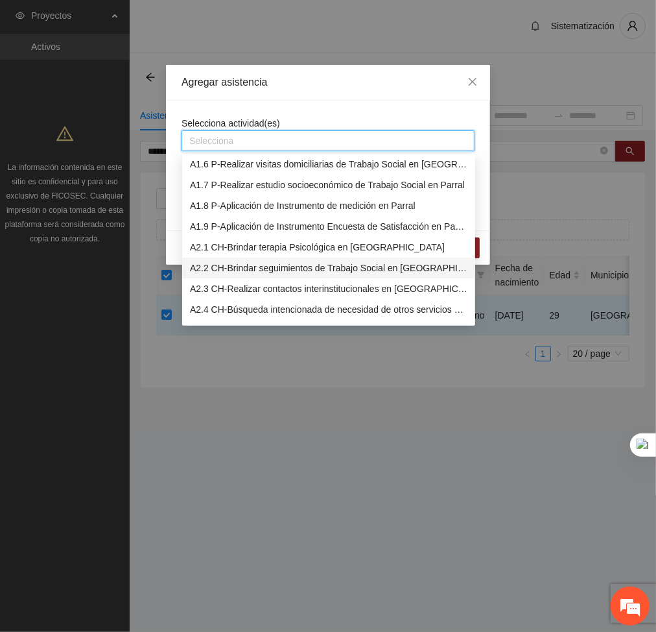
scroll to position [104, 0]
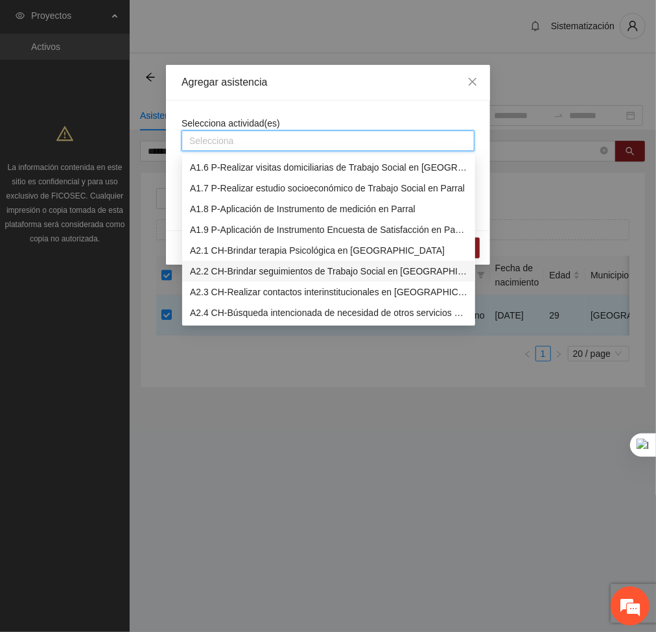
click at [215, 281] on div "A2.3 CH-Realizar contactos interinstitucionales en [GEOGRAPHIC_DATA]" at bounding box center [328, 291] width 293 height 21
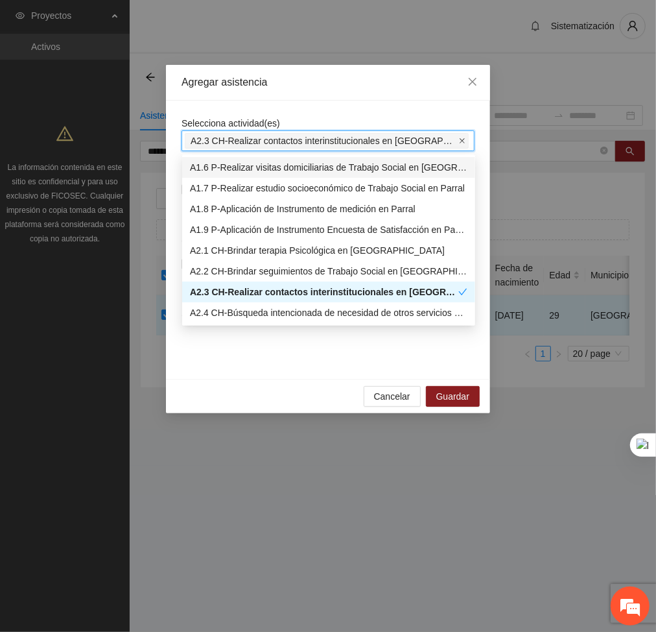
click at [459, 142] on icon "close" at bounding box center [462, 140] width 6 height 6
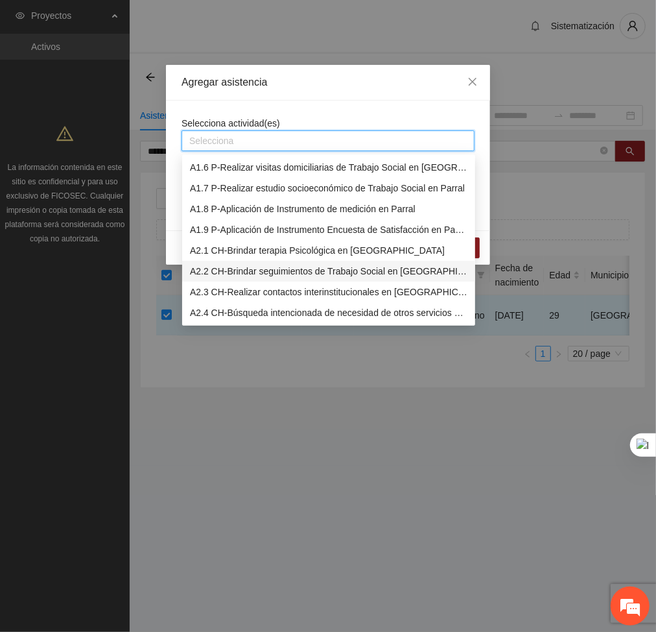
click at [268, 274] on div "A2.2 CH-Brindar seguimientos de Trabajo Social en [GEOGRAPHIC_DATA]" at bounding box center [329, 271] width 278 height 14
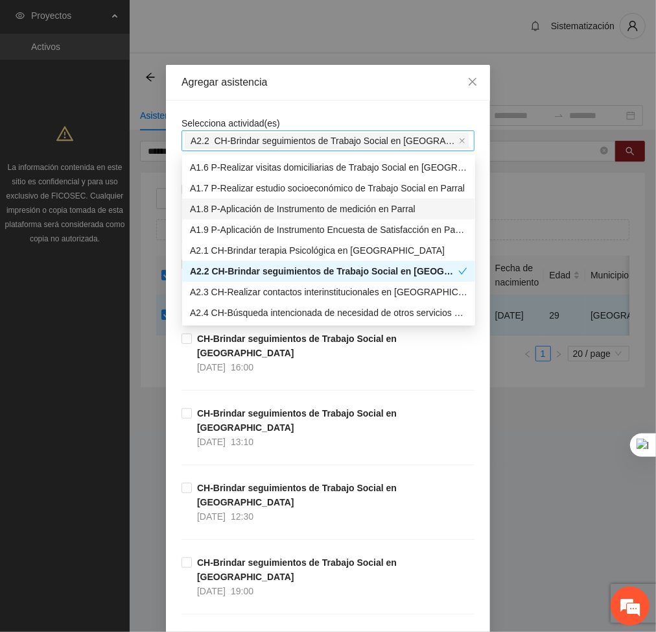
click at [394, 71] on div "Agregar asistencia" at bounding box center [328, 83] width 324 height 36
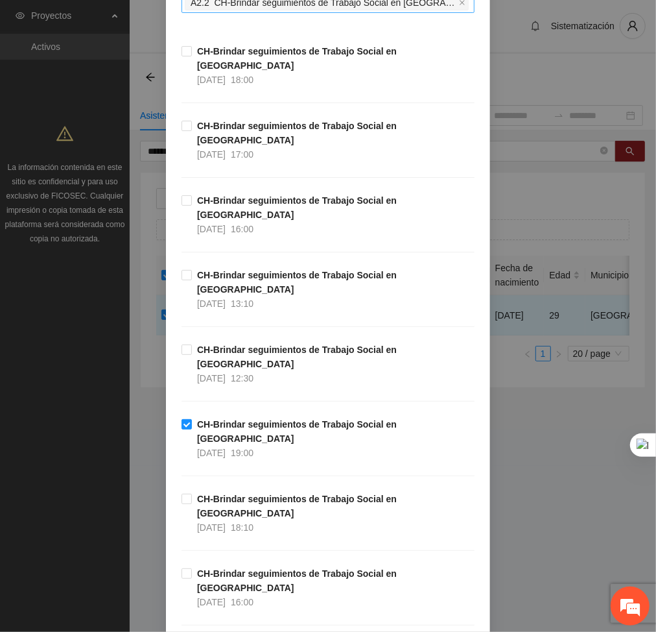
scroll to position [11416, 0]
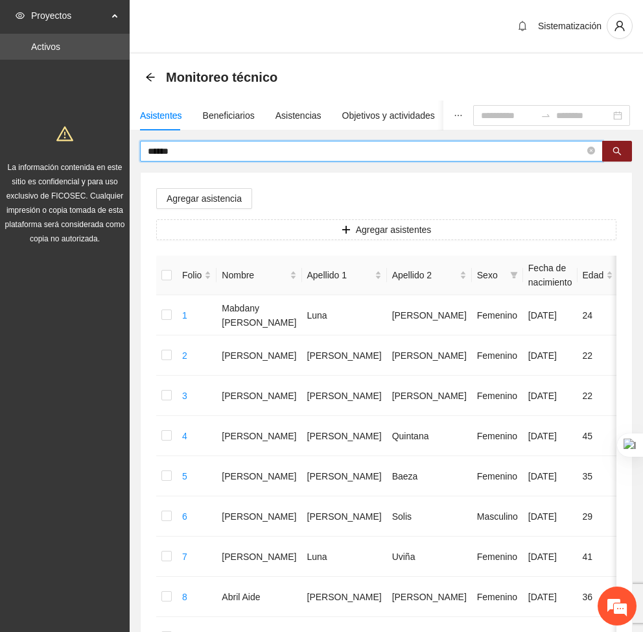
click at [206, 154] on input "******" at bounding box center [366, 151] width 437 height 14
type input "*"
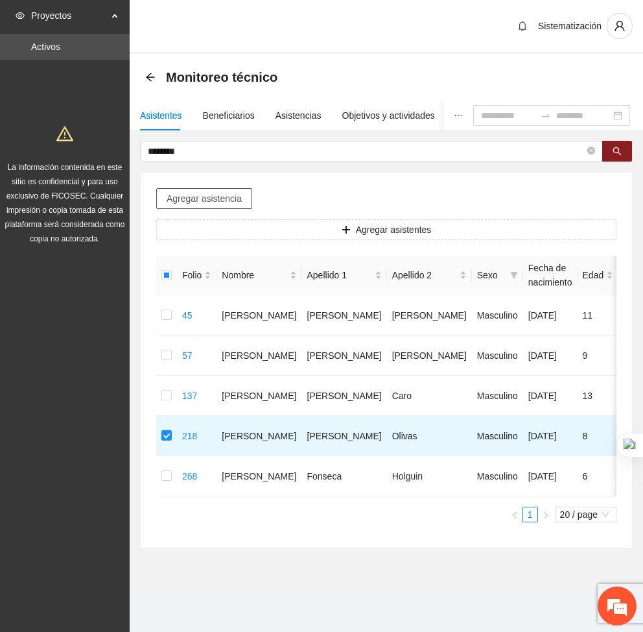
click at [224, 204] on span "Agregar asistencia" at bounding box center [204, 198] width 75 height 14
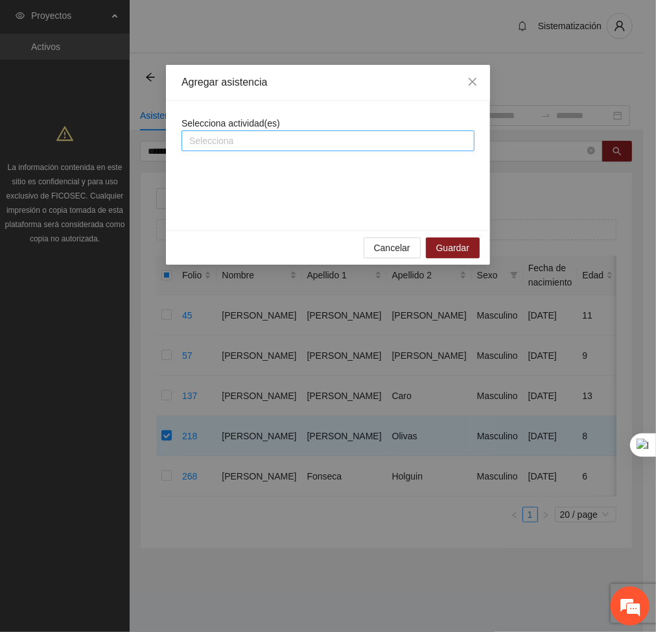
click at [268, 145] on div at bounding box center [328, 141] width 287 height 16
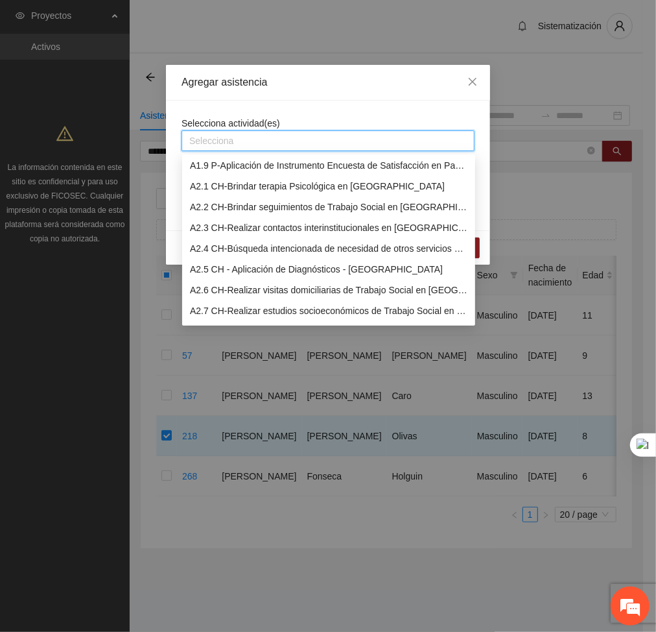
scroll to position [169, 0]
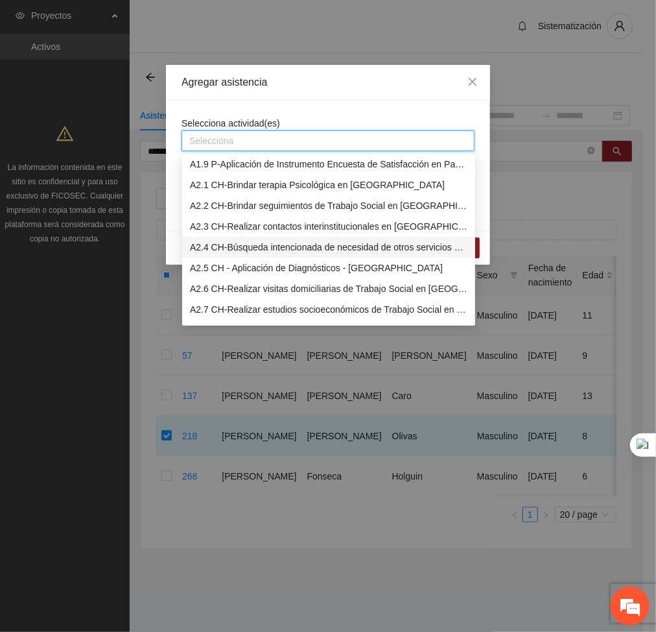
click at [231, 252] on div "A2.4 CH-Búsqueda intencionada de necesidad de otros servicios y canalización a …" at bounding box center [329, 247] width 278 height 14
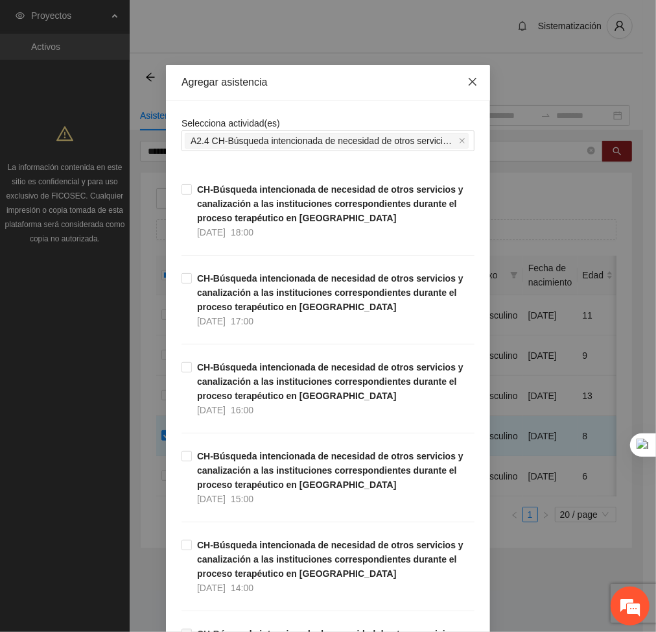
click at [455, 93] on span "Close" at bounding box center [472, 82] width 35 height 35
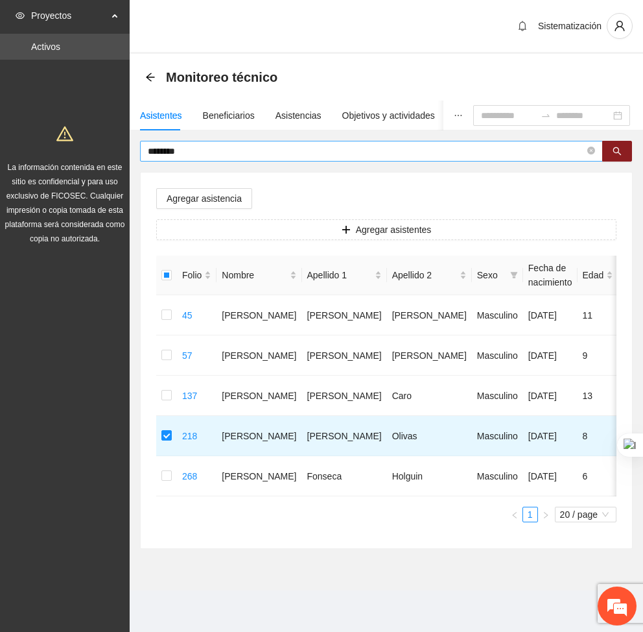
click at [328, 160] on span "********" at bounding box center [371, 151] width 463 height 21
type input "*"
type input "*****"
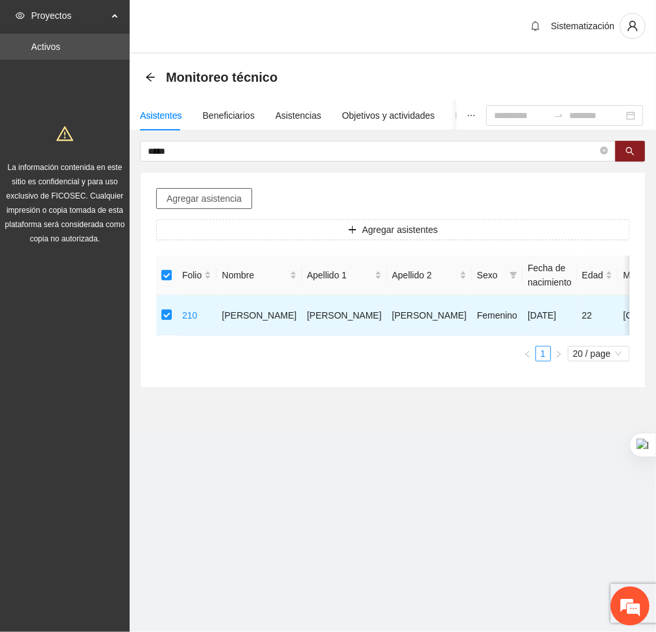
click at [214, 201] on span "Agregar asistencia" at bounding box center [204, 198] width 75 height 14
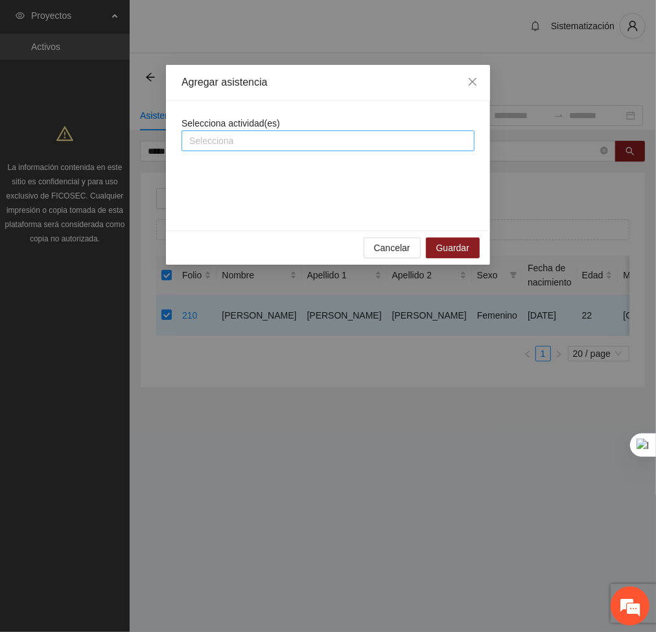
click at [276, 136] on div at bounding box center [328, 141] width 287 height 16
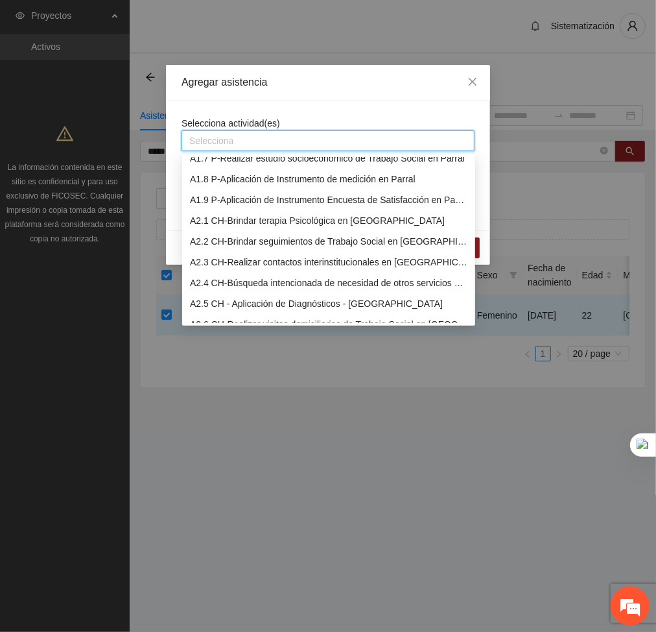
scroll to position [156, 0]
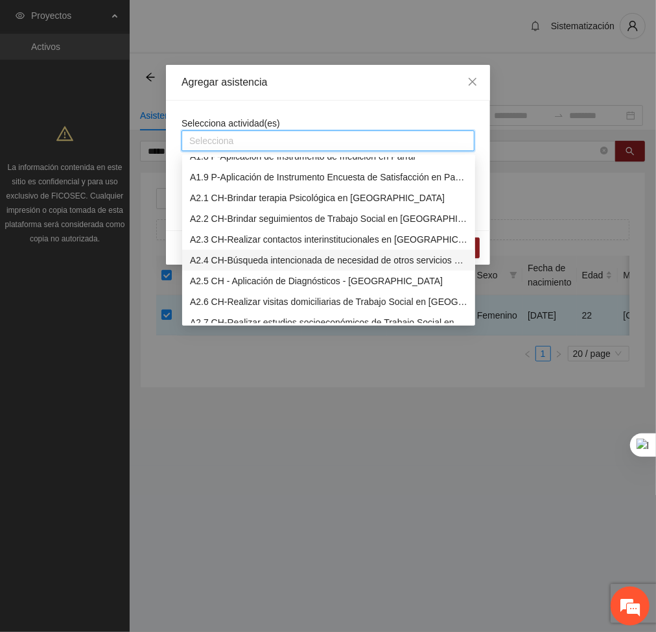
click at [274, 261] on div "A2.4 CH-Búsqueda intencionada de necesidad de otros servicios y canalización a …" at bounding box center [329, 260] width 278 height 14
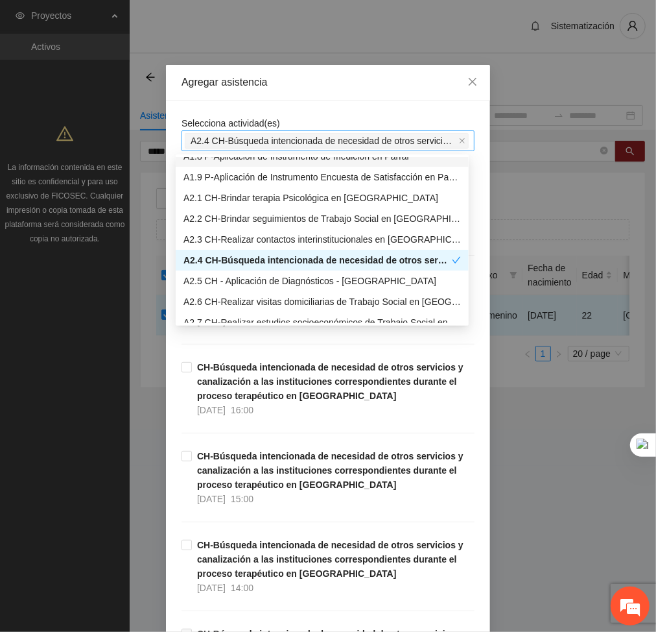
click at [450, 137] on span "A2.4 CH-Búsqueda intencionada de necesidad de otros servicios y canalización a …" at bounding box center [327, 141] width 284 height 16
click at [460, 139] on span "A2.4 CH-Búsqueda intencionada de necesidad de otros servicios y canalización a …" at bounding box center [327, 141] width 284 height 16
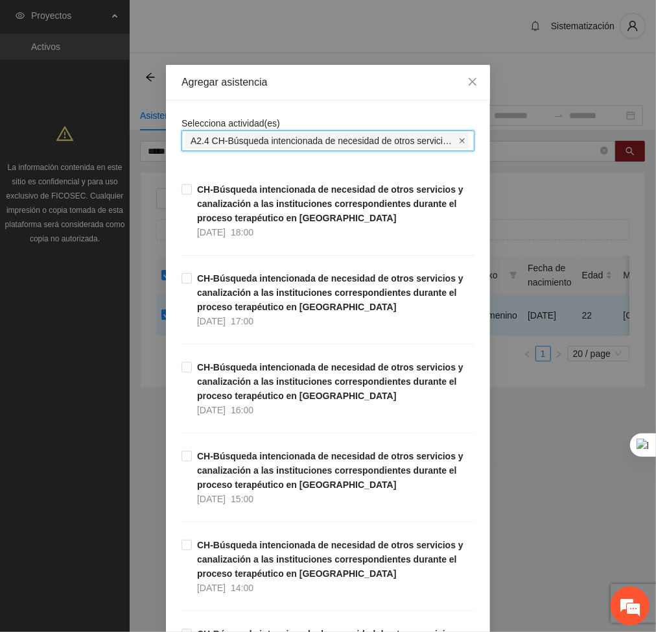
click at [460, 139] on icon "close" at bounding box center [462, 140] width 5 height 5
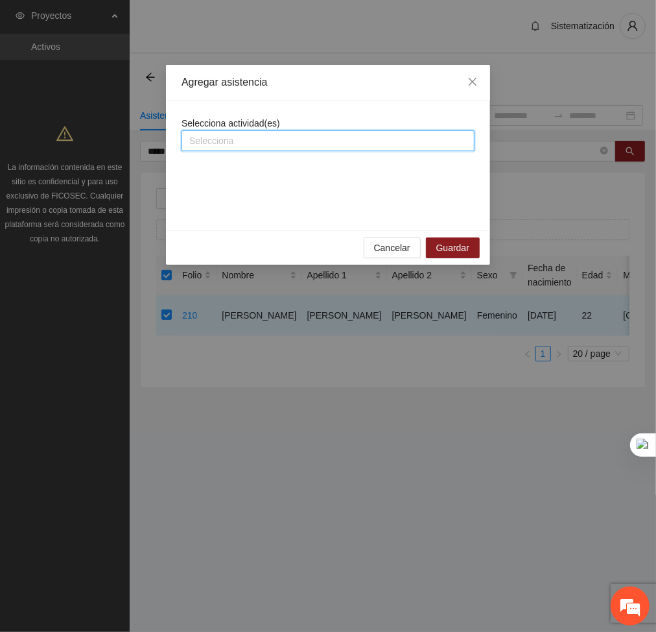
click at [409, 141] on div at bounding box center [328, 141] width 287 height 16
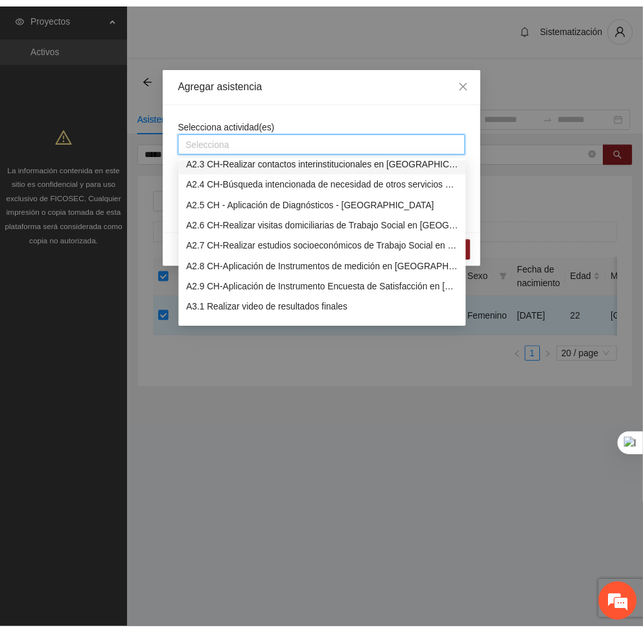
scroll to position [237, 0]
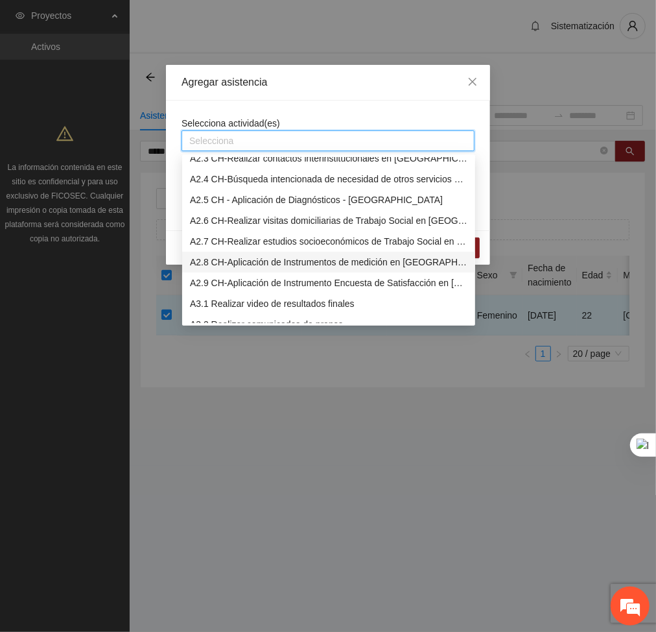
click at [230, 267] on div "A2.8 CH-Aplicación de Instrumentos de medición en [GEOGRAPHIC_DATA]" at bounding box center [329, 262] width 278 height 14
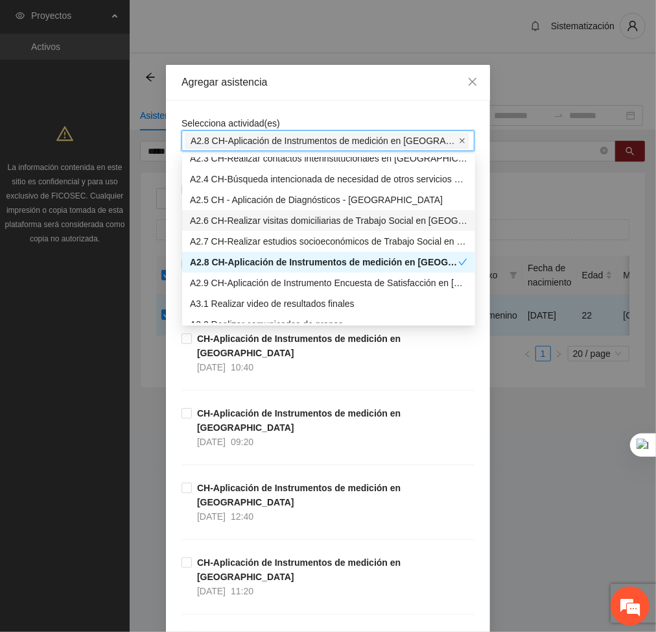
click at [459, 142] on icon "close" at bounding box center [462, 140] width 6 height 6
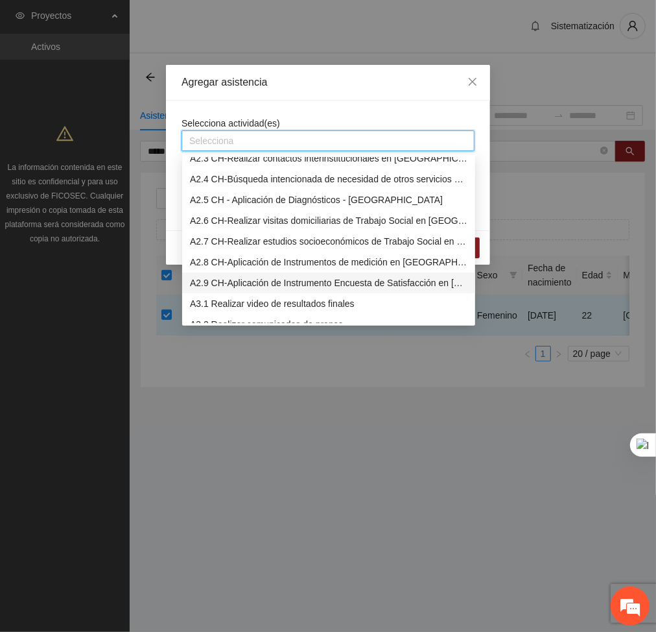
click at [305, 285] on div "A2.9 CH-Aplicación de Instrumento Encuesta de Satisfacción en [GEOGRAPHIC_DATA]" at bounding box center [329, 283] width 278 height 14
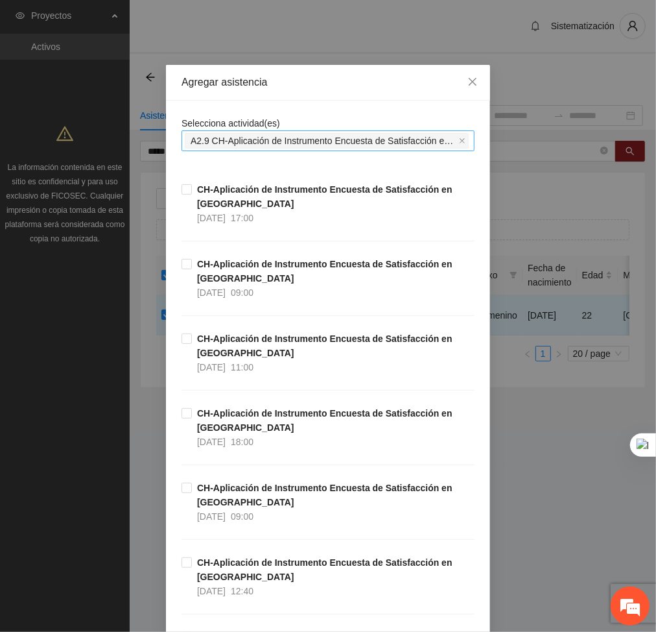
click at [398, 91] on div "Agregar asistencia" at bounding box center [328, 83] width 324 height 36
click at [476, 79] on span "Close" at bounding box center [472, 82] width 35 height 35
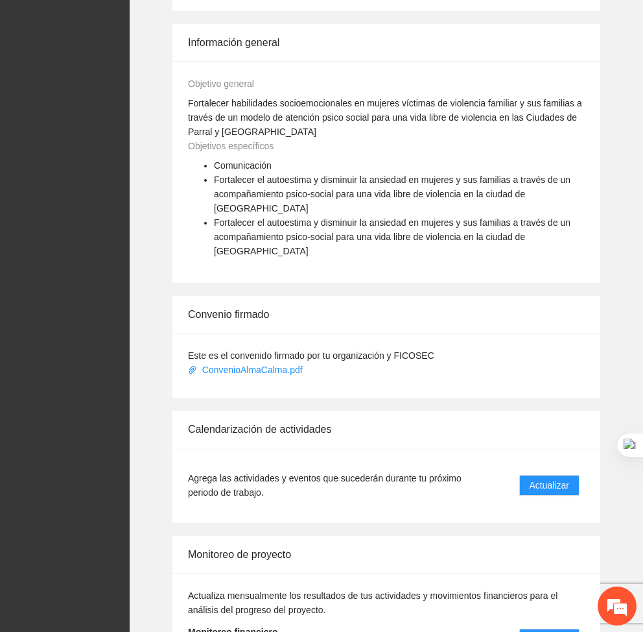
scroll to position [820, 0]
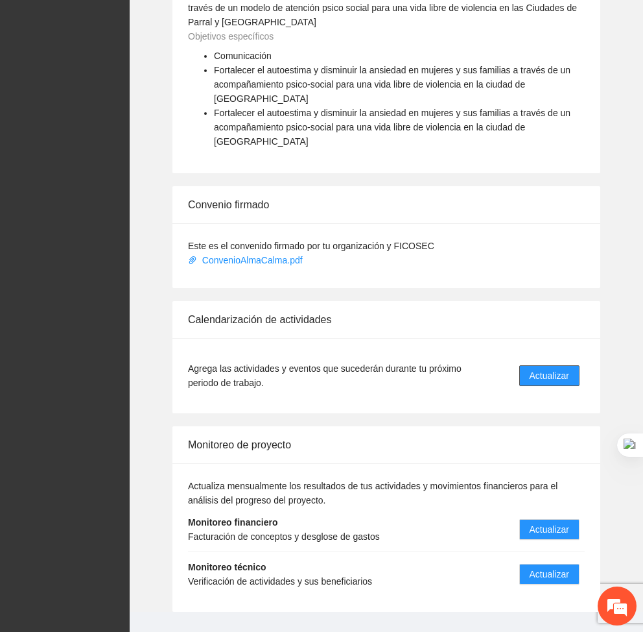
click at [530, 365] on button "Actualizar" at bounding box center [549, 375] width 60 height 21
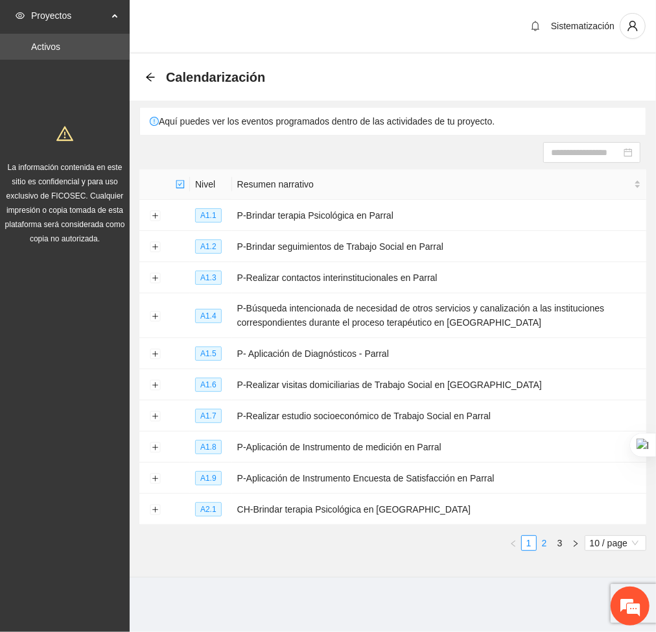
click at [544, 550] on link "2" at bounding box center [545, 543] width 14 height 14
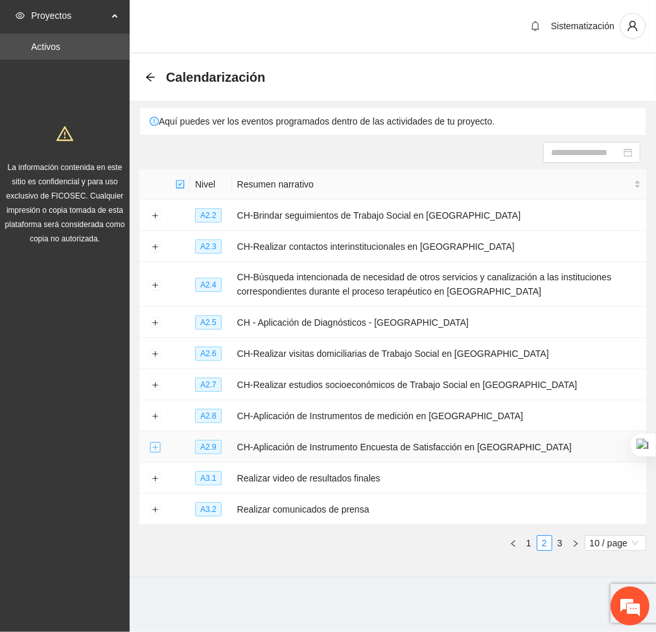
click at [154, 447] on button "Expand row" at bounding box center [155, 447] width 10 height 10
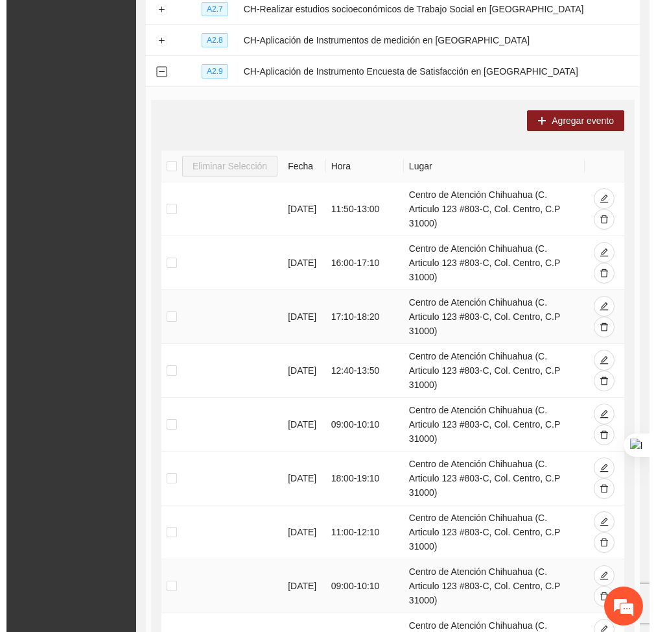
scroll to position [286, 0]
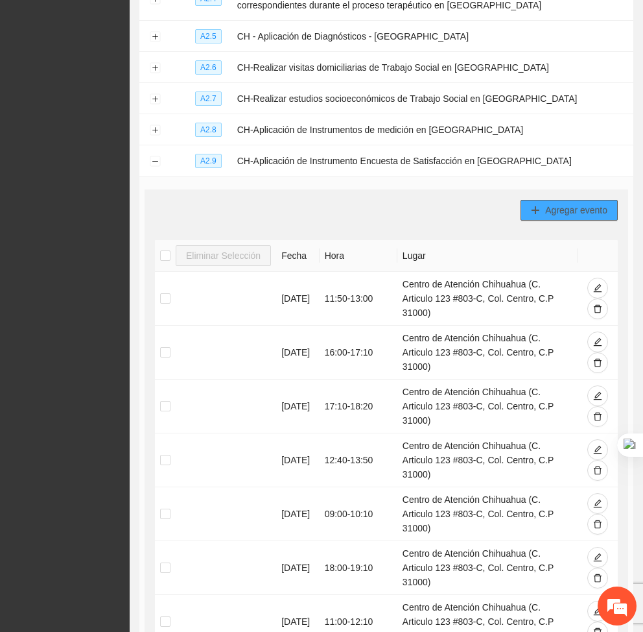
click at [555, 207] on span "Agregar evento" at bounding box center [576, 210] width 62 height 14
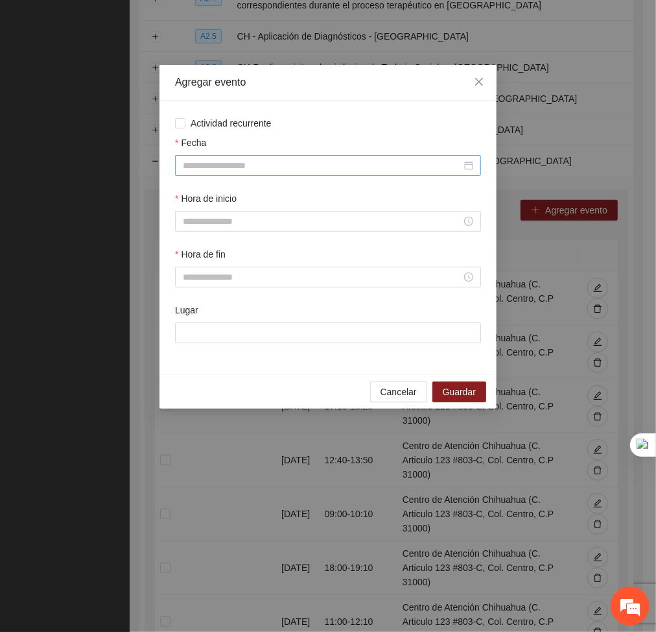
click at [345, 157] on div at bounding box center [328, 165] width 306 height 21
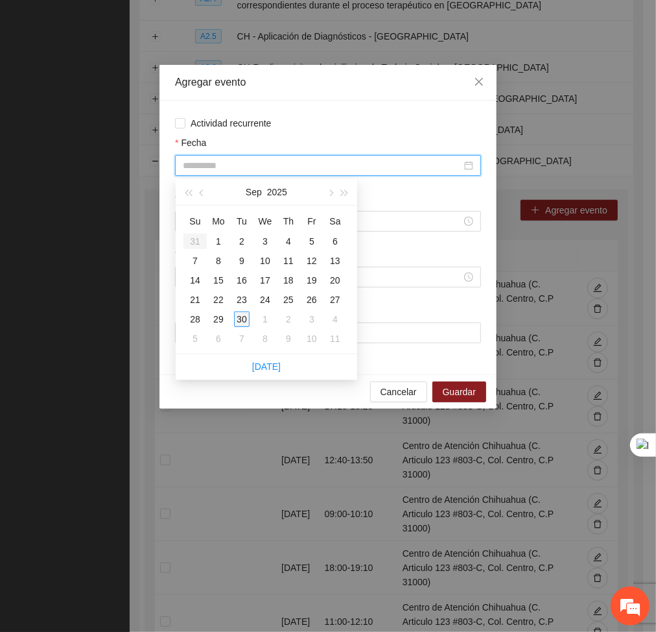
type input "**********"
click at [243, 324] on div "30" at bounding box center [242, 319] width 16 height 16
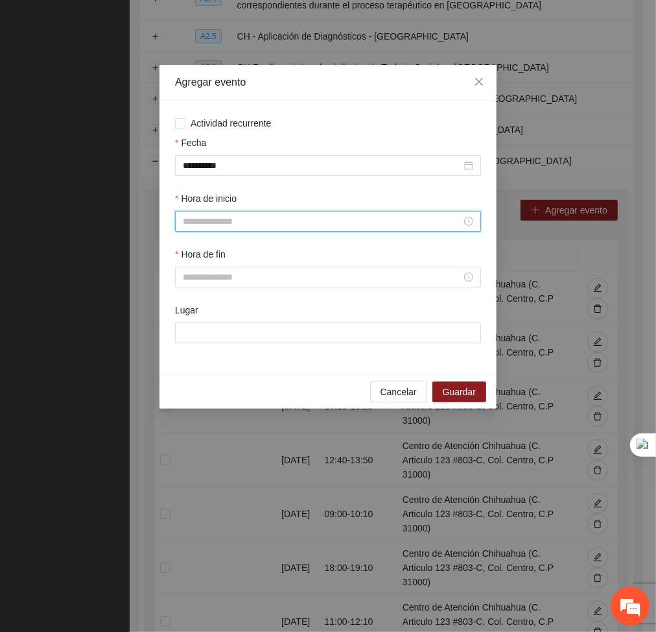
click at [255, 221] on input "Hora de inicio" at bounding box center [322, 221] width 279 height 14
click at [190, 297] on div "19" at bounding box center [194, 296] width 36 height 18
type input "*****"
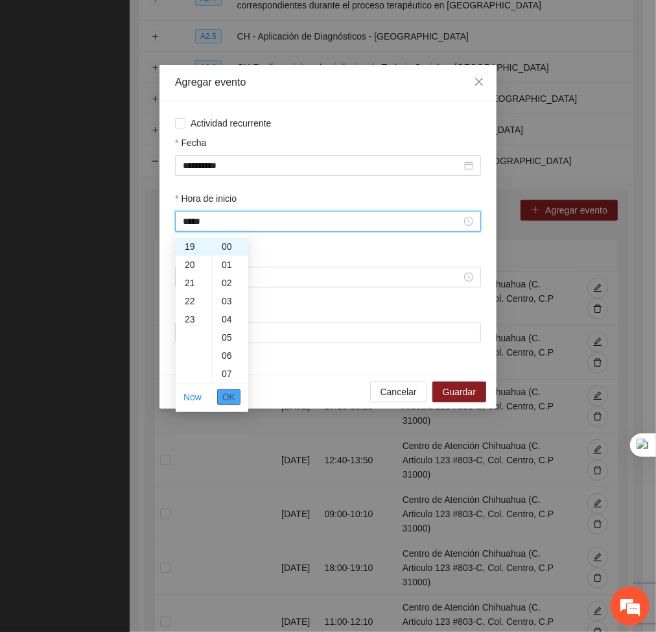
click at [229, 399] on span "OK" at bounding box center [228, 397] width 13 height 14
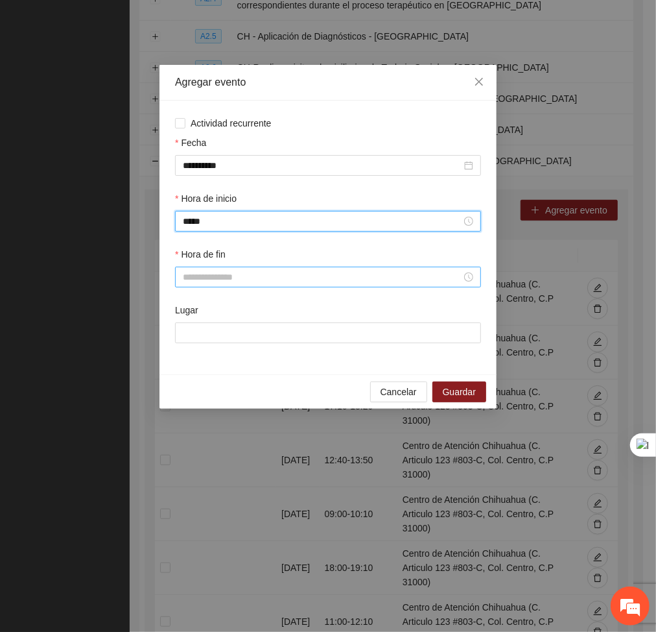
click at [222, 275] on input "Hora de fin" at bounding box center [322, 277] width 279 height 14
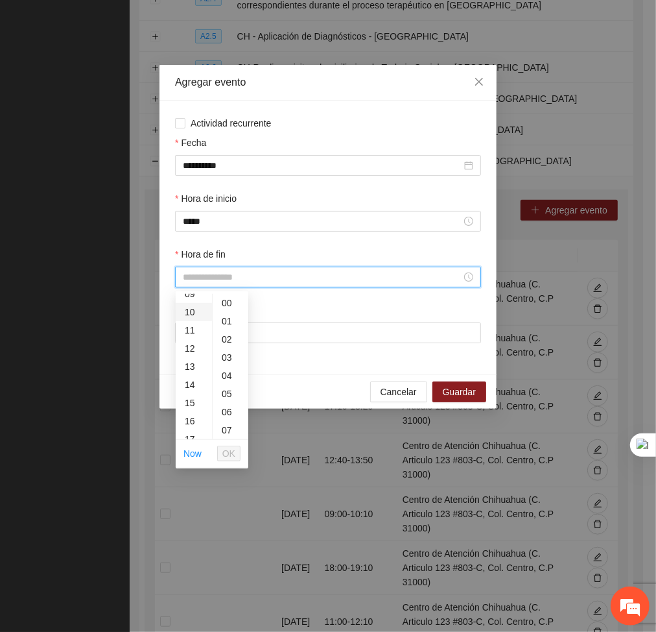
click at [189, 309] on div "10" at bounding box center [194, 312] width 36 height 18
click at [226, 326] on div "10" at bounding box center [231, 323] width 36 height 18
type input "*****"
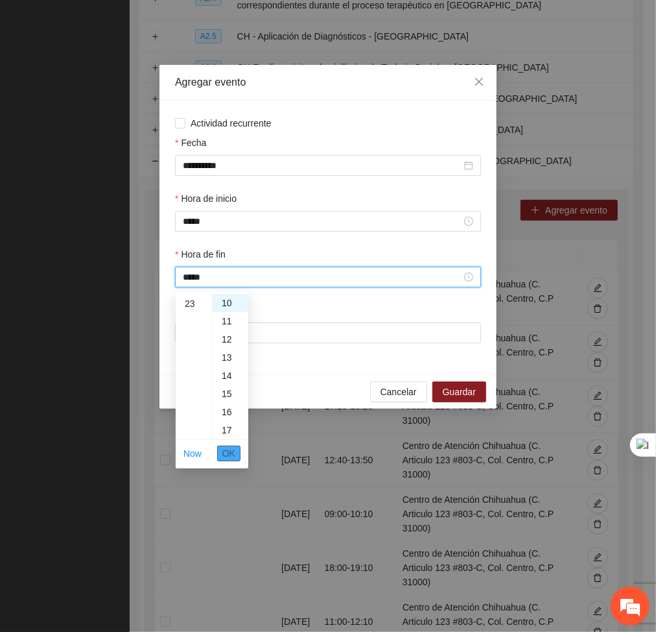
click at [233, 446] on span "OK" at bounding box center [228, 453] width 13 height 14
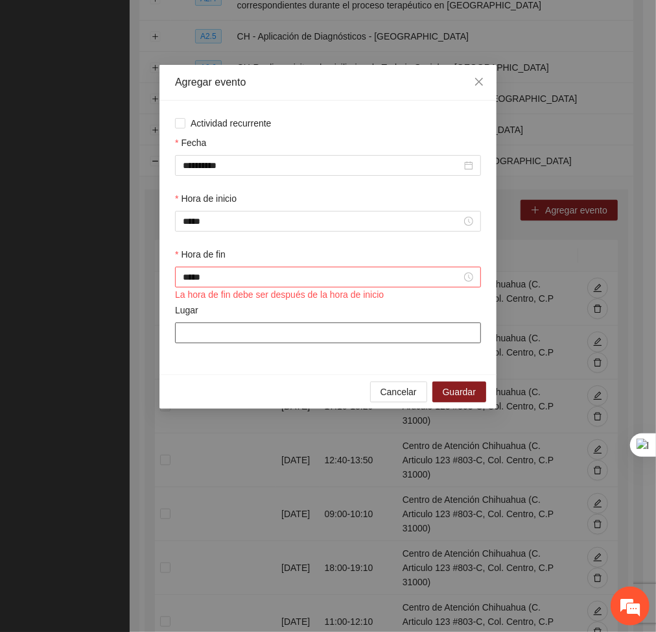
click at [278, 331] on input "Lugar" at bounding box center [328, 332] width 306 height 21
type input "**********"
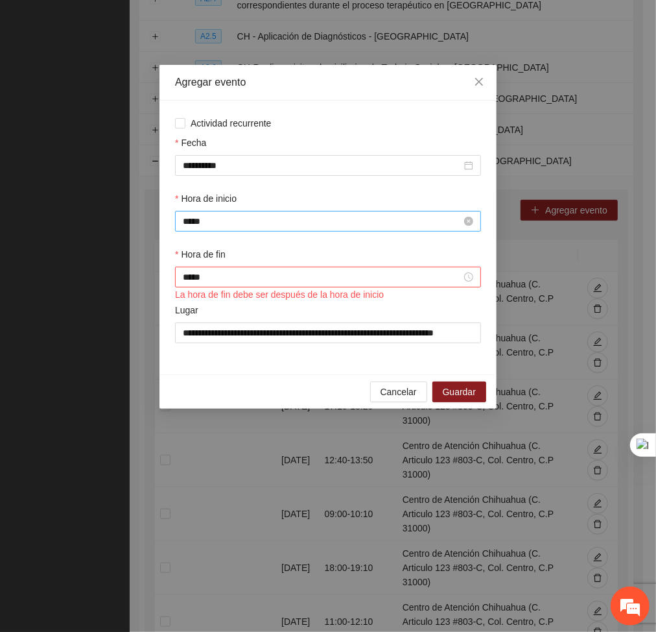
click at [214, 226] on input "*****" at bounding box center [322, 221] width 279 height 14
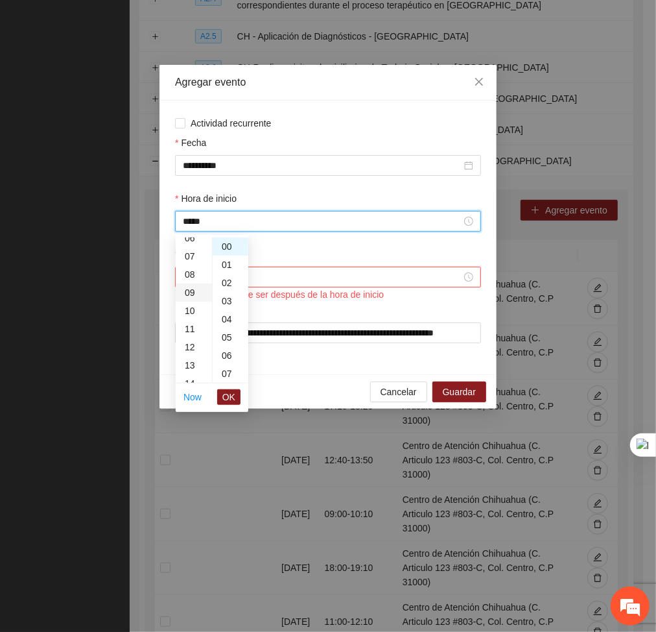
click at [189, 290] on div "09" at bounding box center [194, 292] width 36 height 18
type input "*****"
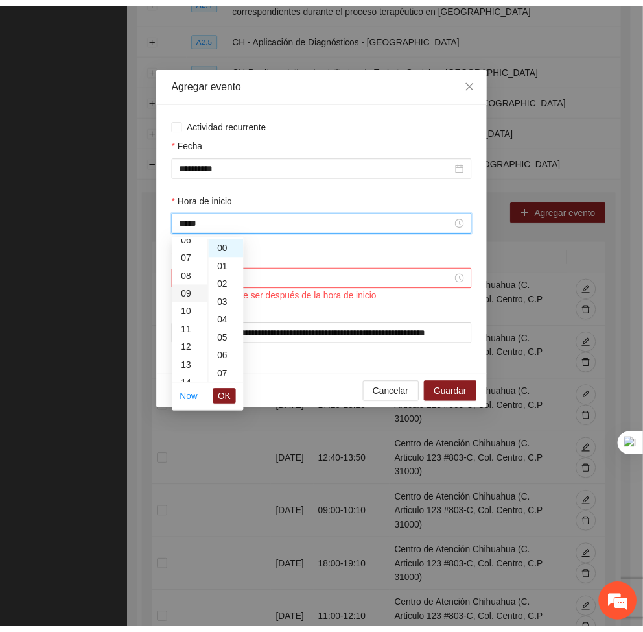
scroll to position [163, 0]
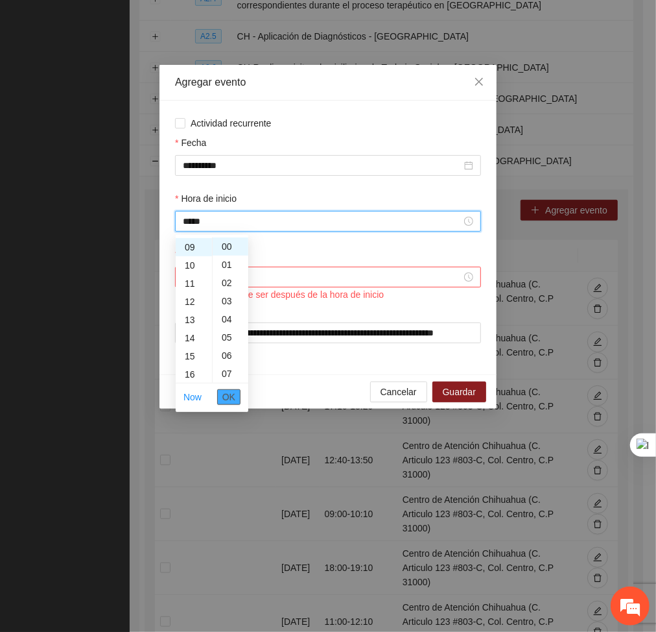
click at [232, 398] on span "OK" at bounding box center [228, 397] width 13 height 14
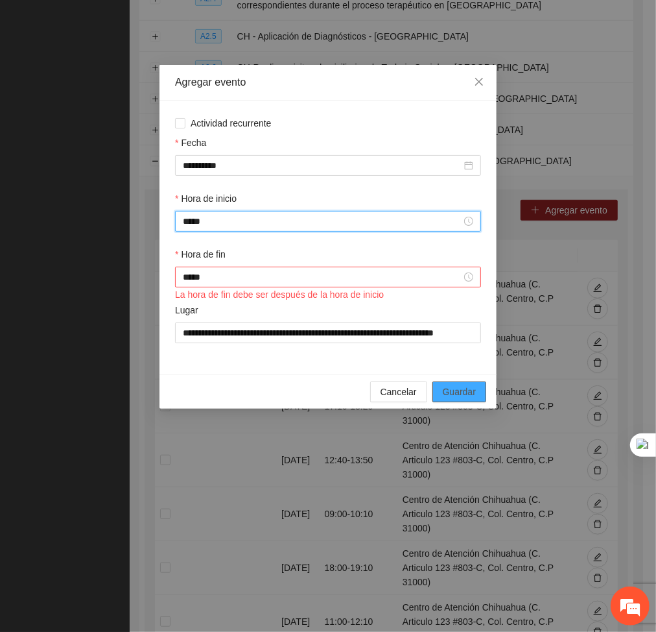
click at [467, 392] on span "Guardar" at bounding box center [459, 392] width 33 height 14
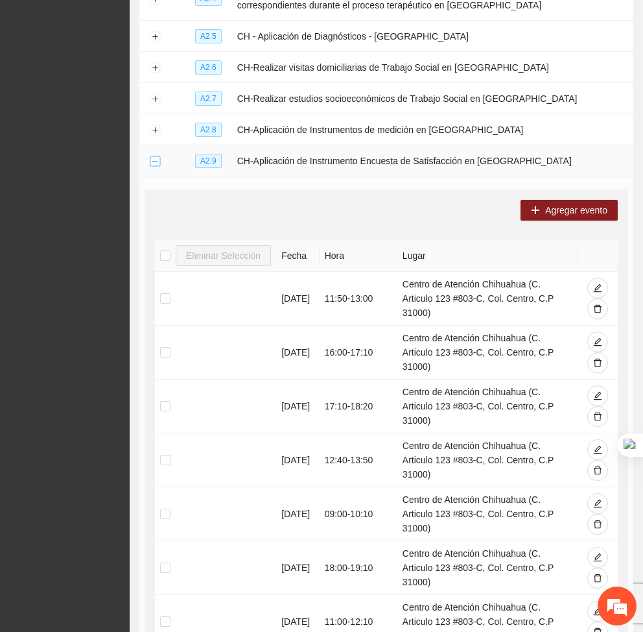
click at [152, 164] on button "Collapse row" at bounding box center [155, 161] width 10 height 10
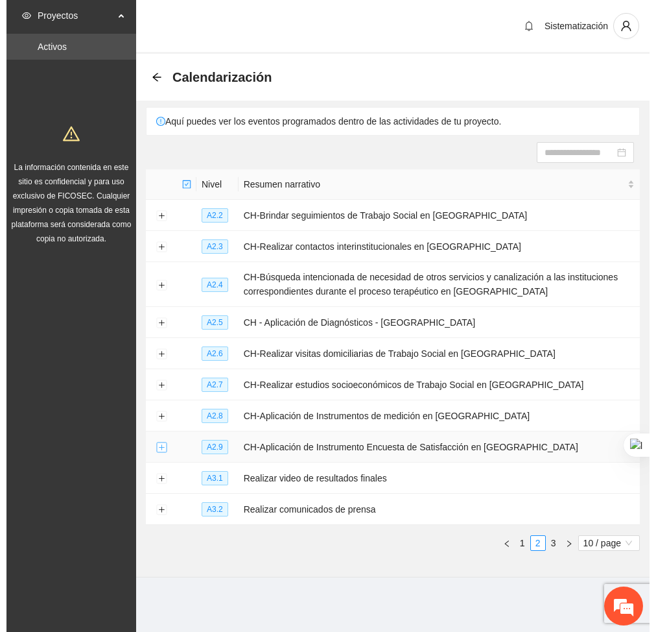
scroll to position [0, 0]
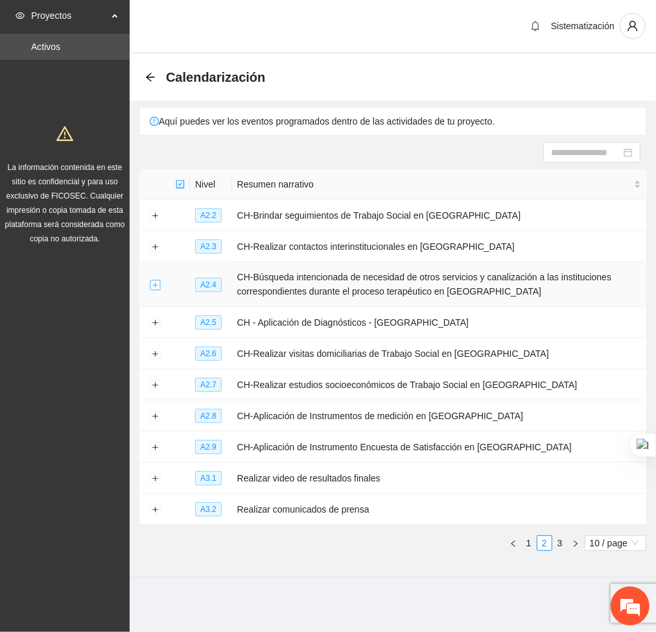
click at [153, 284] on button "Expand row" at bounding box center [155, 284] width 10 height 10
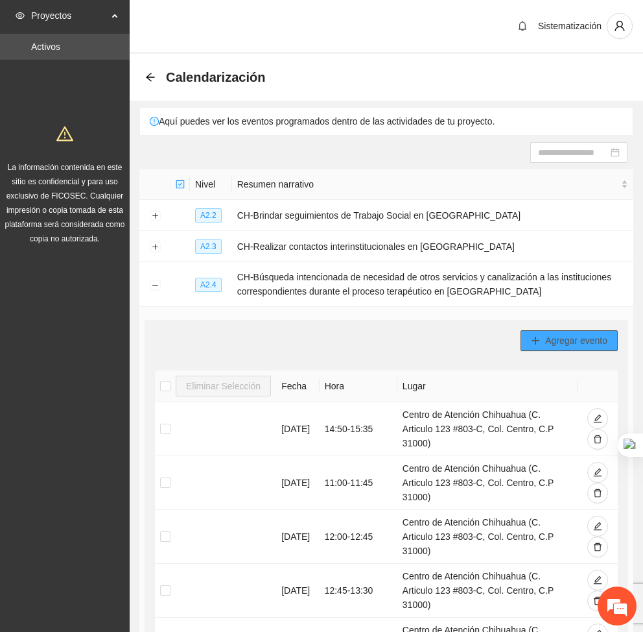
click at [595, 337] on span "Agregar evento" at bounding box center [576, 340] width 62 height 14
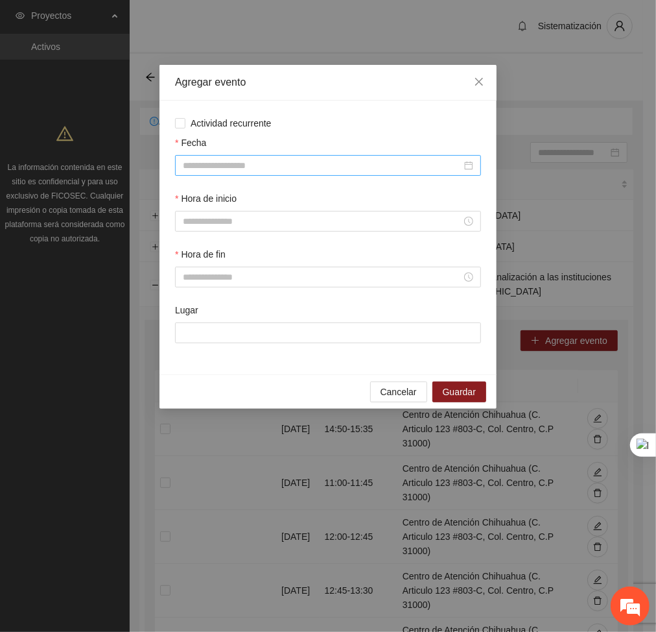
click at [419, 169] on input "Fecha" at bounding box center [322, 165] width 279 height 14
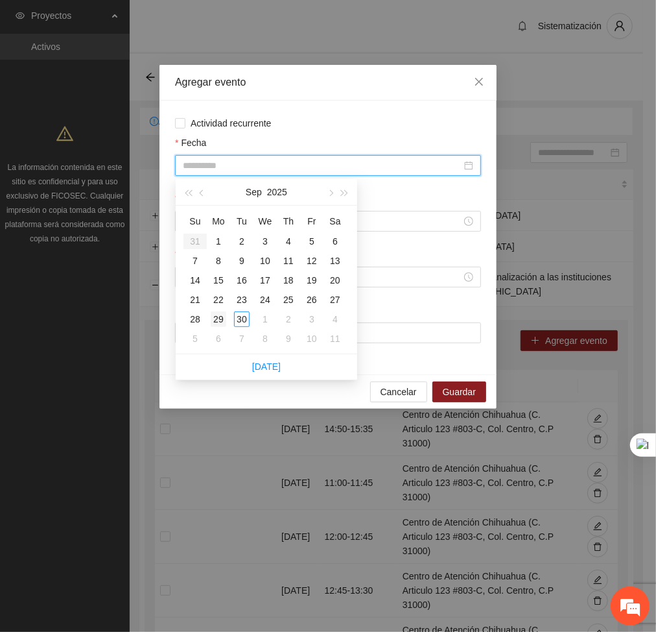
type input "**********"
click at [224, 318] on div "29" at bounding box center [219, 319] width 16 height 16
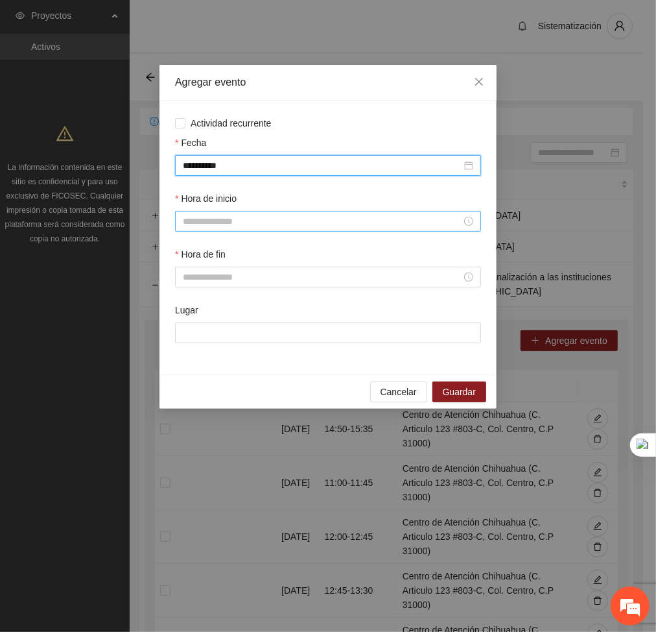
click at [211, 217] on input "Hora de inicio" at bounding box center [322, 221] width 279 height 14
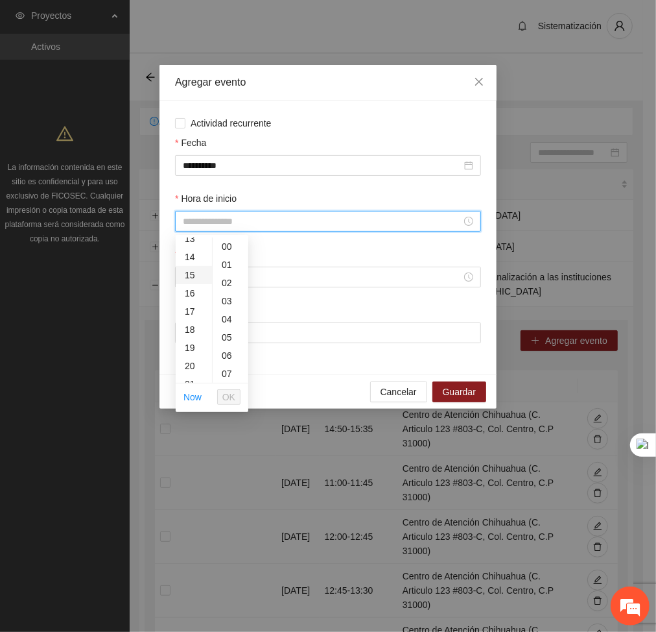
click at [191, 351] on div "19" at bounding box center [194, 348] width 36 height 18
type input "*****"
click at [225, 399] on span "OK" at bounding box center [228, 397] width 13 height 14
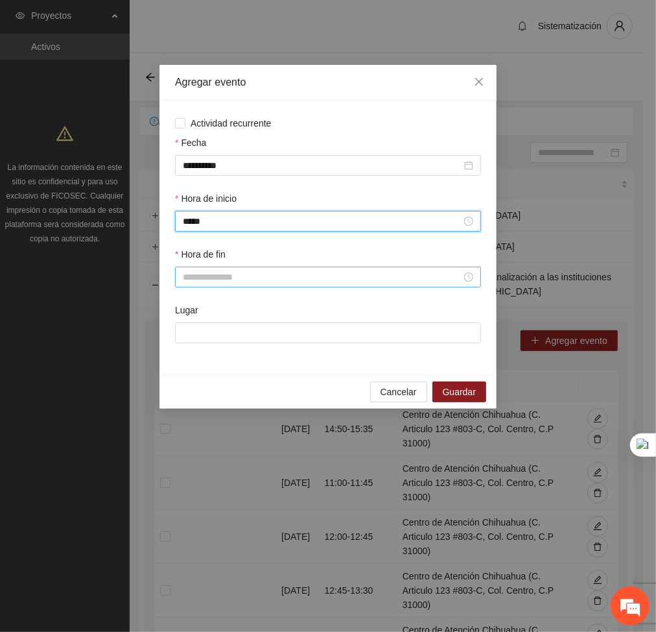
click at [220, 279] on input "Hora de fin" at bounding box center [322, 277] width 279 height 14
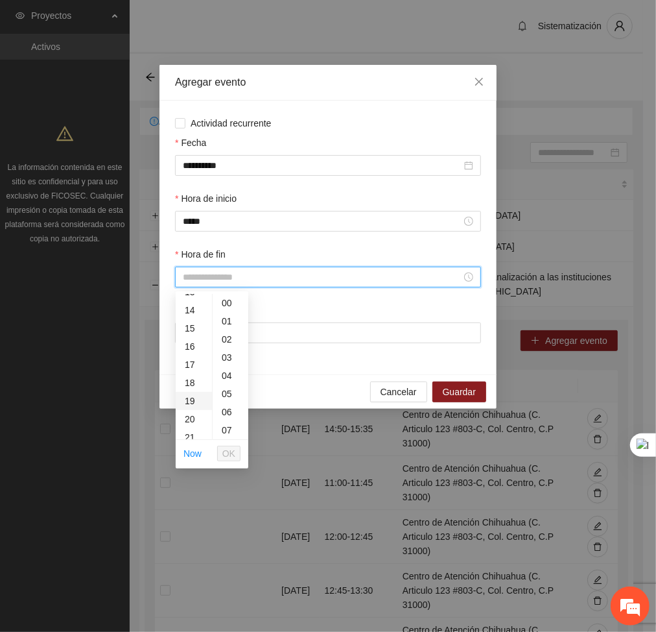
click at [196, 403] on div "19" at bounding box center [194, 401] width 36 height 18
click at [222, 415] on div "45" at bounding box center [231, 411] width 36 height 18
type input "*****"
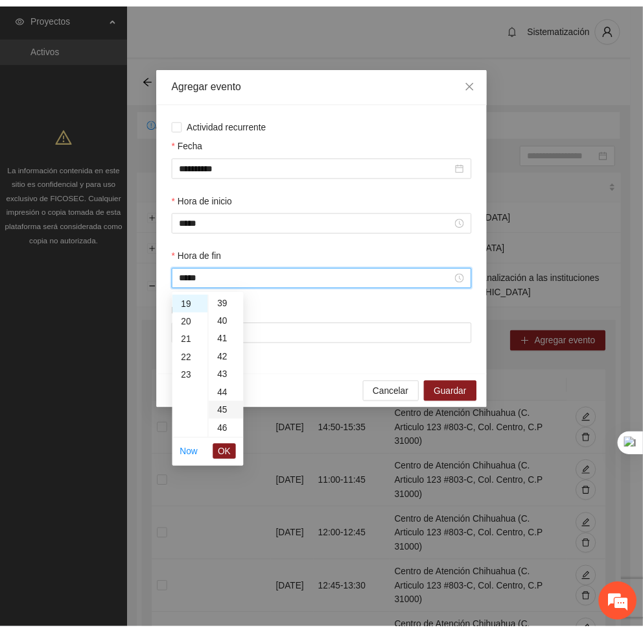
scroll to position [816, 0]
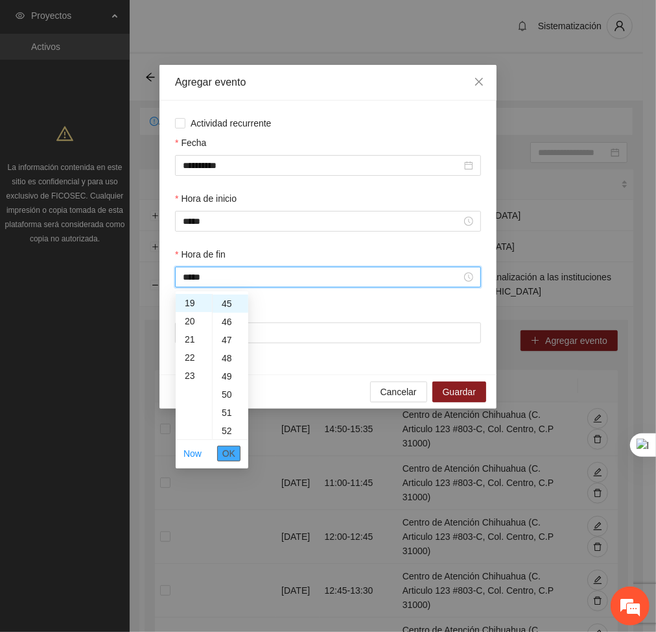
click at [224, 457] on span "OK" at bounding box center [228, 453] width 13 height 14
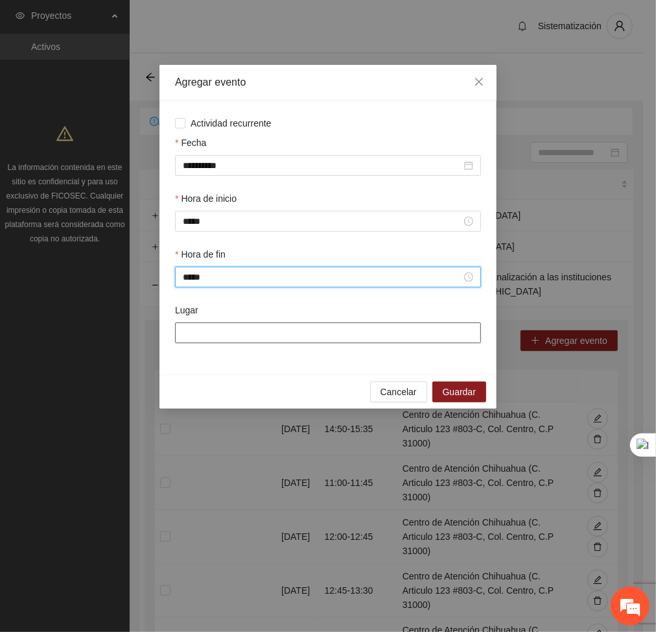
click at [272, 327] on input "Lugar" at bounding box center [328, 332] width 306 height 21
type input "**********"
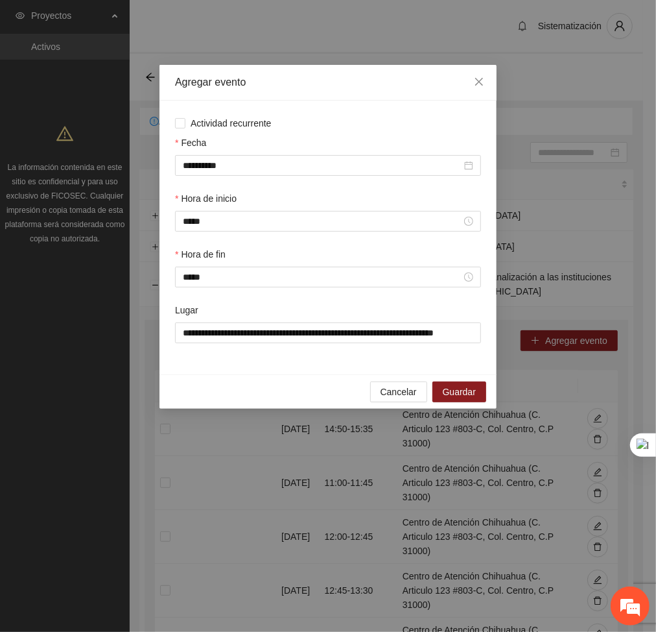
click at [459, 381] on div "Cancelar Guardar" at bounding box center [328, 391] width 337 height 34
click at [460, 395] on span "Guardar" at bounding box center [459, 392] width 33 height 14
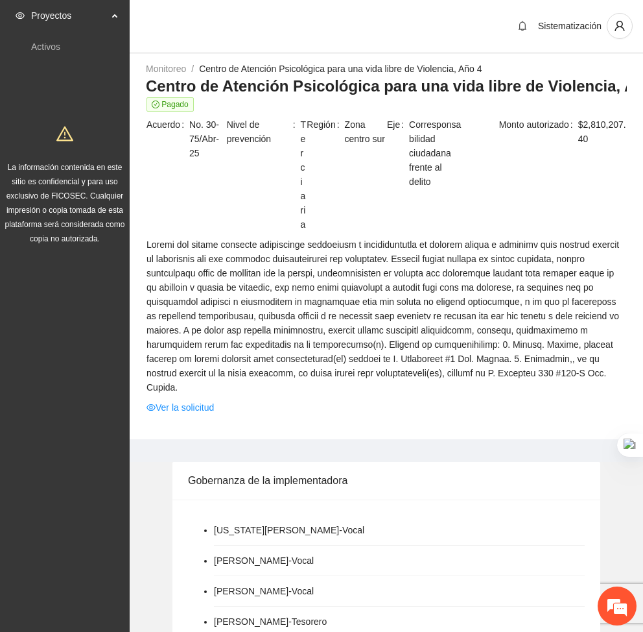
scroll to position [820, 0]
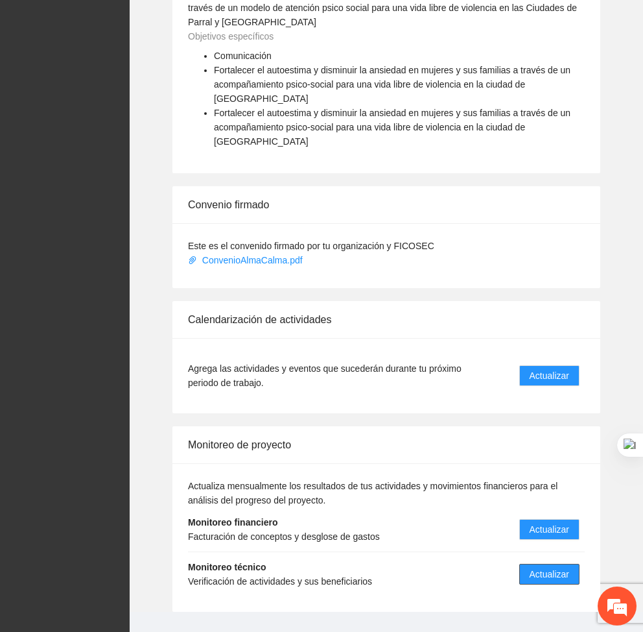
click at [536, 567] on span "Actualizar" at bounding box center [550, 574] width 40 height 14
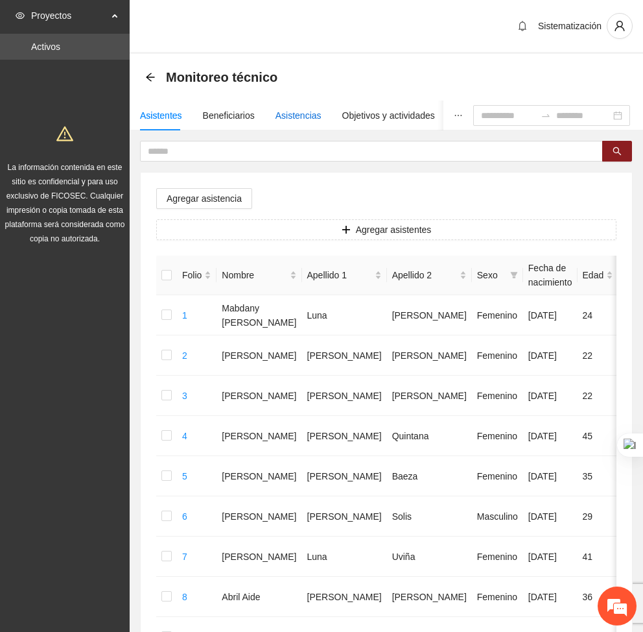
click at [296, 115] on div "Asistencias" at bounding box center [299, 115] width 46 height 14
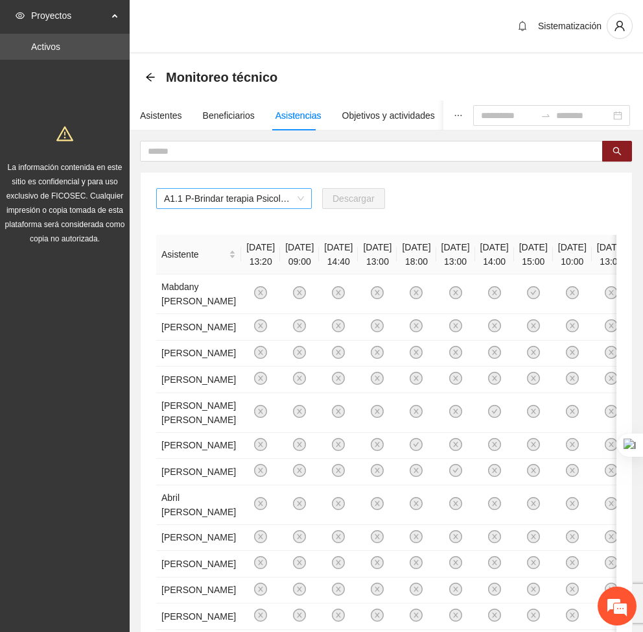
click at [264, 203] on span "A1.1 P-Brindar terapia Psicológica en Parral" at bounding box center [234, 198] width 140 height 19
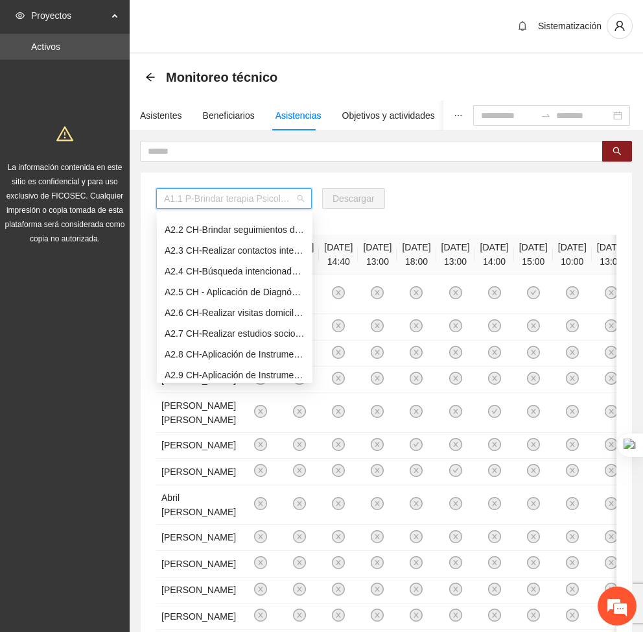
scroll to position [233, 0]
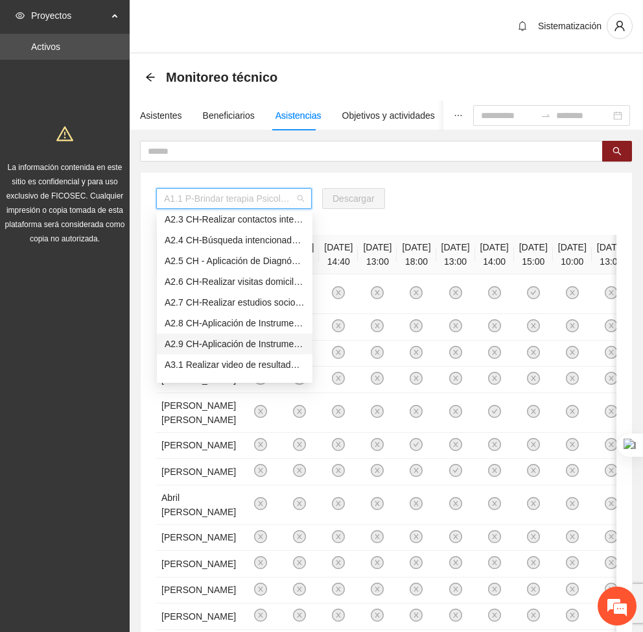
click at [211, 342] on div "A2.9 CH-Aplicación de Instrumento Encuesta de Satisfacción en [GEOGRAPHIC_DATA]" at bounding box center [235, 344] width 140 height 14
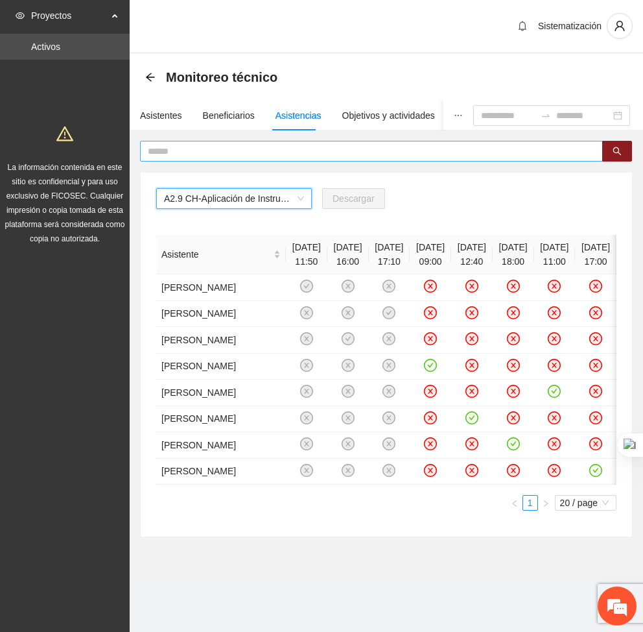
click at [170, 149] on input "text" at bounding box center [366, 151] width 437 height 14
type input "*****"
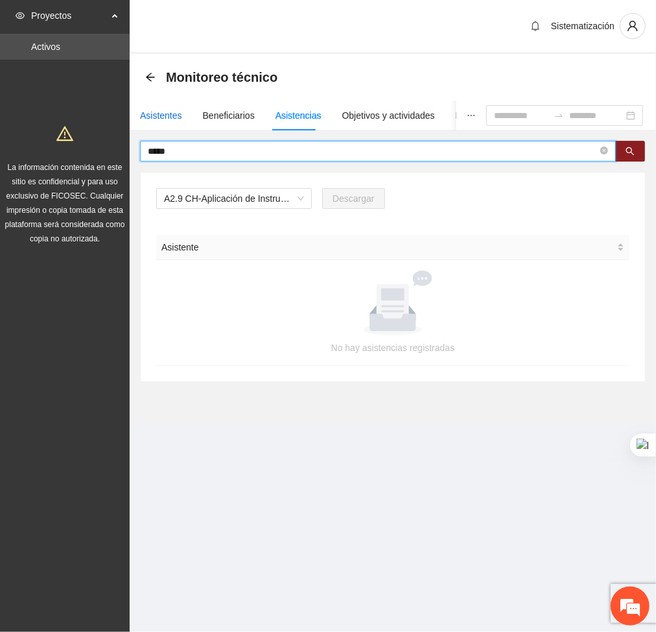
click at [159, 109] on div "Asistentes" at bounding box center [161, 115] width 42 height 14
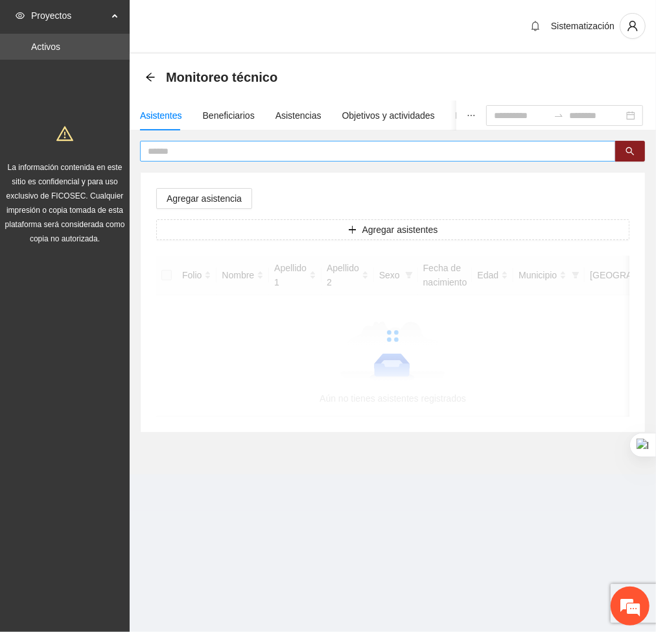
click at [242, 150] on input "text" at bounding box center [373, 151] width 450 height 14
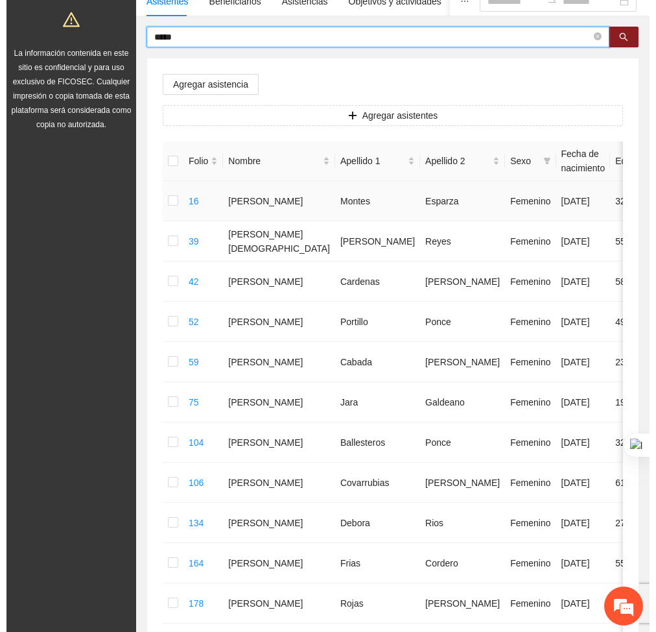
scroll to position [0, 0]
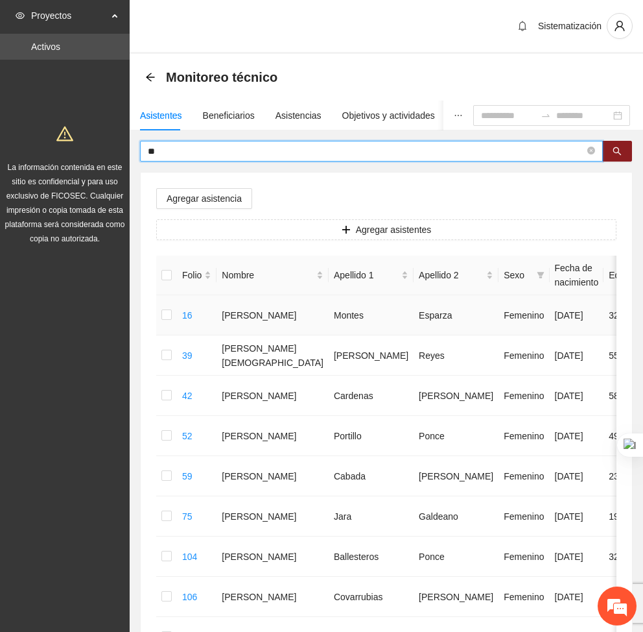
type input "*"
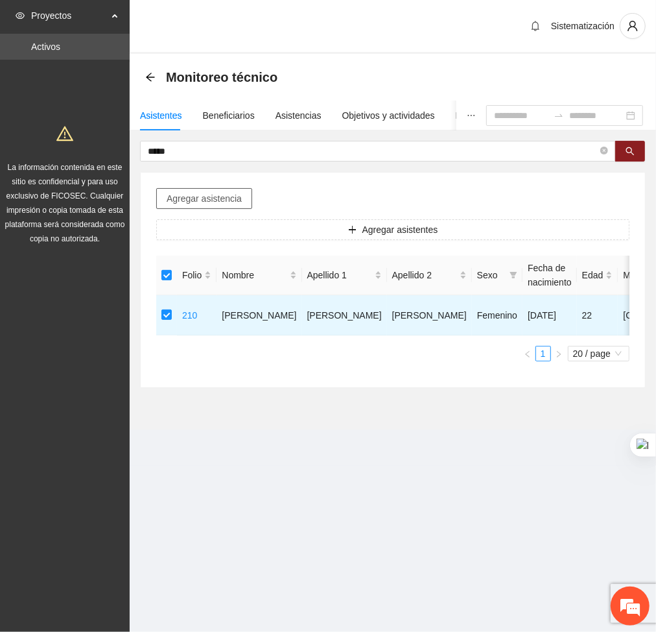
click at [185, 195] on span "Agregar asistencia" at bounding box center [204, 198] width 75 height 14
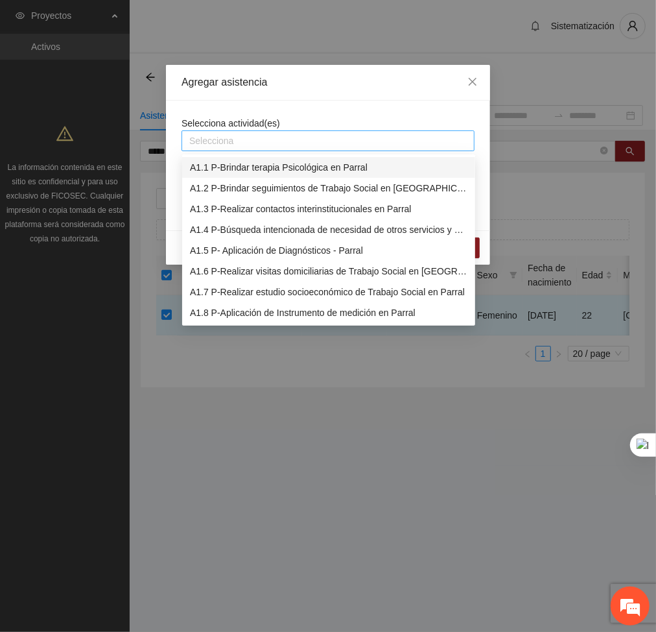
click at [246, 143] on div at bounding box center [328, 141] width 287 height 16
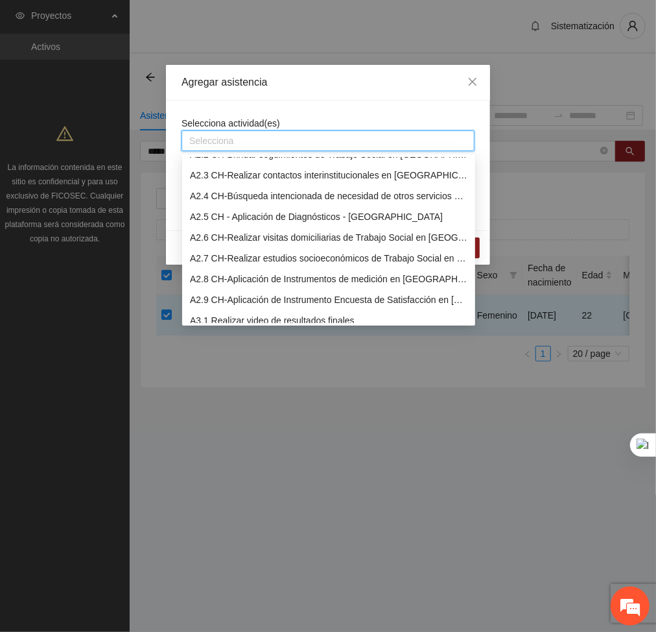
scroll to position [228, 0]
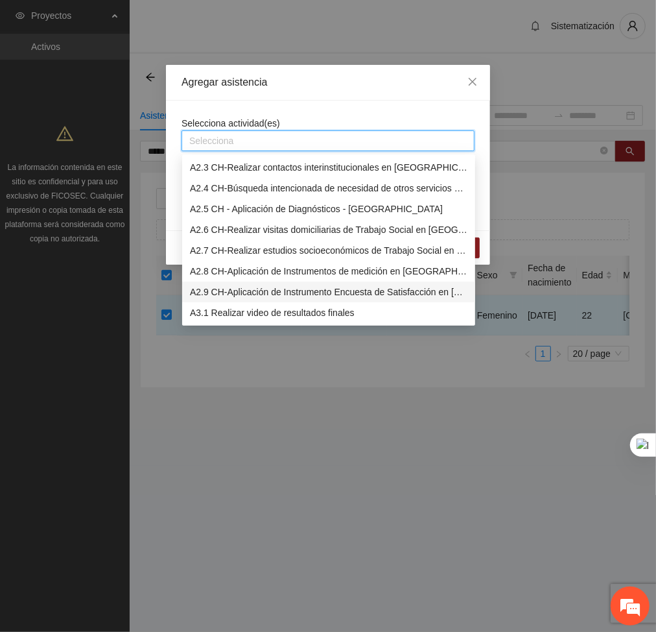
click at [219, 291] on div "A2.9 CH-Aplicación de Instrumento Encuesta de Satisfacción en [GEOGRAPHIC_DATA]" at bounding box center [329, 292] width 278 height 14
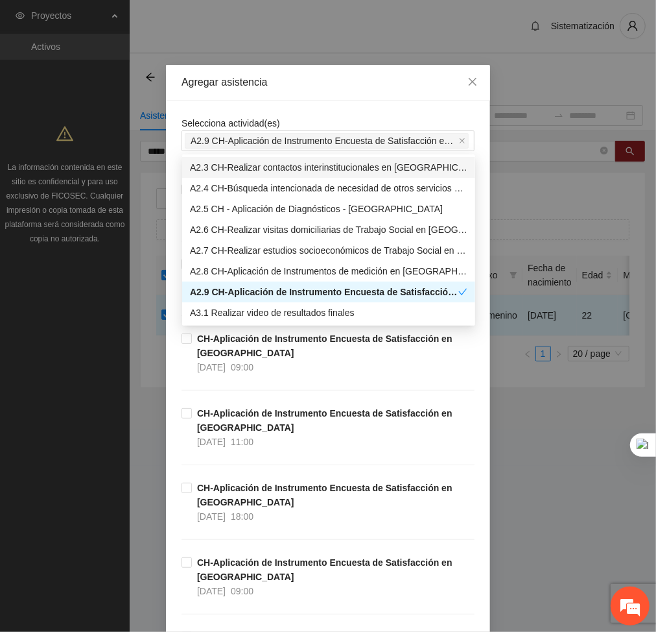
click at [325, 117] on div "Selecciona actividad(es) A2.9 CH-Aplicación de Instrumento Encuesta de Satisfac…" at bounding box center [328, 133] width 293 height 35
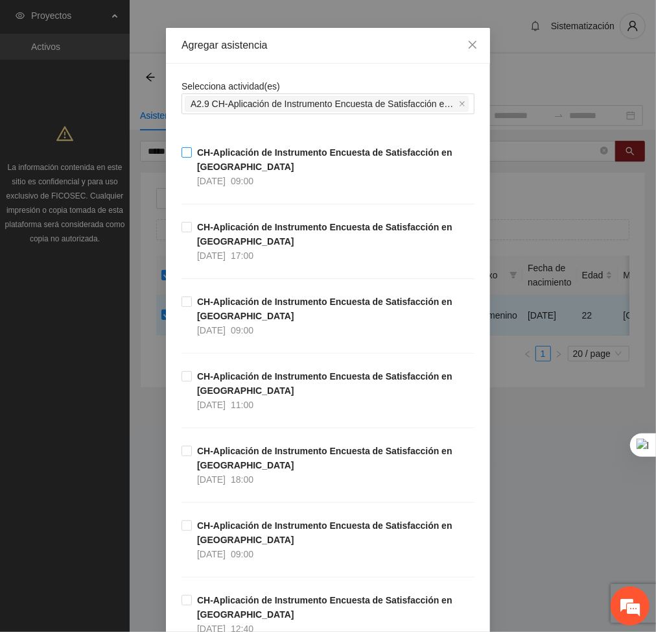
scroll to position [38, 0]
click at [182, 159] on label "CH-Aplicación de Instrumento Encuesta de Satisfacción en Chihuahua 30/09/2025 0…" at bounding box center [328, 166] width 293 height 43
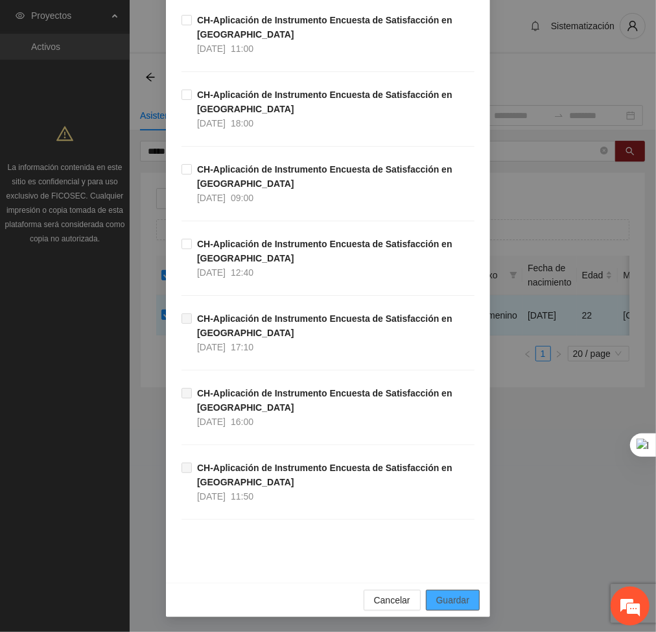
click at [442, 593] on span "Guardar" at bounding box center [452, 600] width 33 height 14
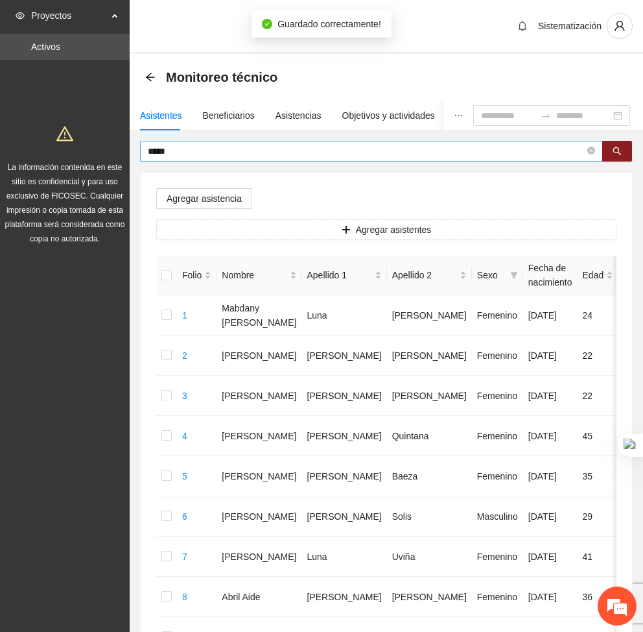
click at [174, 141] on span "*****" at bounding box center [371, 151] width 463 height 21
type input "*"
type input "*******"
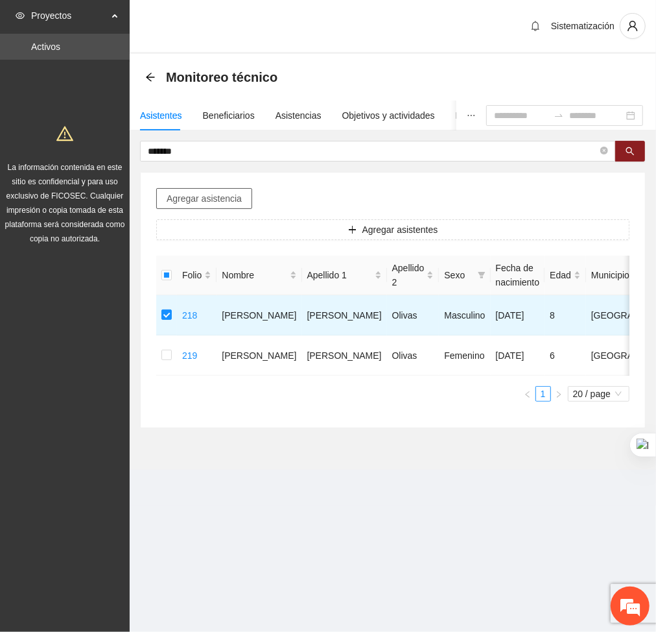
click at [229, 204] on span "Agregar asistencia" at bounding box center [204, 198] width 75 height 14
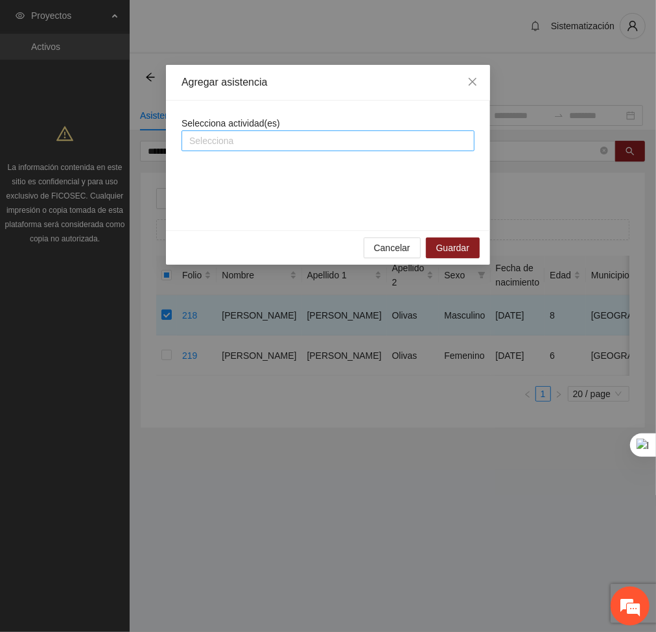
click at [247, 142] on div at bounding box center [328, 141] width 287 height 16
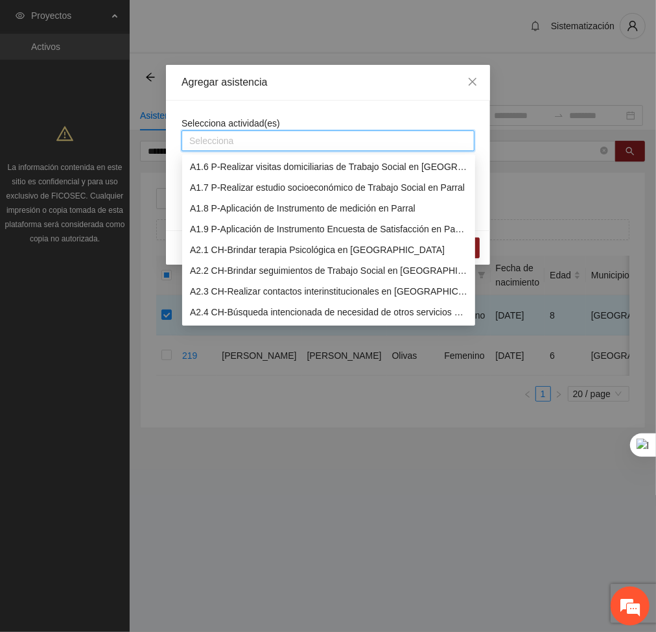
scroll to position [104, 0]
click at [213, 311] on div "A2.4 CH-Búsqueda intencionada de necesidad de otros servicios y canalización a …" at bounding box center [329, 312] width 278 height 14
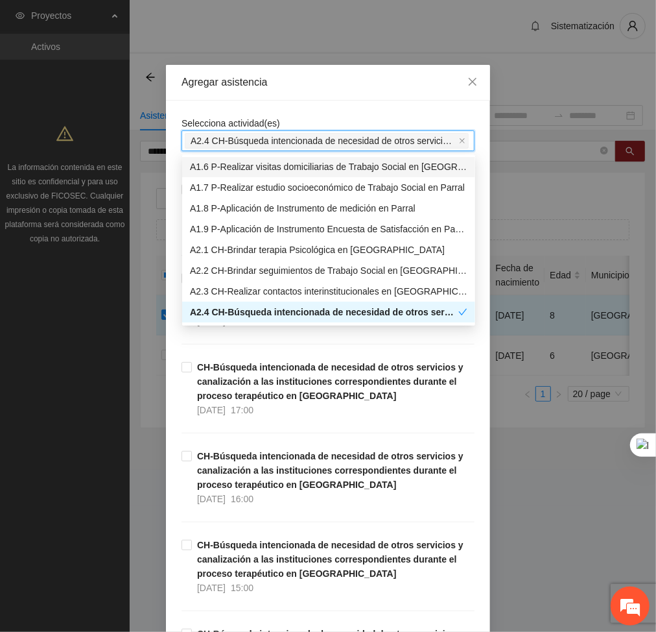
click at [327, 96] on div "Agregar asistencia" at bounding box center [328, 83] width 324 height 36
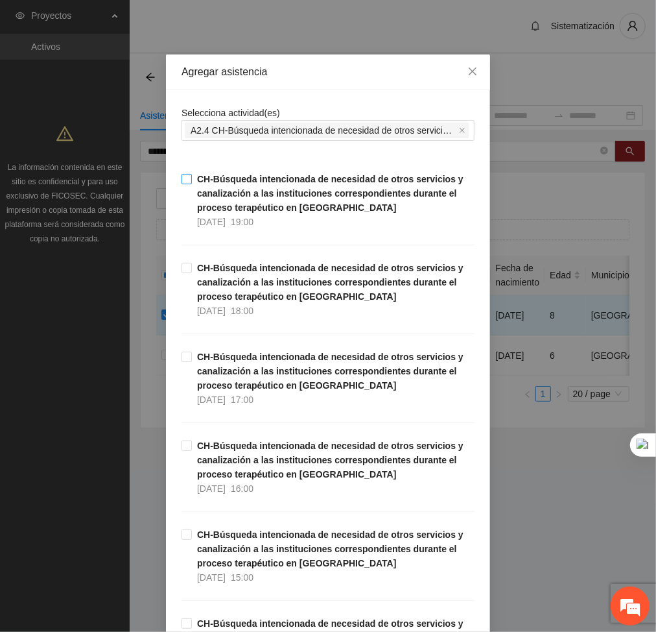
scroll to position [0, 0]
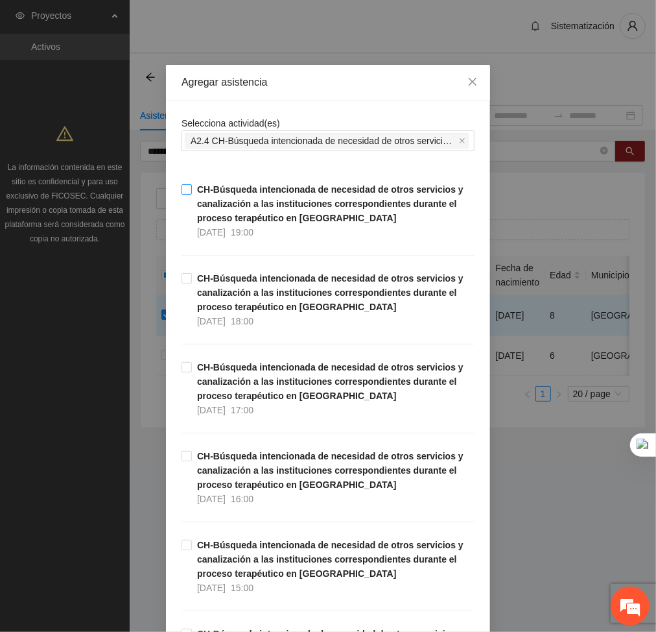
click at [197, 198] on strong "CH-Búsqueda intencionada de necesidad de otros servicios y canalización a las i…" at bounding box center [330, 203] width 267 height 39
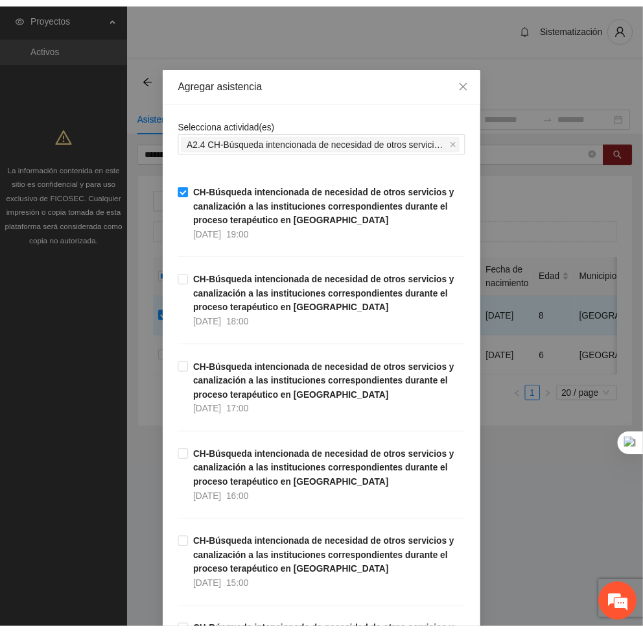
scroll to position [1069, 0]
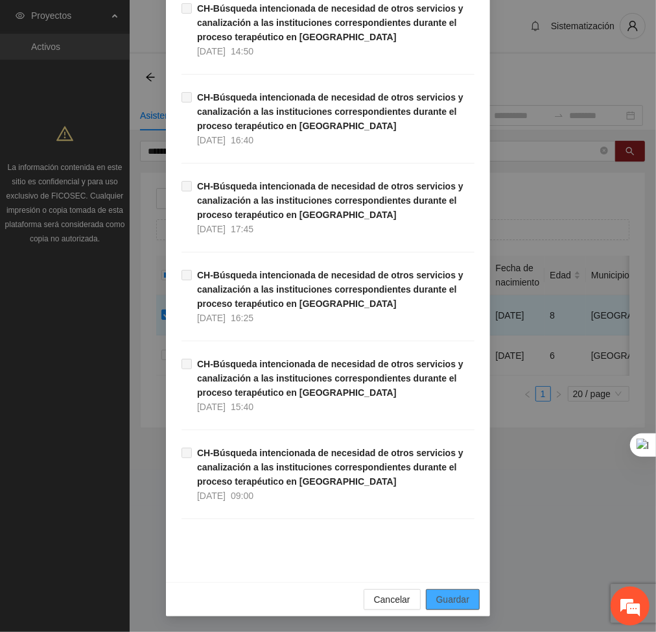
click at [451, 596] on span "Guardar" at bounding box center [452, 599] width 33 height 14
